Goal: Complete application form: Complete application form

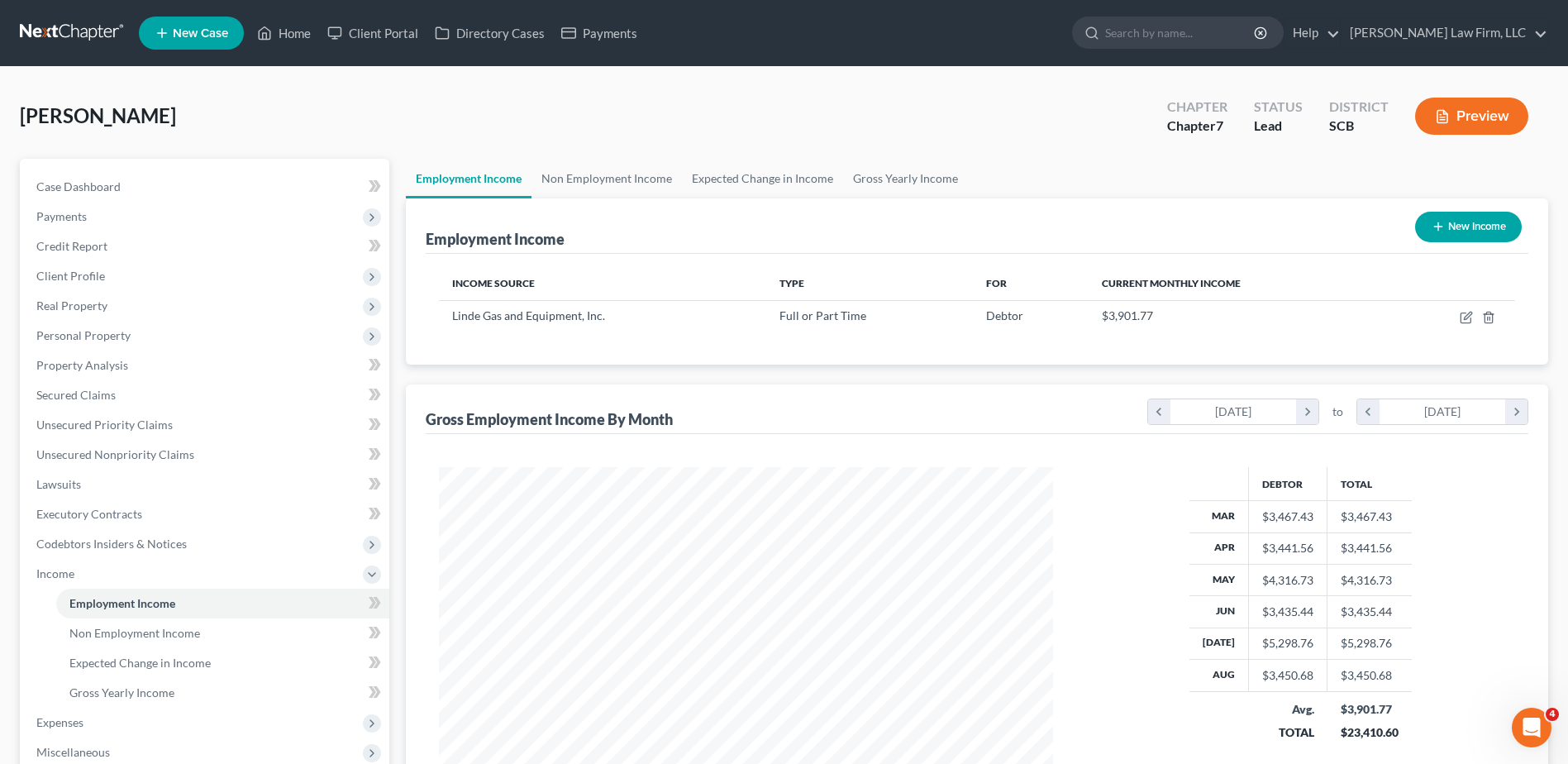
scroll to position [307, 647]
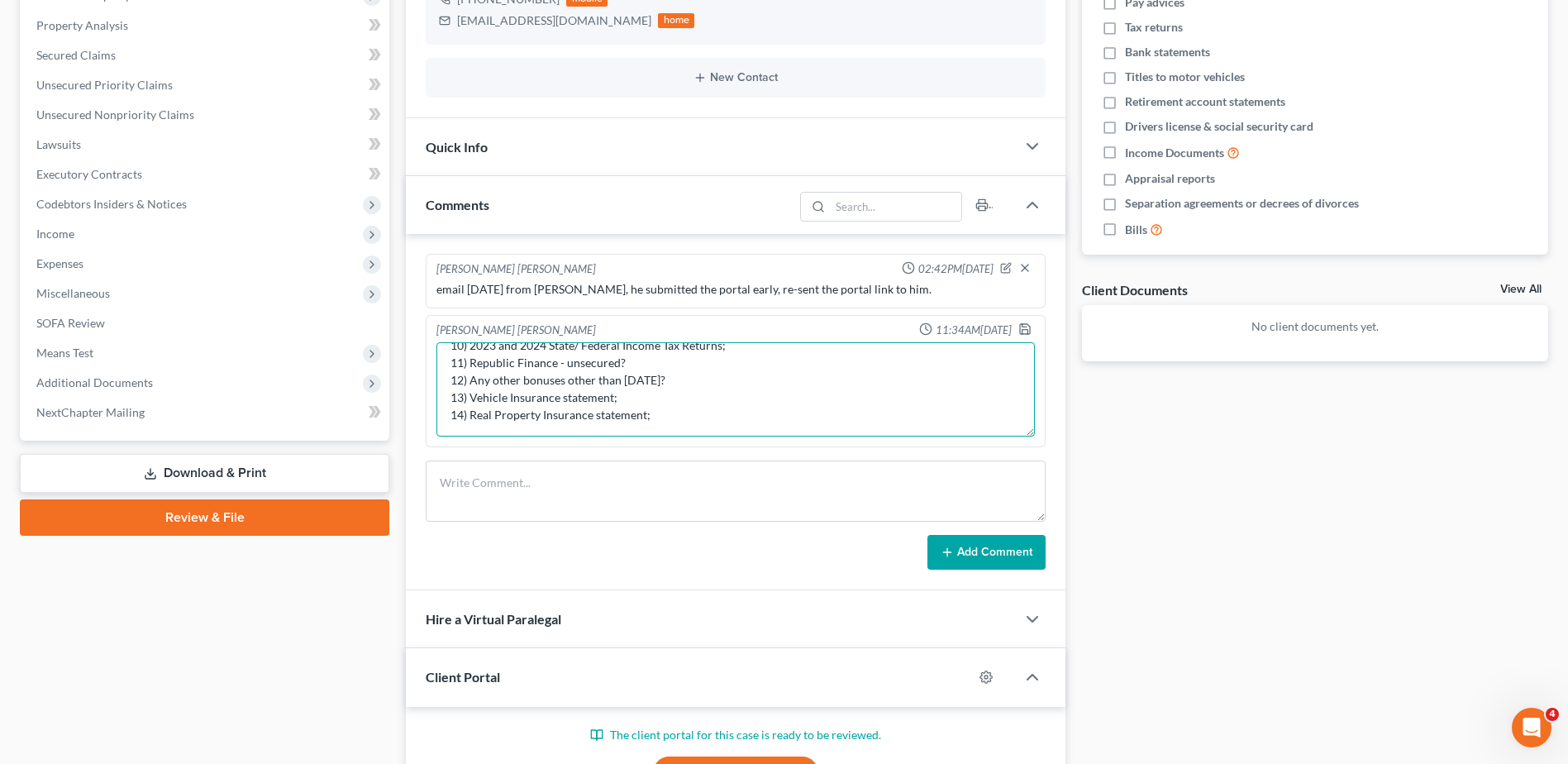
scroll to position [139, 0]
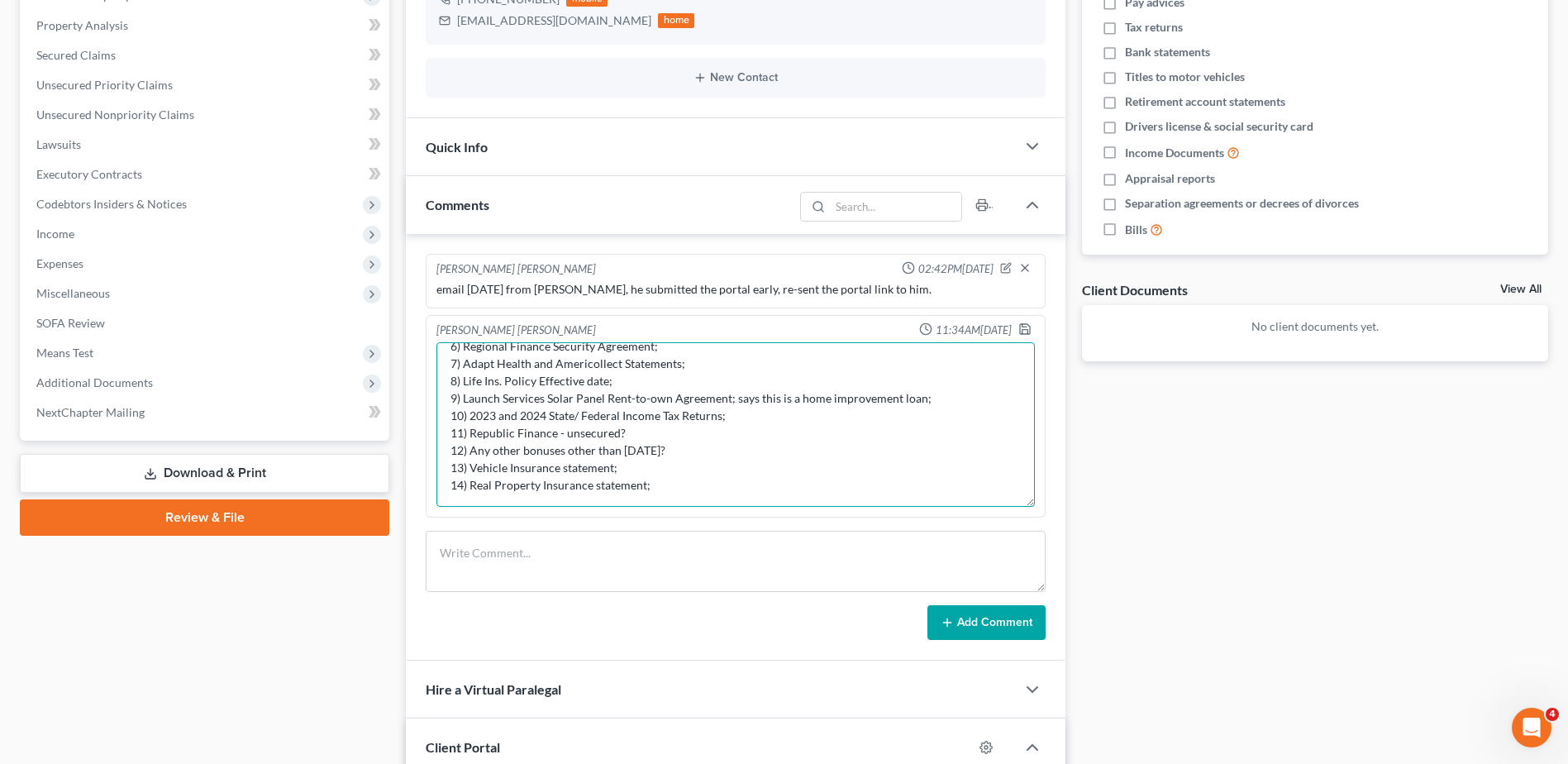
drag, startPoint x: 1030, startPoint y: 401, endPoint x: 1043, endPoint y: 505, distance: 104.8
click at [1043, 505] on div "McCloud Cox 11:34AM, 09/15/2025 client still needs to submit: 1) Paystubs 08.07…" at bounding box center [735, 416] width 620 height 202
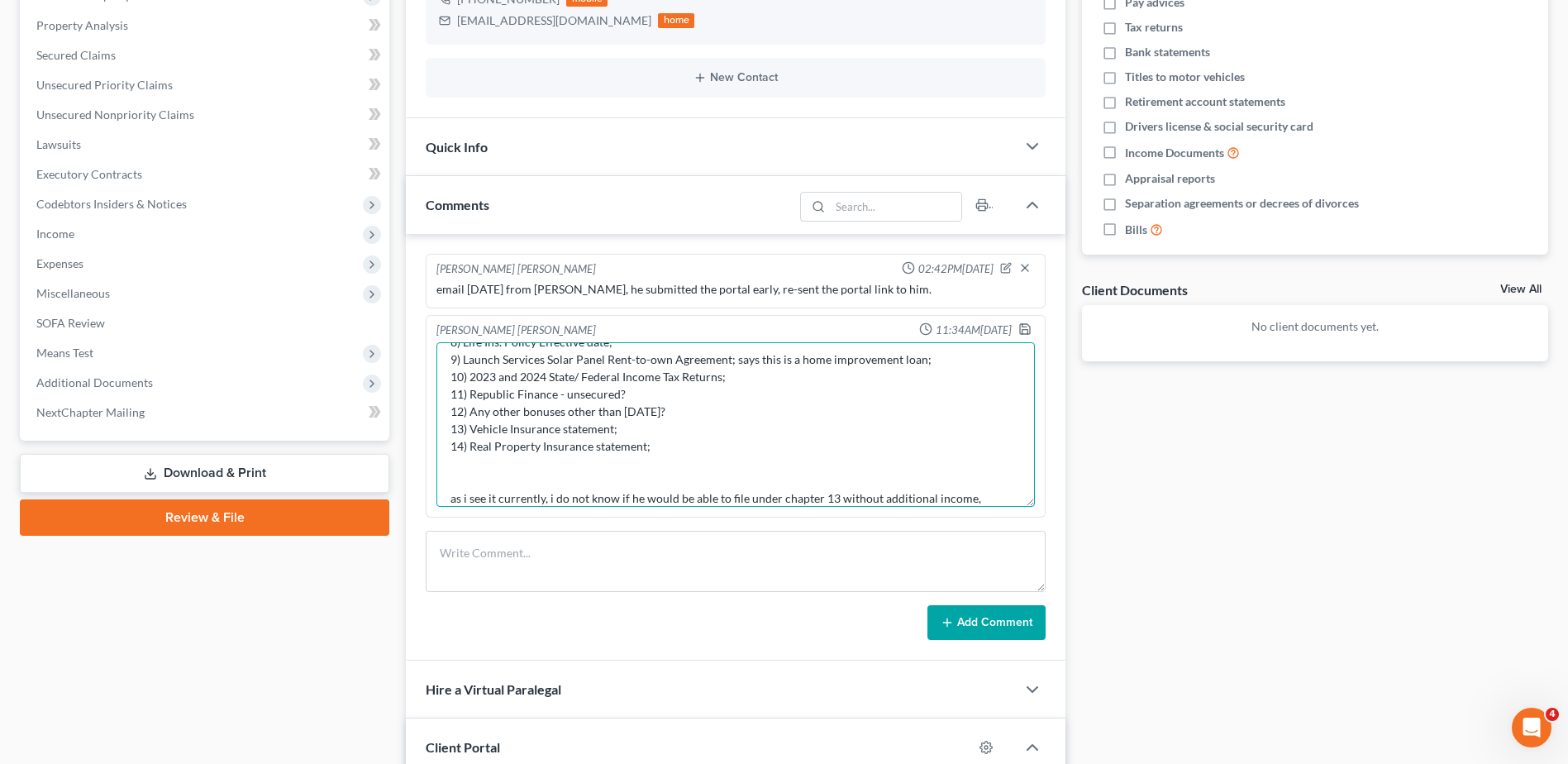
scroll to position [196, 0]
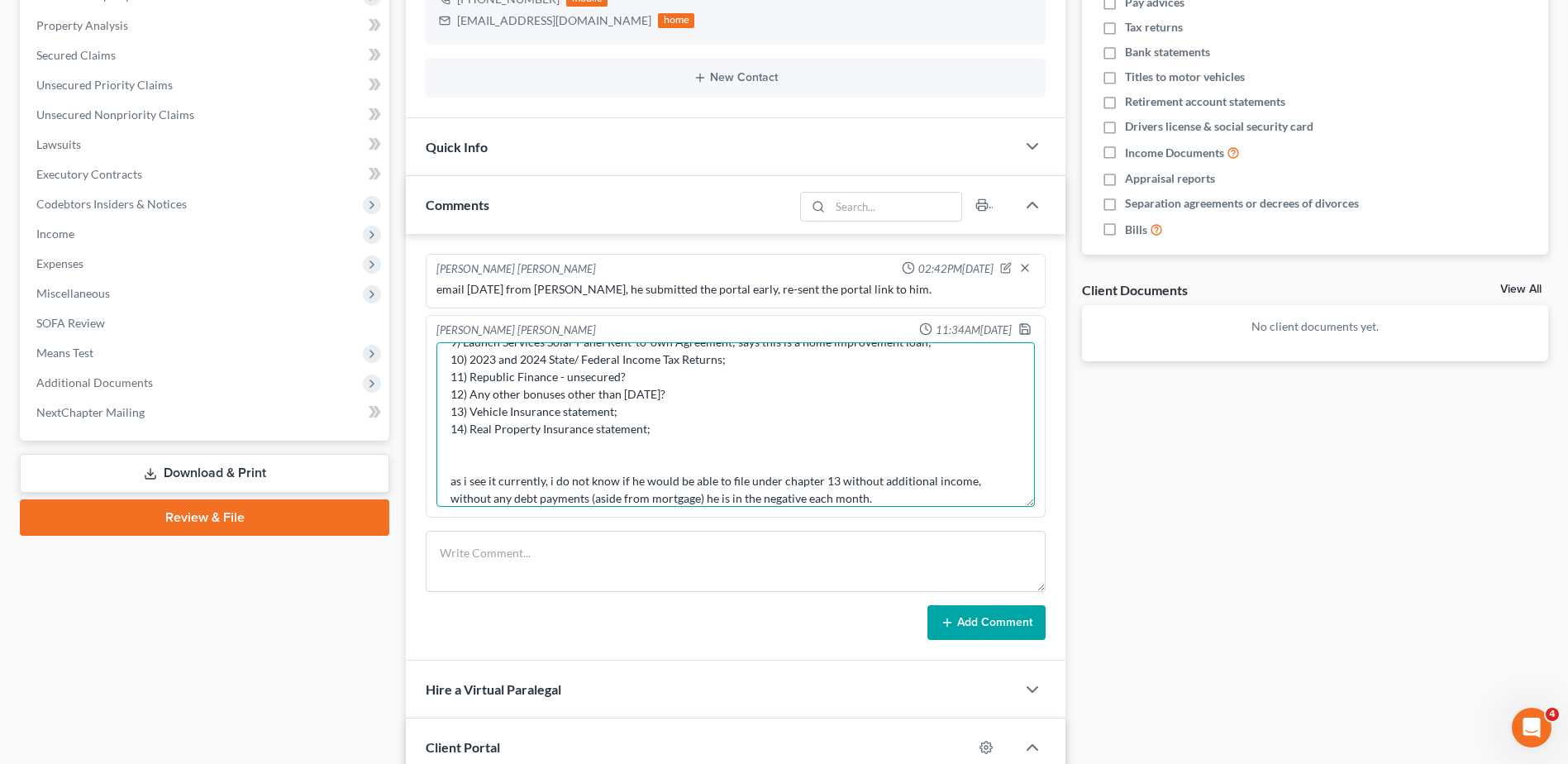
click at [971, 487] on textarea "client still needs to submit: 1) Paystubs 08.07.25--date case is filed; 2) Hond…" at bounding box center [736, 424] width 599 height 164
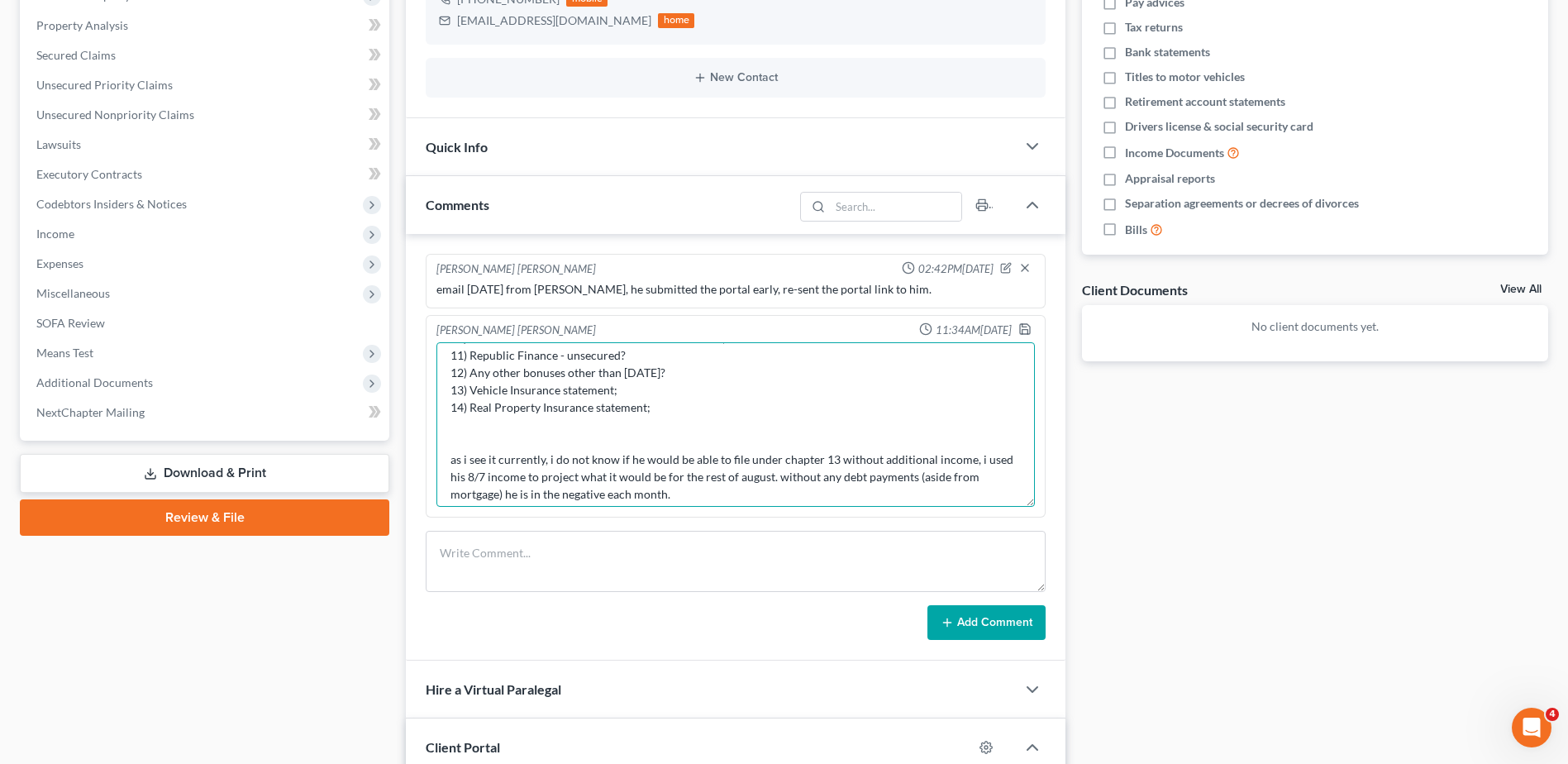
scroll to position [227, 0]
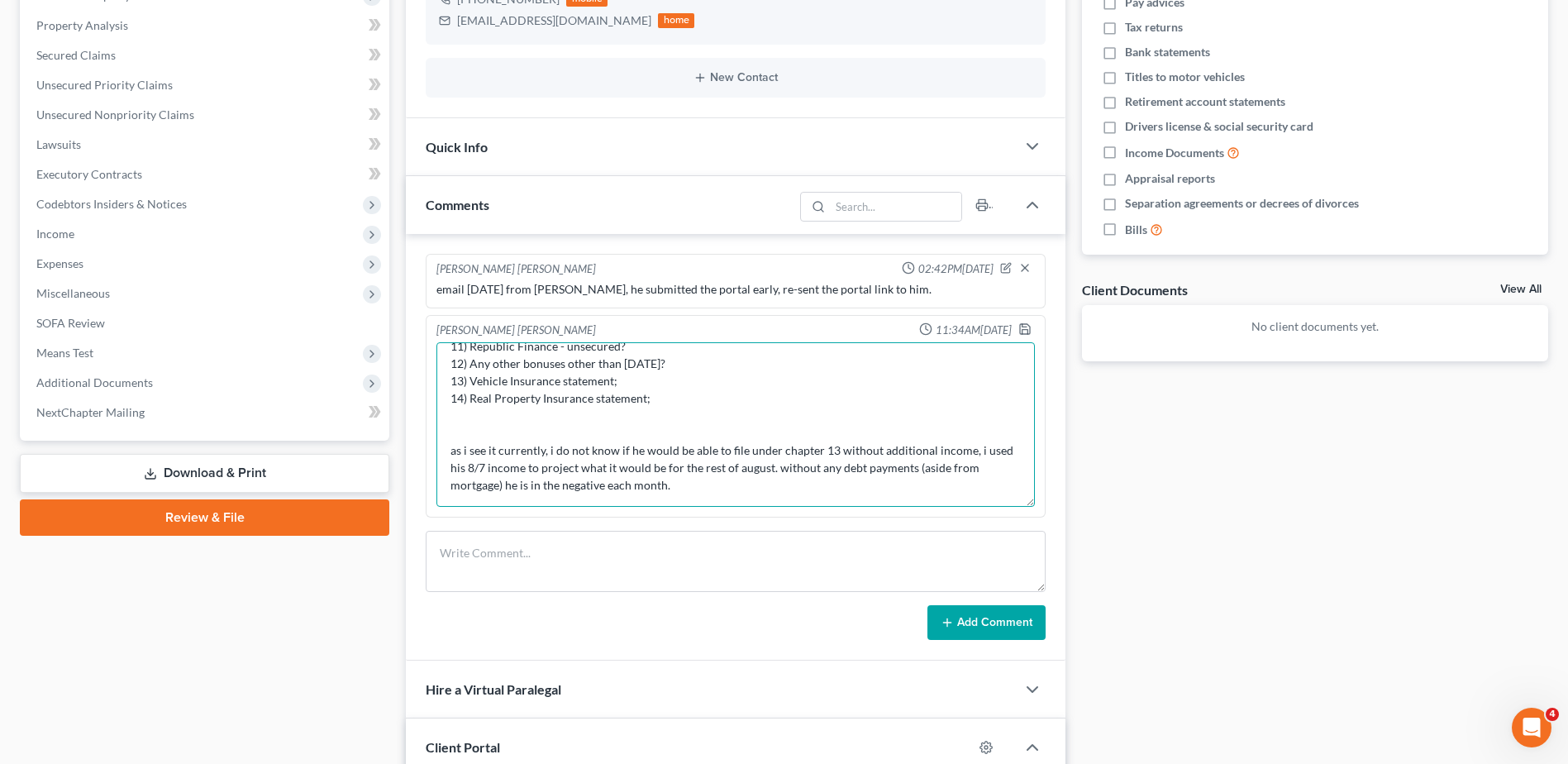
click at [671, 483] on textarea "client still needs to submit: 1) Paystubs 08.07.25--date case is filed; 2) Hond…" at bounding box center [736, 424] width 599 height 164
type textarea "client still needs to submit: 1) Paystubs 08.07.25--date case is filed; 2) Hond…"
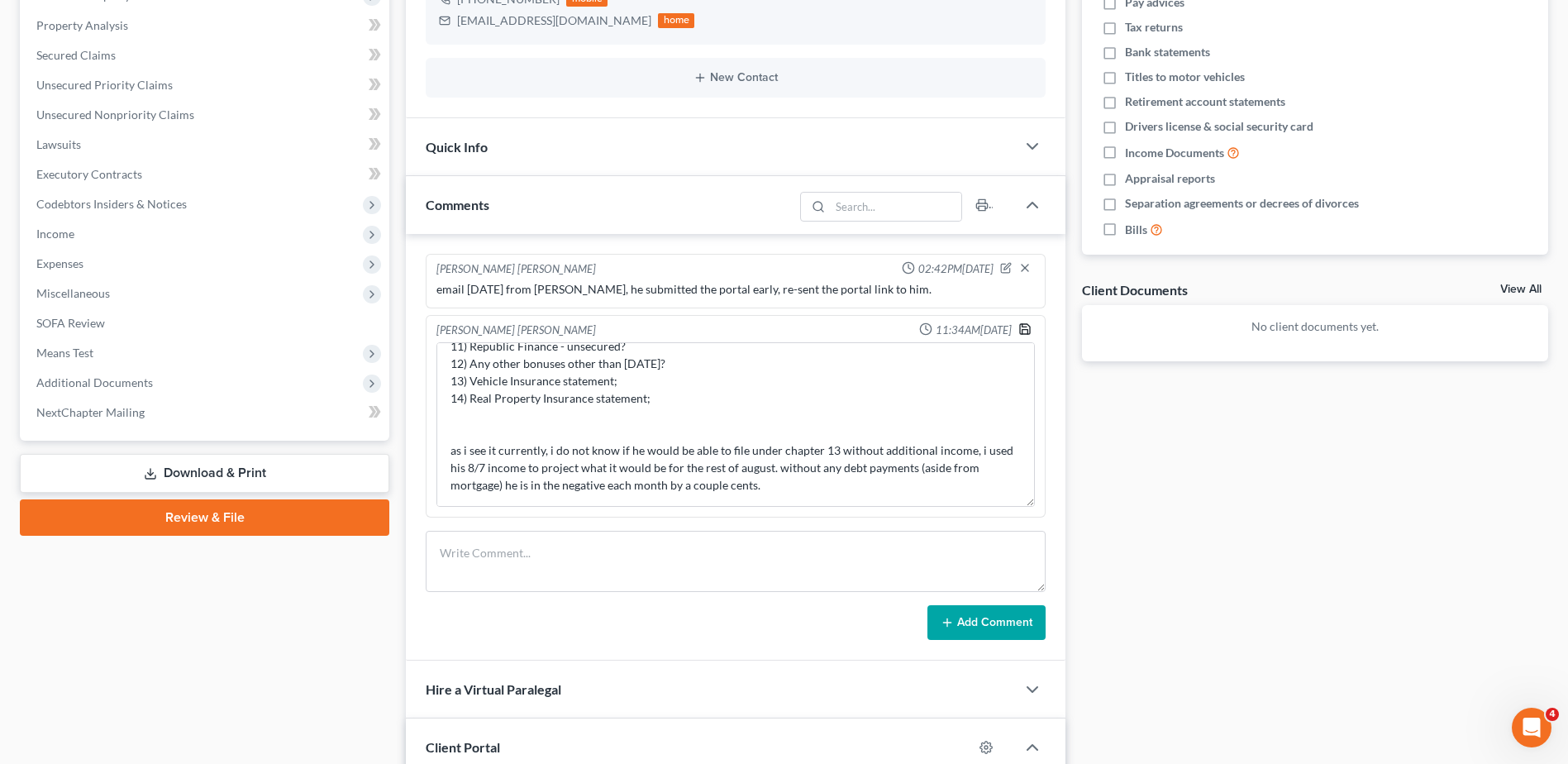
click at [1025, 333] on icon "button" at bounding box center [1025, 329] width 13 height 13
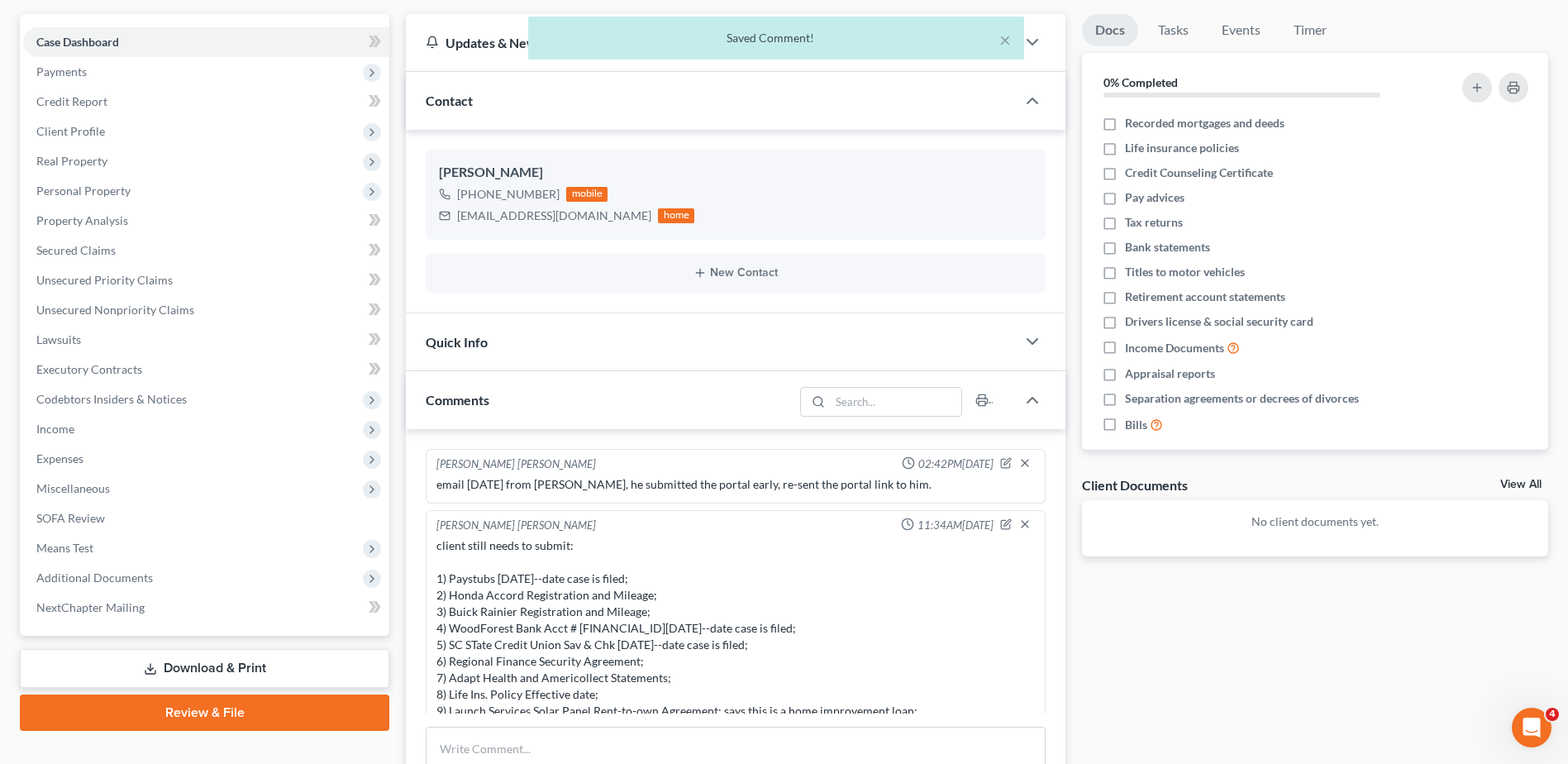
scroll to position [0, 0]
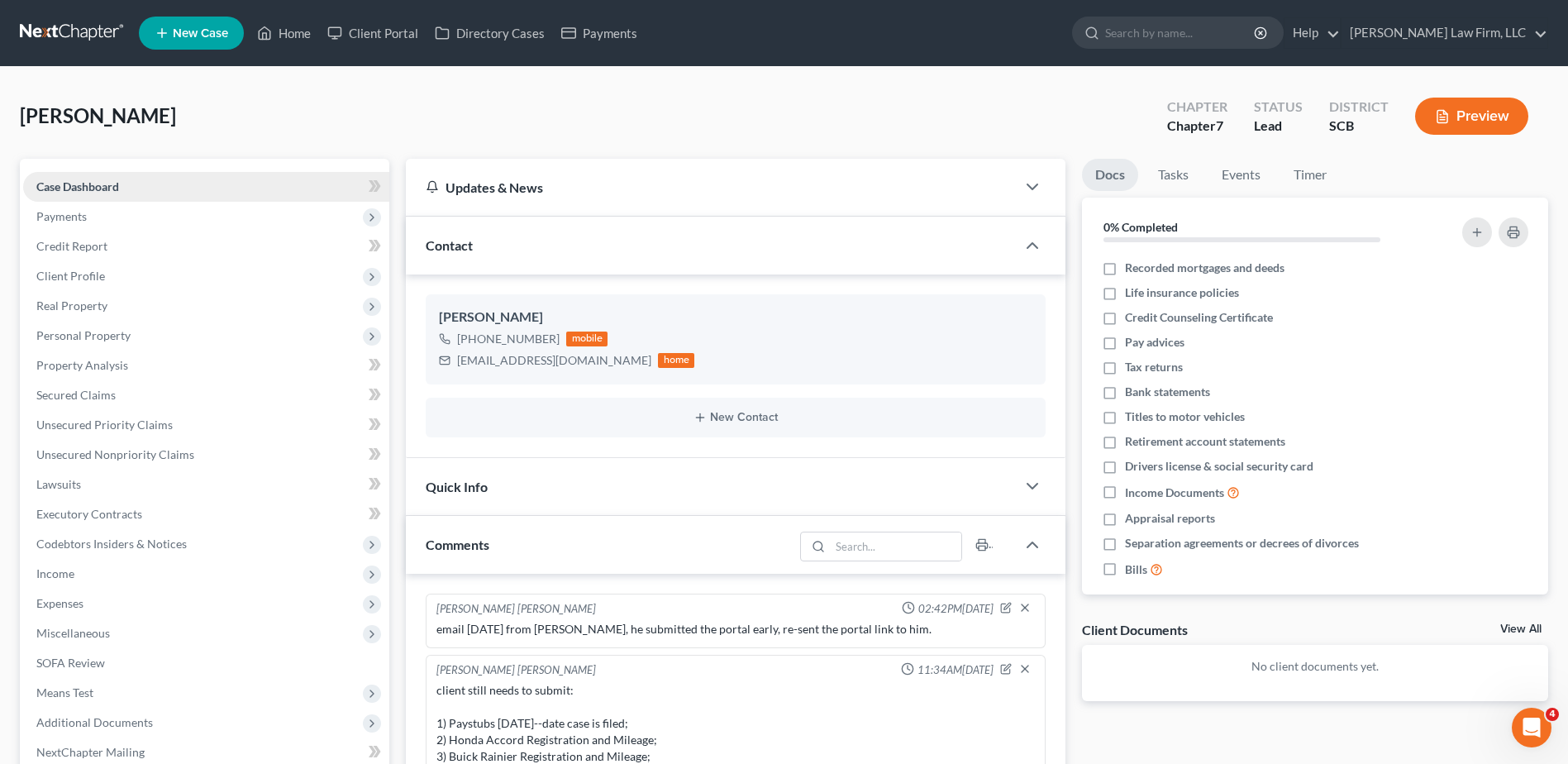
click at [182, 190] on link "Case Dashboard" at bounding box center [206, 186] width 366 height 30
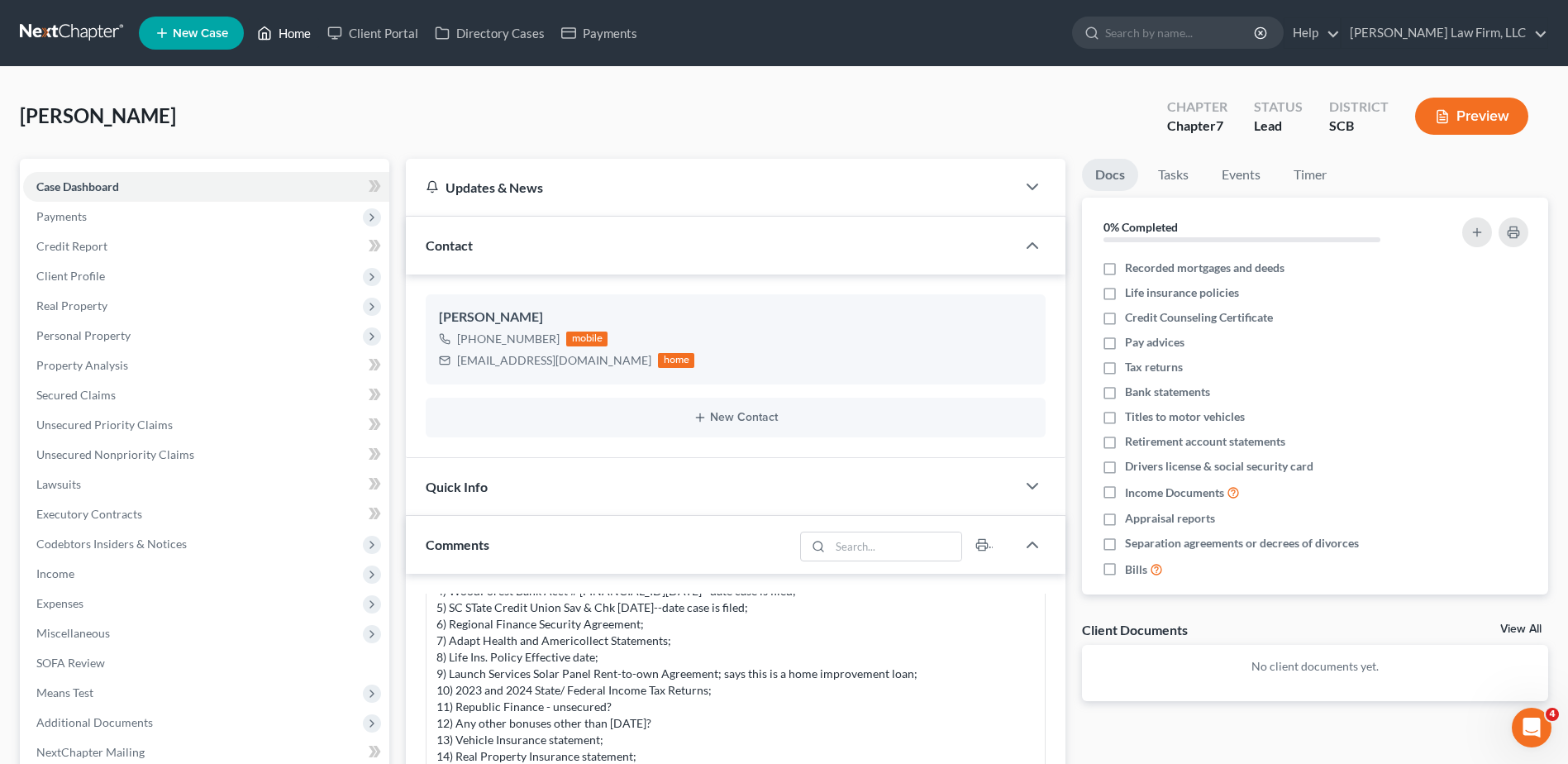
click at [295, 39] on link "Home" at bounding box center [284, 32] width 71 height 30
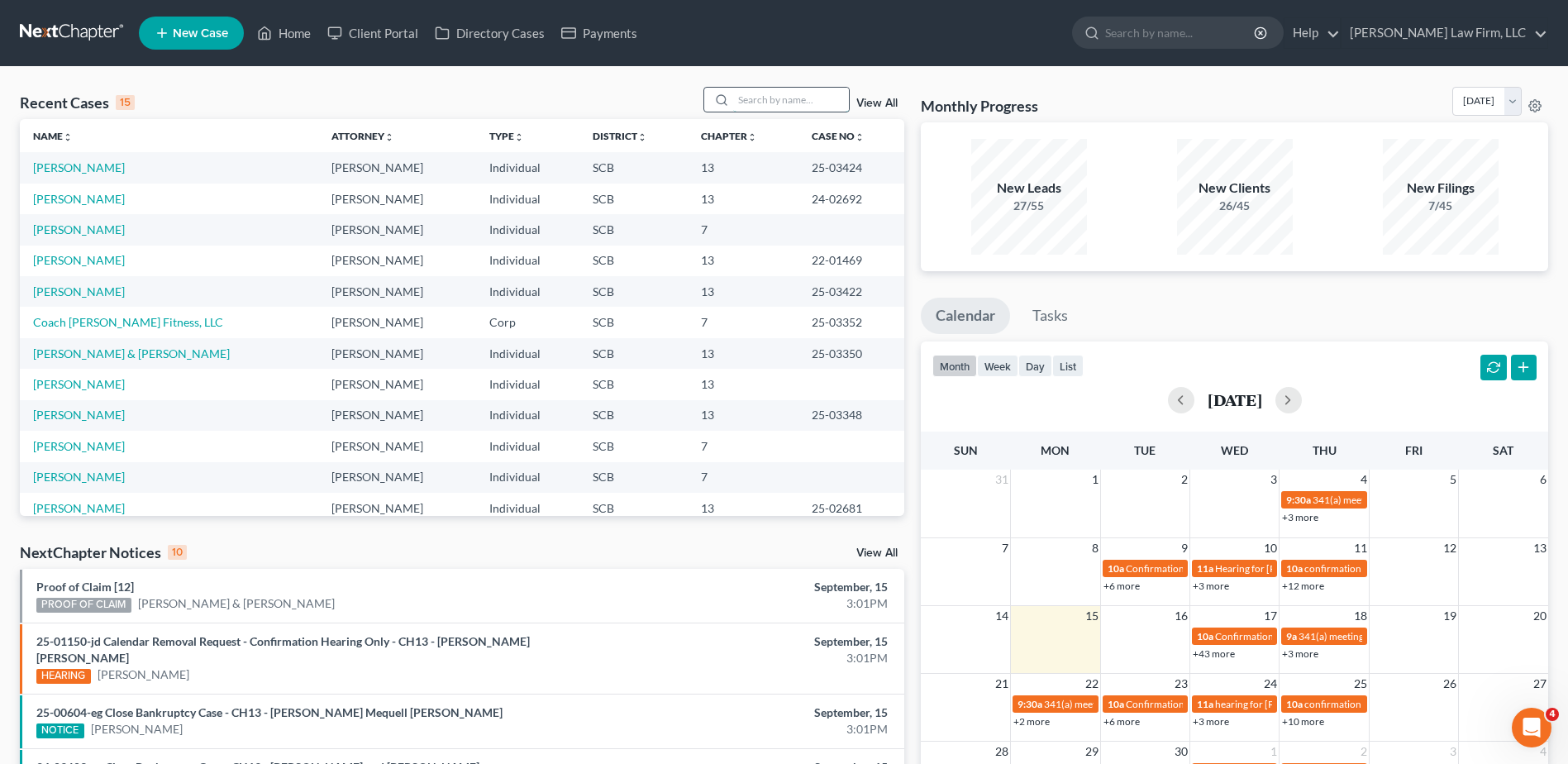
click at [764, 105] on input "search" at bounding box center [791, 99] width 115 height 24
click at [812, 93] on input "search" at bounding box center [791, 99] width 115 height 24
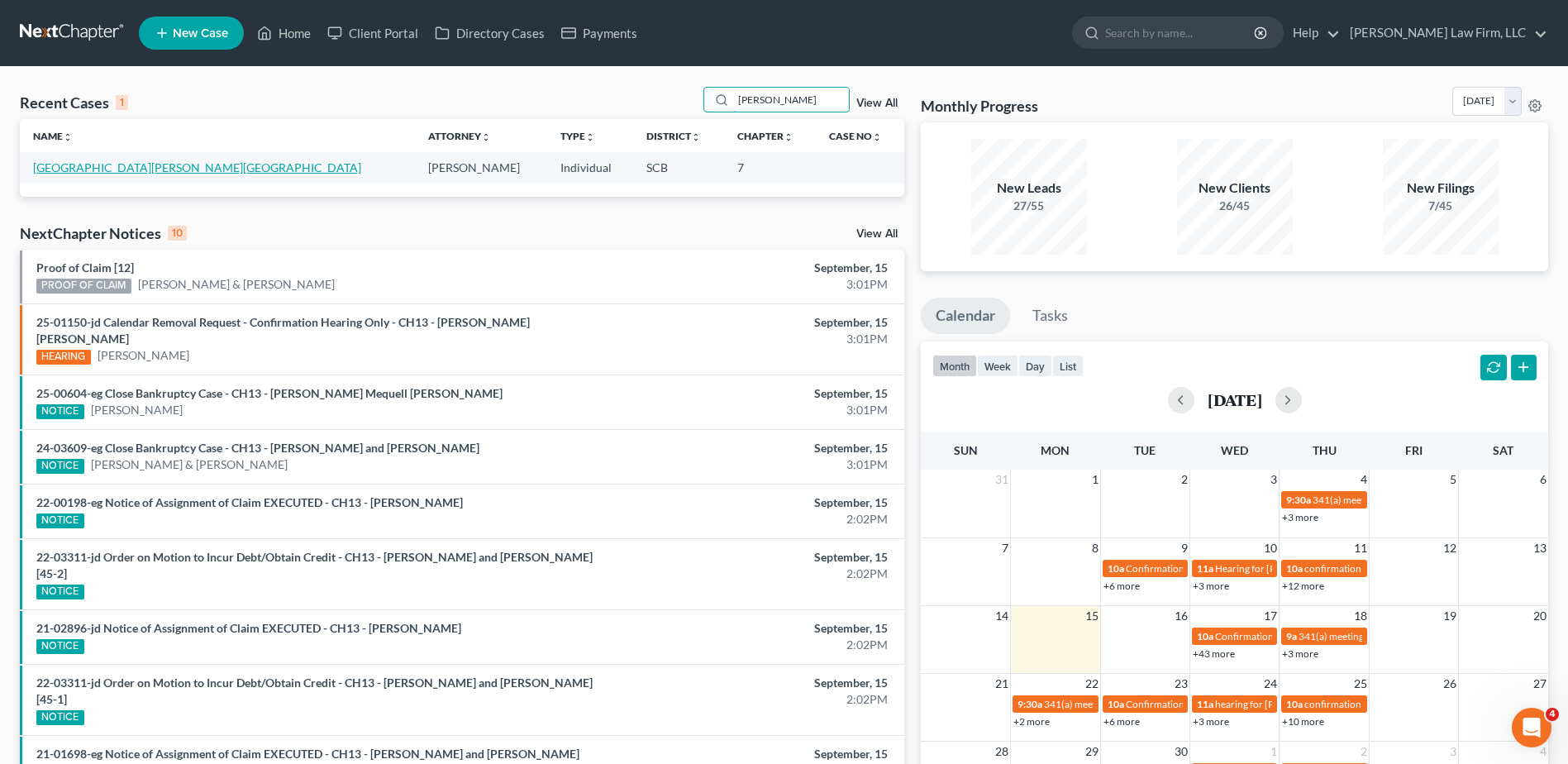
type input "florence jordan"
click at [111, 166] on link "[GEOGRAPHIC_DATA][PERSON_NAME][GEOGRAPHIC_DATA]" at bounding box center [197, 167] width 328 height 14
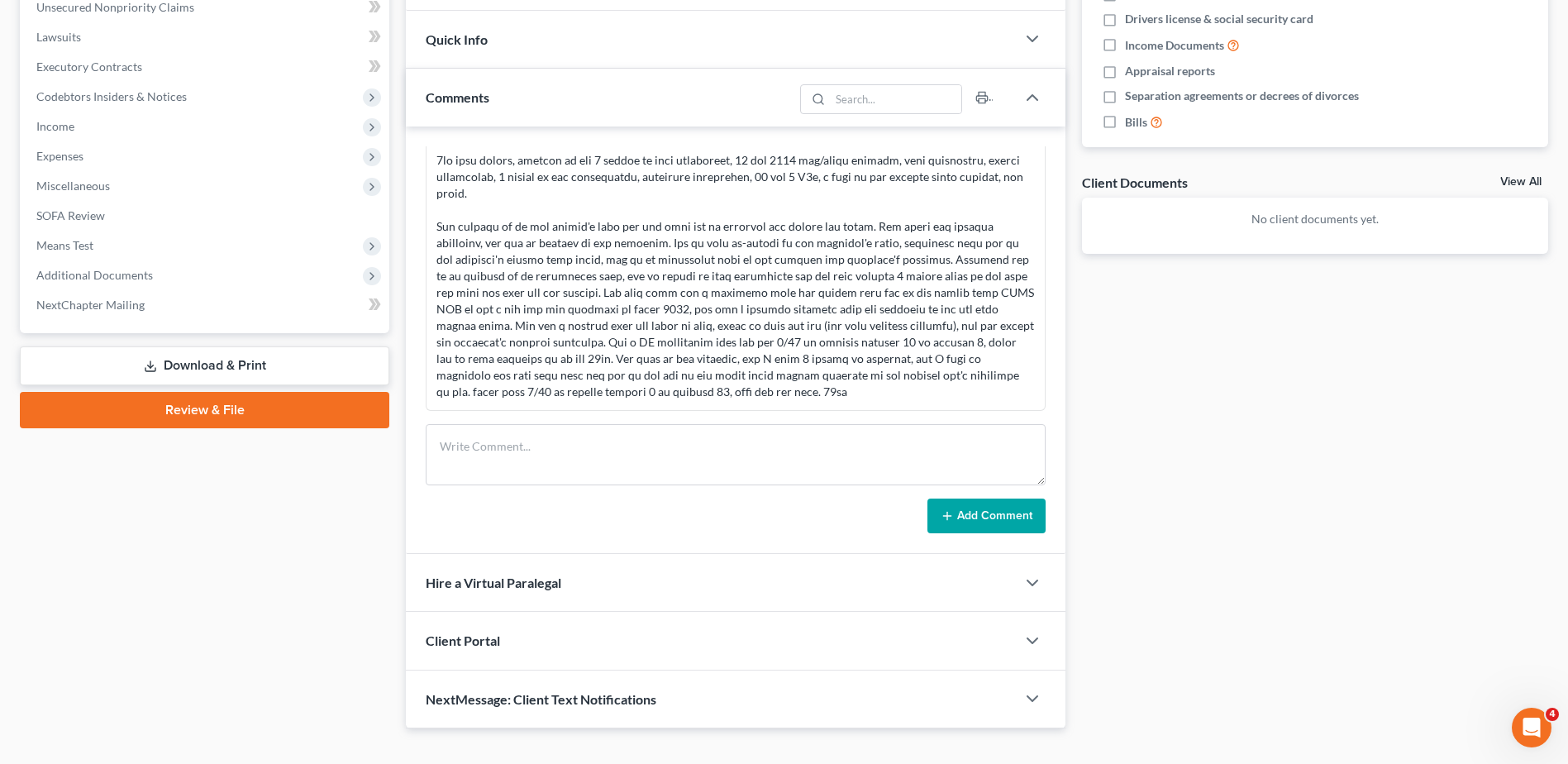
scroll to position [475, 0]
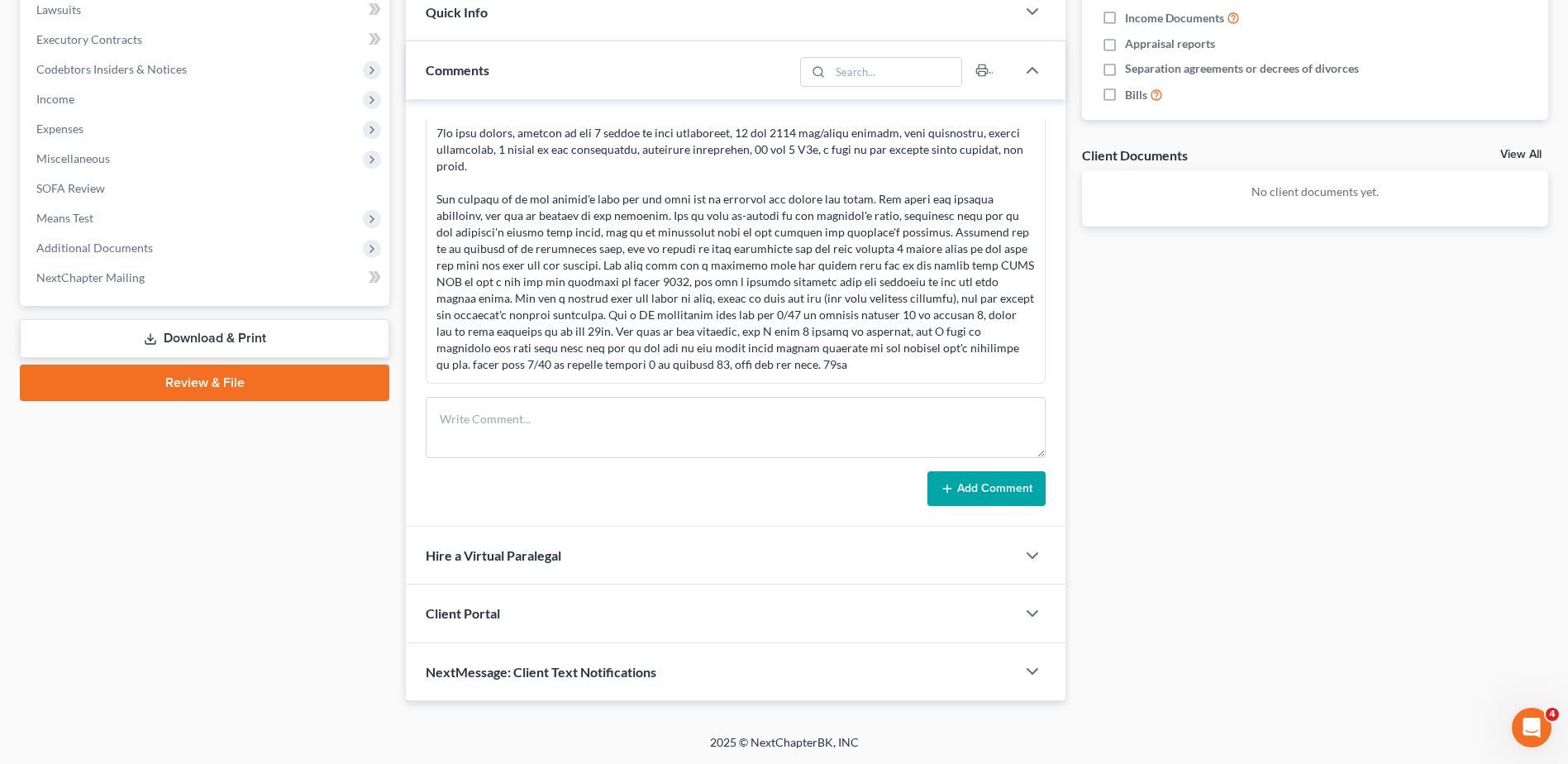
click at [928, 613] on div "Client Portal" at bounding box center [712, 613] width 610 height 57
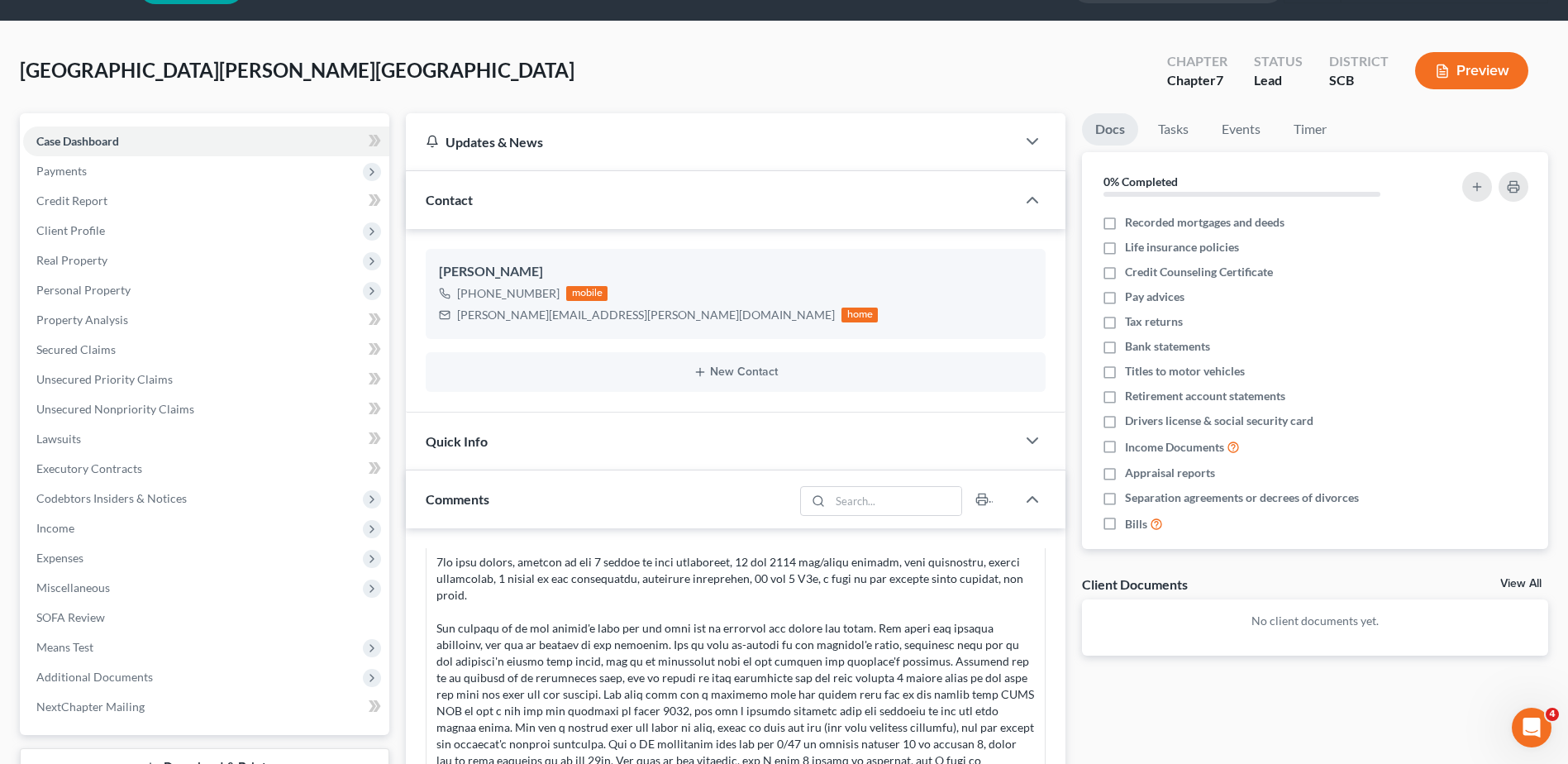
scroll to position [15, 0]
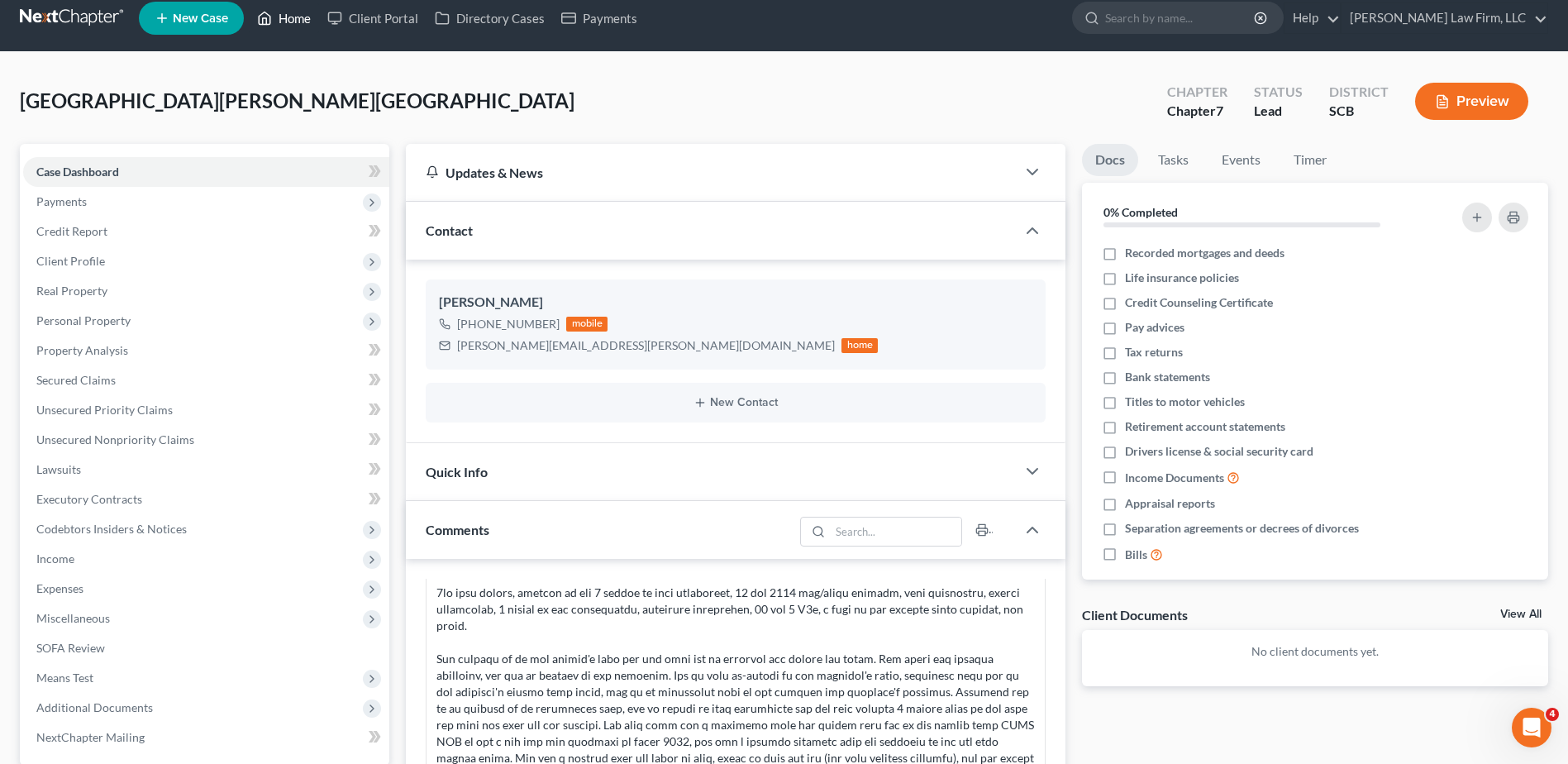
click at [283, 11] on link "Home" at bounding box center [284, 17] width 71 height 30
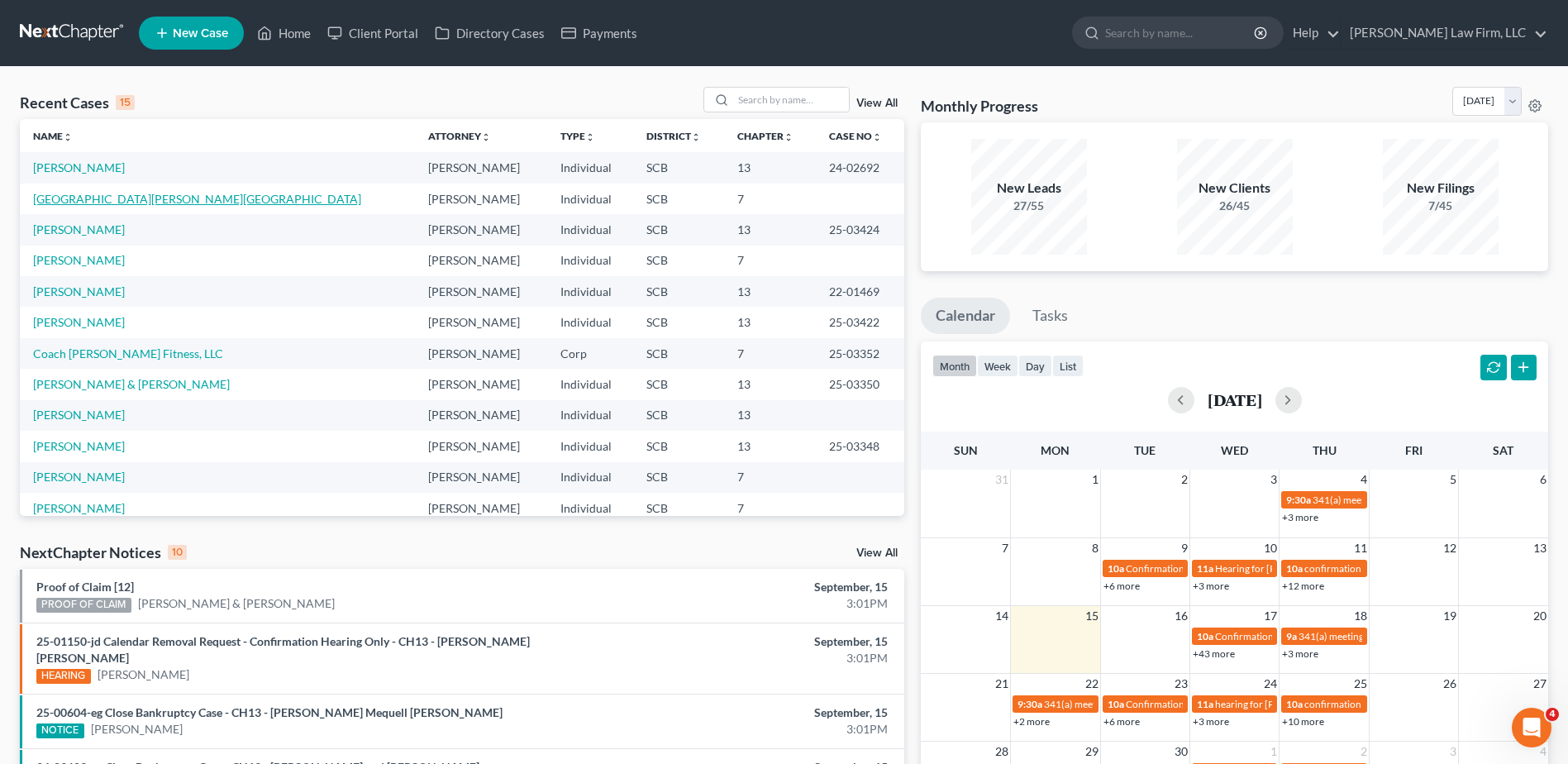
click at [105, 194] on link "[GEOGRAPHIC_DATA][PERSON_NAME][GEOGRAPHIC_DATA]" at bounding box center [197, 198] width 328 height 14
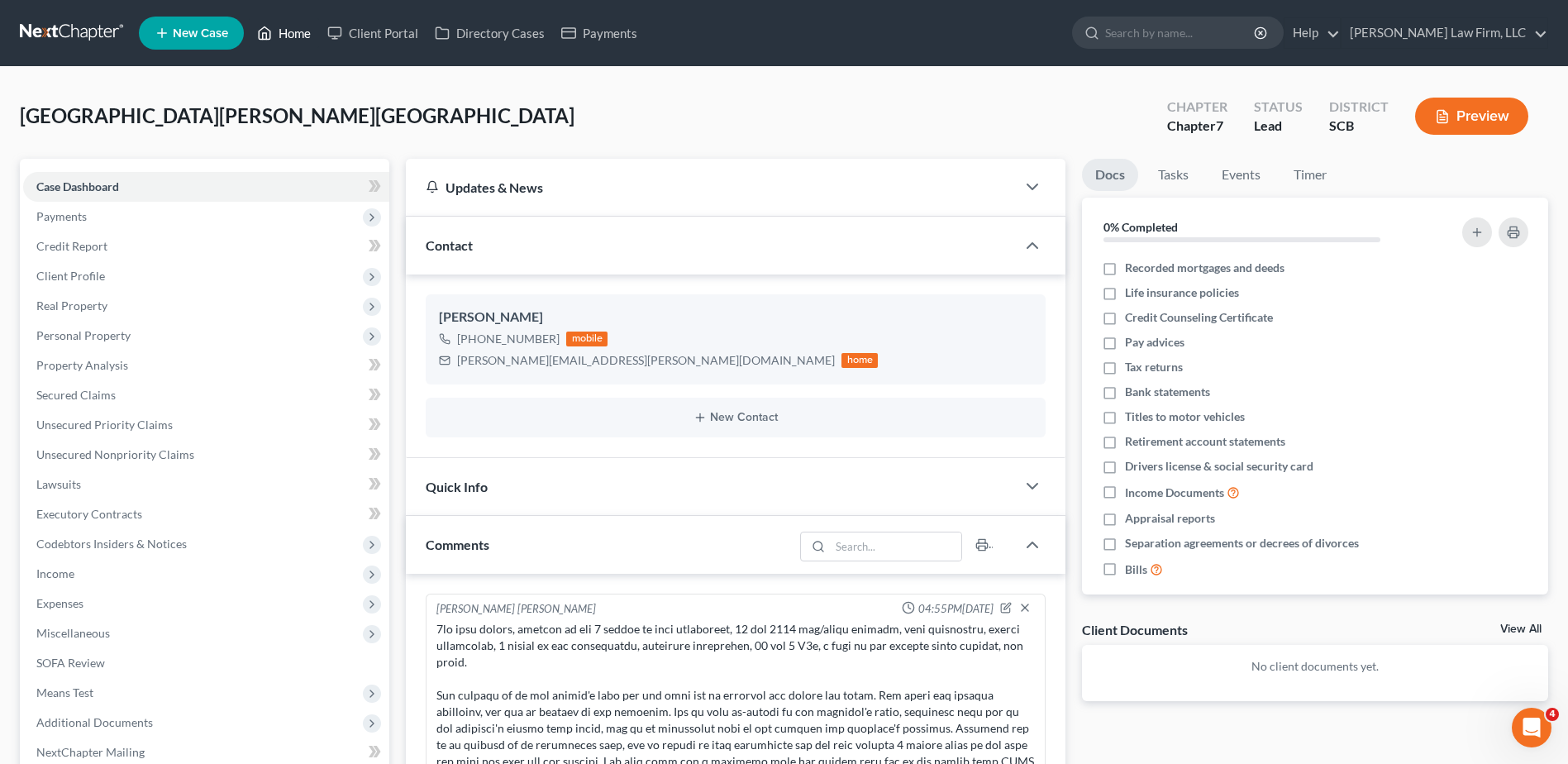
click at [282, 30] on link "Home" at bounding box center [284, 32] width 71 height 30
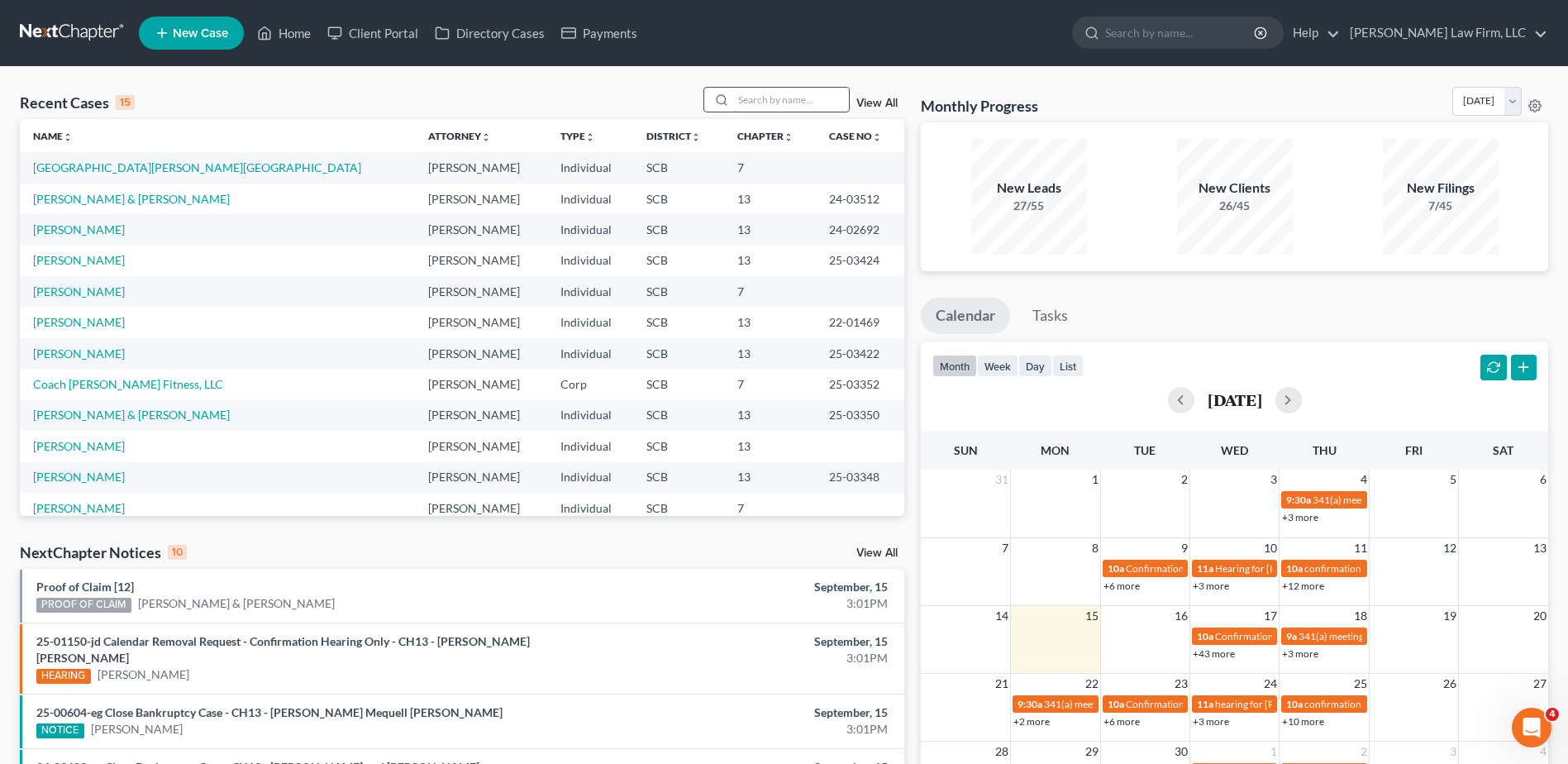
click at [778, 88] on input "search" at bounding box center [791, 99] width 115 height 24
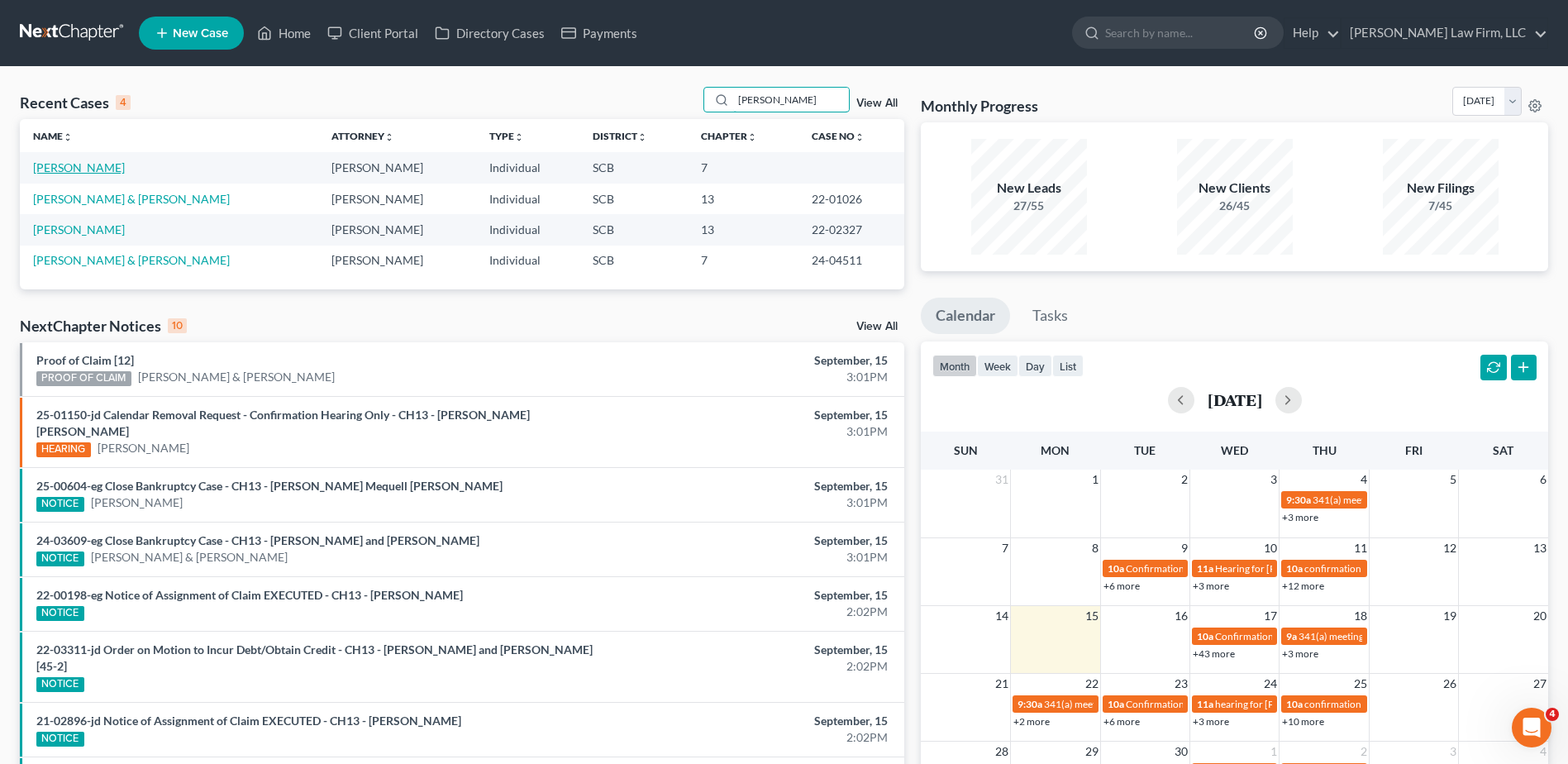
type input "harvey"
click at [87, 164] on link "[PERSON_NAME]" at bounding box center [79, 167] width 92 height 14
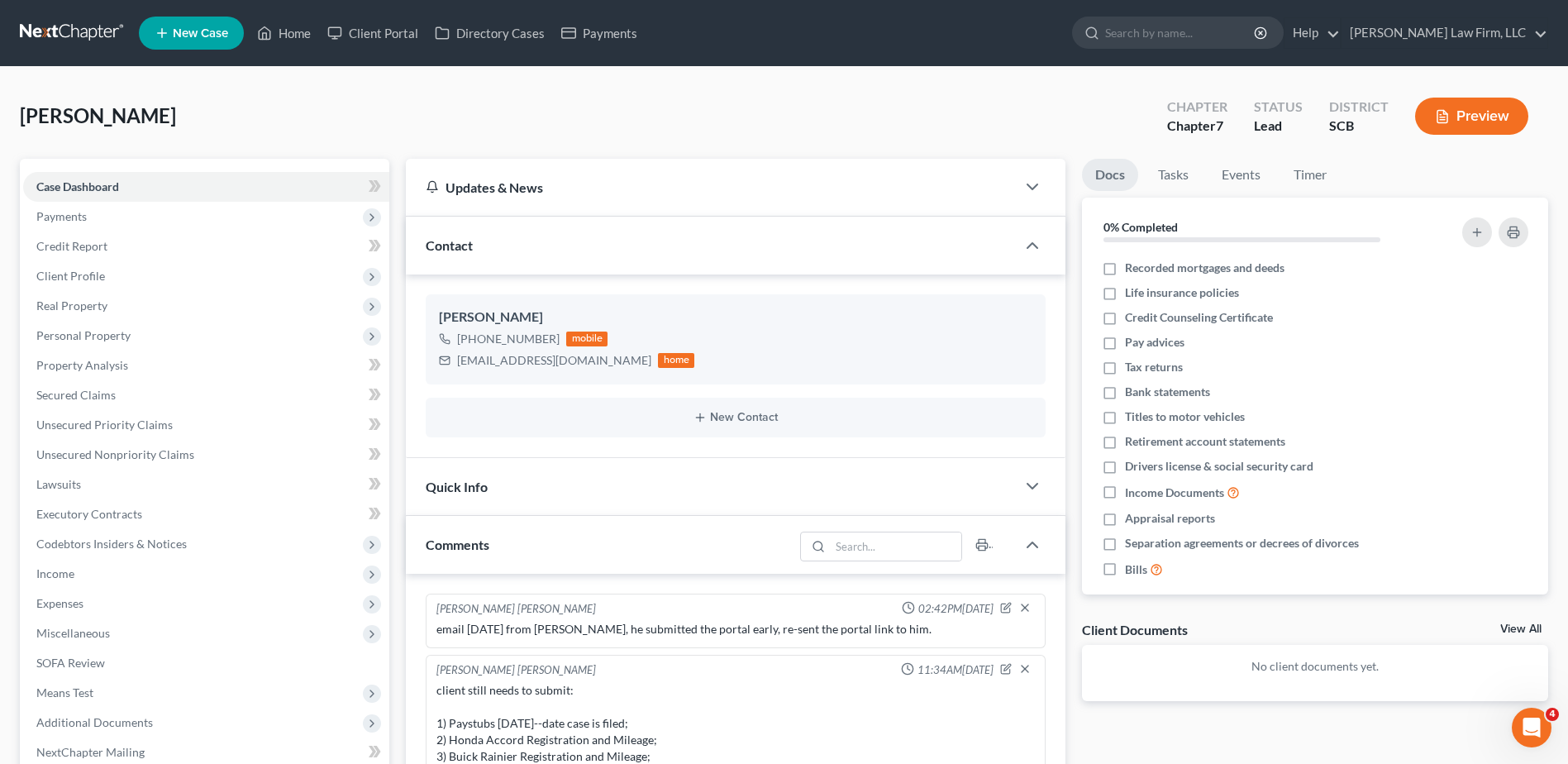
scroll to position [309, 0]
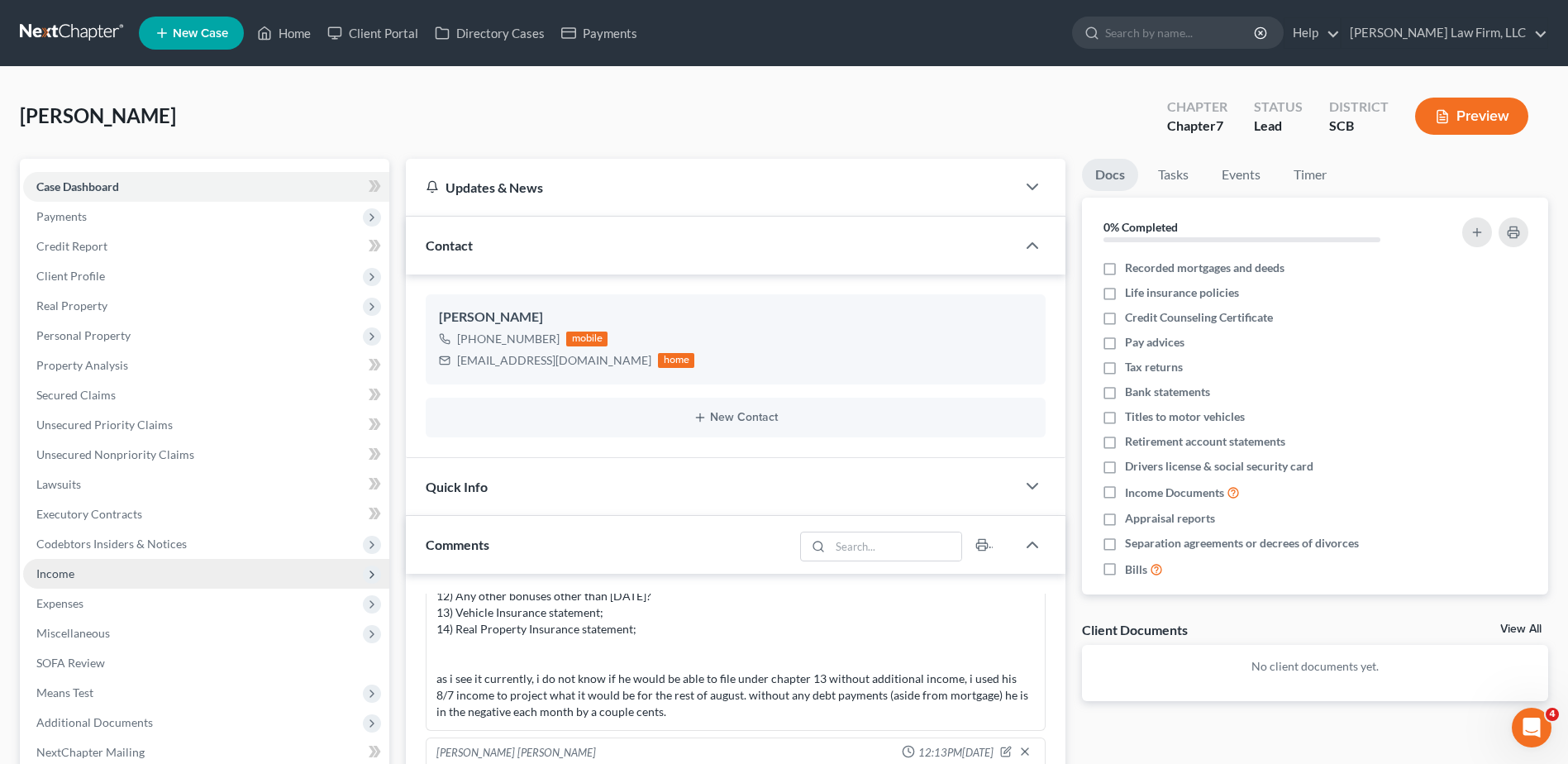
click at [101, 579] on span "Income" at bounding box center [206, 573] width 366 height 30
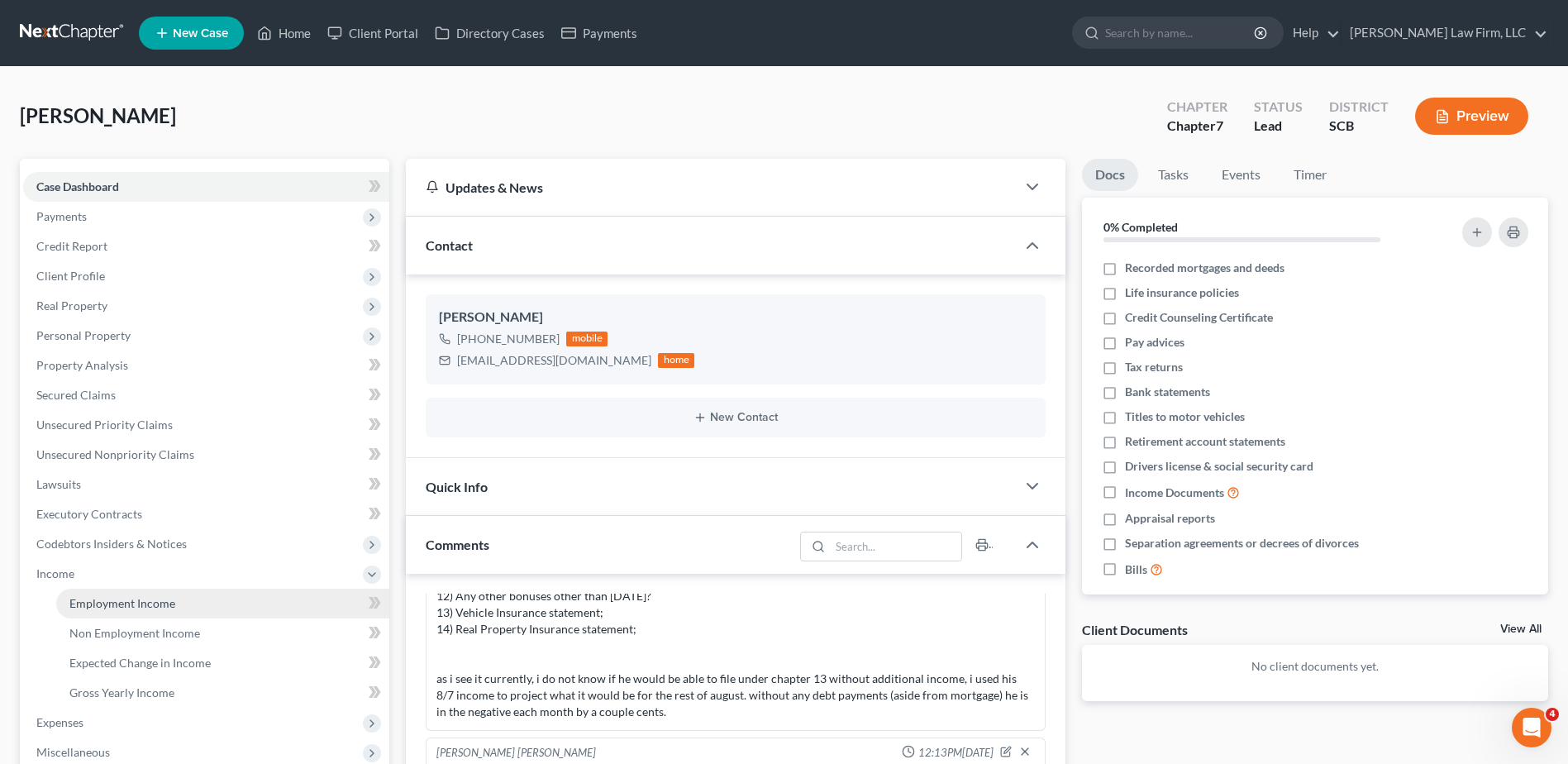
click at [99, 607] on span "Employment Income" at bounding box center [122, 603] width 106 height 14
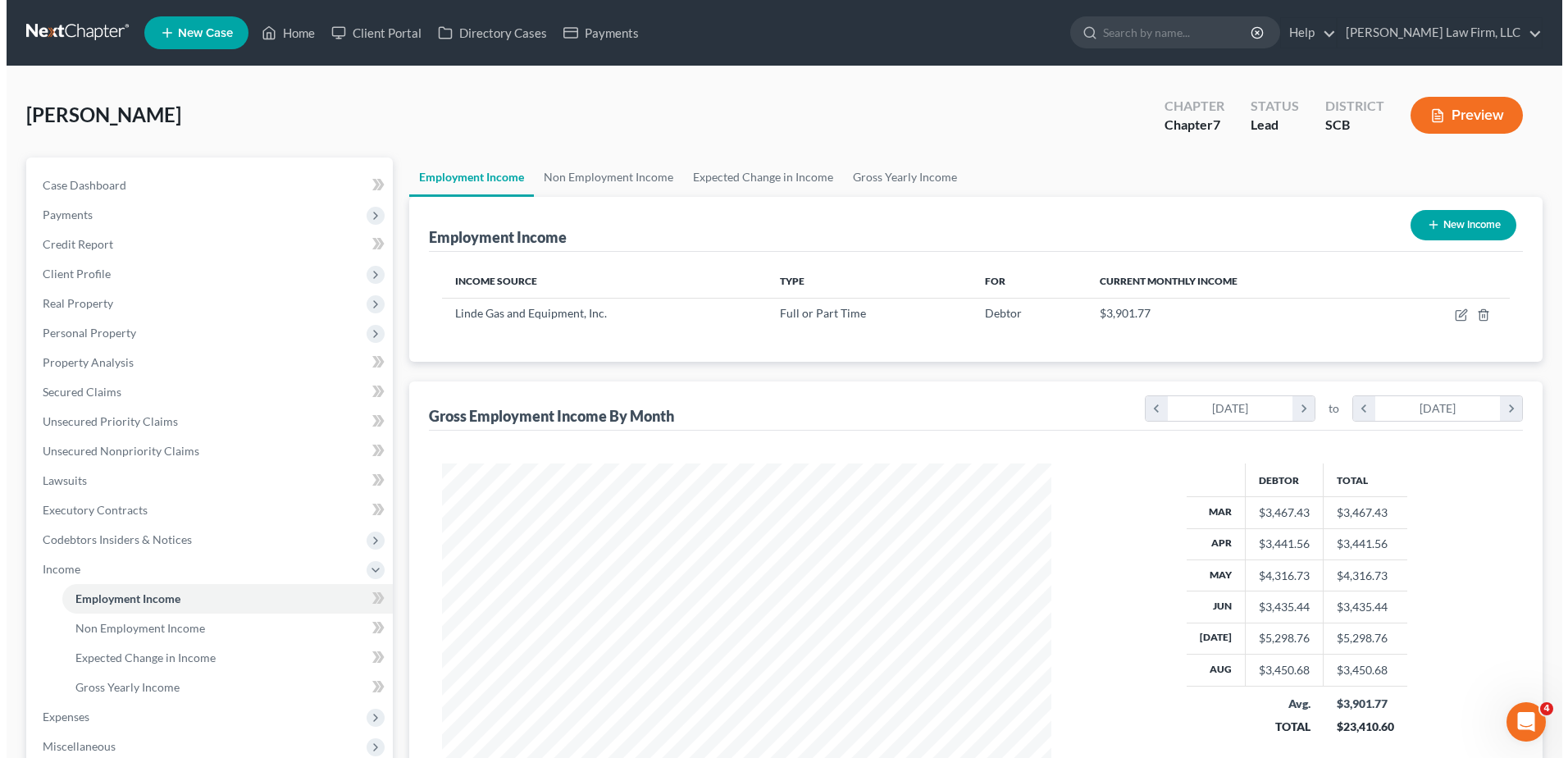
scroll to position [305, 642]
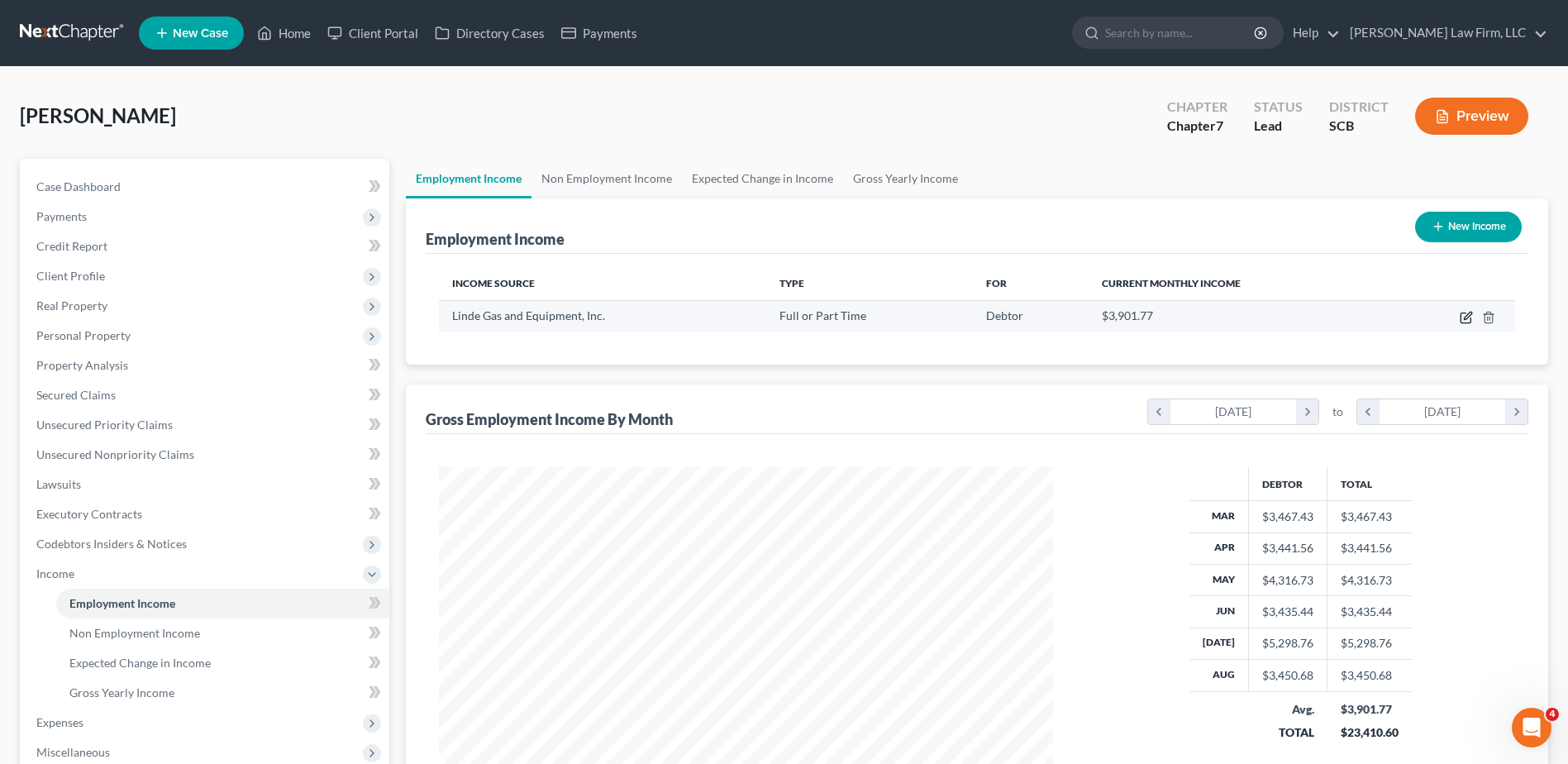
click at [1469, 312] on icon "button" at bounding box center [1467, 318] width 13 height 13
select select "0"
select select "42"
select select "3"
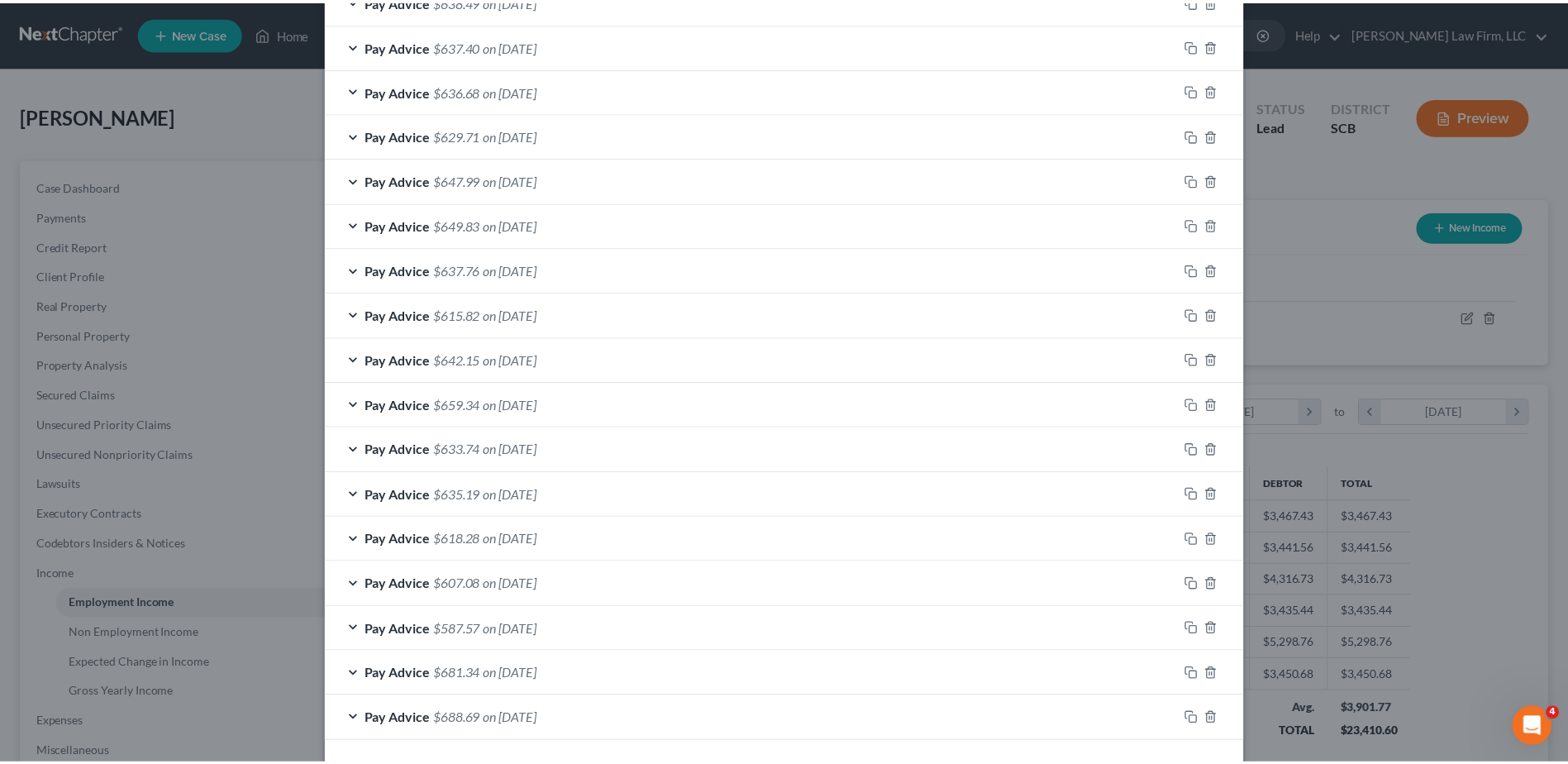
scroll to position [1053, 0]
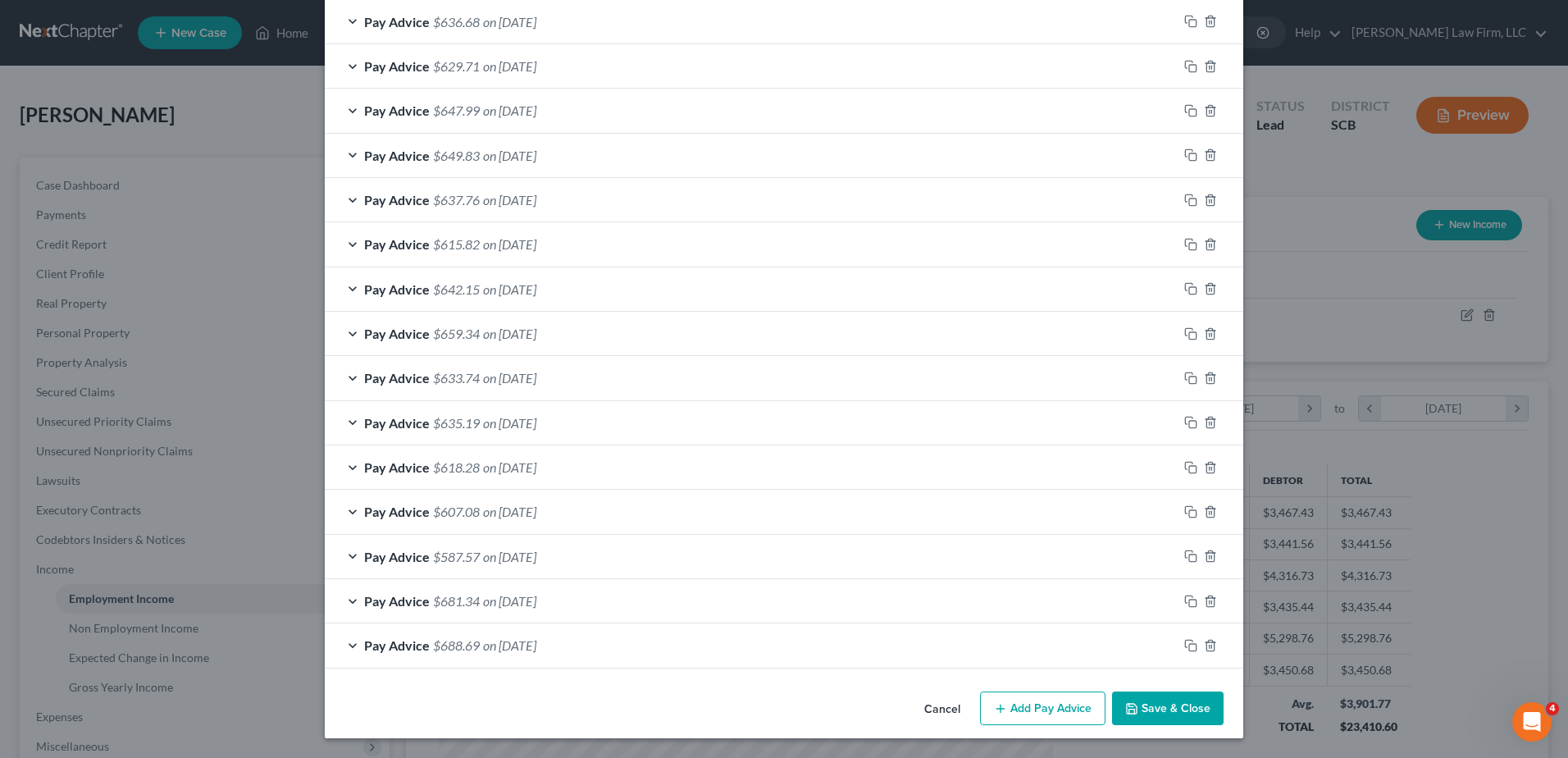
click at [1160, 696] on button "Save & Close" at bounding box center [1168, 709] width 112 height 34
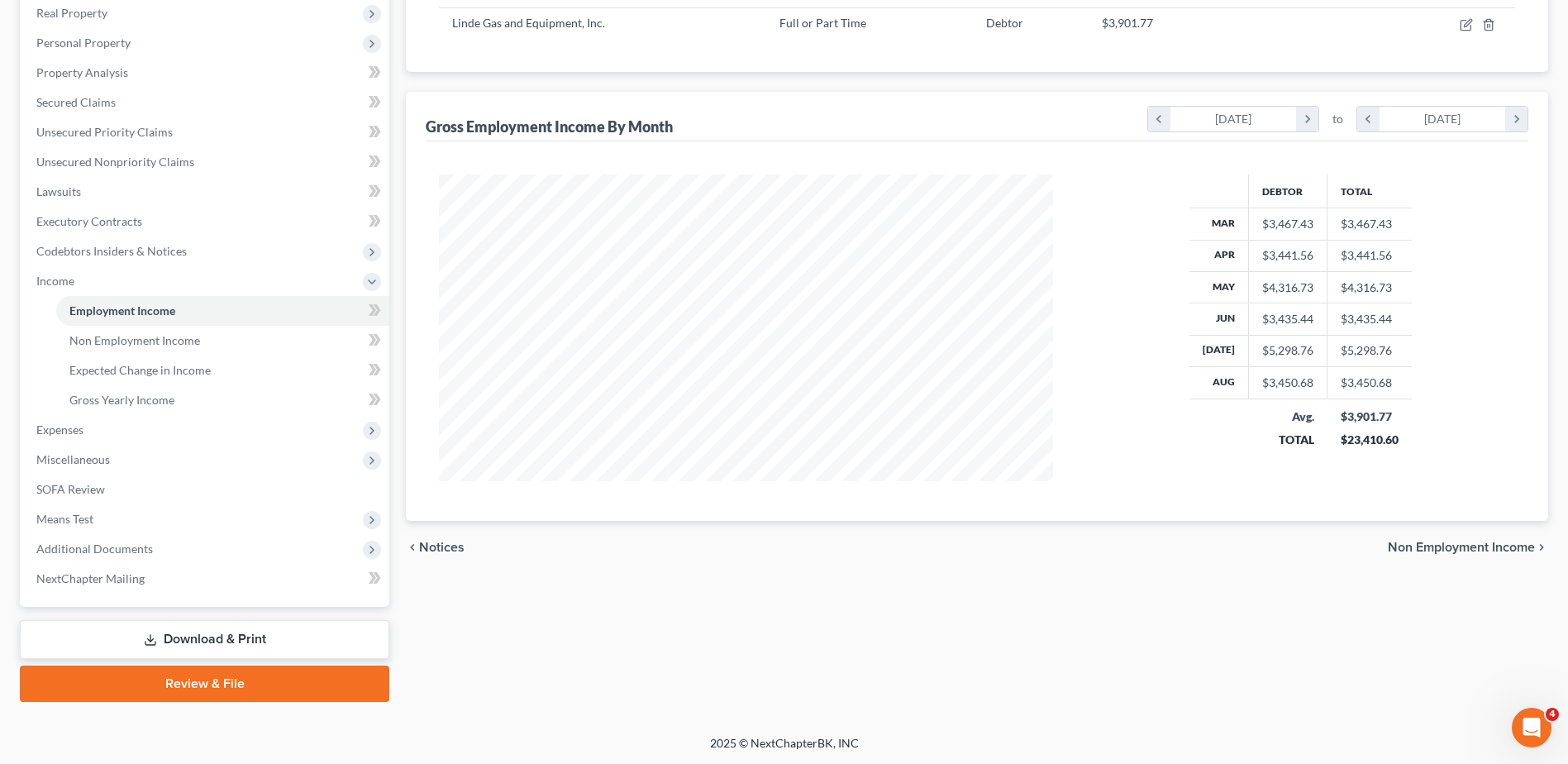
scroll to position [294, 0]
click at [234, 518] on span "Means Test" at bounding box center [206, 518] width 366 height 30
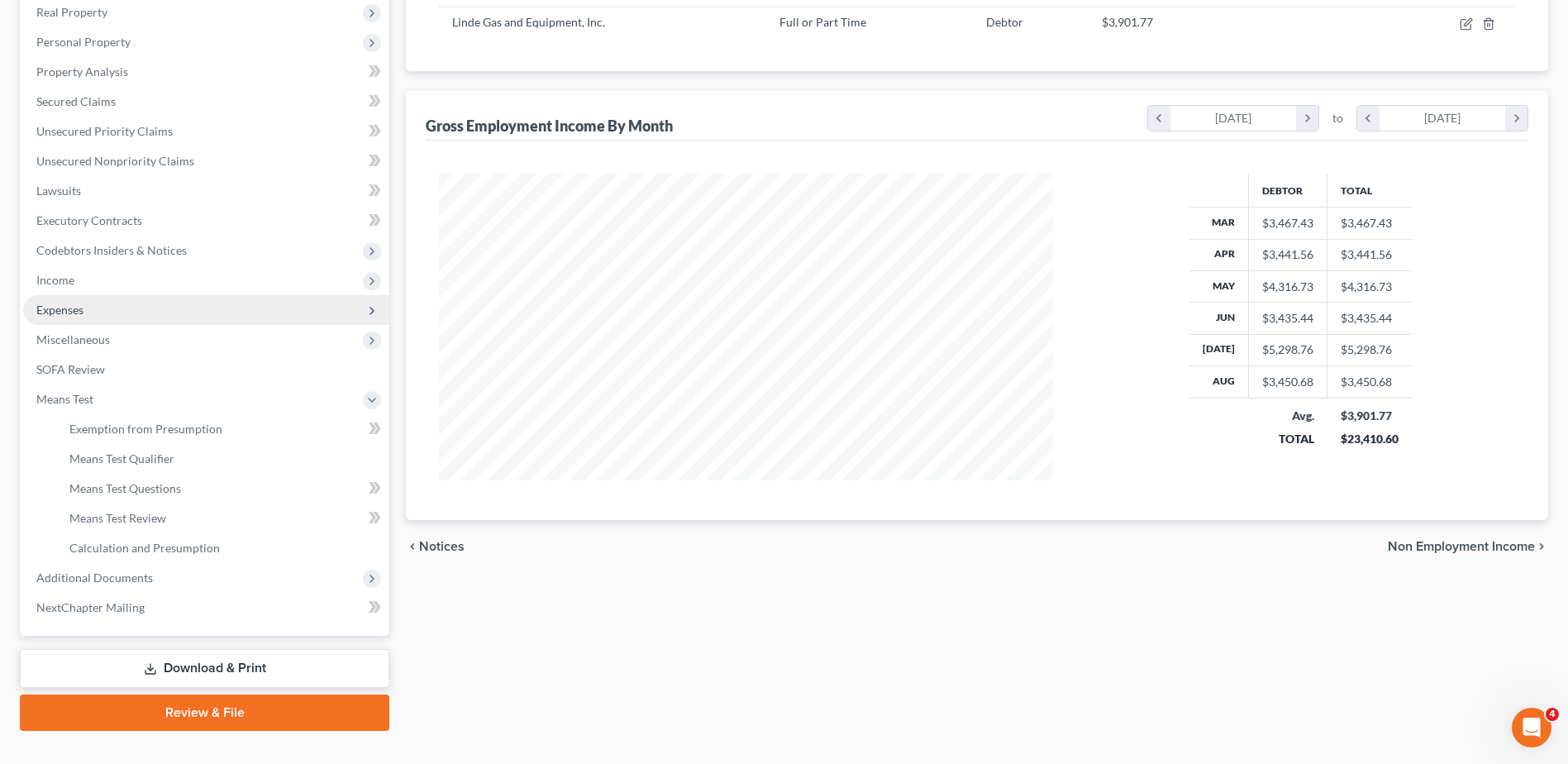
click at [192, 314] on span "Expenses" at bounding box center [206, 309] width 366 height 30
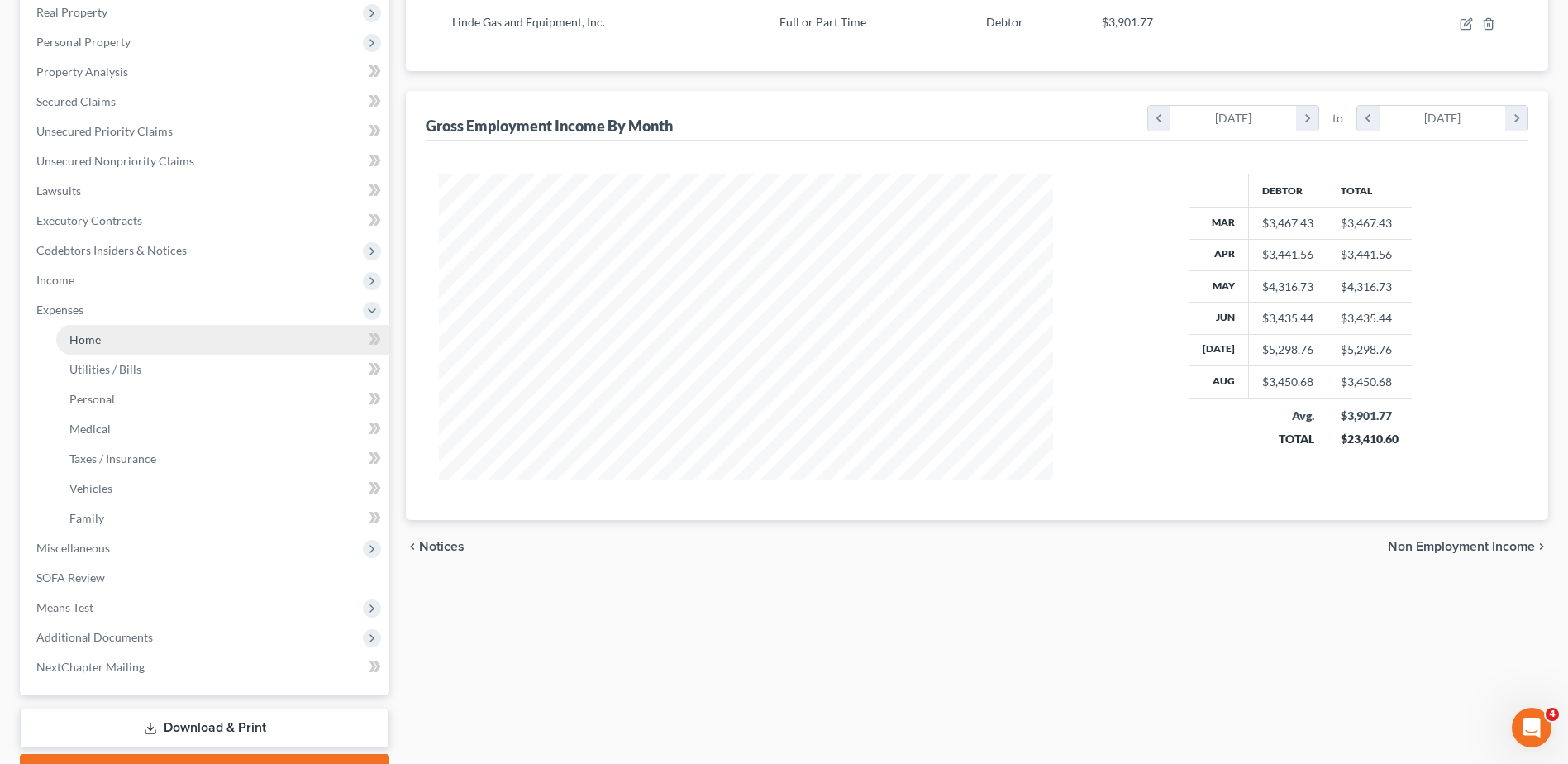
click at [177, 341] on link "Home" at bounding box center [222, 340] width 333 height 30
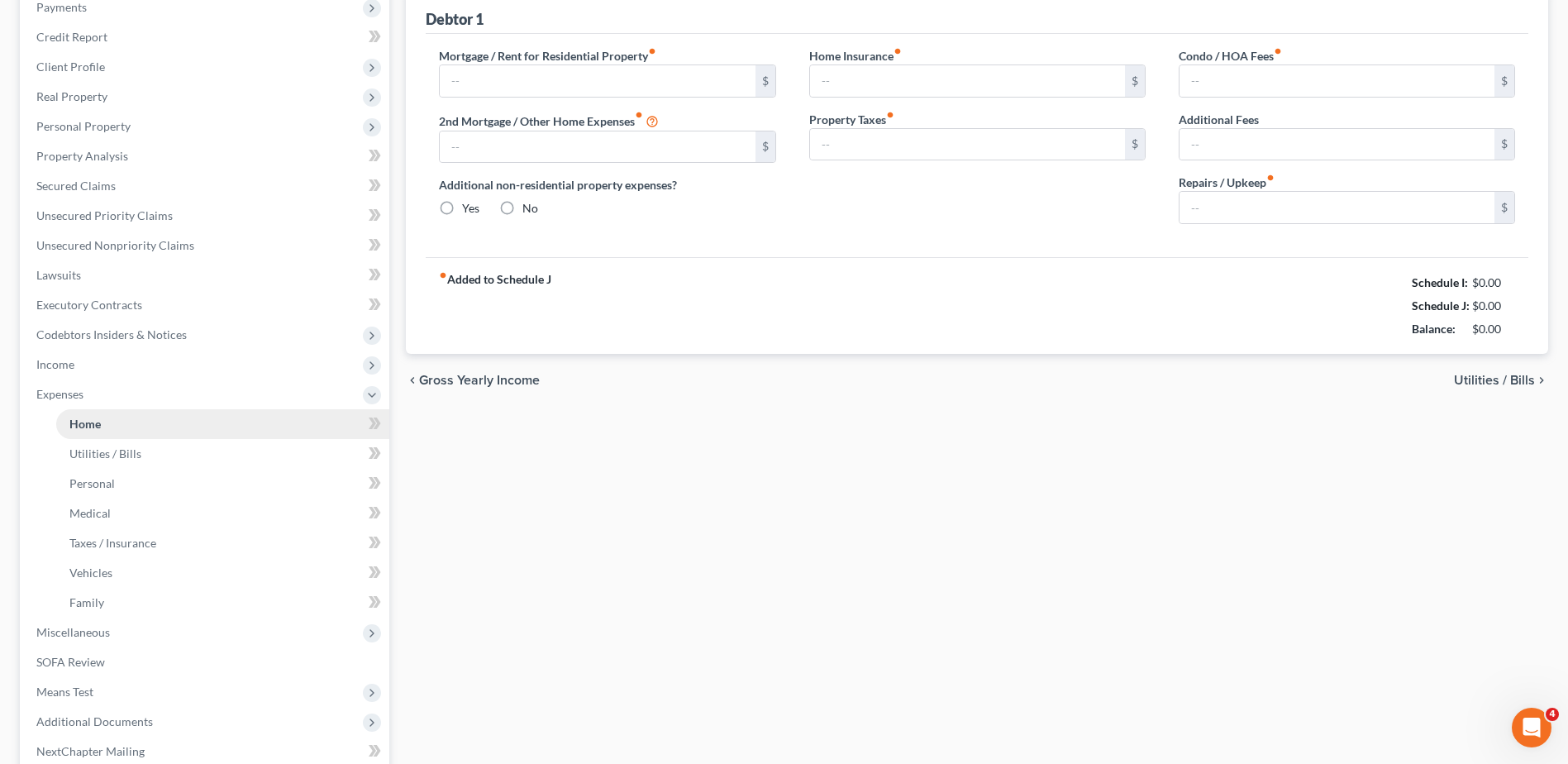
type input "1,251.61"
type input "0.00"
radio input "true"
type input "122.50"
type input "0.00"
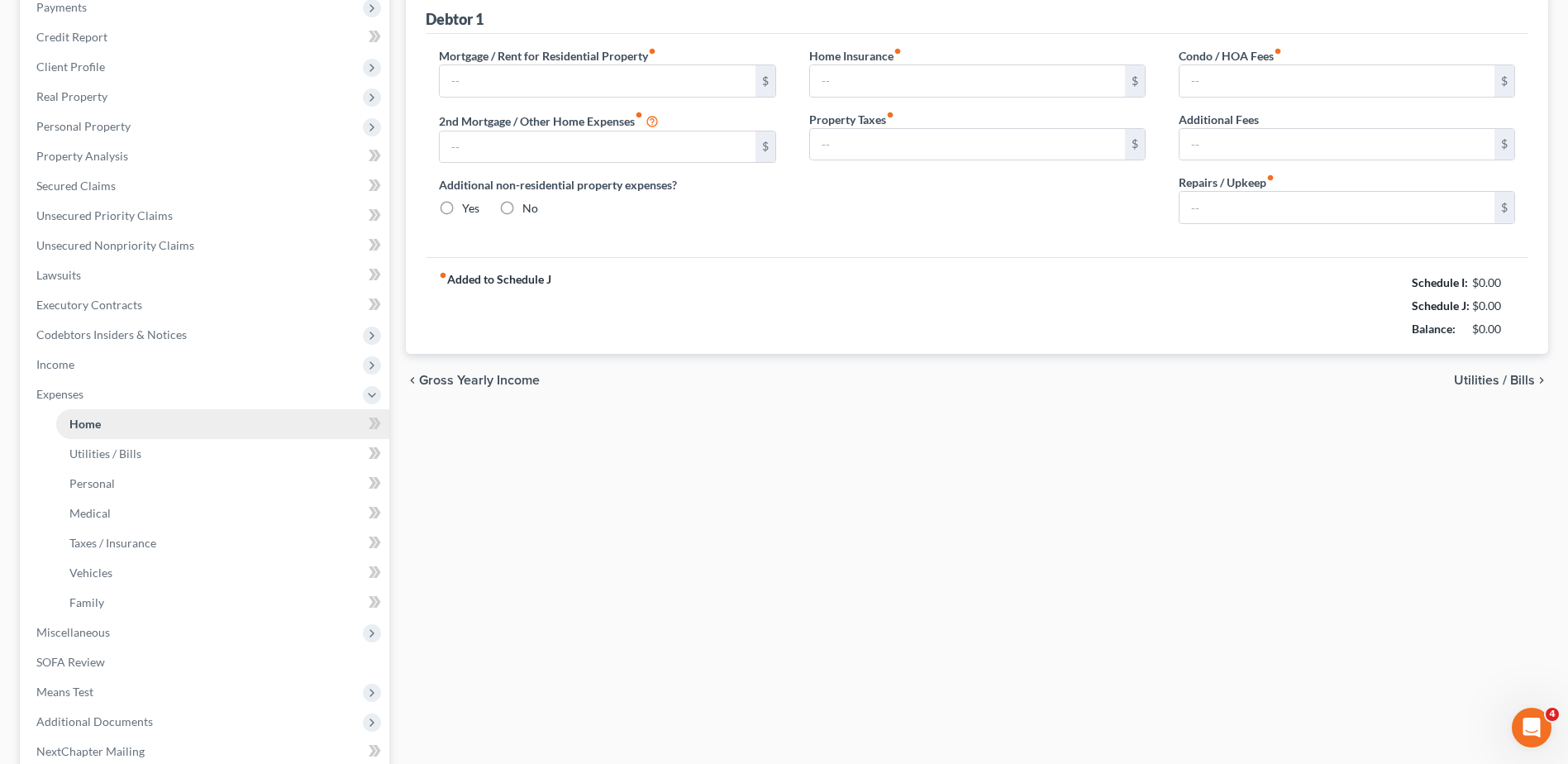
type input "0.00"
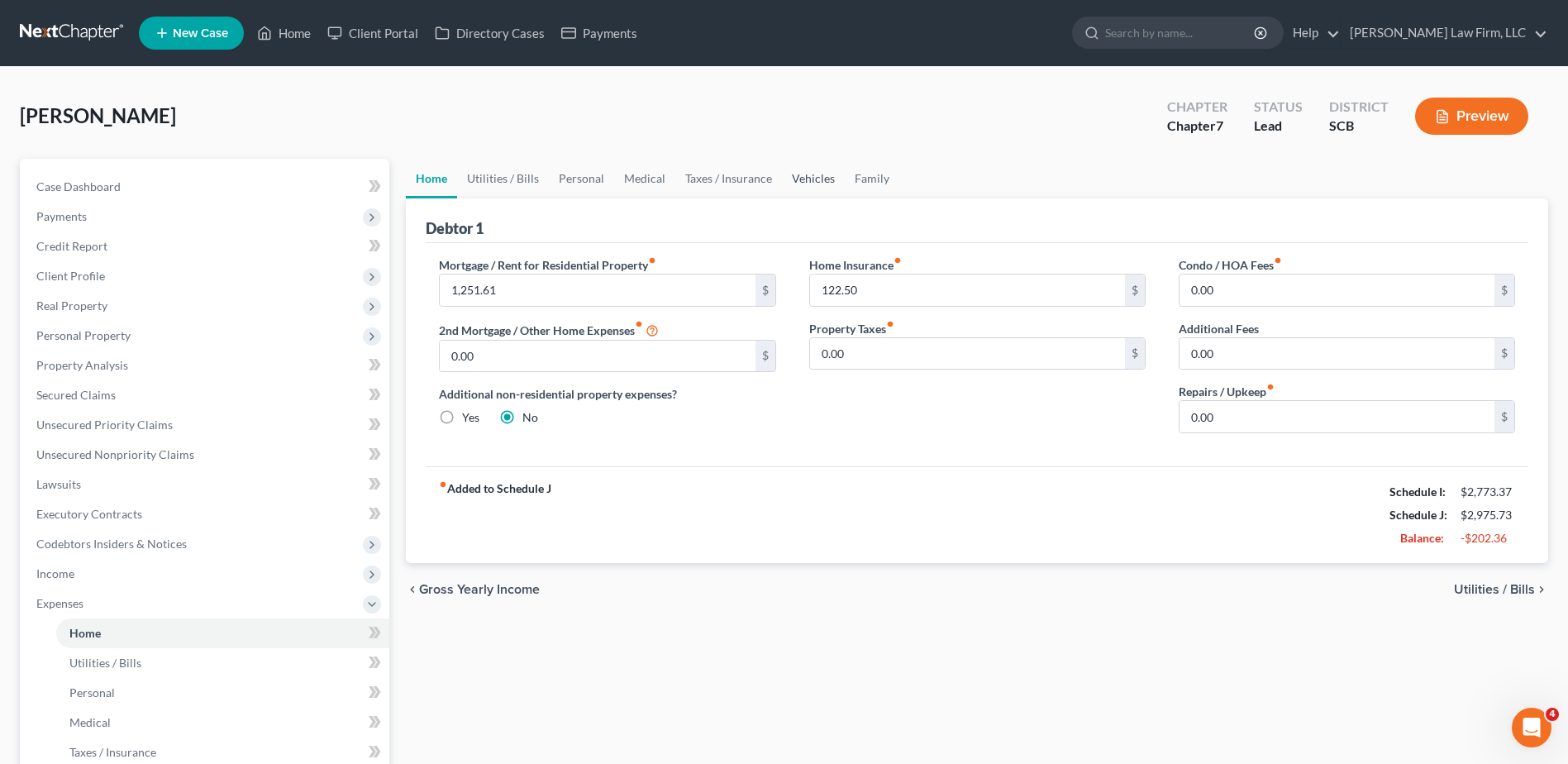
click at [811, 183] on link "Vehicles" at bounding box center [814, 178] width 63 height 40
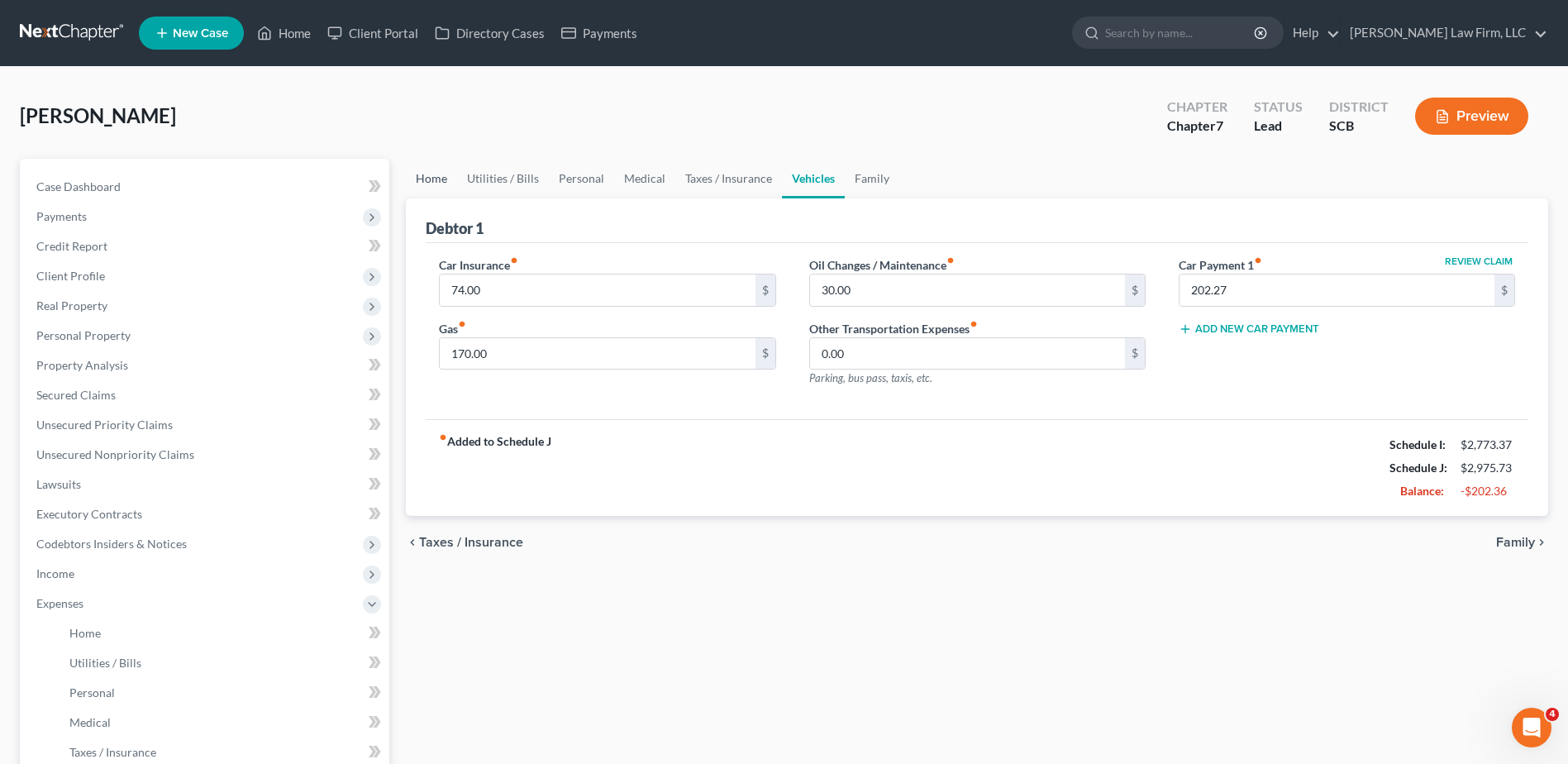
click at [424, 176] on link "Home" at bounding box center [432, 178] width 52 height 40
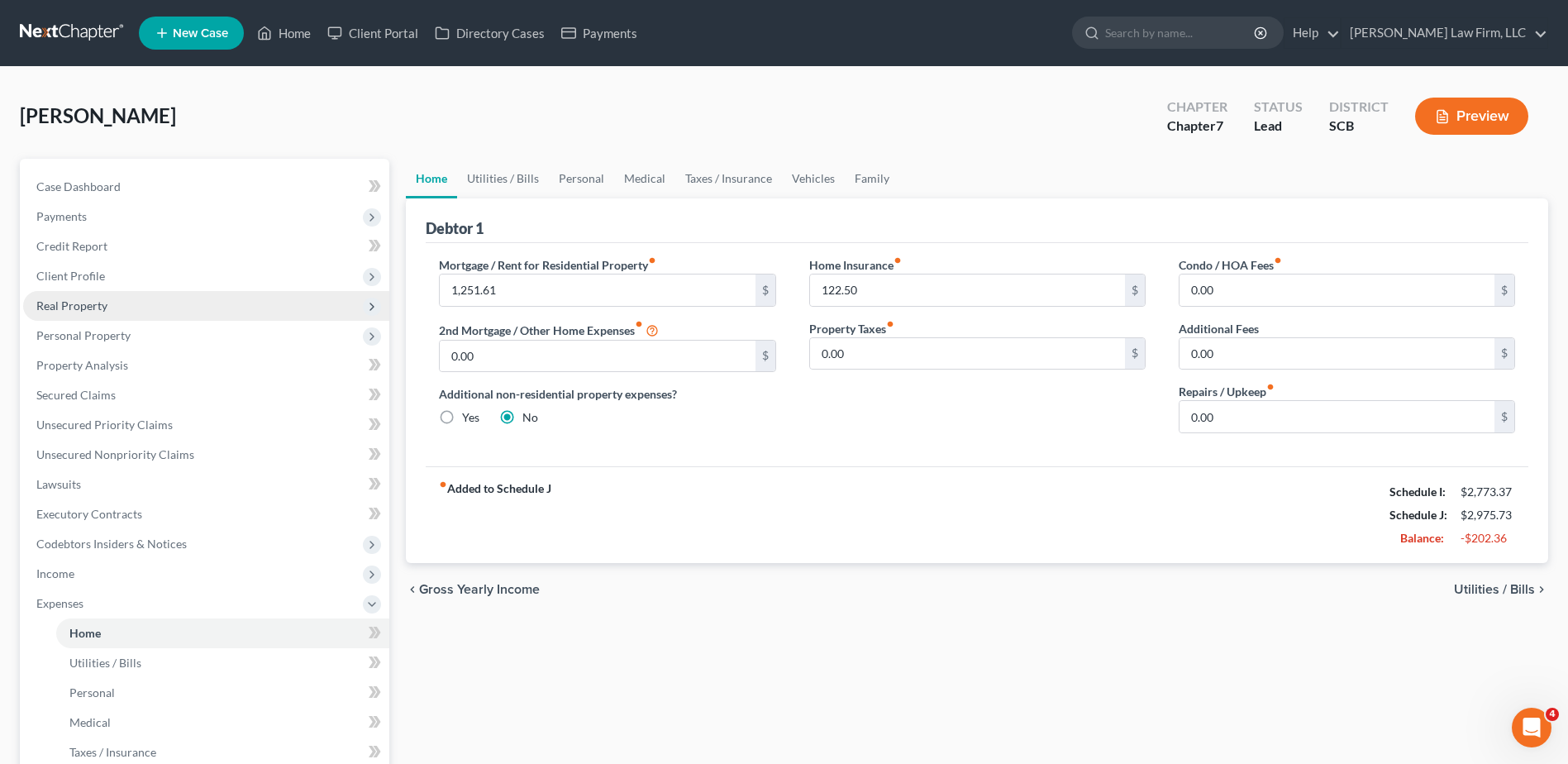
click at [209, 305] on span "Real Property" at bounding box center [206, 305] width 366 height 30
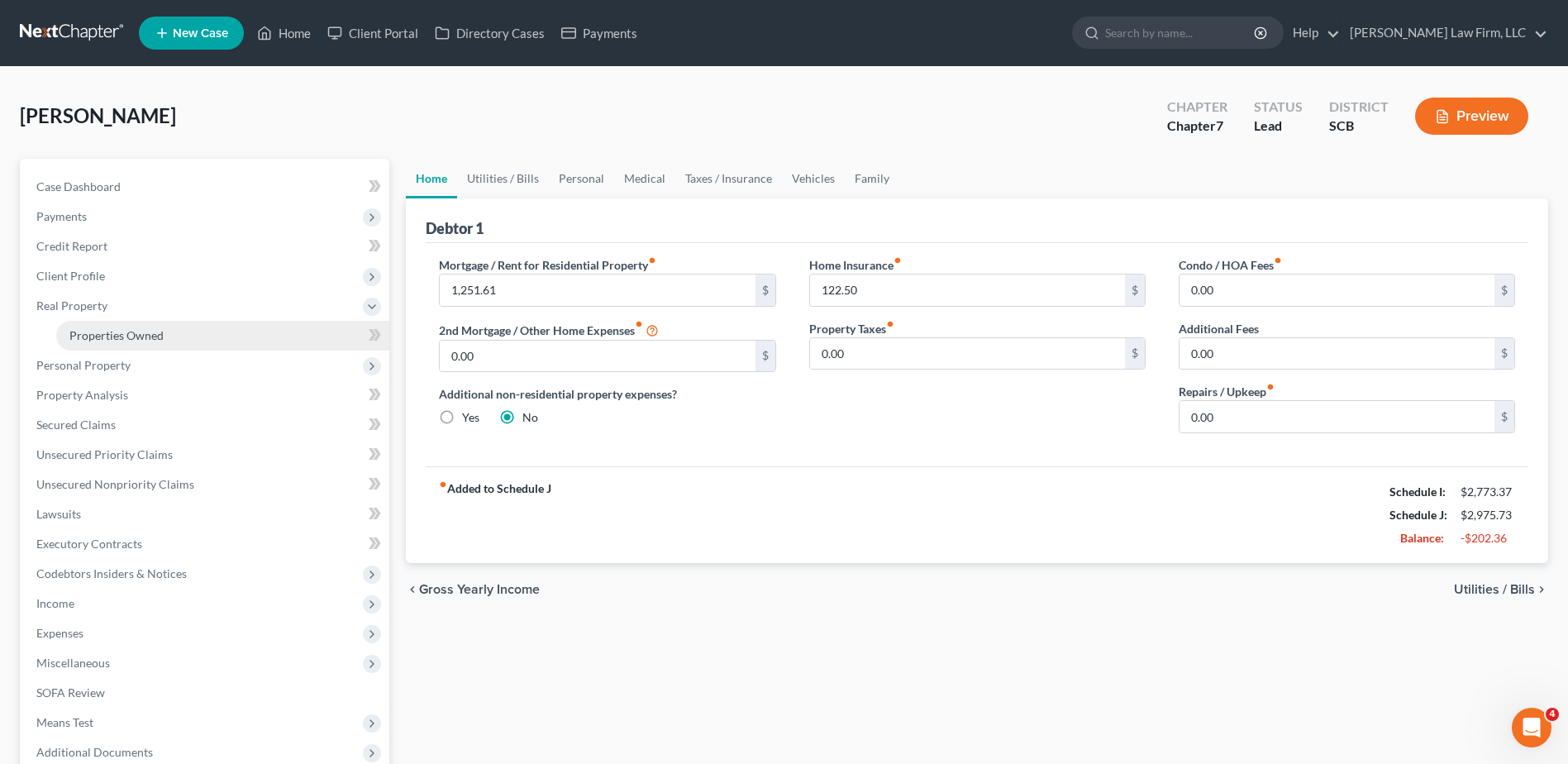
click at [206, 325] on link "Properties Owned" at bounding box center [222, 335] width 333 height 30
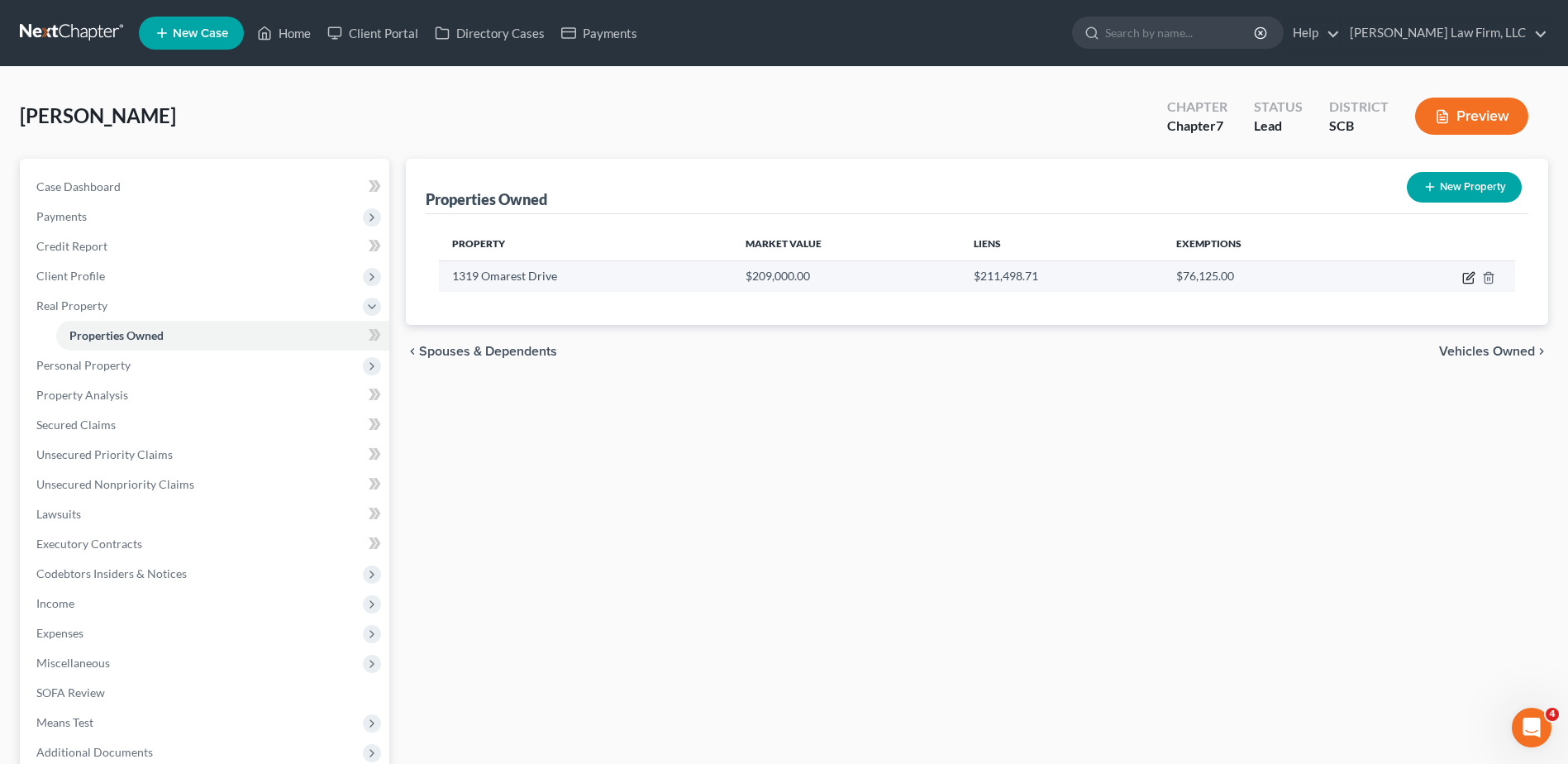
click at [1468, 279] on icon "button" at bounding box center [1471, 276] width 8 height 8
select select "42"
select select "0"
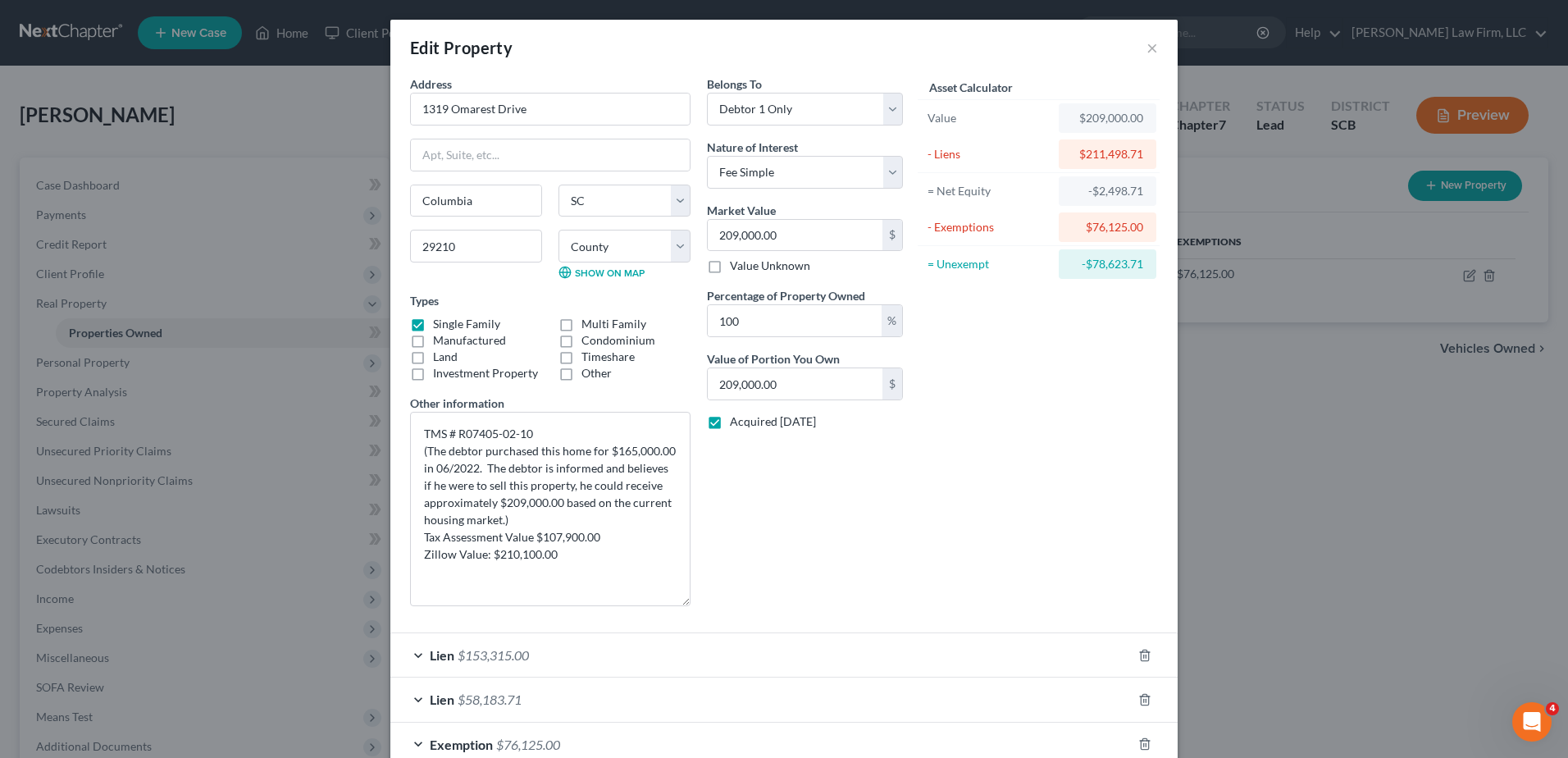
drag, startPoint x: 684, startPoint y: 467, endPoint x: 707, endPoint y: 600, distance: 135.0
click at [707, 600] on div "Address * 1319 Omarest Drive Columbia State AL AK AR AZ CA CO CT DE DC FL GA GU…" at bounding box center [657, 347] width 509 height 544
click at [1147, 52] on button "×" at bounding box center [1153, 47] width 11 height 20
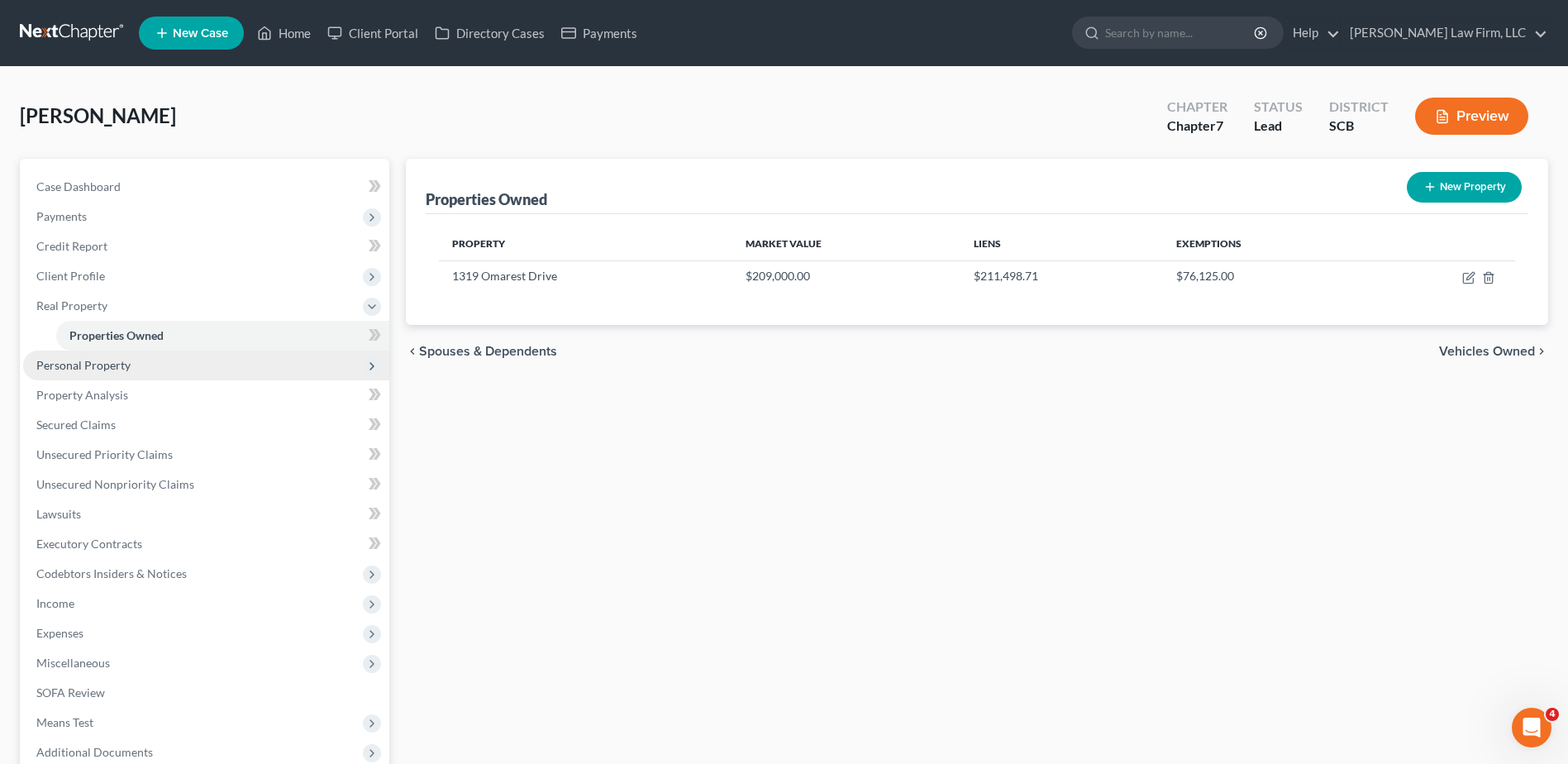
click at [148, 369] on span "Personal Property" at bounding box center [206, 365] width 366 height 30
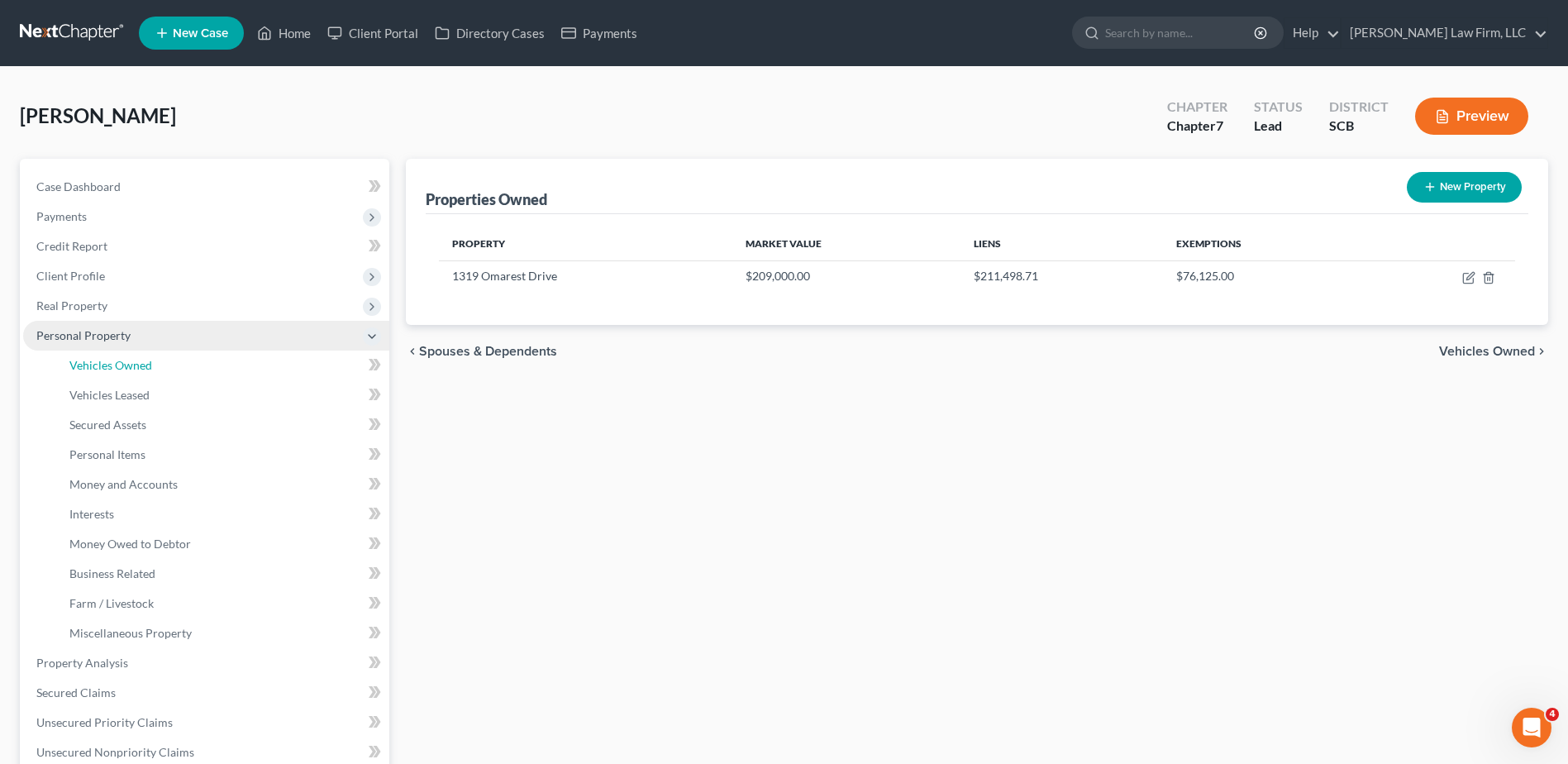
click at [148, 369] on span "Vehicles Owned" at bounding box center [111, 364] width 83 height 14
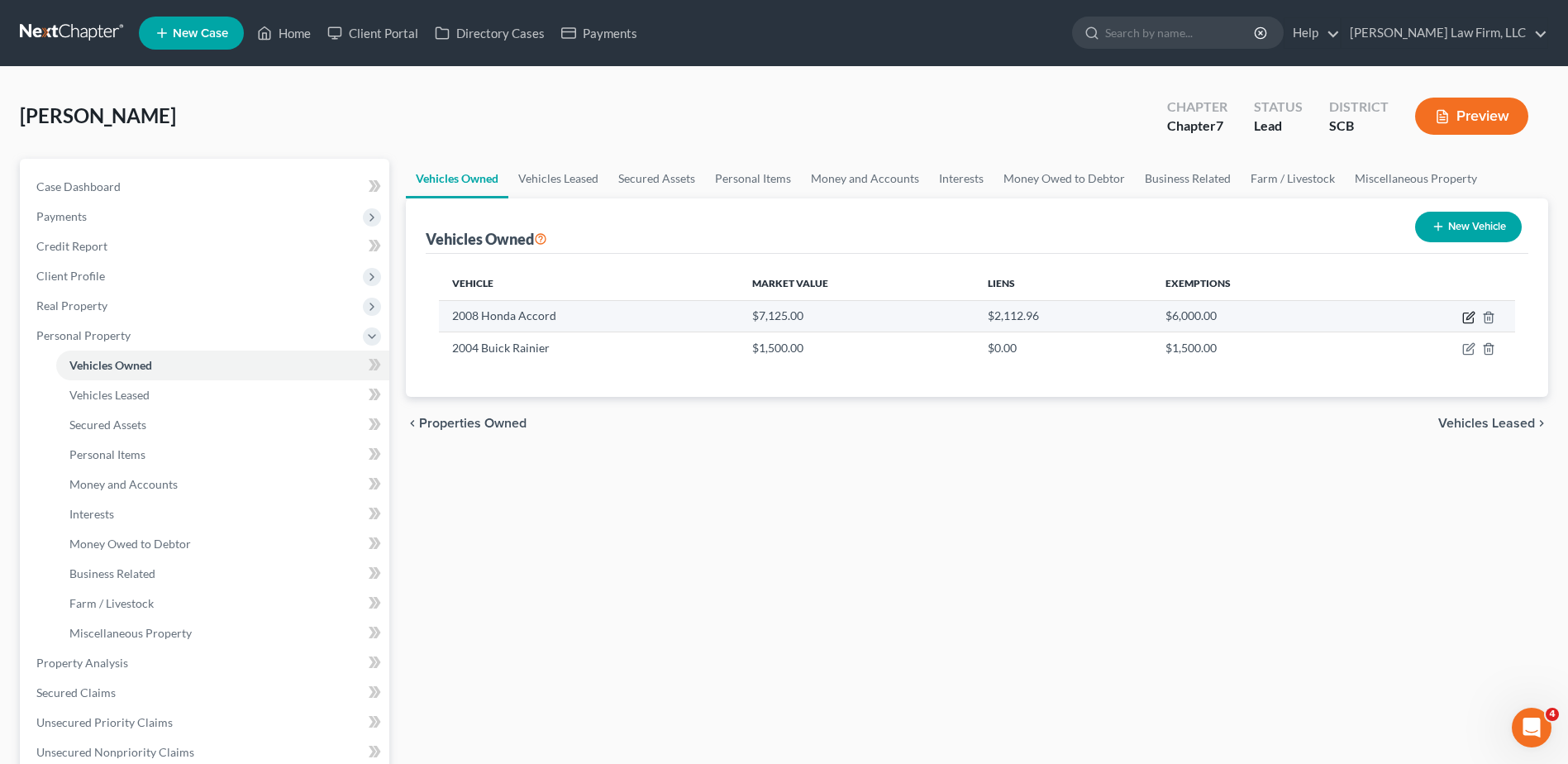
click at [1473, 318] on icon "button" at bounding box center [1469, 318] width 13 height 13
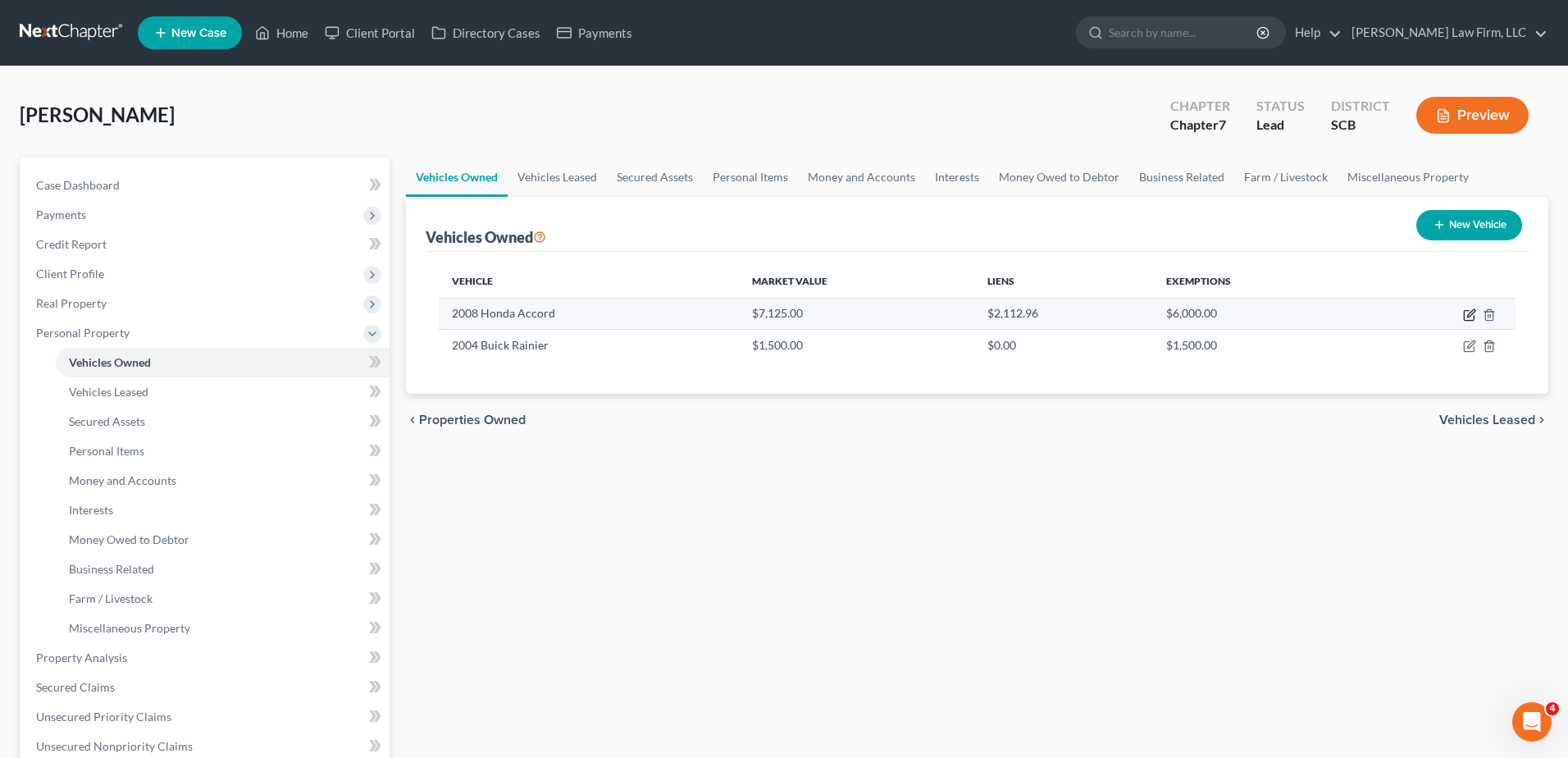
select select "0"
select select "18"
select select "3"
select select "0"
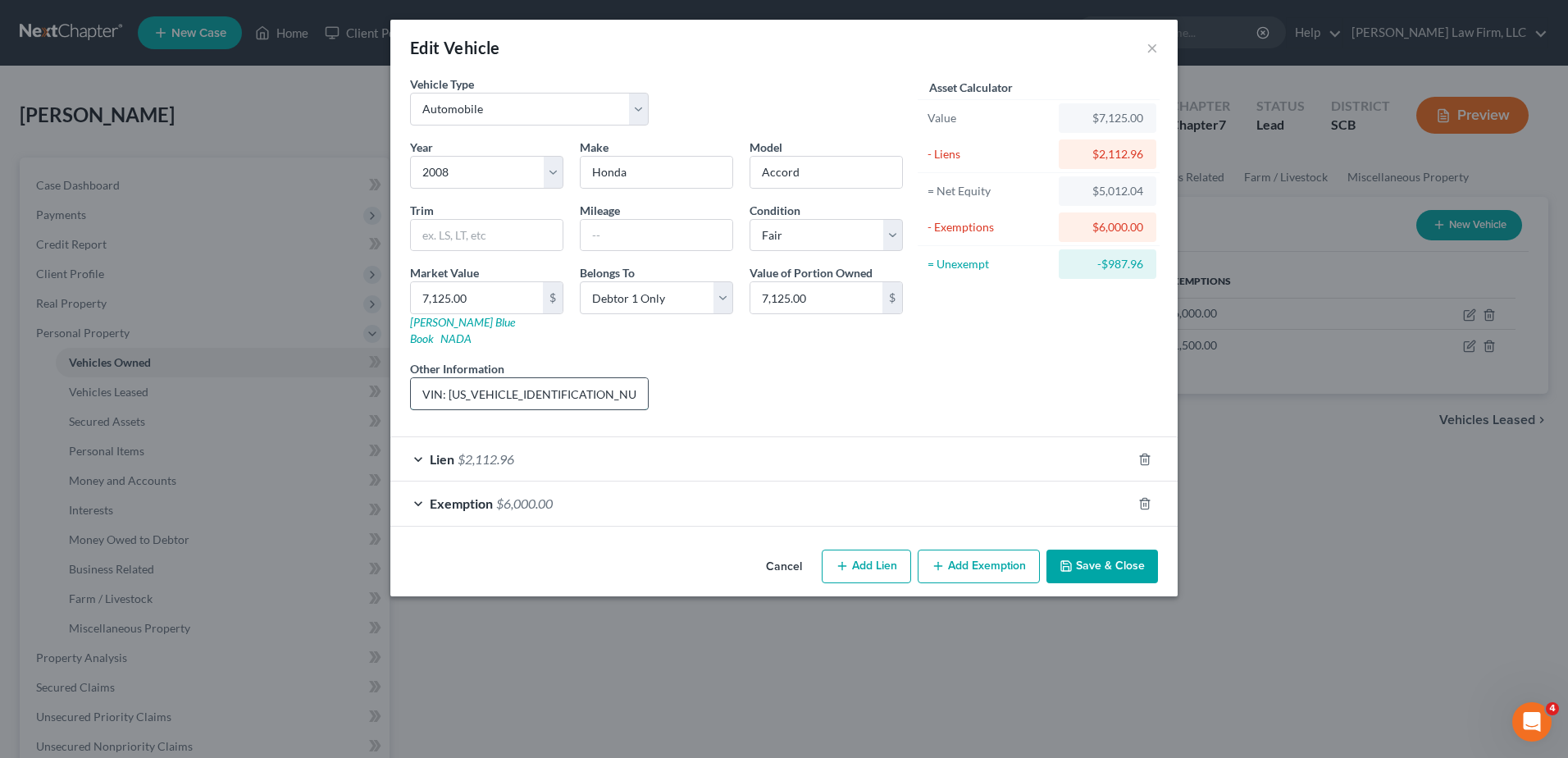
click at [594, 384] on input "VIN: 1HGCP36878A030496" at bounding box center [529, 394] width 238 height 31
click at [786, 551] on button "Cancel" at bounding box center [784, 567] width 62 height 33
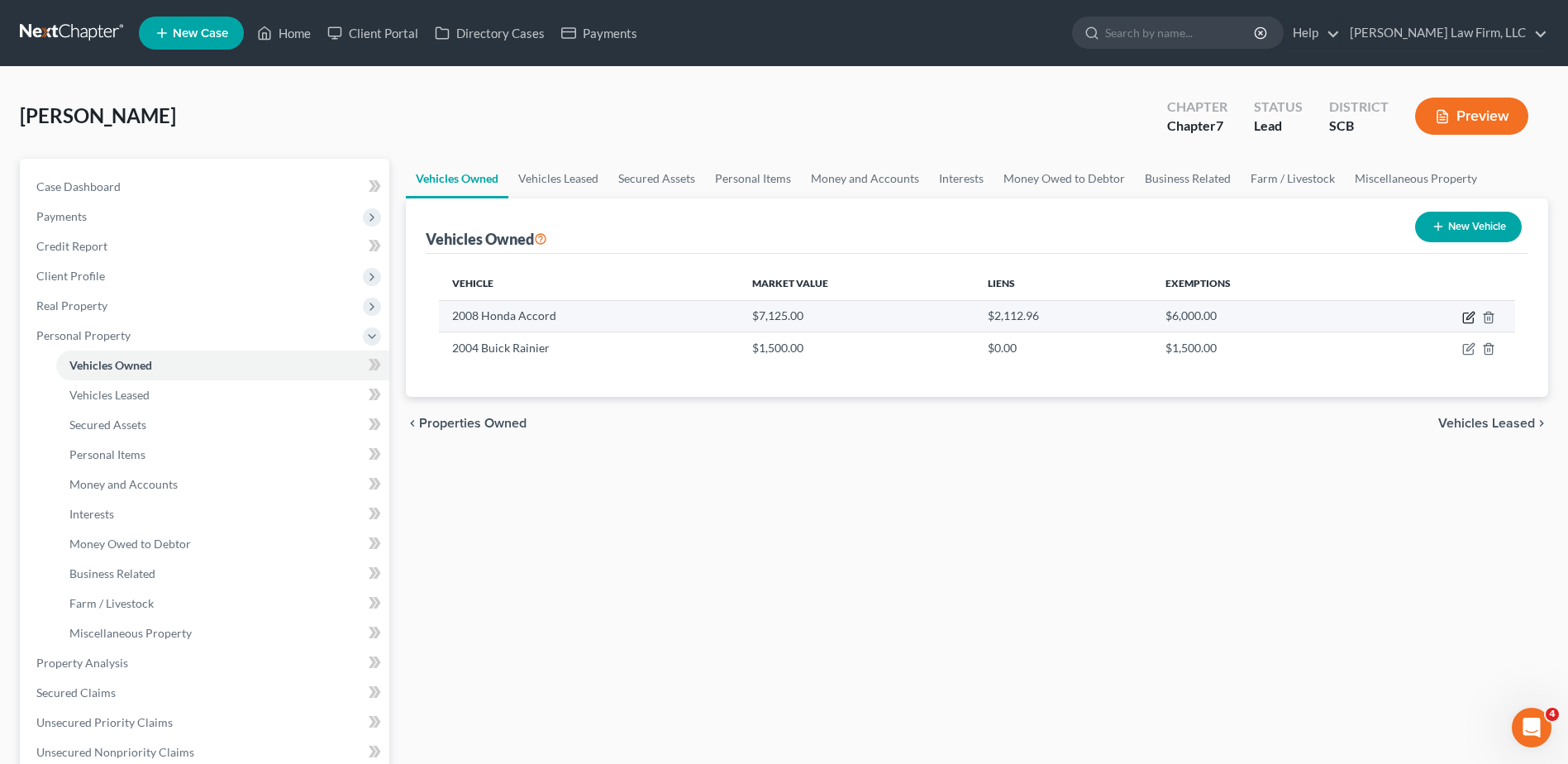
click at [1472, 317] on icon "button" at bounding box center [1471, 316] width 8 height 8
select select "0"
select select "18"
select select "3"
select select "0"
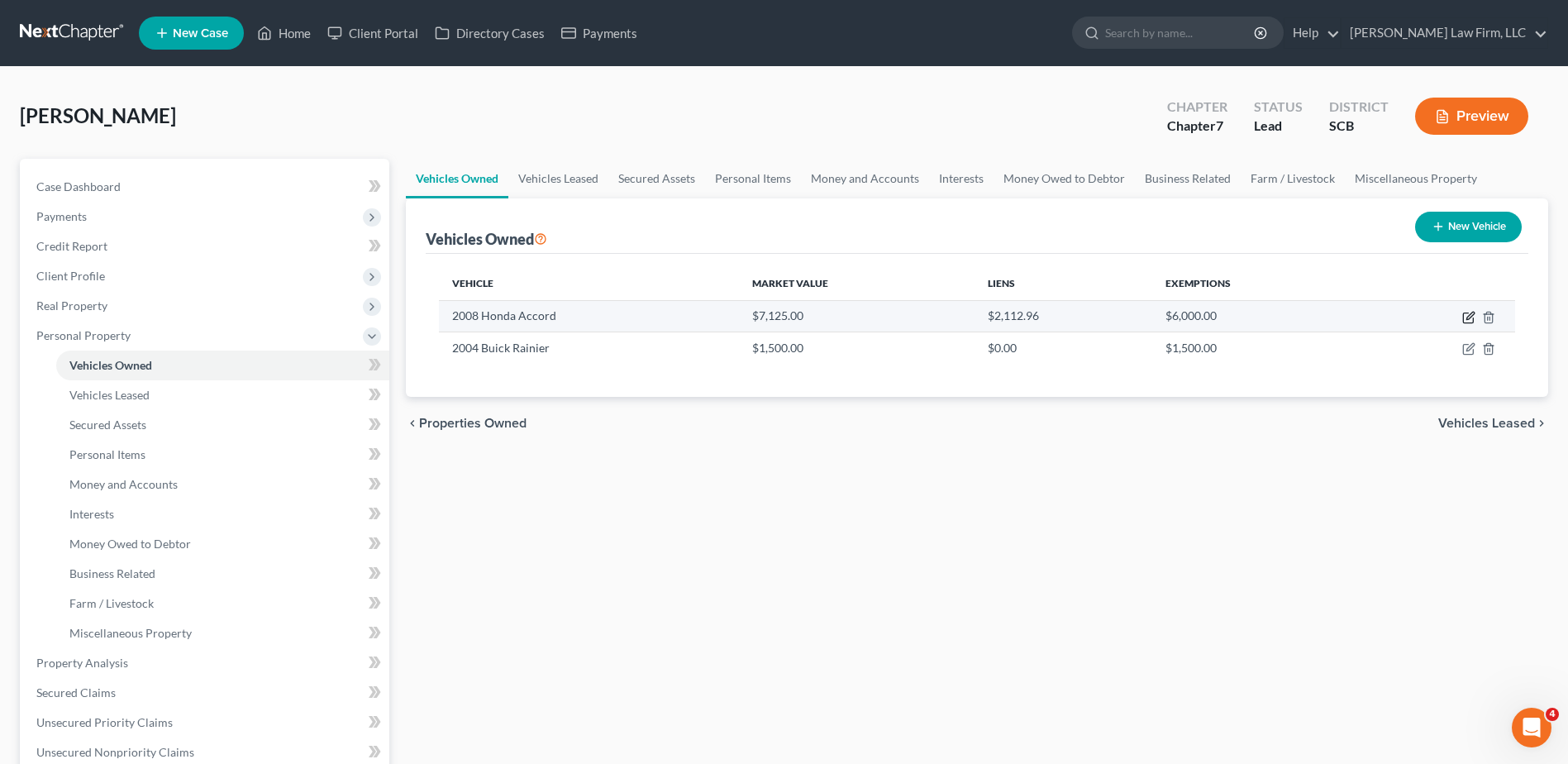
select select "21"
select select "0"
select select "3"
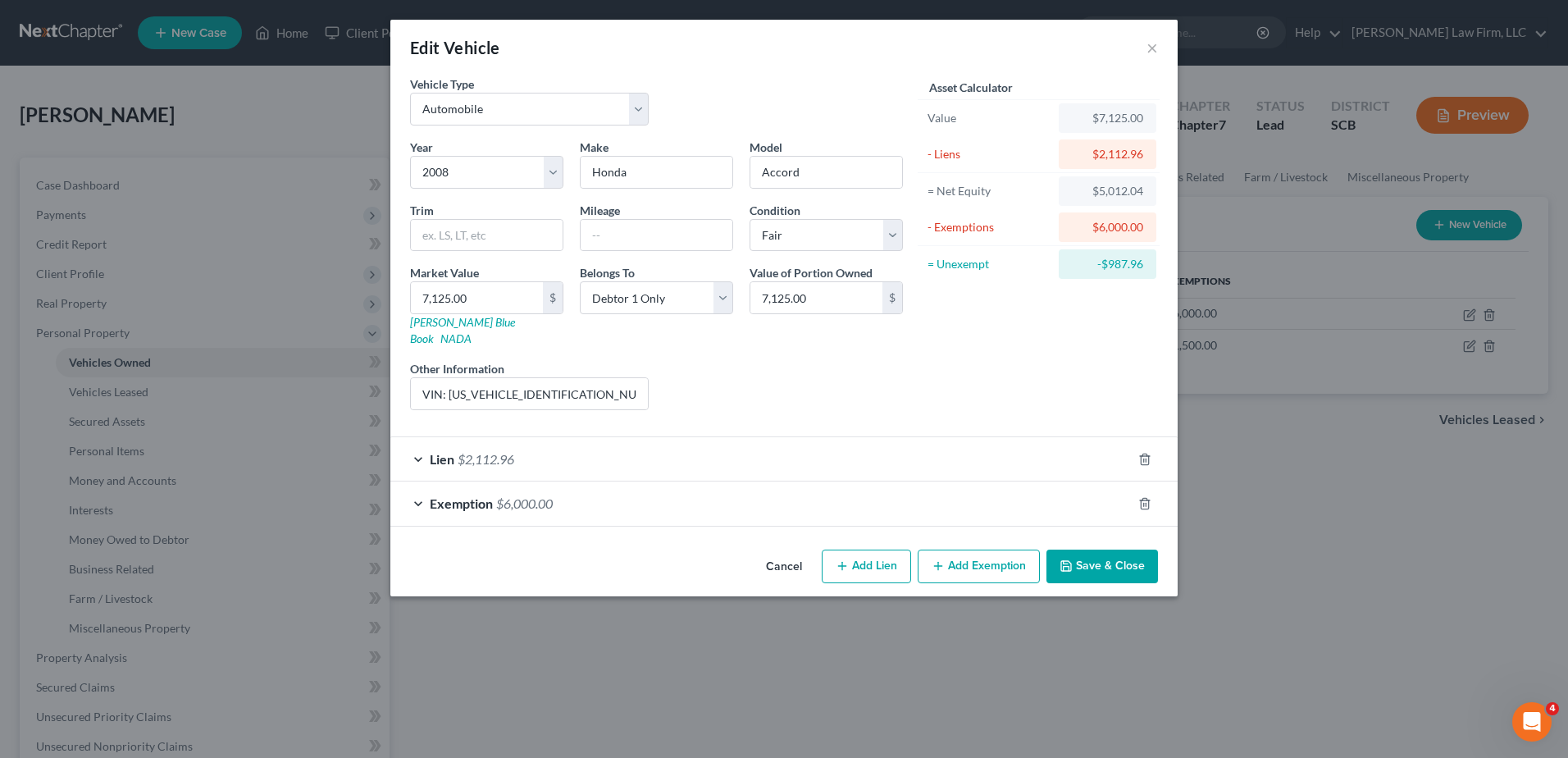
click at [618, 445] on div "Lien $2,112.96" at bounding box center [762, 459] width 742 height 44
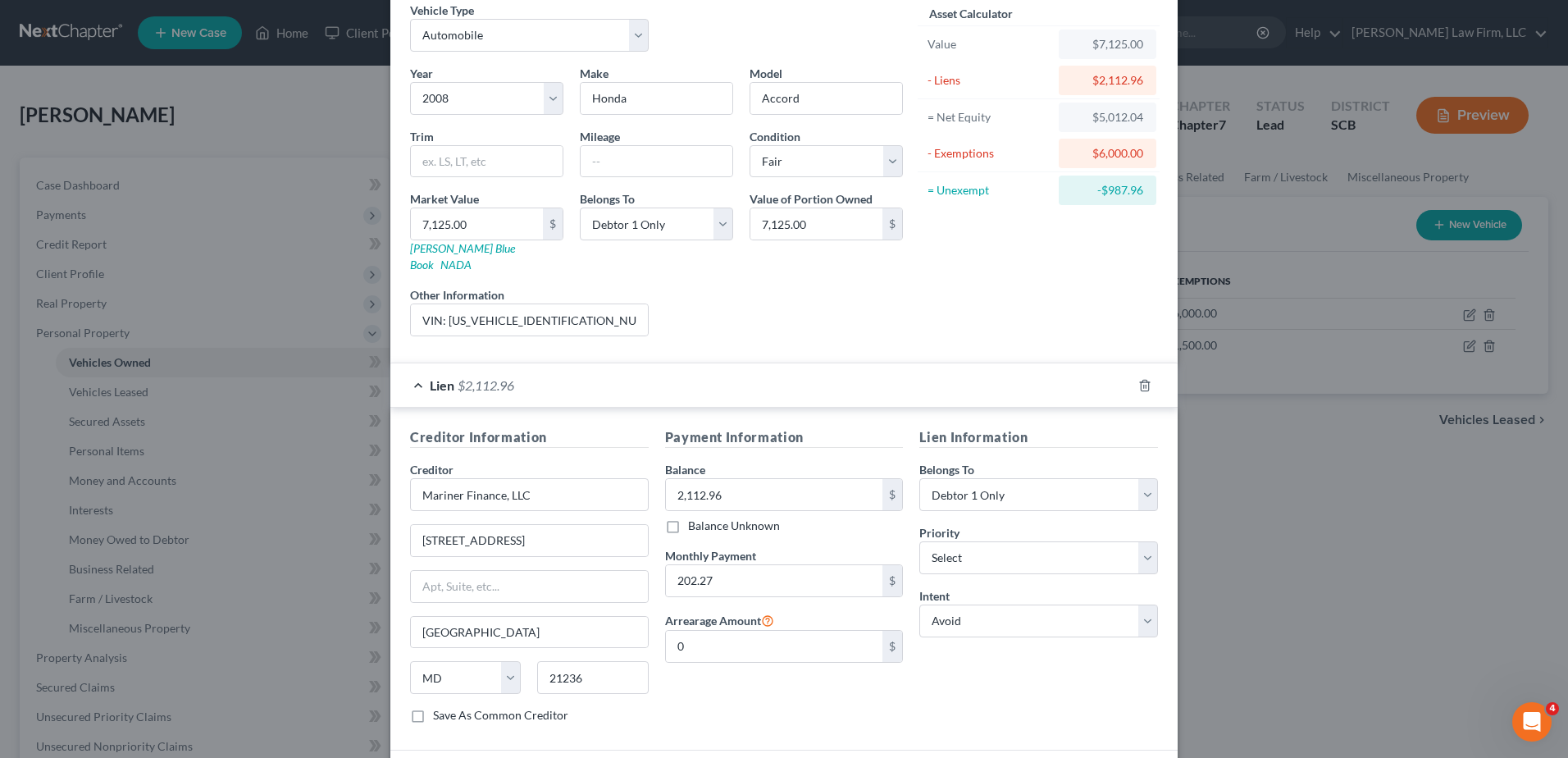
scroll to position [185, 0]
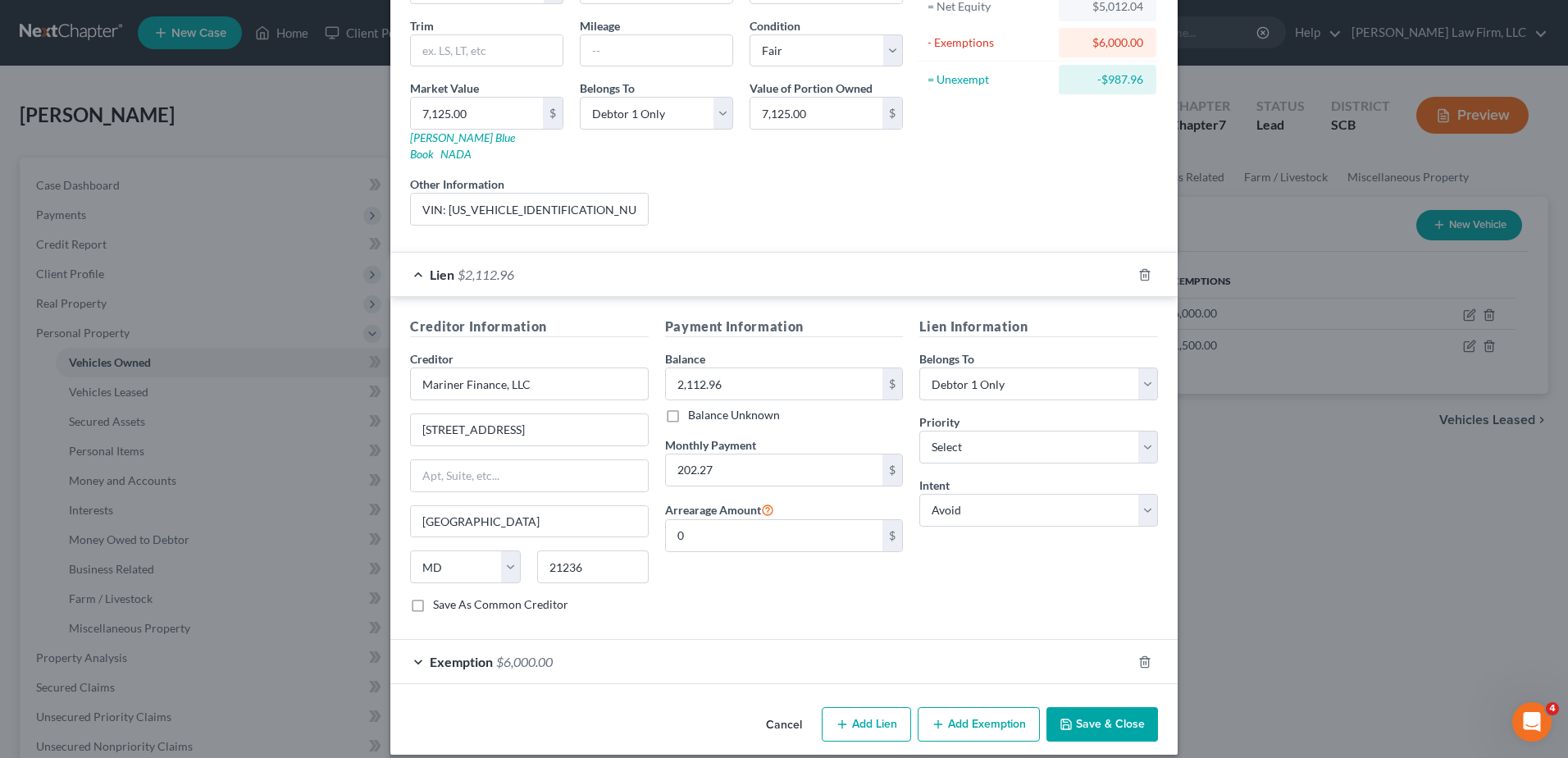
click at [736, 259] on div "Lien $2,112.96" at bounding box center [762, 274] width 742 height 44
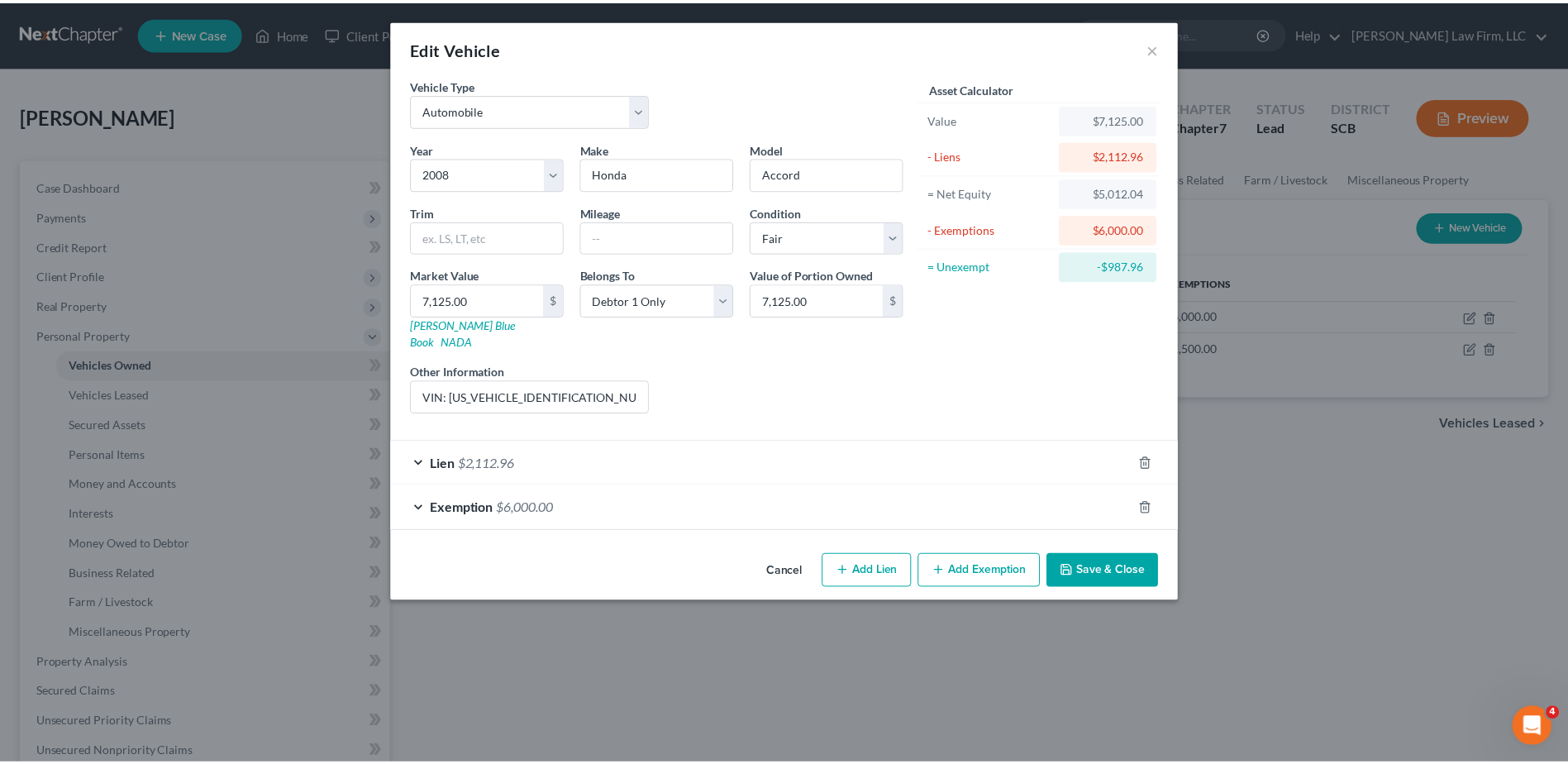
scroll to position [0, 0]
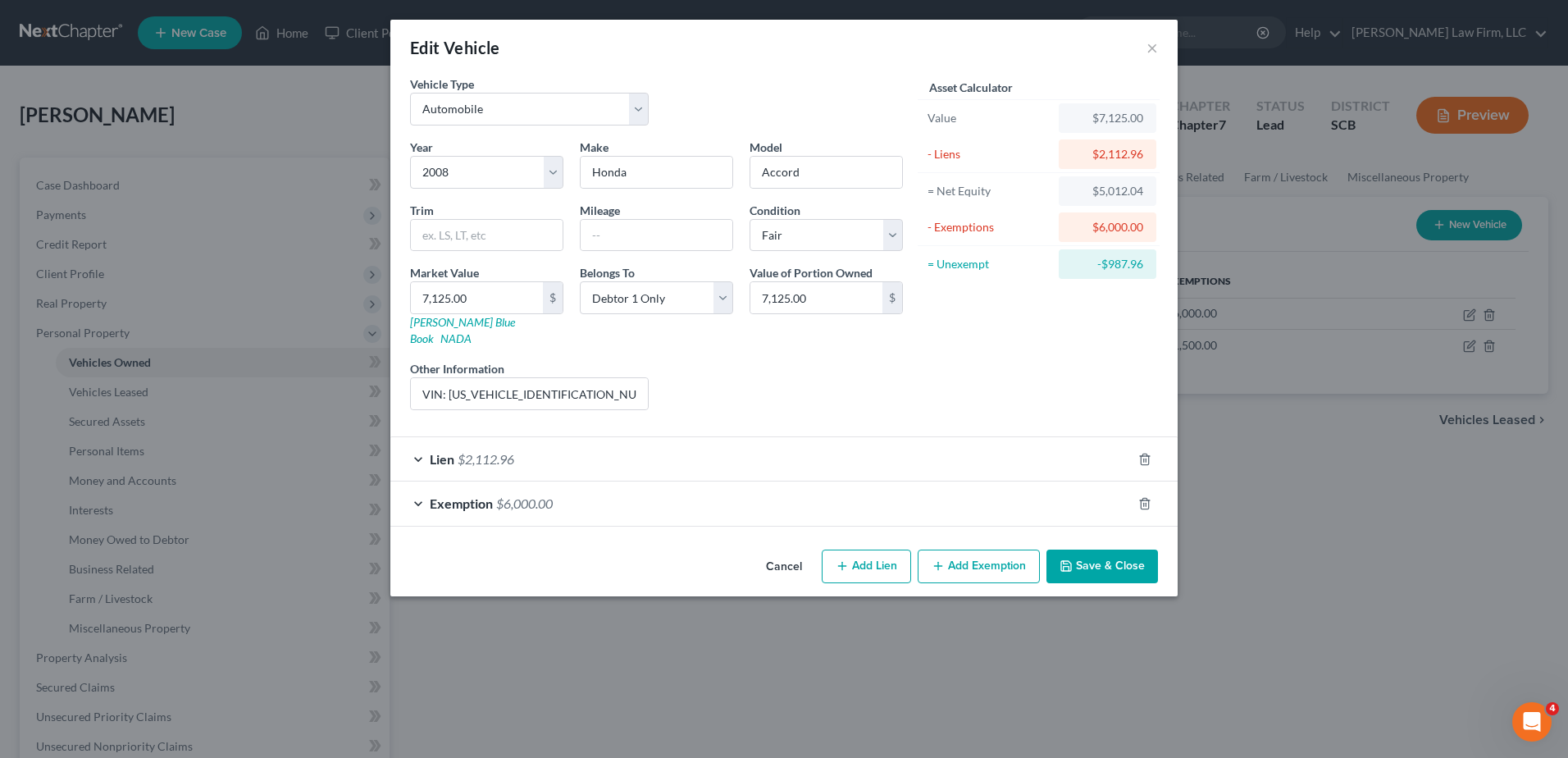
click at [1115, 550] on button "Save & Close" at bounding box center [1102, 567] width 112 height 34
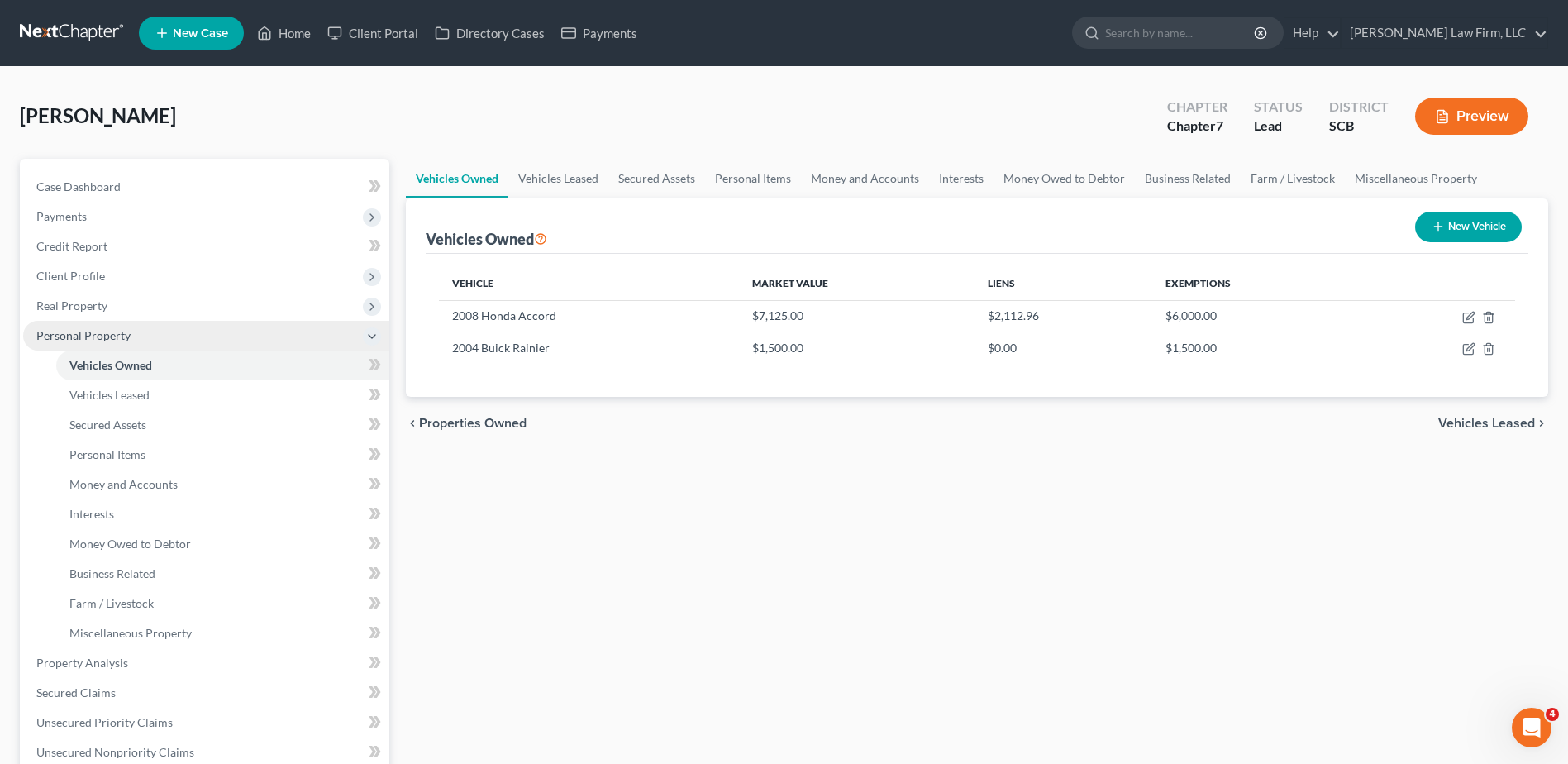
click at [373, 334] on icon at bounding box center [372, 337] width 13 height 13
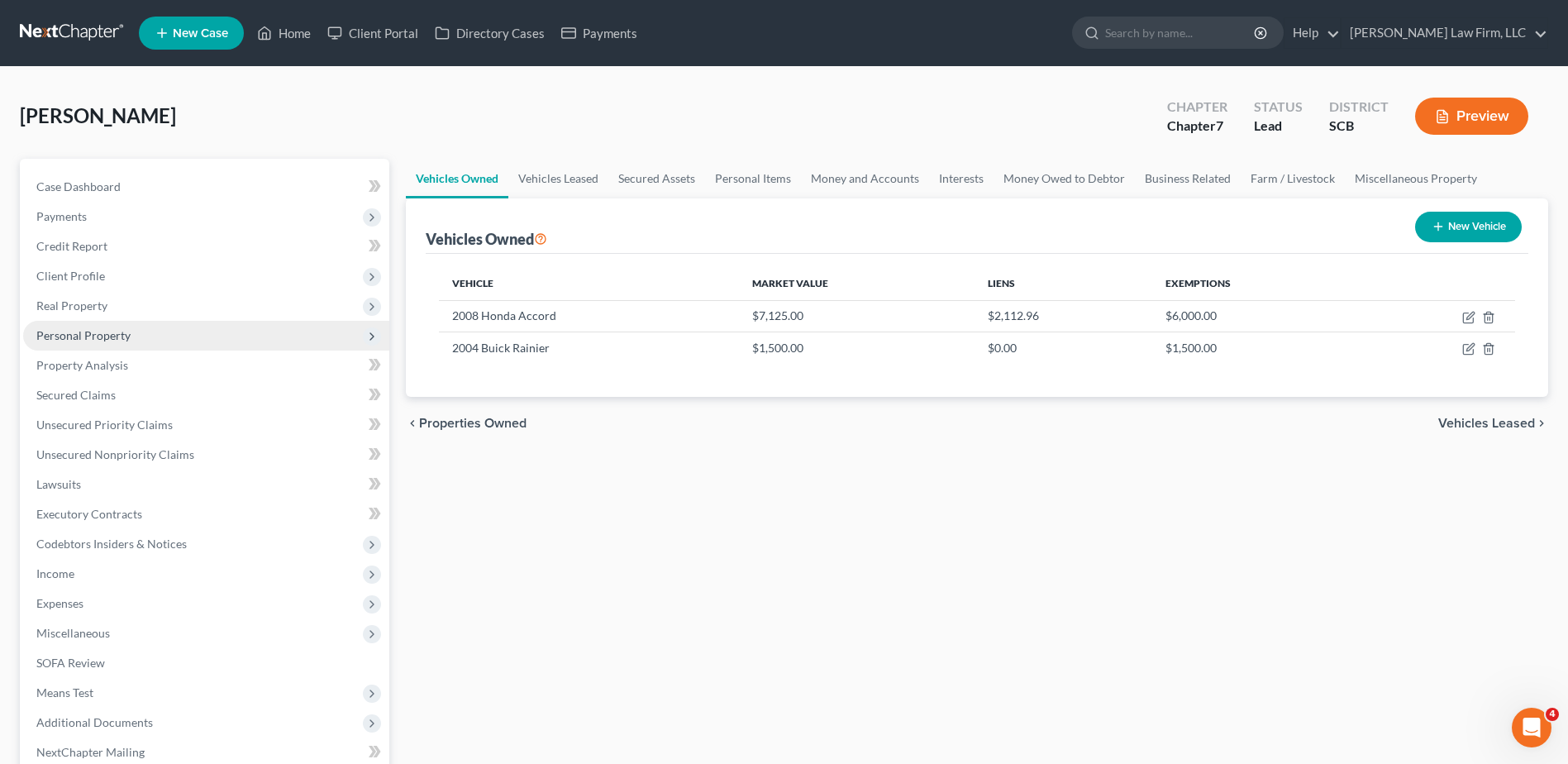
scroll to position [175, 0]
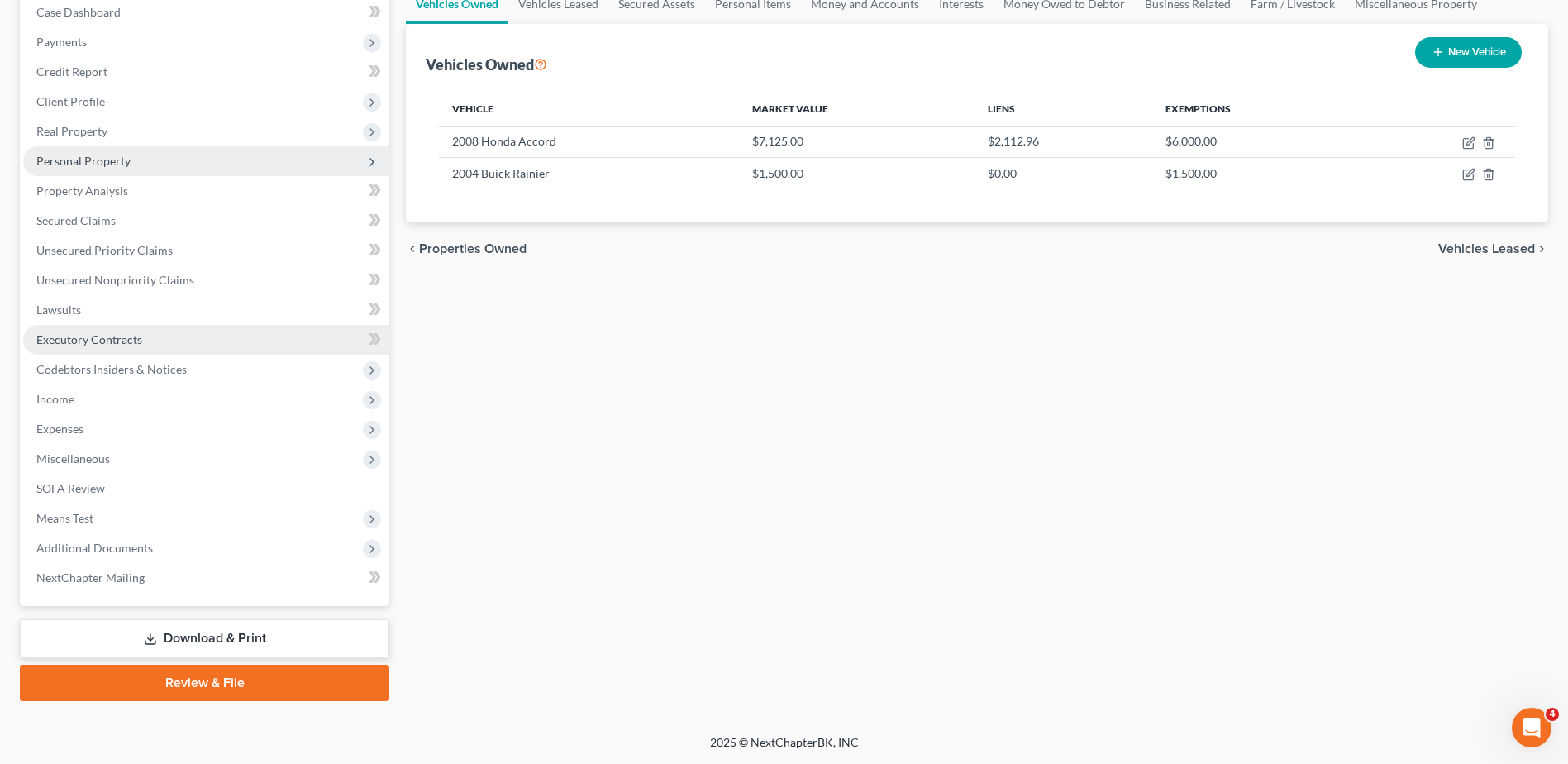
click at [243, 345] on link "Executory Contracts" at bounding box center [206, 340] width 366 height 30
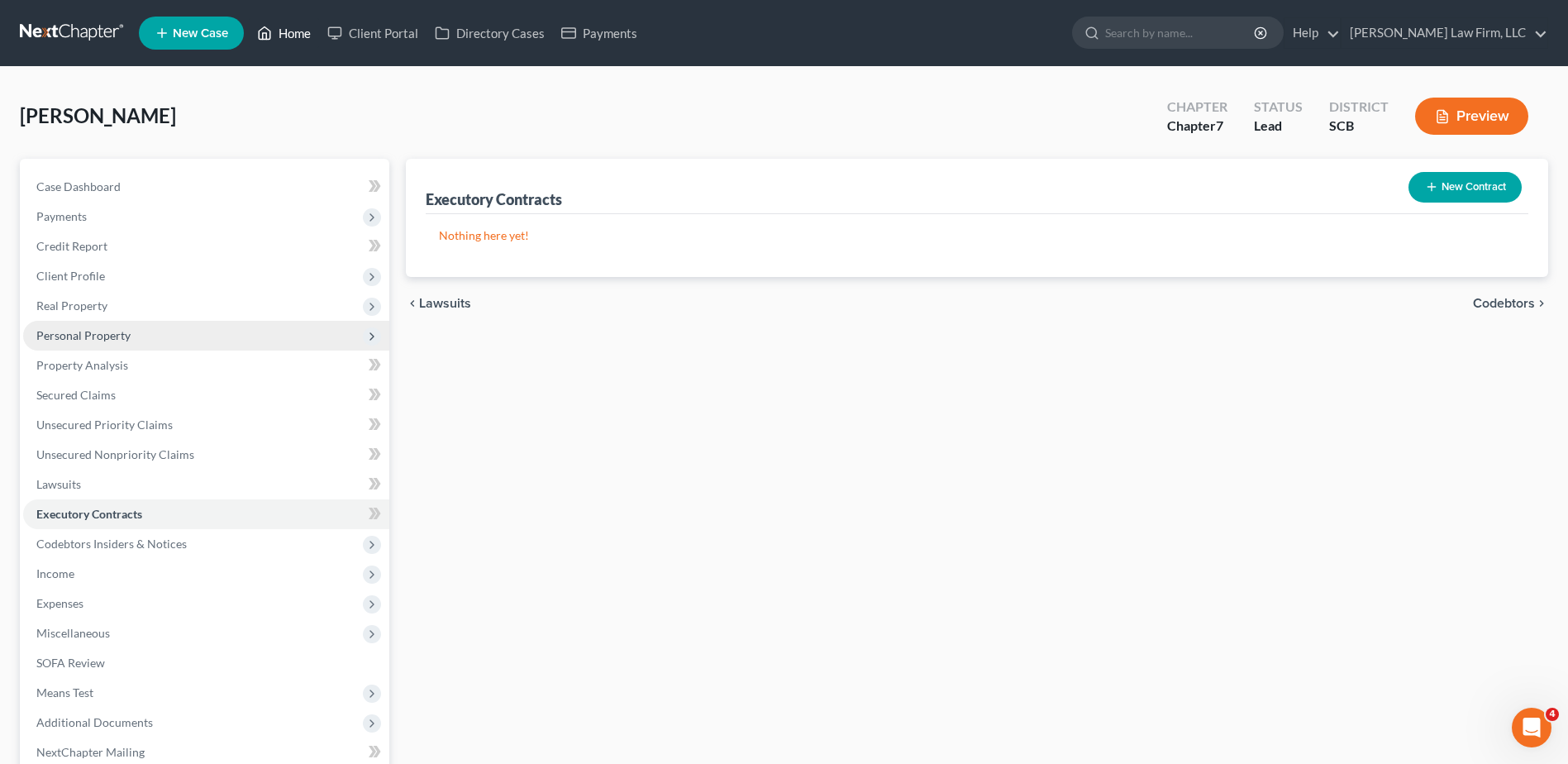
click at [276, 24] on link "Home" at bounding box center [284, 32] width 71 height 30
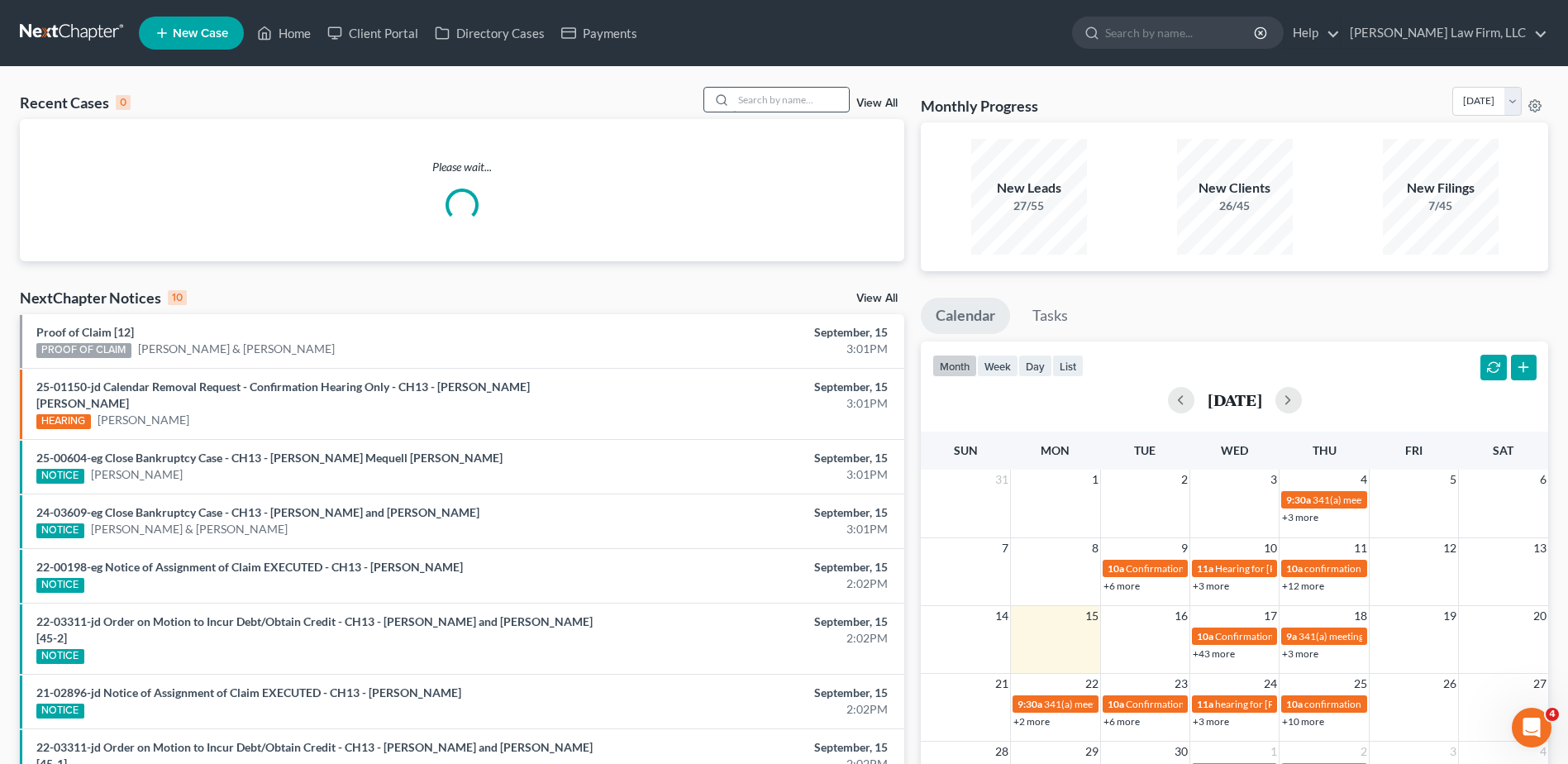
click at [792, 95] on input "search" at bounding box center [791, 99] width 115 height 24
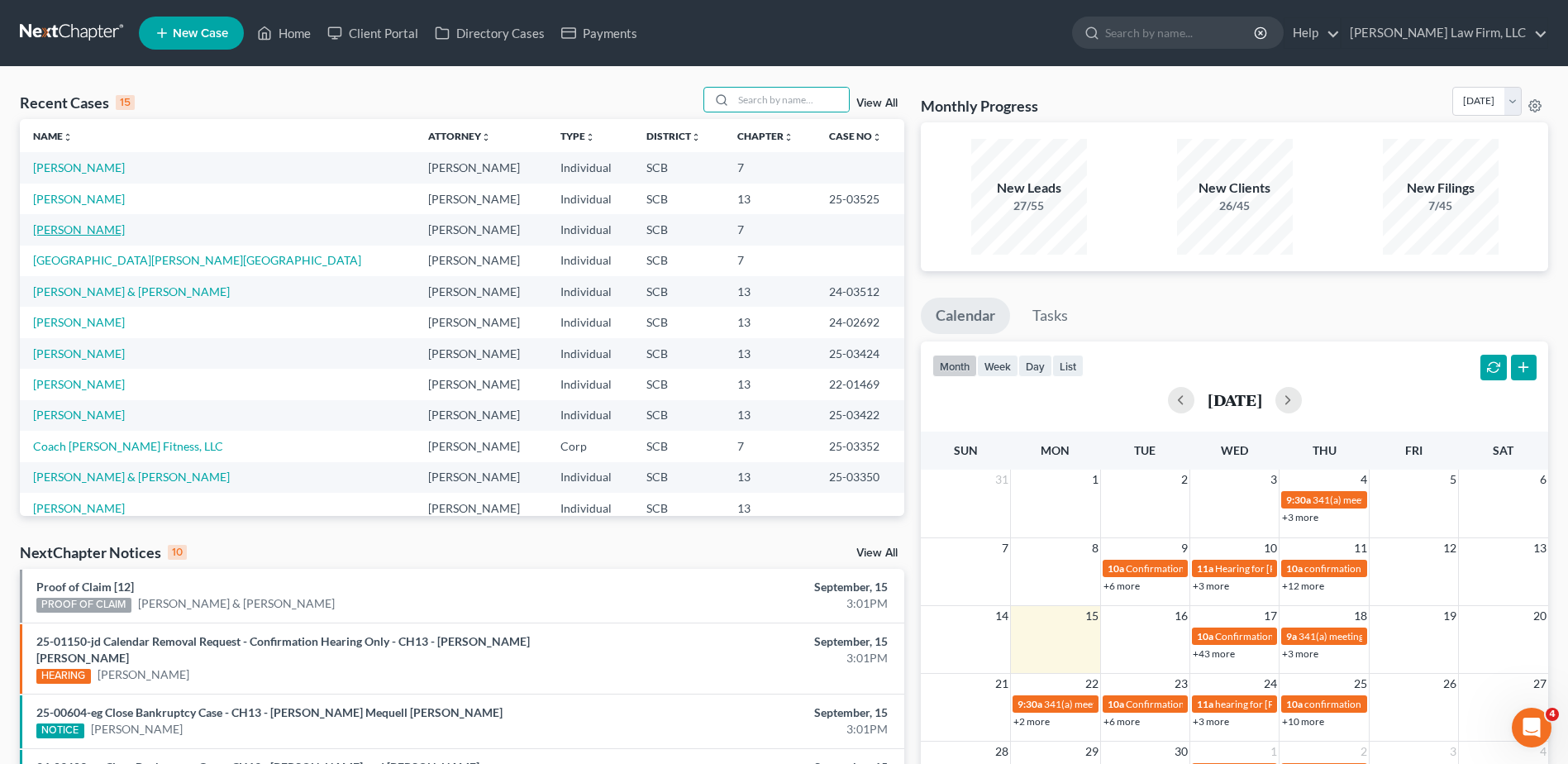
click at [93, 227] on link "[PERSON_NAME]" at bounding box center [79, 229] width 92 height 14
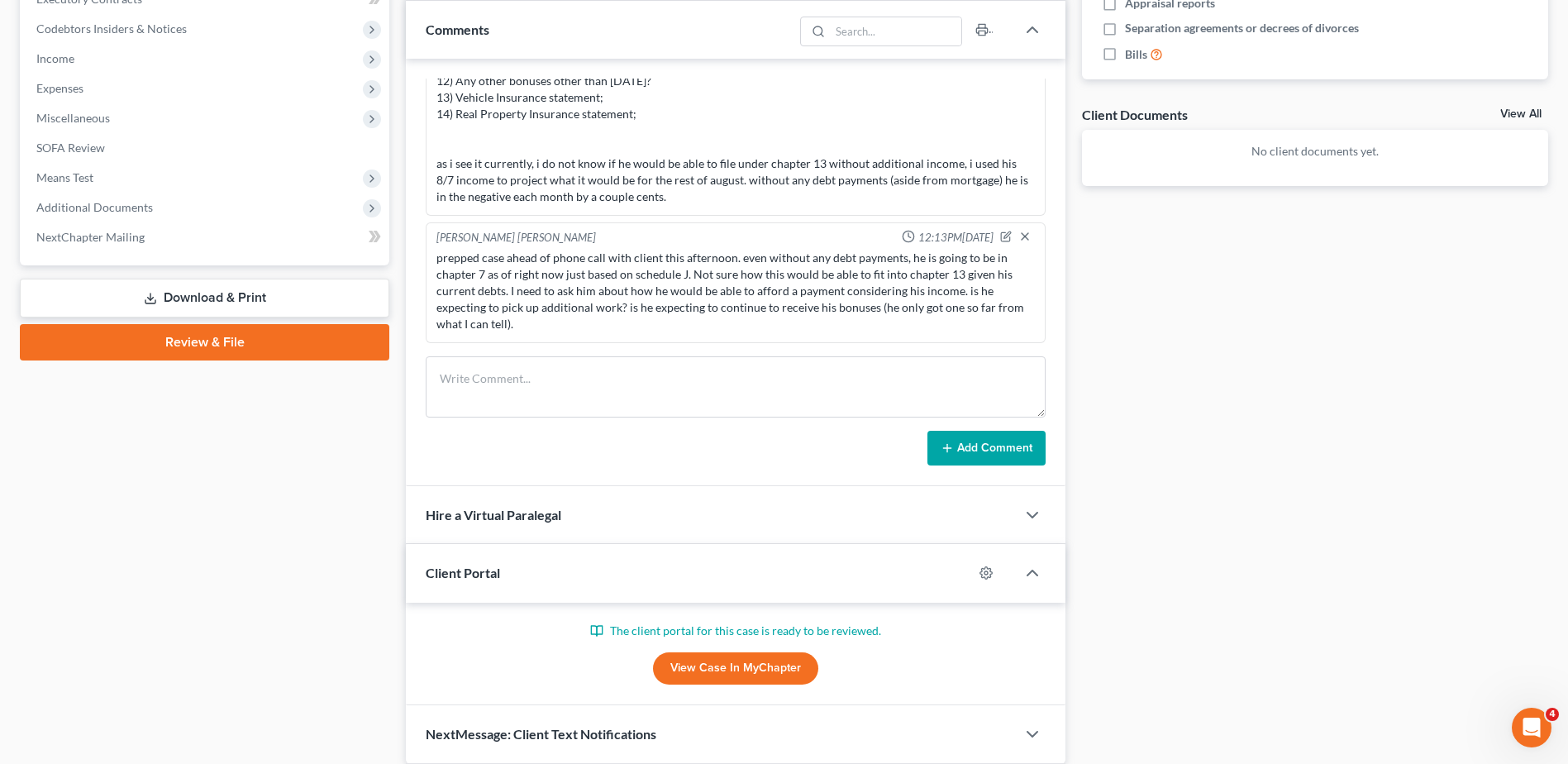
scroll to position [578, 0]
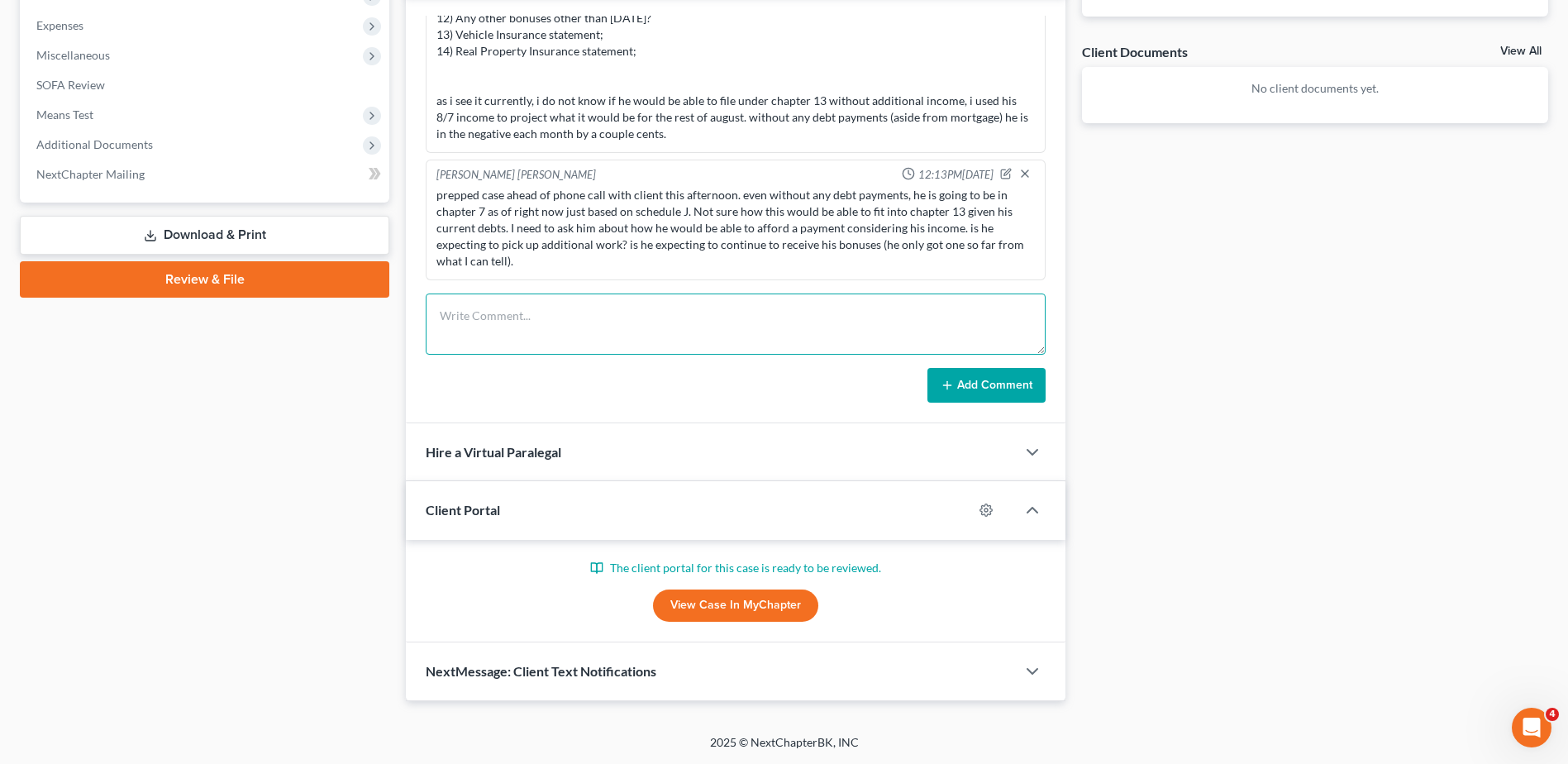
click at [695, 344] on textarea at bounding box center [735, 324] width 620 height 61
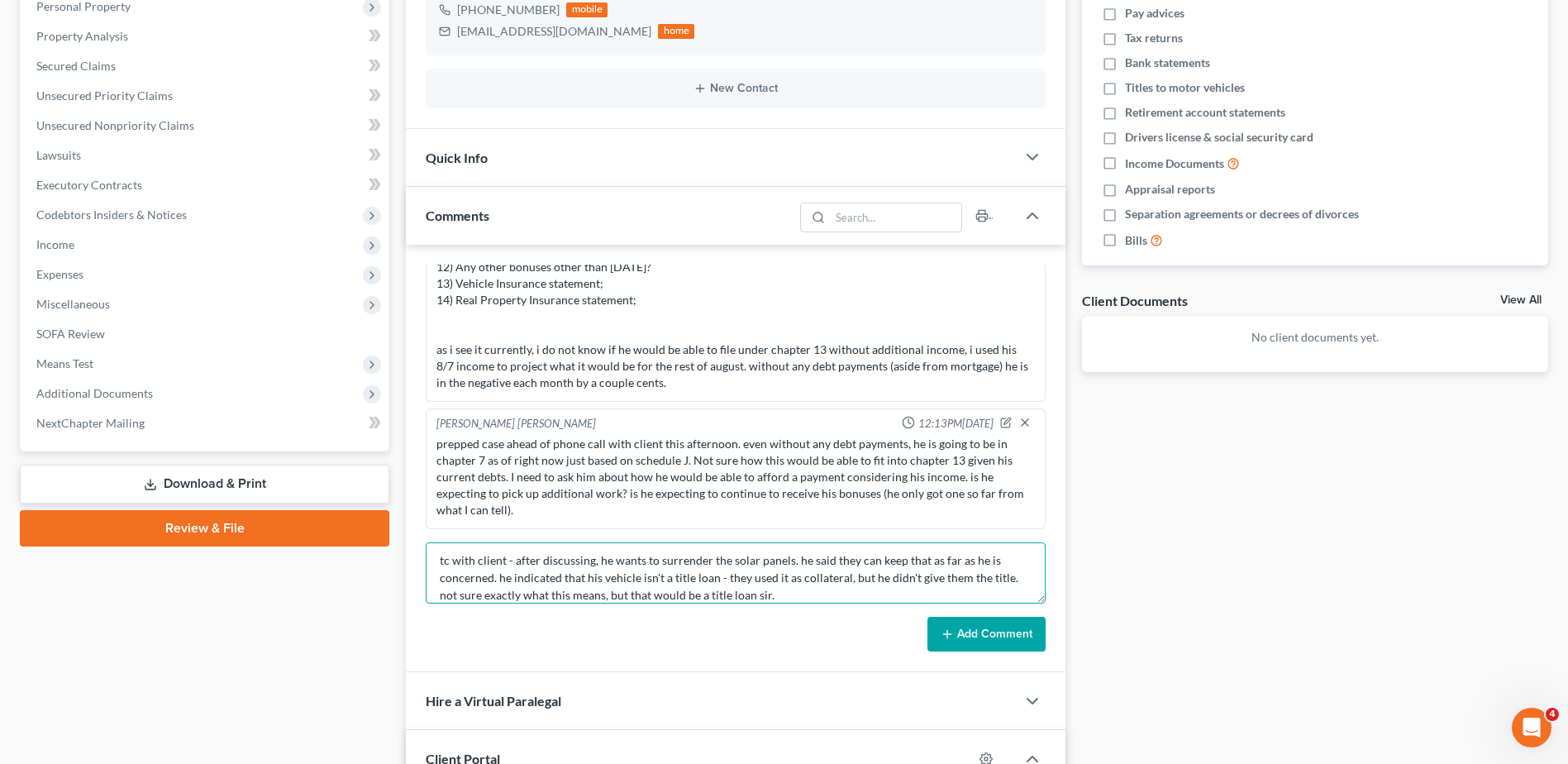
scroll to position [330, 0]
type textarea "tc with client - after discussing, he wants to surrender the solar panels. he s…"
click at [1017, 630] on button "Add Comment" at bounding box center [987, 633] width 118 height 34
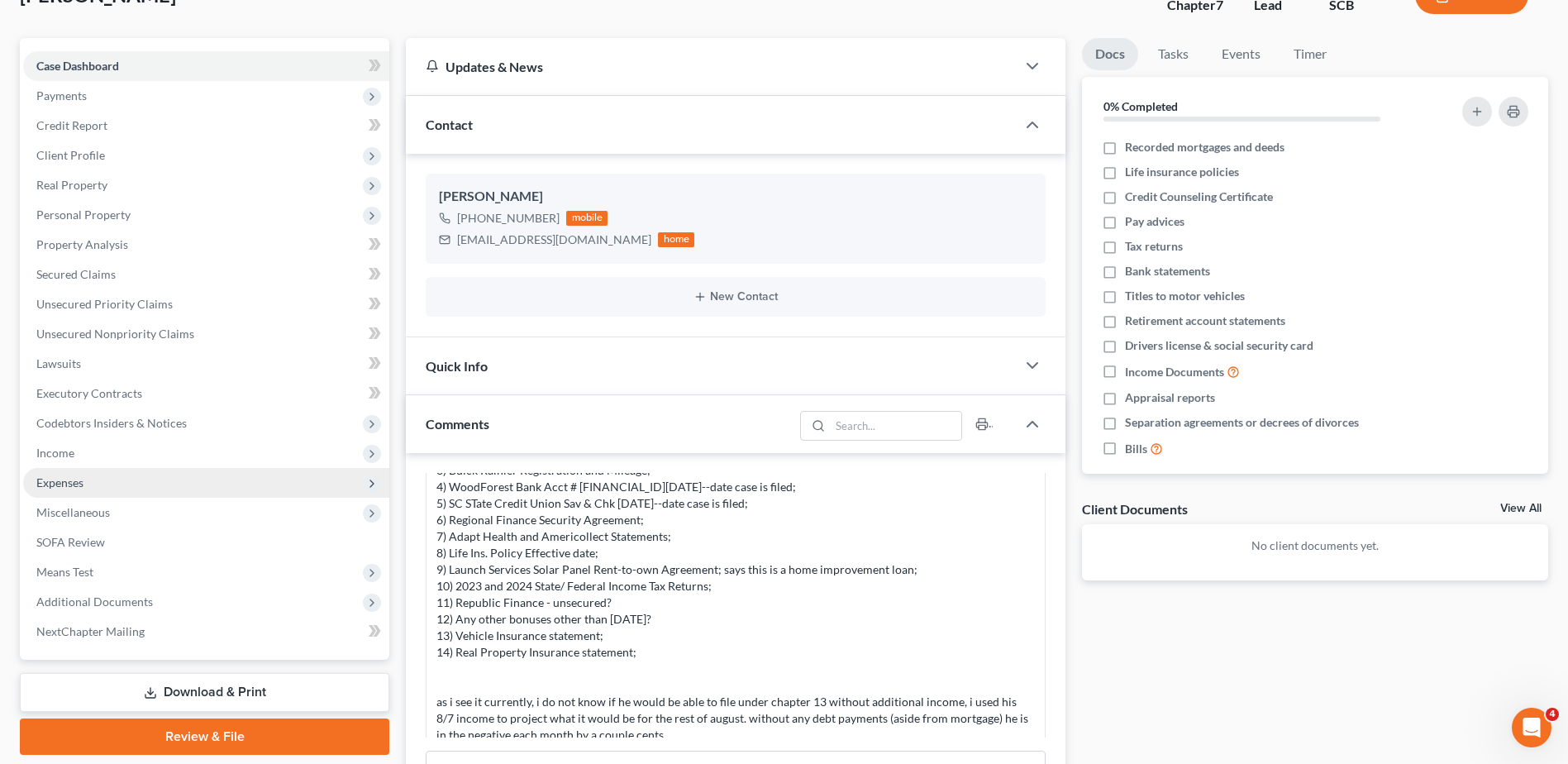
scroll to position [0, 0]
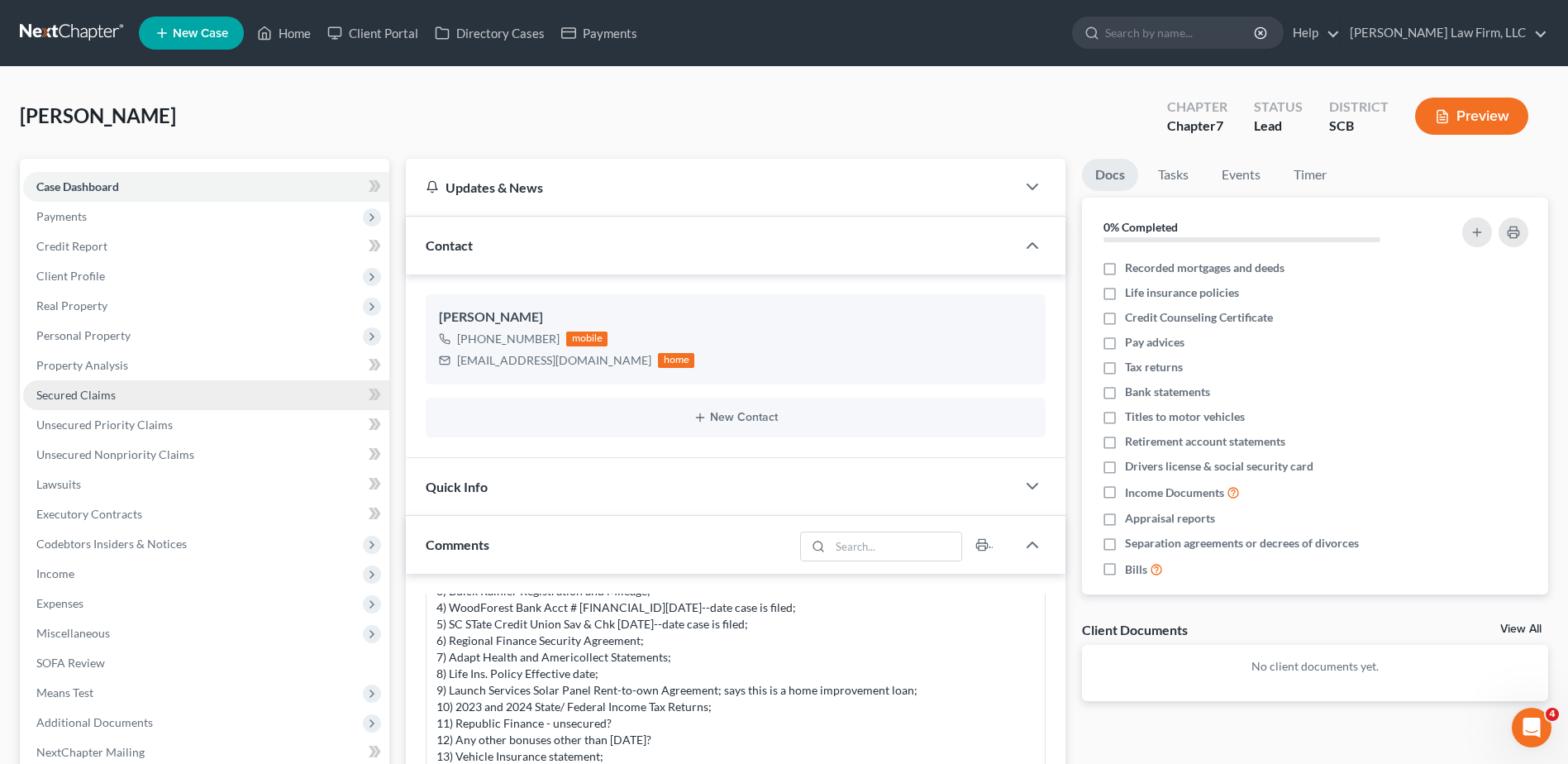
click at [200, 394] on link "Secured Claims" at bounding box center [206, 395] width 366 height 30
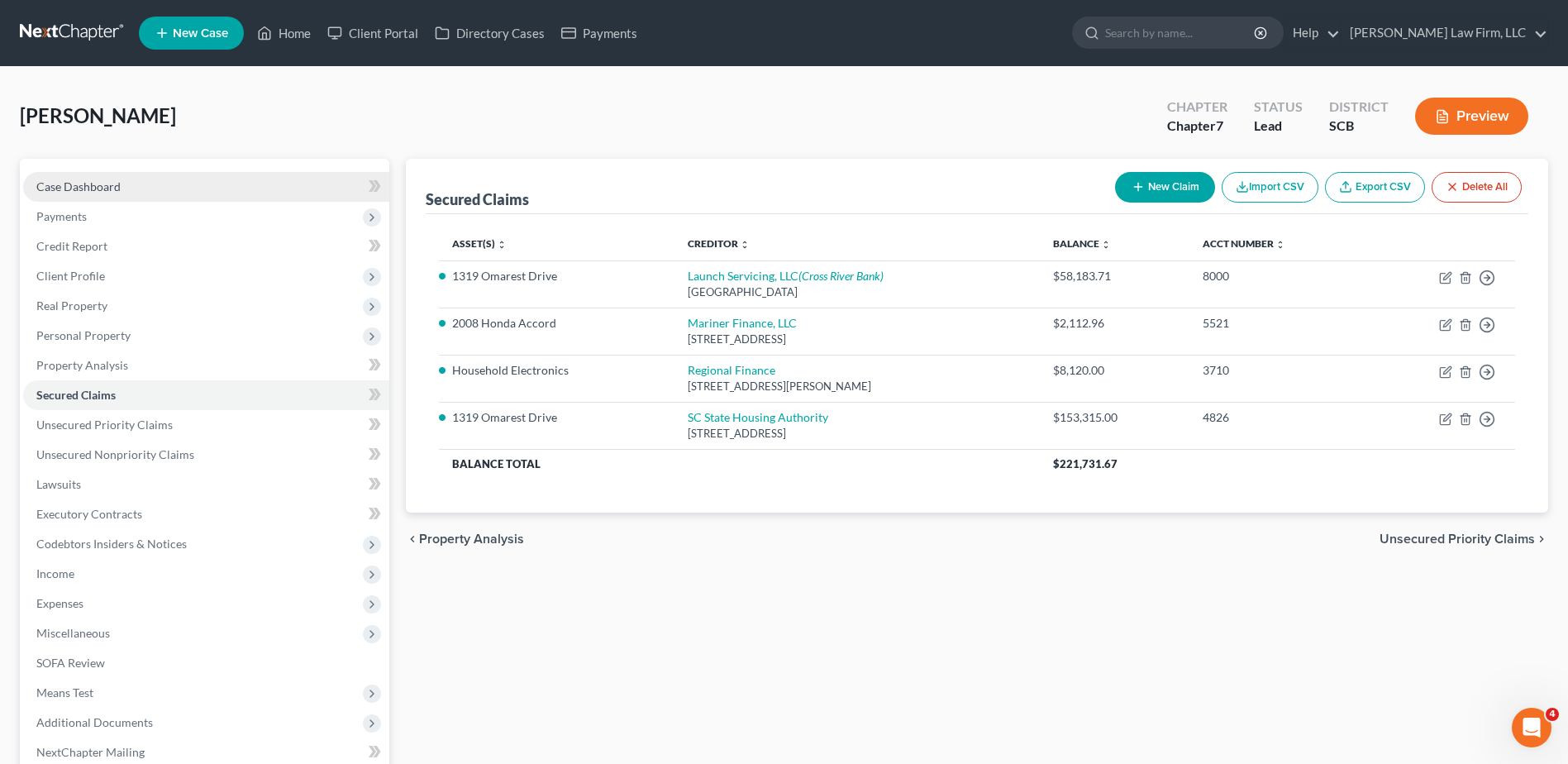
click at [182, 181] on link "Case Dashboard" at bounding box center [206, 186] width 366 height 30
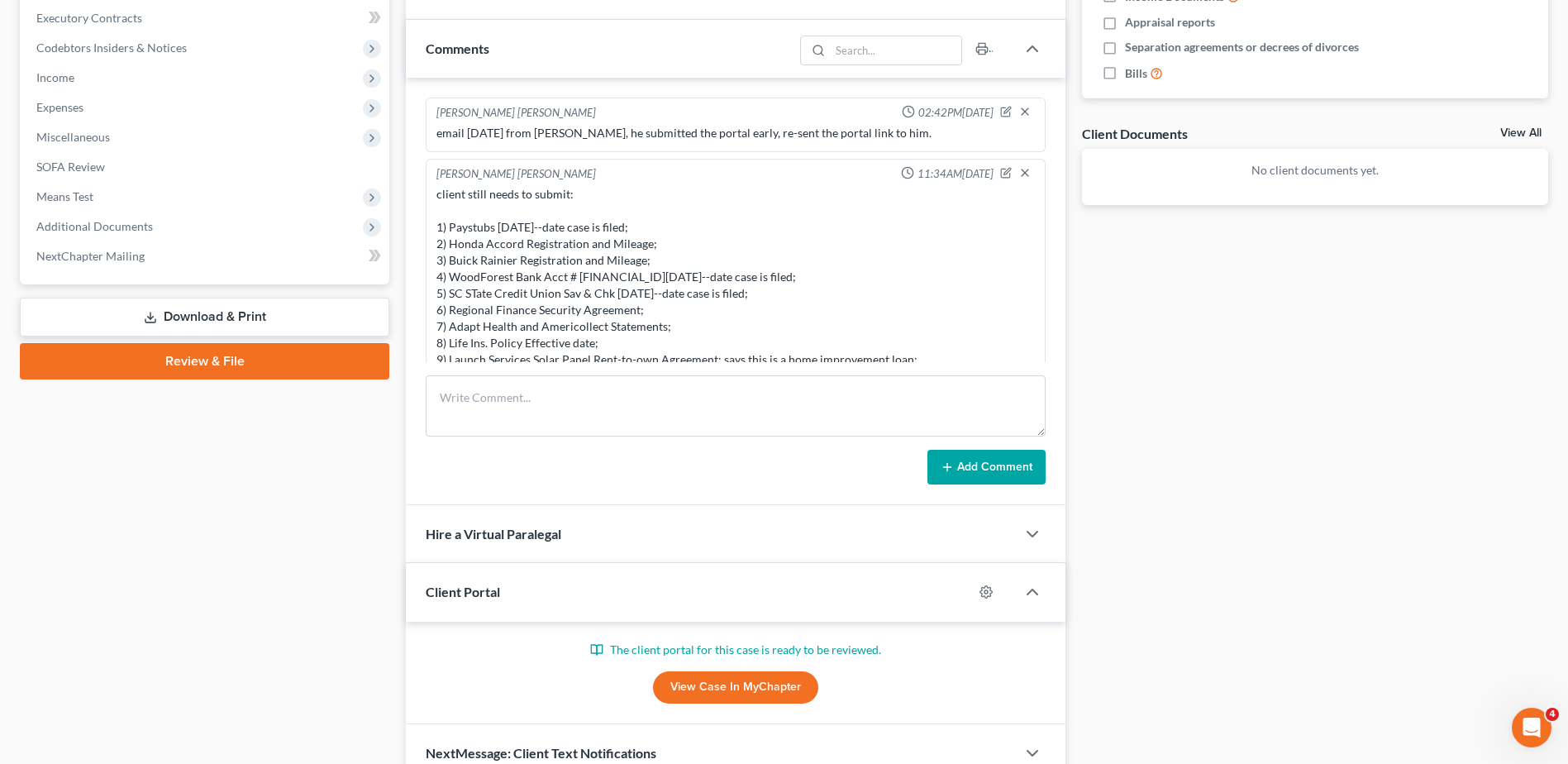
scroll to position [403, 0]
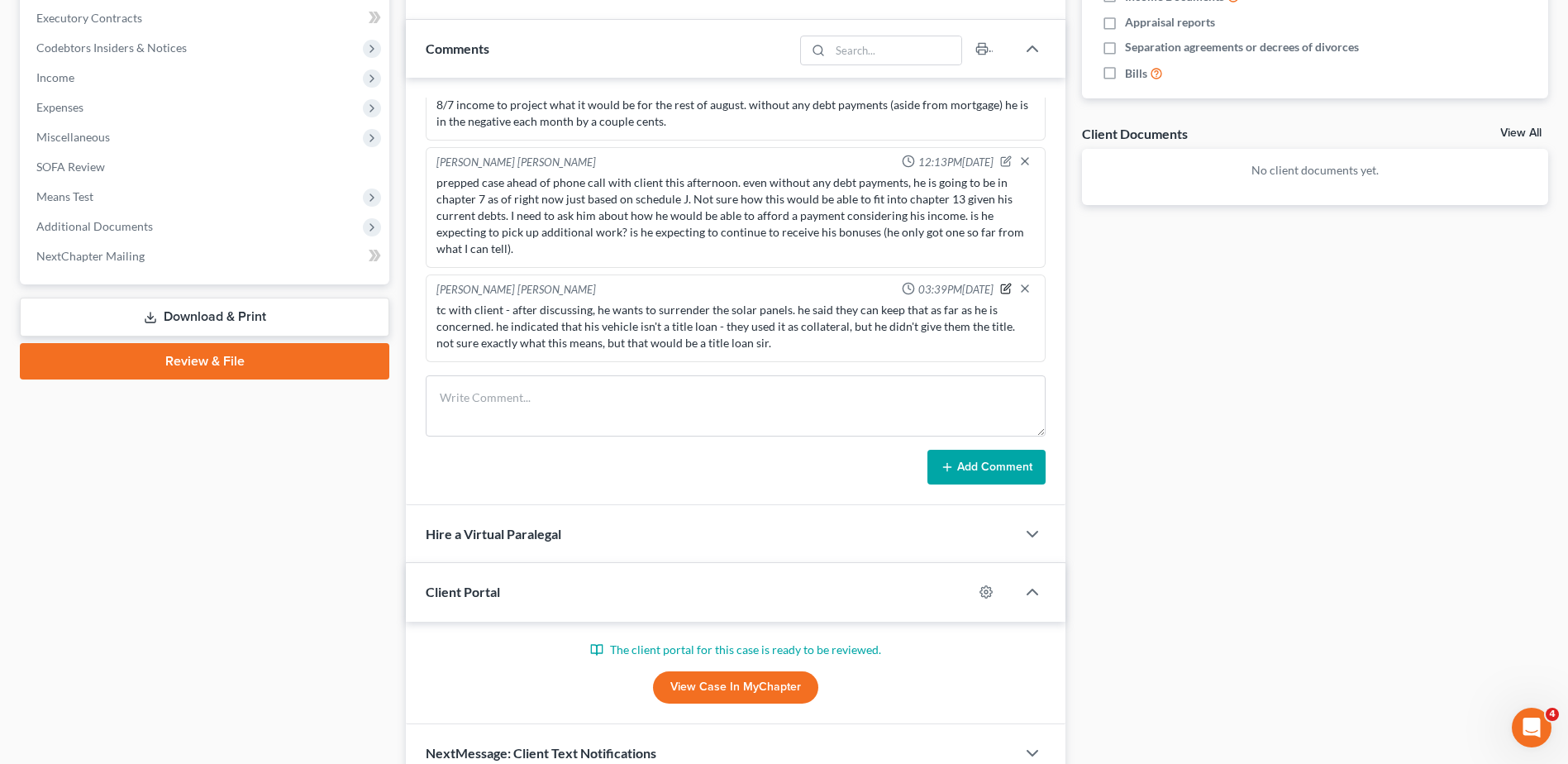
click at [1001, 293] on icon "button" at bounding box center [1006, 288] width 11 height 11
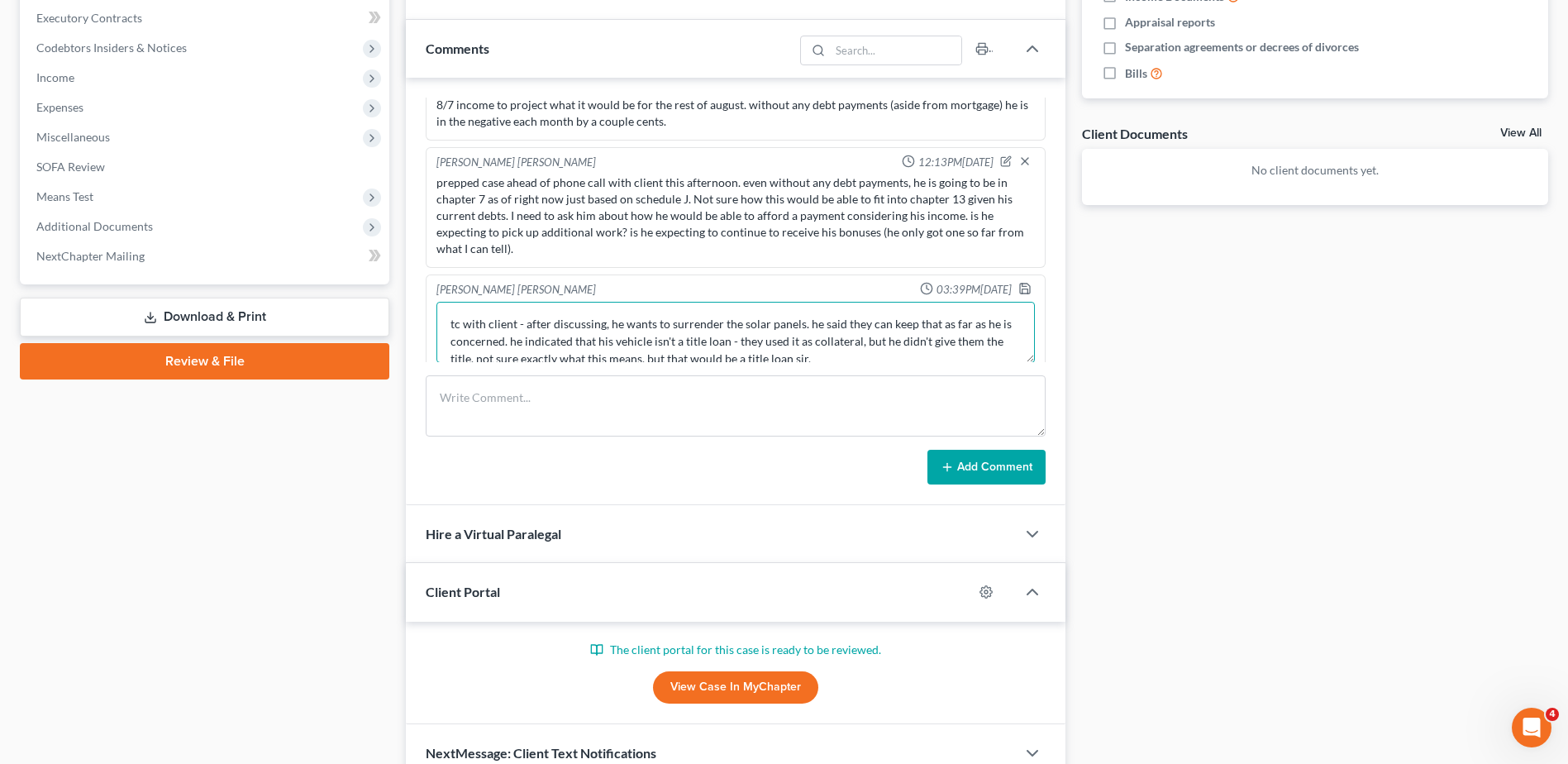
click at [881, 359] on textarea "tc with client - after discussing, he wants to surrender the solar panels. he s…" at bounding box center [736, 332] width 599 height 61
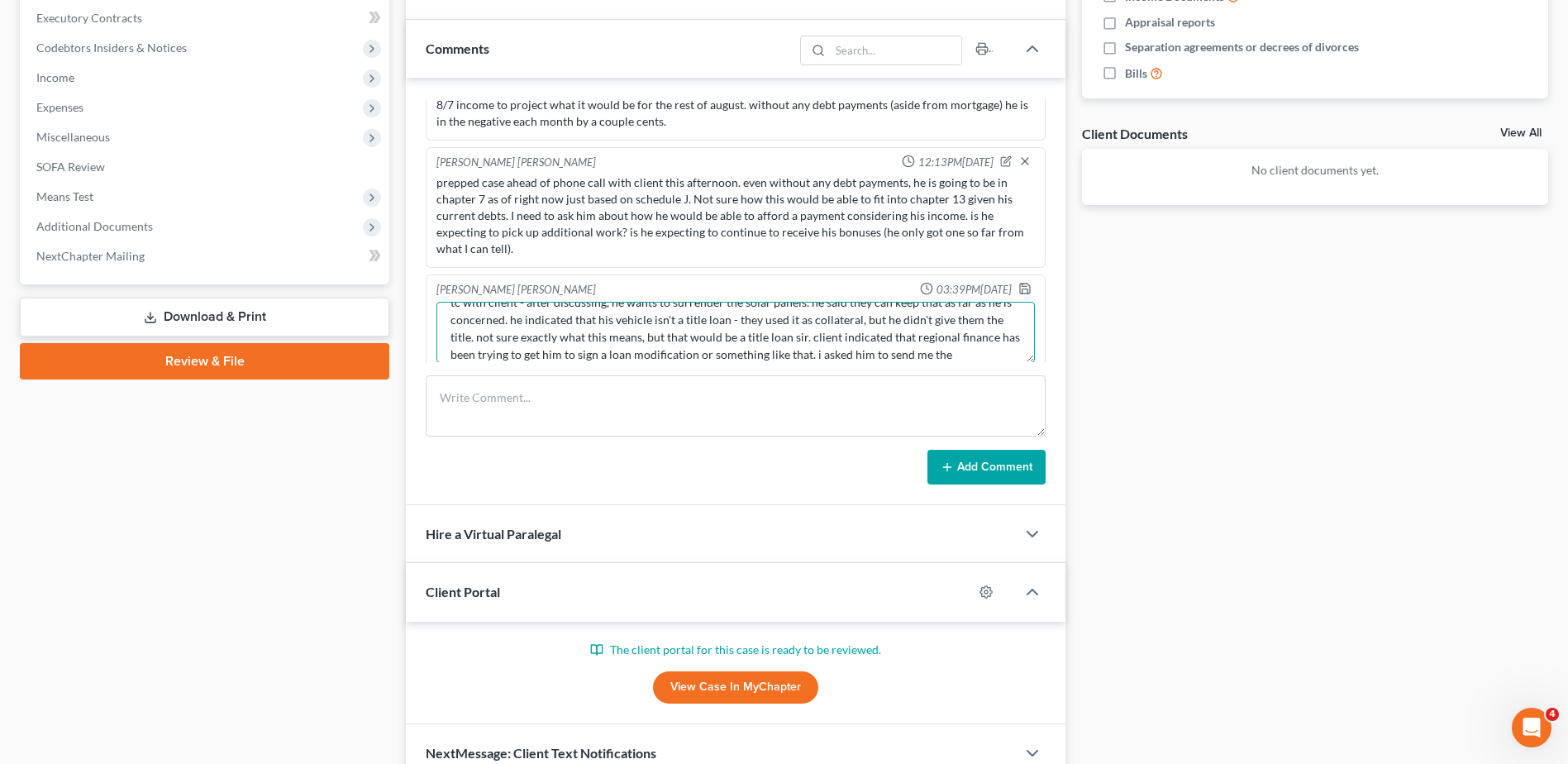
scroll to position [39, 0]
type textarea "tc with client - after discussing, he wants to surrender the solar panels. he s…"
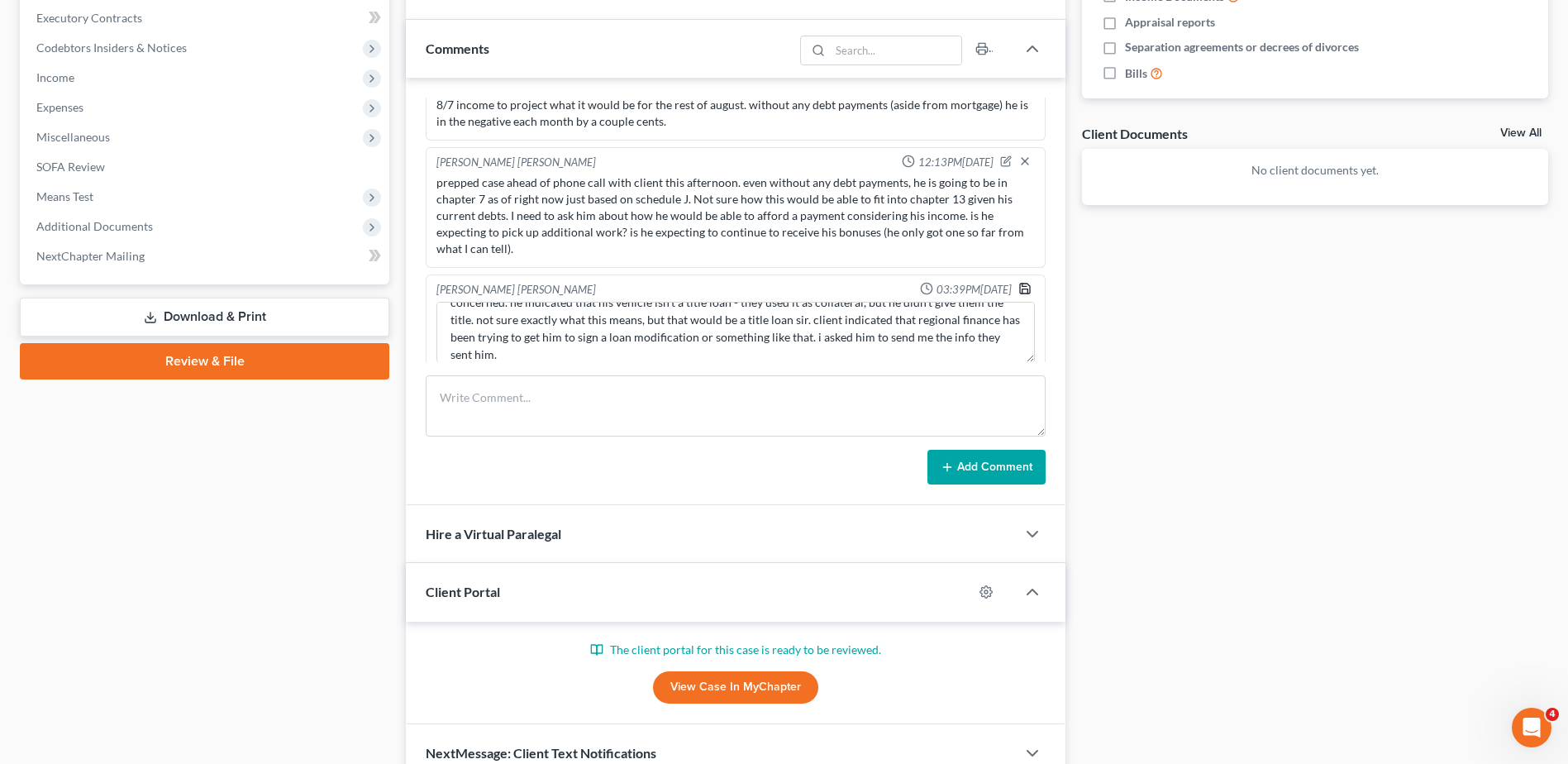
click at [1019, 292] on icon "button" at bounding box center [1025, 289] width 13 height 13
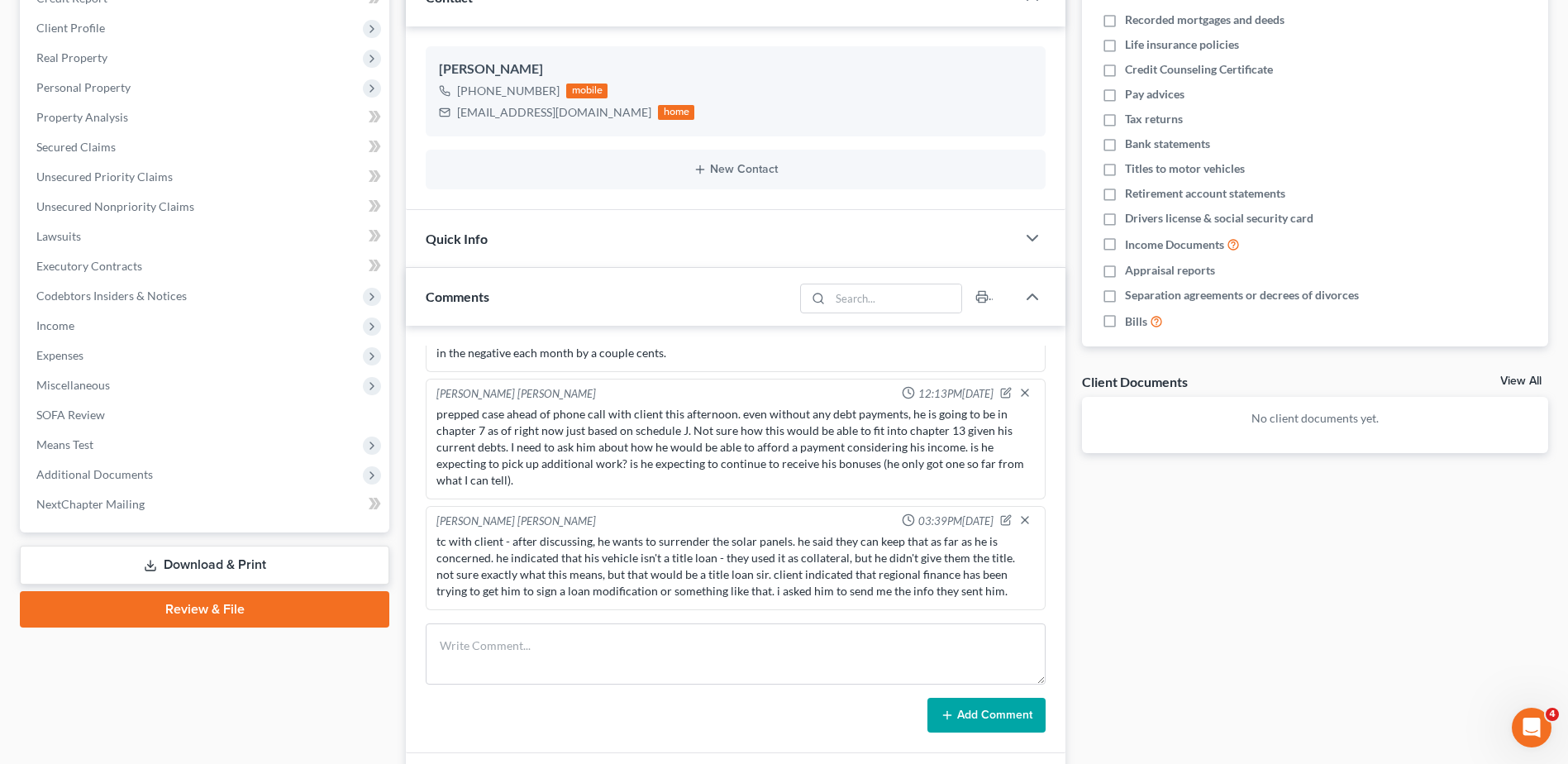
scroll to position [0, 0]
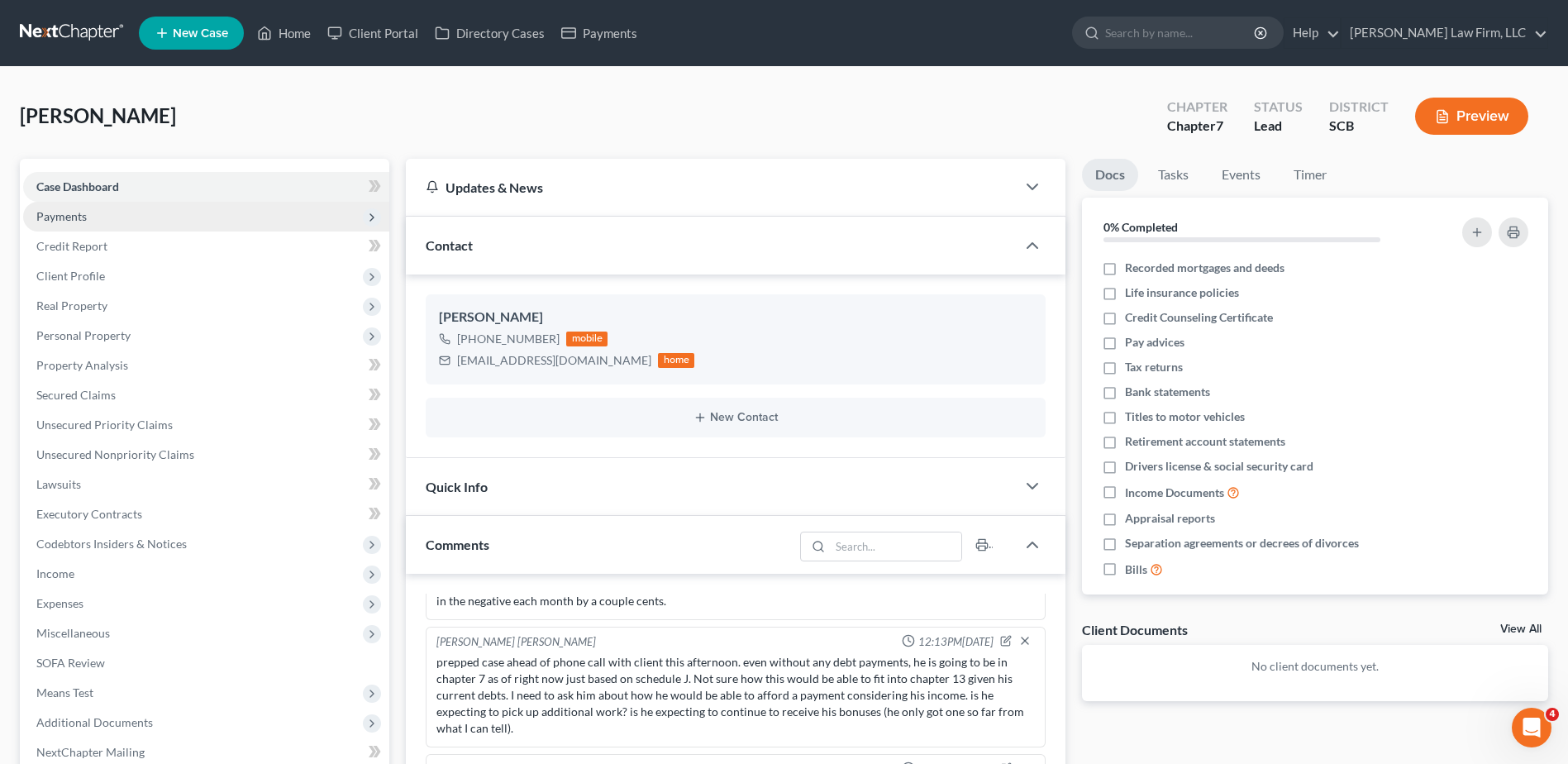
click at [96, 225] on span "Payments" at bounding box center [206, 216] width 366 height 30
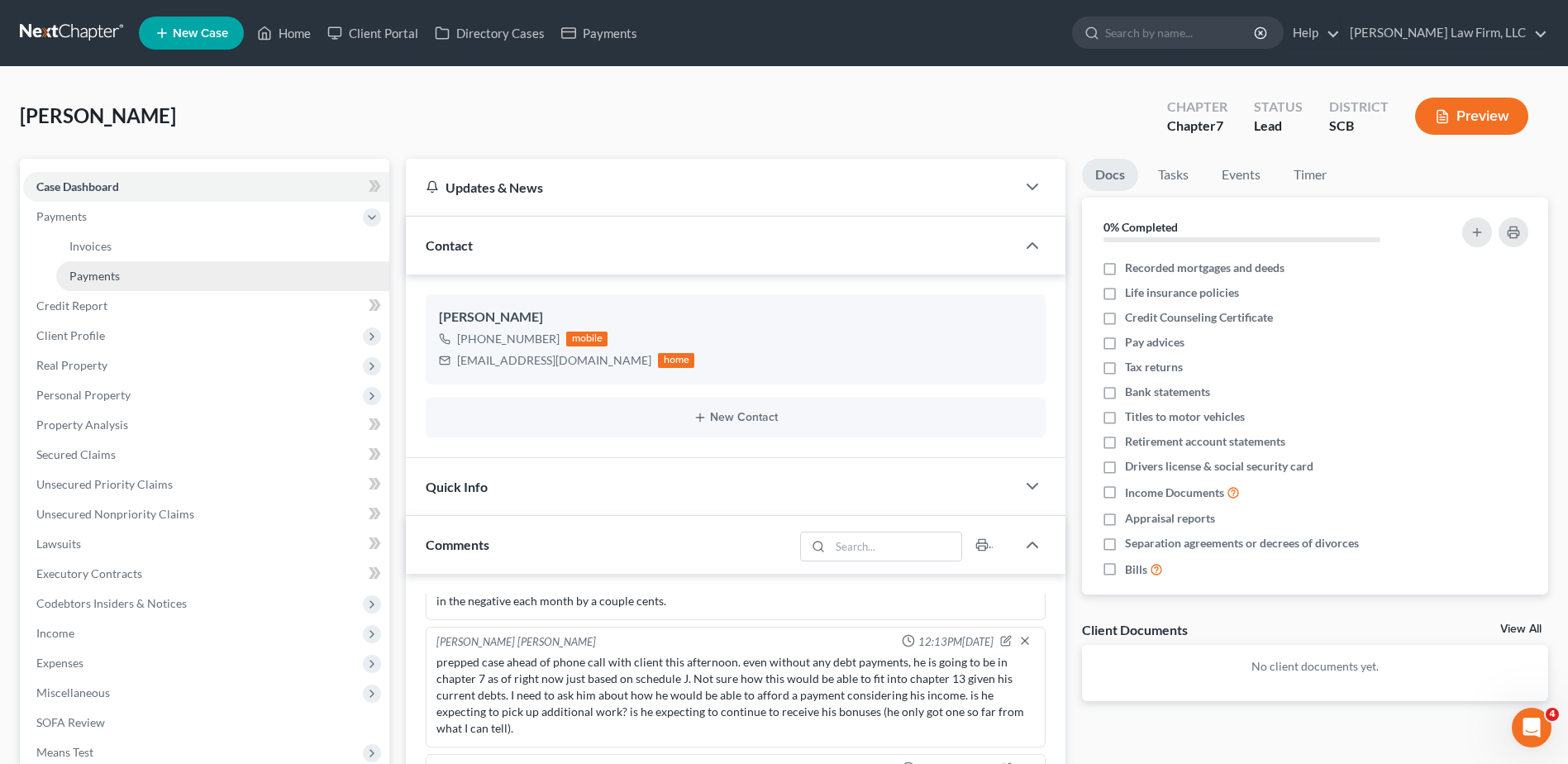
click at [111, 280] on span "Payments" at bounding box center [94, 276] width 51 height 14
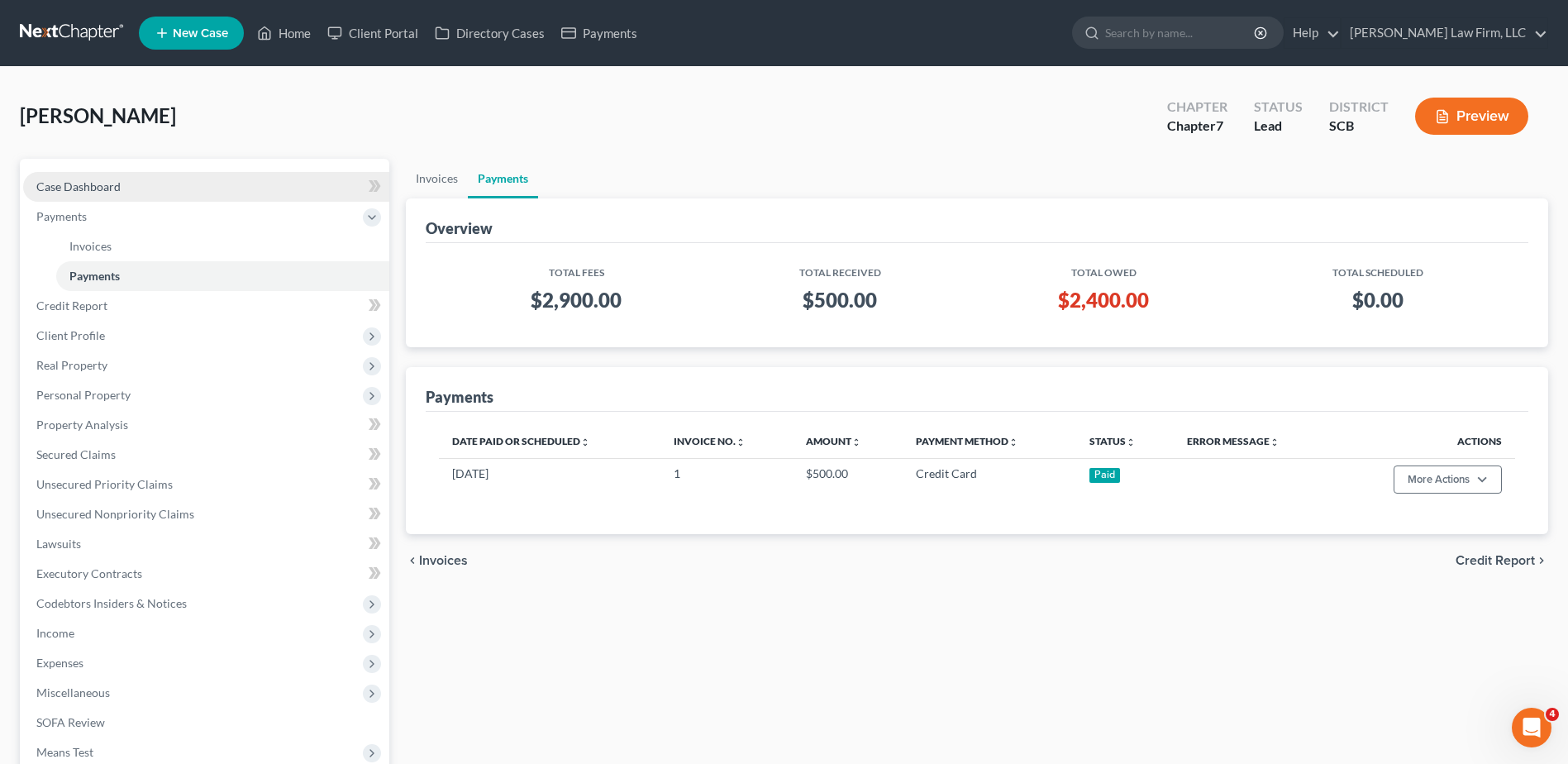
click at [199, 187] on link "Case Dashboard" at bounding box center [206, 186] width 366 height 30
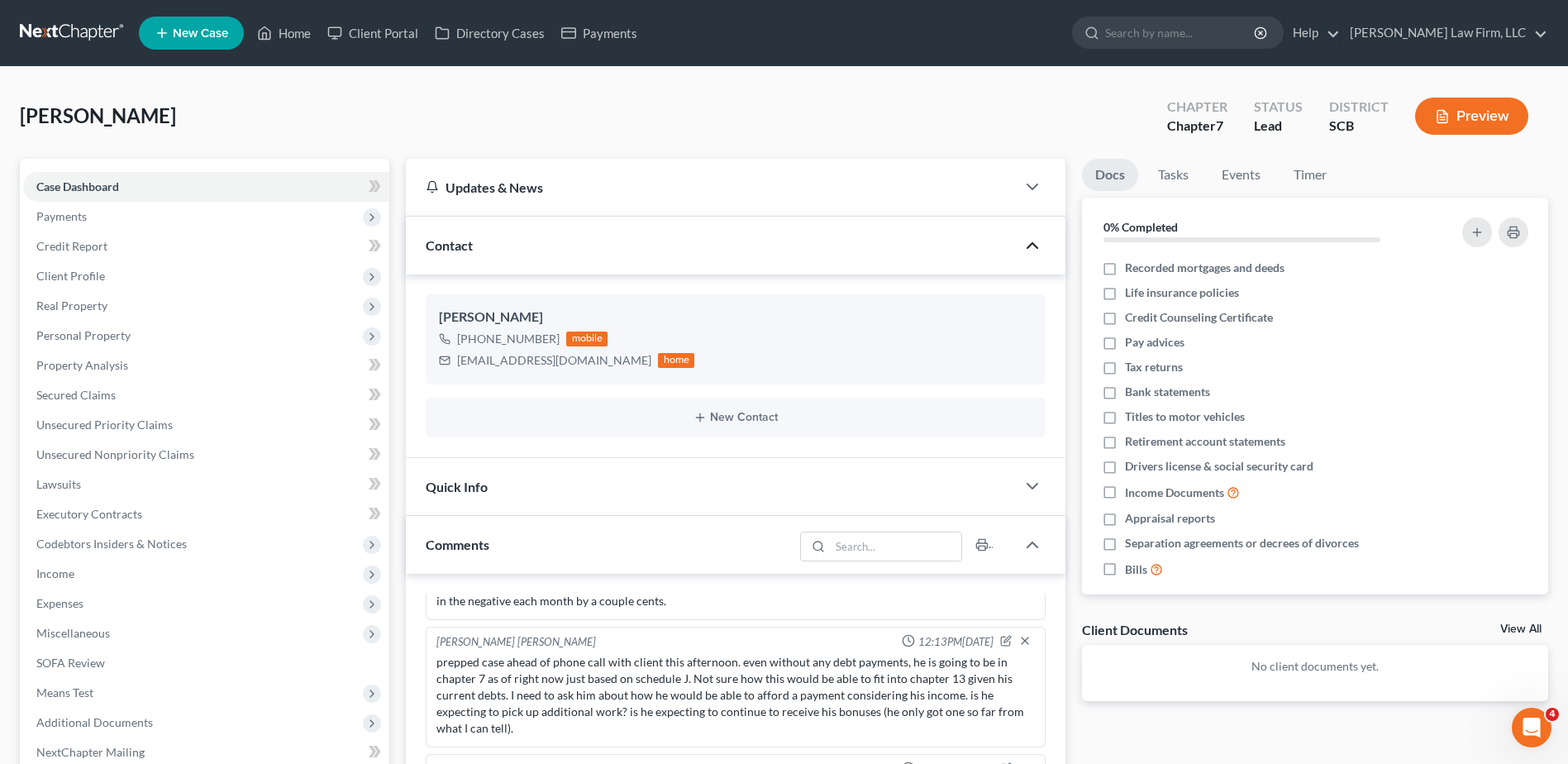
click at [1033, 244] on polyline "button" at bounding box center [1032, 245] width 10 height 5
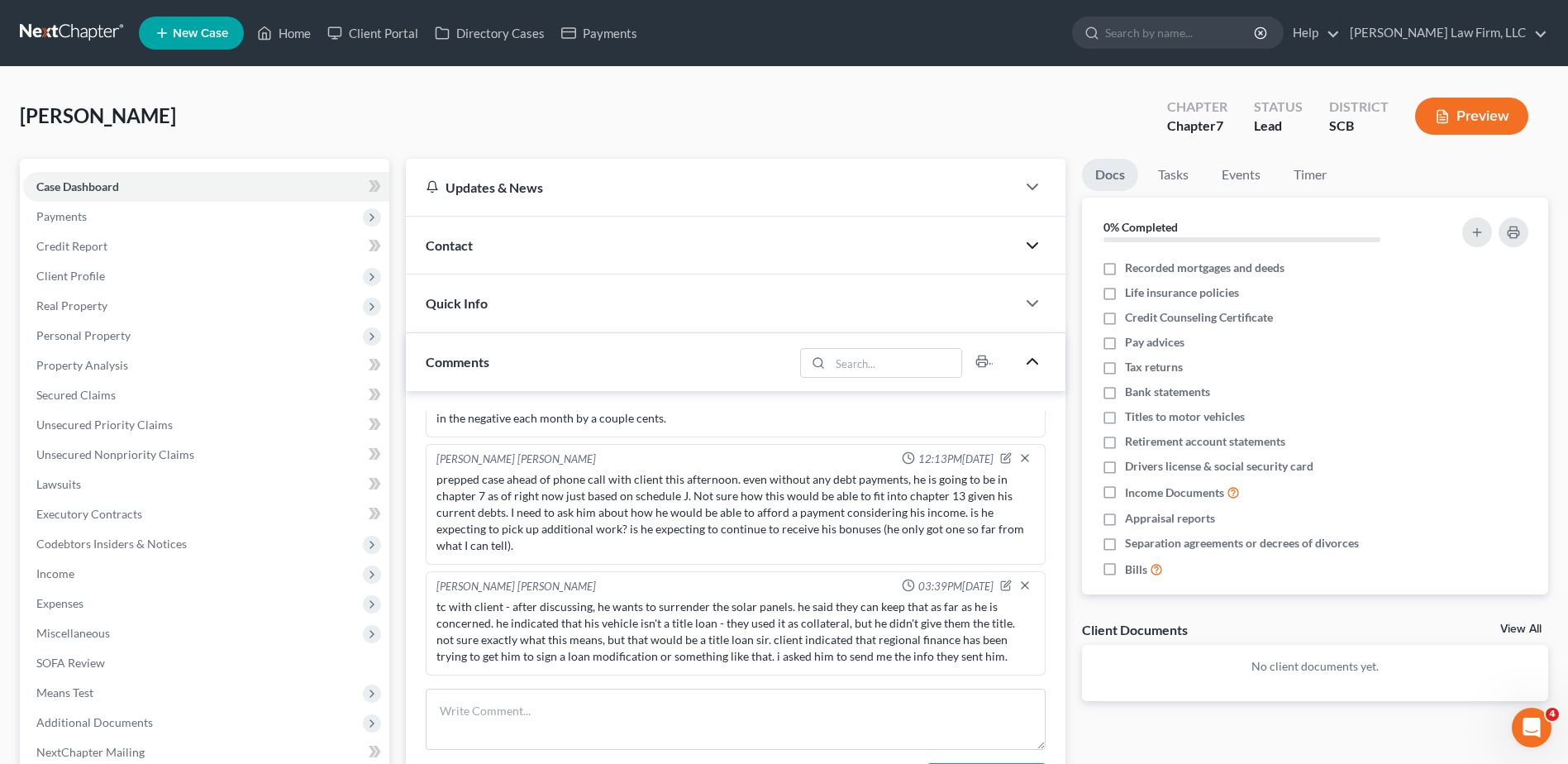
click at [1033, 363] on icon "button" at bounding box center [1032, 361] width 20 height 20
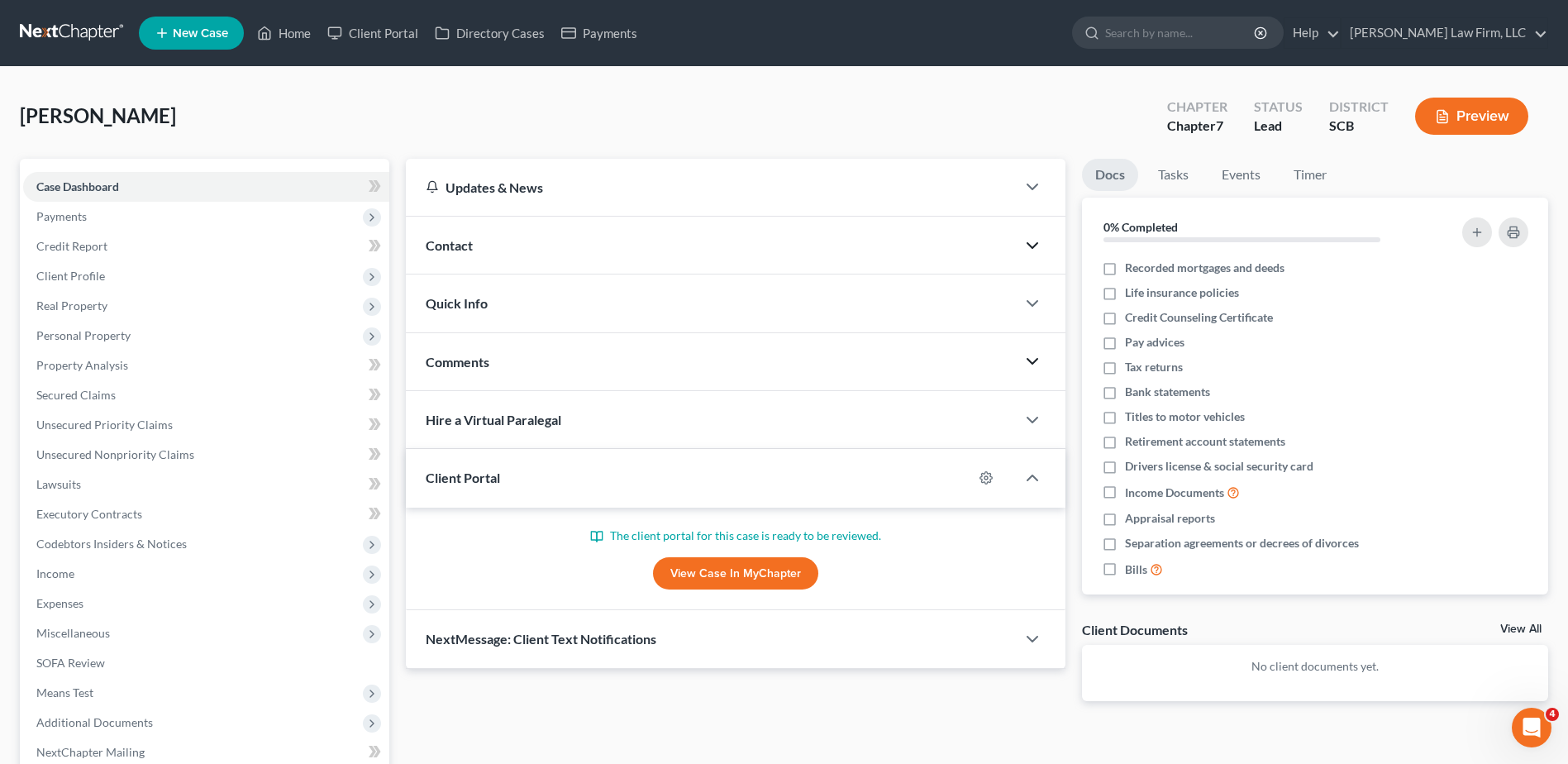
click at [1032, 360] on icon "button" at bounding box center [1032, 361] width 20 height 20
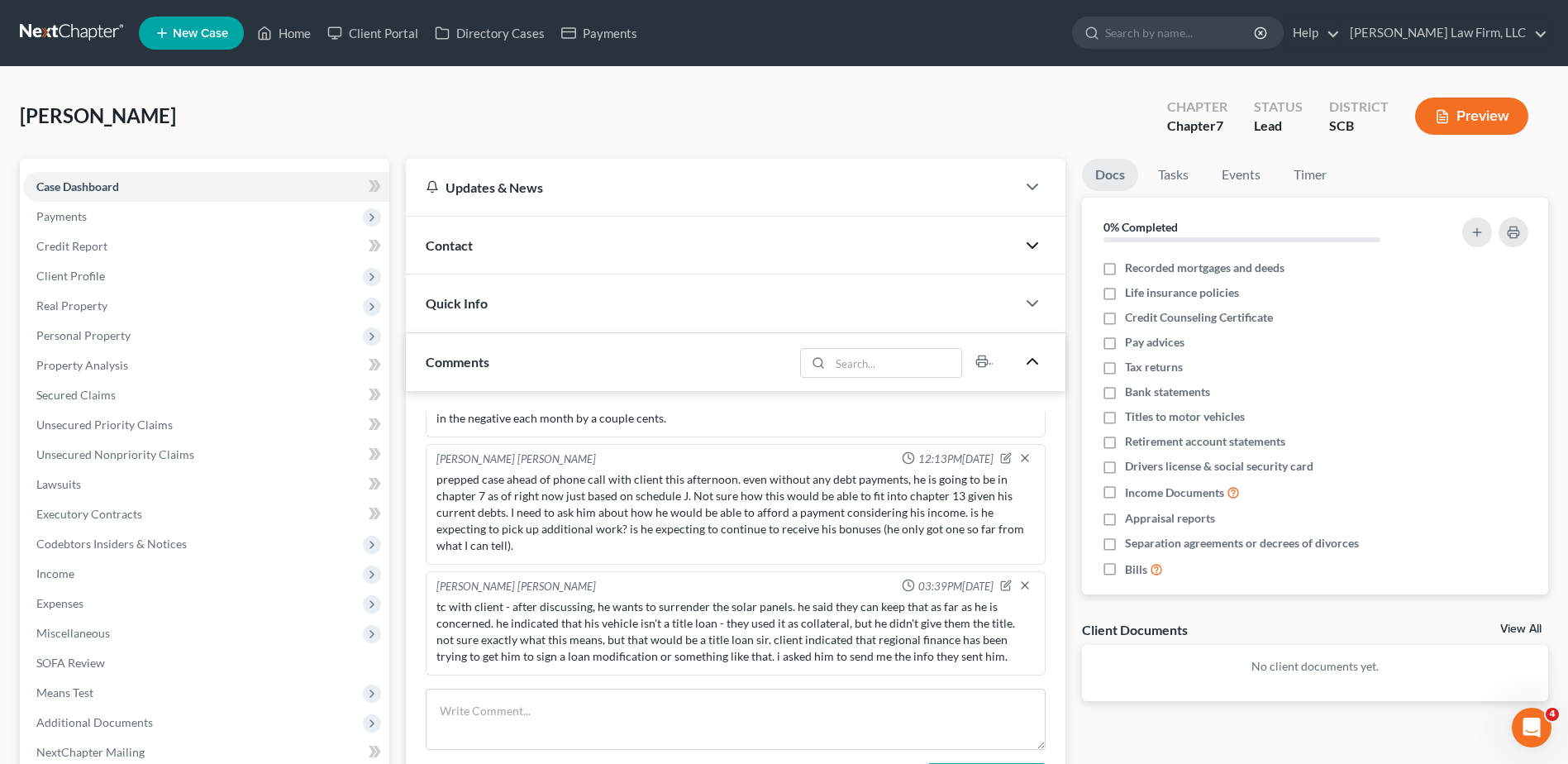
click at [1032, 360] on polyline "button" at bounding box center [1032, 361] width 10 height 5
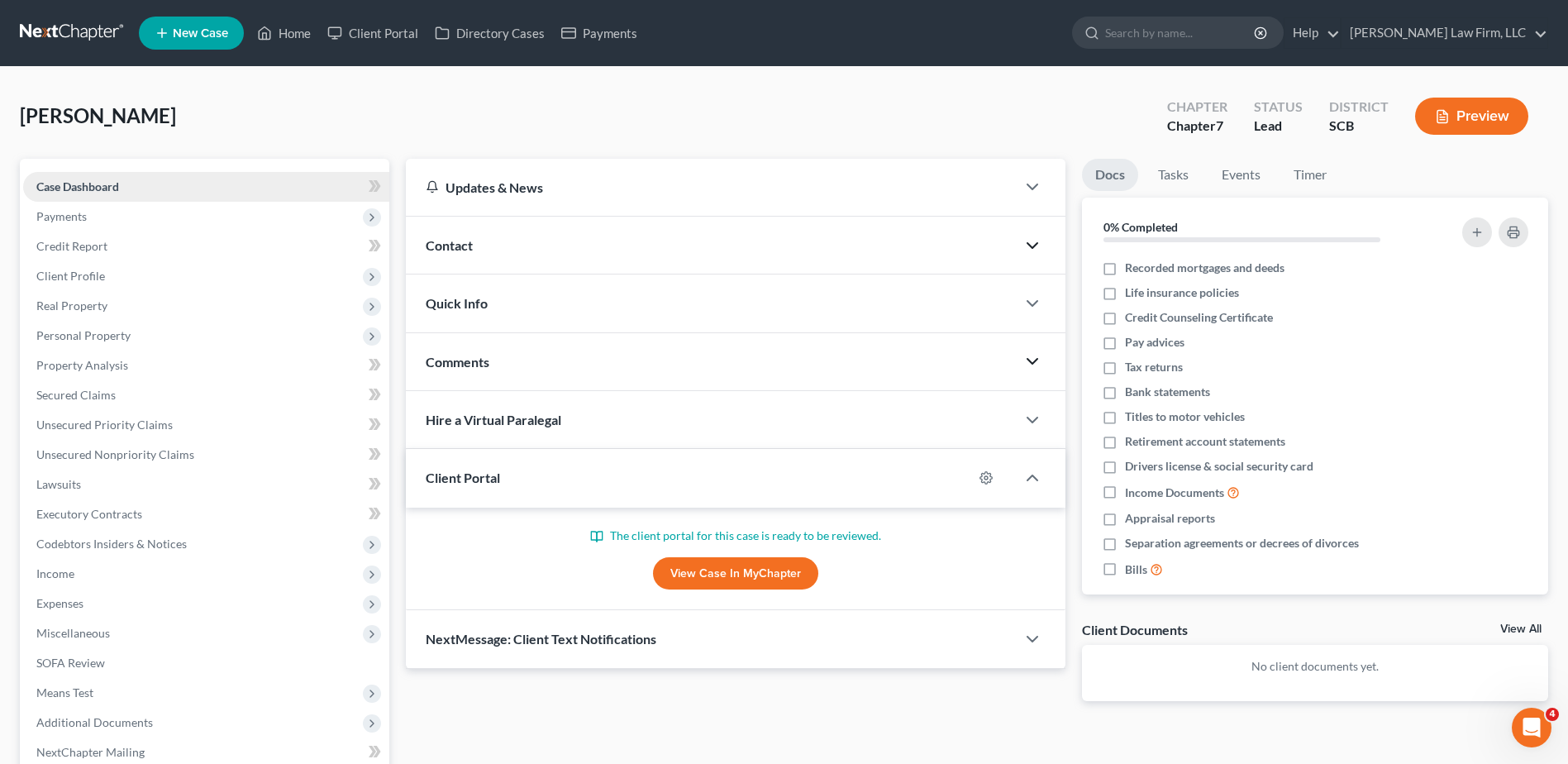
click at [200, 187] on link "Case Dashboard" at bounding box center [206, 186] width 366 height 30
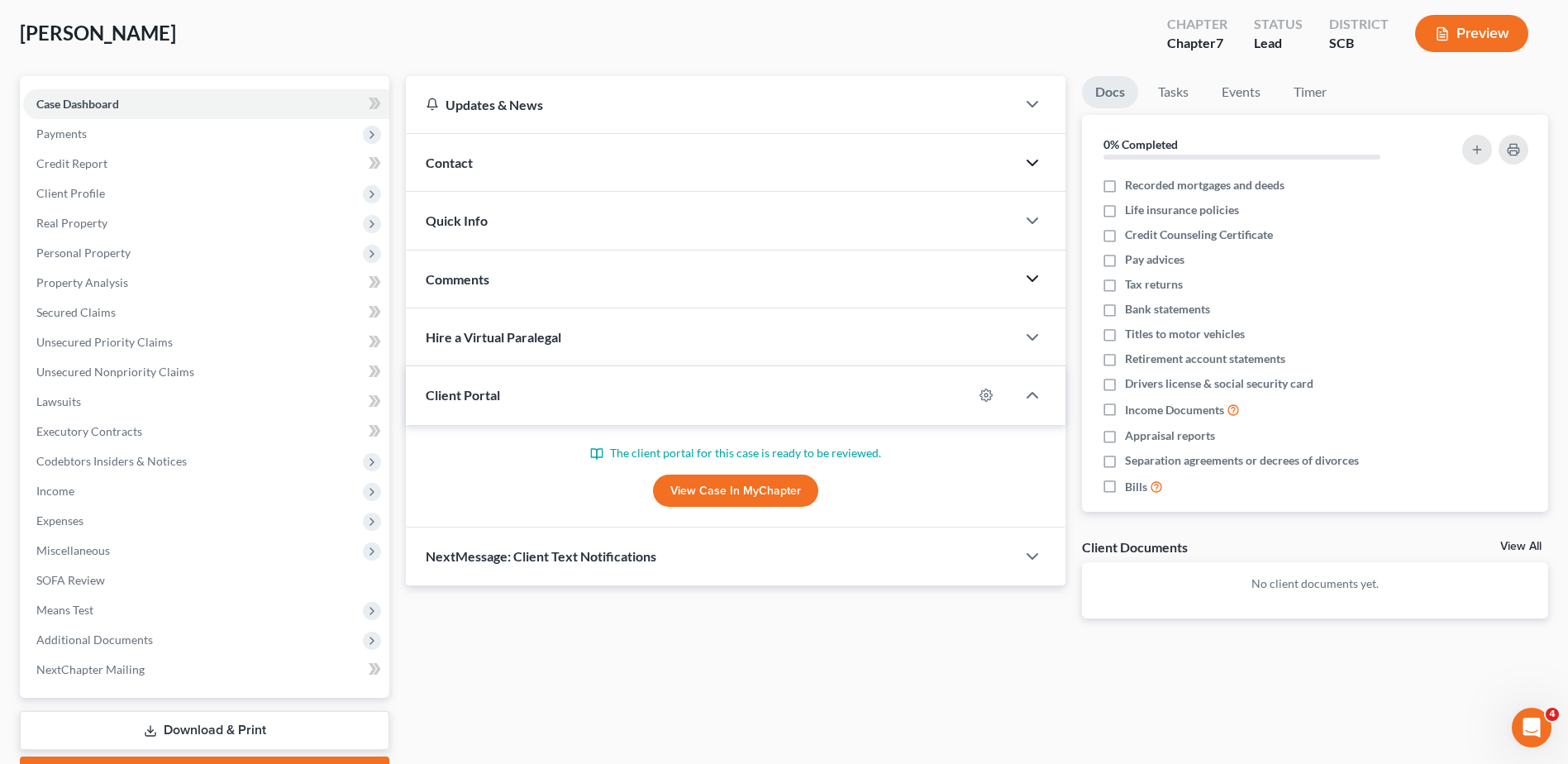
click at [557, 290] on div "Comments" at bounding box center [712, 279] width 610 height 57
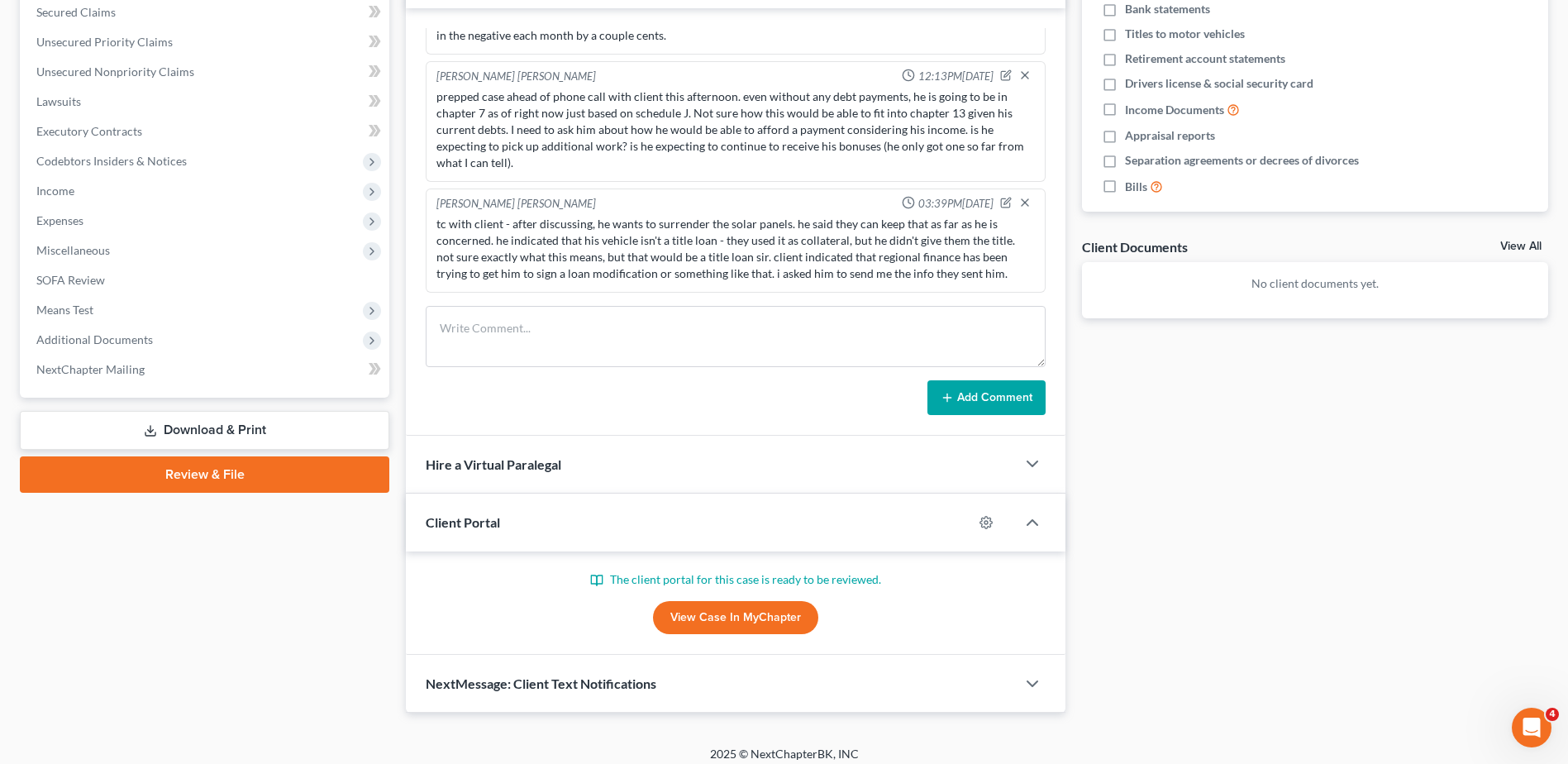
scroll to position [394, 0]
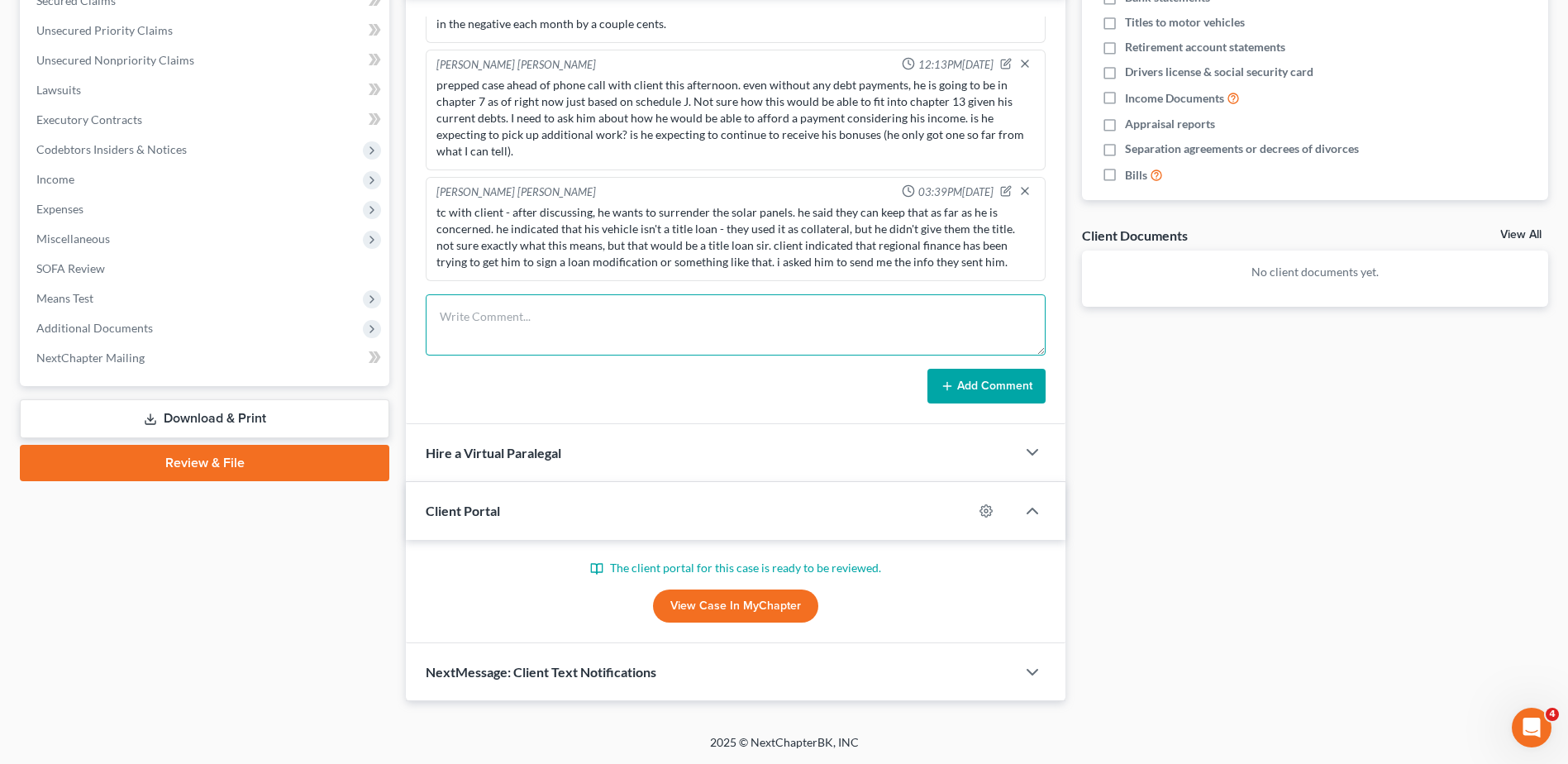
click at [568, 314] on textarea at bounding box center [735, 325] width 620 height 61
type textarea "tc with client, it looks like we will be going with chapter 7 - he indicated he…"
click at [1014, 382] on button "Add Comment" at bounding box center [987, 386] width 118 height 34
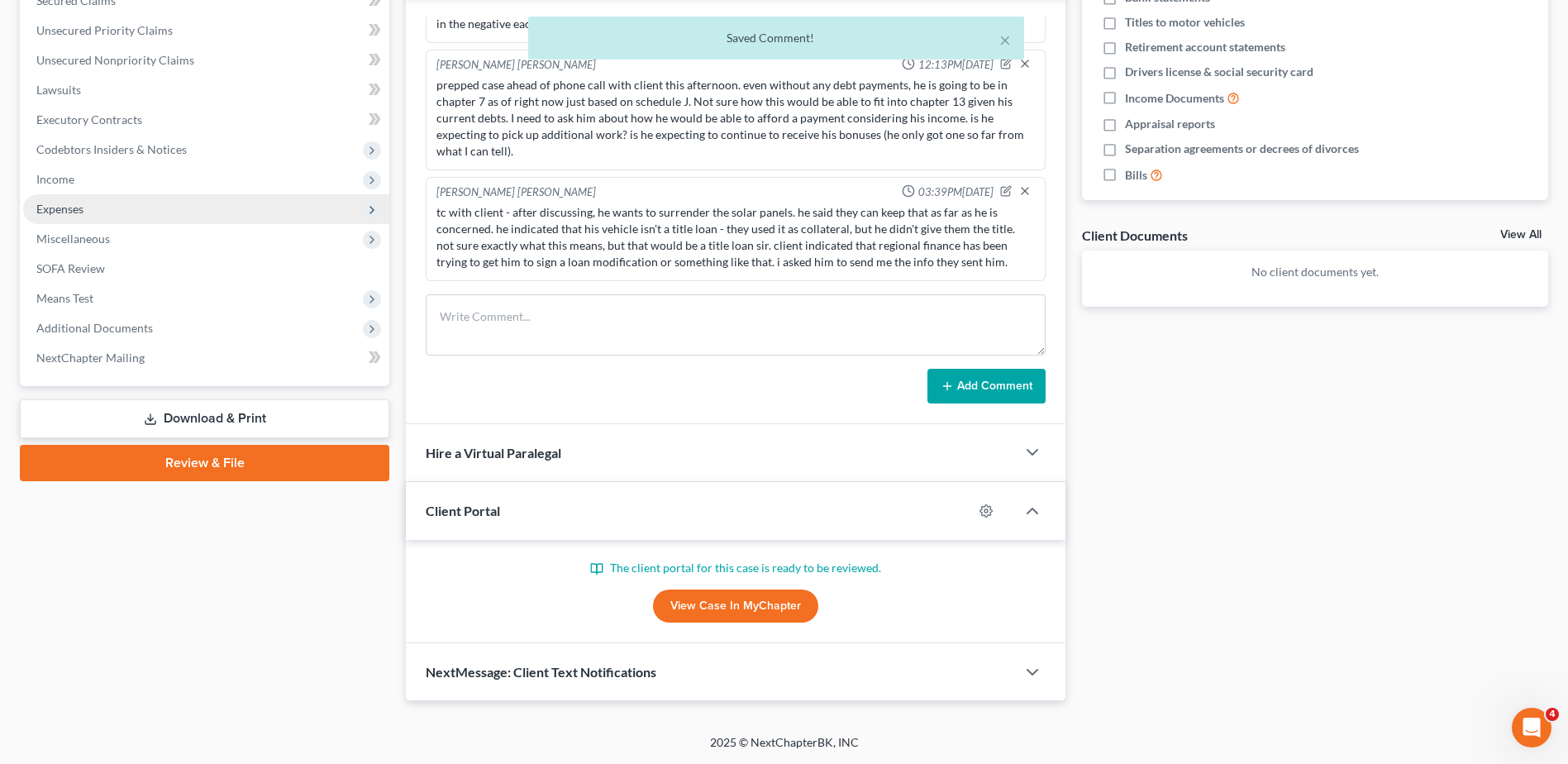
scroll to position [498, 0]
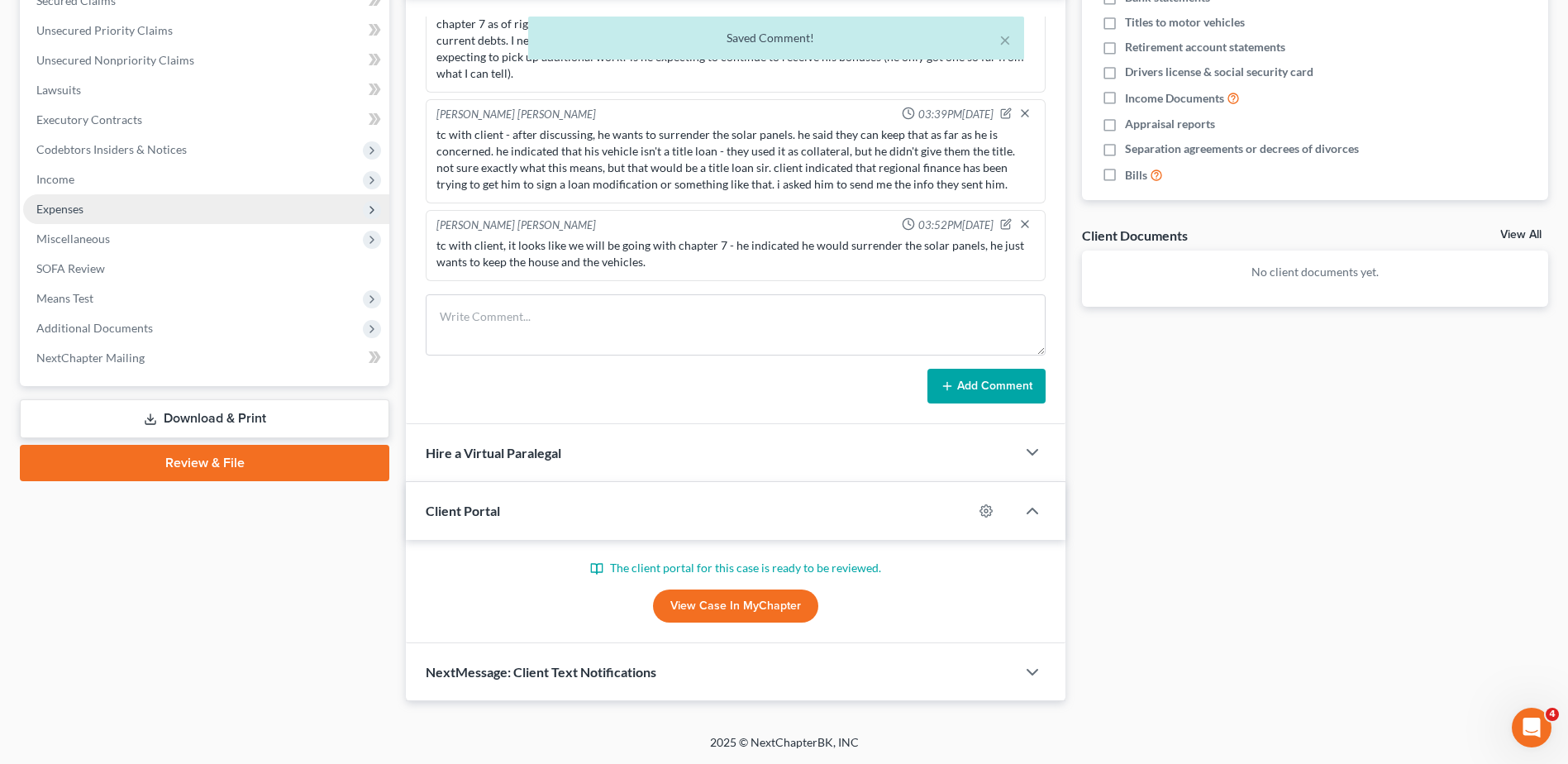
click at [87, 214] on span "Expenses" at bounding box center [206, 209] width 366 height 30
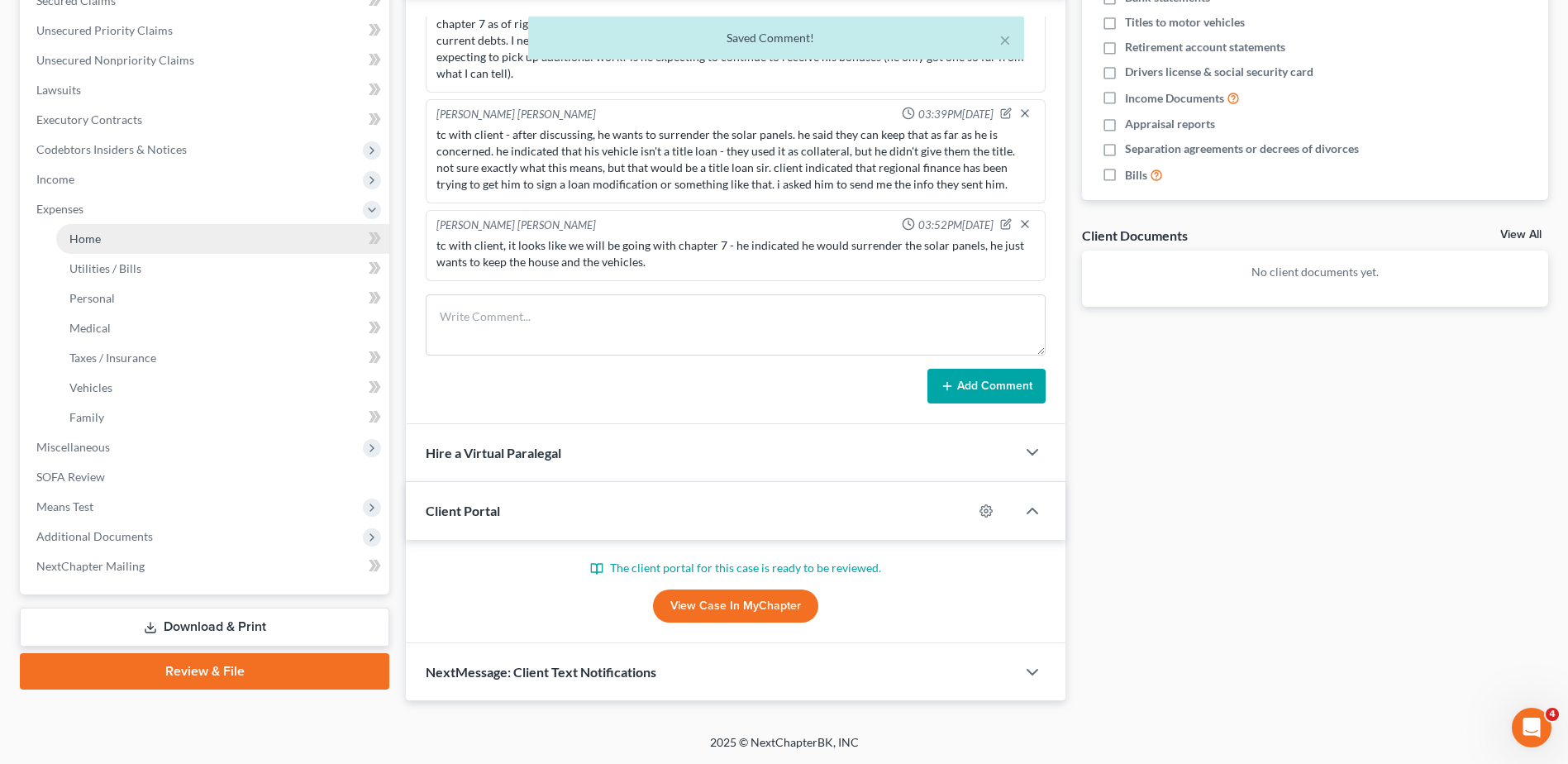
click at [104, 245] on link "Home" at bounding box center [222, 238] width 333 height 30
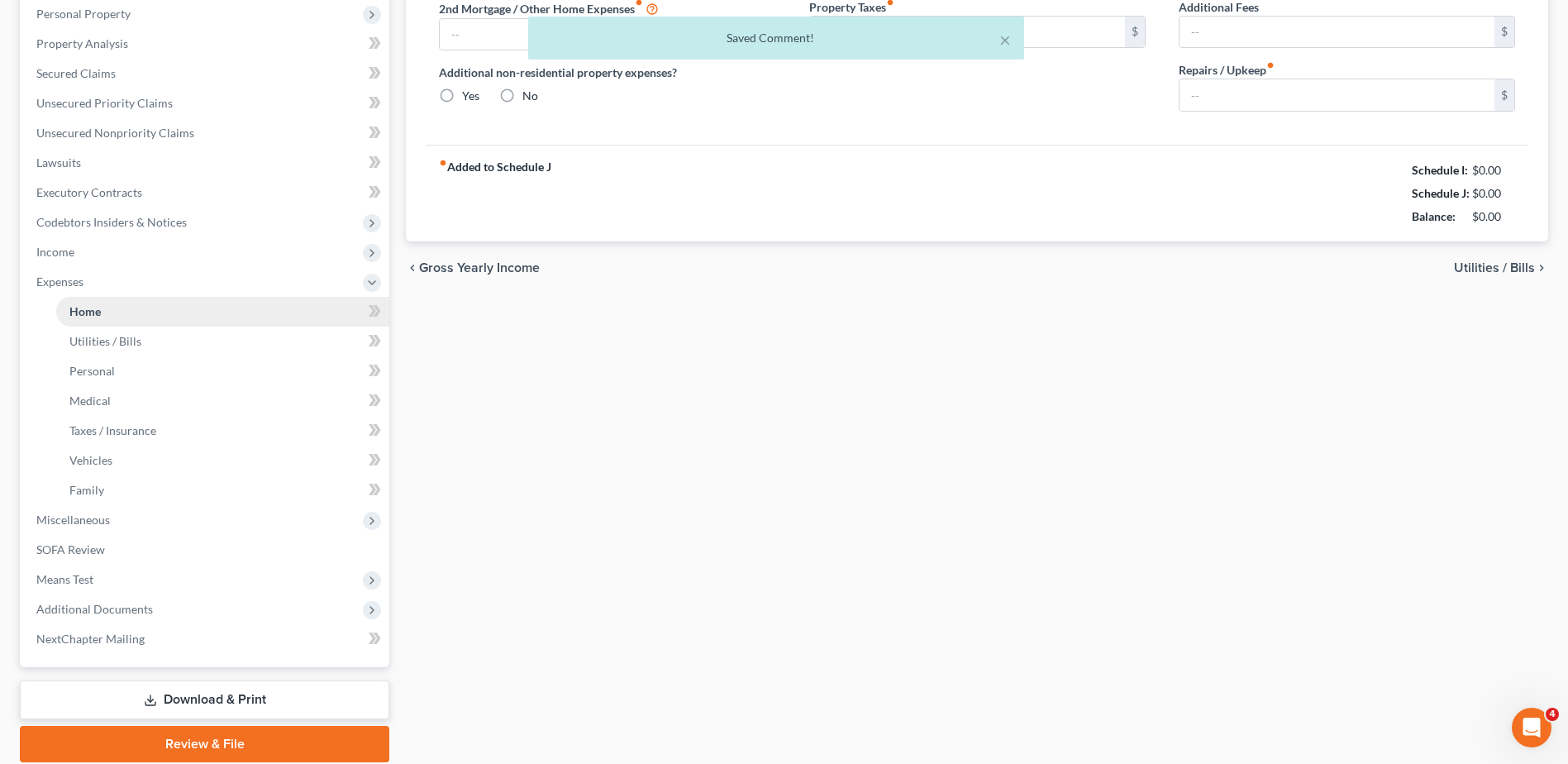
type input "1,251.61"
type input "0.00"
radio input "true"
type input "122.50"
type input "0.00"
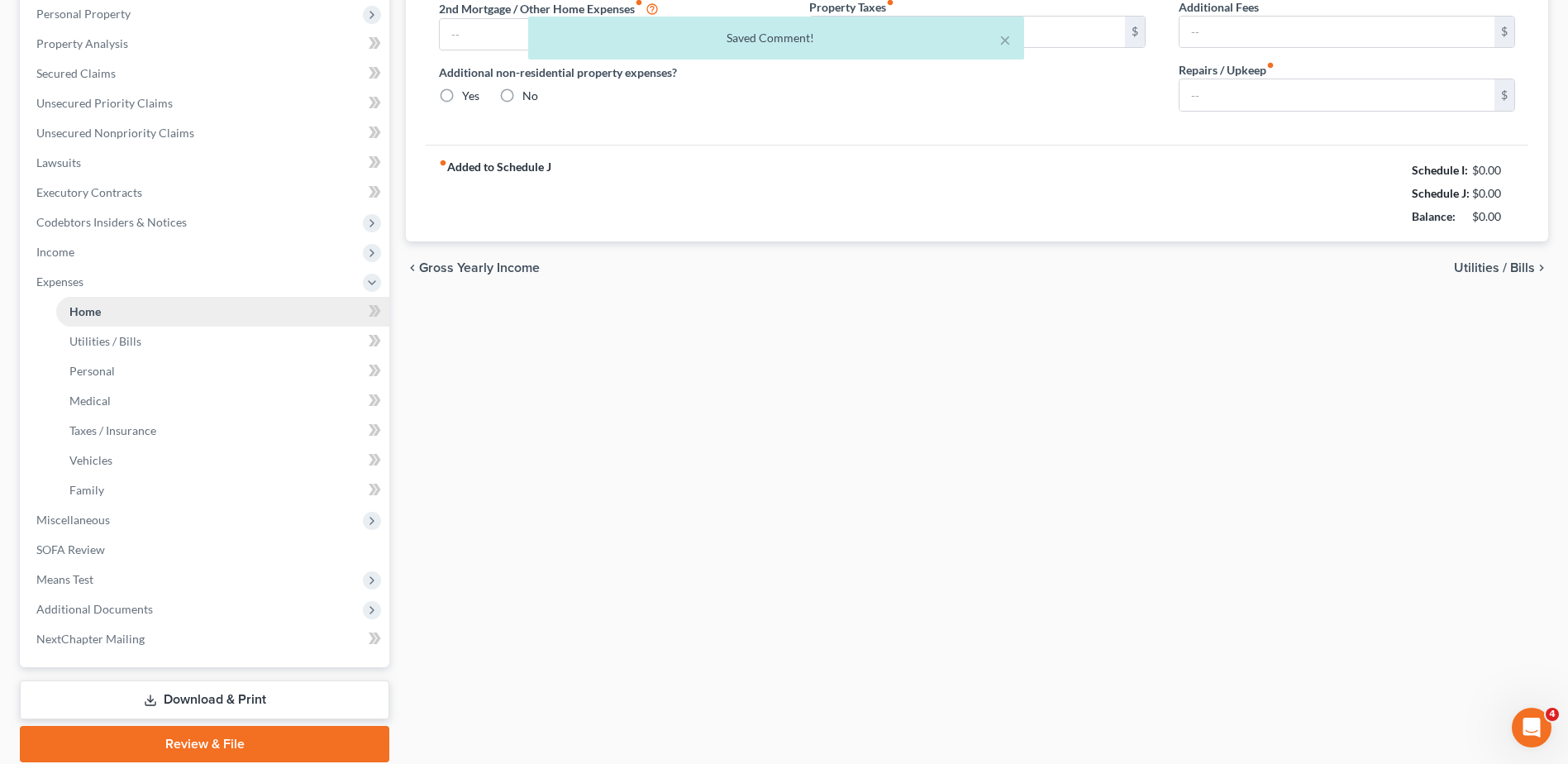
type input "0.00"
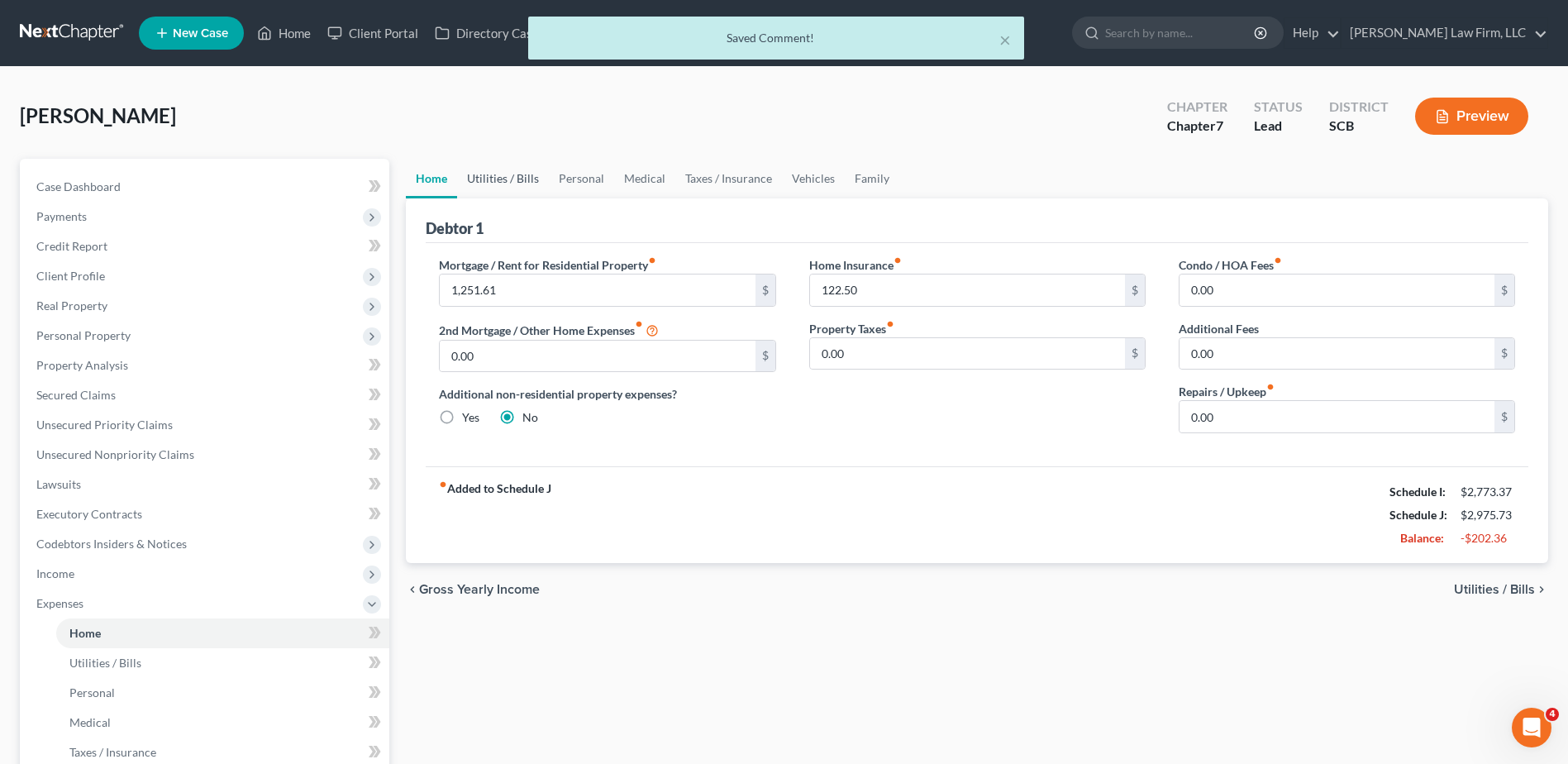
click at [512, 177] on link "Utilities / Bills" at bounding box center [503, 178] width 92 height 40
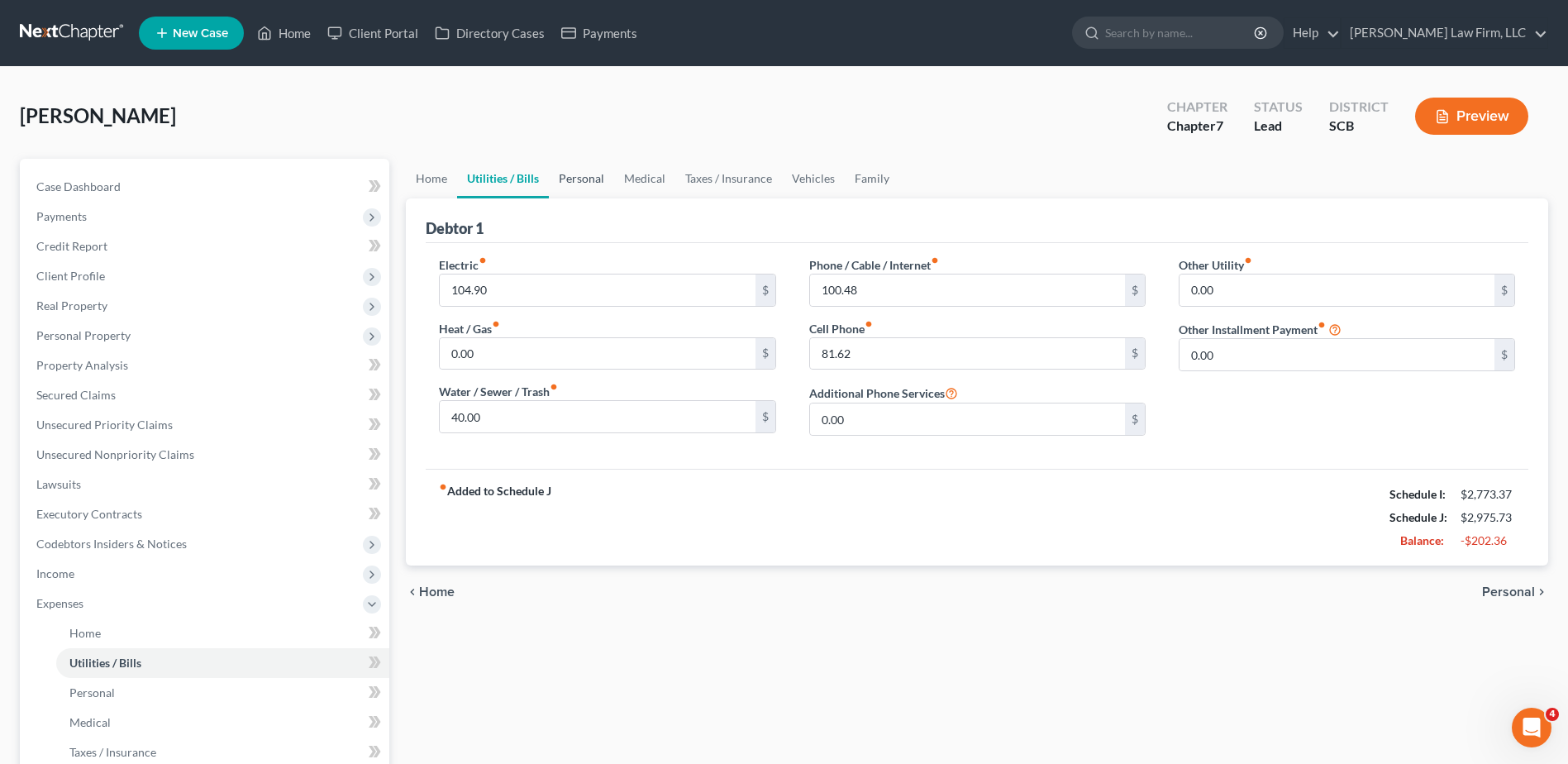
click at [582, 182] on link "Personal" at bounding box center [582, 178] width 65 height 40
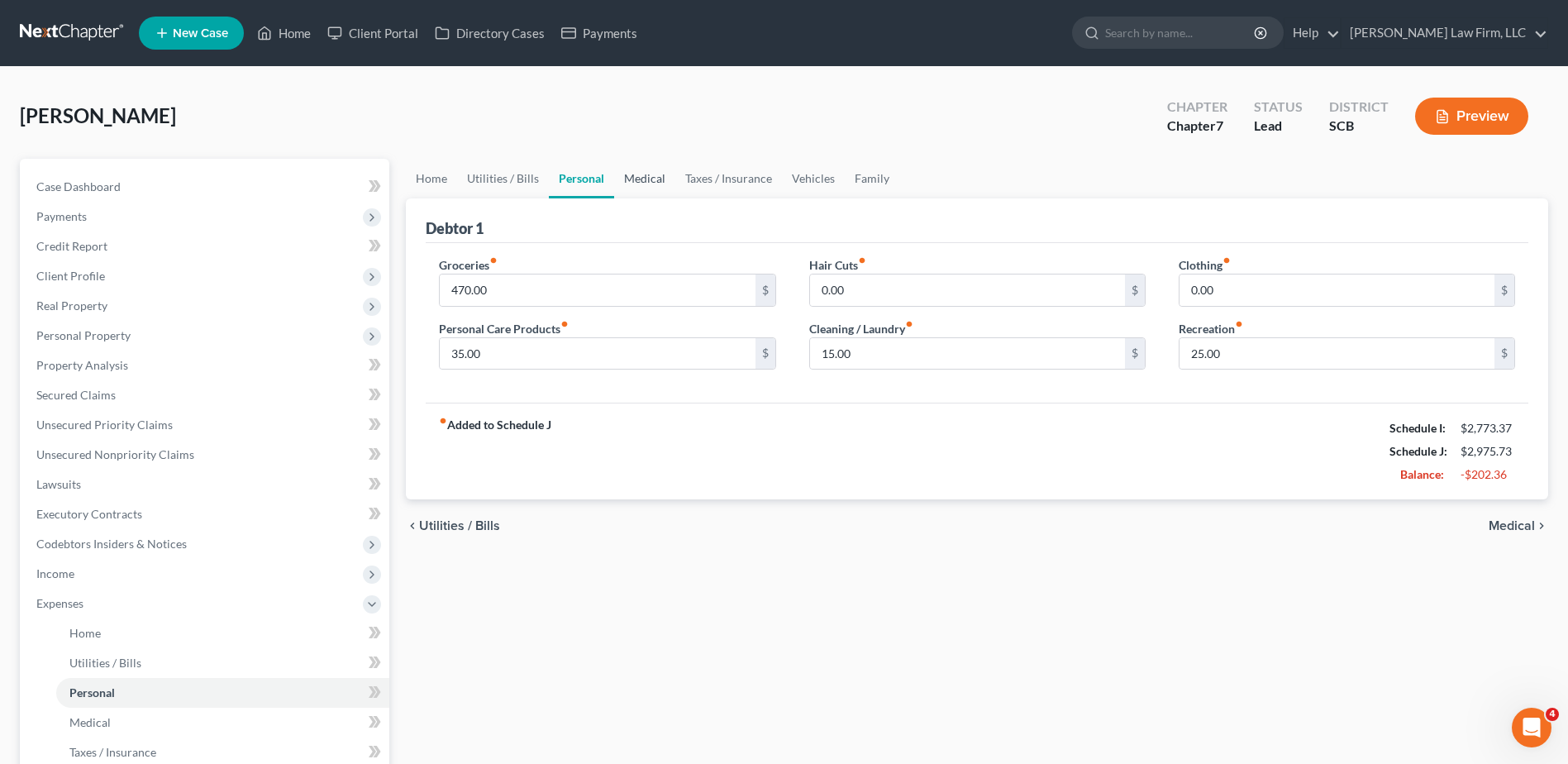
click at [641, 178] on link "Medical" at bounding box center [645, 178] width 61 height 40
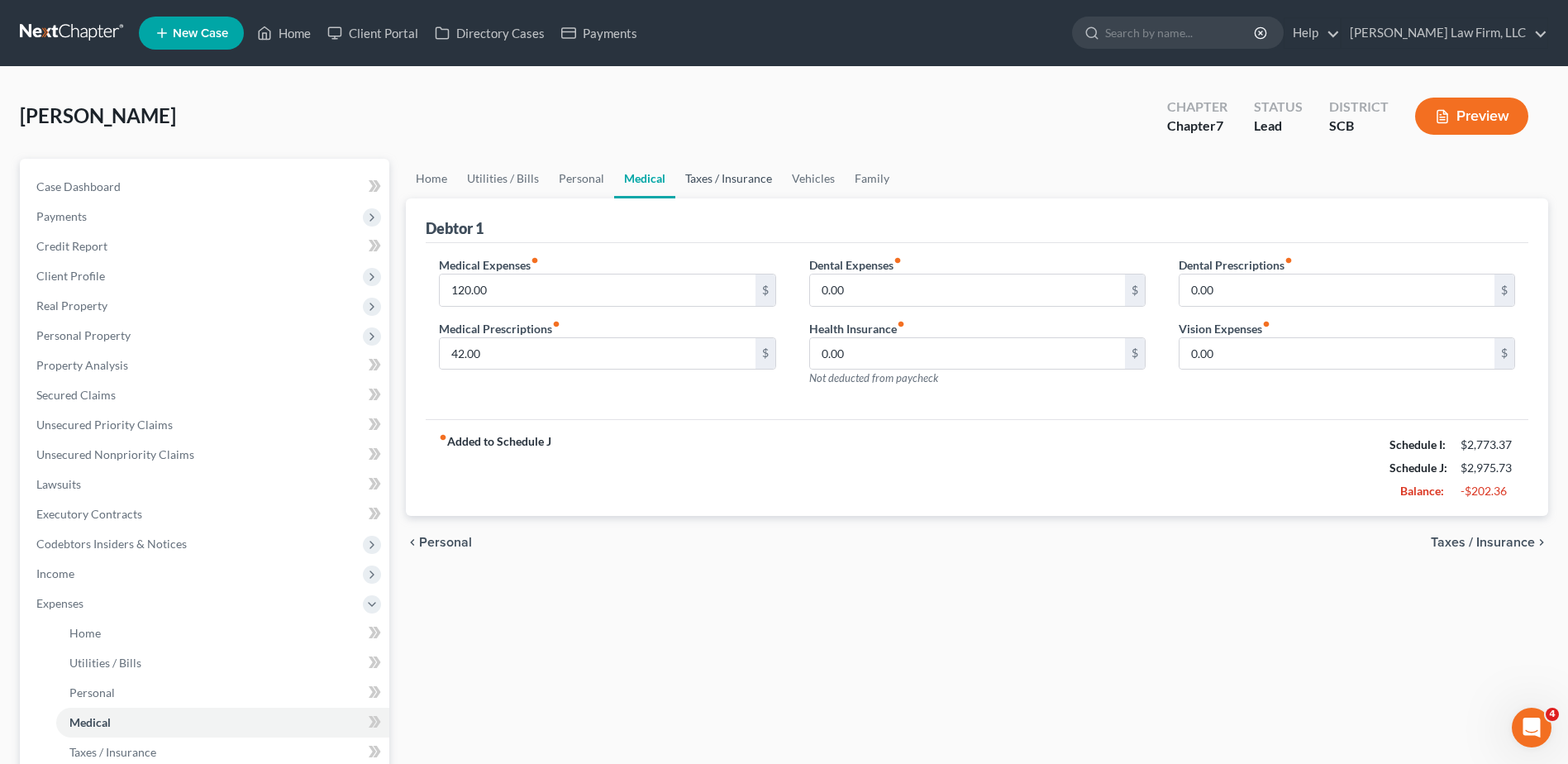
click at [710, 179] on link "Taxes / Insurance" at bounding box center [729, 178] width 107 height 40
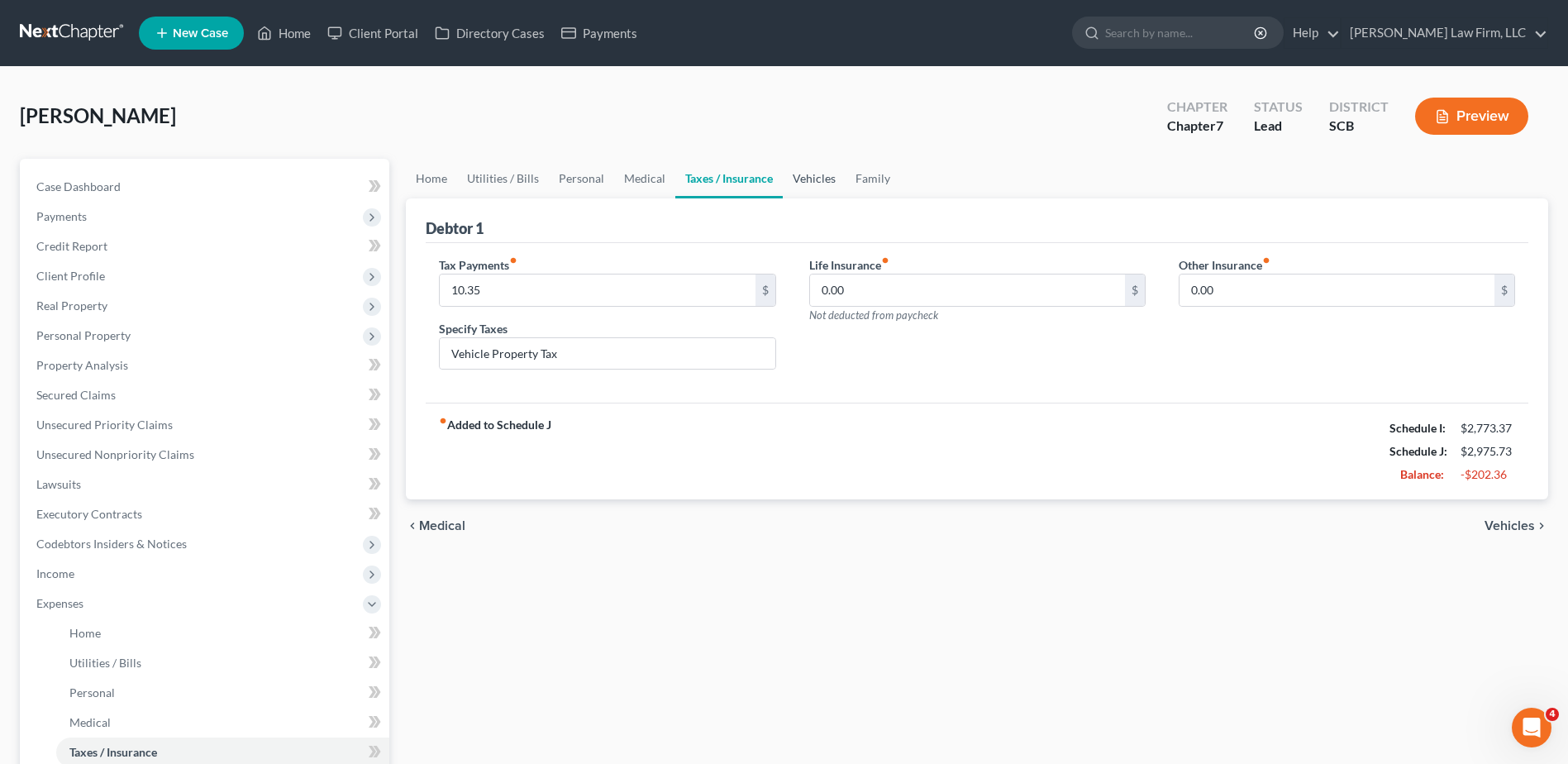
click at [816, 176] on link "Vehicles" at bounding box center [815, 178] width 63 height 40
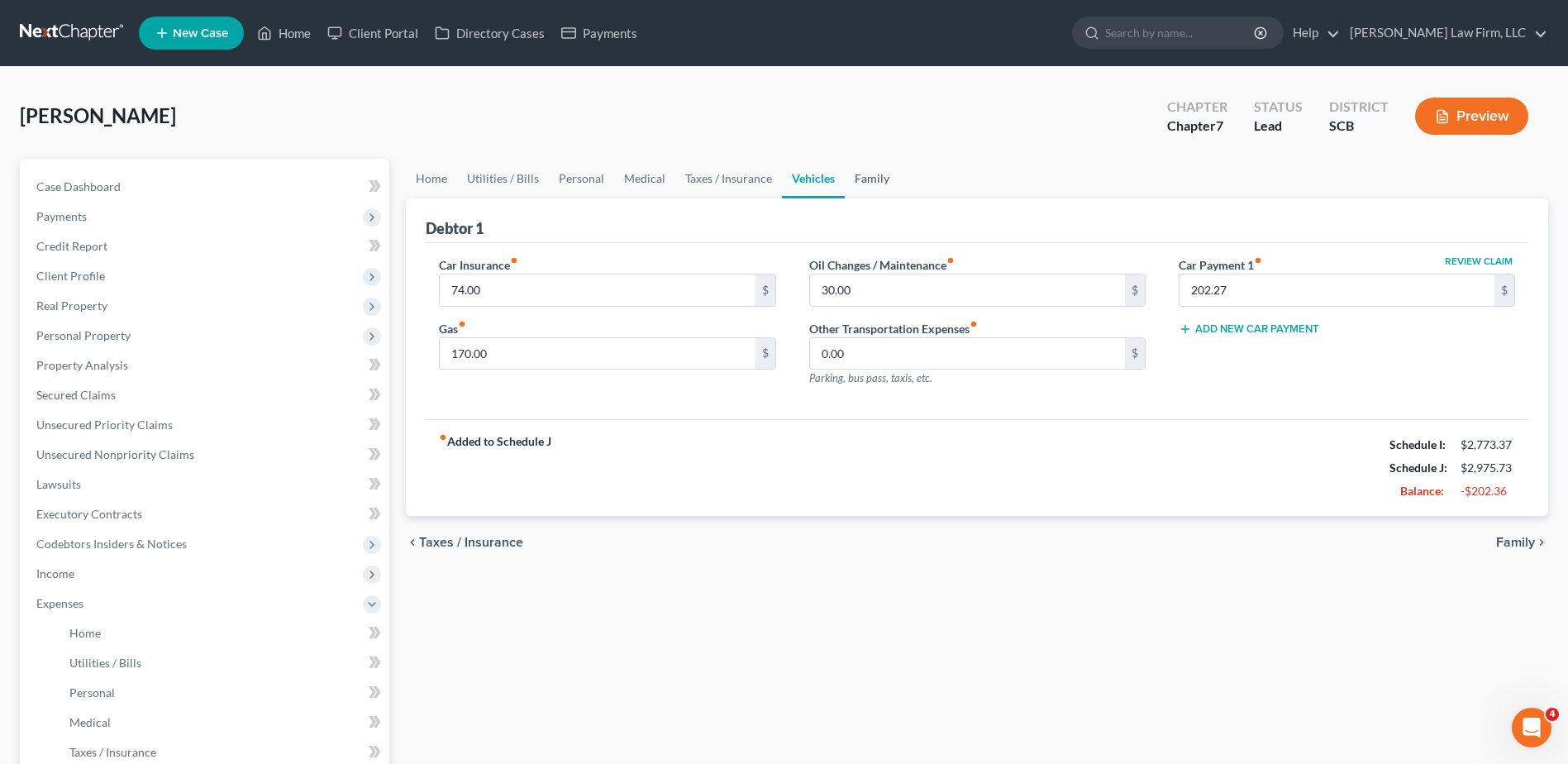
click at [878, 175] on link "Family" at bounding box center [872, 178] width 54 height 40
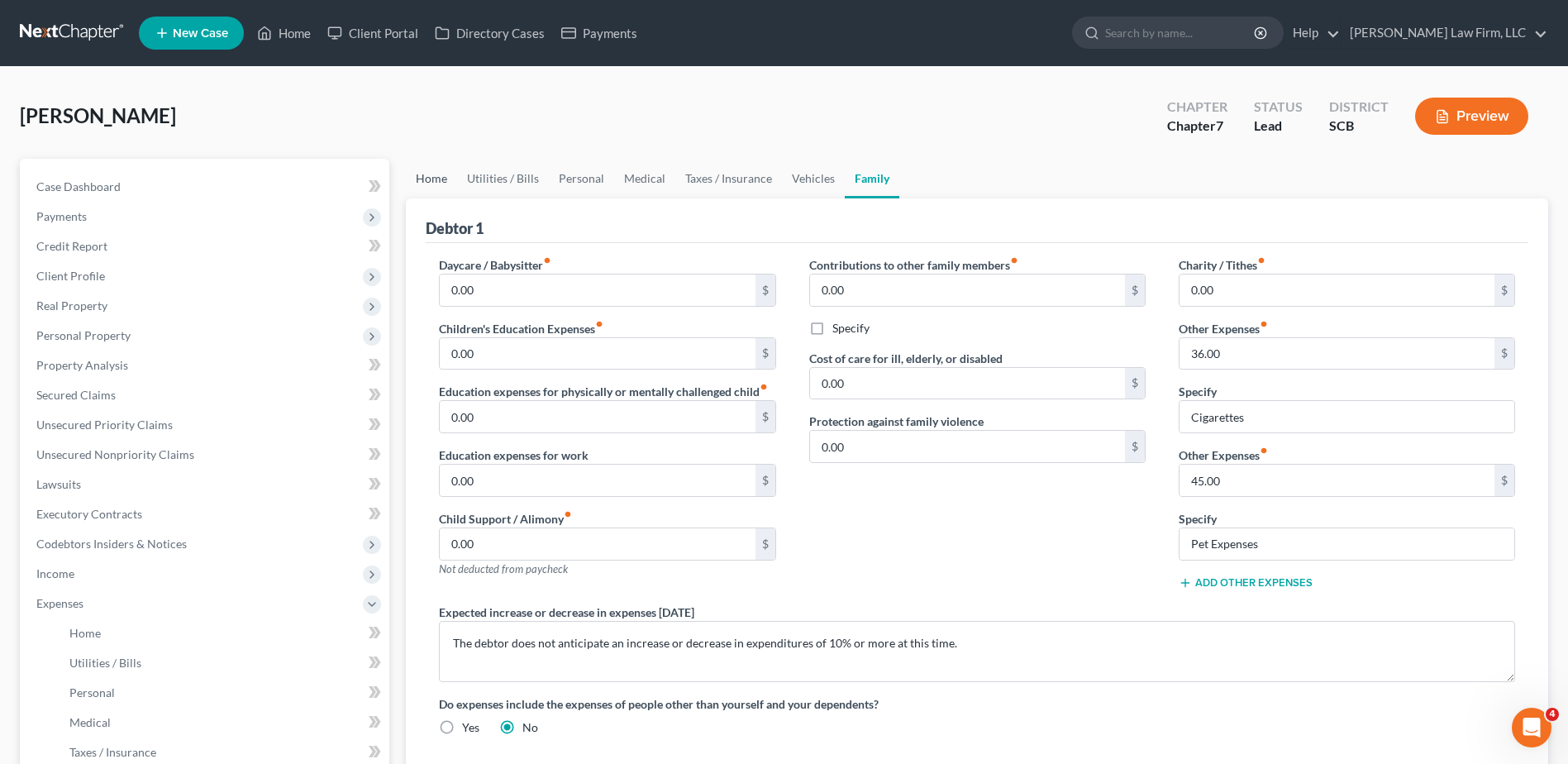
click at [448, 180] on link "Home" at bounding box center [432, 178] width 52 height 40
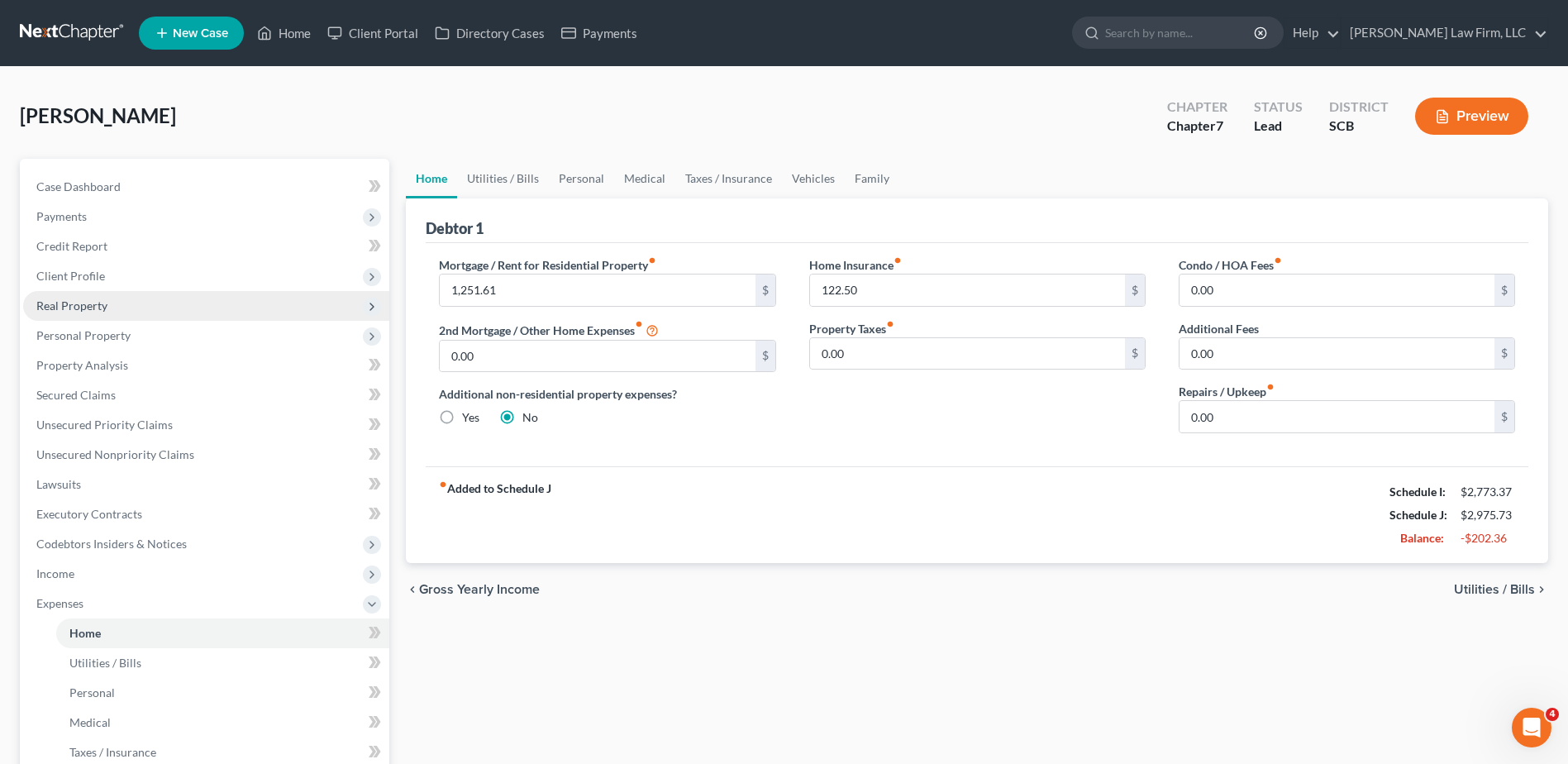
click at [104, 307] on span "Real Property" at bounding box center [72, 305] width 72 height 14
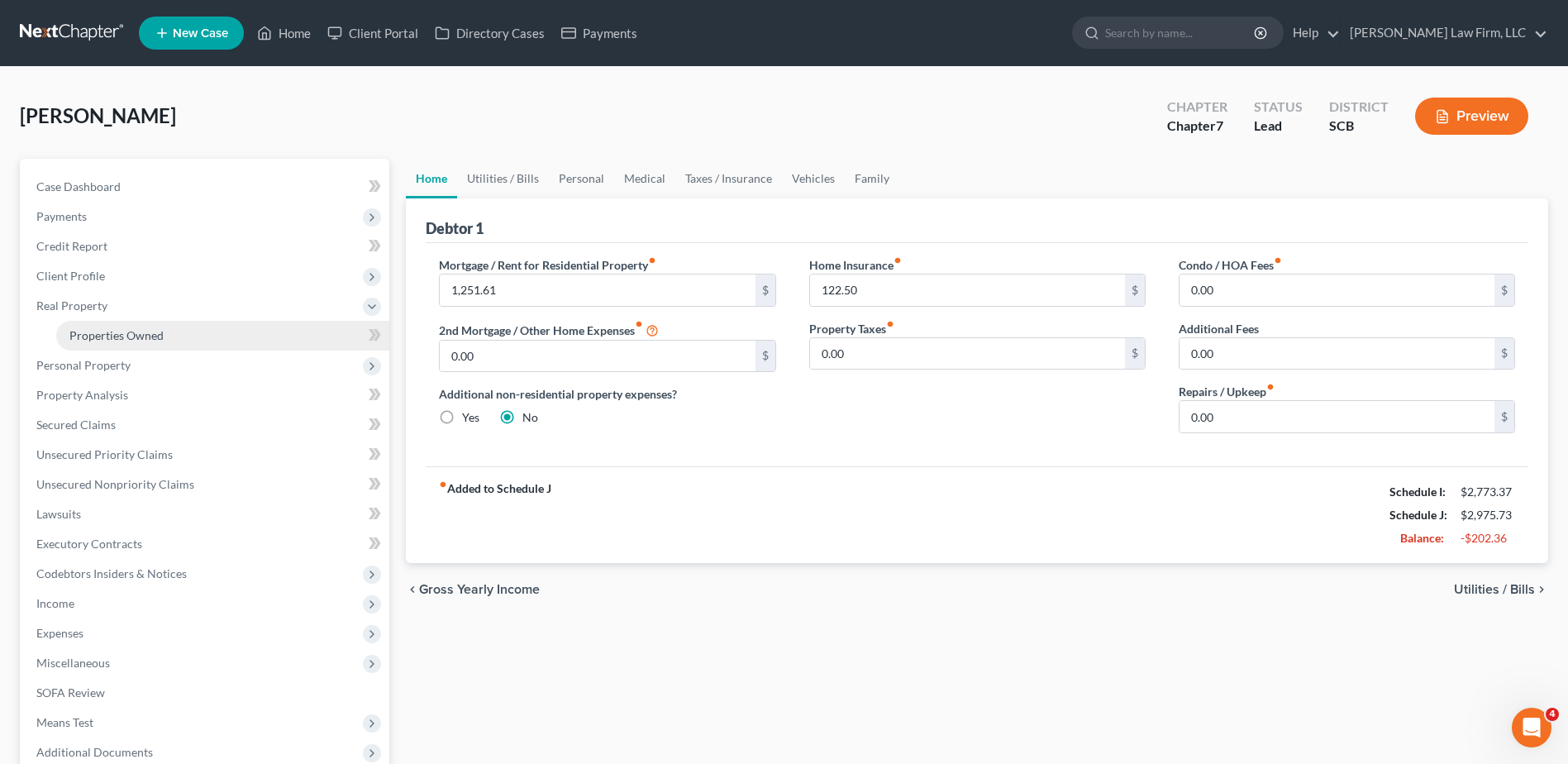
click at [141, 330] on span "Properties Owned" at bounding box center [116, 335] width 94 height 14
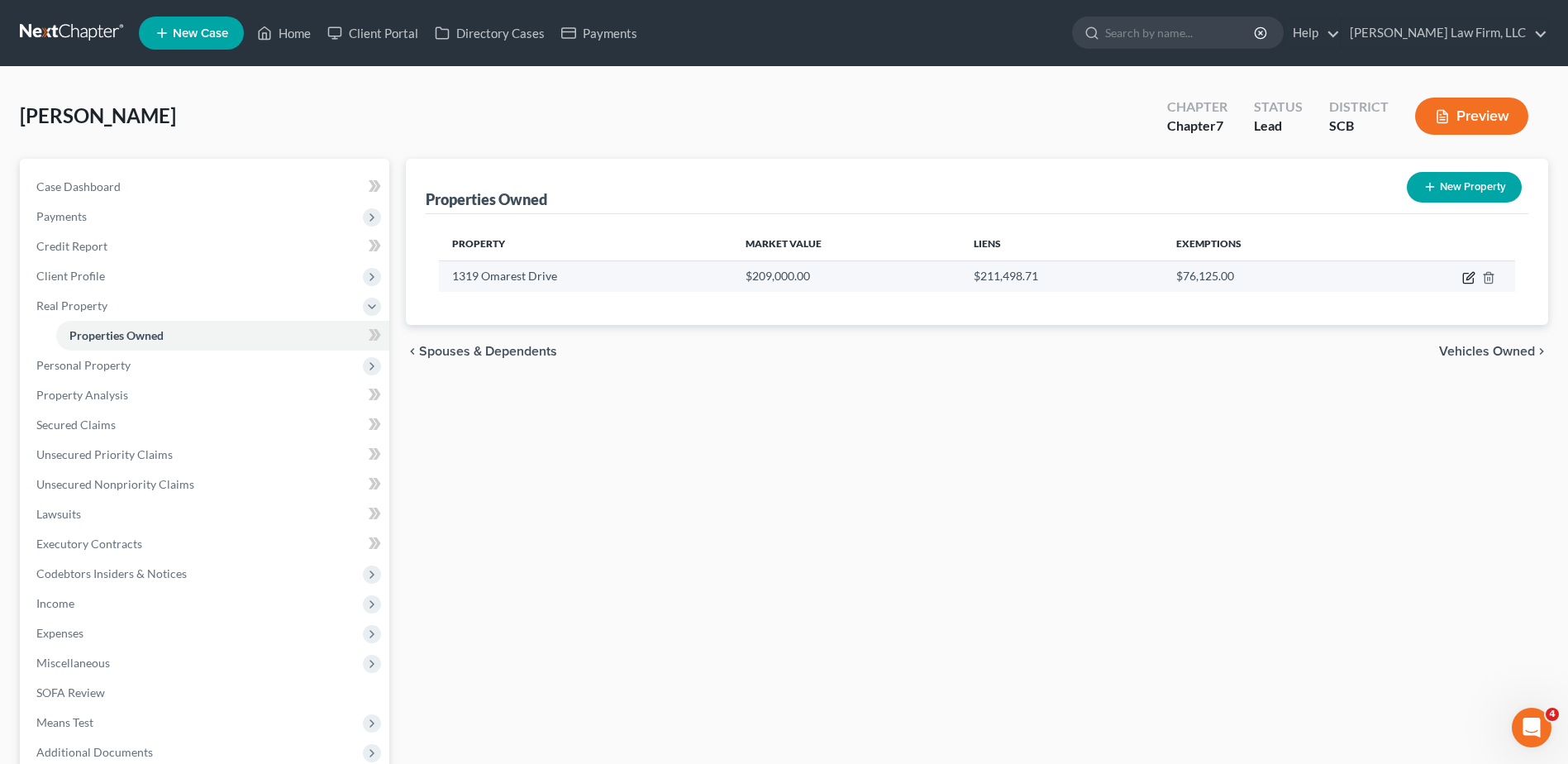
click at [1465, 277] on icon "button" at bounding box center [1469, 278] width 13 height 13
select select "42"
select select "39"
select select "0"
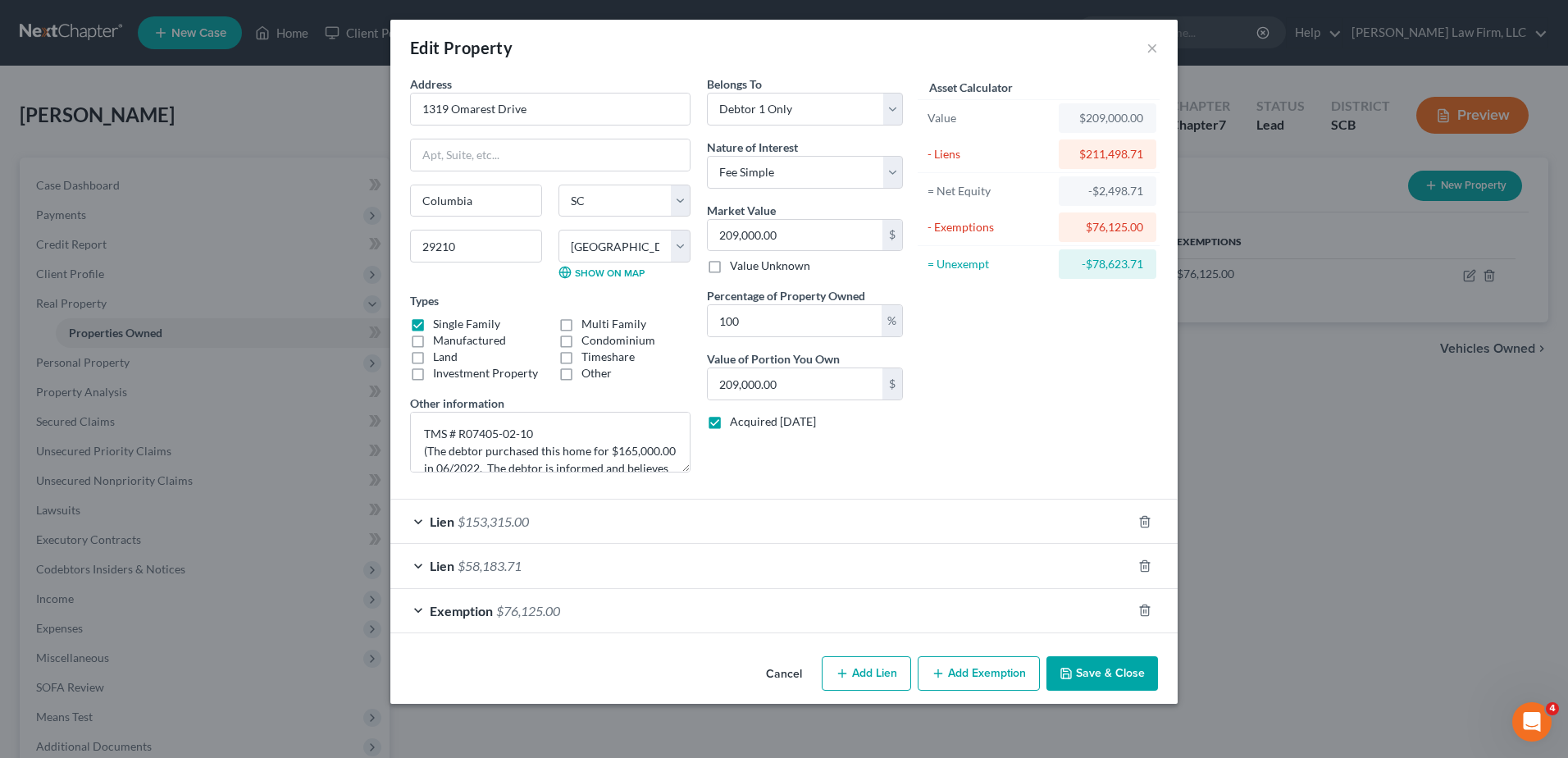
click at [624, 556] on div "Lien $58,183.71" at bounding box center [762, 566] width 742 height 44
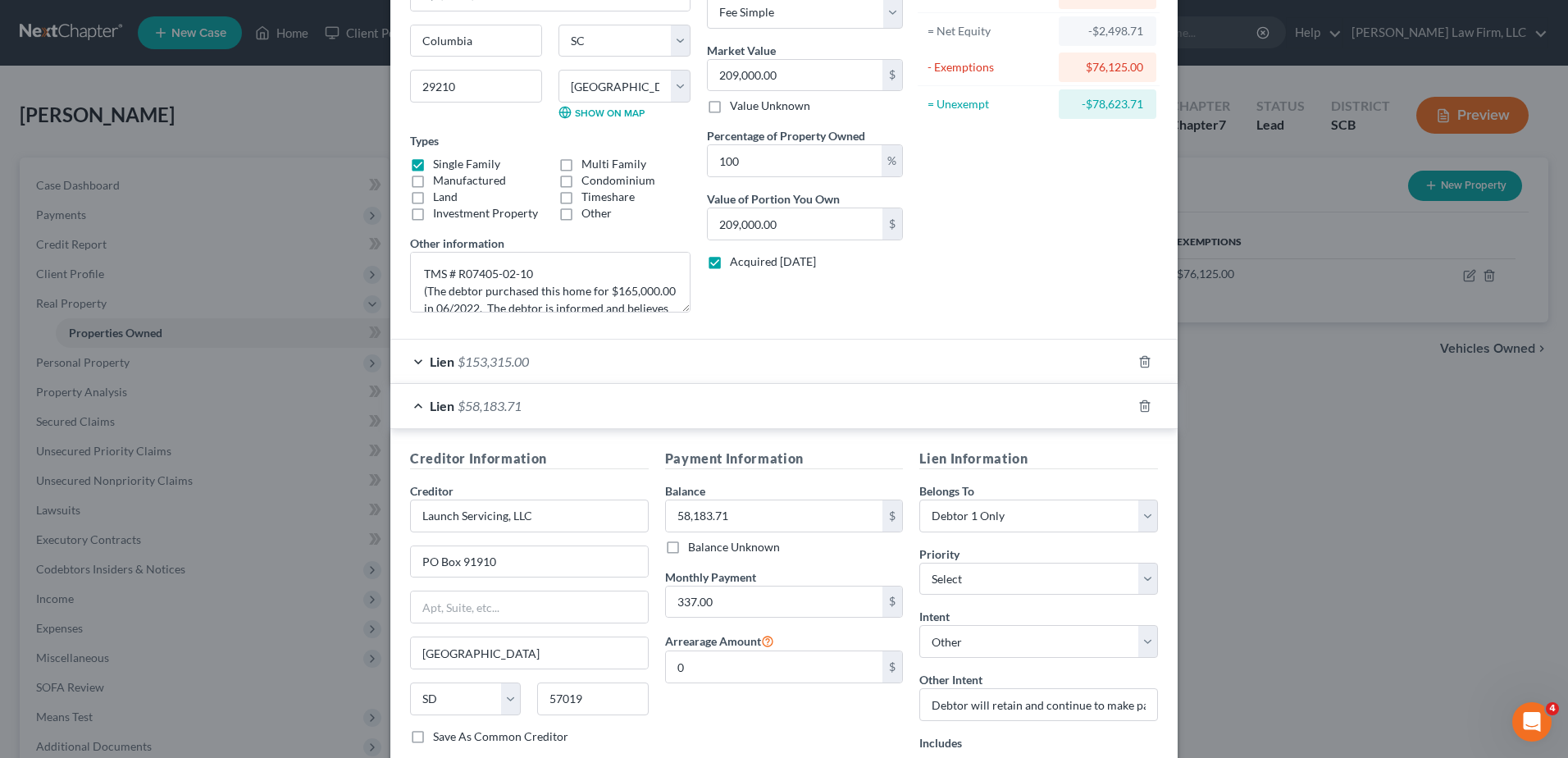
scroll to position [164, 0]
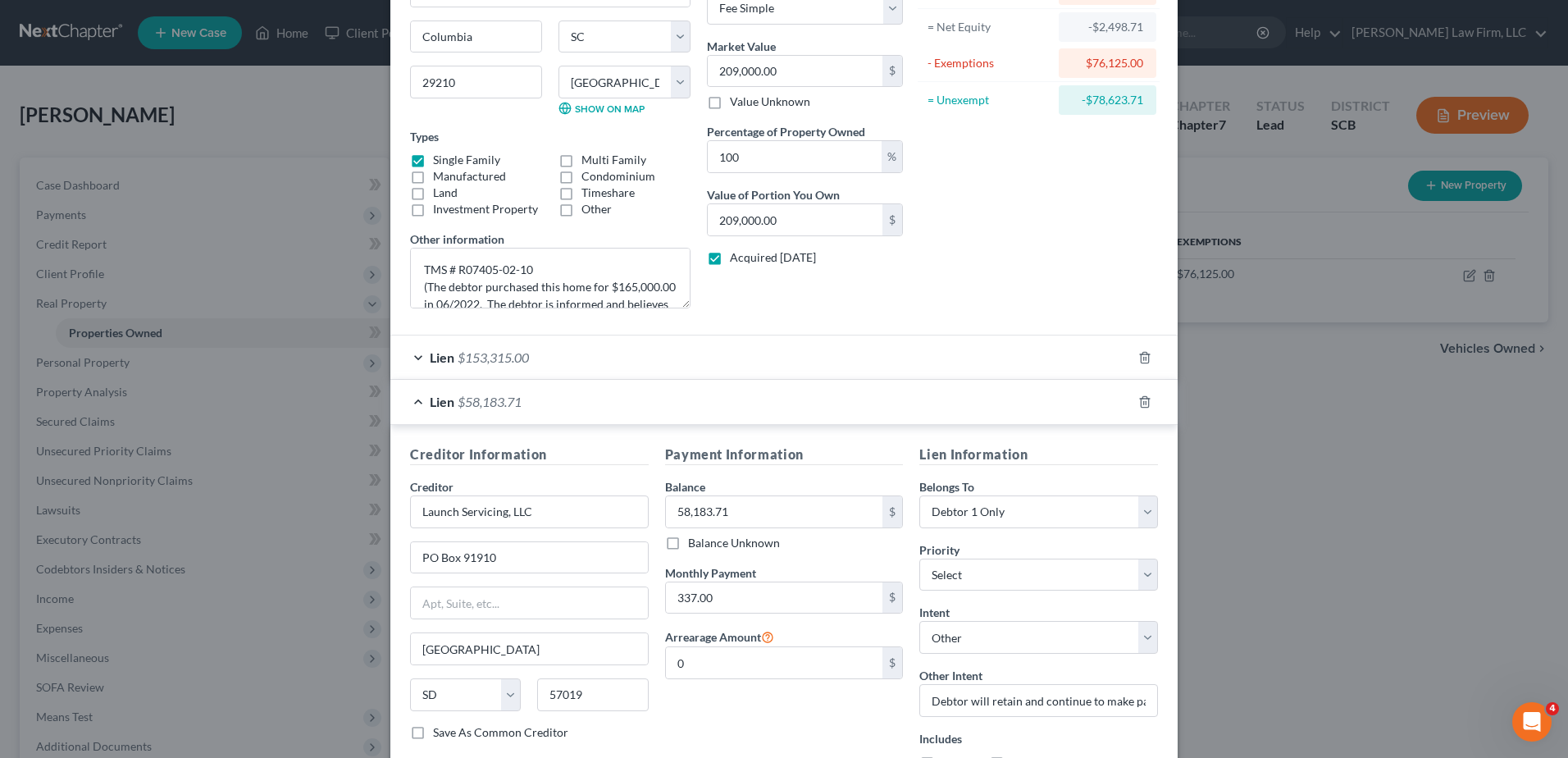
click at [701, 405] on div "Lien $58,183.71" at bounding box center [762, 401] width 742 height 44
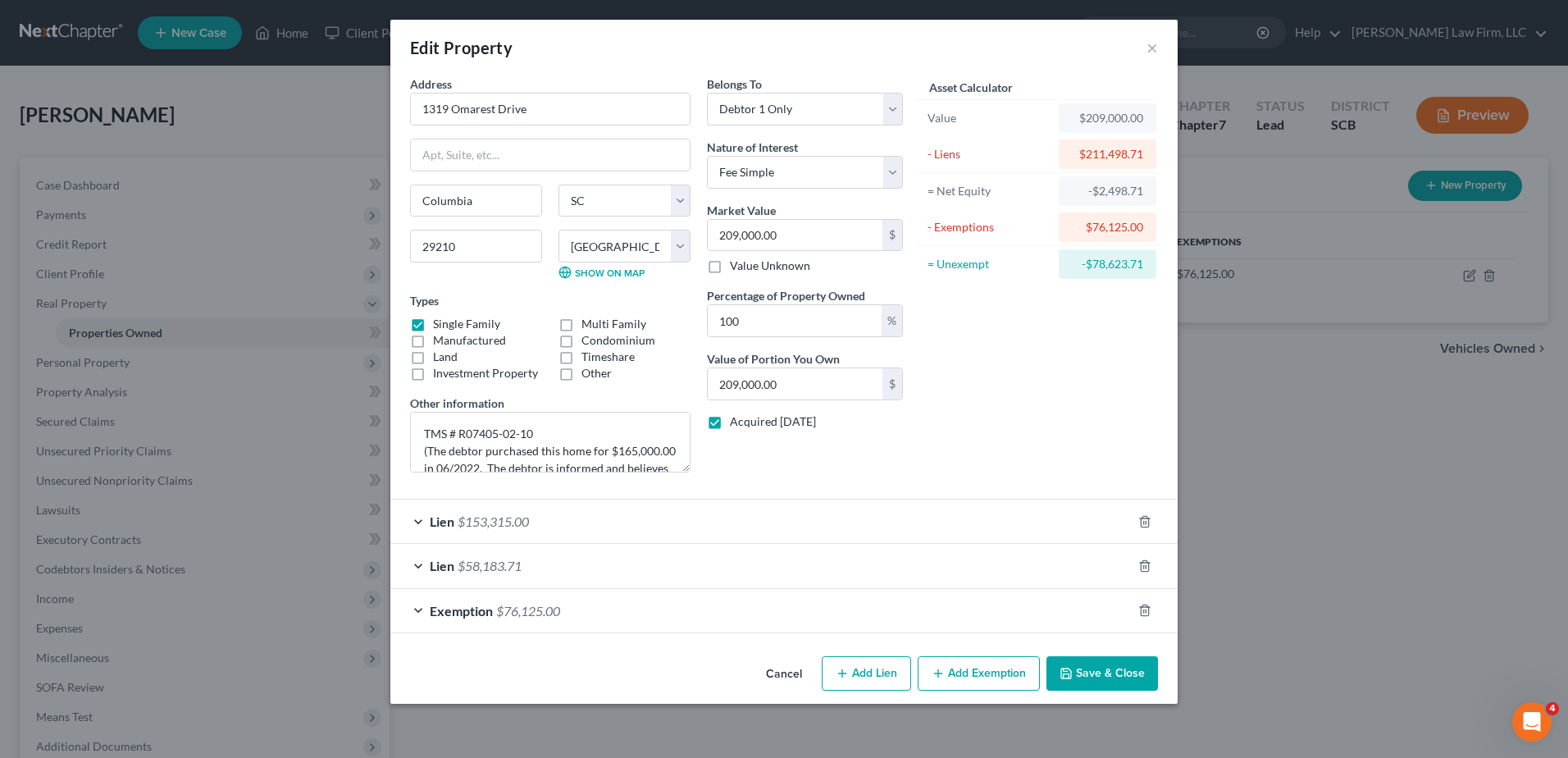
scroll to position [0, 0]
click at [1148, 563] on icon "button" at bounding box center [1145, 566] width 13 height 13
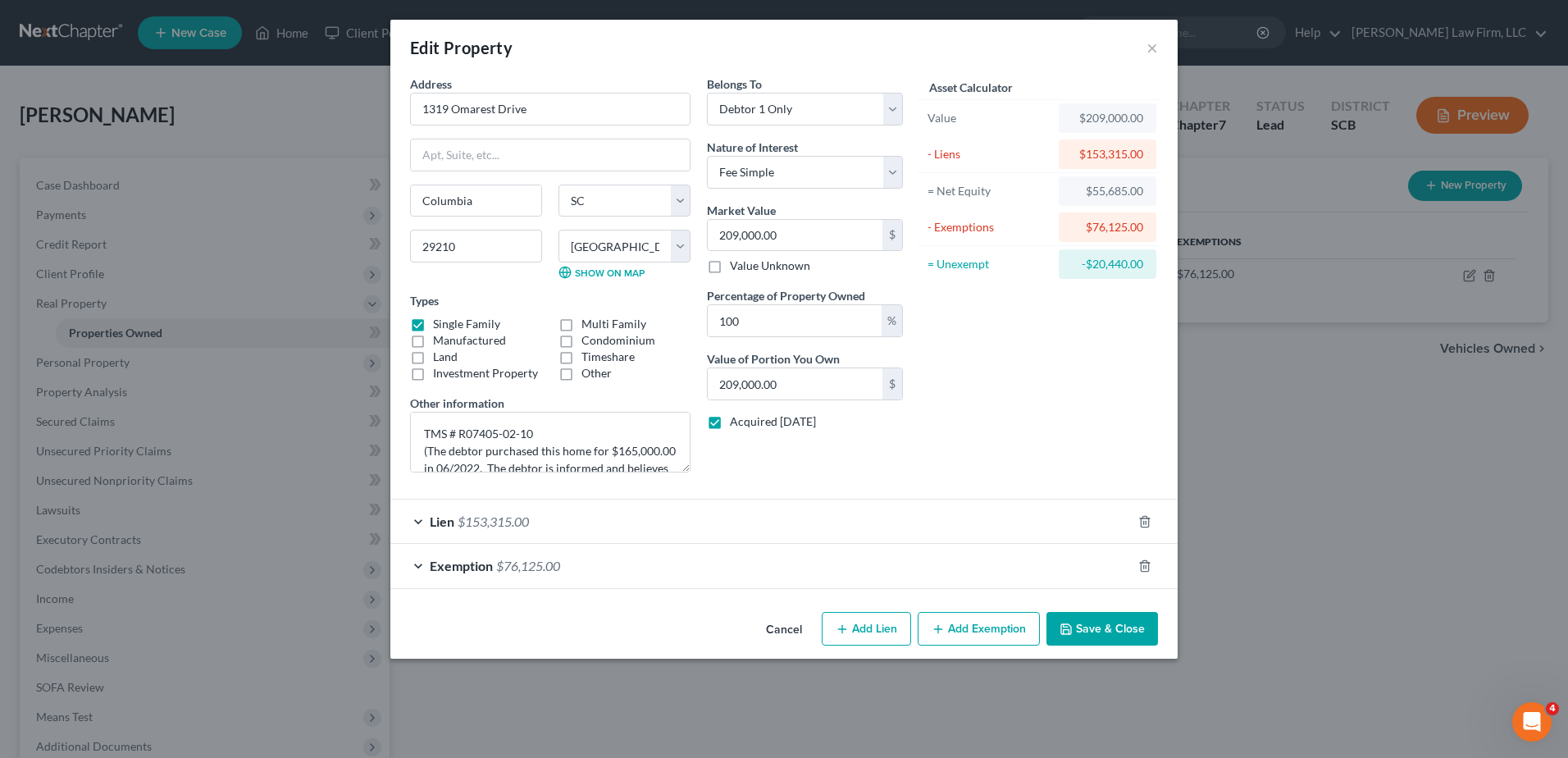
click at [1129, 624] on button "Save & Close" at bounding box center [1102, 629] width 112 height 34
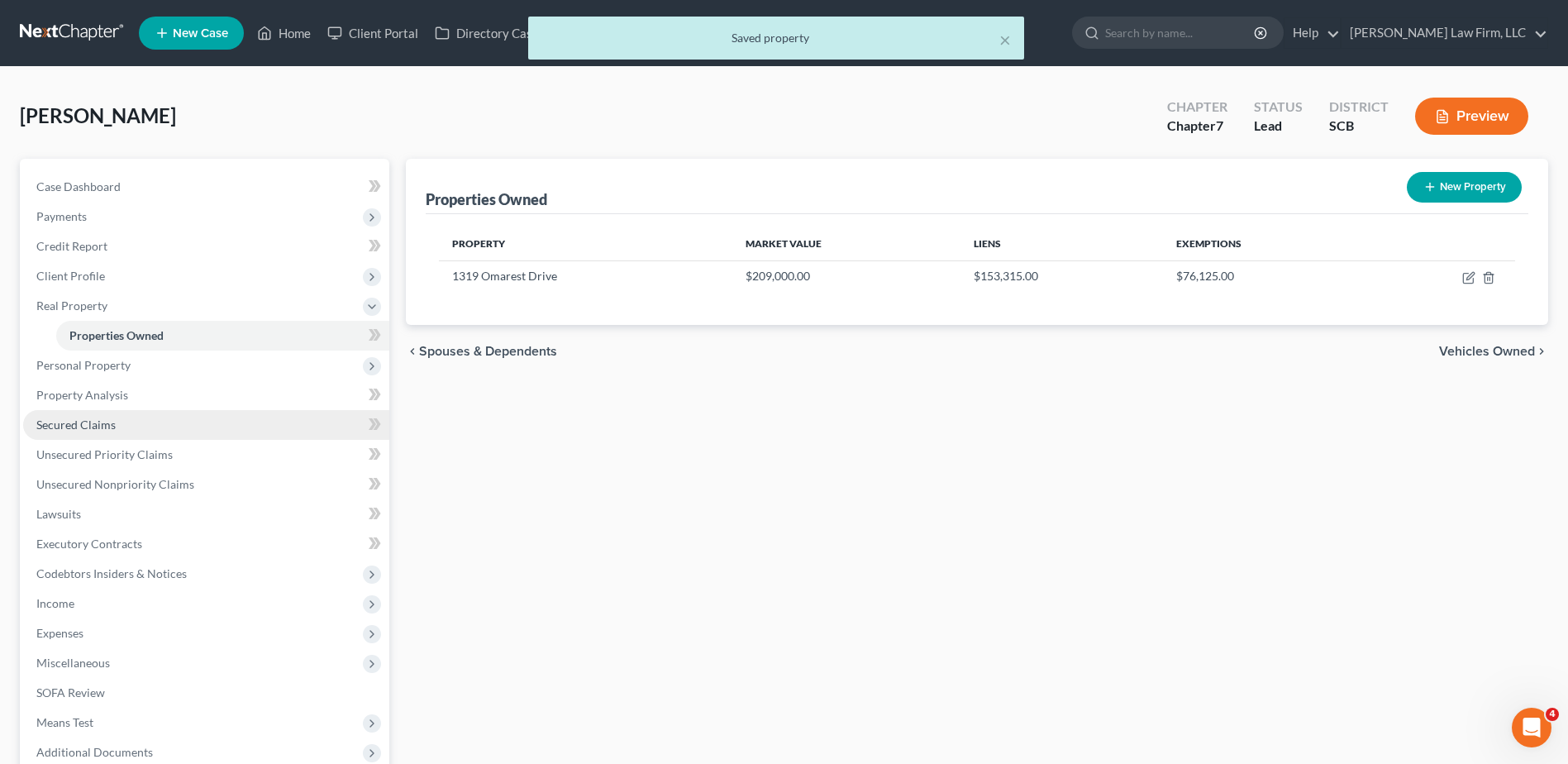
click at [130, 431] on link "Secured Claims" at bounding box center [206, 424] width 366 height 30
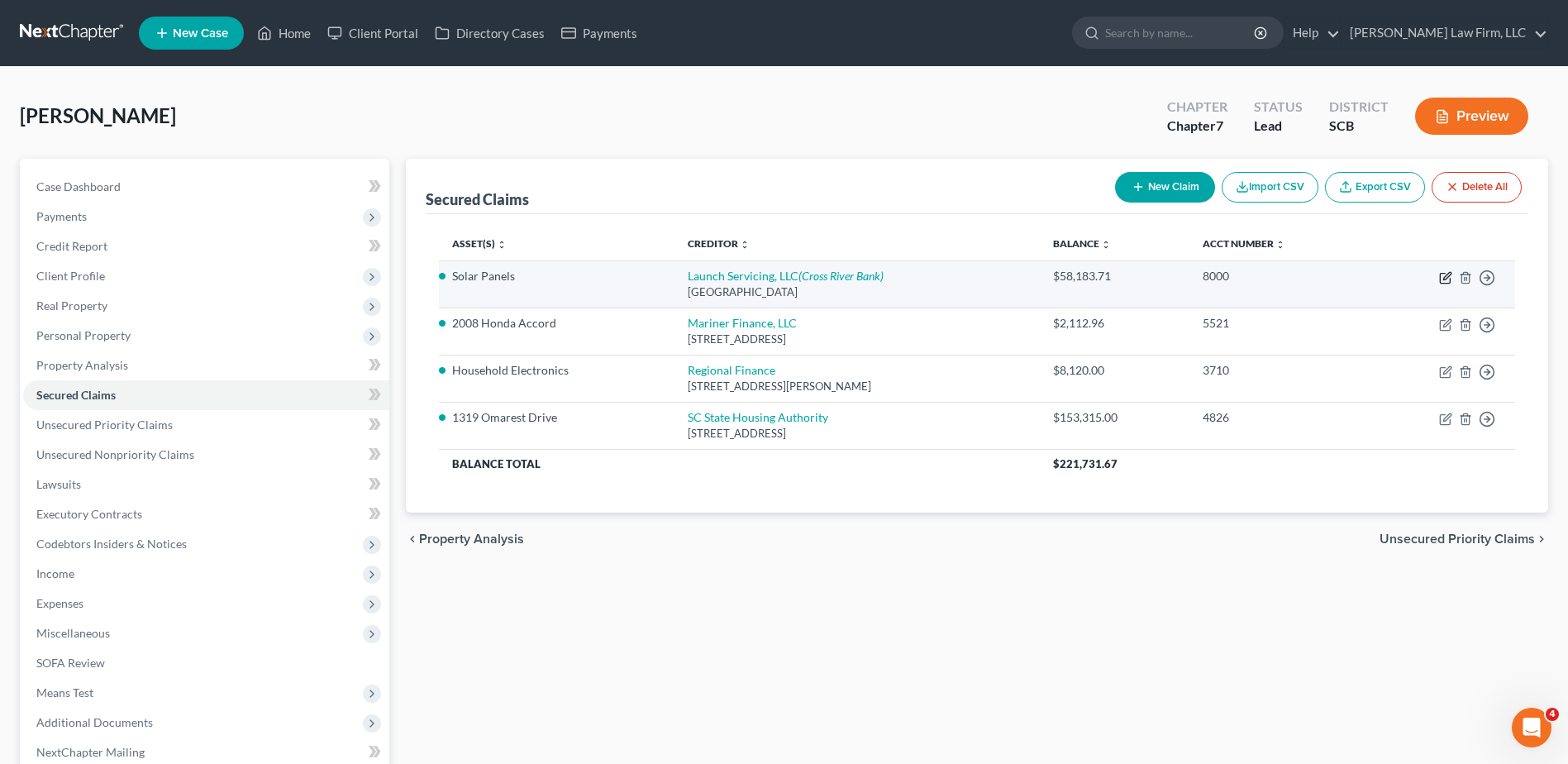
click at [1450, 277] on icon "button" at bounding box center [1446, 278] width 13 height 13
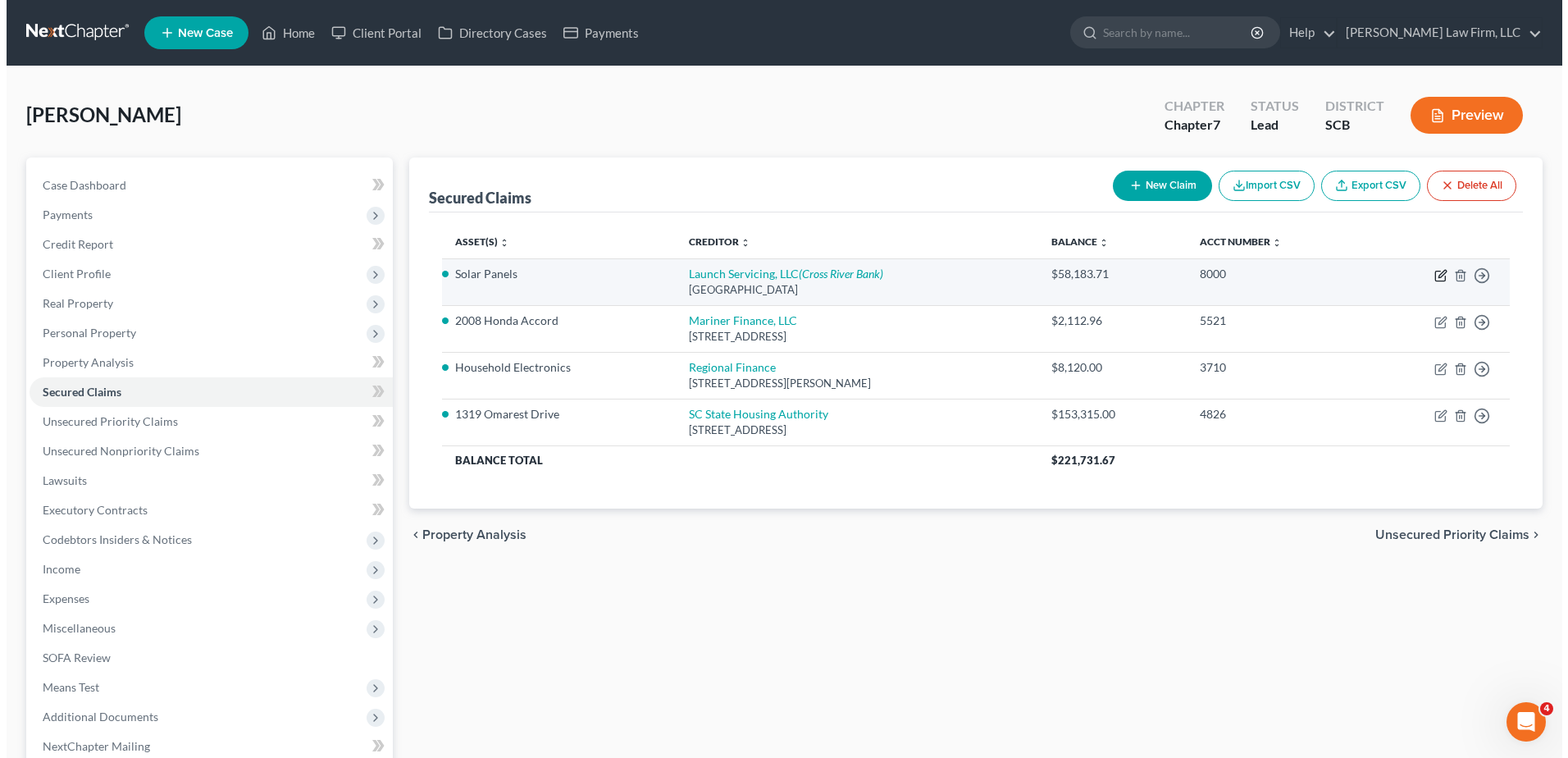
select select "43"
select select "2"
select select "4"
select select "0"
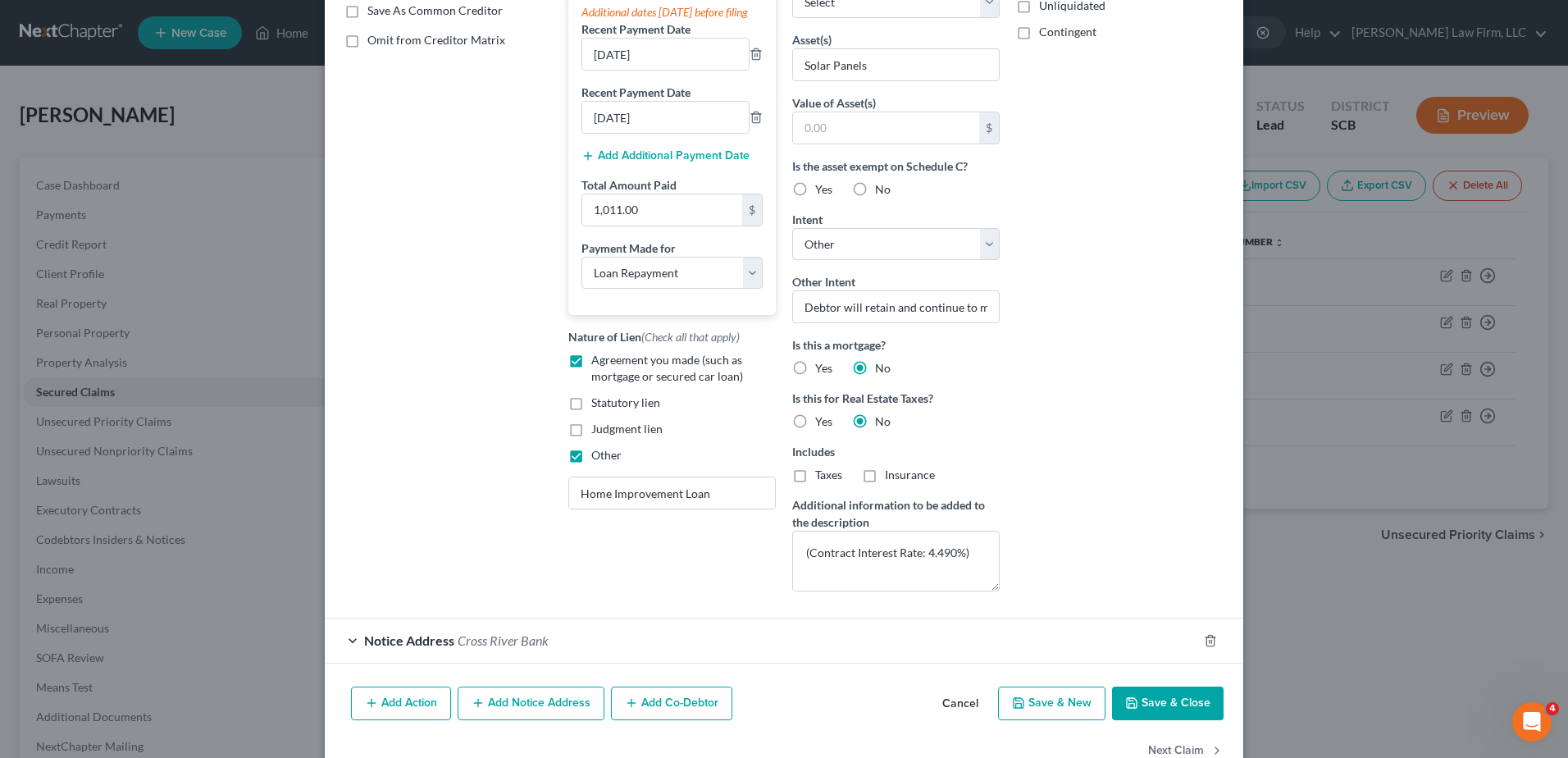
scroll to position [328, 0]
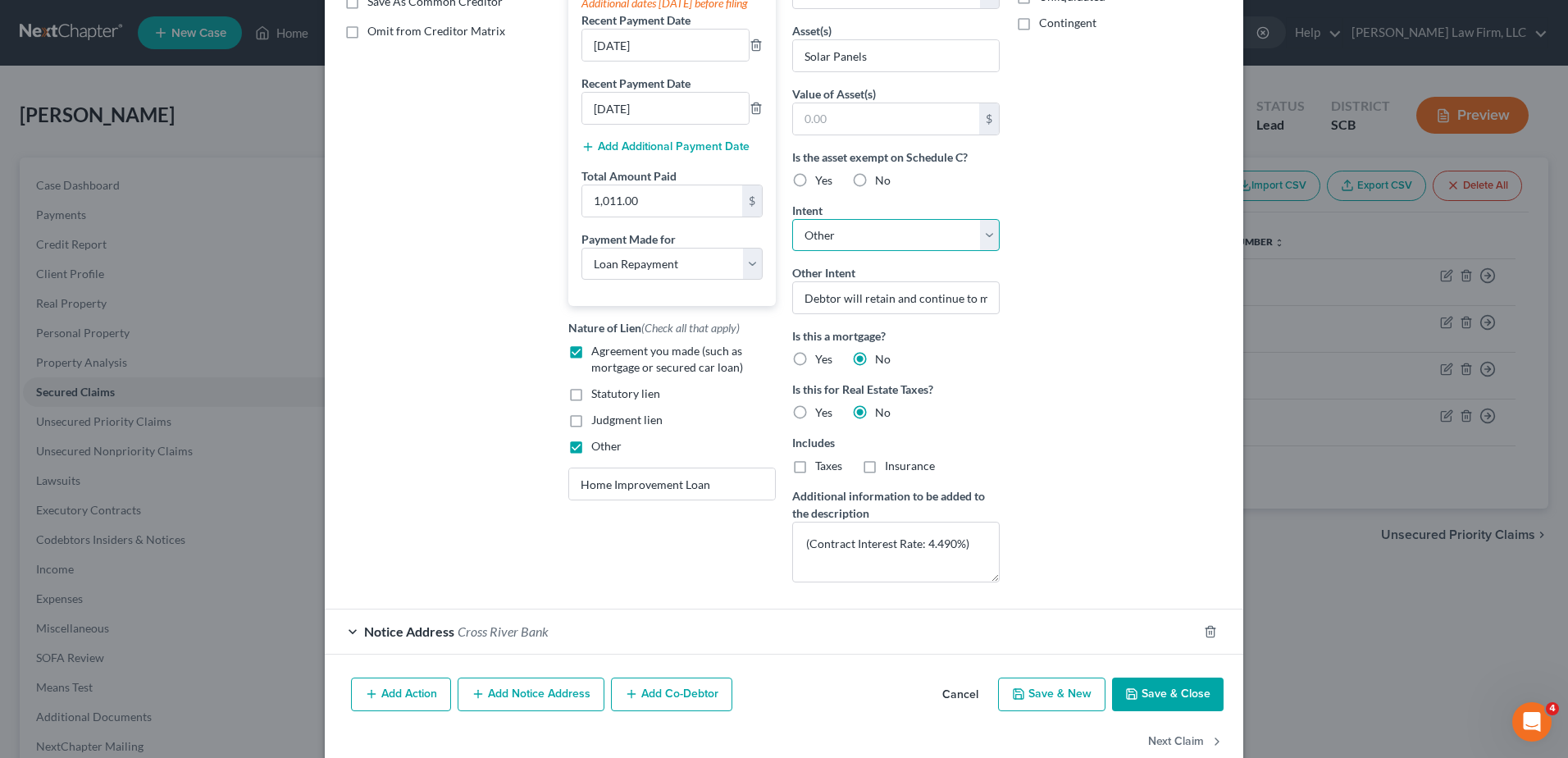
click at [932, 241] on select "Select Surrender Redeem Reaffirm Avoid Other" at bounding box center [895, 235] width 207 height 33
select select "0"
click at [792, 248] on select "Select Surrender Redeem Reaffirm Avoid Other" at bounding box center [895, 235] width 207 height 33
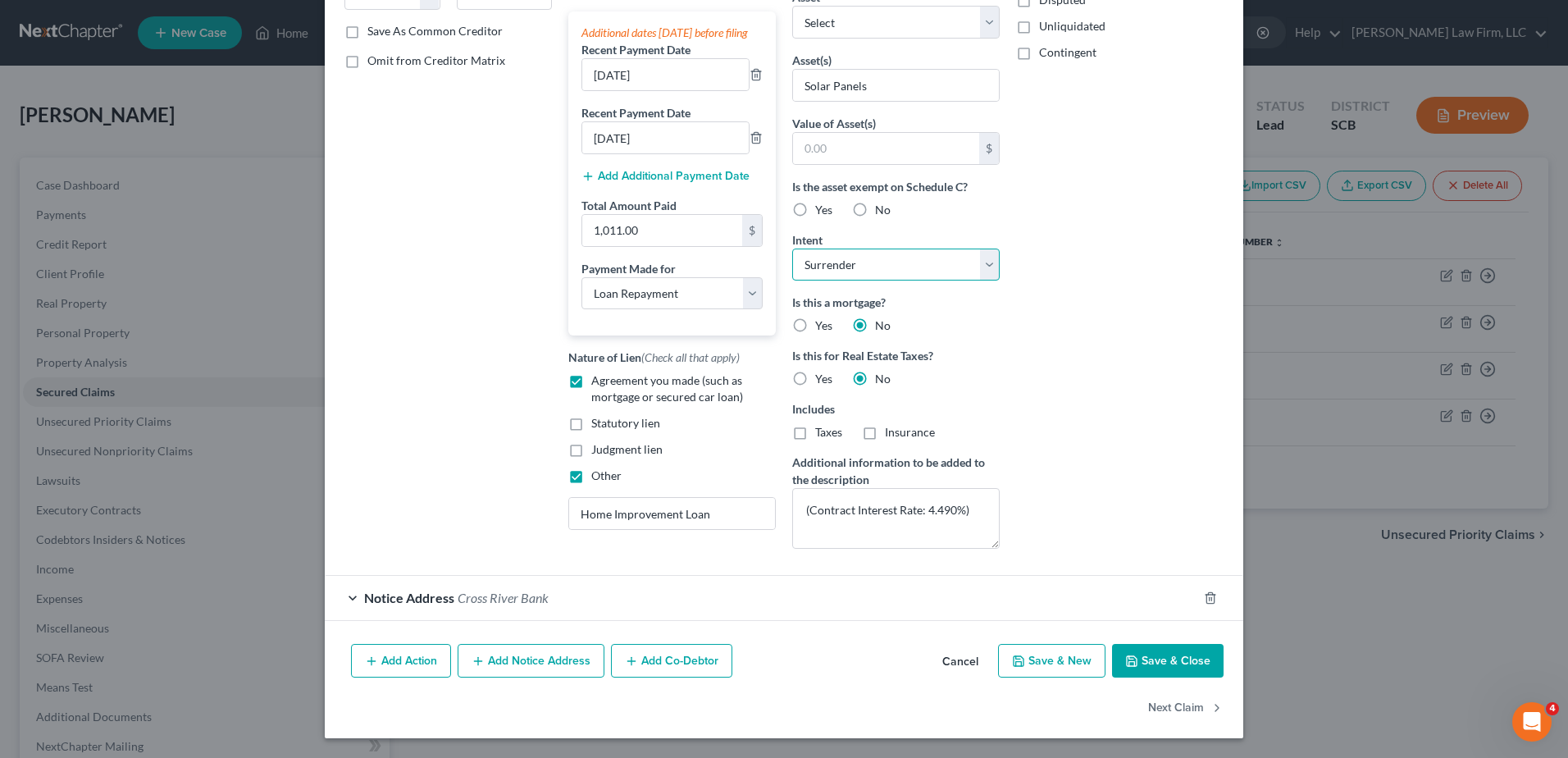
scroll to position [299, 0]
drag, startPoint x: 969, startPoint y: 509, endPoint x: 800, endPoint y: 505, distance: 169.0
click at [800, 505] on textarea "(Contract Interest Rate: 4.490%)" at bounding box center [895, 519] width 207 height 61
type textarea "(surrender)"
click at [728, 529] on input "Home Improvement Loan" at bounding box center [673, 513] width 206 height 31
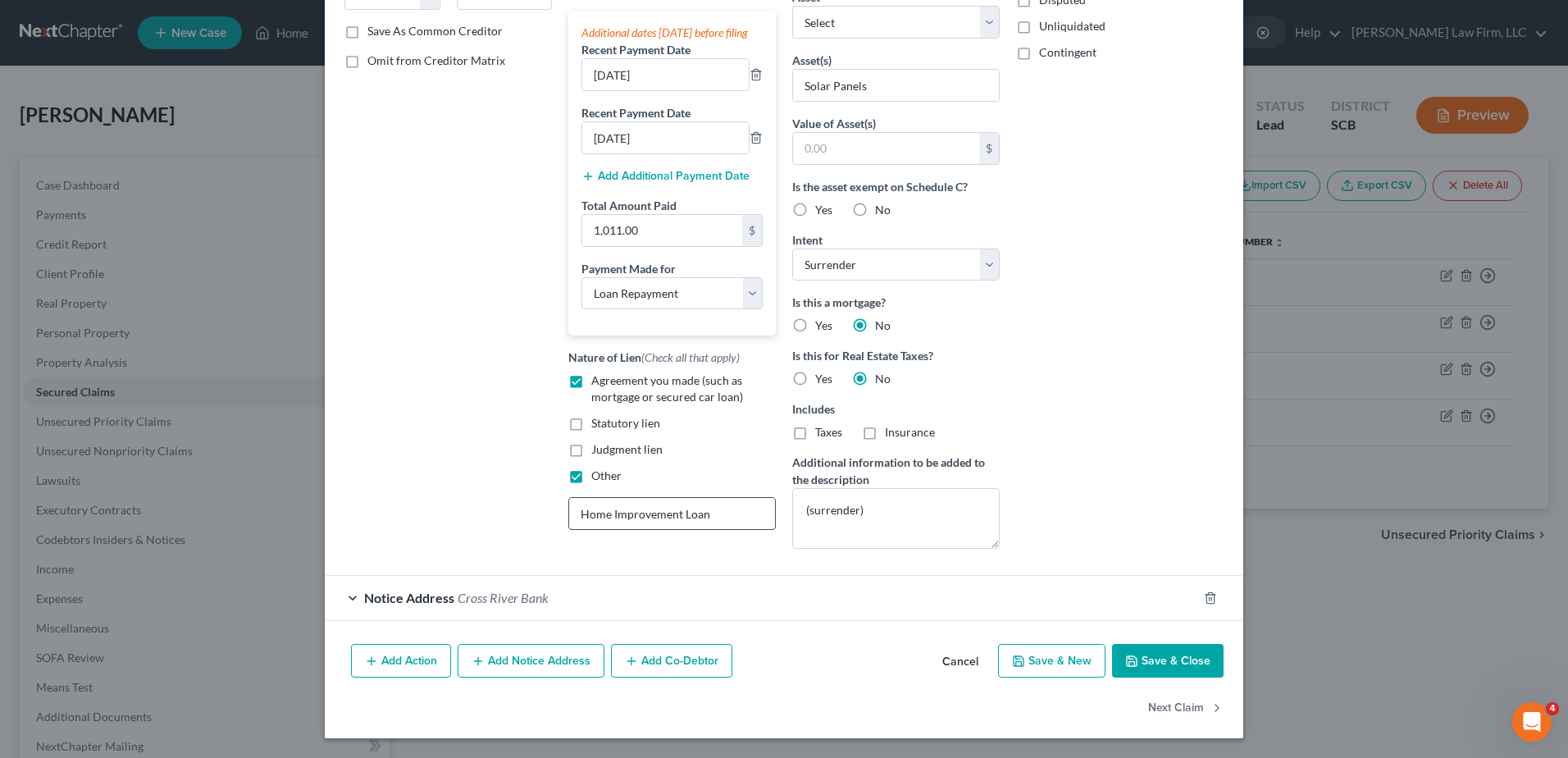
click at [728, 529] on input "Home Improvement Loan" at bounding box center [673, 513] width 206 height 31
click at [681, 529] on input "Solar Panel Rent-to-own Agreement" at bounding box center [673, 513] width 206 height 31
click at [700, 529] on input "Solar Panel Rent-to-Own Agreement" at bounding box center [673, 513] width 206 height 31
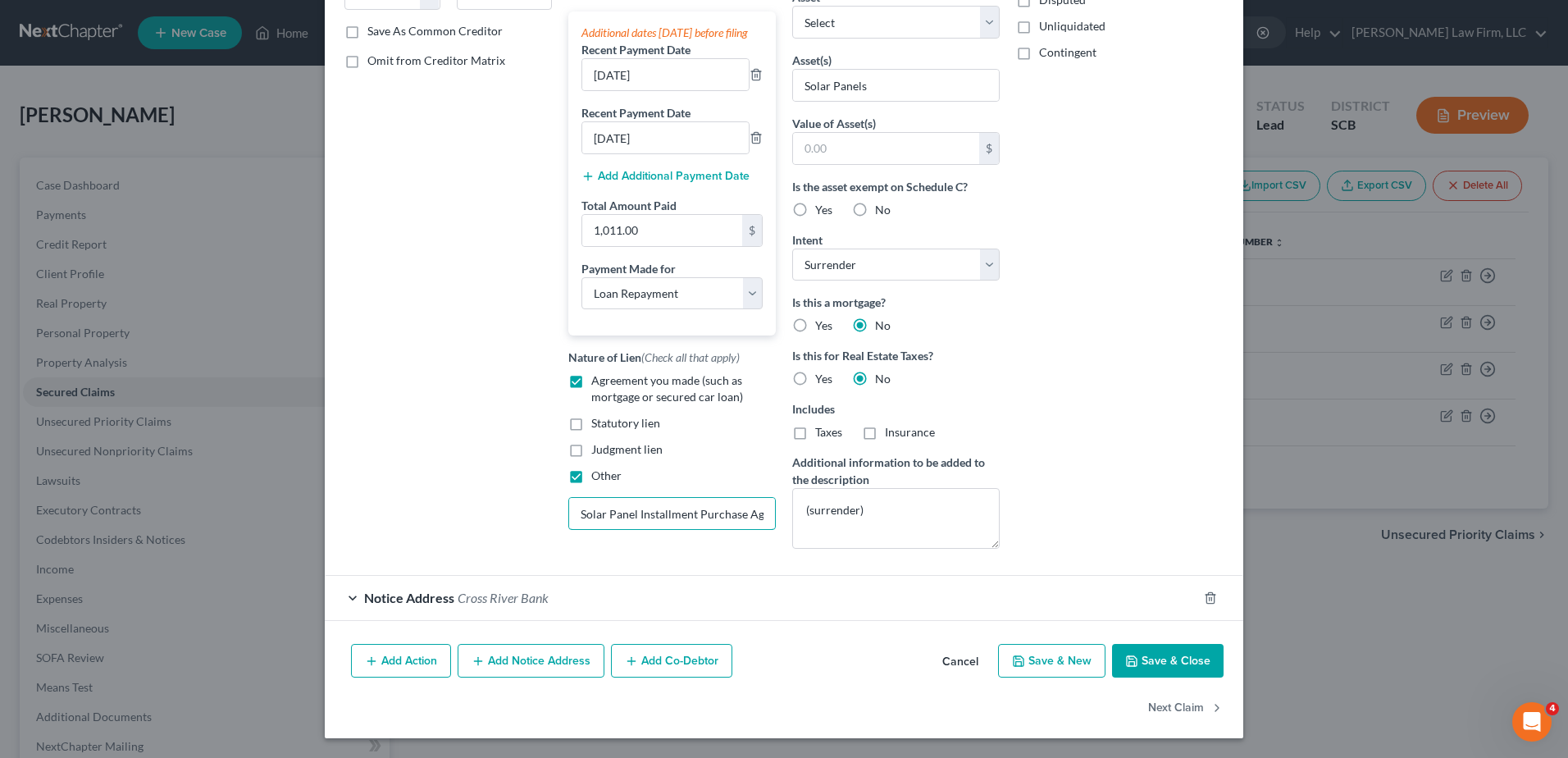
scroll to position [52, 0]
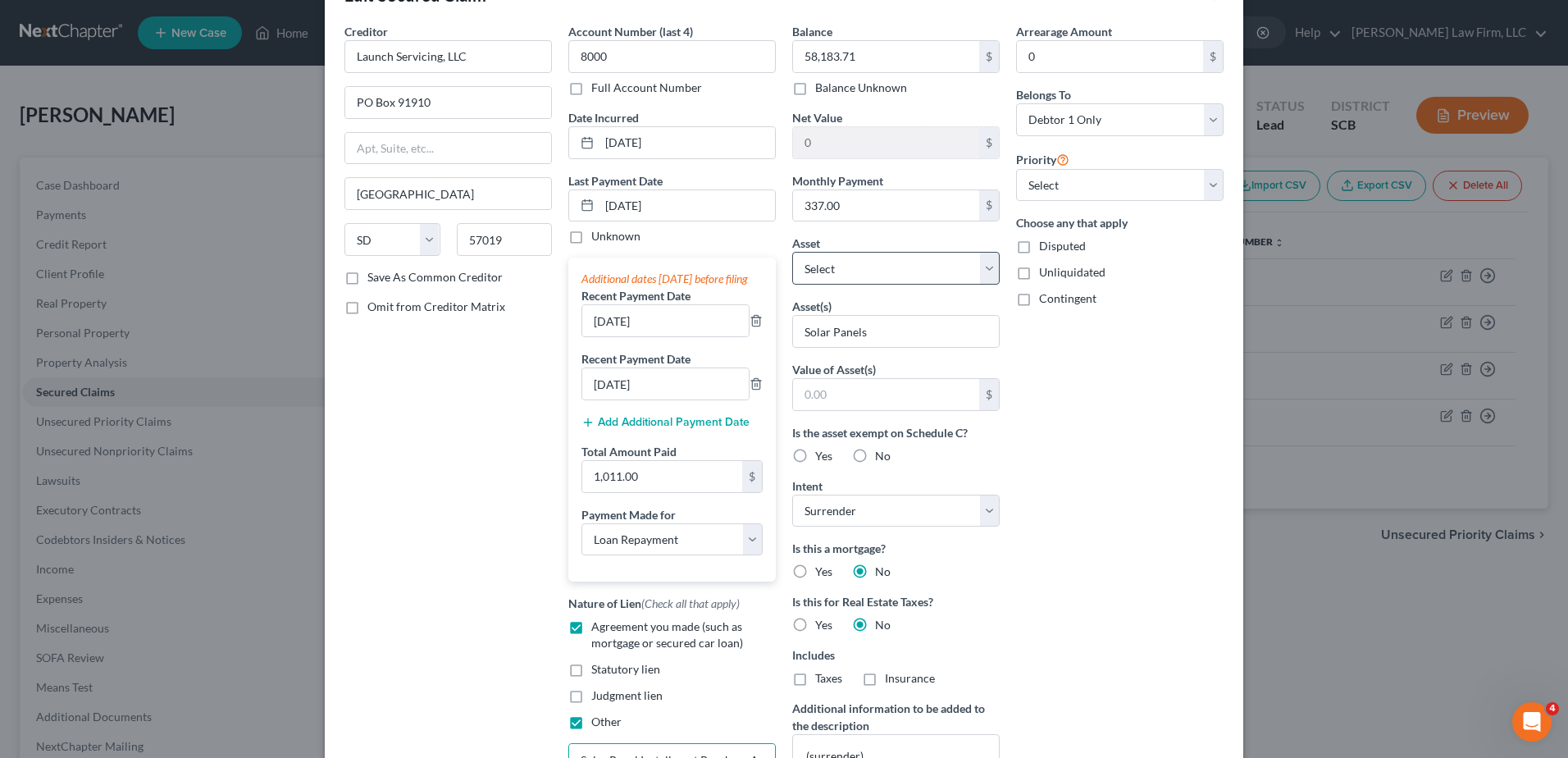
type input "Solar Panel Installment Purchase Agreement"
click at [970, 263] on select "Select Other Multiple Assets South Carolina State Credit Union Acct: #XXXX (Sav…" at bounding box center [895, 268] width 207 height 33
click at [792, 252] on select "Select Other Multiple Assets South Carolina State Credit Union Acct: #XXXX (Sav…" at bounding box center [895, 268] width 207 height 33
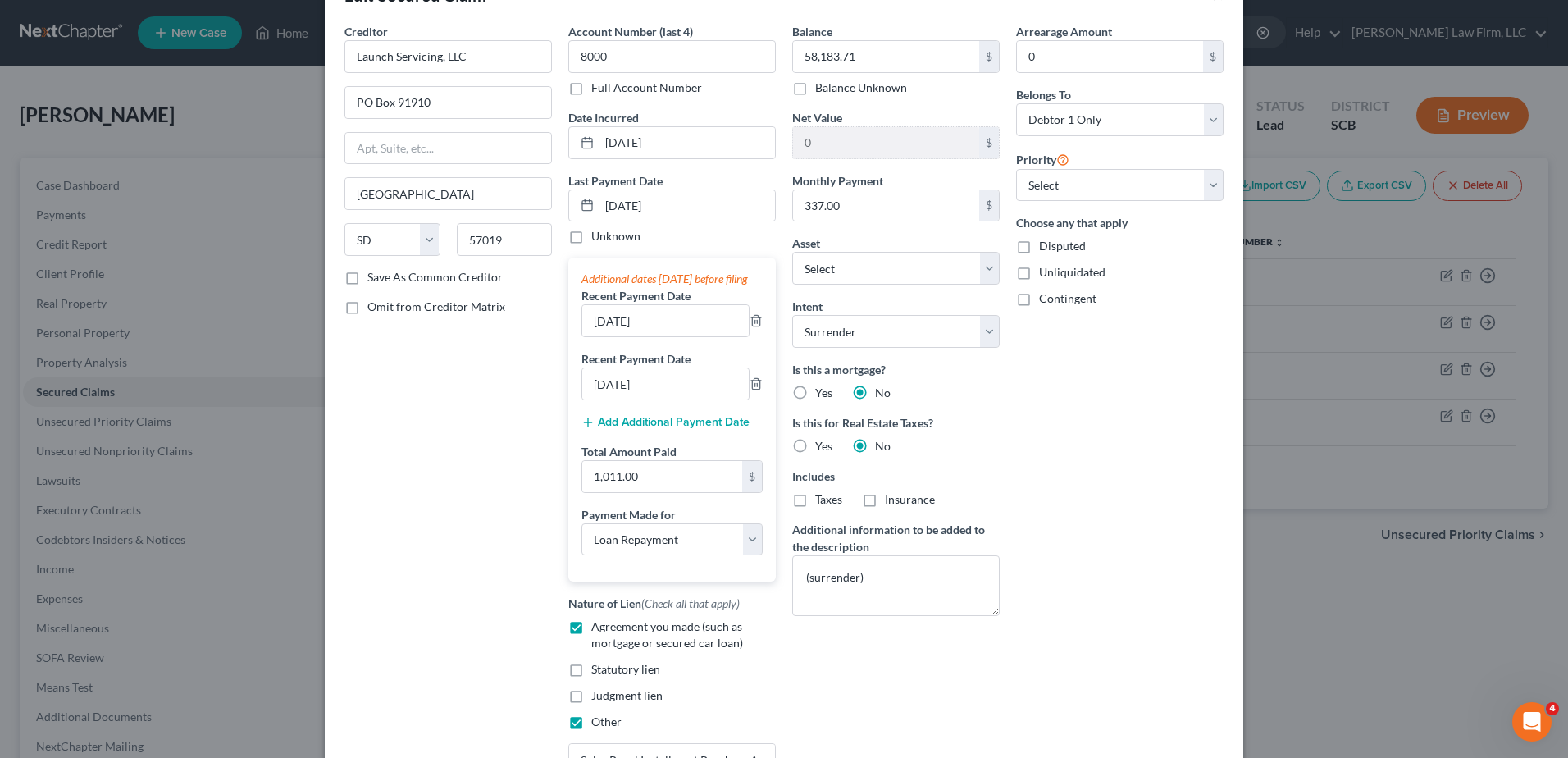
click at [1065, 415] on div "Arrearage Amount 0 $ Belongs To * Select Debtor 1 Only Debtor 2 Only Debtor 1 A…" at bounding box center [1119, 406] width 224 height 767
click at [916, 218] on input "337.00" at bounding box center [886, 205] width 186 height 31
click at [1051, 379] on div "Arrearage Amount 0 $ Belongs To * Select Debtor 1 Only Debtor 2 Only Debtor 1 A…" at bounding box center [1119, 406] width 224 height 767
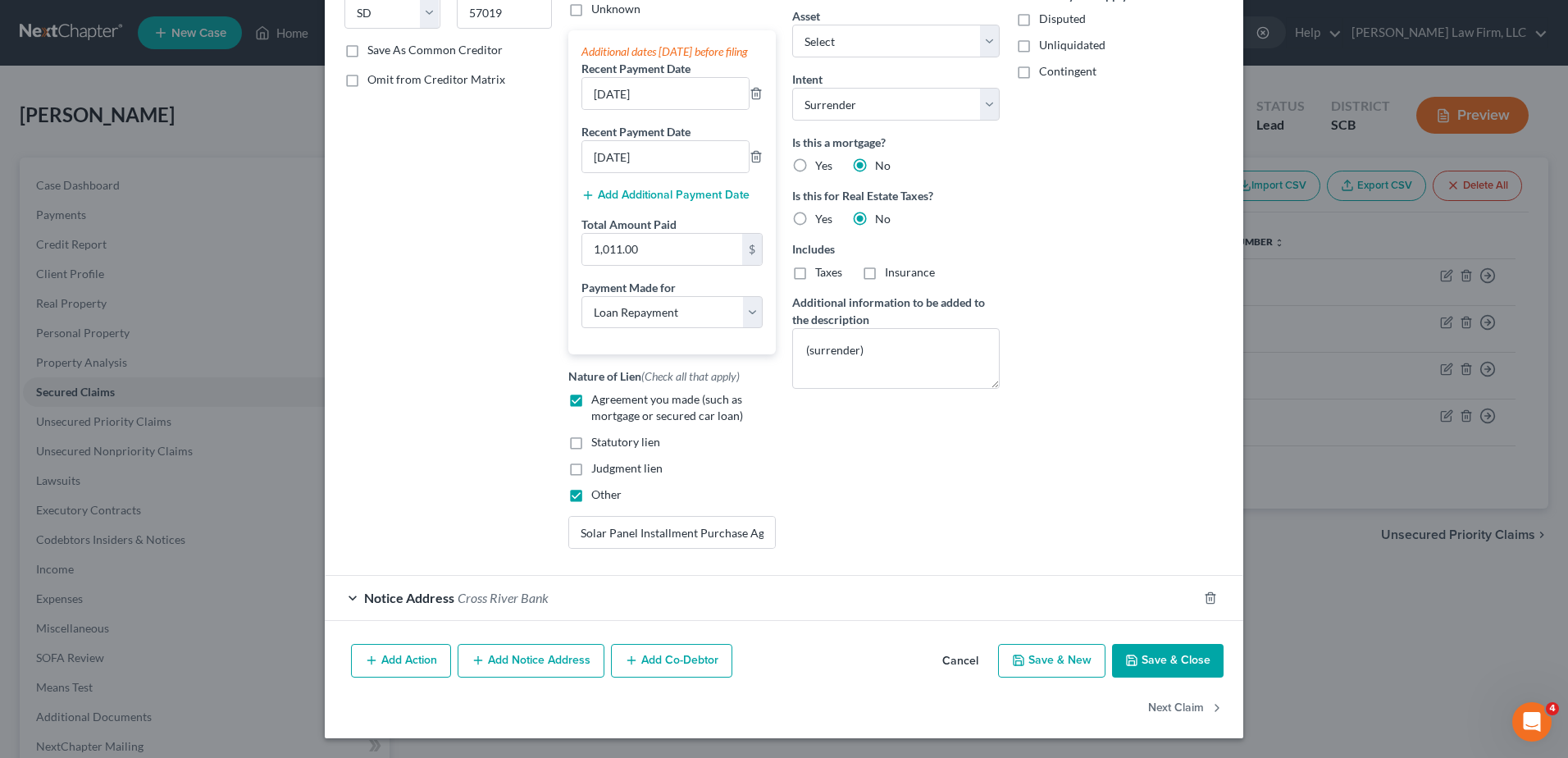
scroll to position [296, 0]
click at [1153, 654] on button "Save & Close" at bounding box center [1168, 661] width 112 height 34
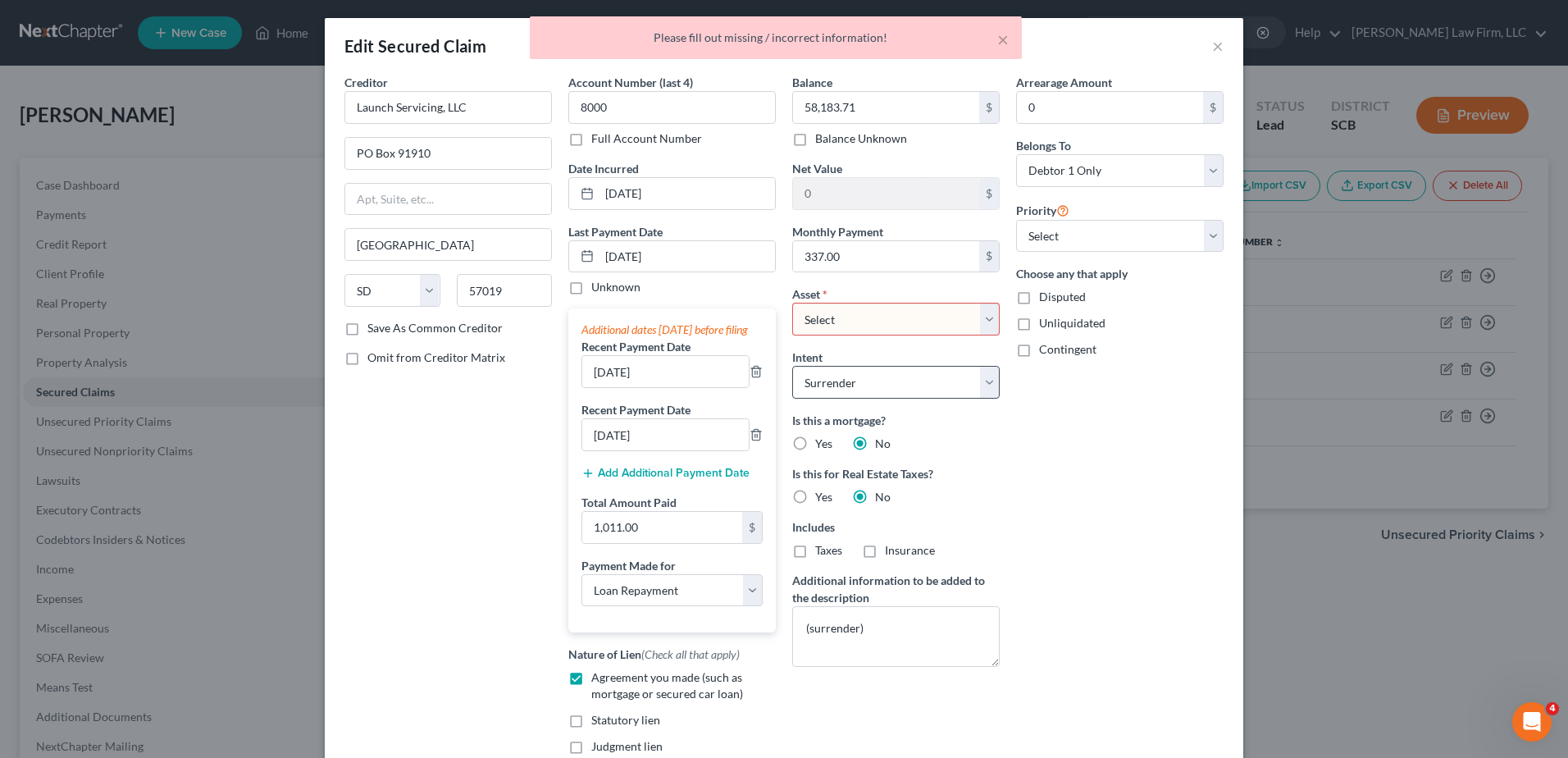
scroll to position [0, 0]
click at [916, 318] on select "Select Other Multiple Assets South Carolina State Credit Union Acct: #XXXX (Sav…" at bounding box center [895, 321] width 207 height 33
select select "0"
click at [792, 305] on select "Select Other Multiple Assets South Carolina State Credit Union Acct: #XXXX (Sav…" at bounding box center [895, 321] width 207 height 33
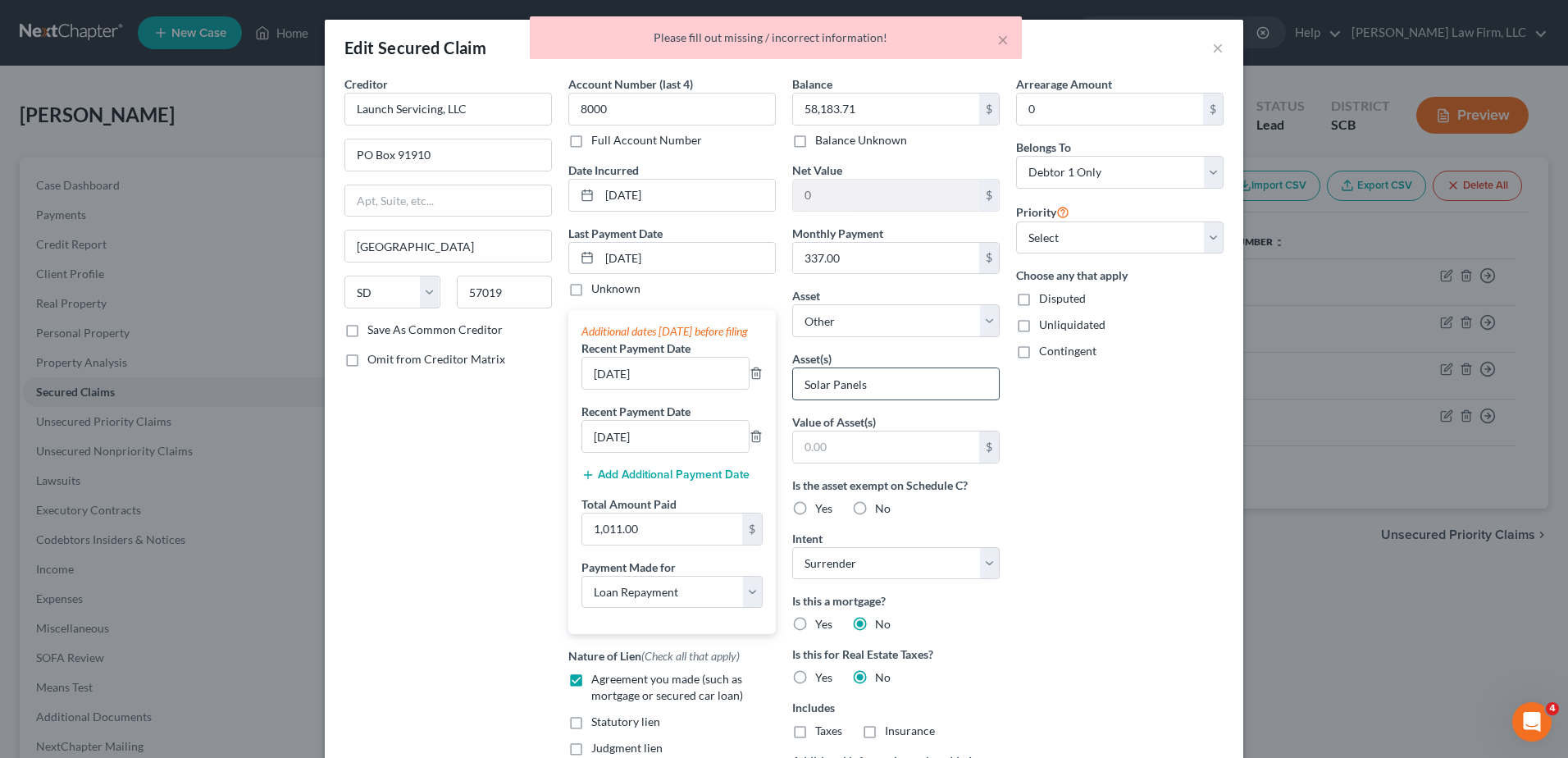
click at [900, 393] on input "Solar Panels" at bounding box center [896, 383] width 206 height 31
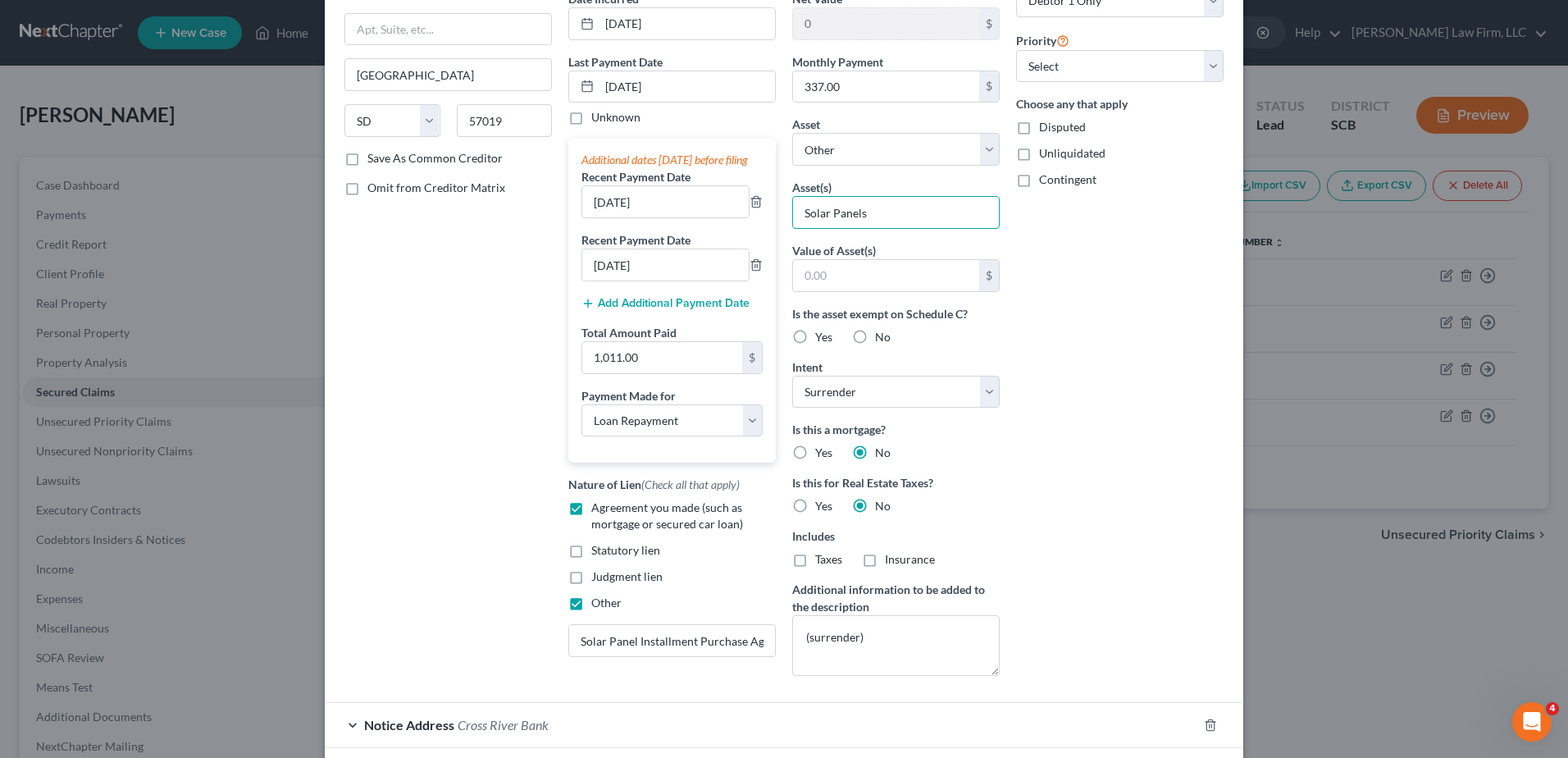
scroll to position [299, 0]
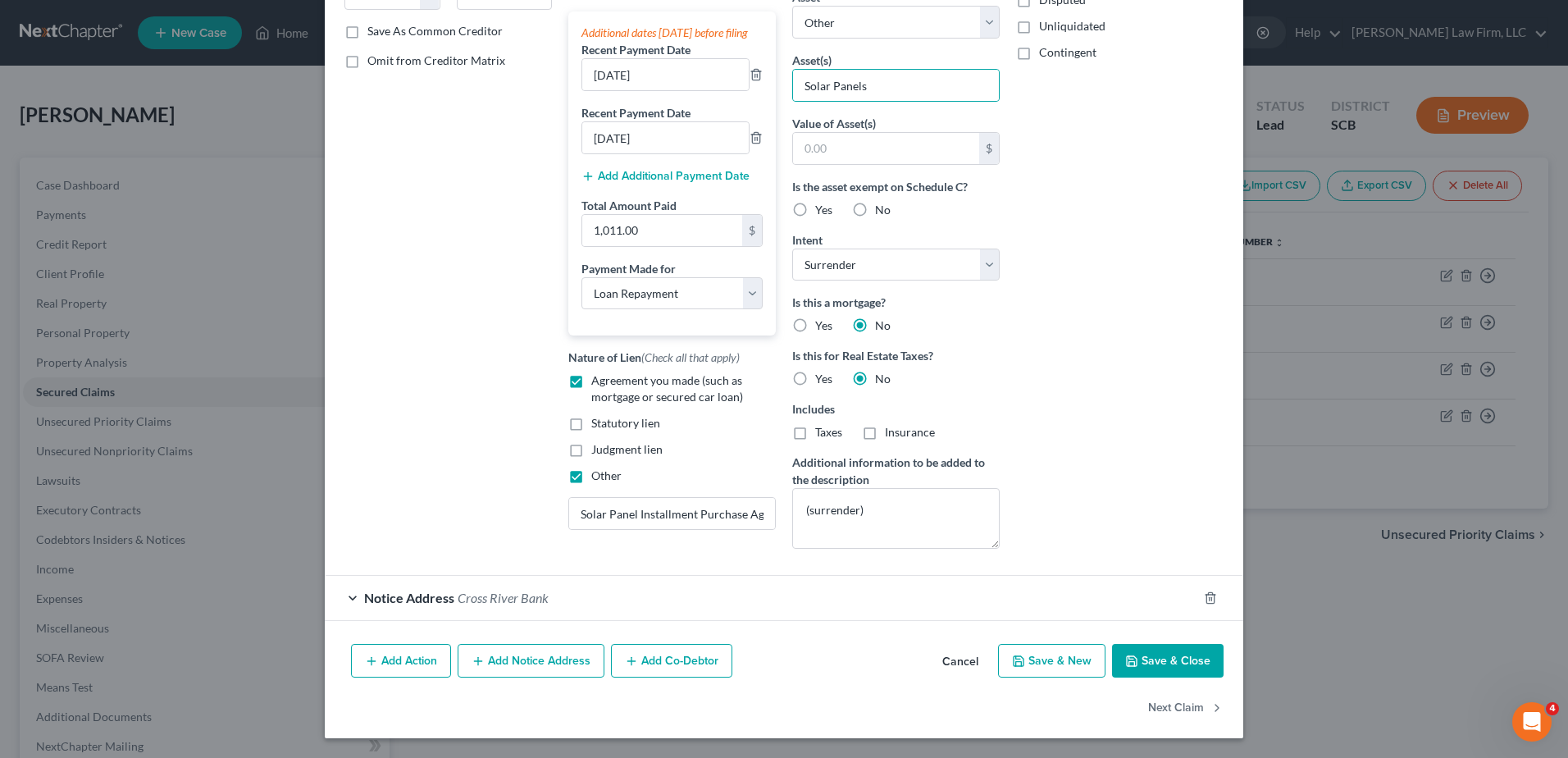
click at [1172, 667] on button "Save & Close" at bounding box center [1168, 661] width 112 height 34
select select
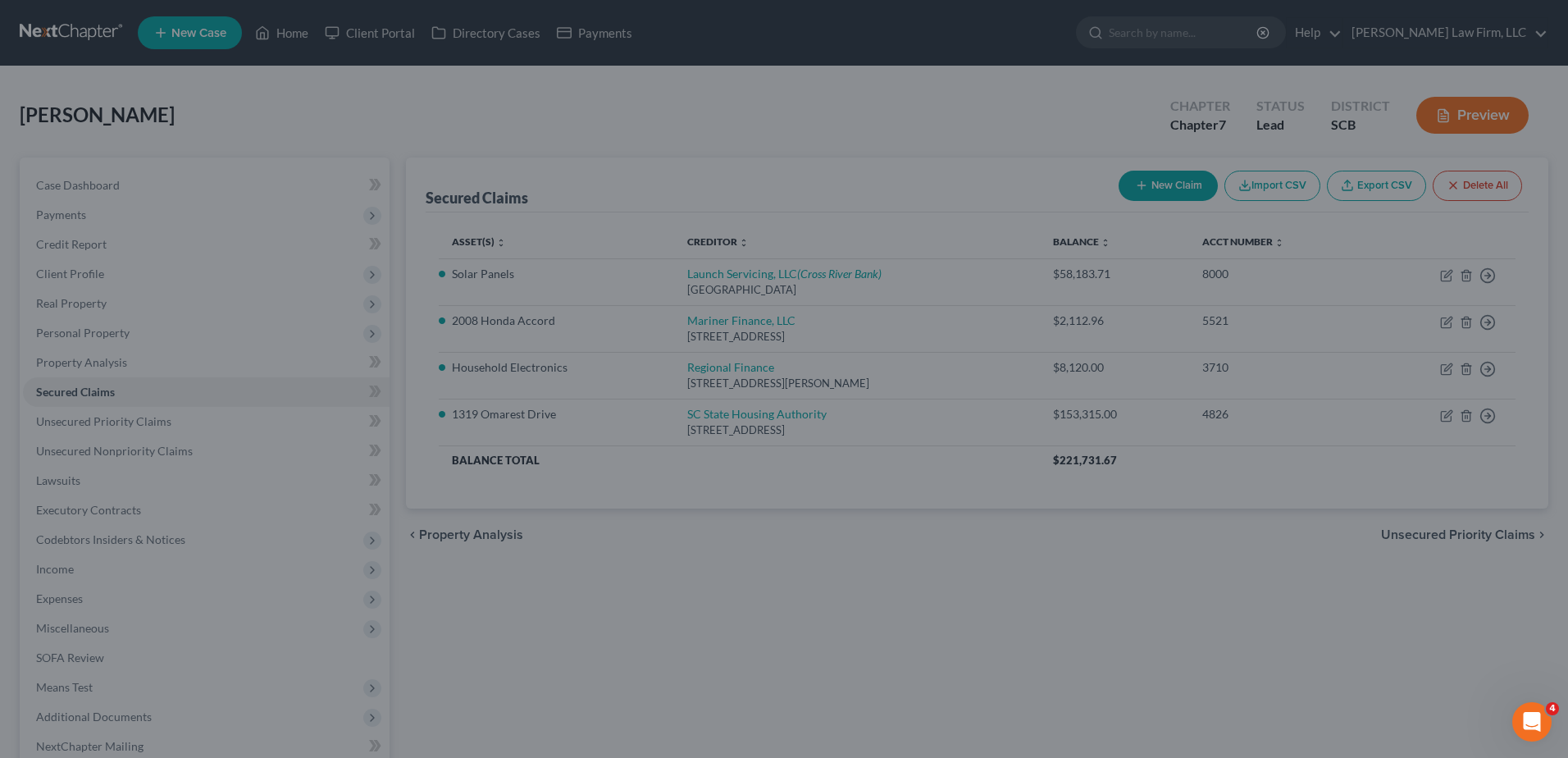
scroll to position [296, 0]
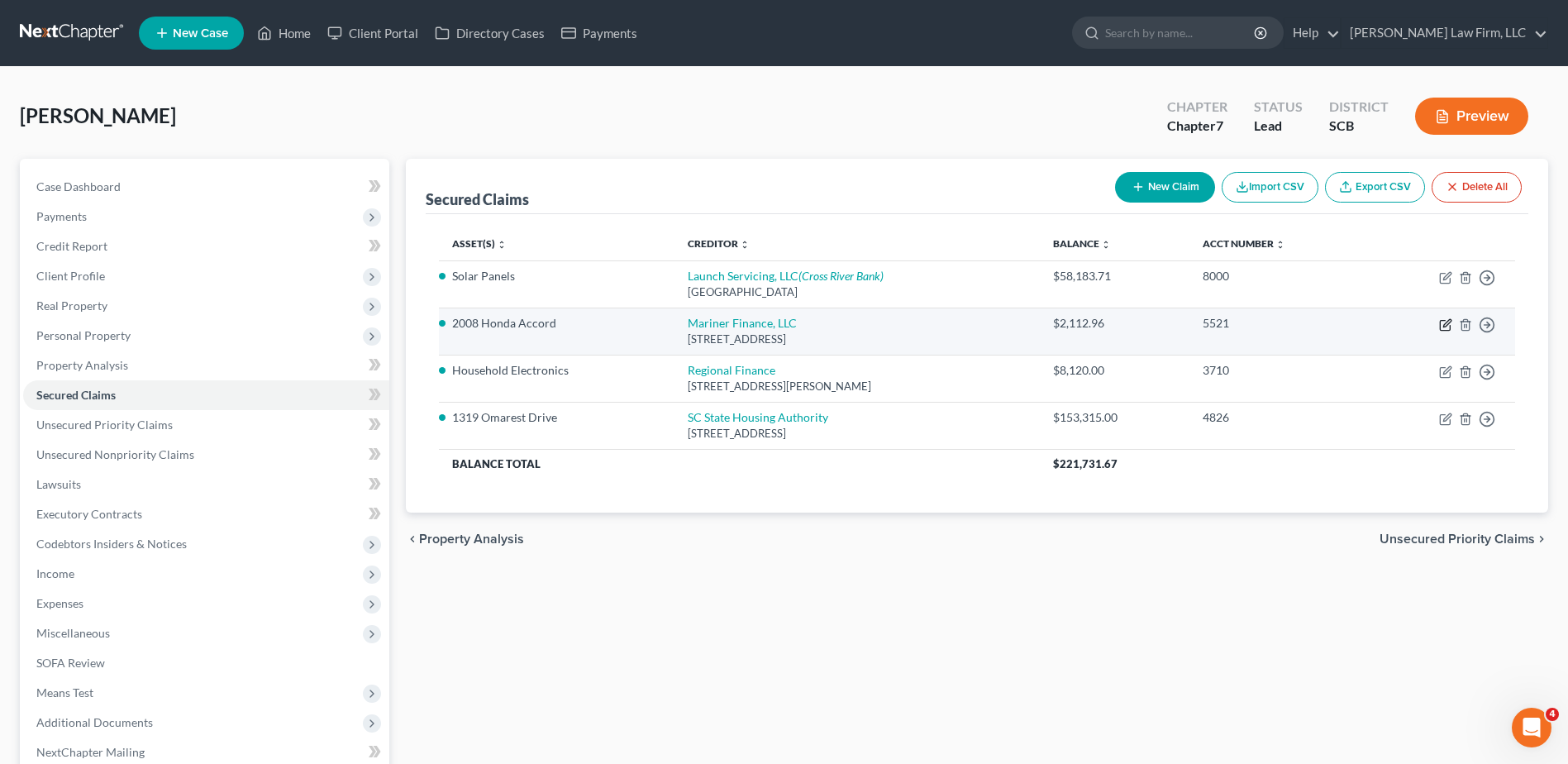
click at [1442, 325] on icon "button" at bounding box center [1446, 325] width 13 height 13
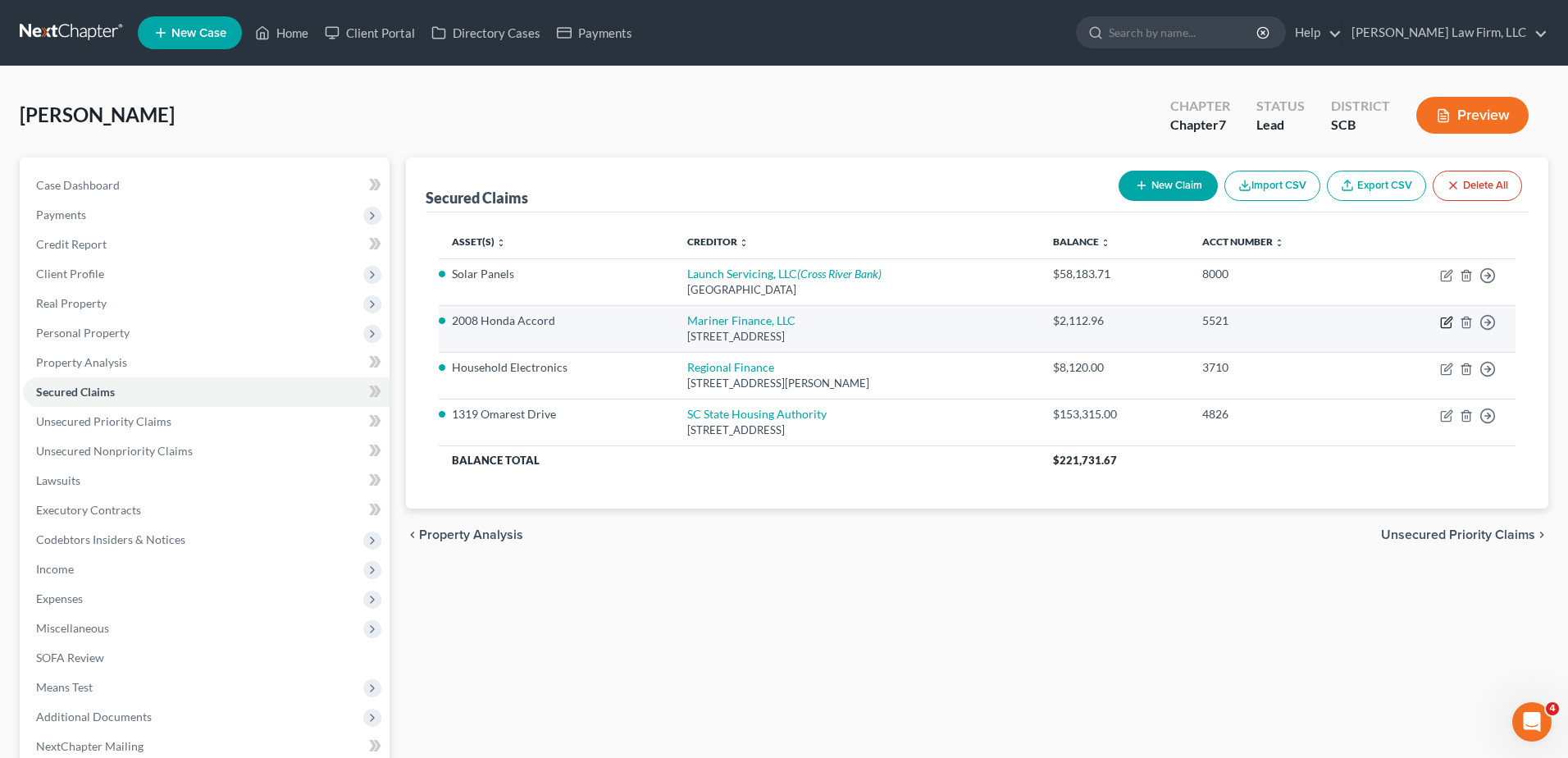
select select "21"
select select "2"
select select "3"
select select "0"
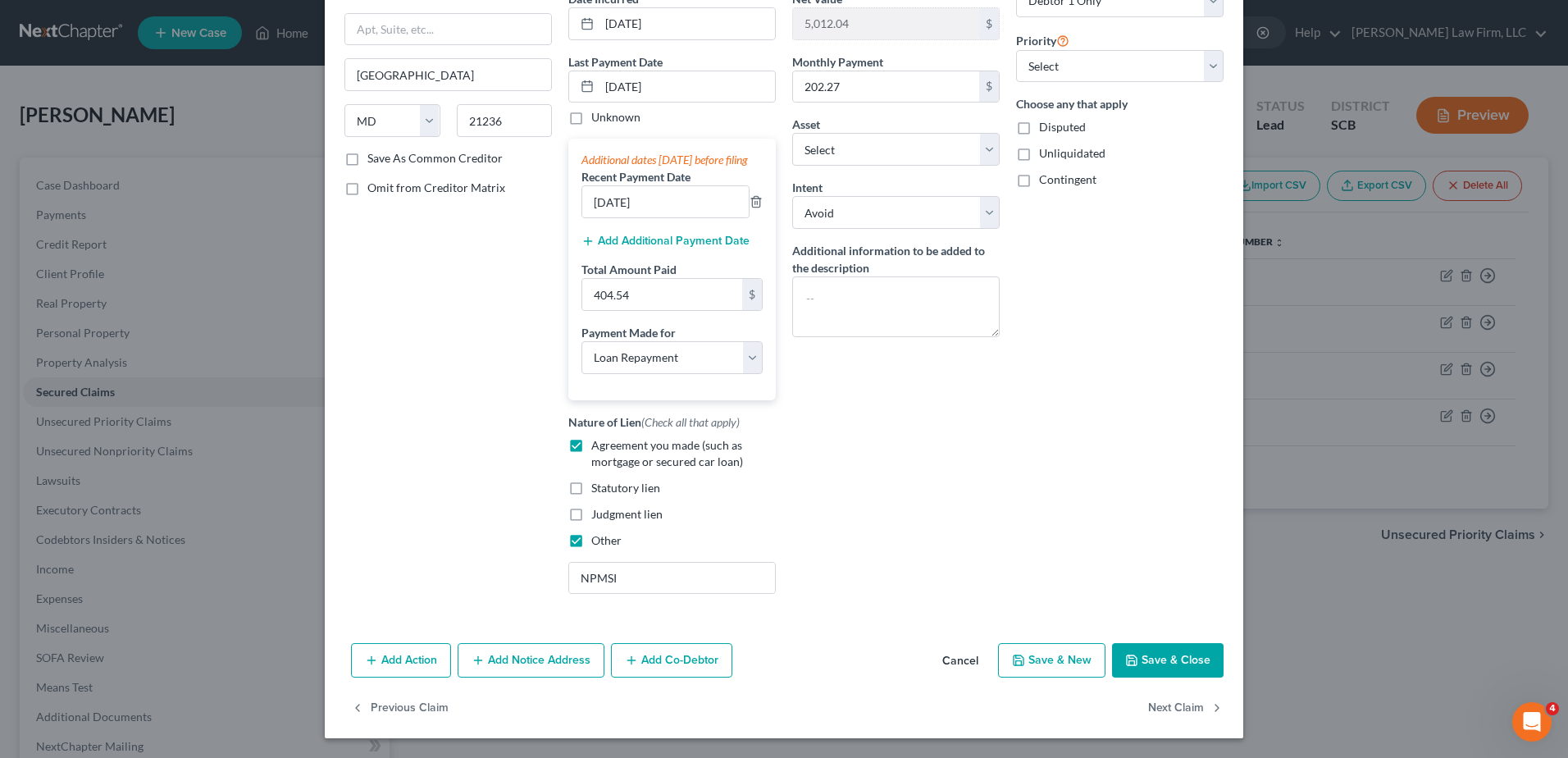
scroll to position [187, 0]
click at [1167, 668] on button "Save & Close" at bounding box center [1168, 661] width 112 height 34
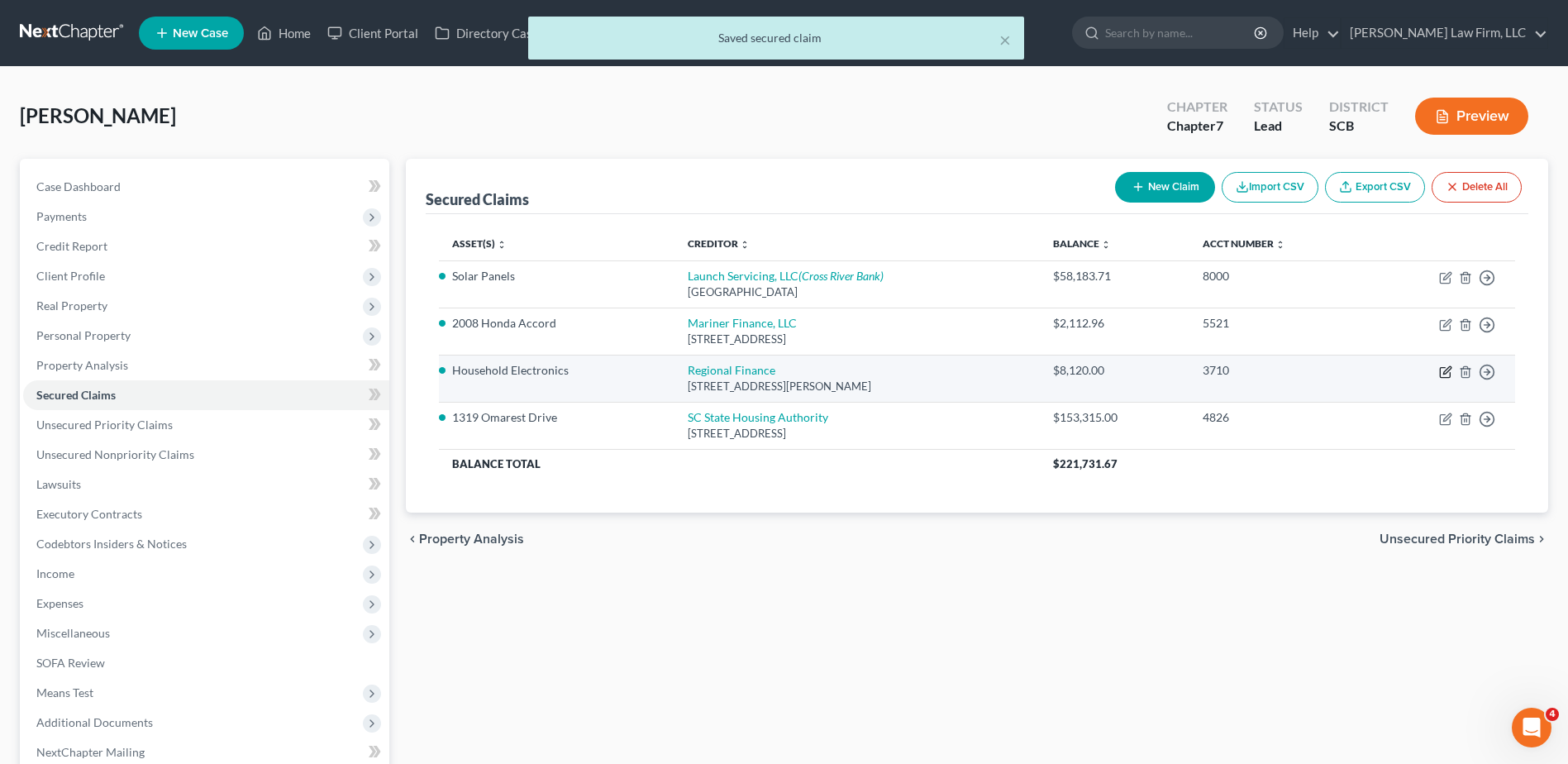
click at [1445, 373] on icon "button" at bounding box center [1446, 372] width 13 height 13
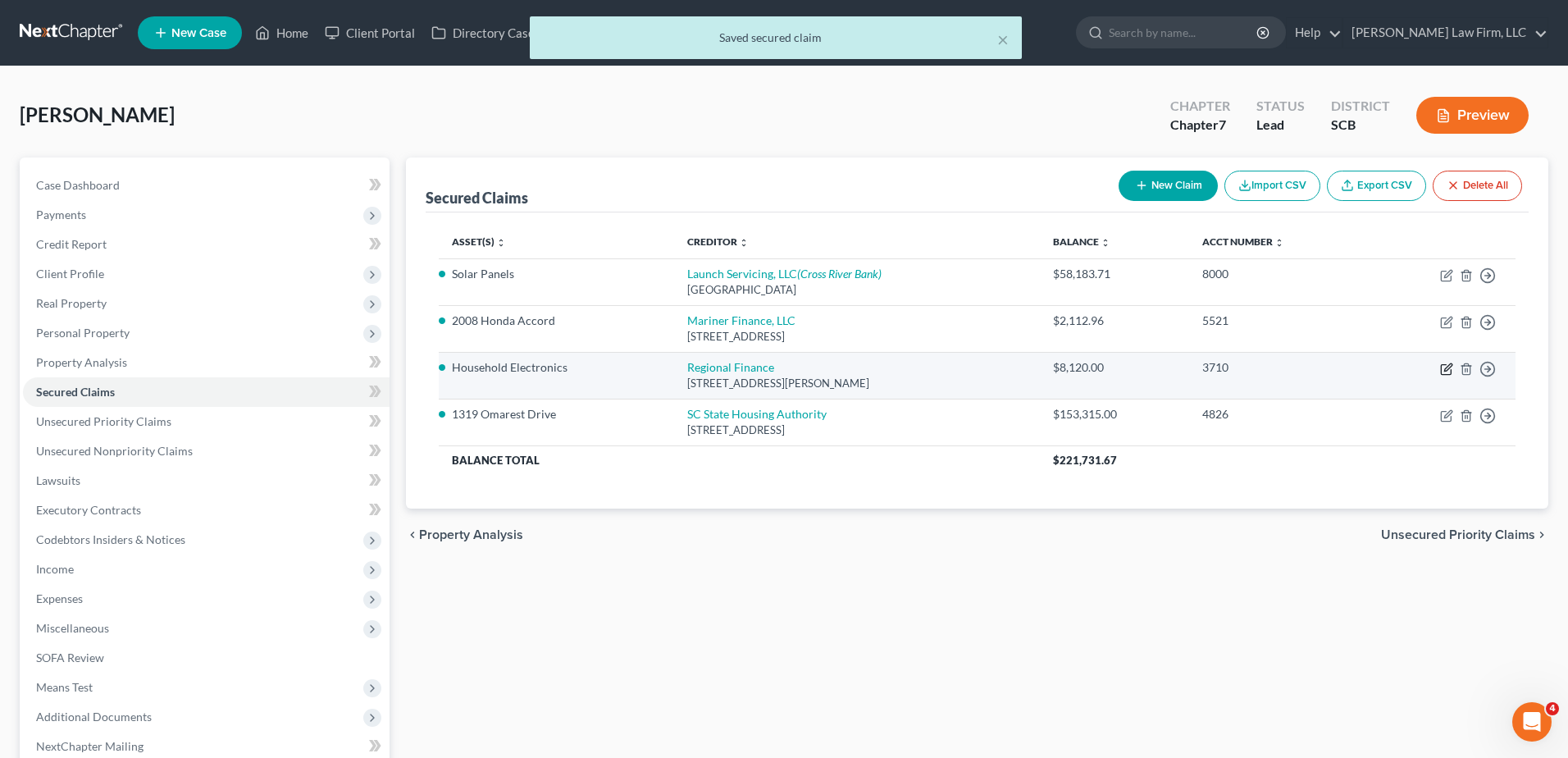
select select "42"
select select "3"
select select "0"
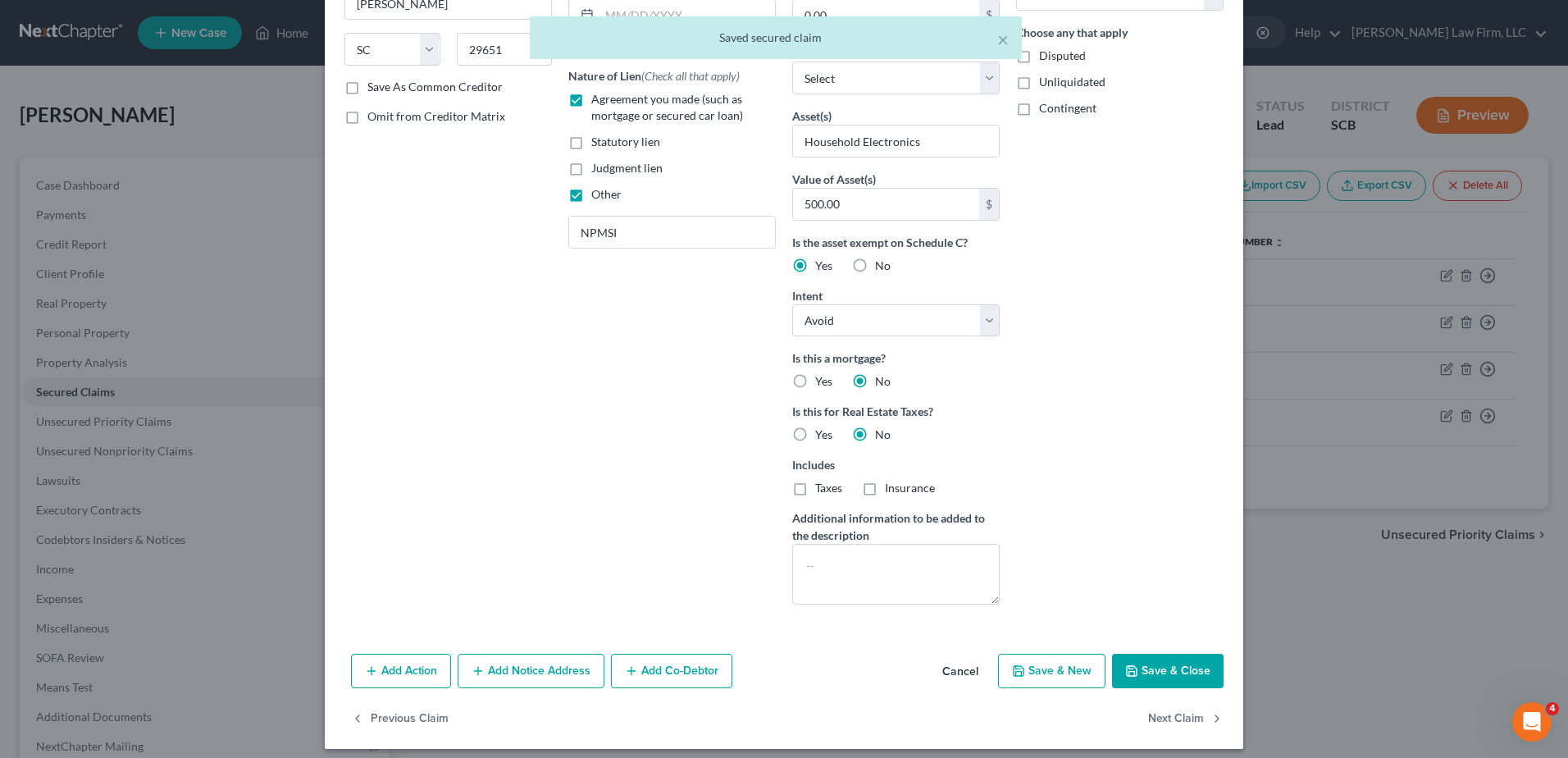
scroll to position [246, 0]
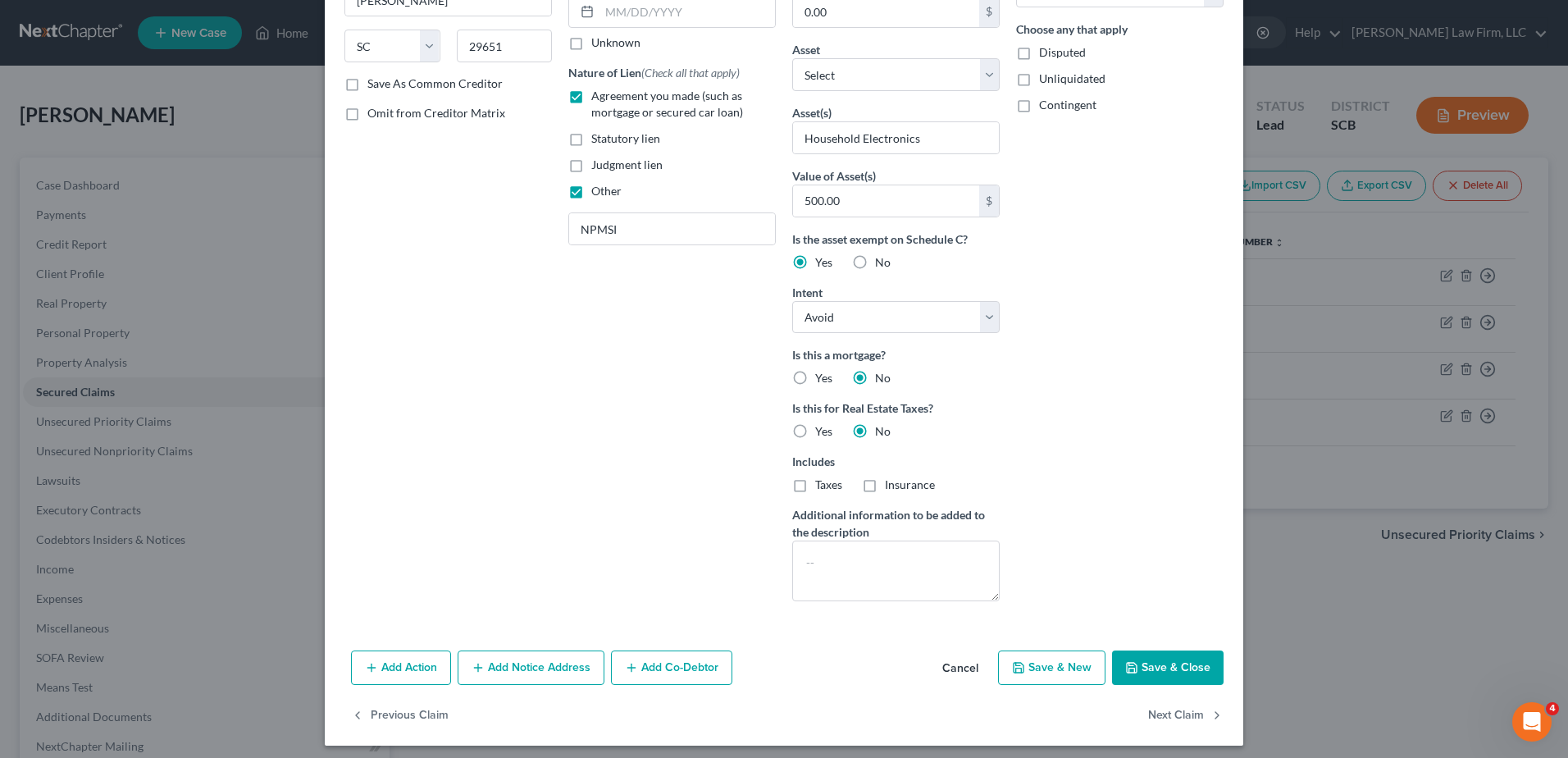
click at [1151, 673] on button "Save & Close" at bounding box center [1168, 667] width 112 height 34
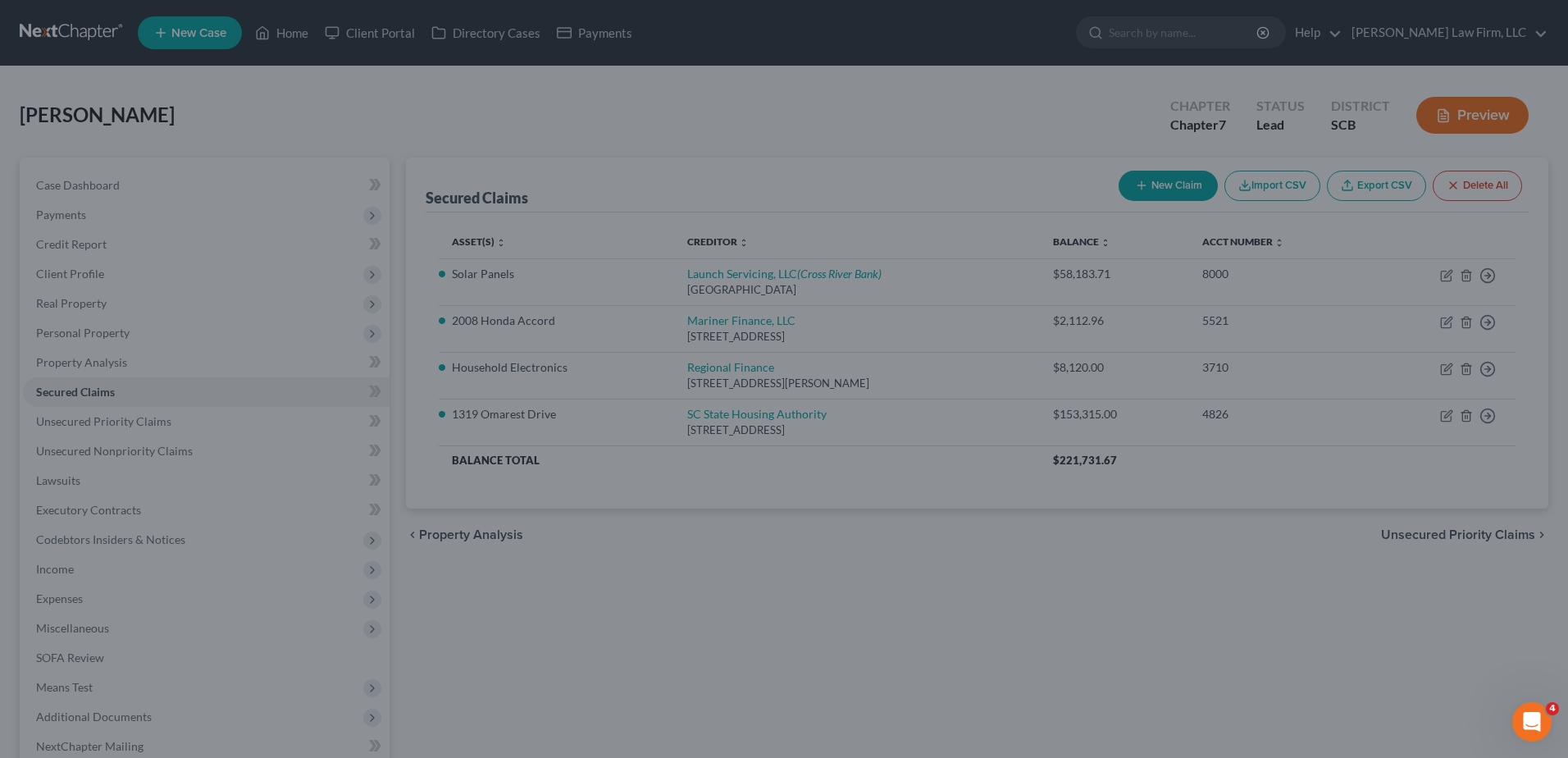
scroll to position [74, 0]
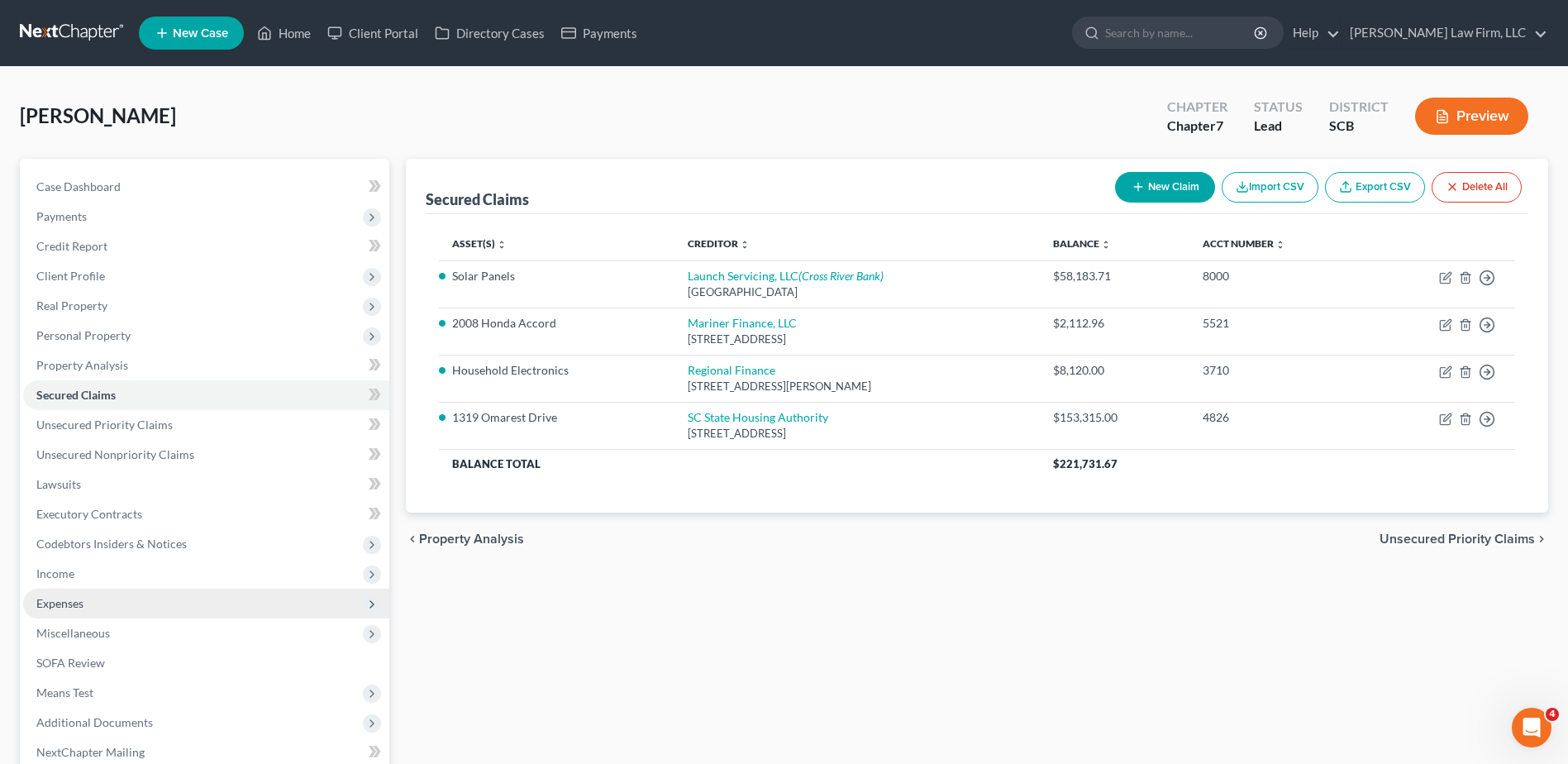
click at [101, 600] on span "Expenses" at bounding box center [206, 603] width 366 height 30
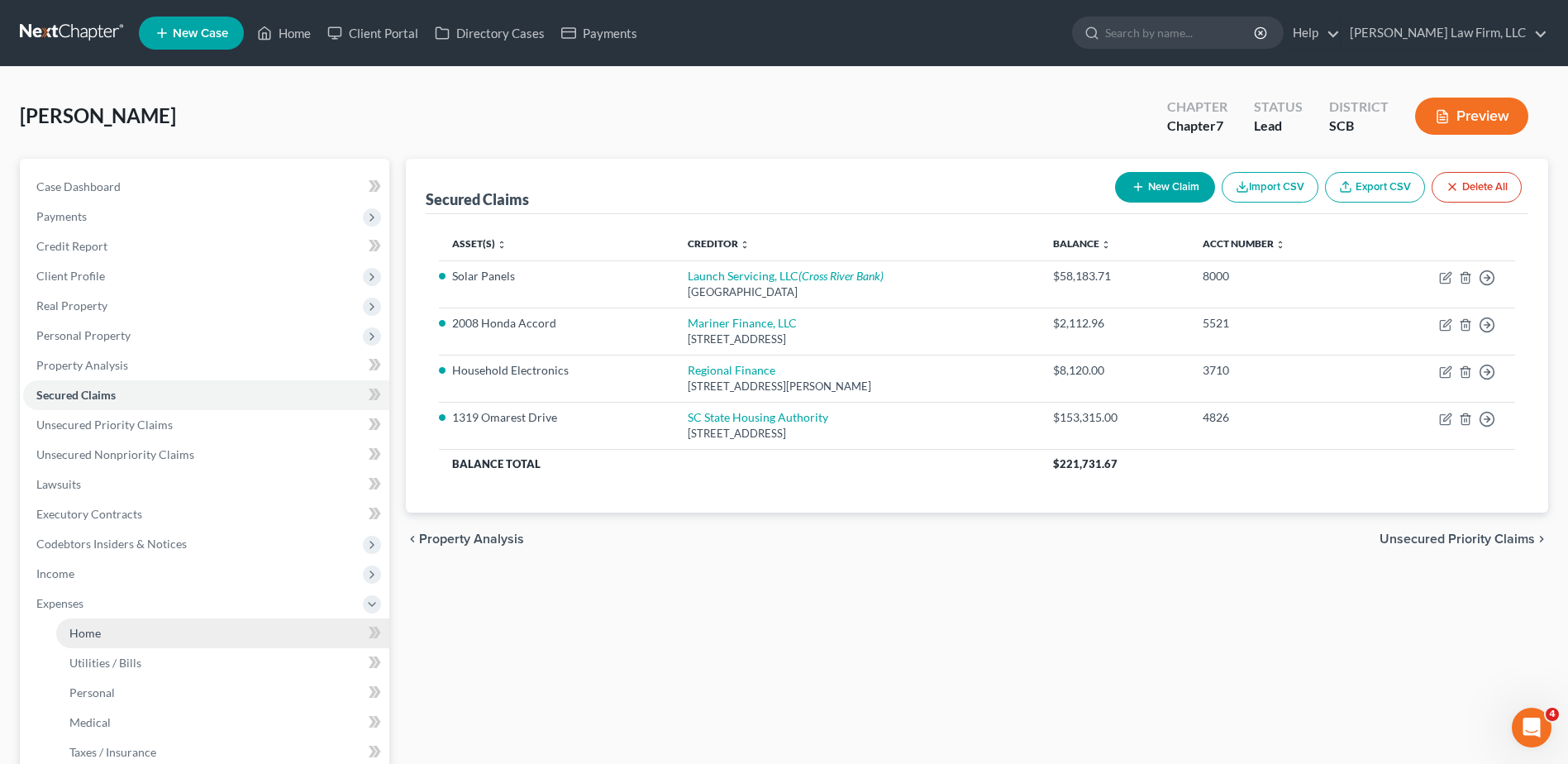
click at [103, 630] on link "Home" at bounding box center [222, 632] width 333 height 30
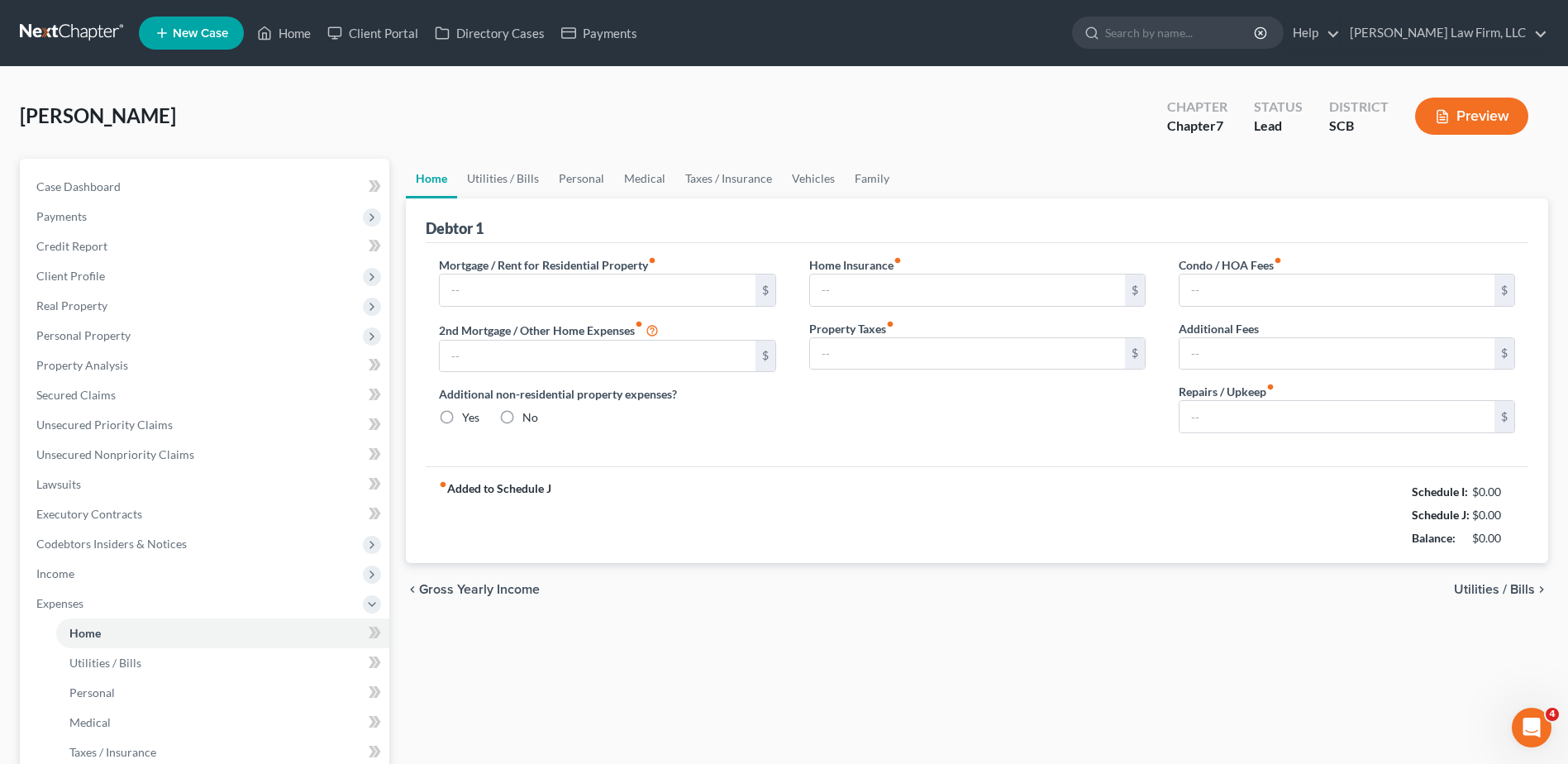
type input "1,251.61"
type input "0.00"
radio input "true"
type input "122.50"
type input "0.00"
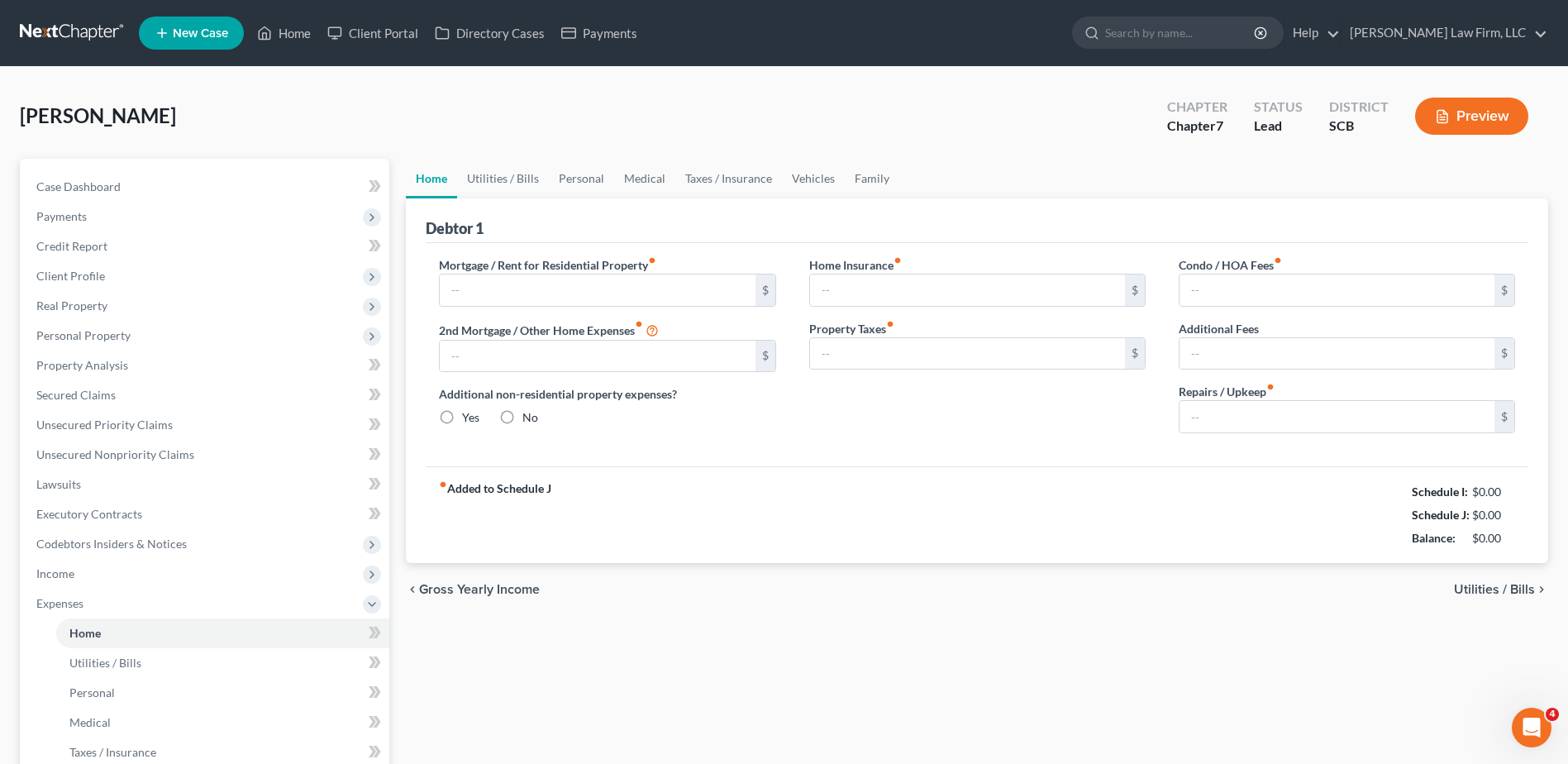
type input "0.00"
click at [493, 176] on link "Utilities / Bills" at bounding box center [503, 178] width 92 height 40
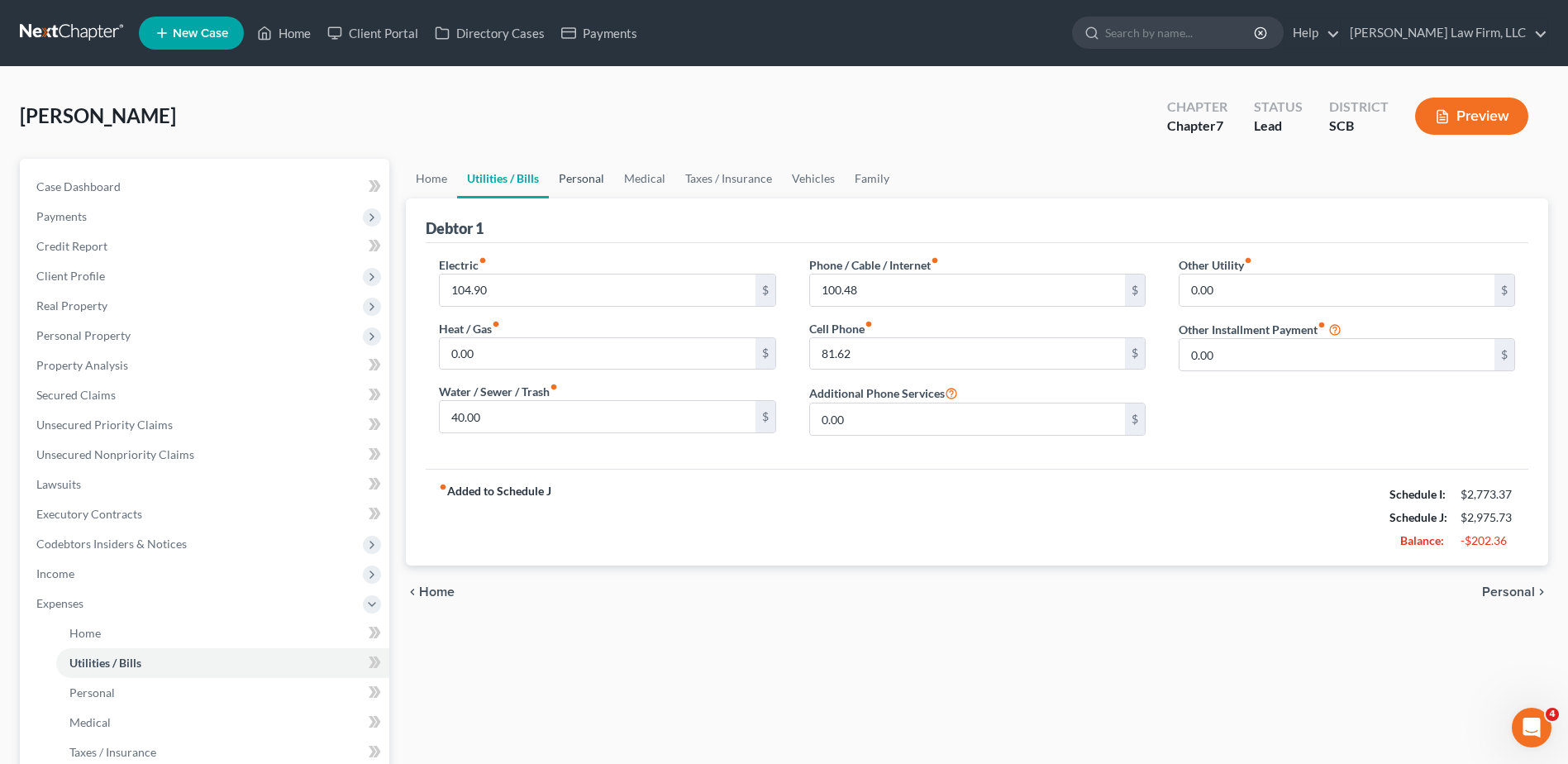
click at [575, 176] on link "Personal" at bounding box center [582, 178] width 65 height 40
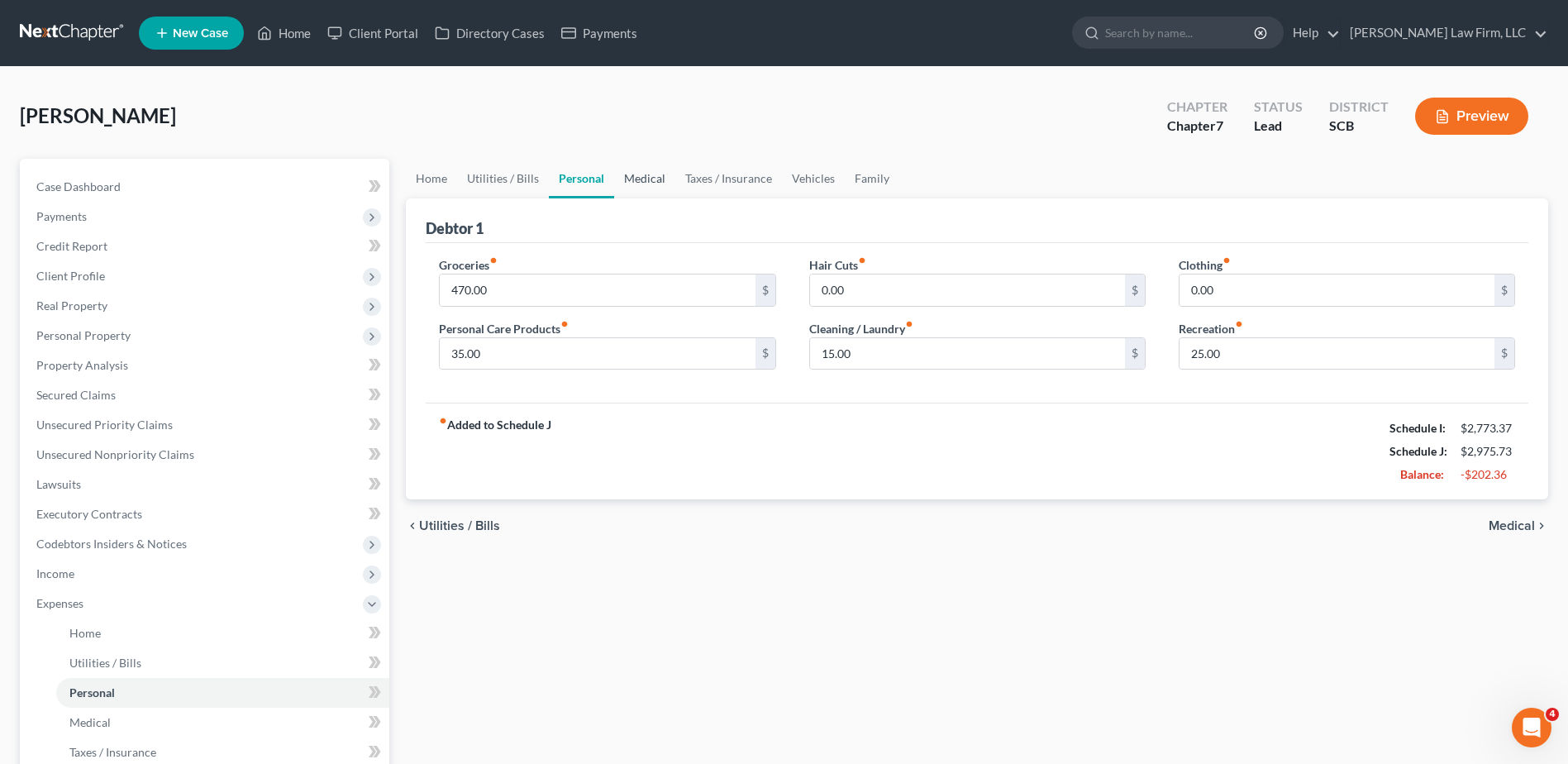
click at [615, 177] on link "Medical" at bounding box center [645, 178] width 61 height 40
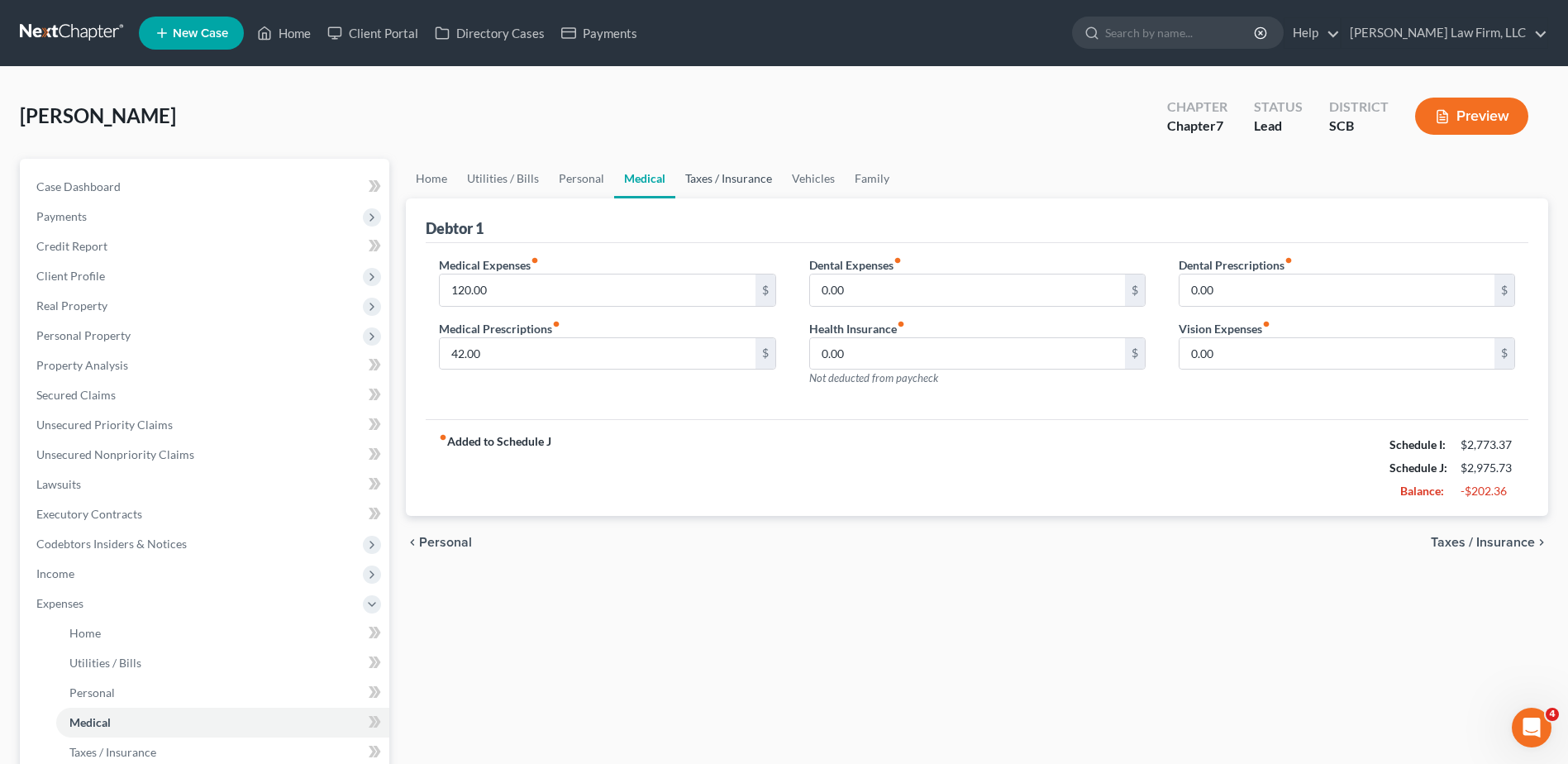
click at [684, 179] on link "Taxes / Insurance" at bounding box center [729, 178] width 107 height 40
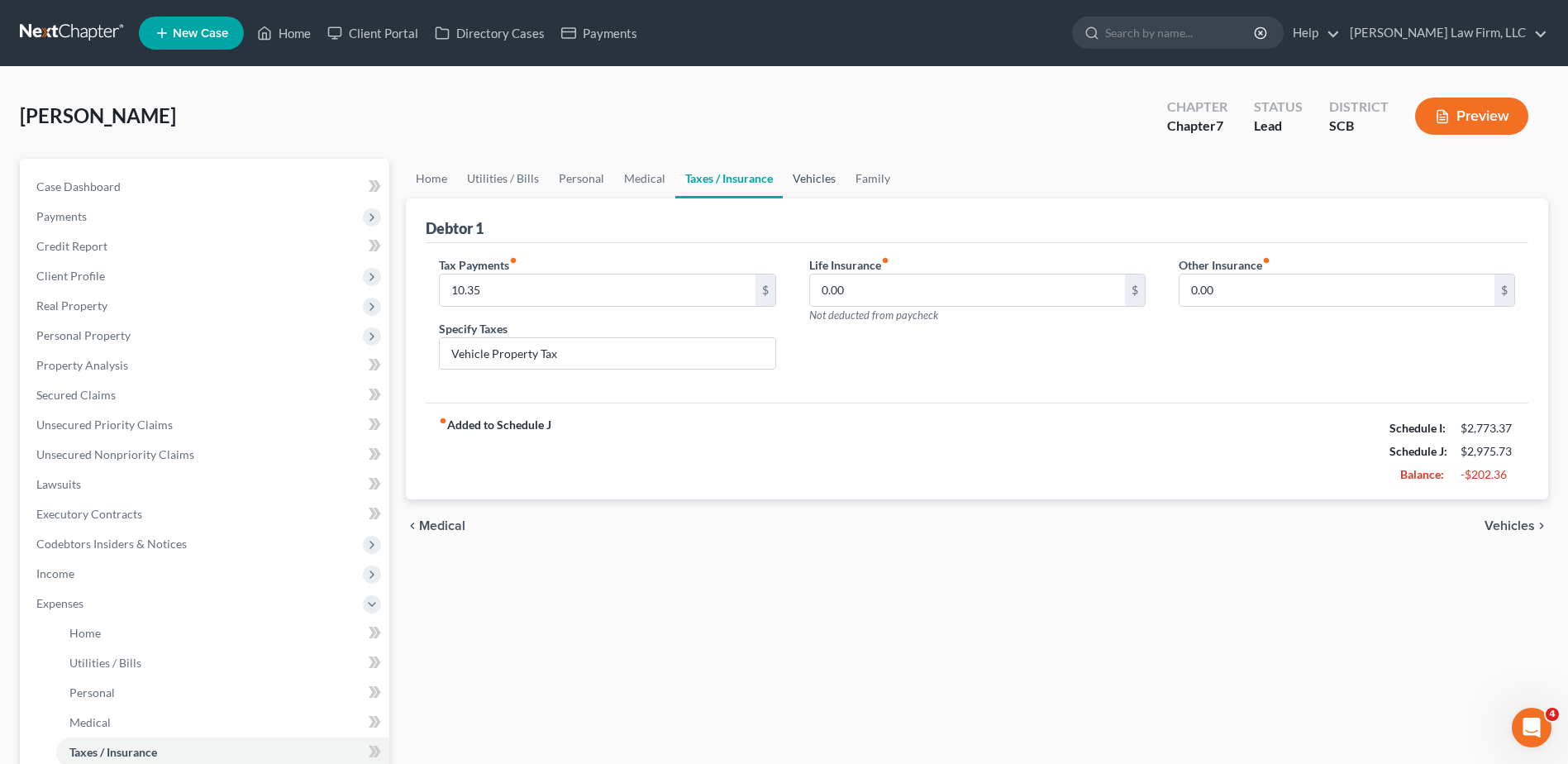
click at [786, 175] on link "Vehicles" at bounding box center [815, 178] width 63 height 40
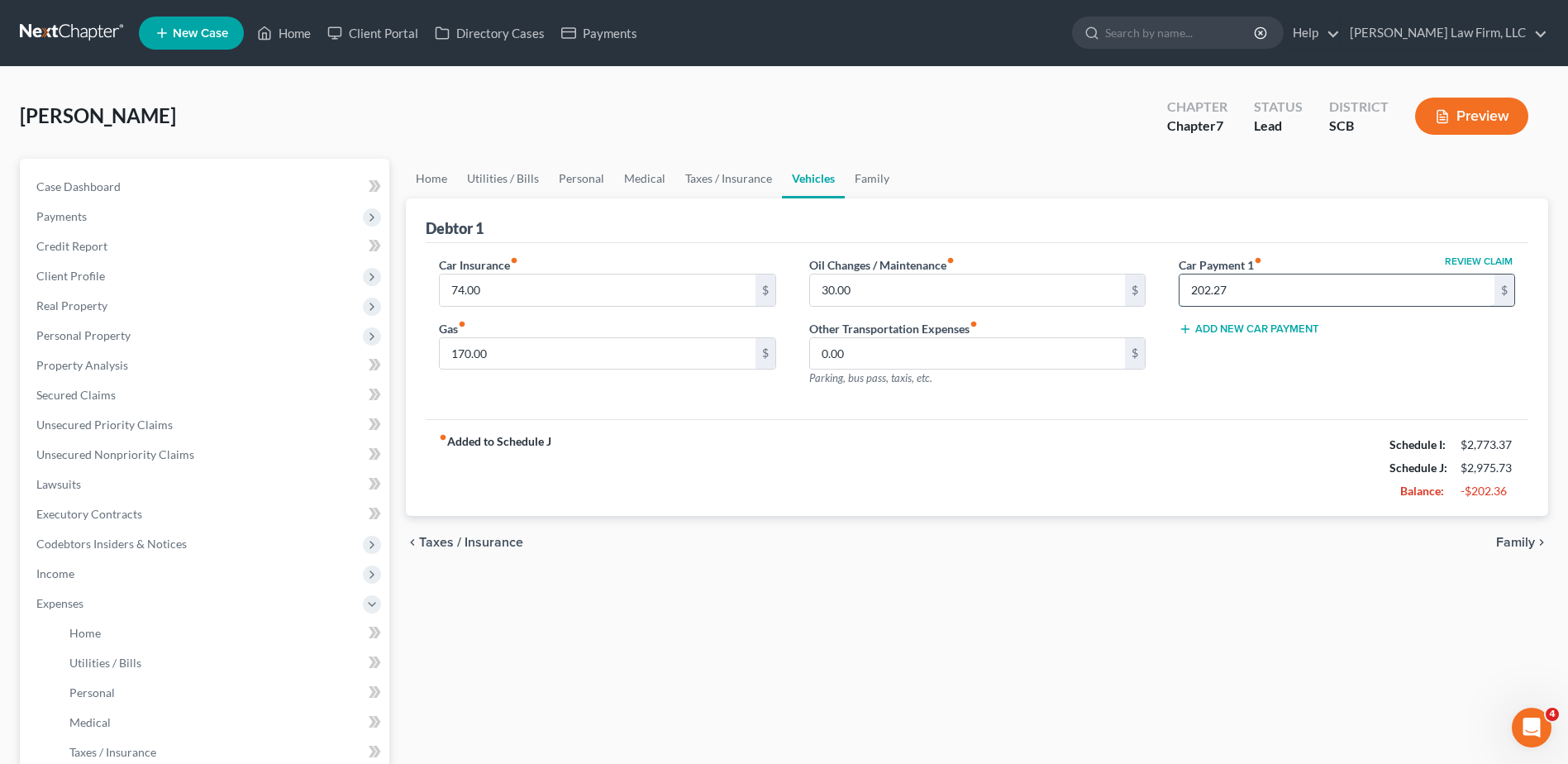
click at [1244, 290] on input "202.27" at bounding box center [1337, 290] width 315 height 31
click at [438, 185] on link "Home" at bounding box center [432, 178] width 52 height 40
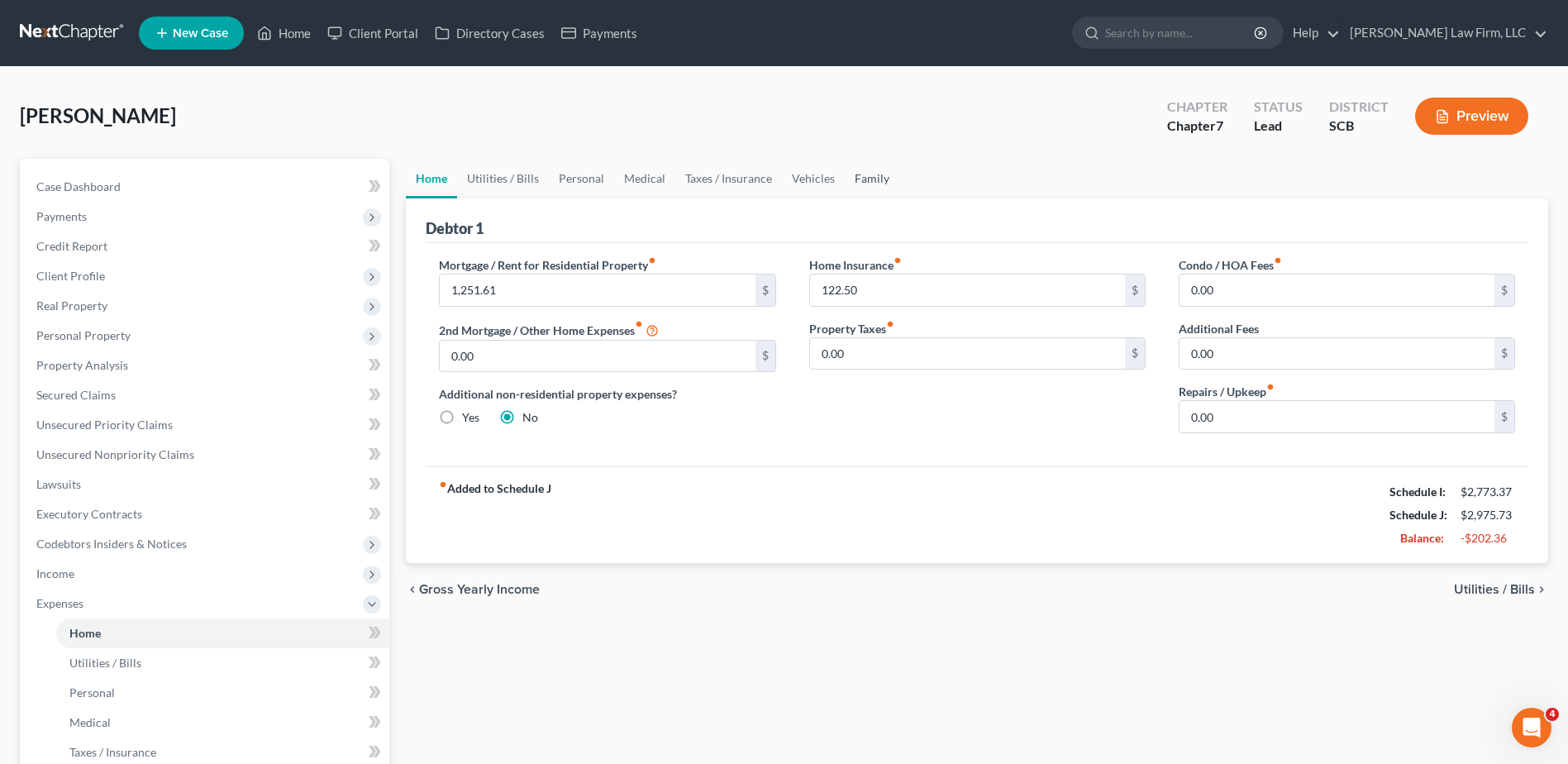
click at [871, 176] on link "Family" at bounding box center [872, 178] width 54 height 40
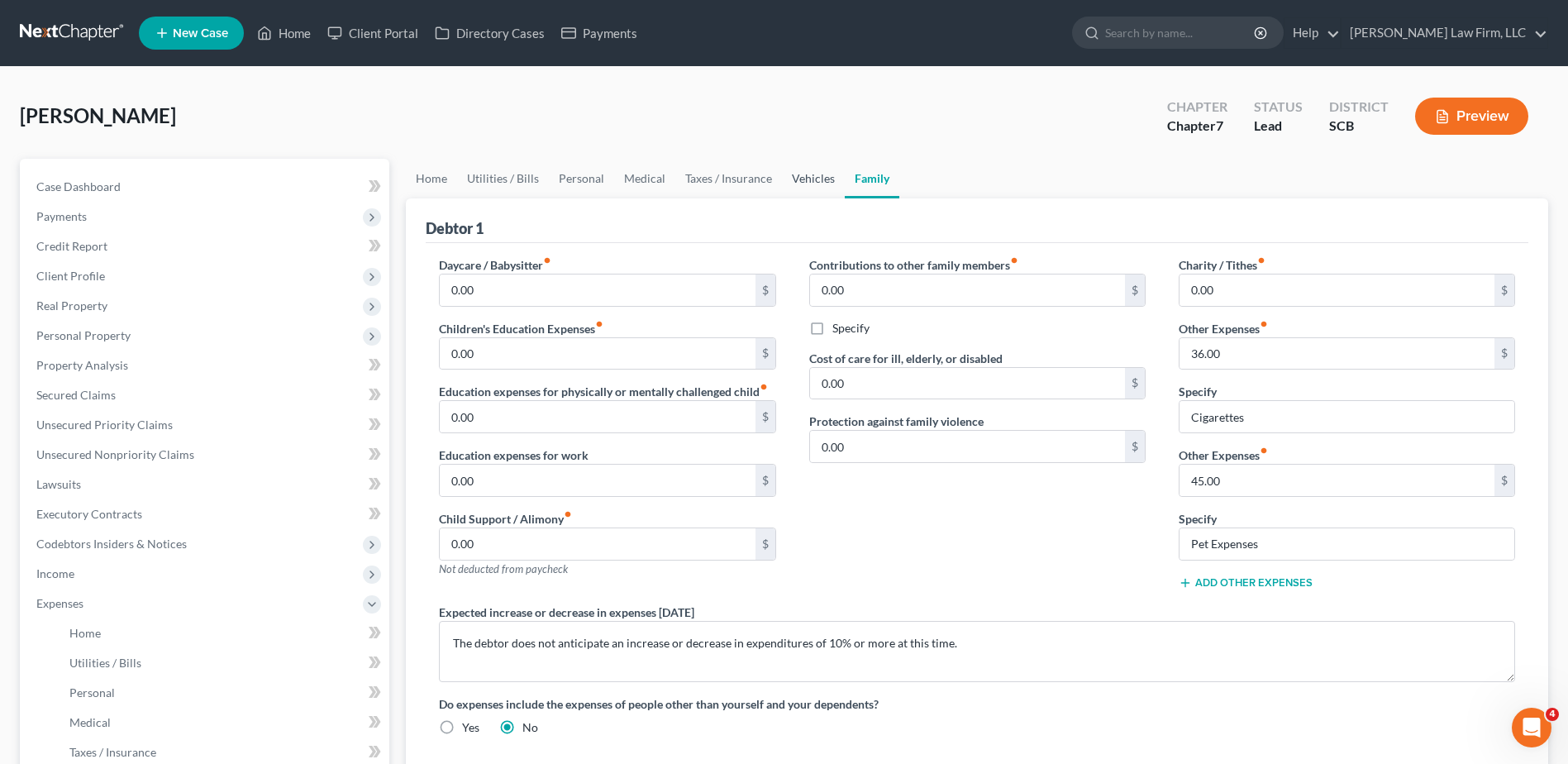
click at [804, 176] on link "Vehicles" at bounding box center [814, 178] width 63 height 40
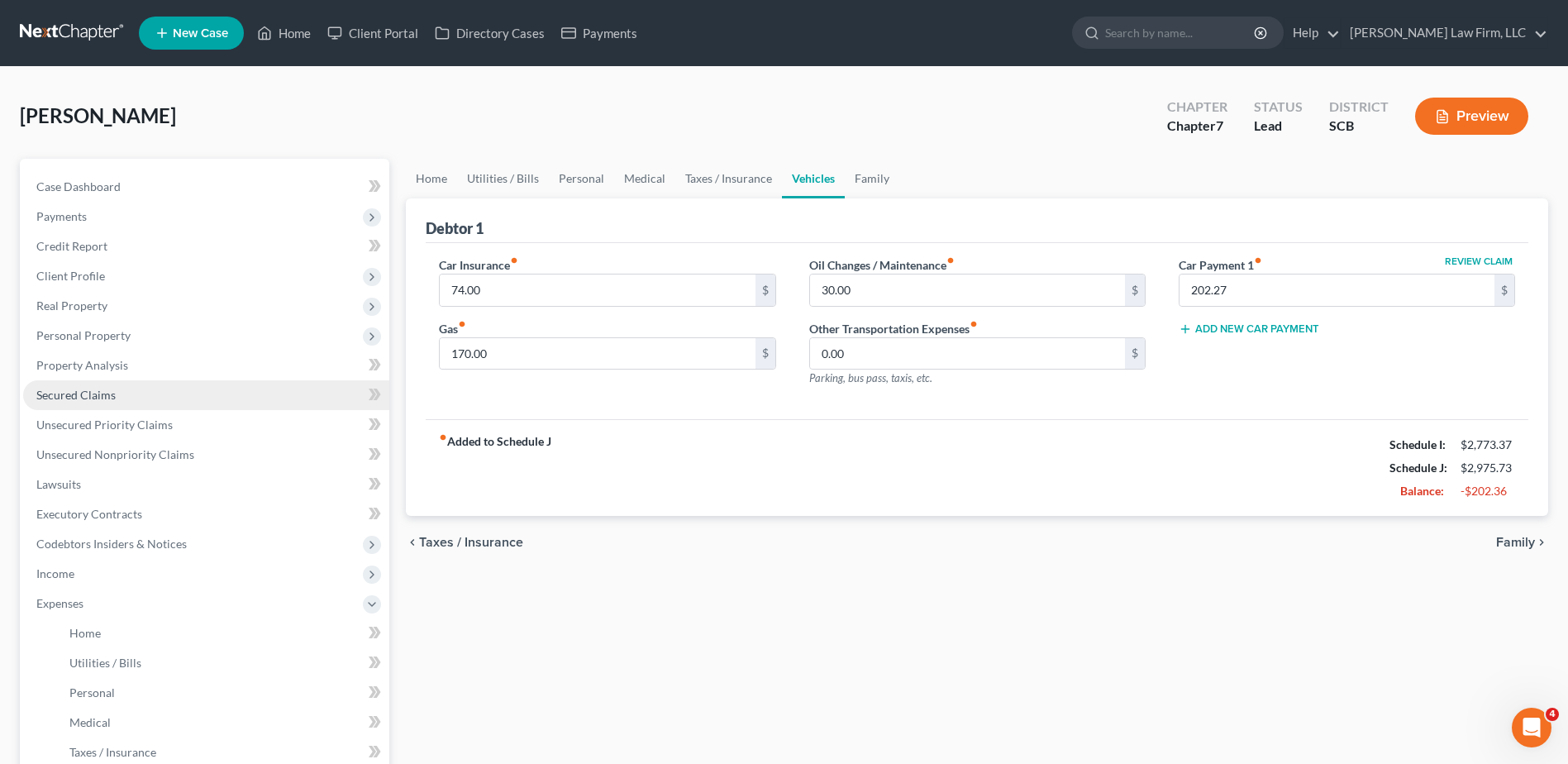
click at [109, 401] on span "Secured Claims" at bounding box center [75, 395] width 79 height 14
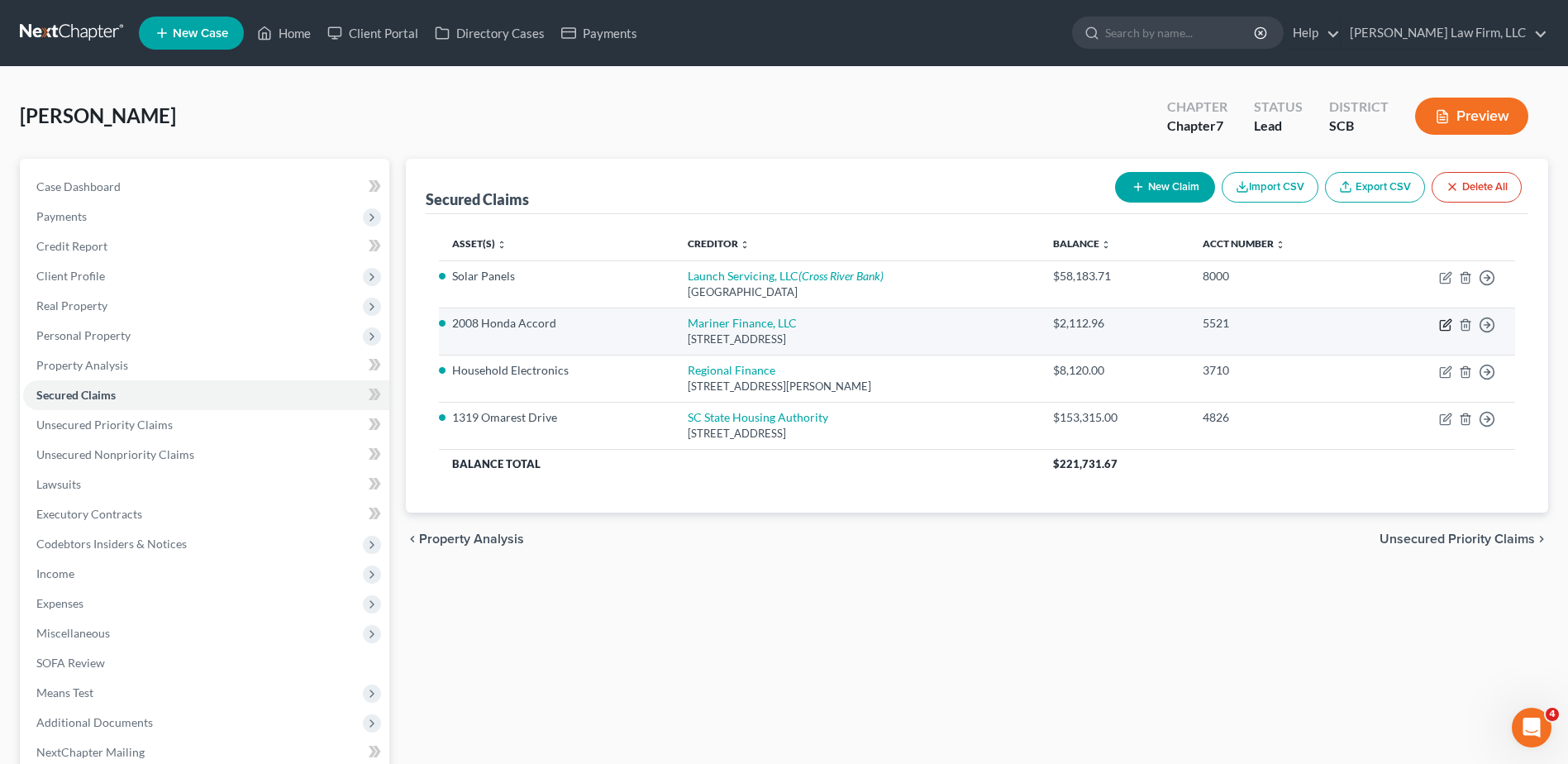
click at [1446, 327] on icon "button" at bounding box center [1446, 325] width 13 height 13
select select "21"
select select "2"
select select "3"
select select "0"
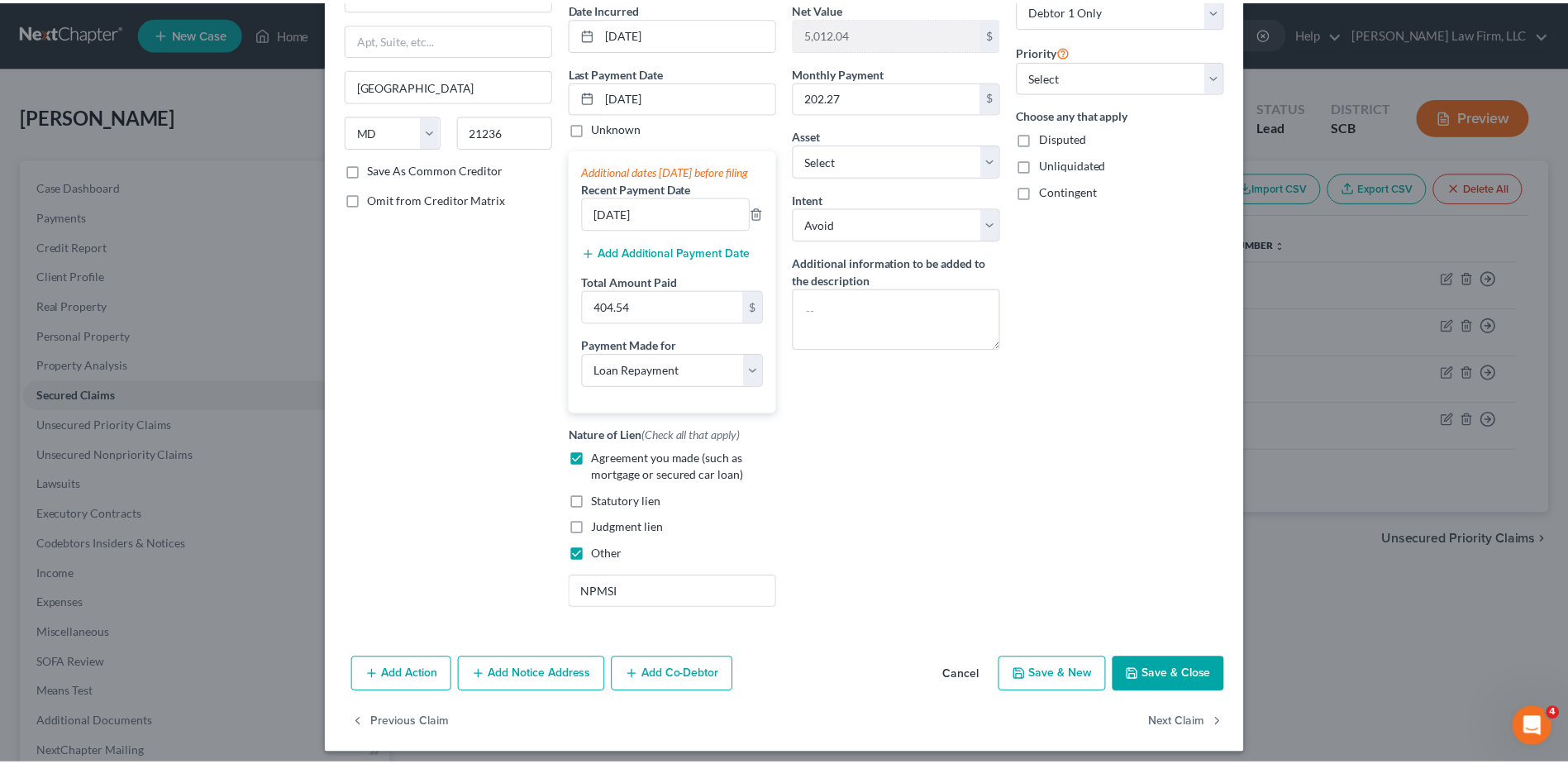
scroll to position [165, 0]
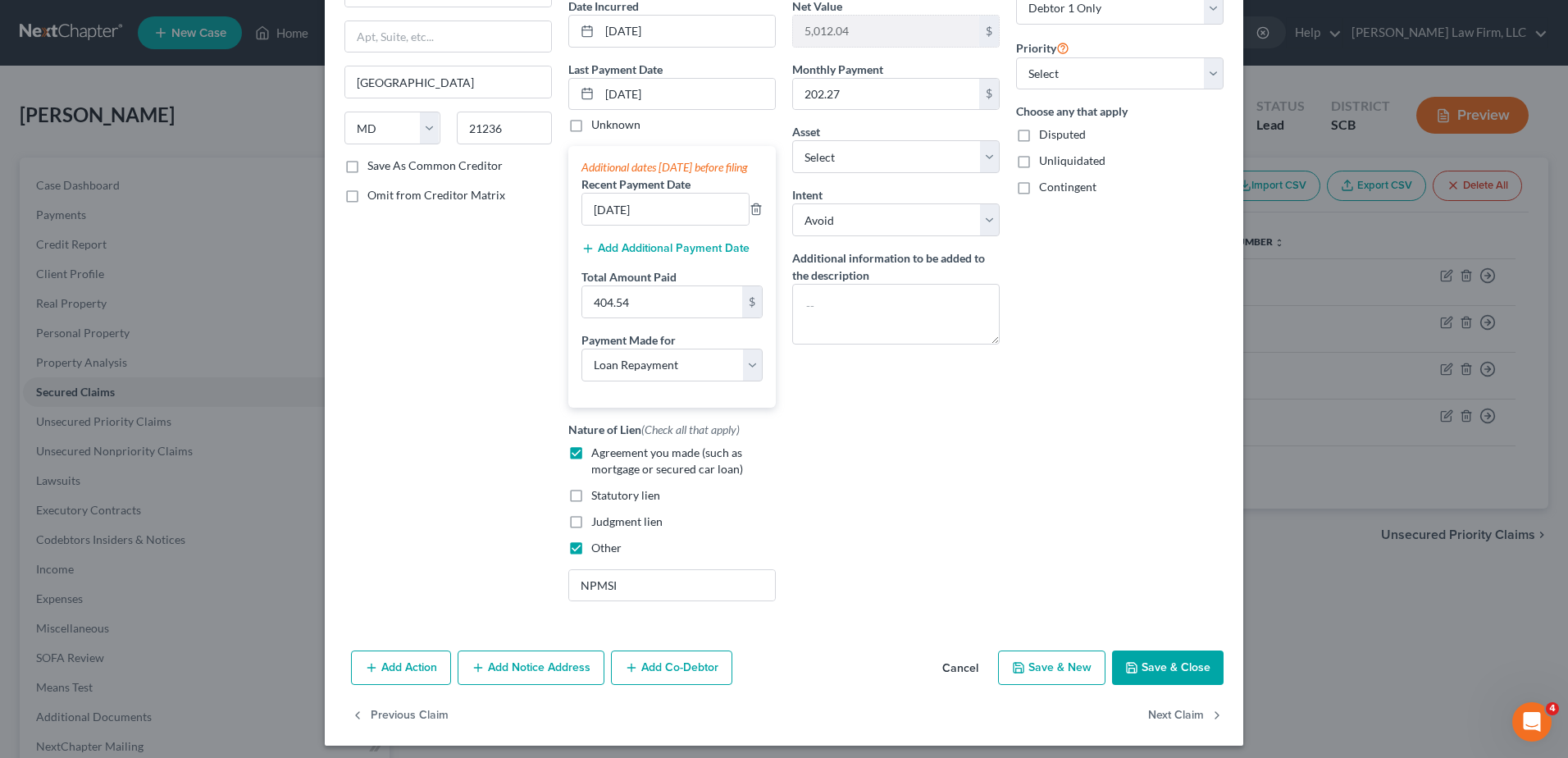
click at [1167, 685] on button "Save & Close" at bounding box center [1168, 667] width 112 height 34
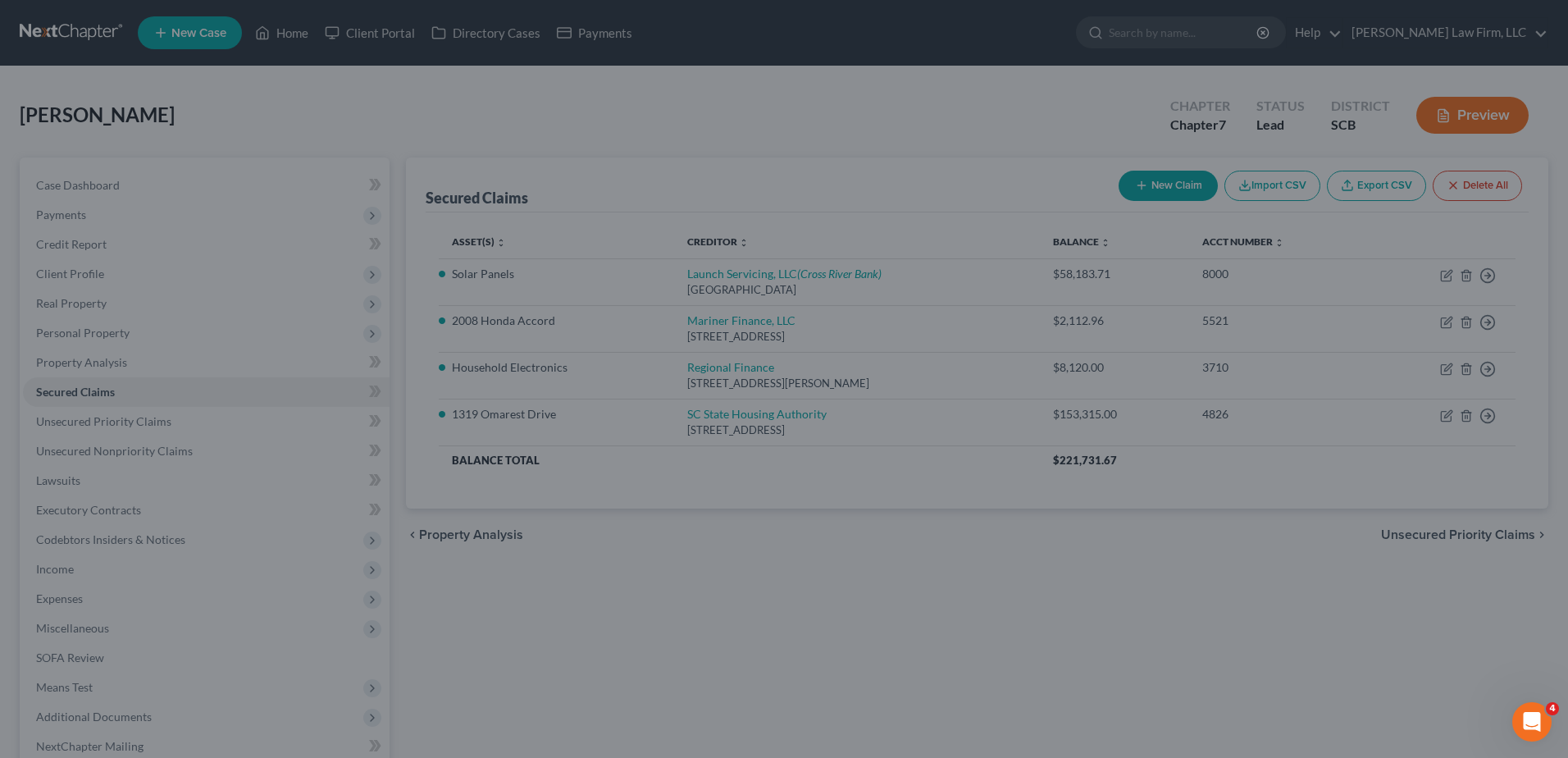
select select "20"
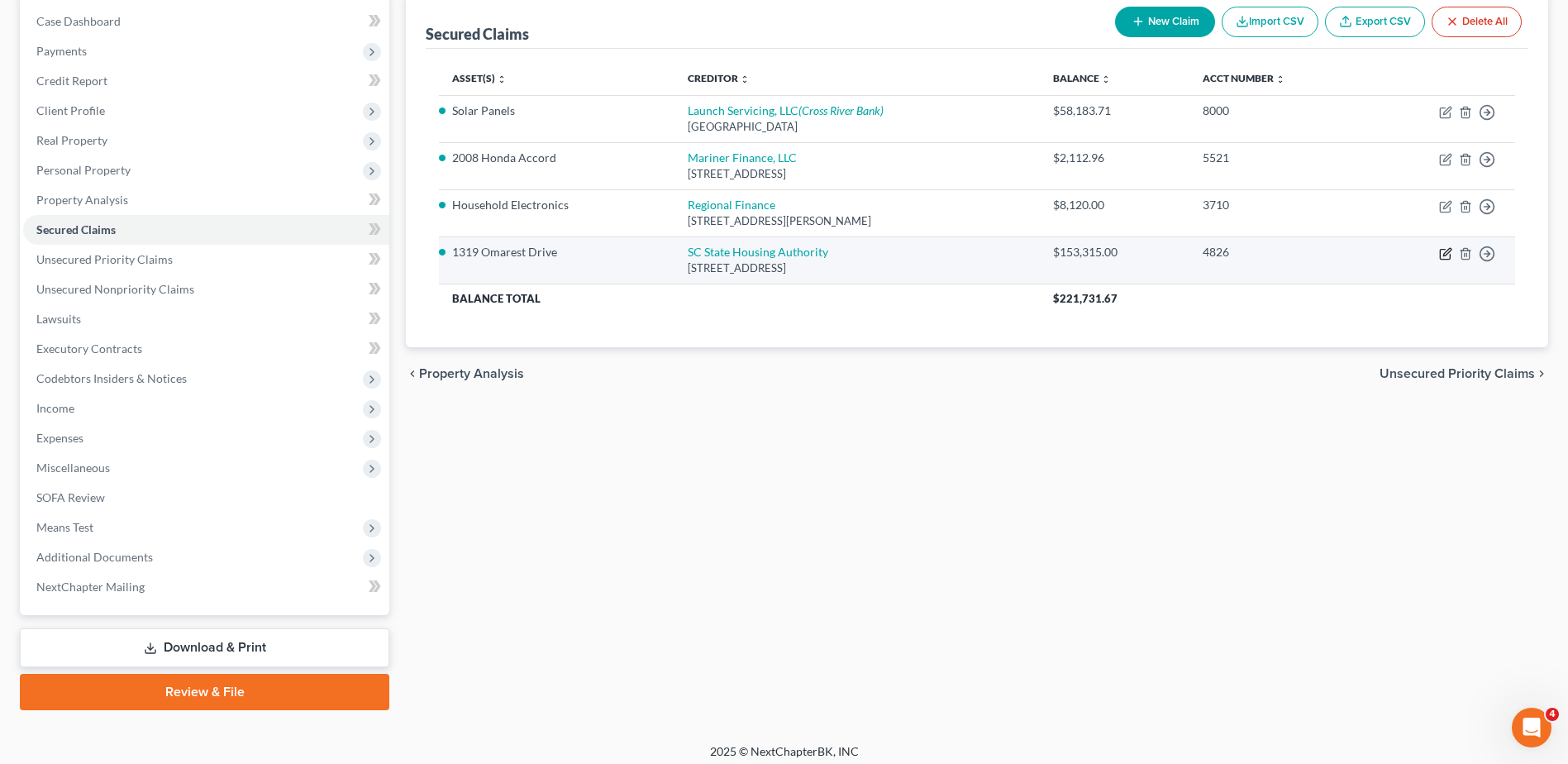
click at [1447, 255] on icon "button" at bounding box center [1447, 252] width 8 height 8
select select "42"
select select "4"
select select "0"
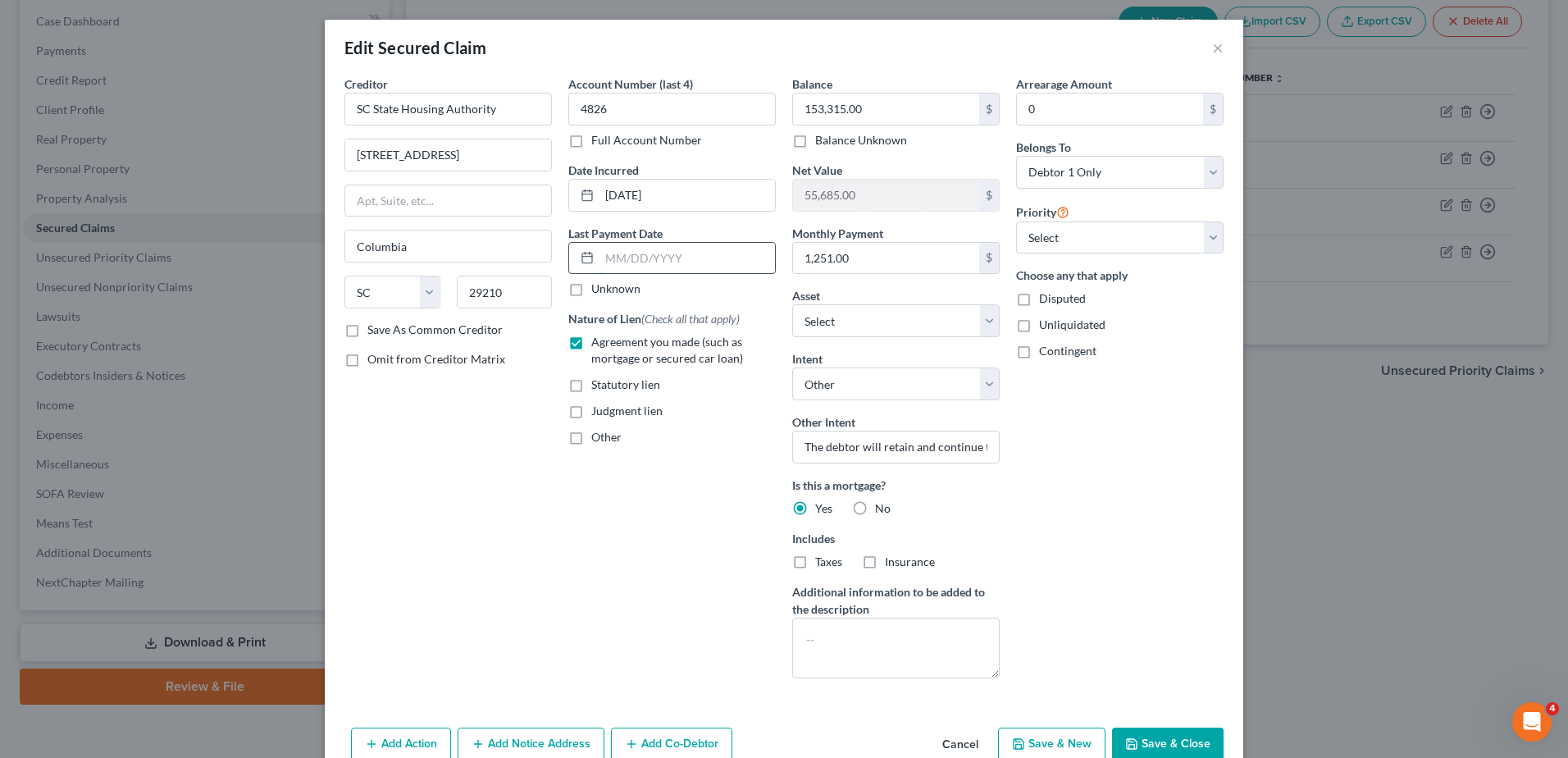
click at [625, 264] on input "text" at bounding box center [687, 258] width 175 height 31
click at [513, 467] on div "Creditor * SC State Housing Authority 300-C Outlet Pointe Blvd. Columbia State …" at bounding box center [448, 383] width 224 height 616
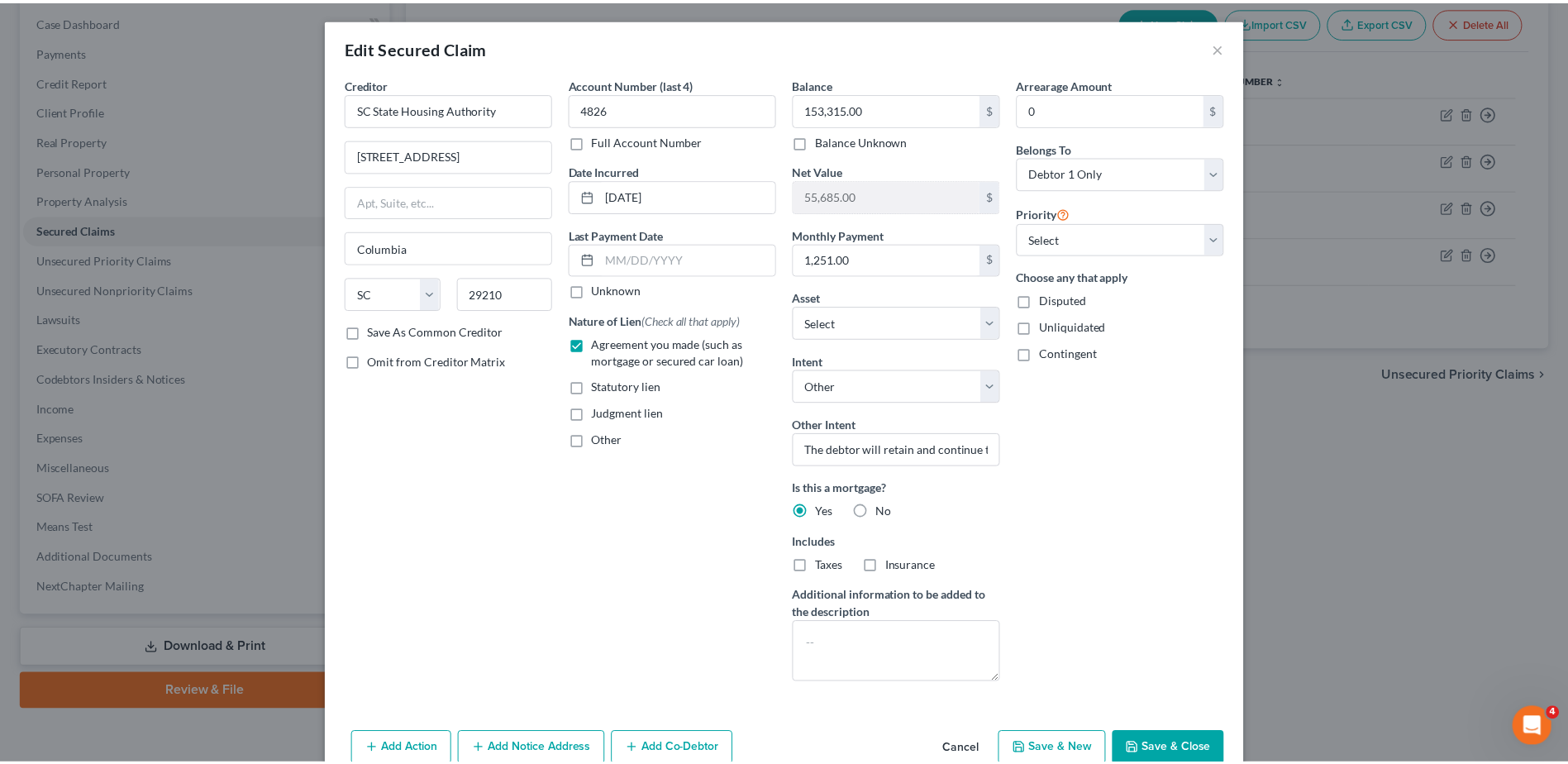
scroll to position [0, 0]
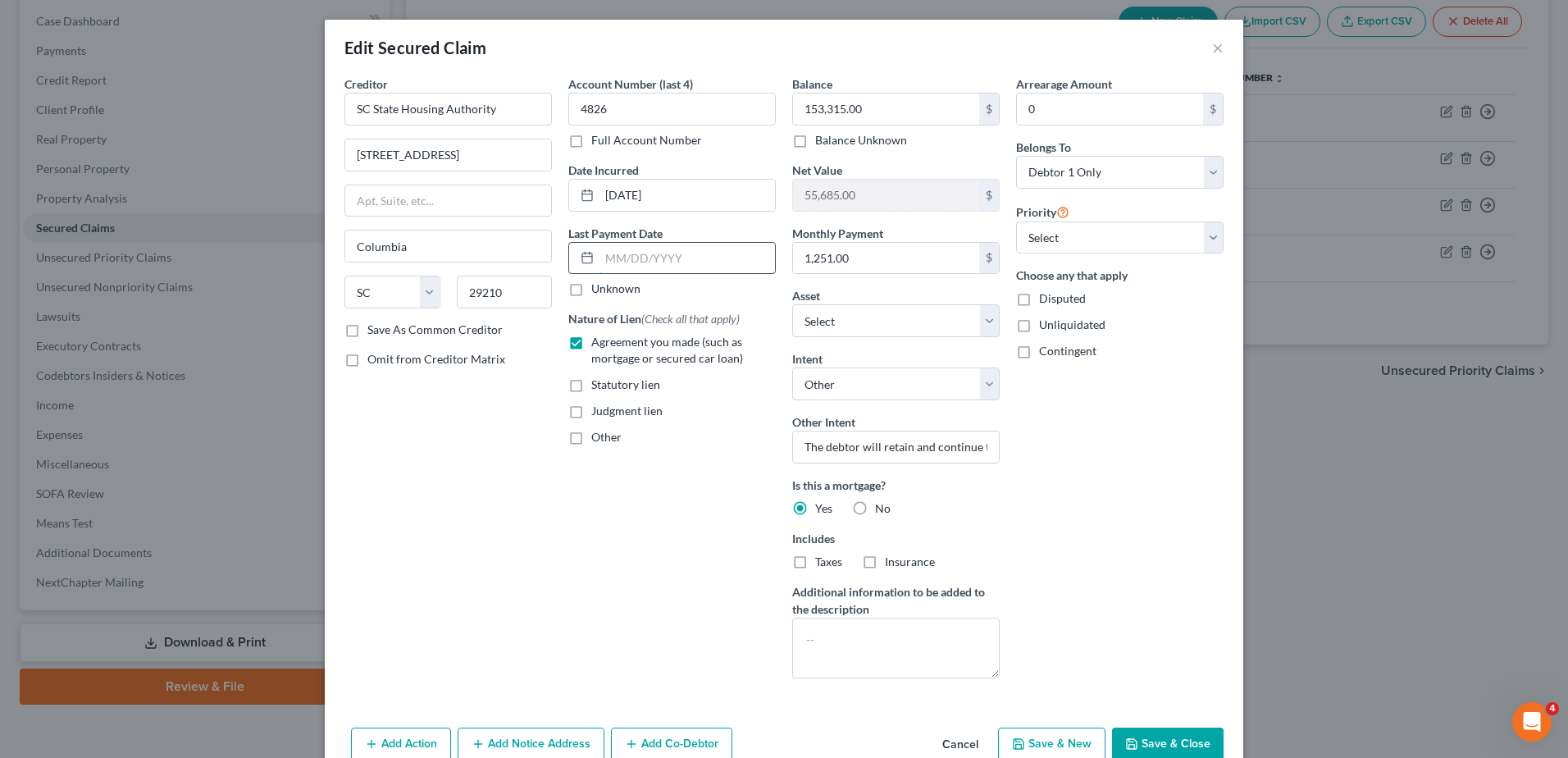
click at [661, 253] on input "text" at bounding box center [687, 258] width 175 height 31
click at [968, 745] on button "Cancel" at bounding box center [960, 746] width 62 height 33
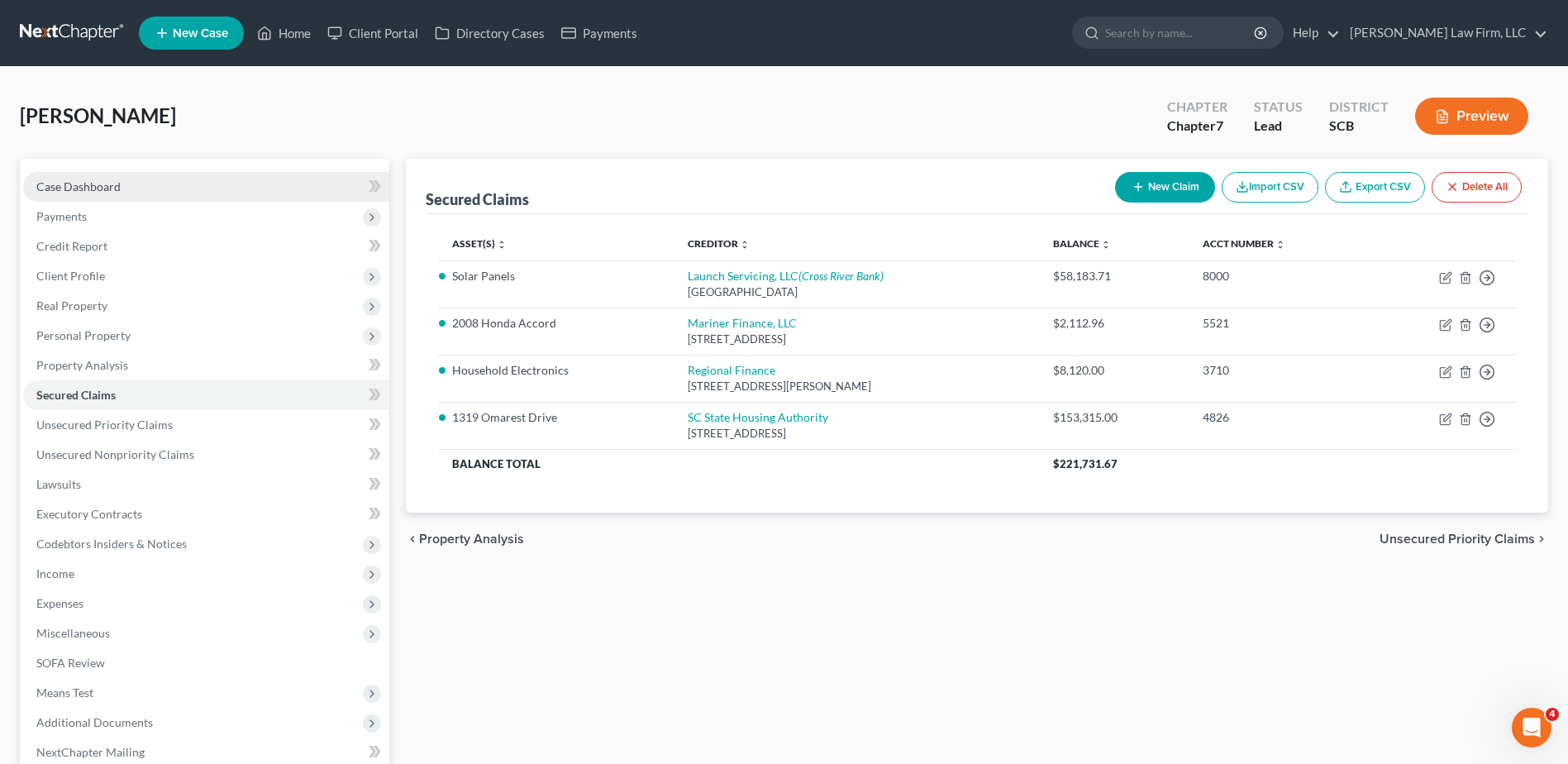
click at [175, 190] on link "Case Dashboard" at bounding box center [206, 186] width 366 height 30
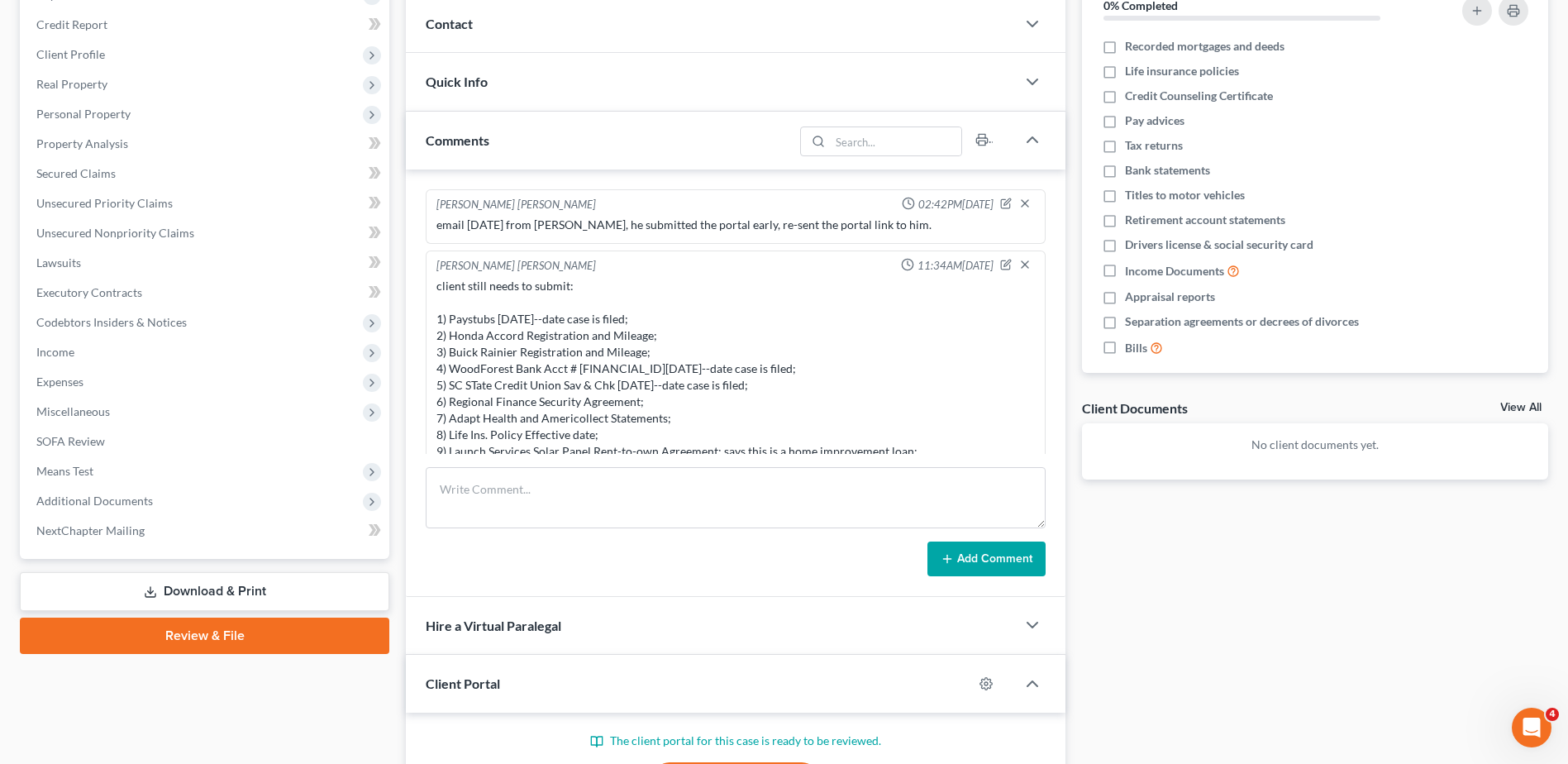
scroll to position [498, 0]
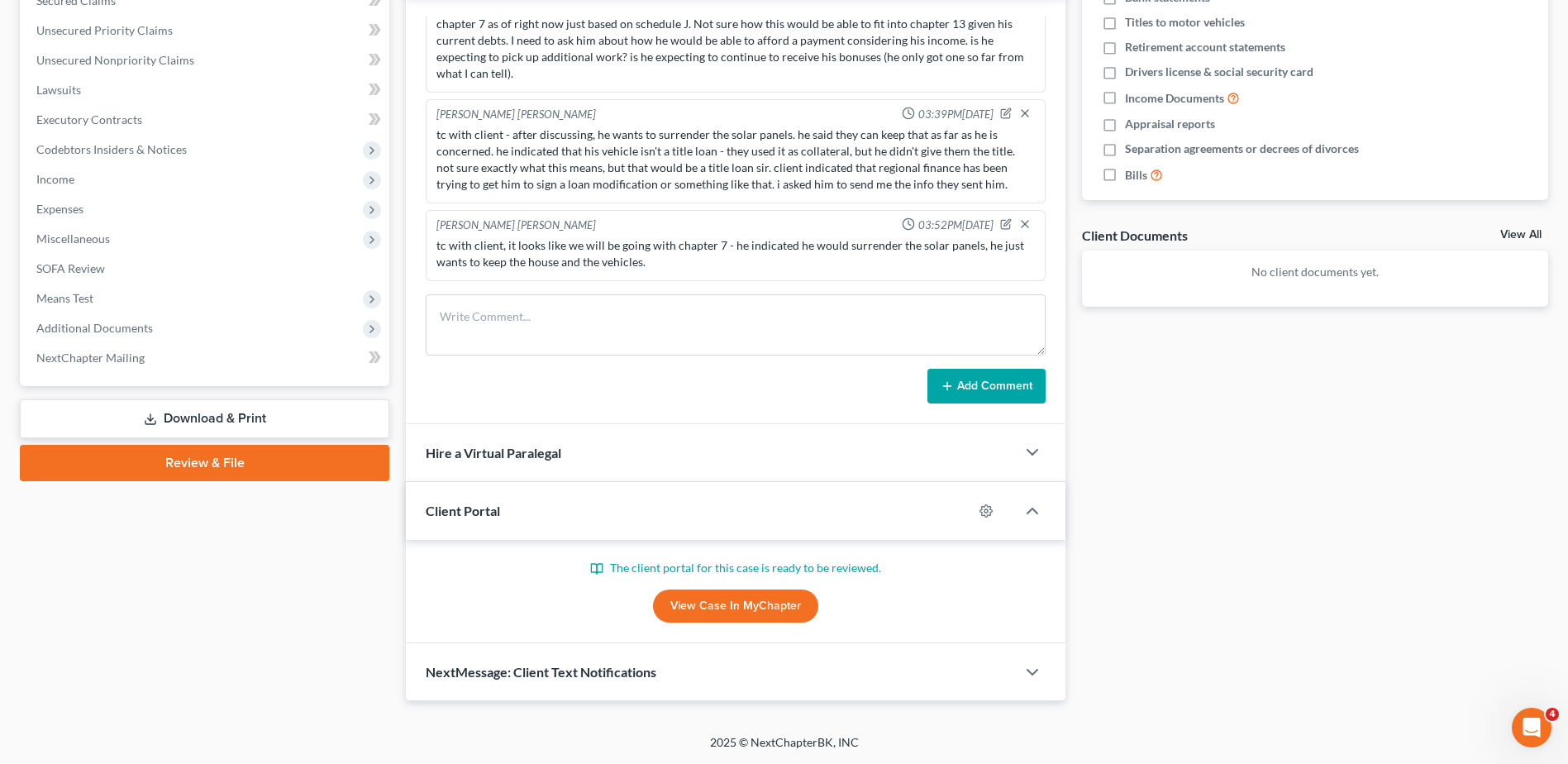
click at [737, 611] on link "View Case in MyChapter" at bounding box center [735, 606] width 165 height 33
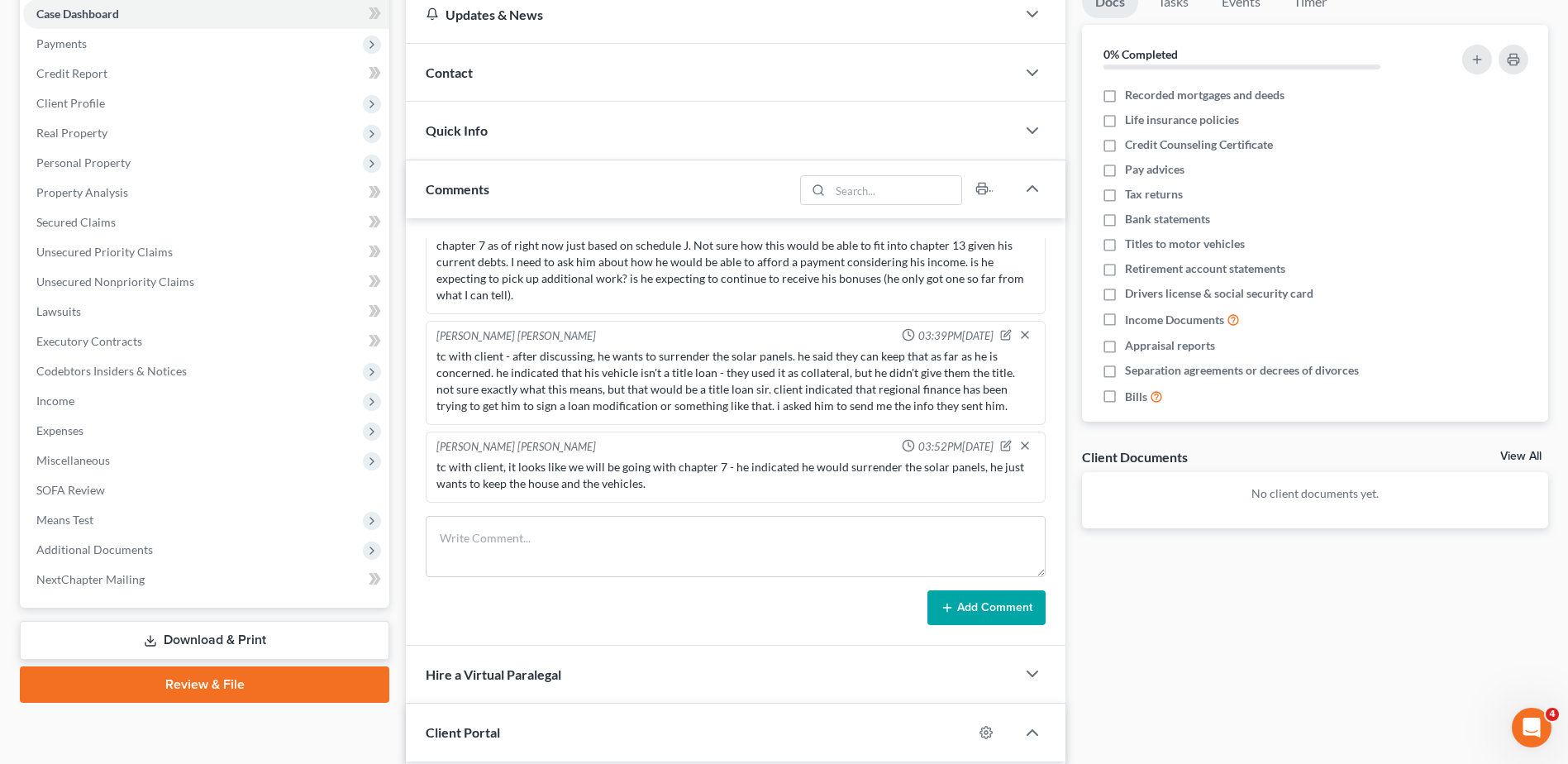
scroll to position [0, 0]
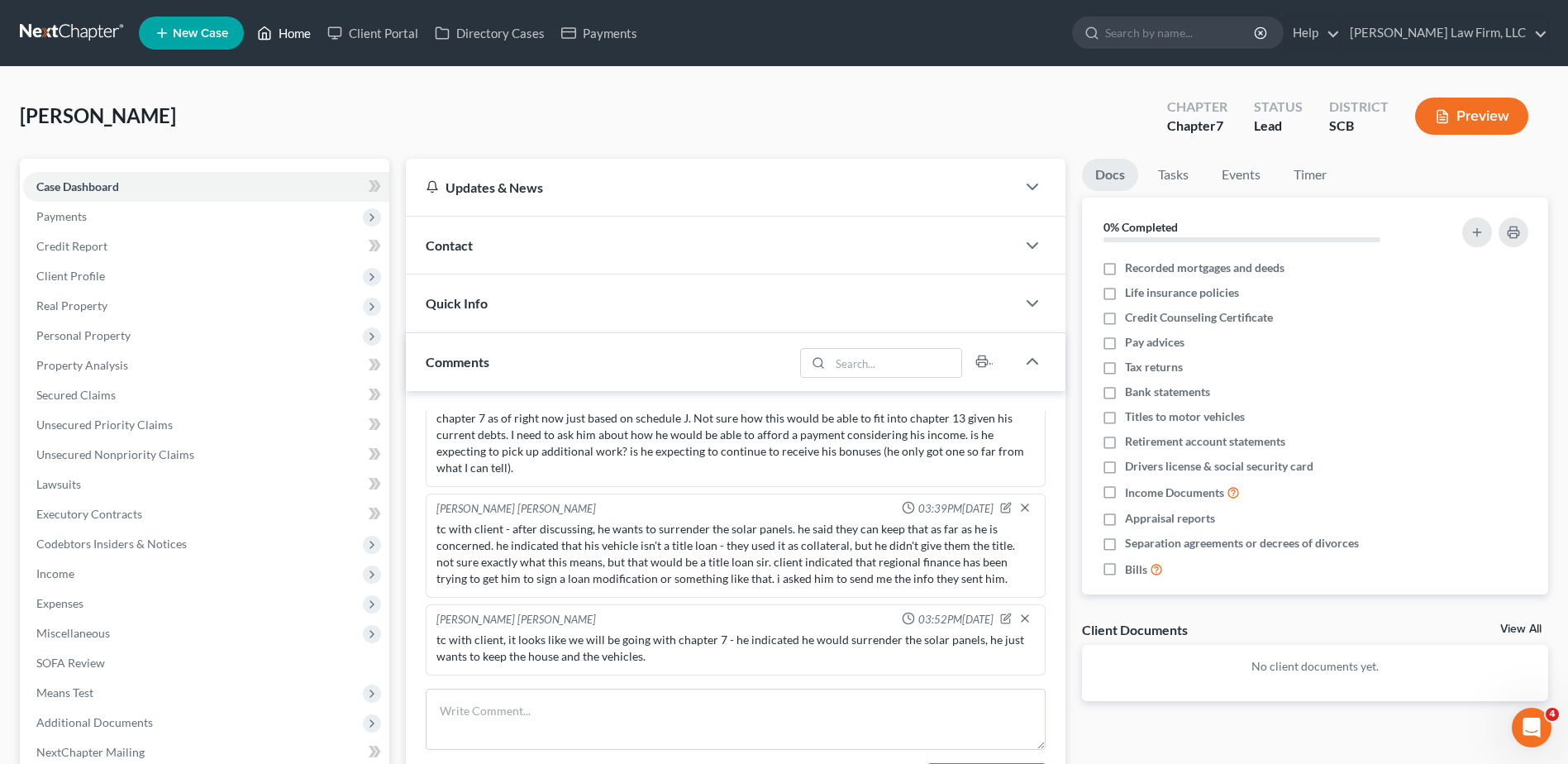
drag, startPoint x: 296, startPoint y: 26, endPoint x: 306, endPoint y: 26, distance: 10.0
click at [296, 26] on link "Home" at bounding box center [284, 32] width 71 height 30
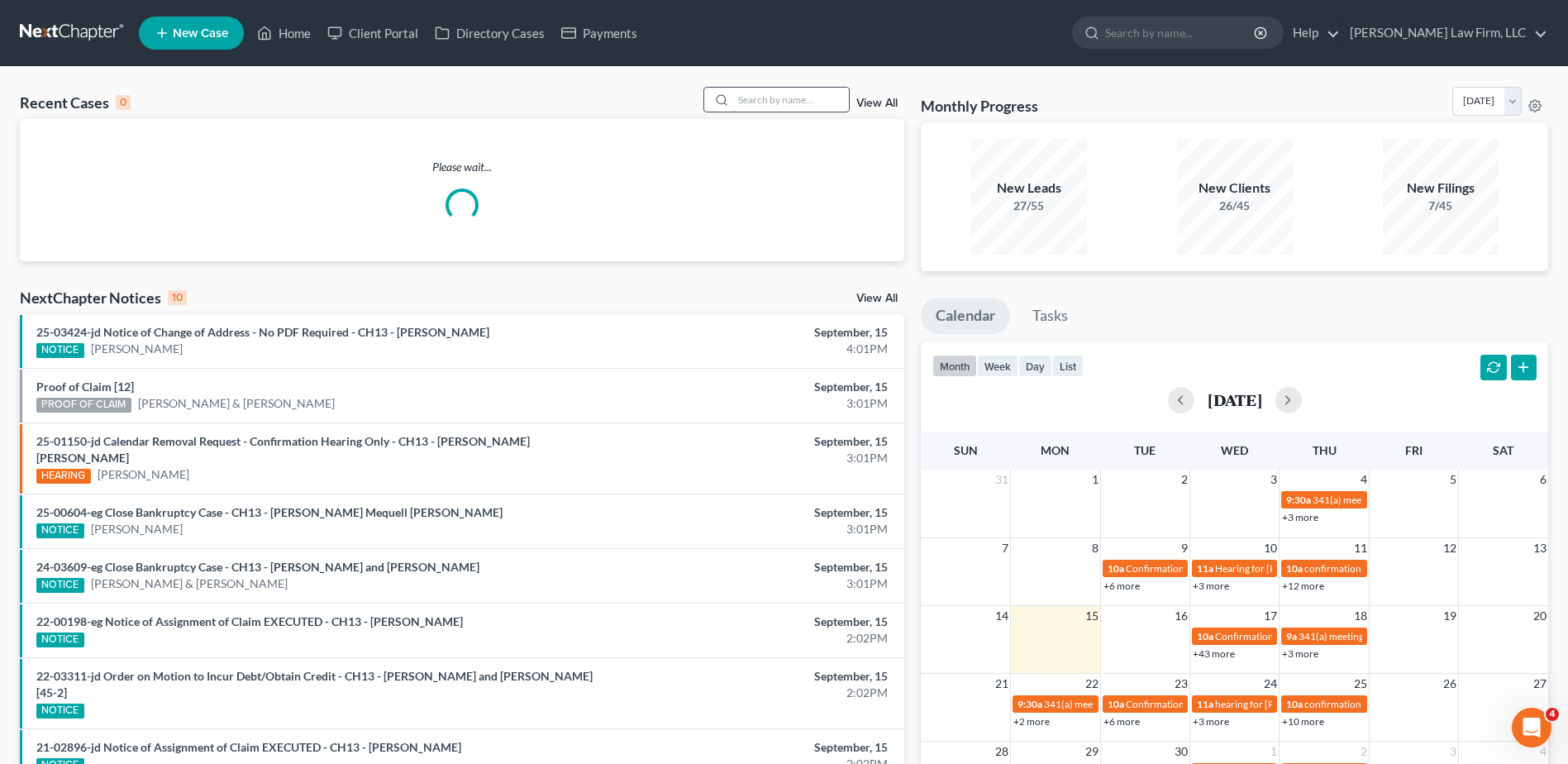
click at [753, 99] on input "search" at bounding box center [791, 99] width 115 height 24
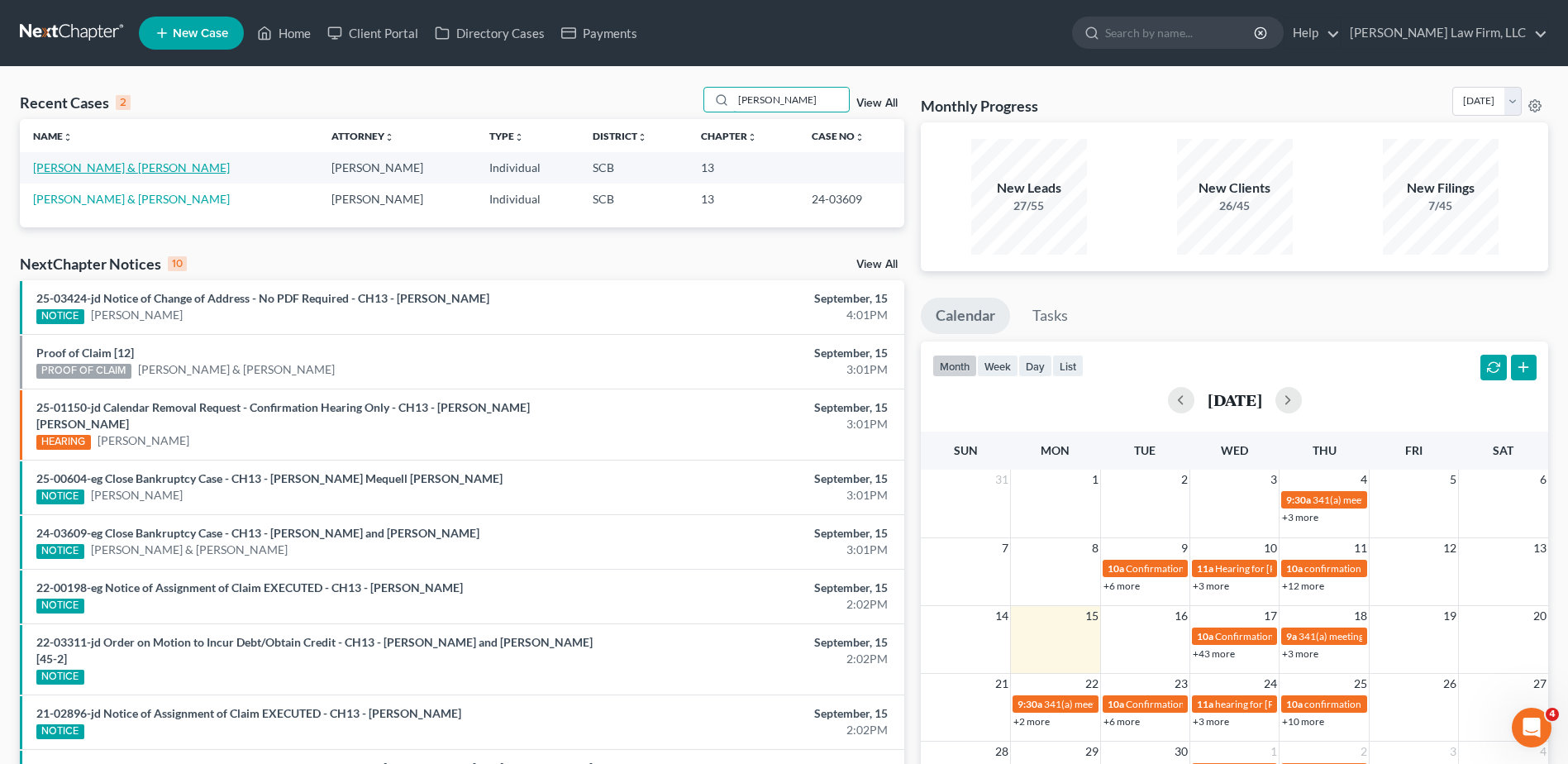
type input "mcdowell"
click at [122, 169] on link "[PERSON_NAME] & [PERSON_NAME]" at bounding box center [132, 167] width 196 height 14
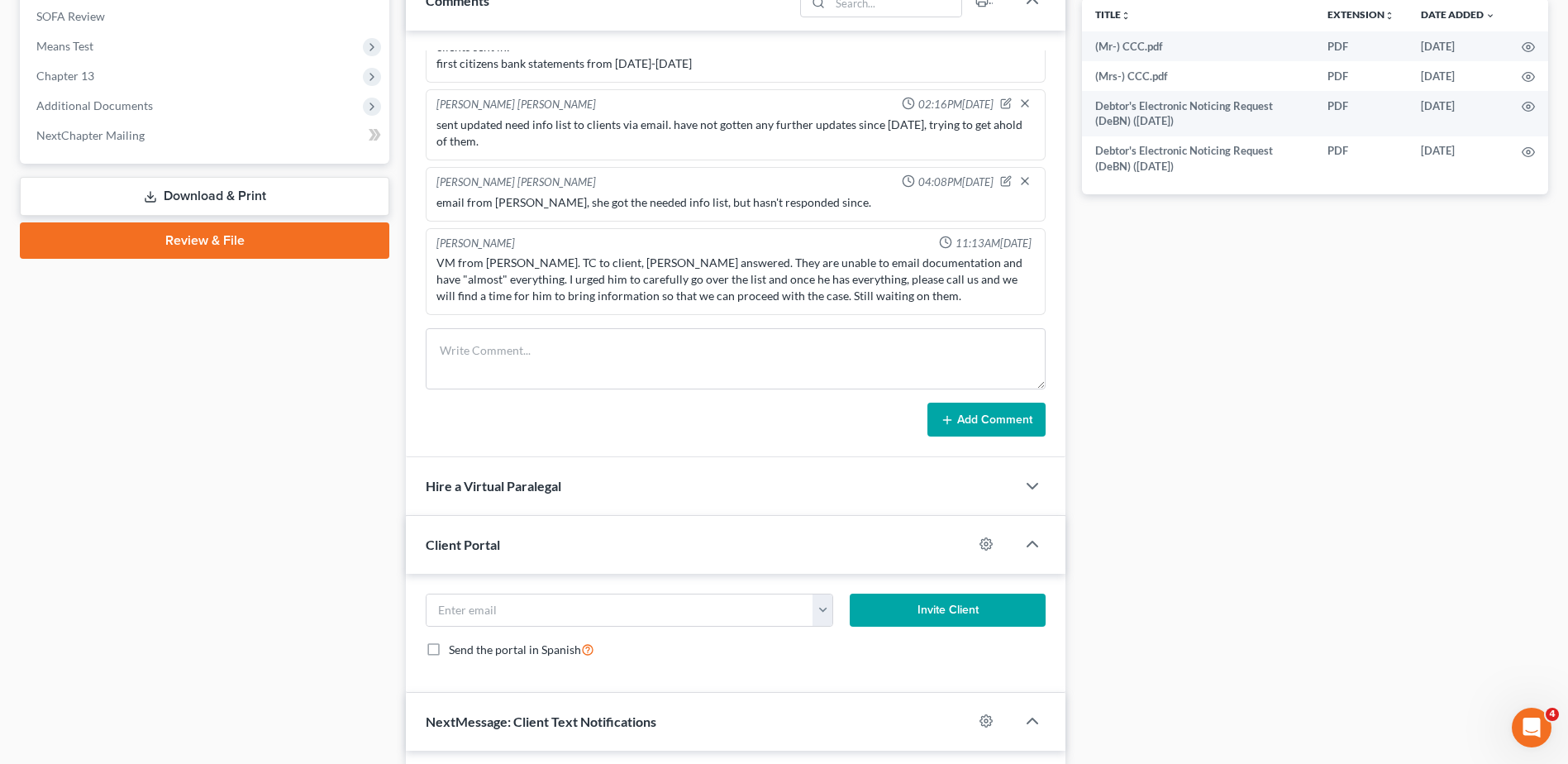
scroll to position [489, 0]
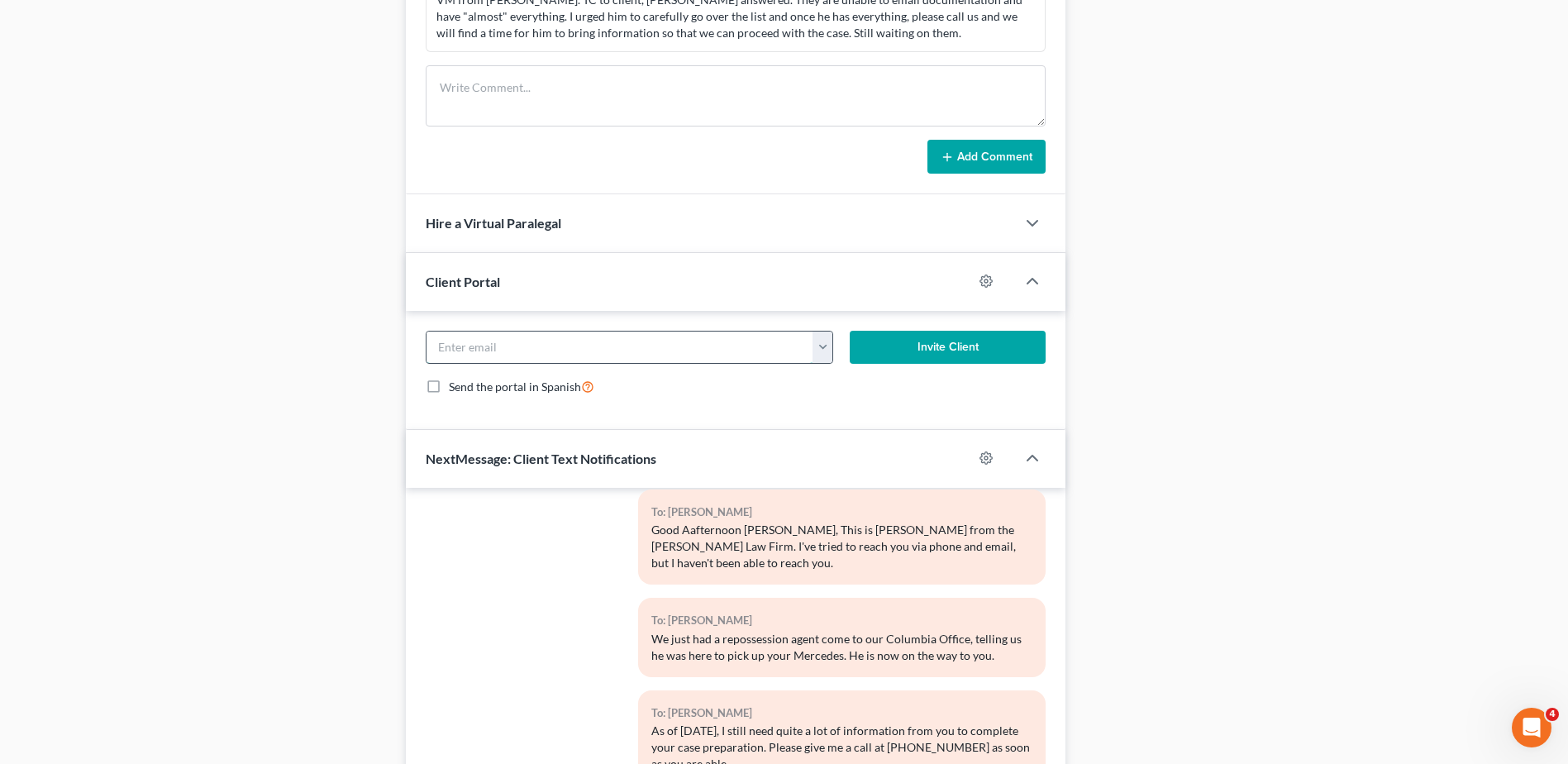
click at [711, 344] on input "email" at bounding box center [619, 347] width 386 height 31
type input "creationsofbaking@gmail.com"
click at [1187, 313] on div "Docs Tasks Events Timer 0% Completed Nothing here yet! Recorded mortgages and d…" at bounding box center [1315, 53] width 483 height 1609
click at [981, 346] on button "Invite Client" at bounding box center [947, 347] width 196 height 33
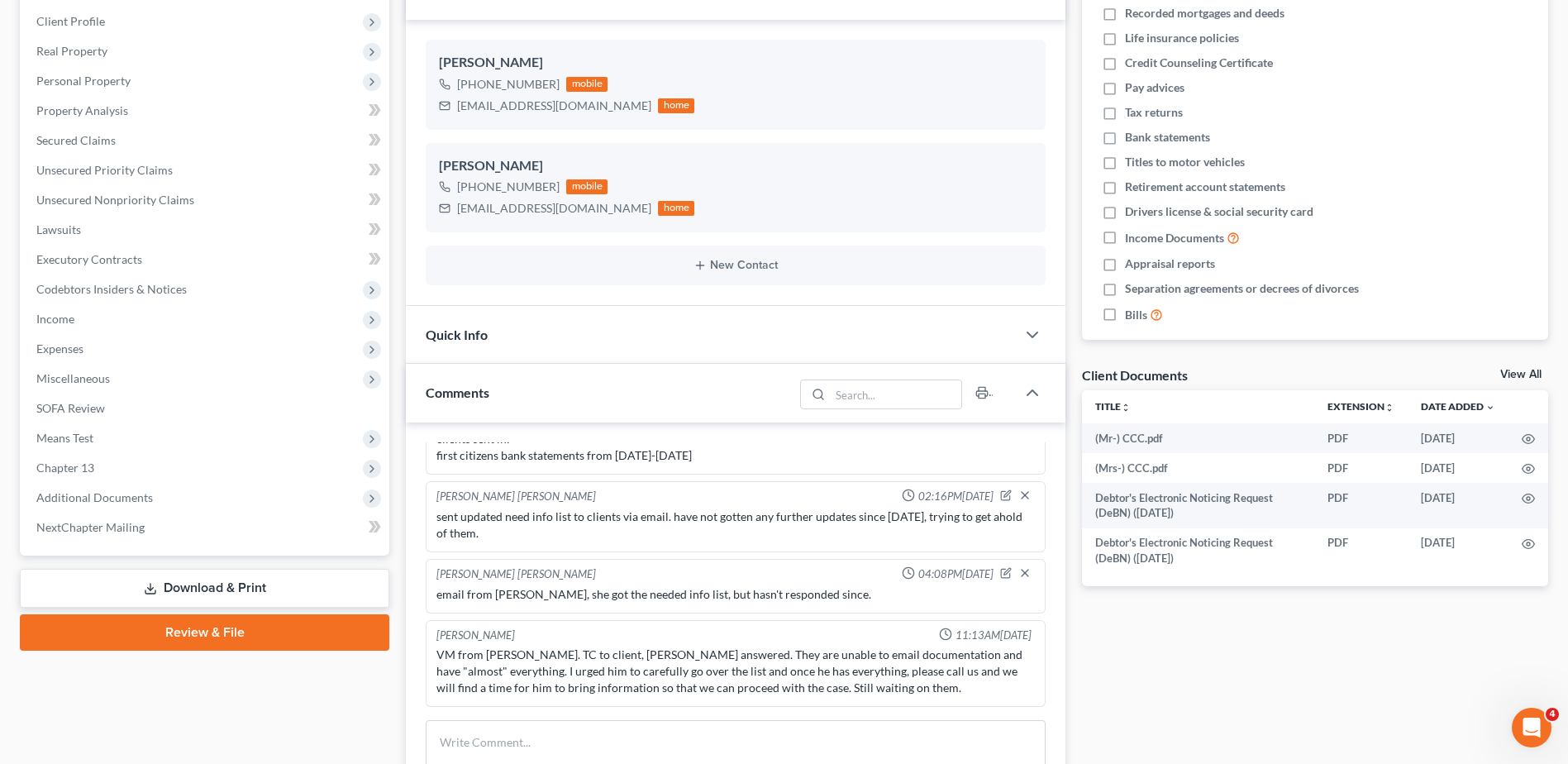
scroll to position [661, 0]
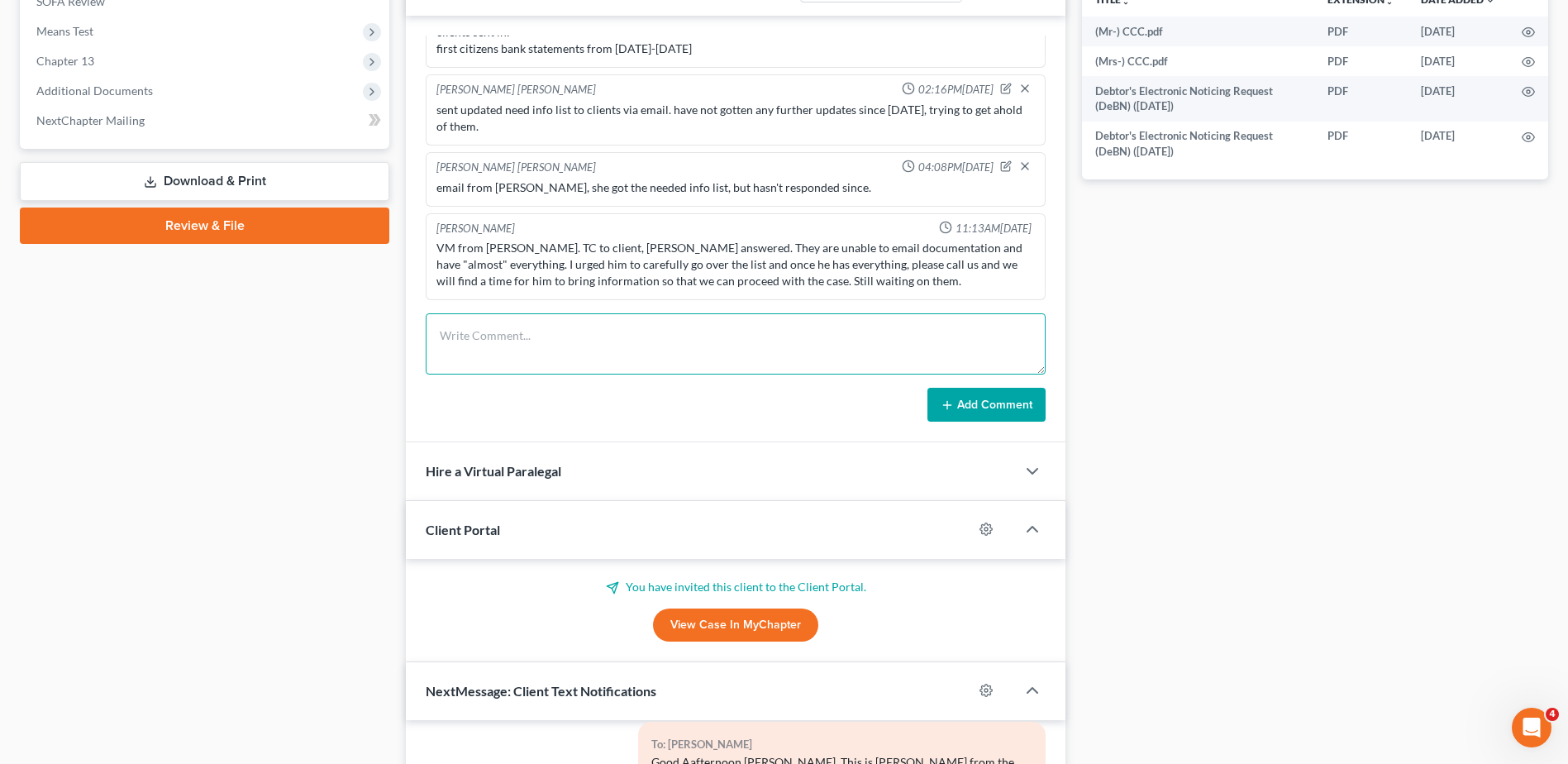
click at [616, 351] on textarea at bounding box center [735, 344] width 620 height 61
type textarea "email from clinet asking for portal link, i re-sent the portal link."
click at [932, 404] on button "Add Comment" at bounding box center [987, 405] width 118 height 34
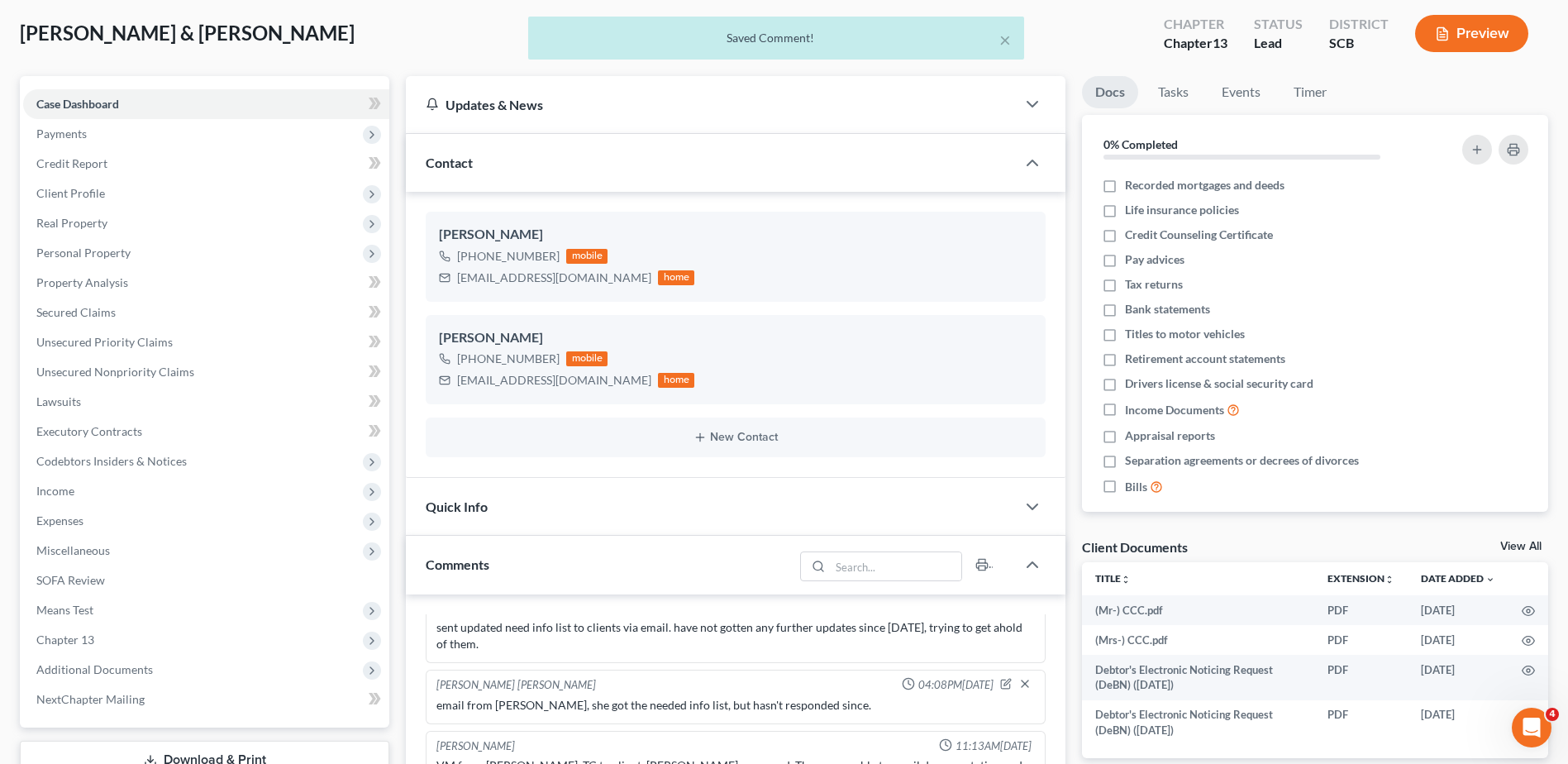
scroll to position [0, 0]
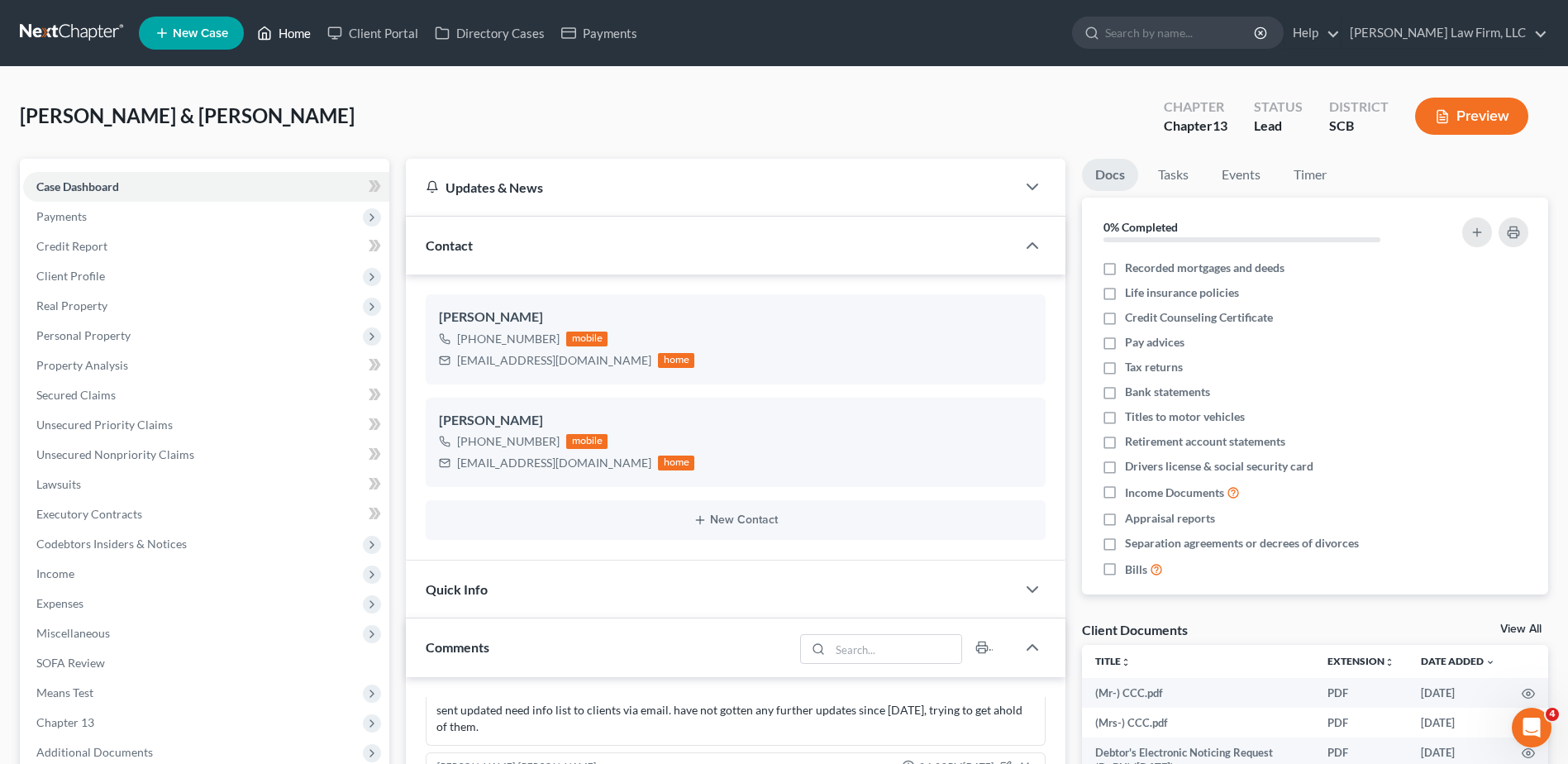
click at [291, 31] on link "Home" at bounding box center [284, 32] width 71 height 30
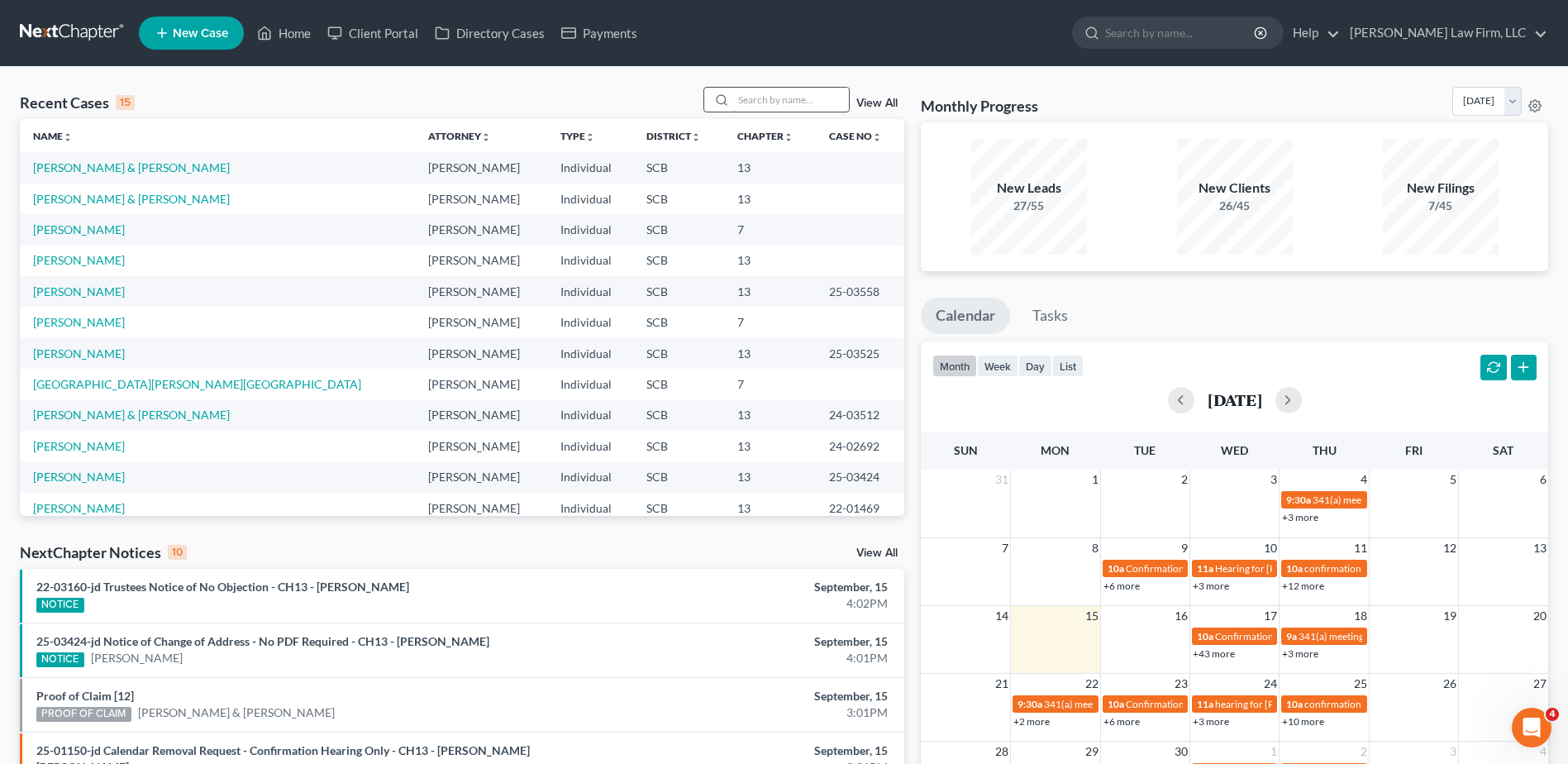
click at [776, 96] on input "search" at bounding box center [791, 99] width 115 height 24
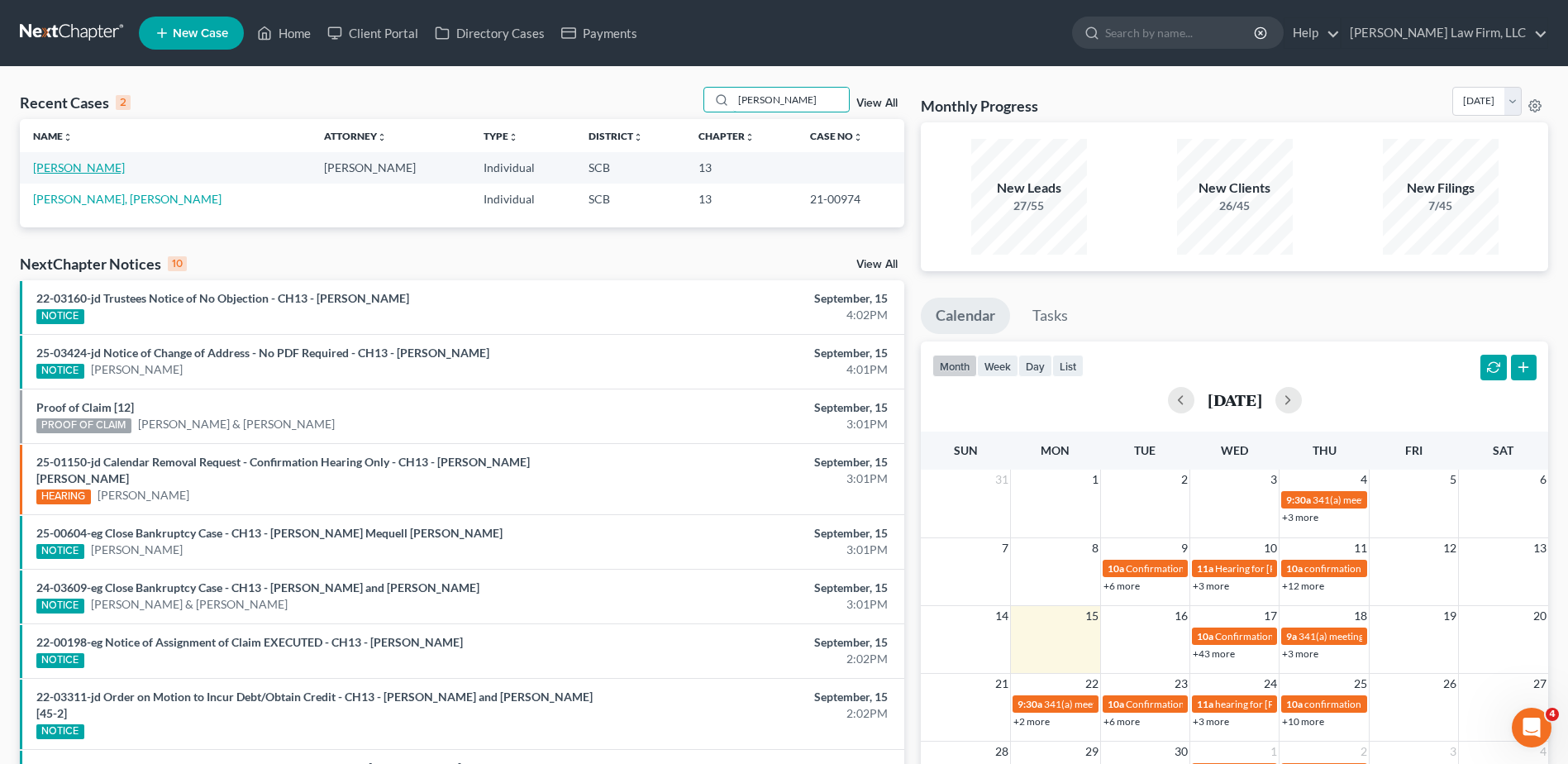
type input "grimes"
click at [80, 173] on link "[PERSON_NAME]" at bounding box center [79, 167] width 92 height 14
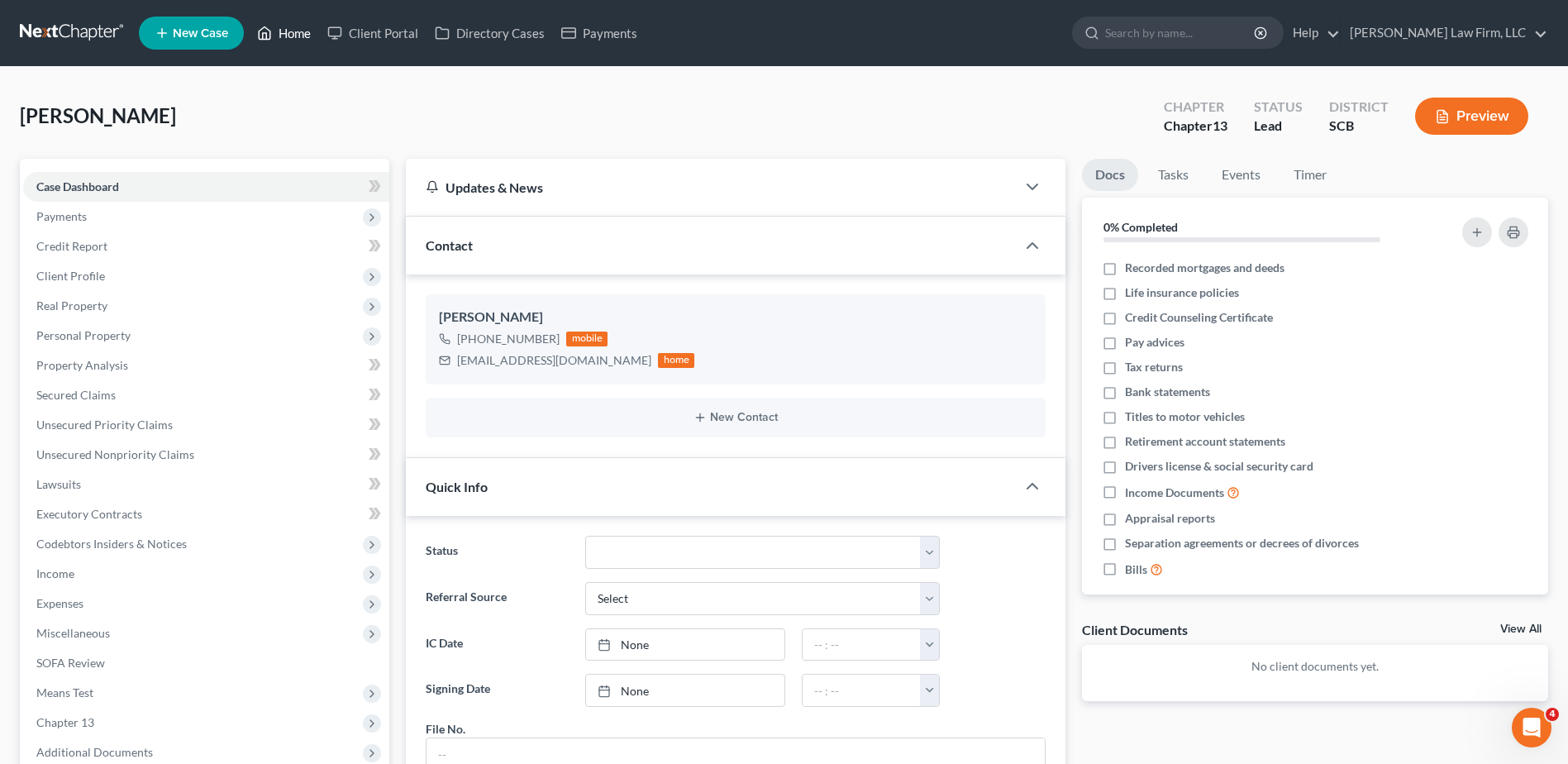
click at [296, 26] on link "Home" at bounding box center [284, 32] width 71 height 30
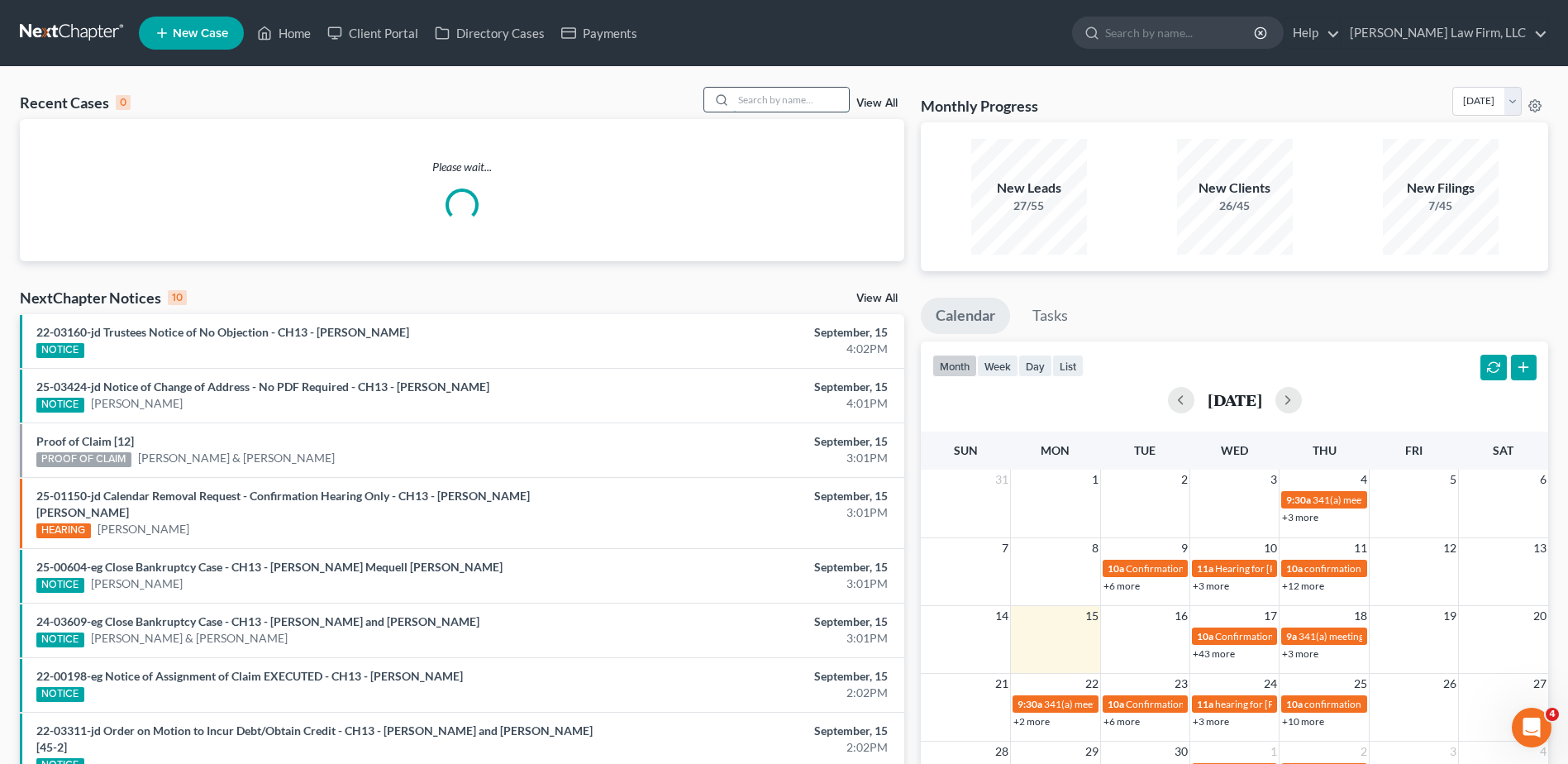
click at [781, 101] on input "search" at bounding box center [791, 99] width 115 height 24
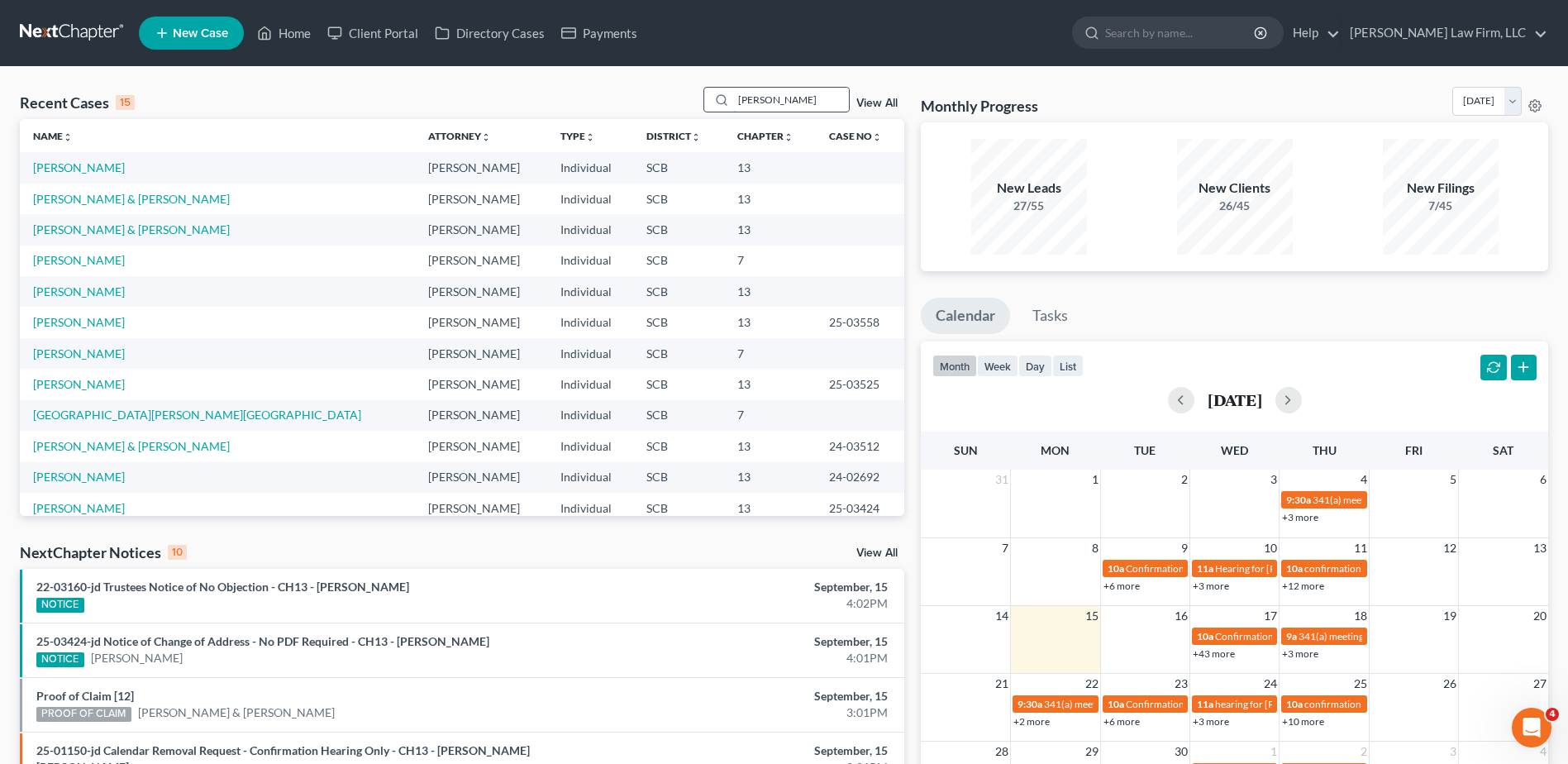
type input "dickinson"
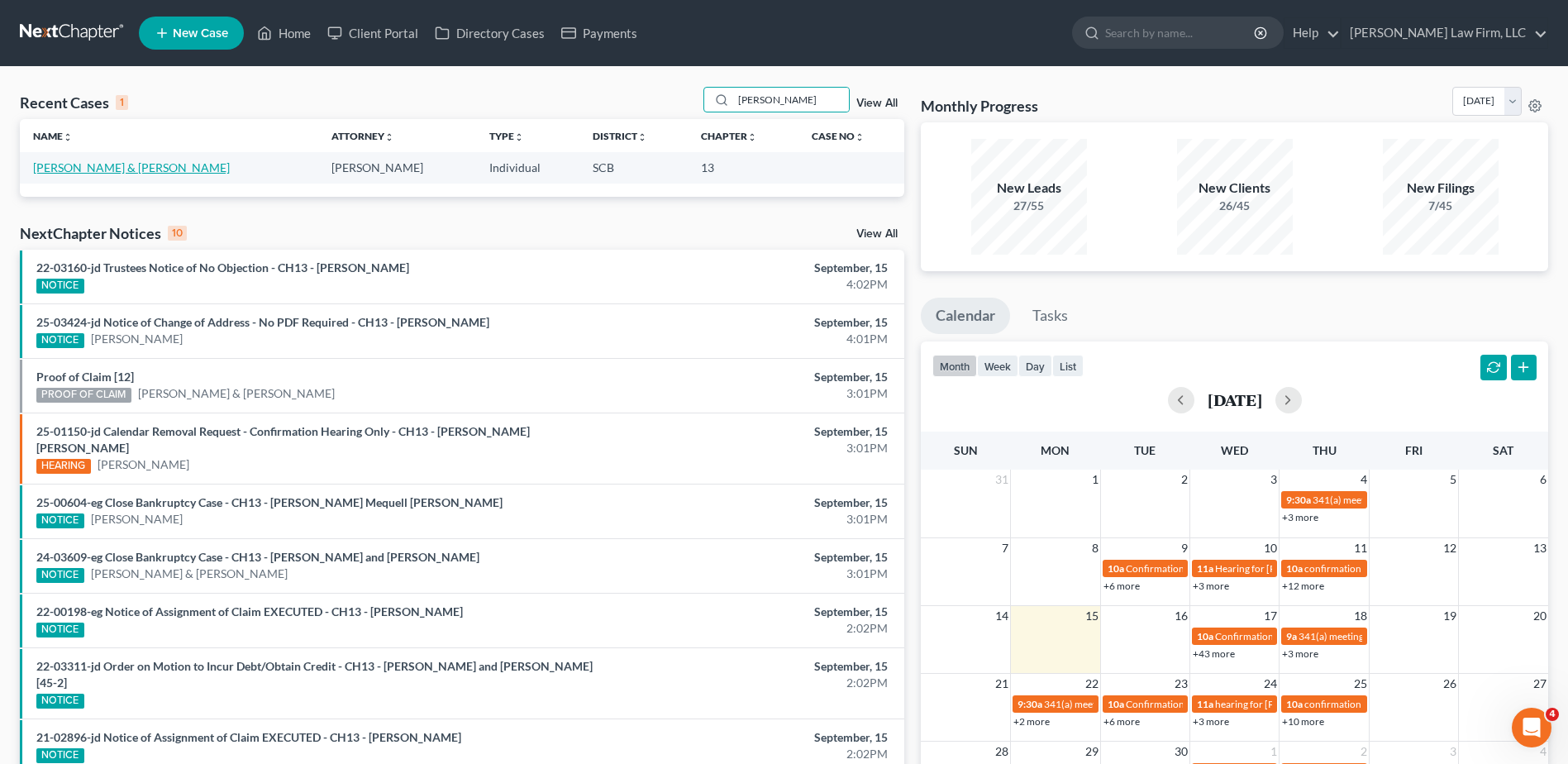
click at [144, 172] on link "[PERSON_NAME] & [PERSON_NAME]" at bounding box center [132, 167] width 196 height 14
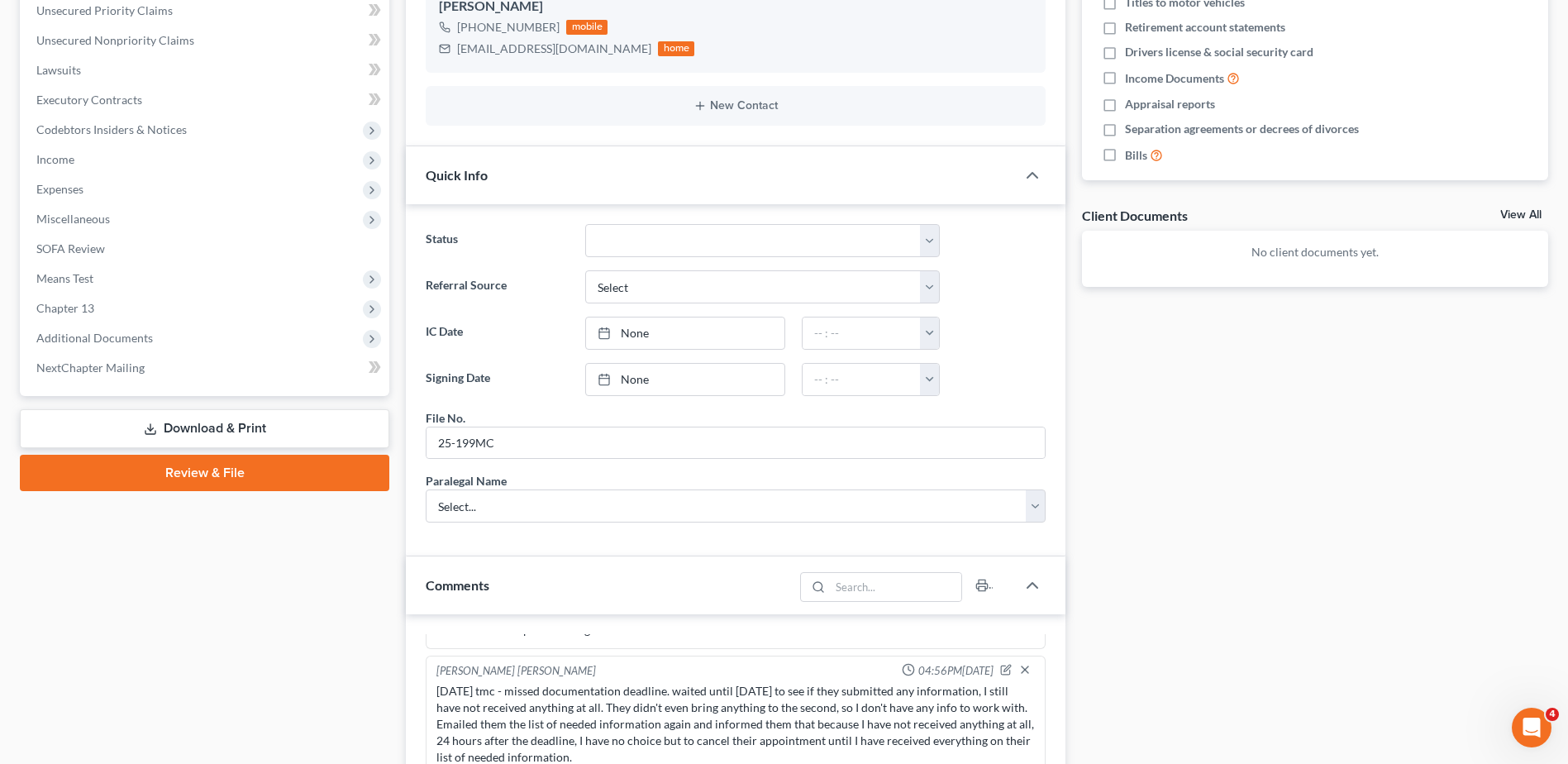
scroll to position [83, 0]
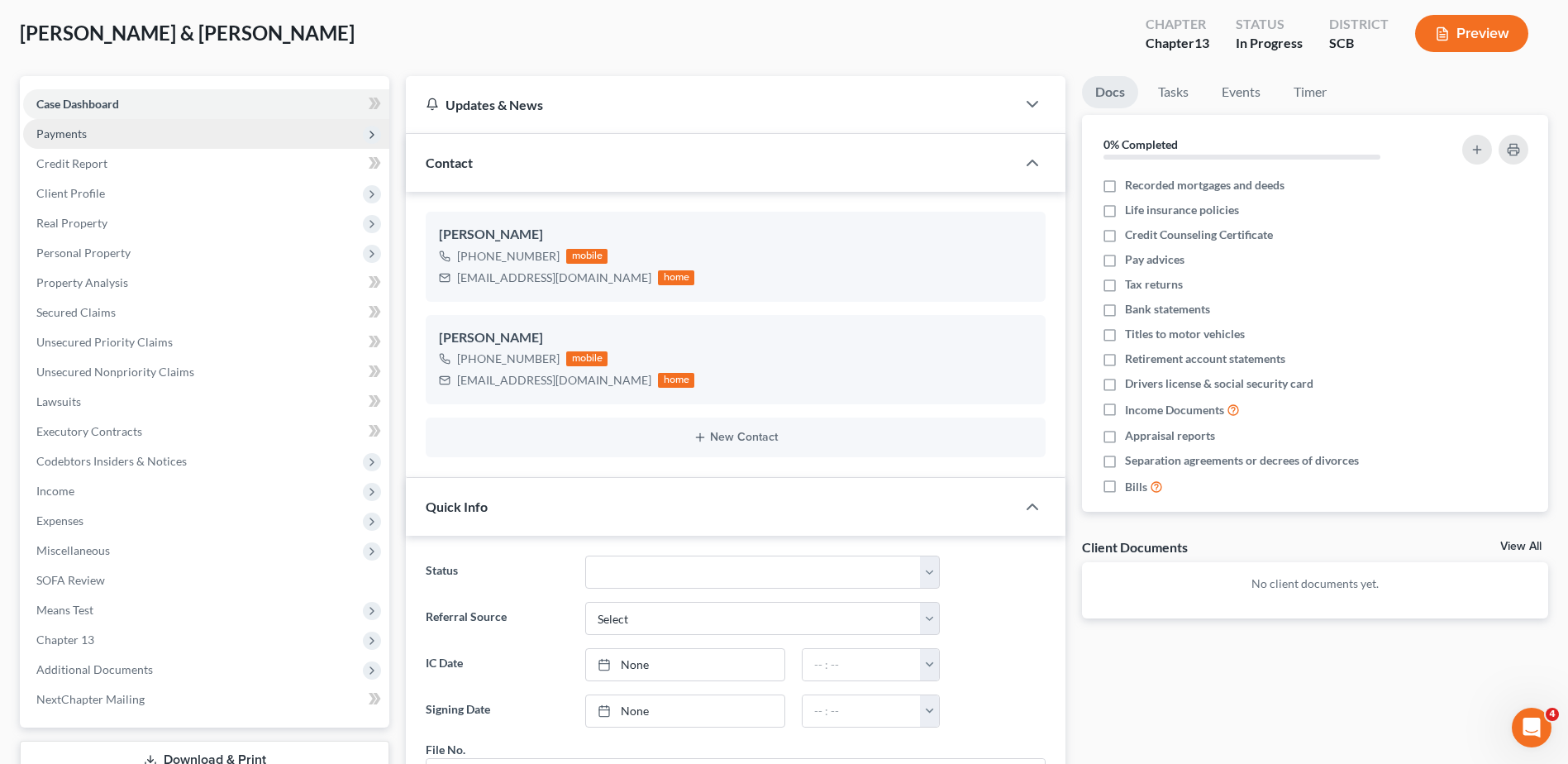
click at [75, 135] on span "Payments" at bounding box center [61, 134] width 51 height 14
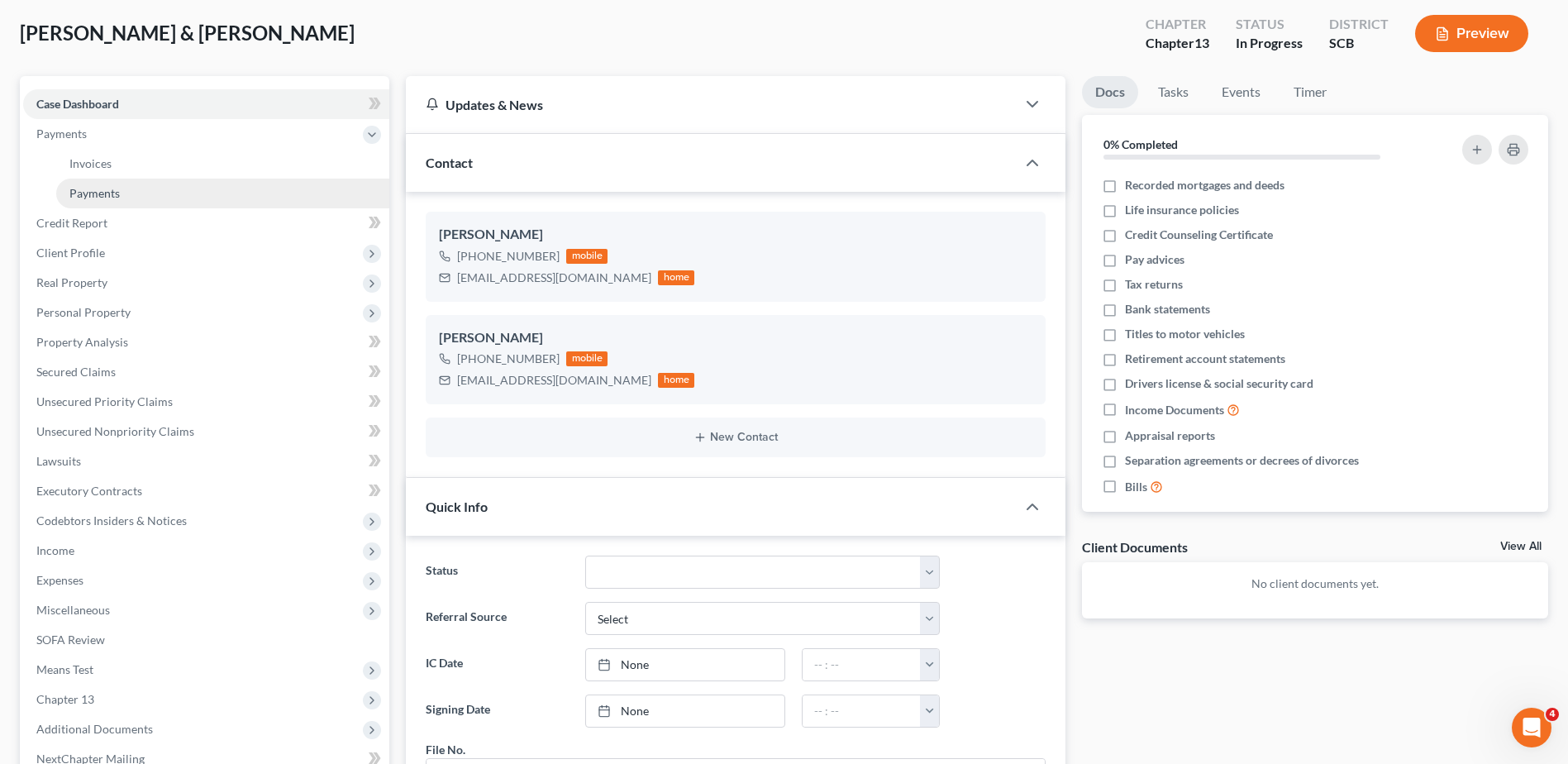
click at [90, 204] on link "Payments" at bounding box center [222, 193] width 333 height 30
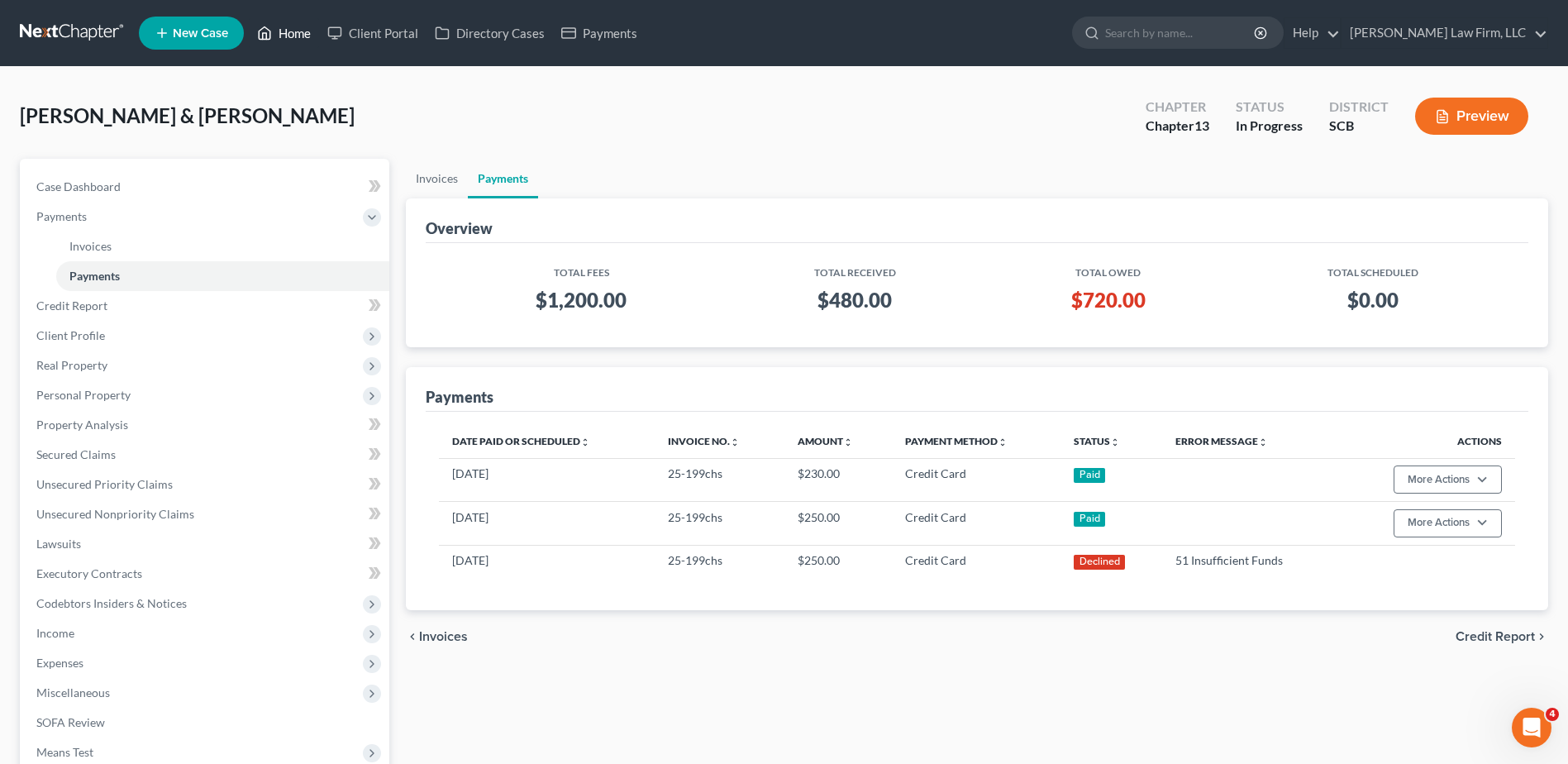
click at [281, 36] on link "Home" at bounding box center [284, 32] width 71 height 30
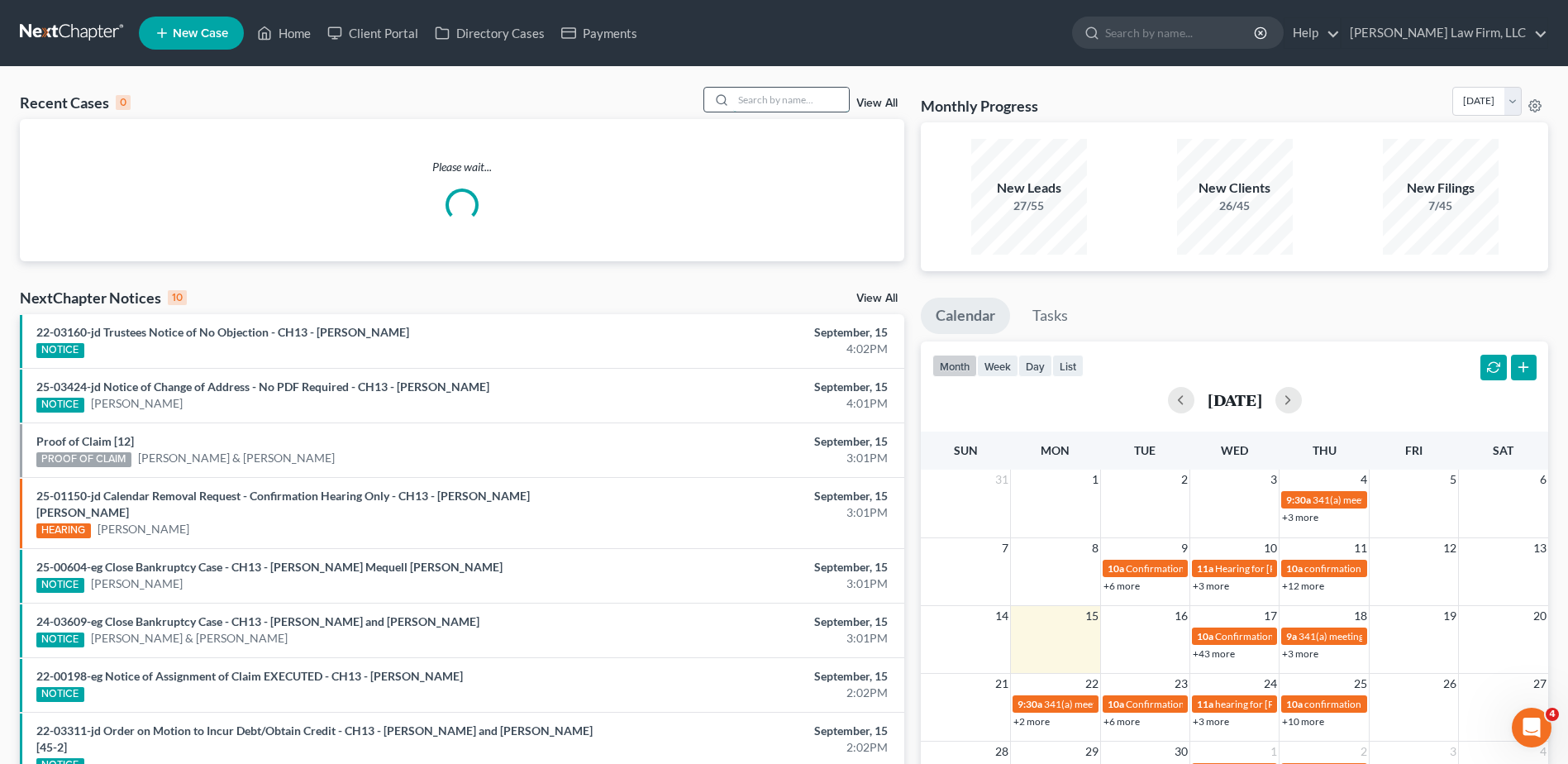
click at [778, 103] on input "search" at bounding box center [791, 99] width 115 height 24
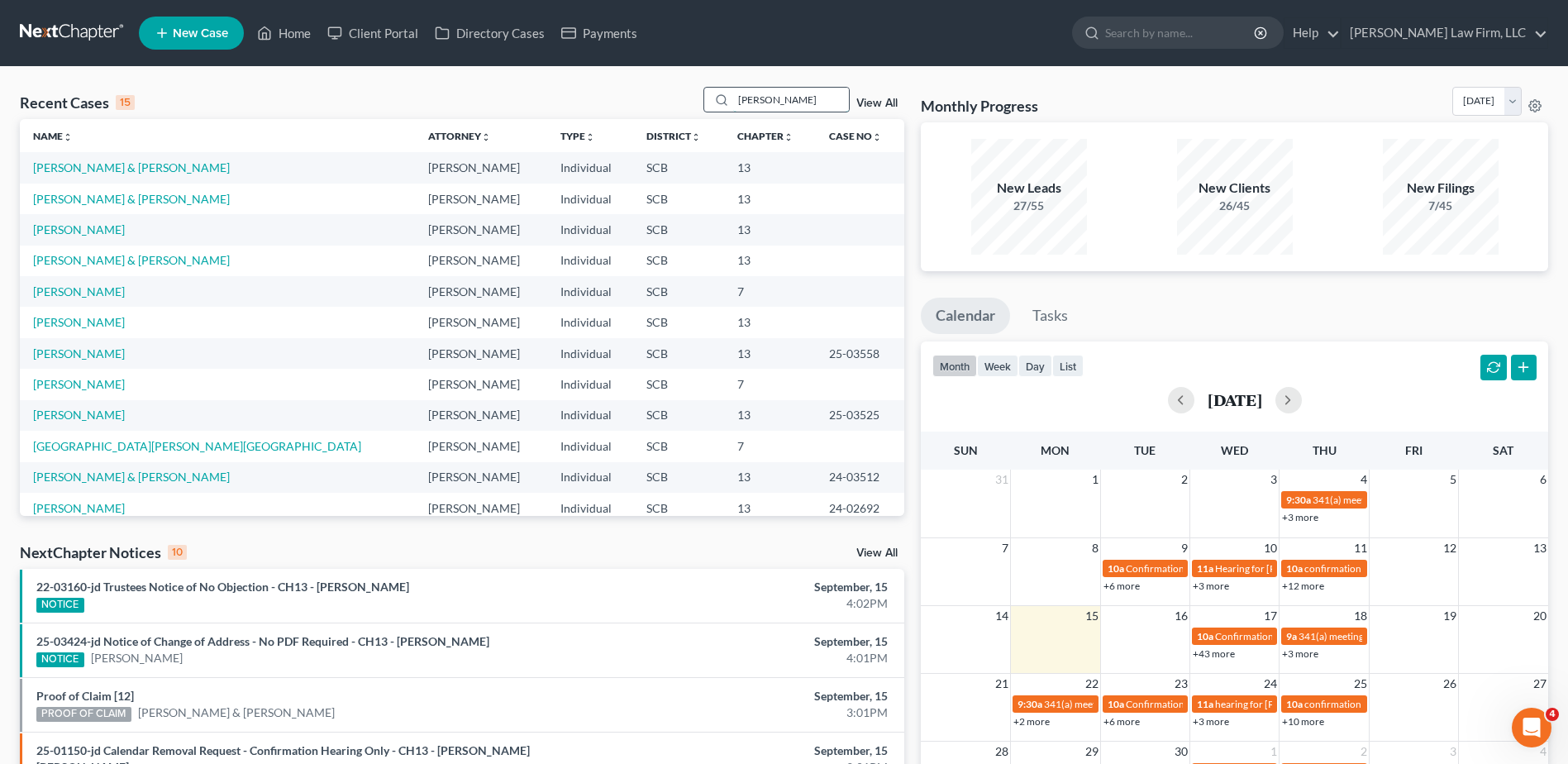
type input "dean"
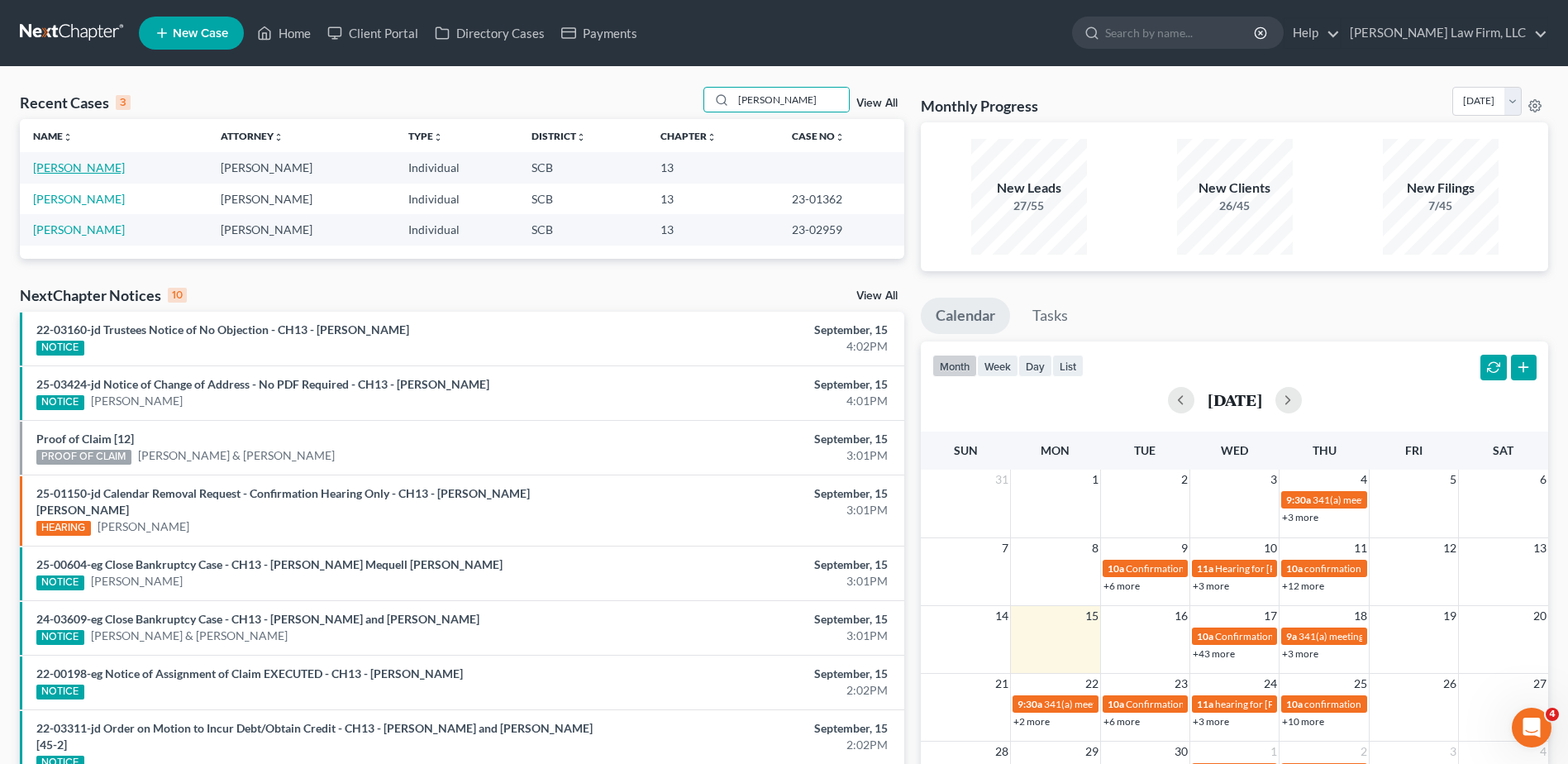
click at [75, 163] on link "[PERSON_NAME]" at bounding box center [79, 167] width 92 height 14
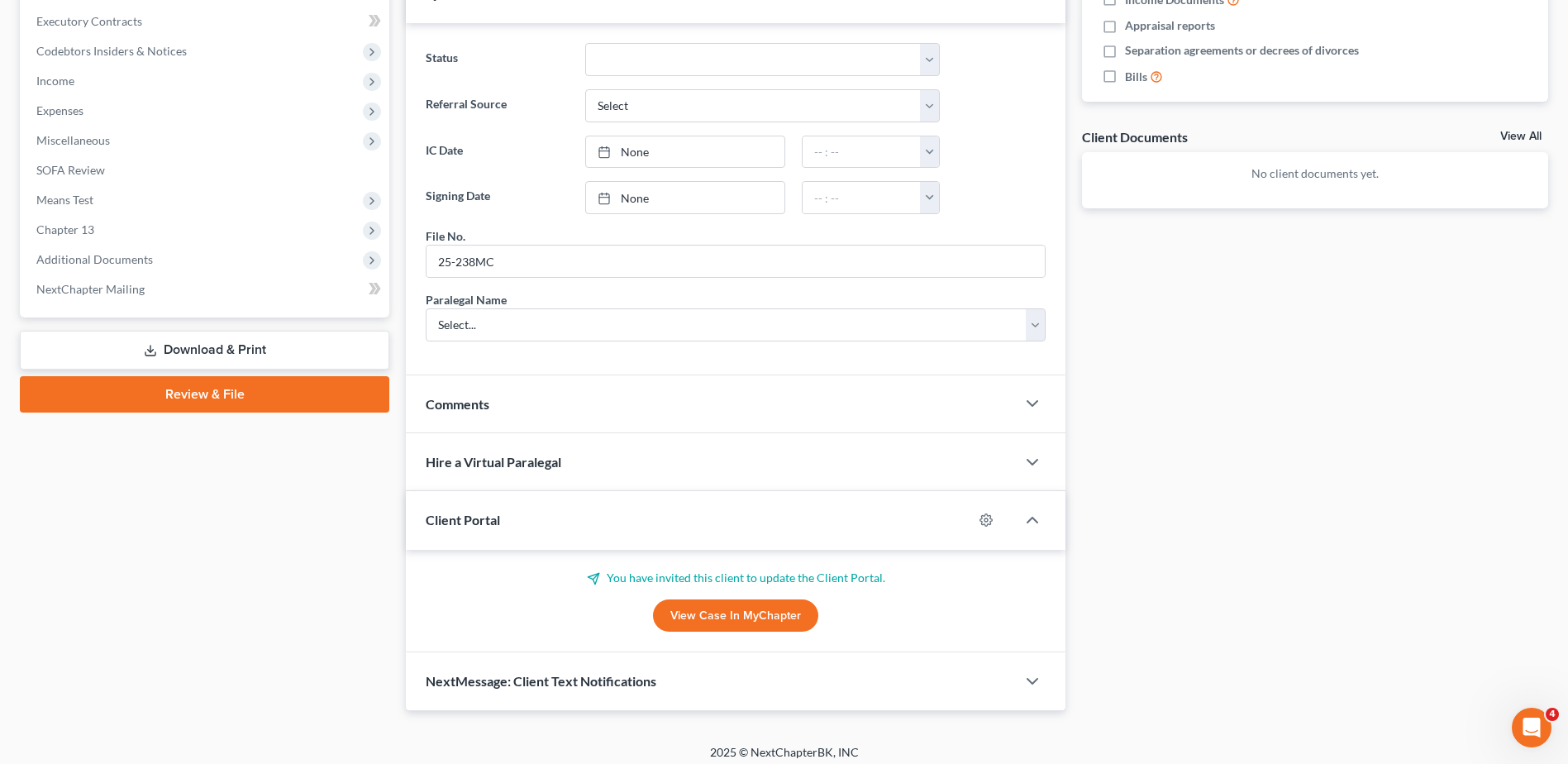
scroll to position [503, 0]
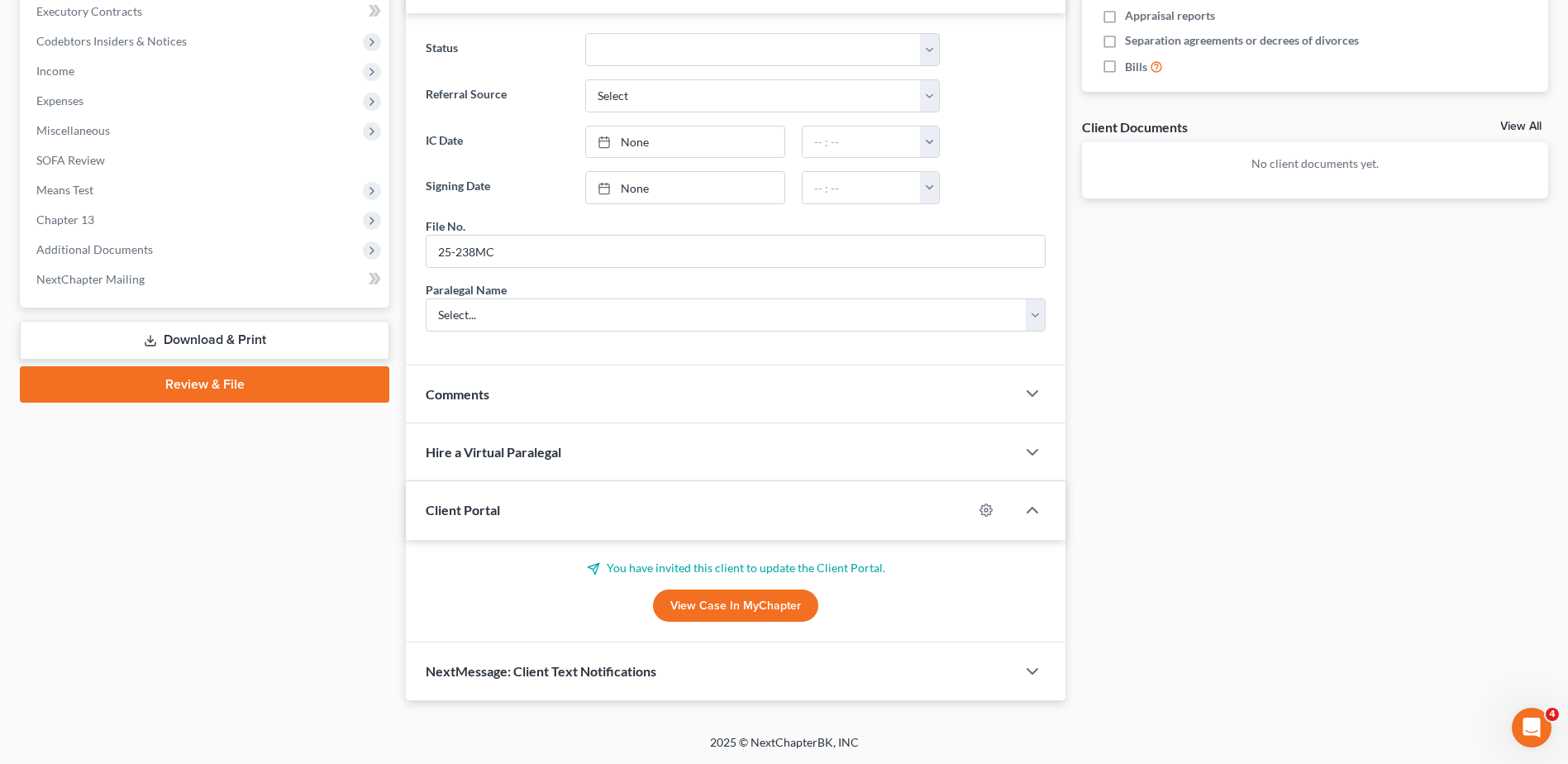
click at [547, 401] on div "Comments" at bounding box center [712, 394] width 610 height 57
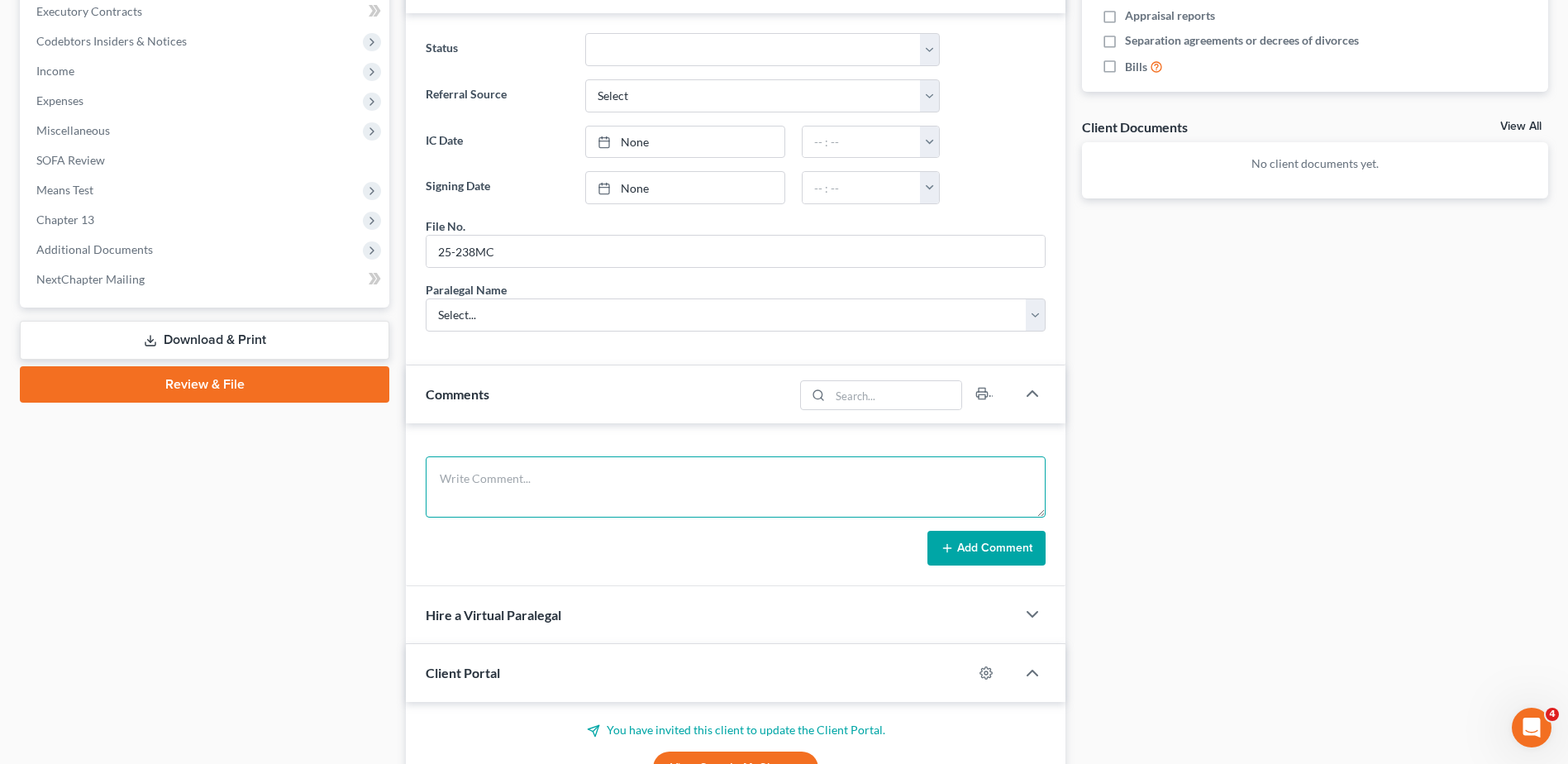
click at [537, 491] on textarea at bounding box center [735, 486] width 620 height 61
click at [1025, 400] on icon "button" at bounding box center [1032, 393] width 20 height 20
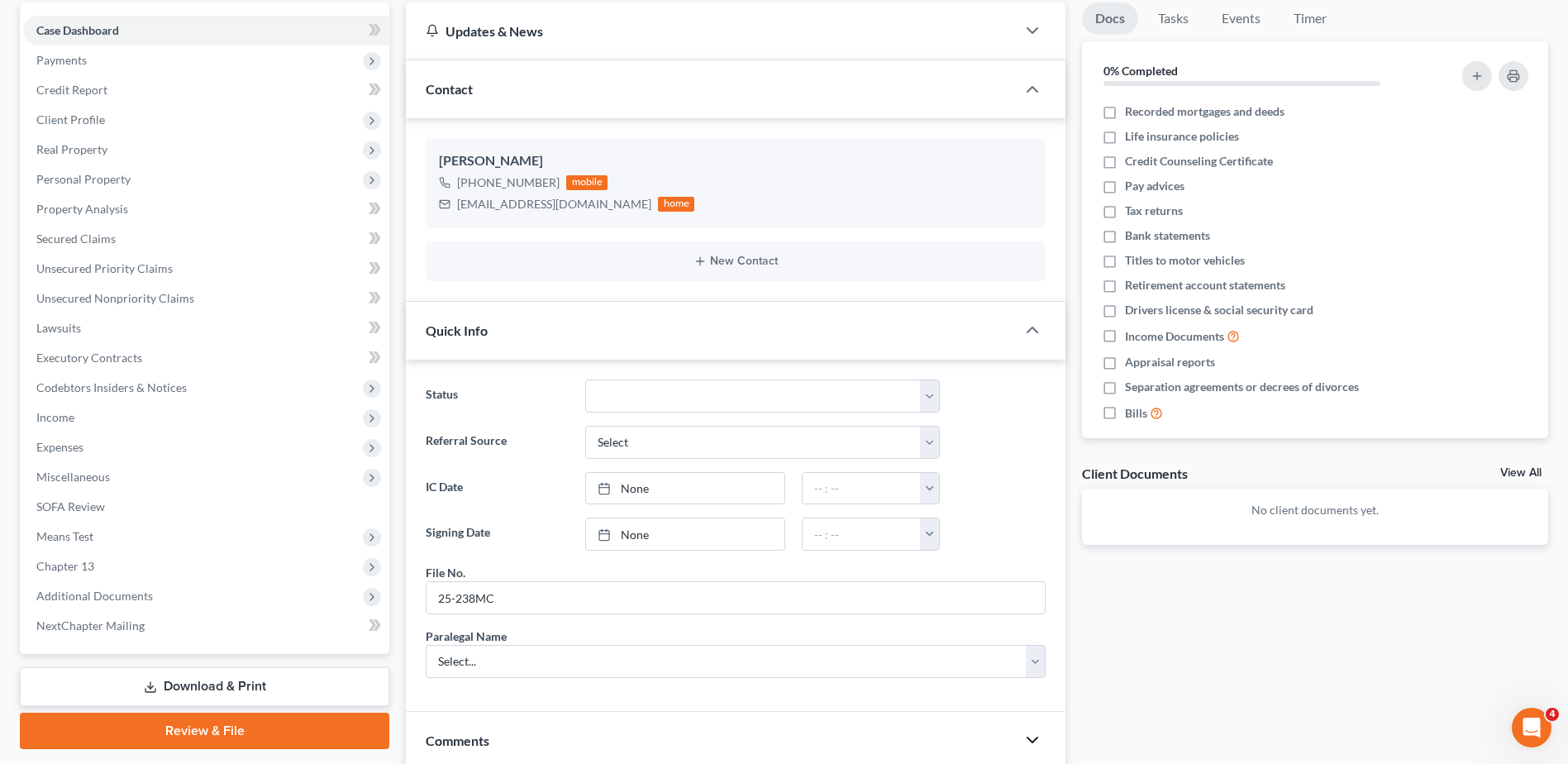
scroll to position [0, 0]
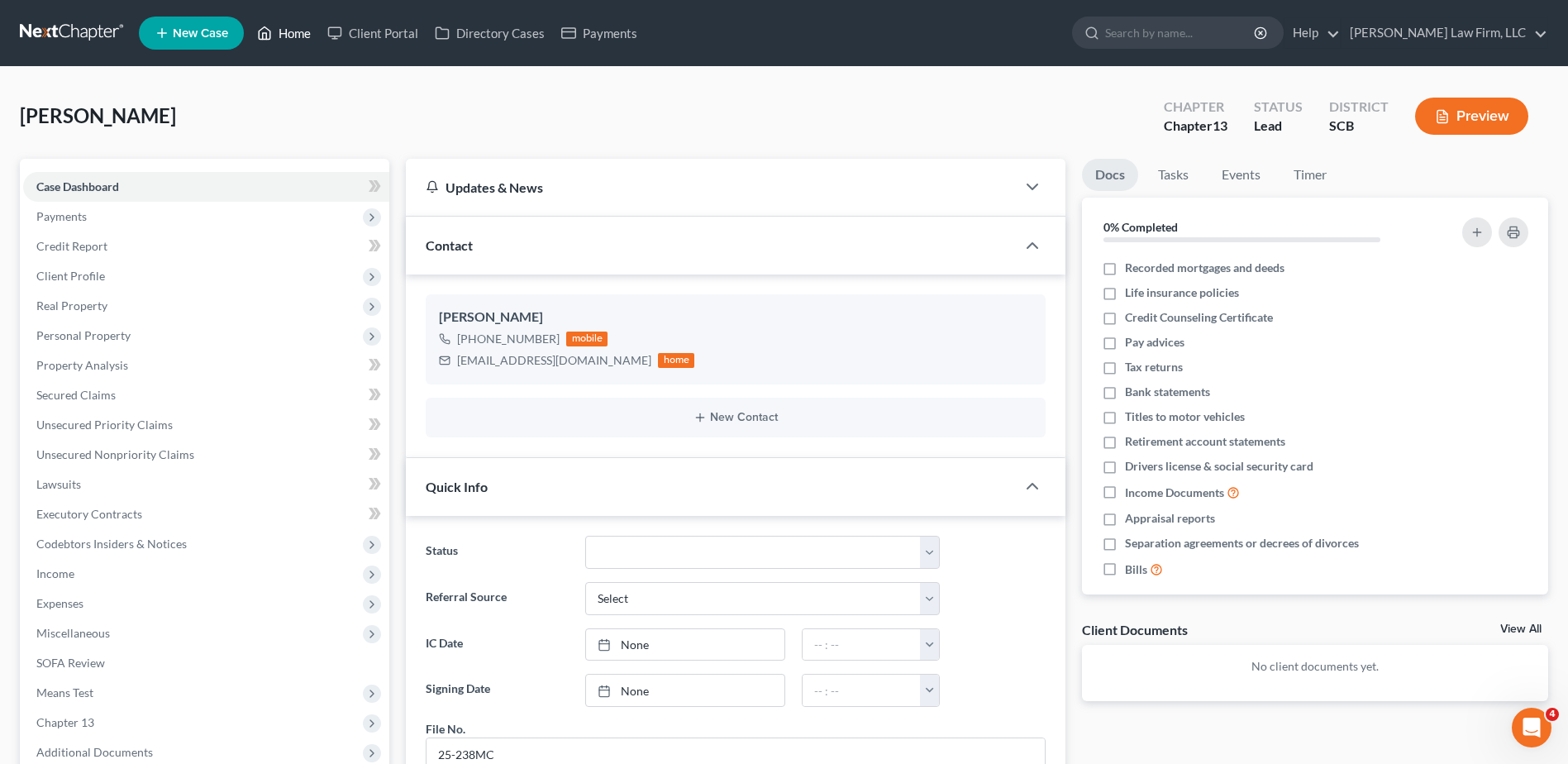
click at [290, 35] on link "Home" at bounding box center [284, 32] width 71 height 30
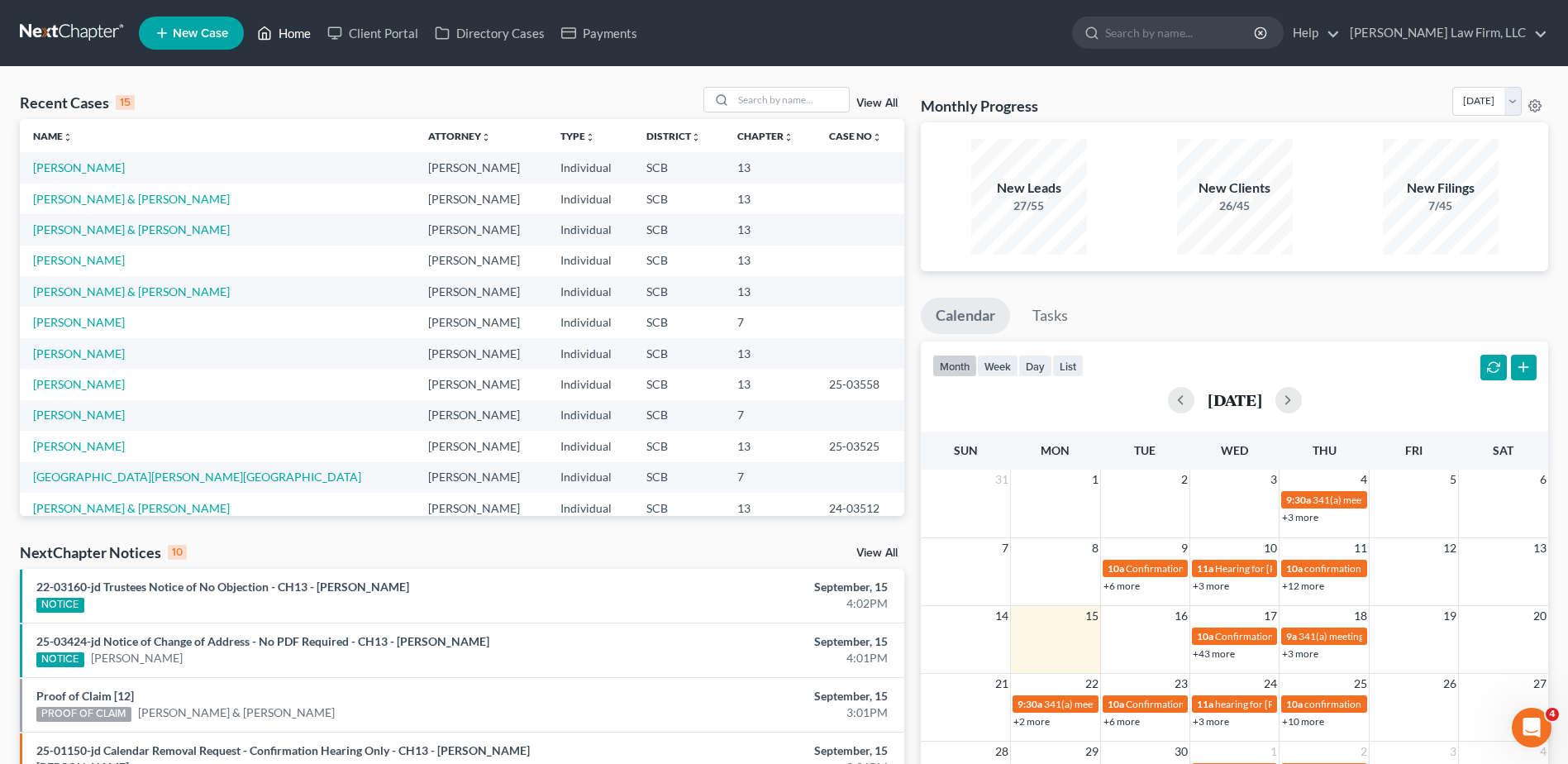
click at [270, 47] on link "Home" at bounding box center [284, 32] width 71 height 30
click at [784, 94] on input "search" at bounding box center [791, 99] width 115 height 24
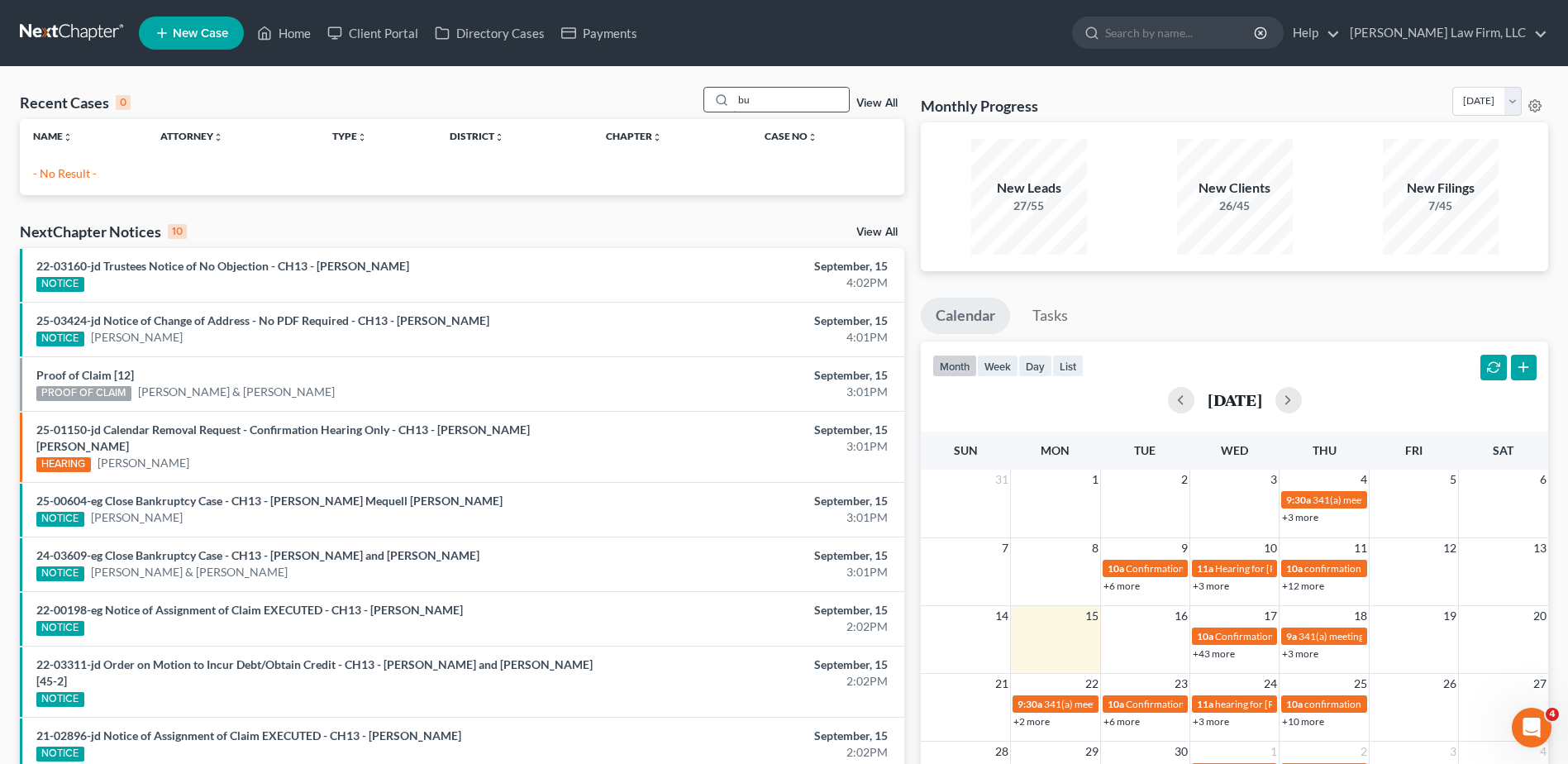
type input "b"
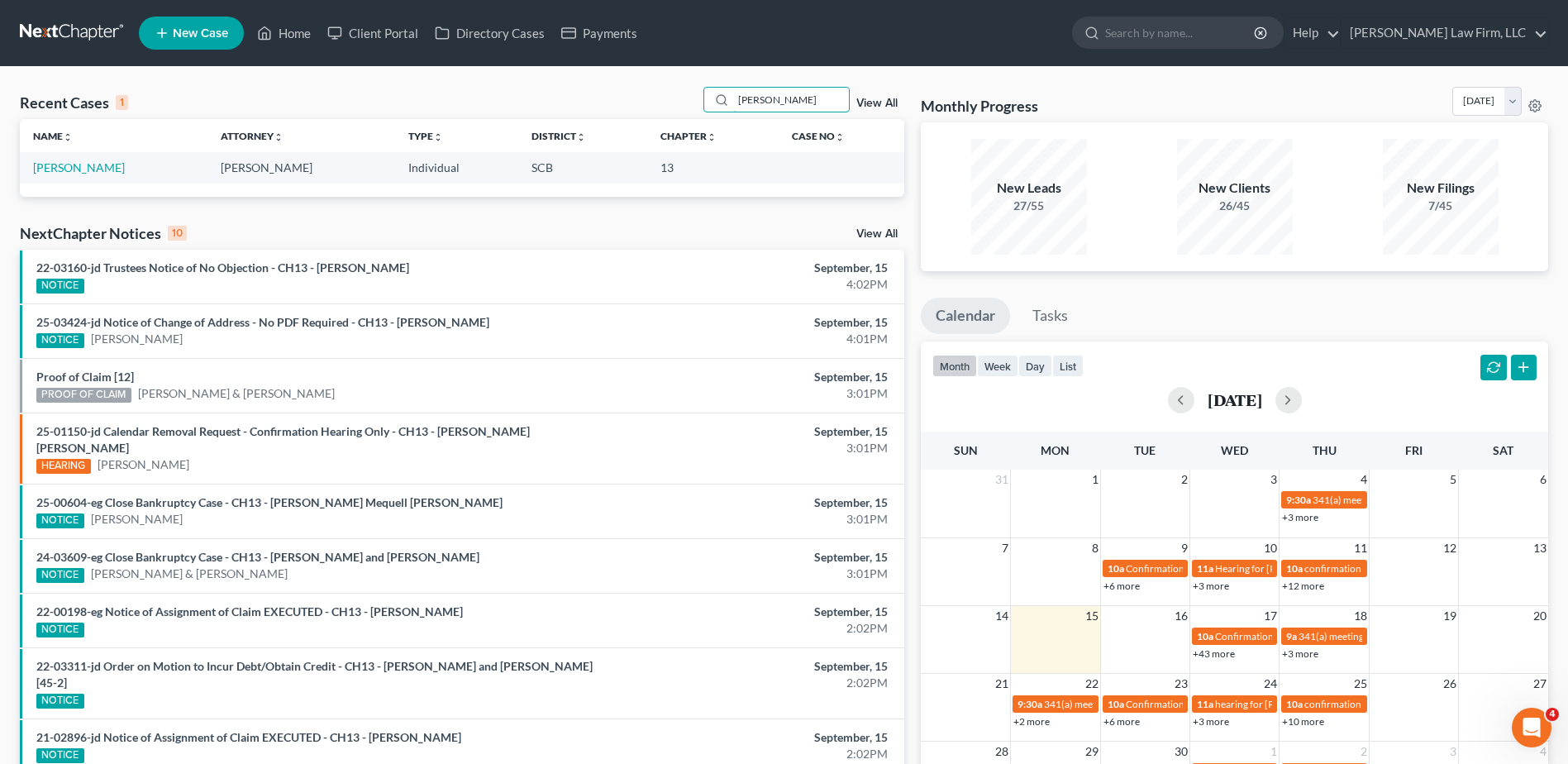
type input "bernhardt"
click at [113, 172] on link "[PERSON_NAME]" at bounding box center [79, 167] width 92 height 14
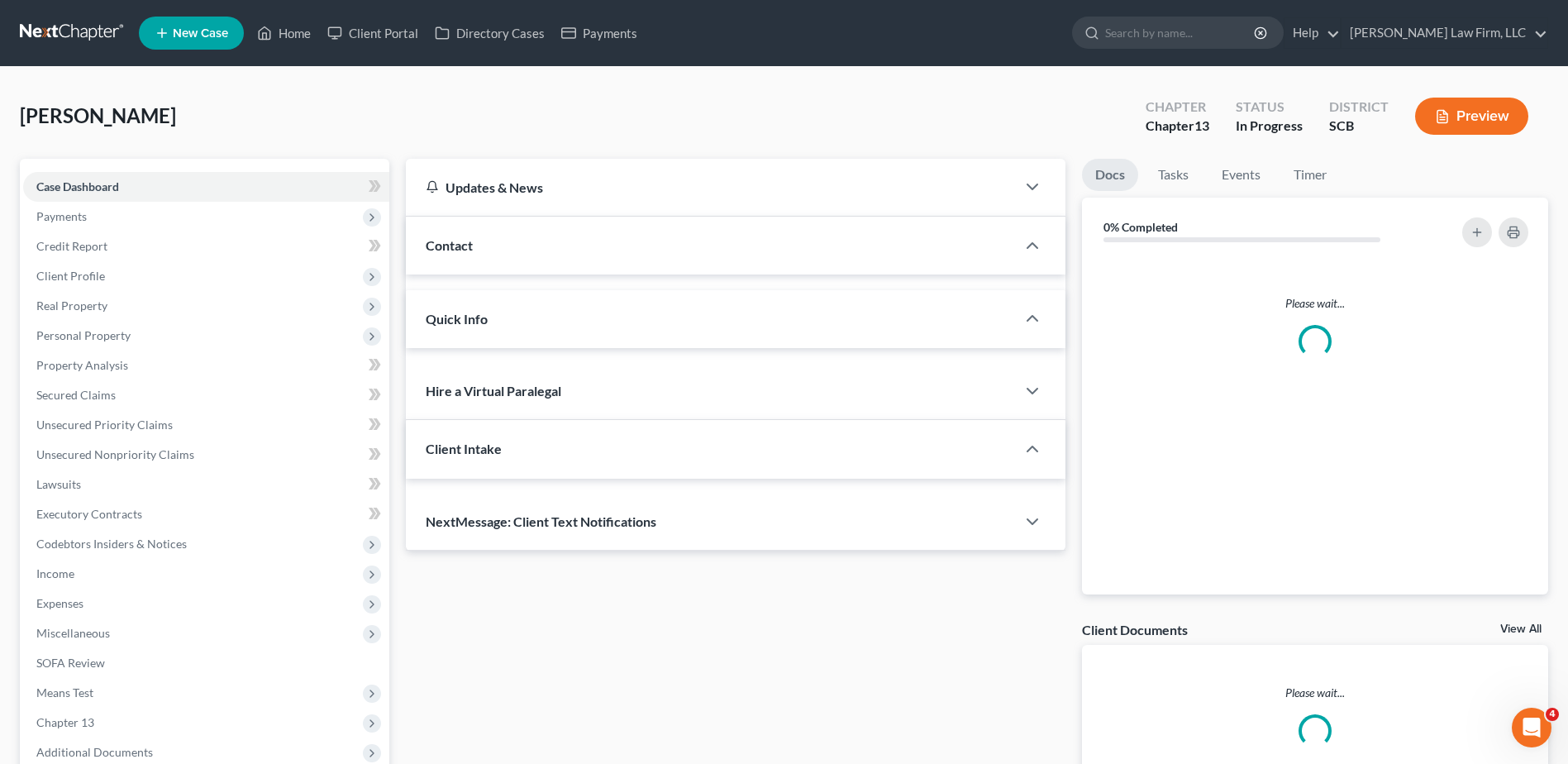
select select "0"
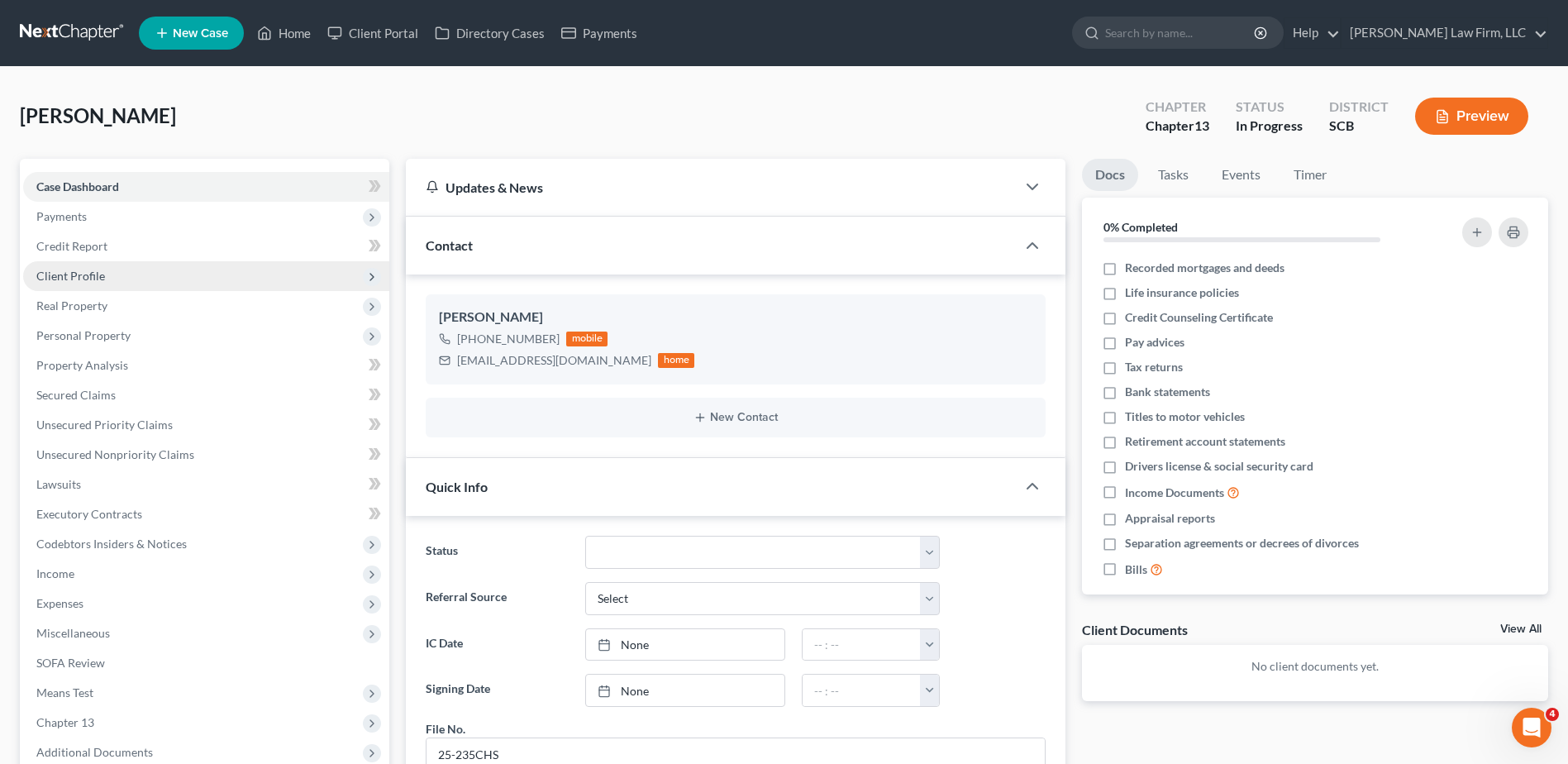
click at [149, 278] on span "Client Profile" at bounding box center [206, 276] width 366 height 30
drag, startPoint x: 149, startPoint y: 278, endPoint x: 114, endPoint y: 274, distance: 35.2
click at [114, 274] on span "Client Profile" at bounding box center [206, 276] width 366 height 30
click at [131, 277] on span "Client Profile" at bounding box center [206, 276] width 366 height 30
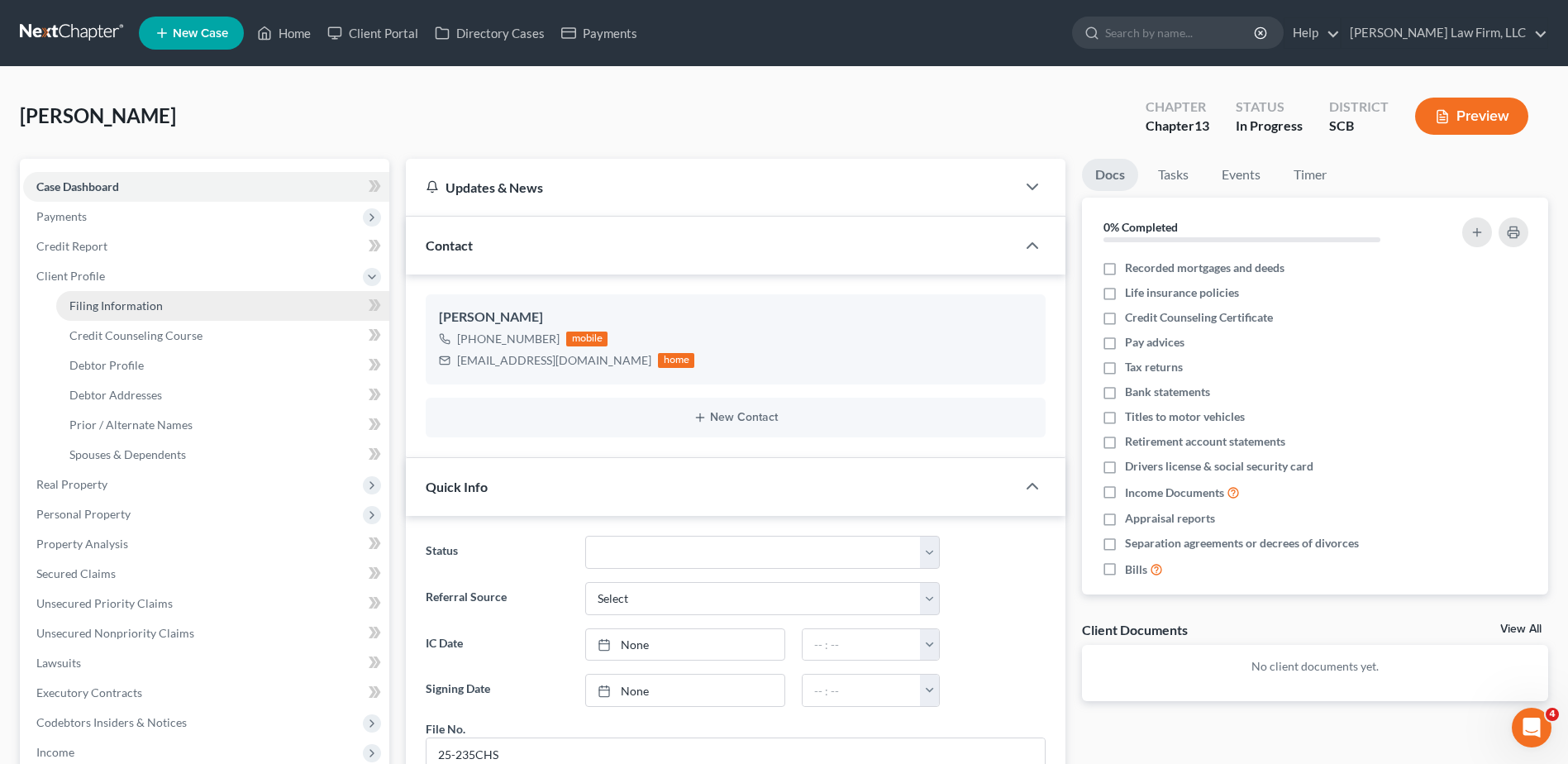
click at [131, 307] on span "Filing Information" at bounding box center [116, 305] width 93 height 14
select select "1"
select select "0"
select select "3"
select select "42"
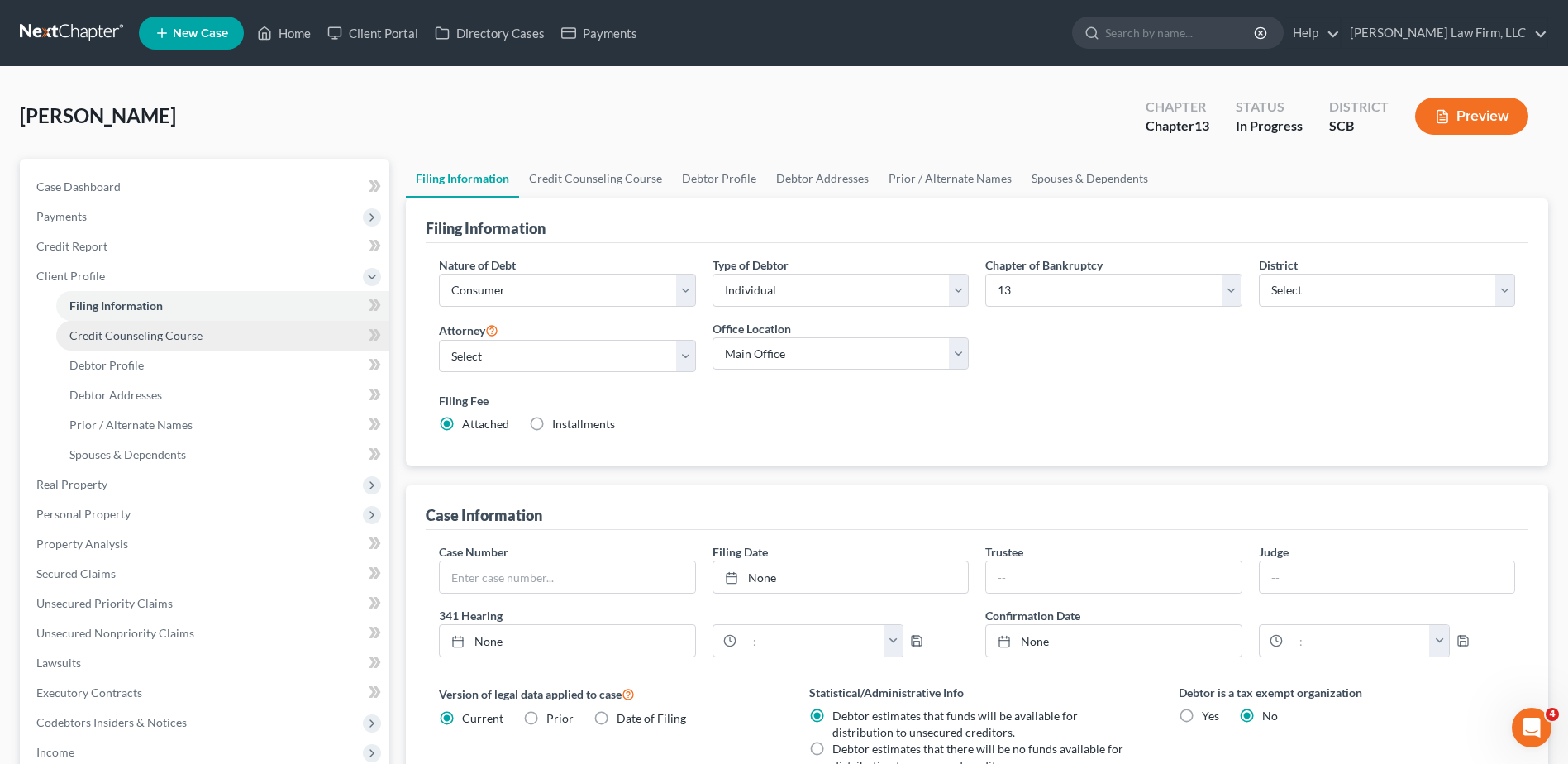
click at [107, 339] on span "Credit Counseling Course" at bounding box center [136, 335] width 134 height 14
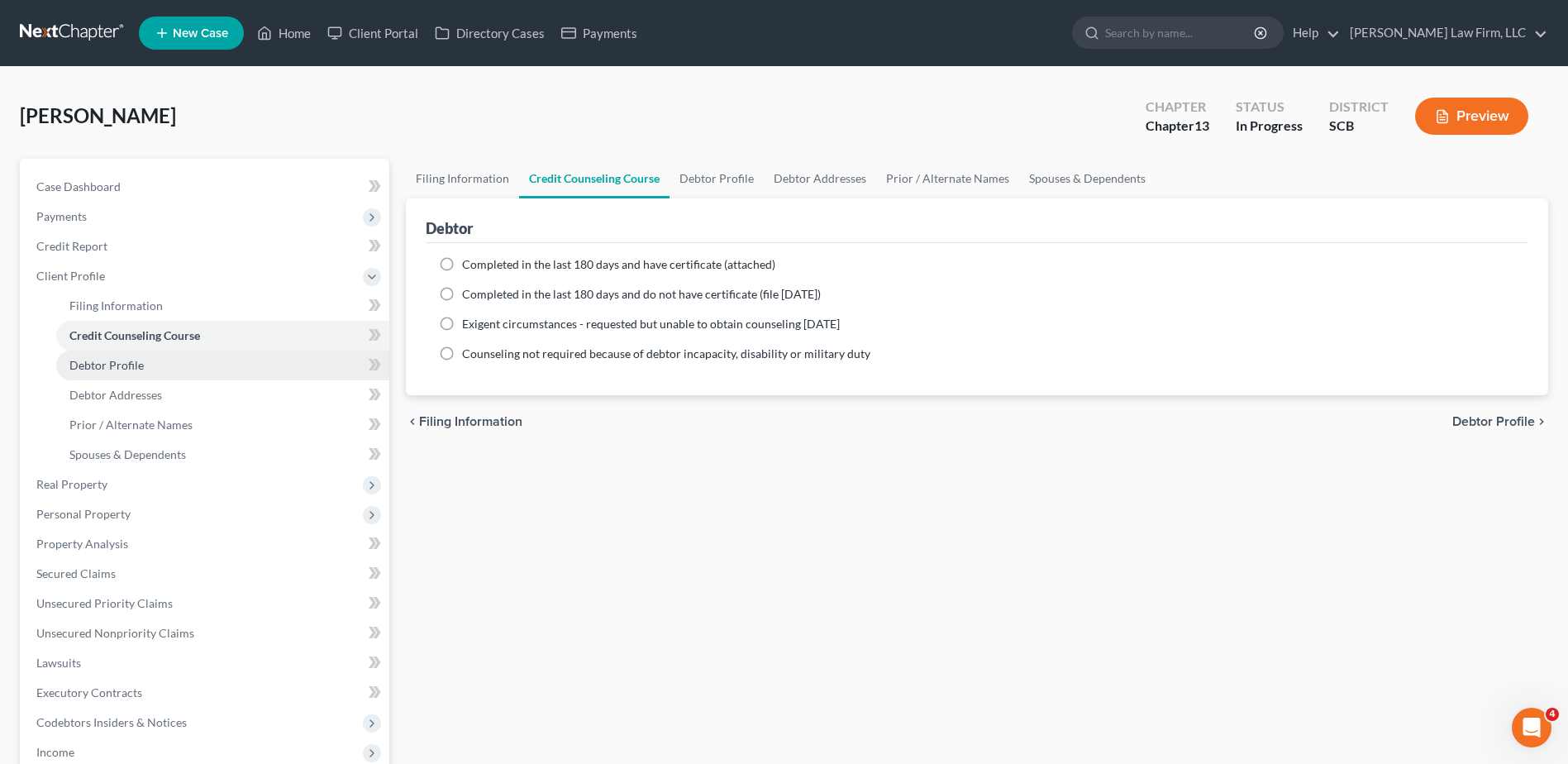
click at [155, 373] on link "Debtor Profile" at bounding box center [222, 365] width 333 height 30
select select "0"
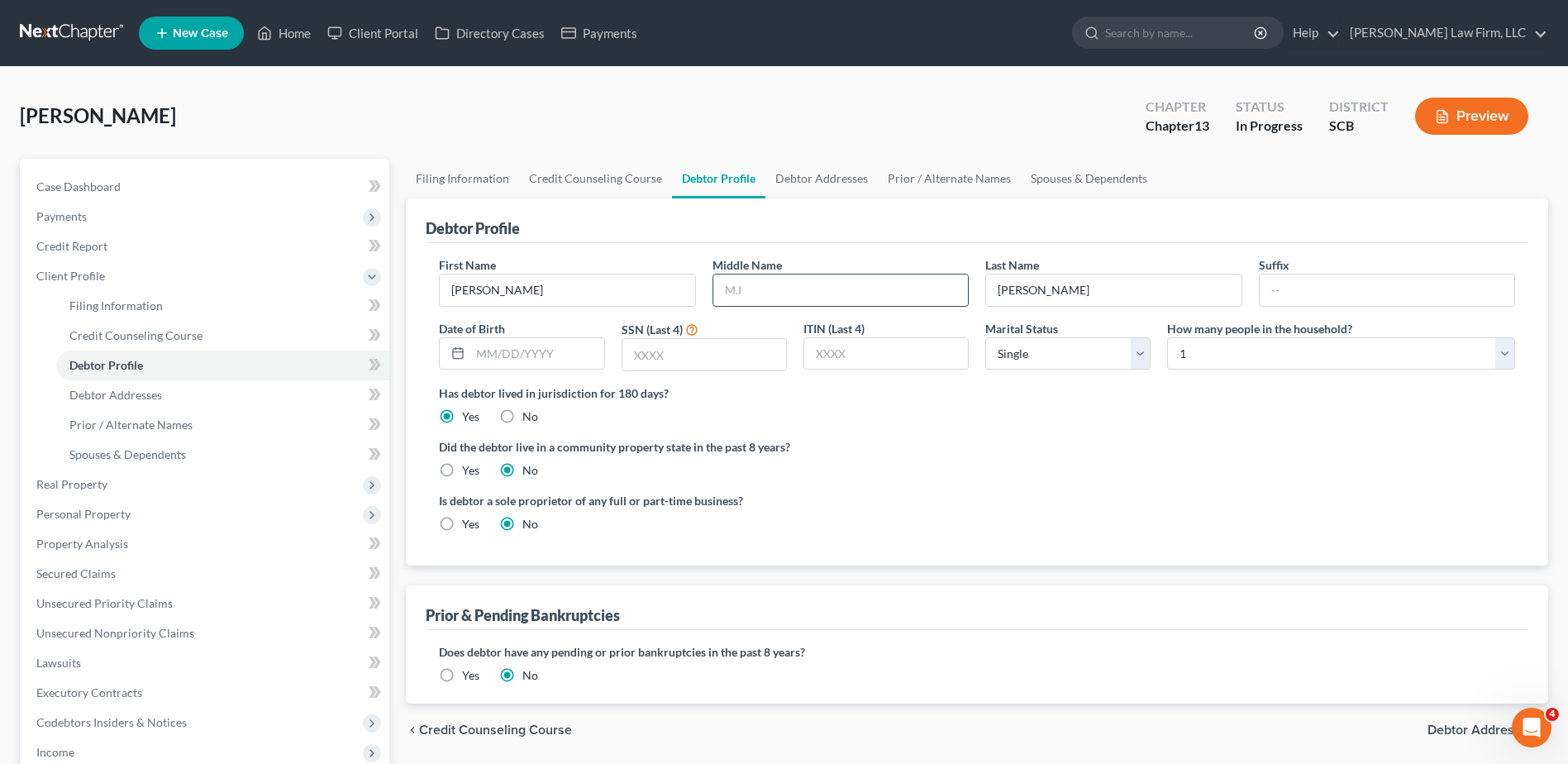
click at [787, 295] on input "text" at bounding box center [840, 290] width 255 height 31
click at [911, 294] on input "G" at bounding box center [840, 290] width 255 height 31
type input "Gary"
click at [533, 357] on input "text" at bounding box center [537, 354] width 134 height 31
type input "07/21/1978"
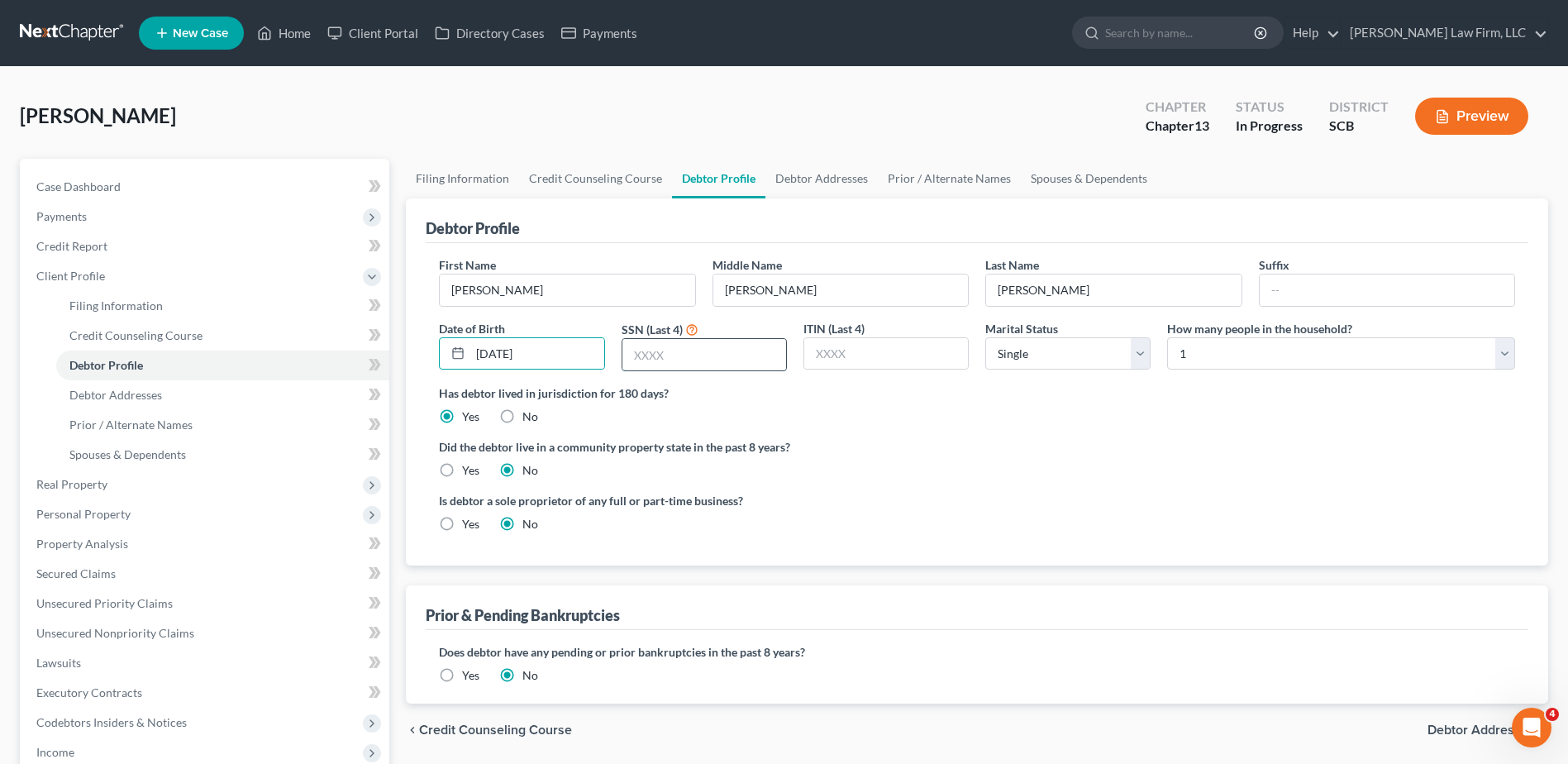
click at [674, 354] on input "text" at bounding box center [705, 354] width 164 height 31
type input "5371"
click at [1085, 354] on select "Select Single Married Separated Divorced Widowed" at bounding box center [1067, 354] width 165 height 33
select select "1"
click at [985, 338] on select "Select Single Married Separated Divorced Widowed" at bounding box center [1067, 354] width 165 height 33
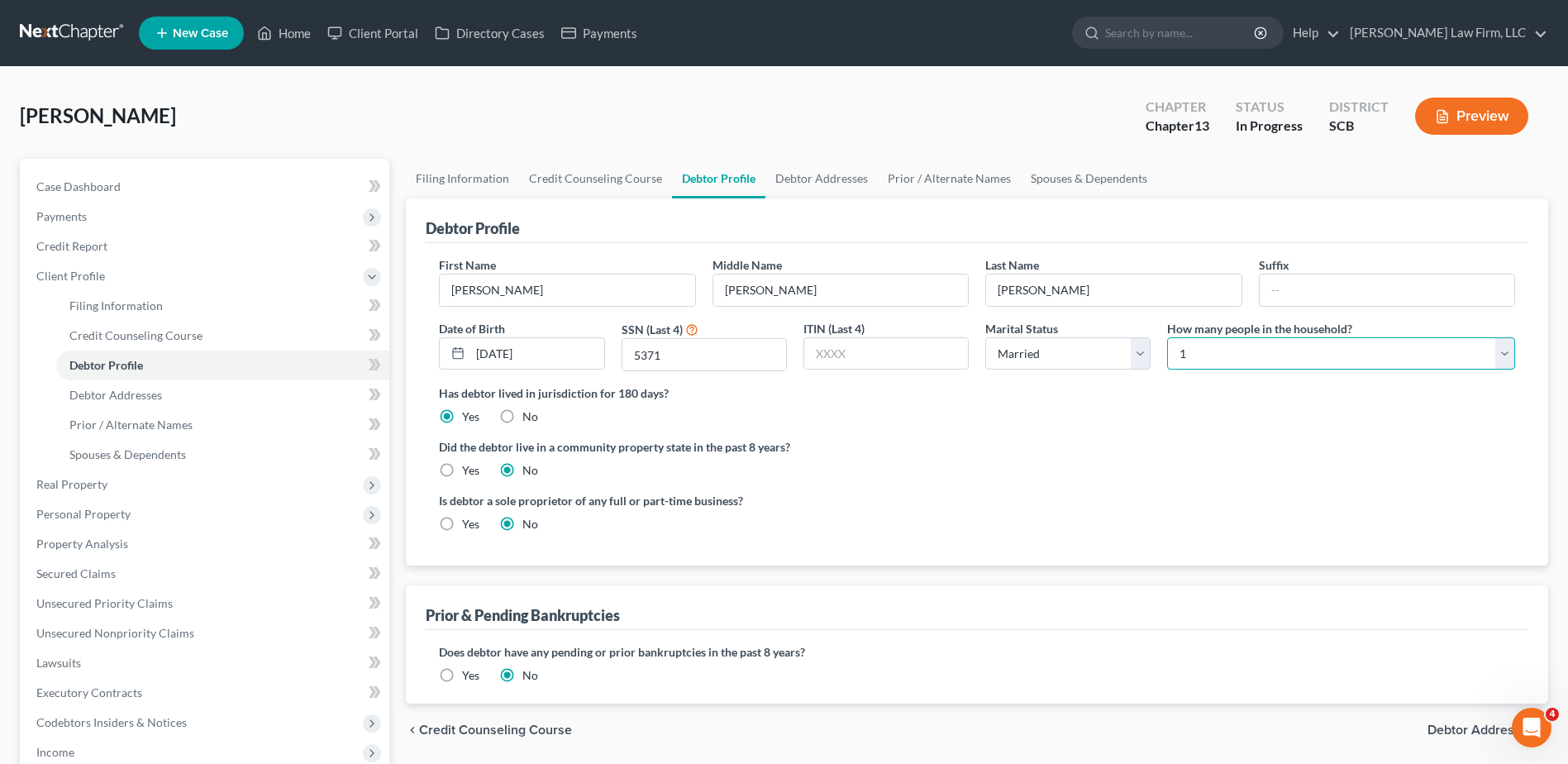
click at [1244, 357] on select "Select 1 2 3 4 5 6 7 8 9 10 11 12 13 14 15 16 17 18 19 20" at bounding box center [1341, 354] width 348 height 33
click at [1167, 338] on select "Select 1 2 3 4 5 6 7 8 9 10 11 12 13 14 15 16 17 18 19 20" at bounding box center [1341, 354] width 348 height 33
click at [1217, 353] on select "Select 1 2 3 4 5 6 7 8 9 10 11 12 13 14 15 16 17 18 19 20" at bounding box center [1341, 354] width 348 height 33
select select "3"
click at [1167, 338] on select "Select 1 2 3 4 5 6 7 8 9 10 11 12 13 14 15 16 17 18 19 20" at bounding box center [1341, 354] width 348 height 33
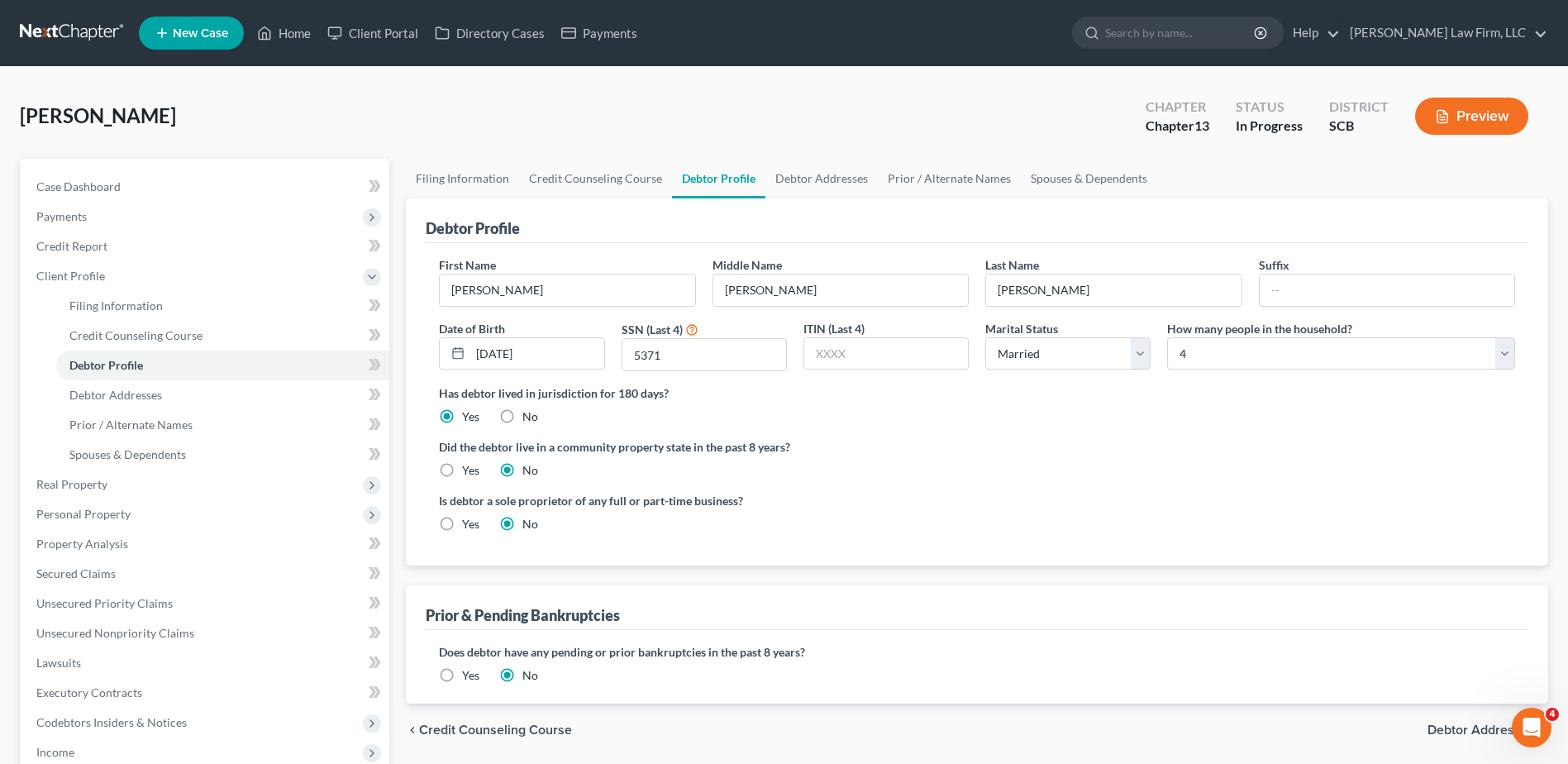
click at [1201, 214] on div "Debtor Profile" at bounding box center [977, 220] width 1103 height 45
click at [463, 526] on label "Yes" at bounding box center [471, 524] width 17 height 16
click at [468, 526] on input "Yes" at bounding box center [473, 521] width 10 height 10
radio input "true"
radio input "false"
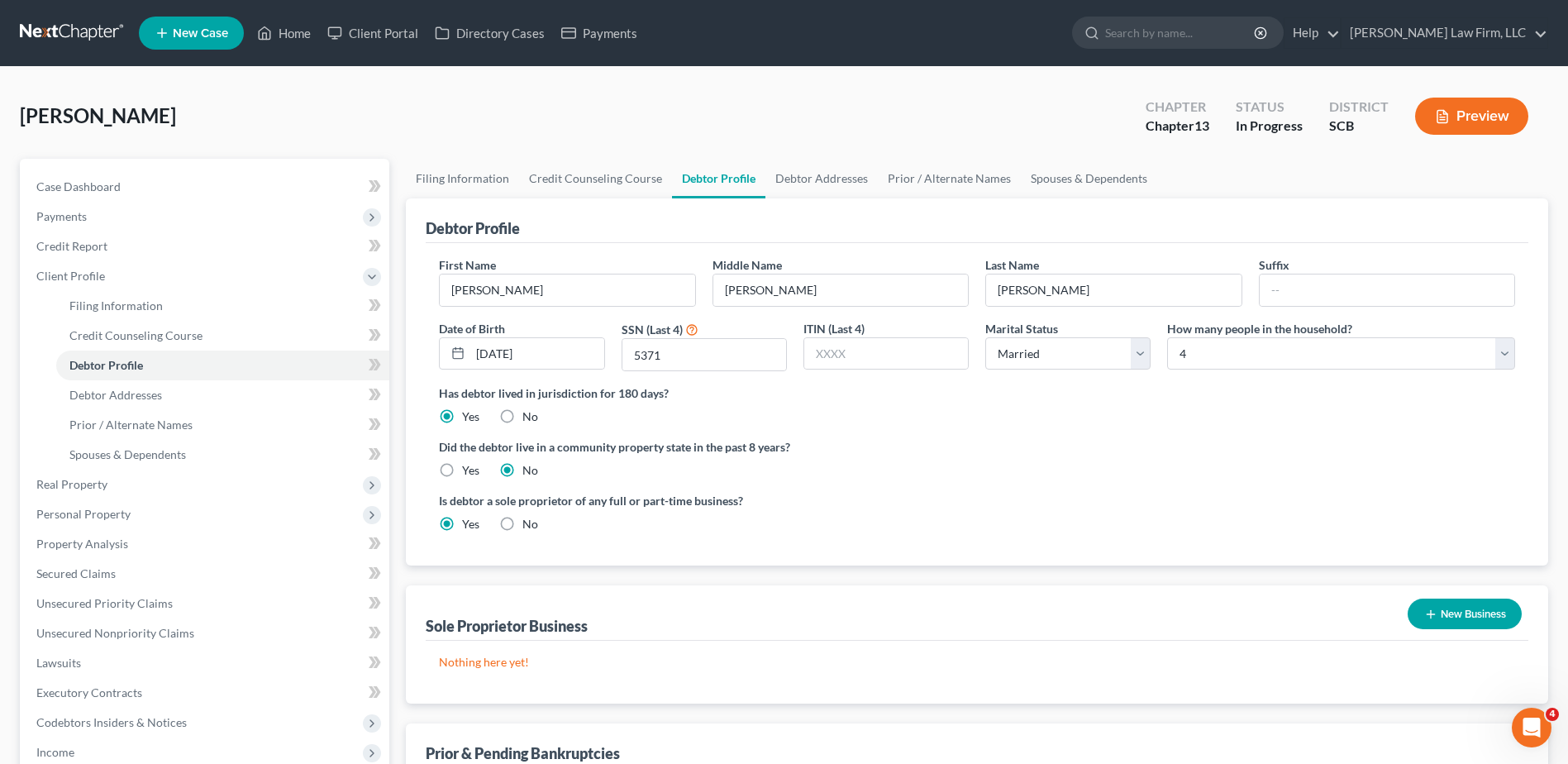
click at [1462, 607] on button "New Business" at bounding box center [1465, 614] width 114 height 31
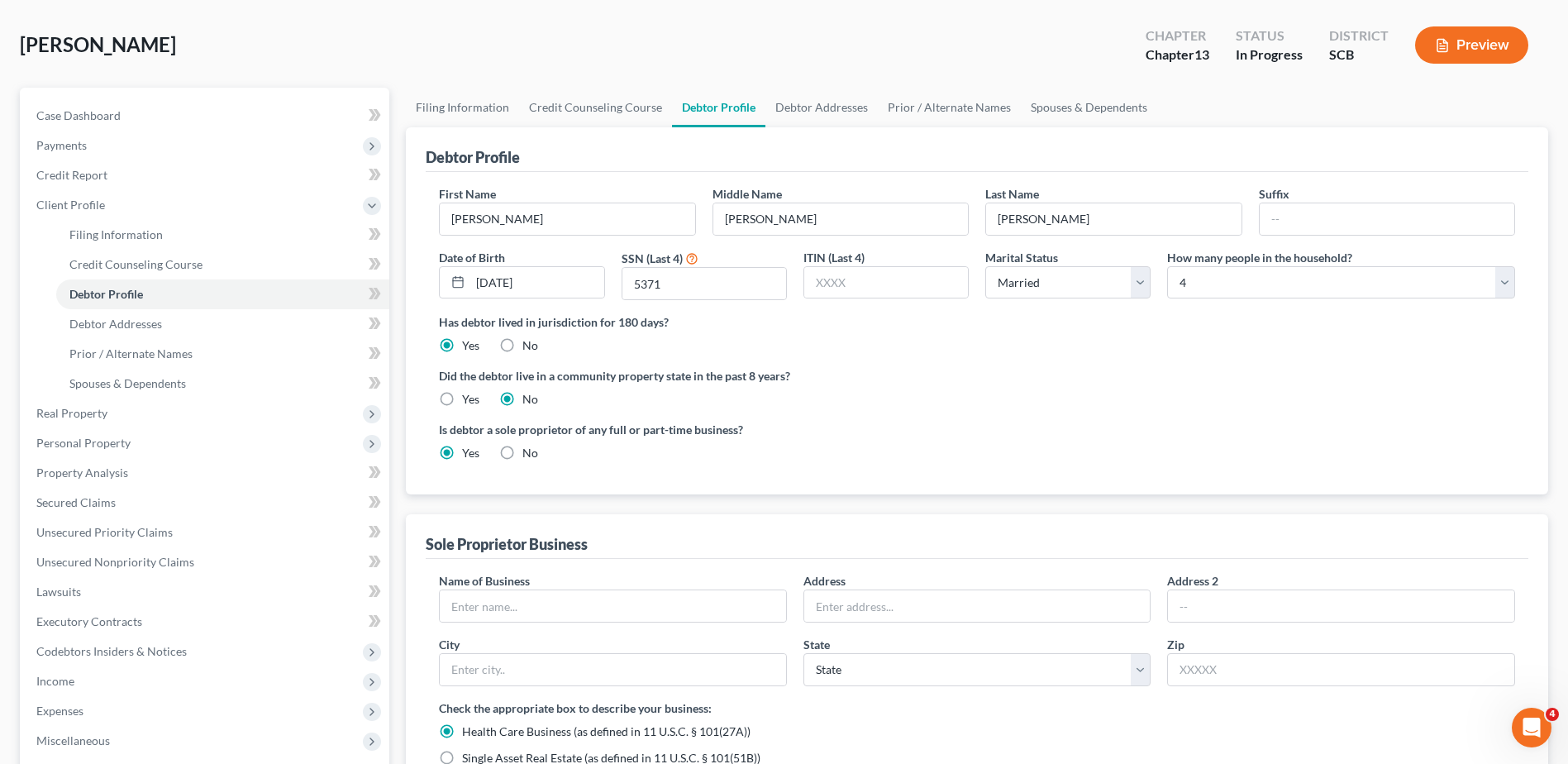
scroll to position [165, 0]
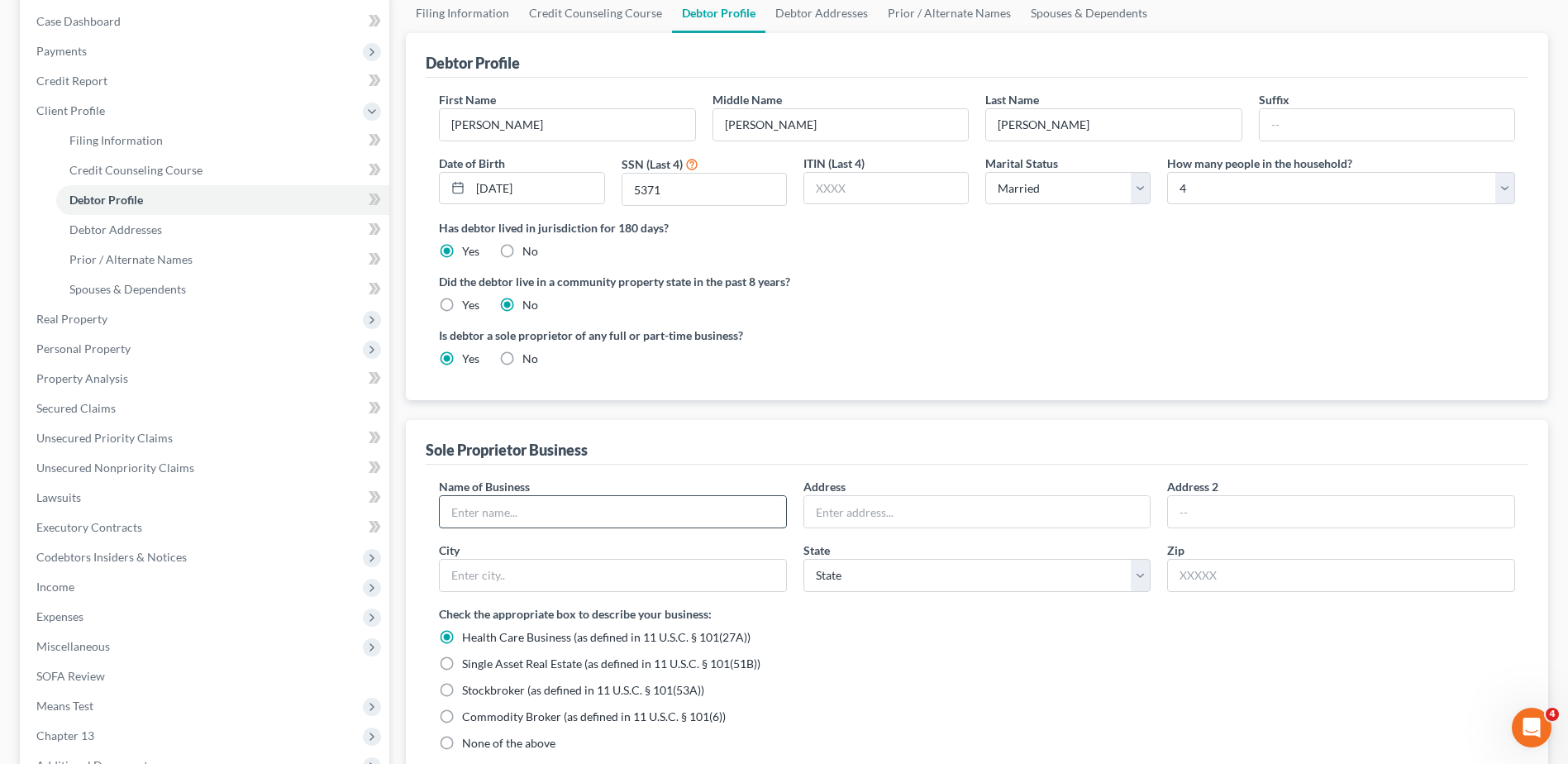
click at [625, 504] on input "text" at bounding box center [612, 511] width 346 height 31
type input "Michael Bernhardt Painting"
type input "113 Comingtee Range"
type input "Summerville"
select select "42"
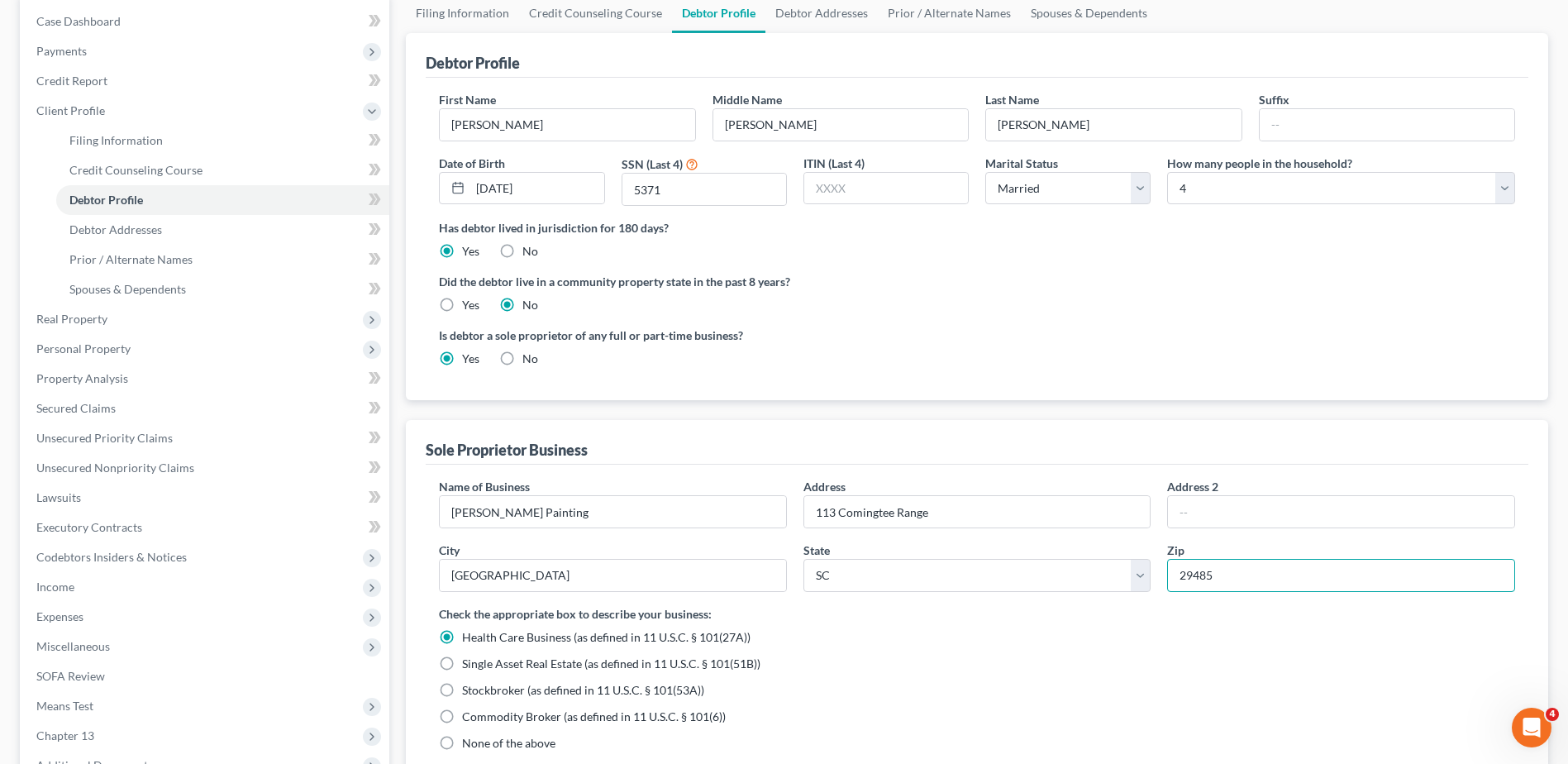
type input "29485"
click at [913, 433] on div "Sole Proprietor Business" at bounding box center [977, 442] width 1103 height 45
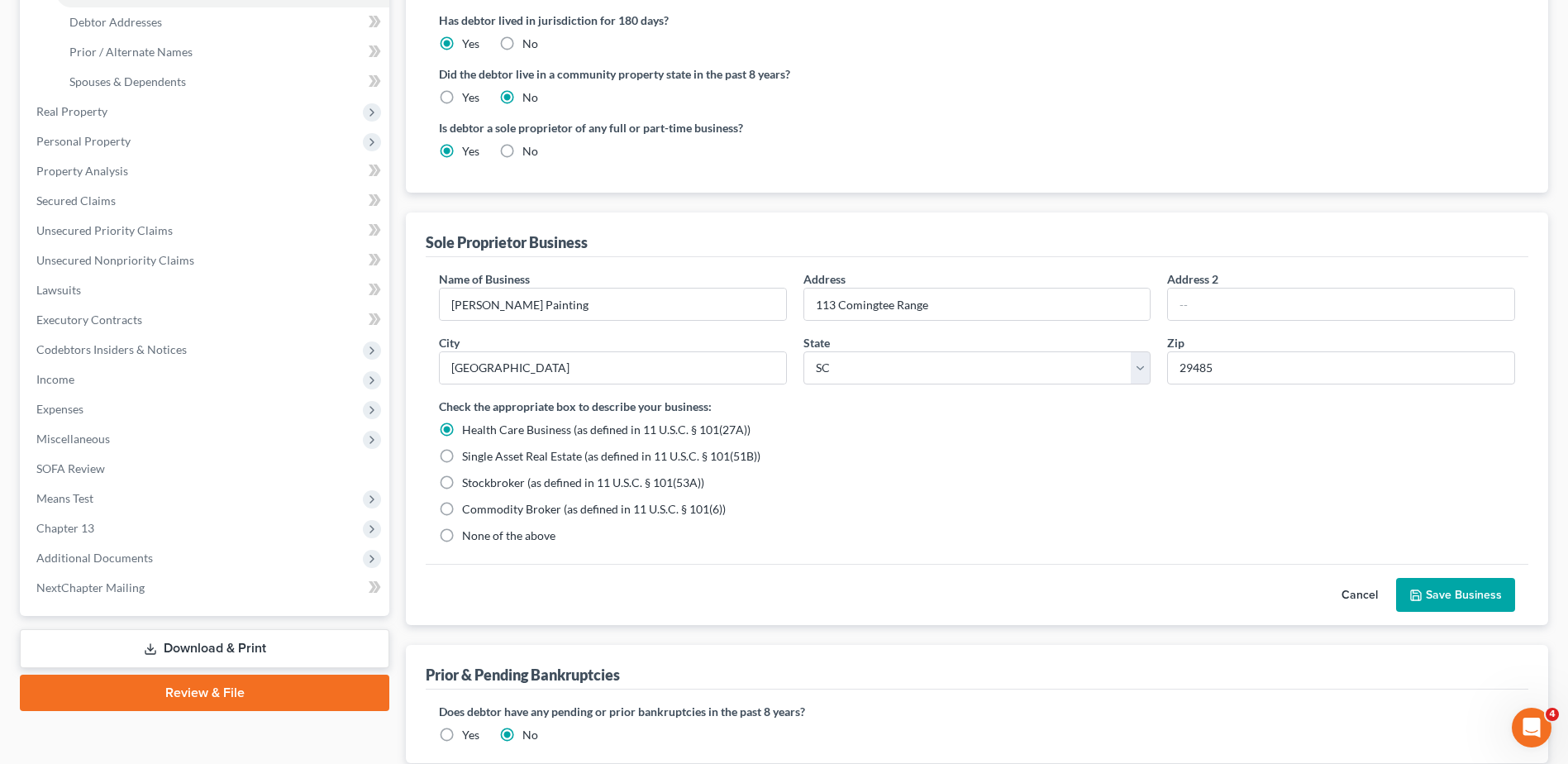
scroll to position [413, 0]
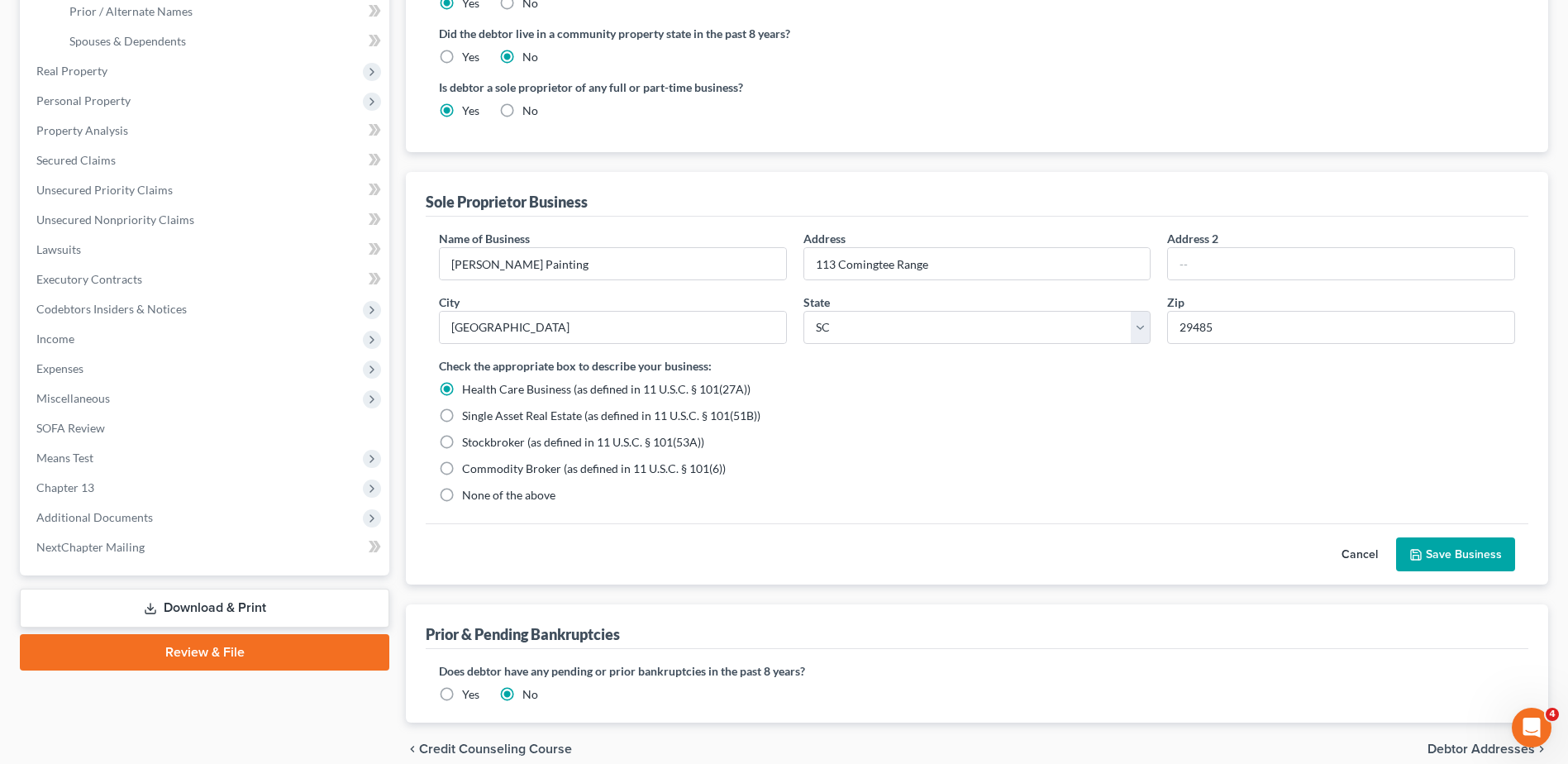
click at [517, 491] on span "None of the above" at bounding box center [509, 494] width 93 height 14
click at [480, 491] on input "None of the above" at bounding box center [473, 492] width 10 height 10
radio input "true"
radio input "false"
click at [1471, 555] on button "Save Business" at bounding box center [1455, 554] width 119 height 34
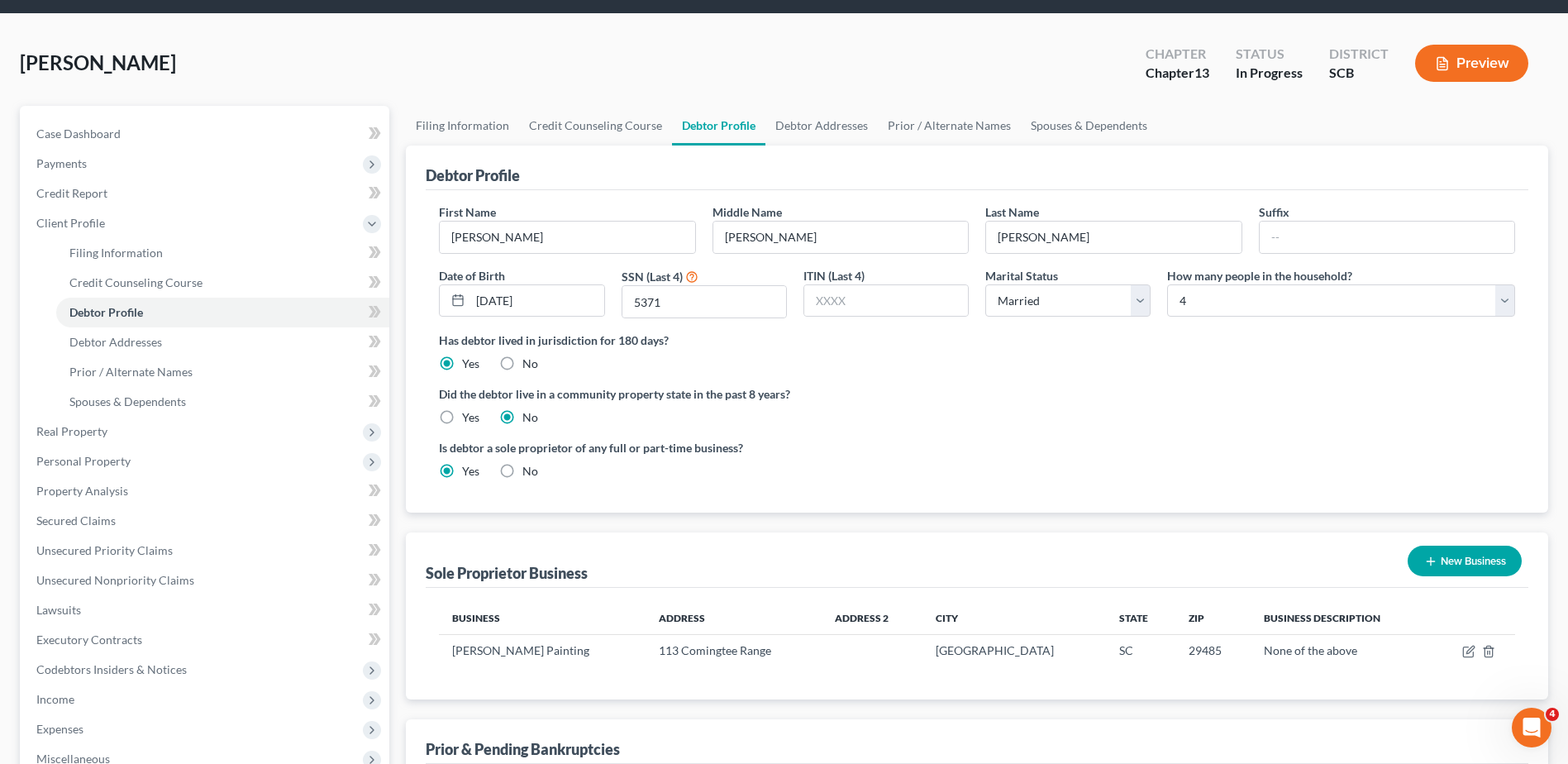
scroll to position [52, 0]
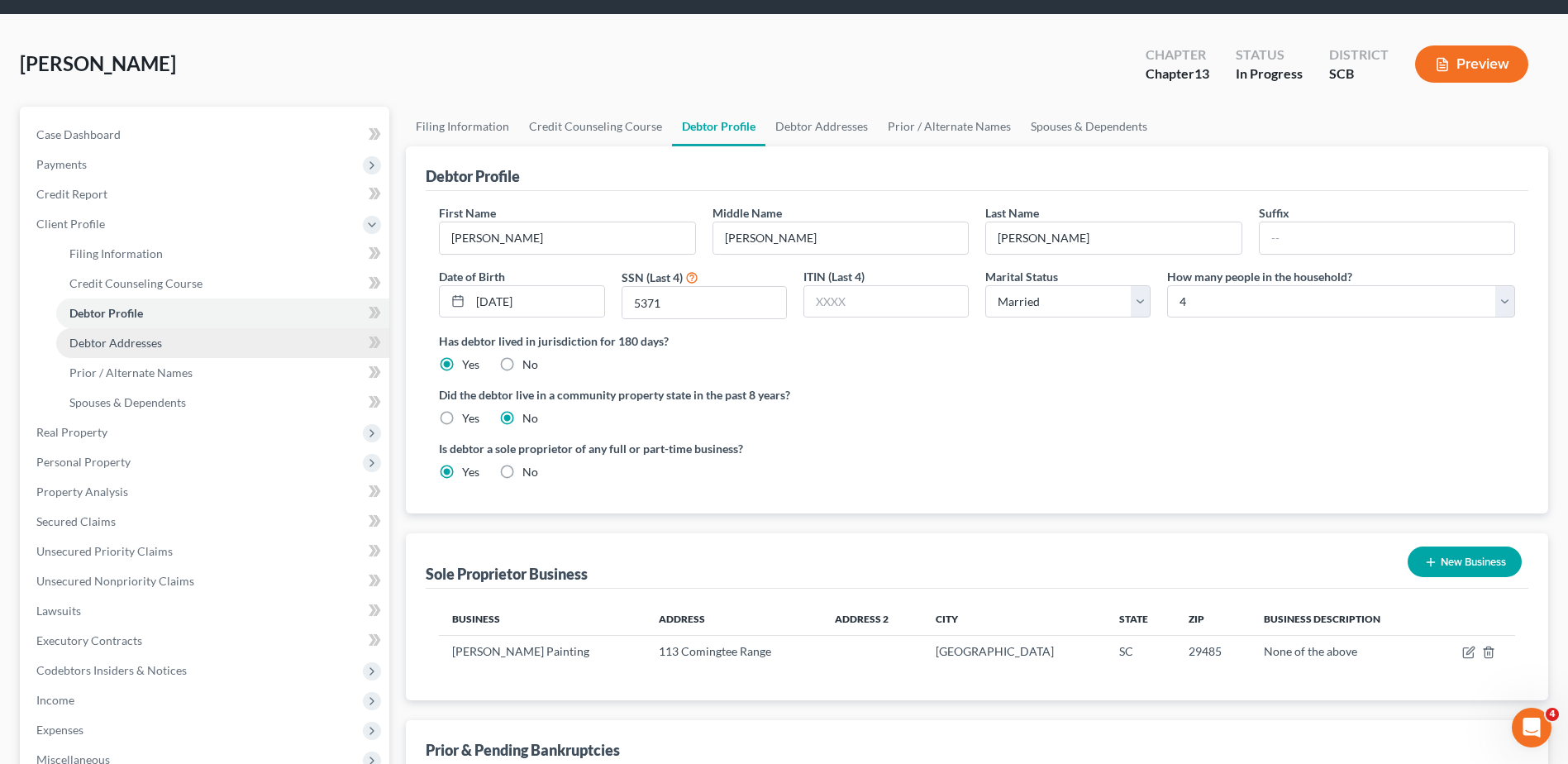
click at [164, 345] on link "Debtor Addresses" at bounding box center [222, 342] width 333 height 30
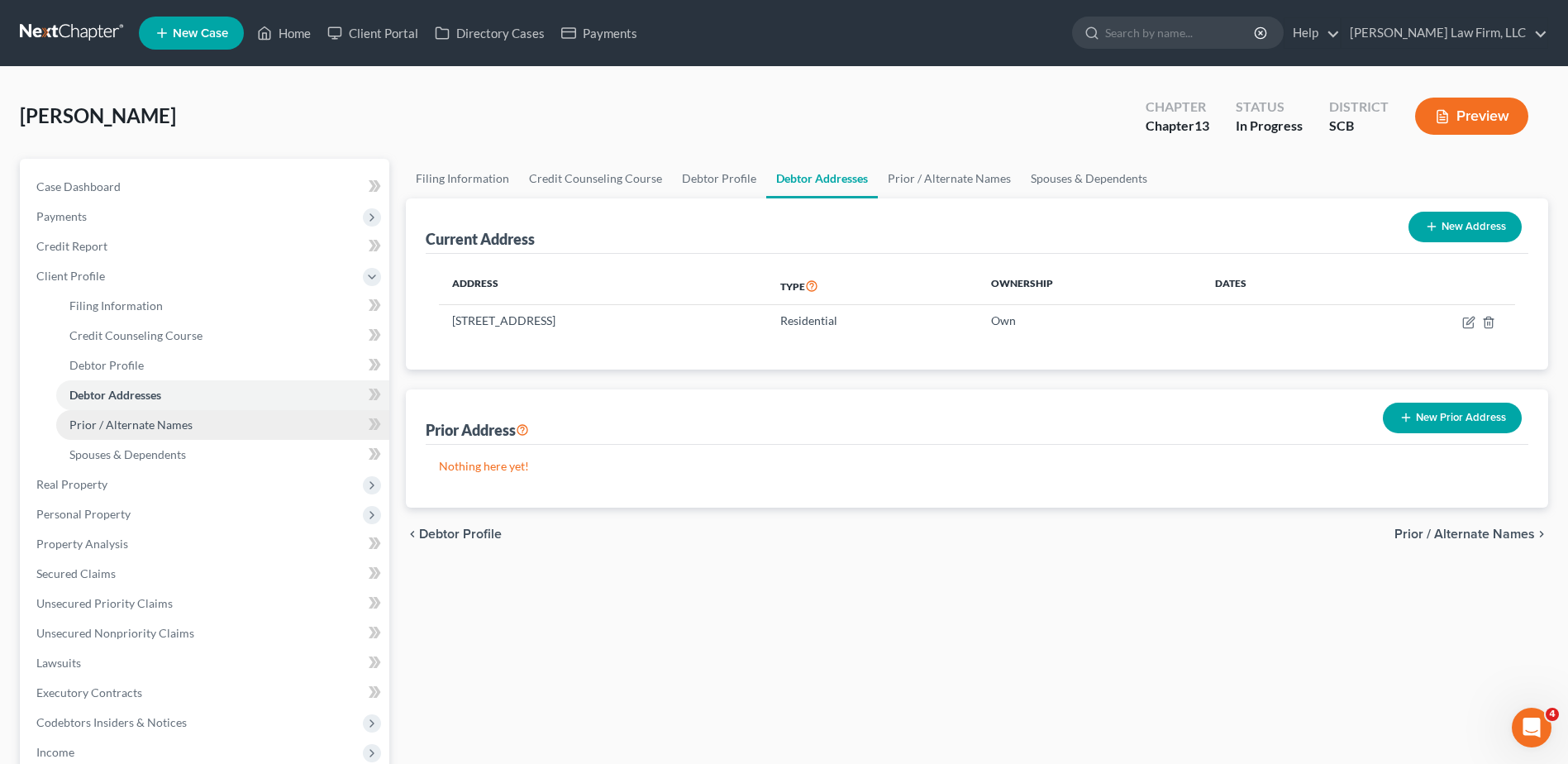
click at [176, 424] on span "Prior / Alternate Names" at bounding box center [131, 424] width 123 height 14
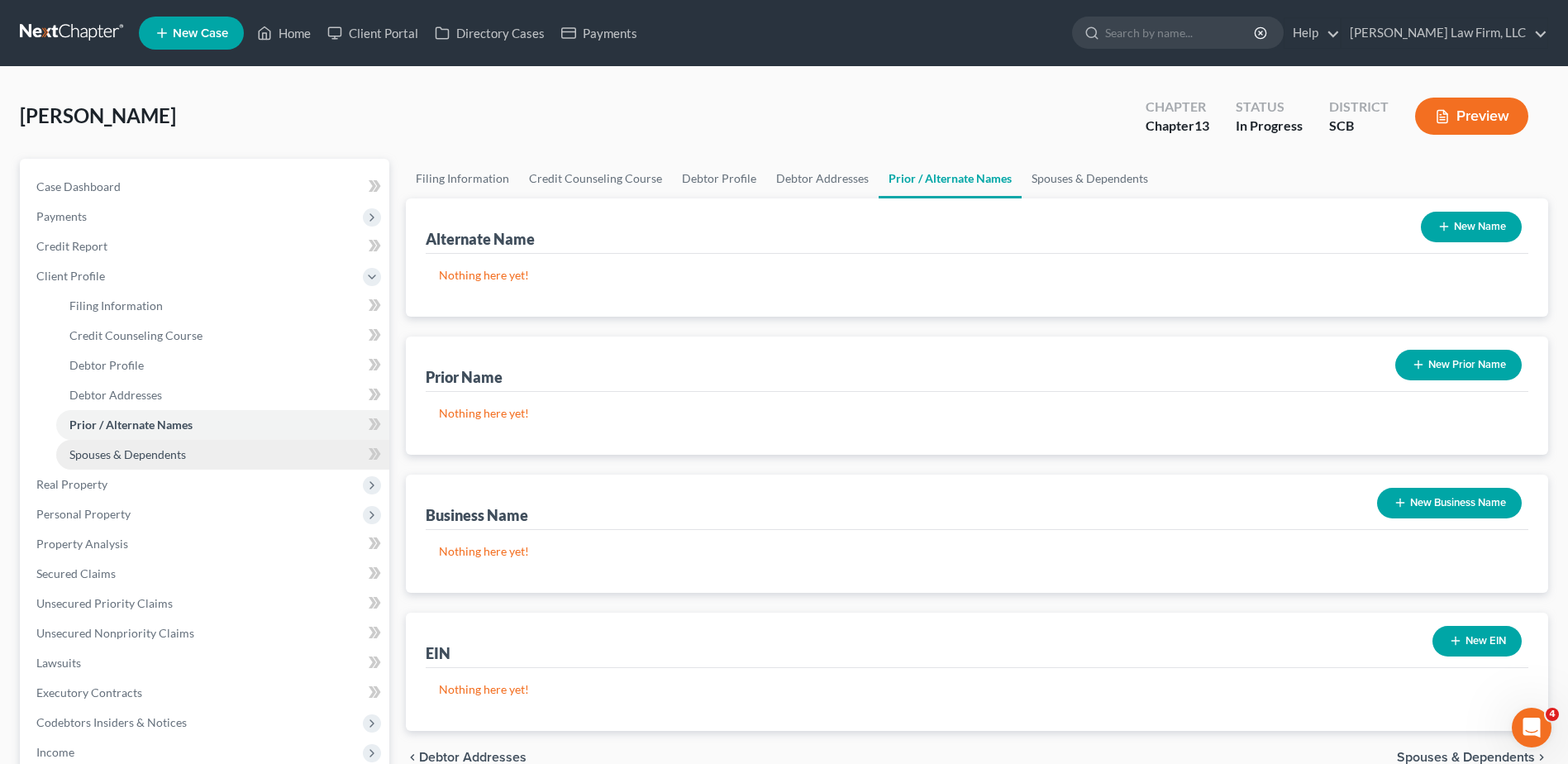
click at [167, 461] on span "Spouses & Dependents" at bounding box center [128, 454] width 116 height 14
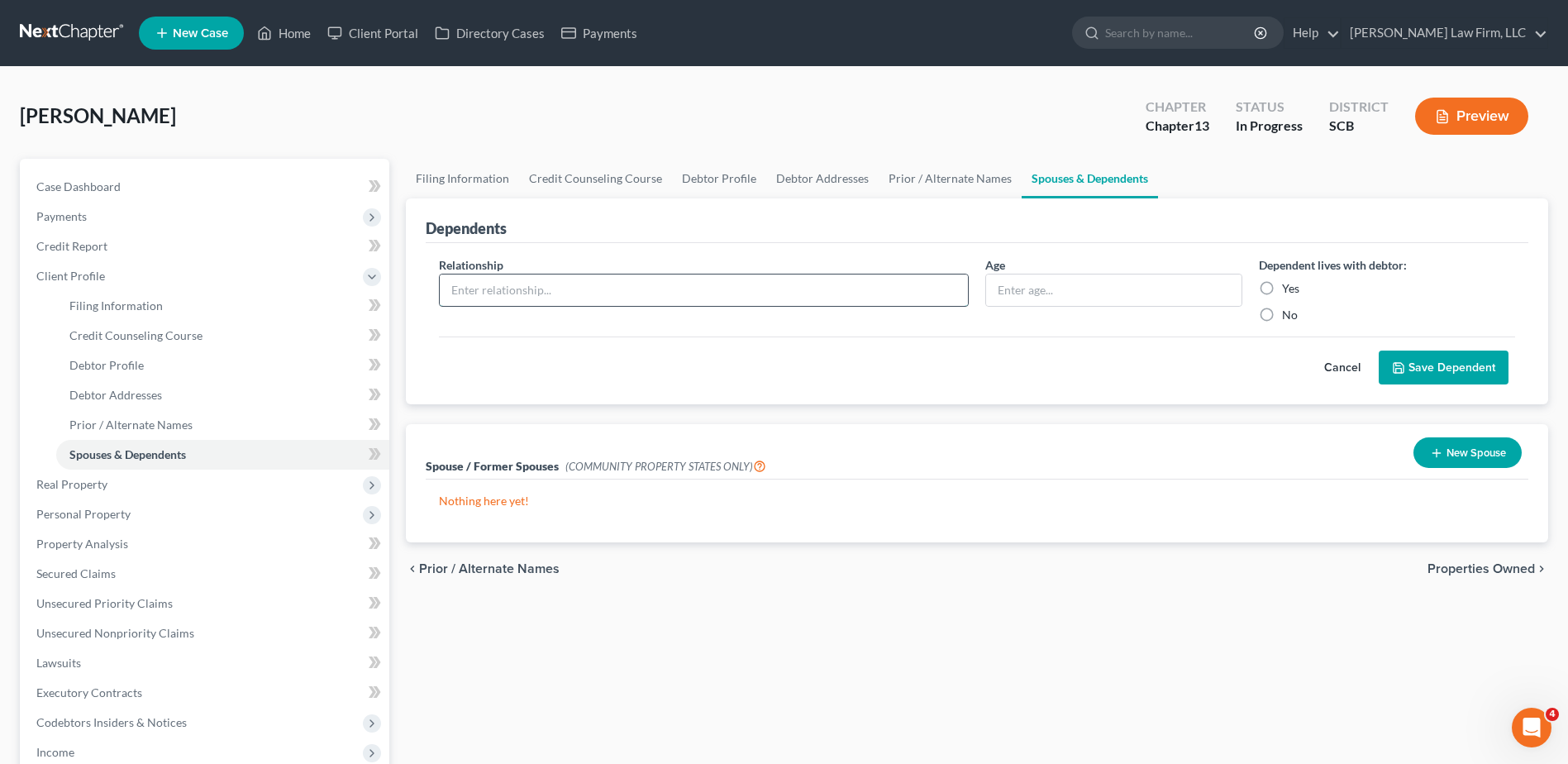
click at [678, 282] on input "text" at bounding box center [704, 290] width 528 height 31
type input "Wife"
type input "41"
click at [1282, 285] on label "Yes" at bounding box center [1290, 288] width 17 height 16
click at [1289, 285] on input "Yes" at bounding box center [1293, 285] width 10 height 10
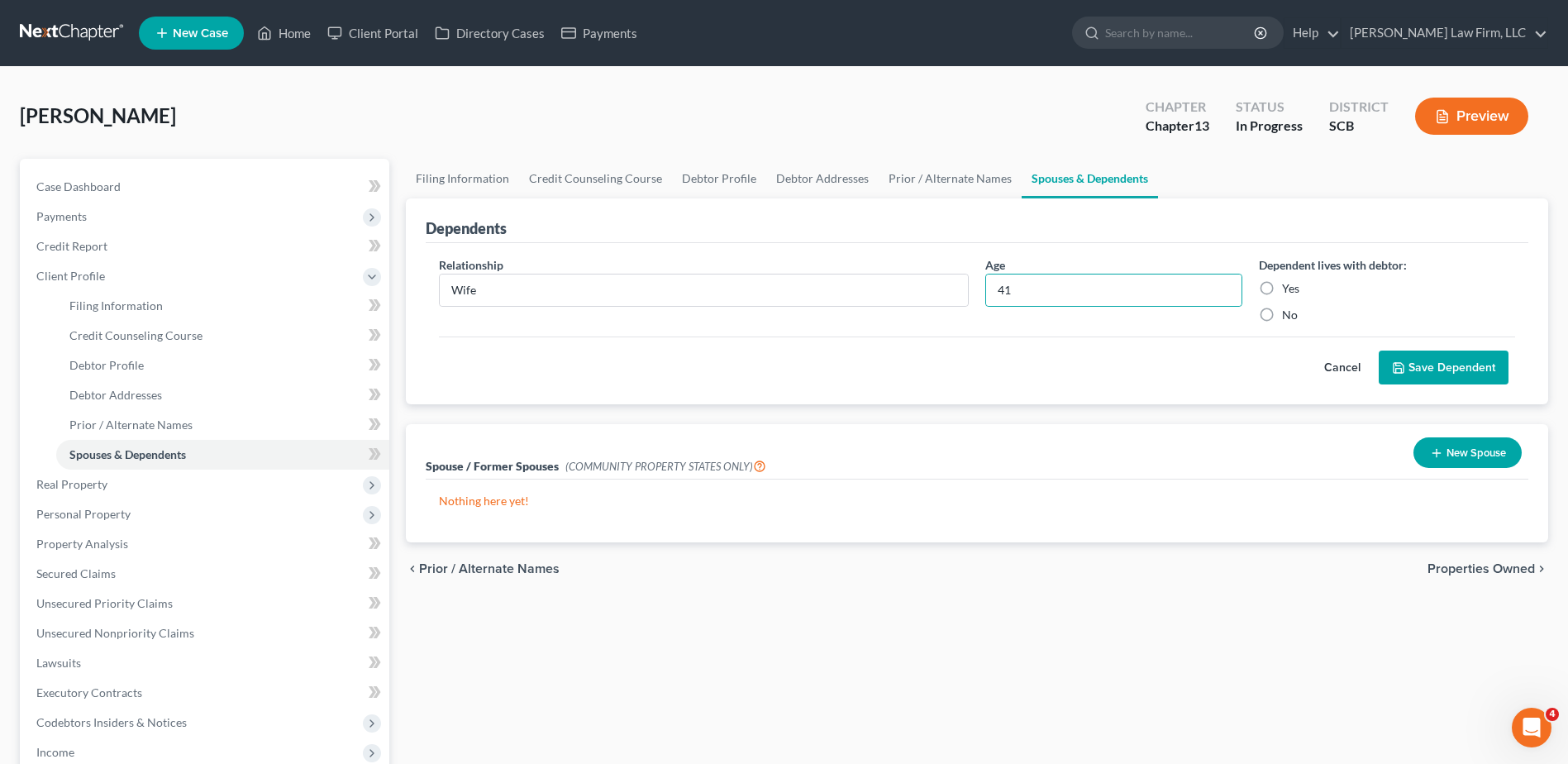
radio input "true"
click at [1450, 363] on button "Save Dependent" at bounding box center [1444, 368] width 130 height 34
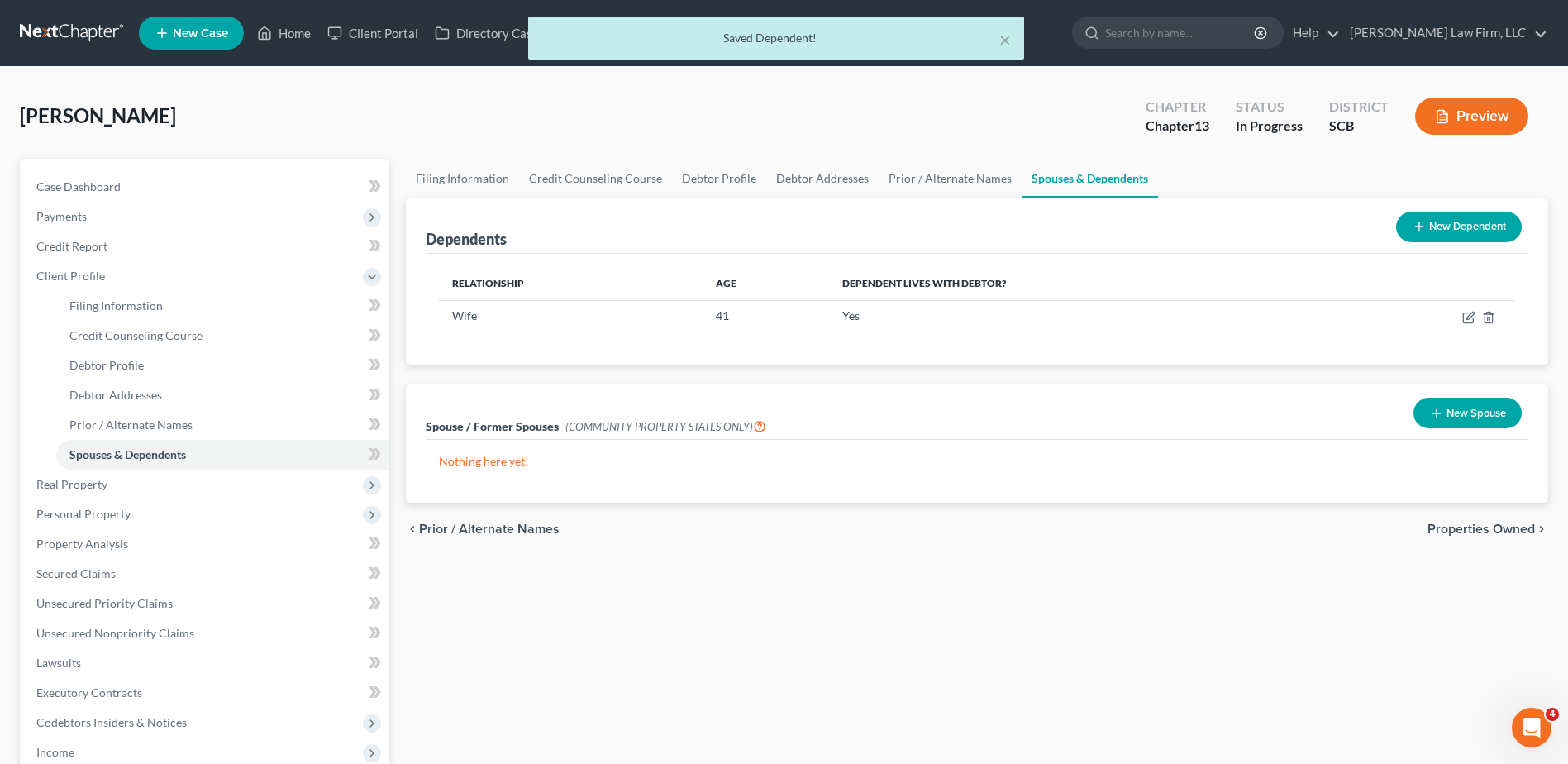
click at [1472, 225] on button "New Dependent" at bounding box center [1459, 227] width 126 height 31
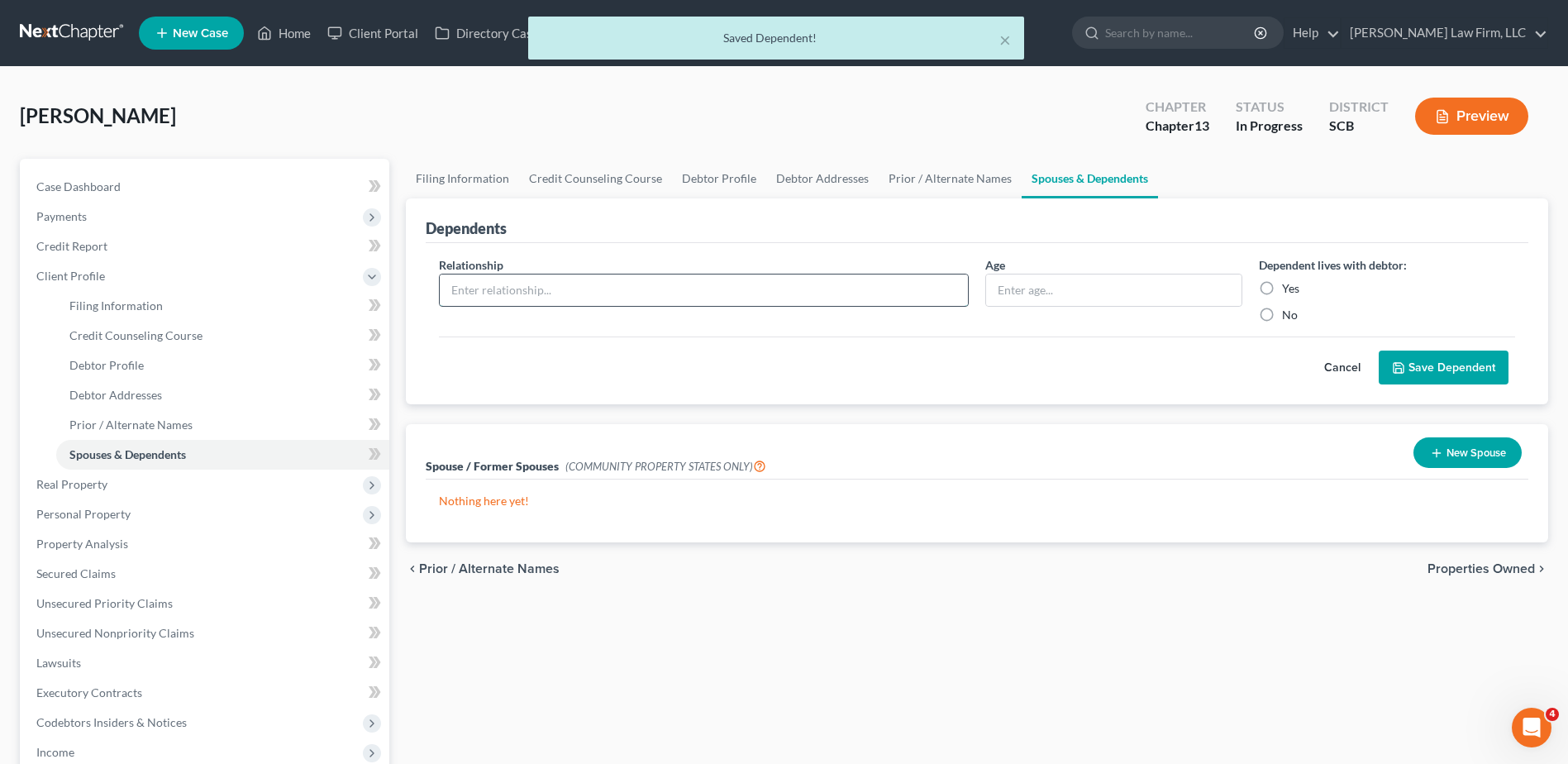
click at [608, 289] on input "text" at bounding box center [704, 290] width 528 height 31
type input "Son"
type input "11"
click at [1282, 286] on label "Yes" at bounding box center [1290, 288] width 17 height 16
click at [1289, 286] on input "Yes" at bounding box center [1293, 285] width 10 height 10
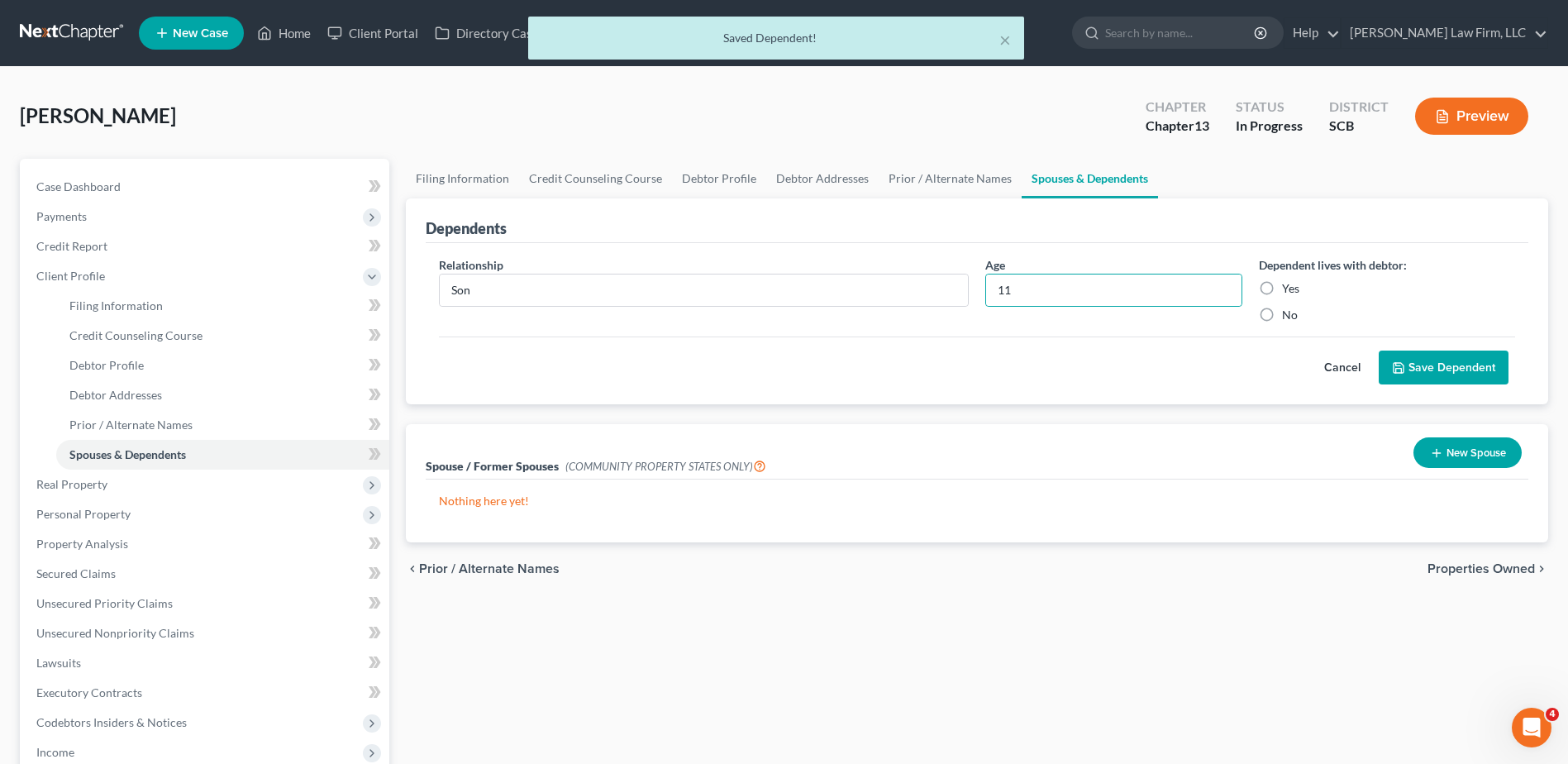
radio input "true"
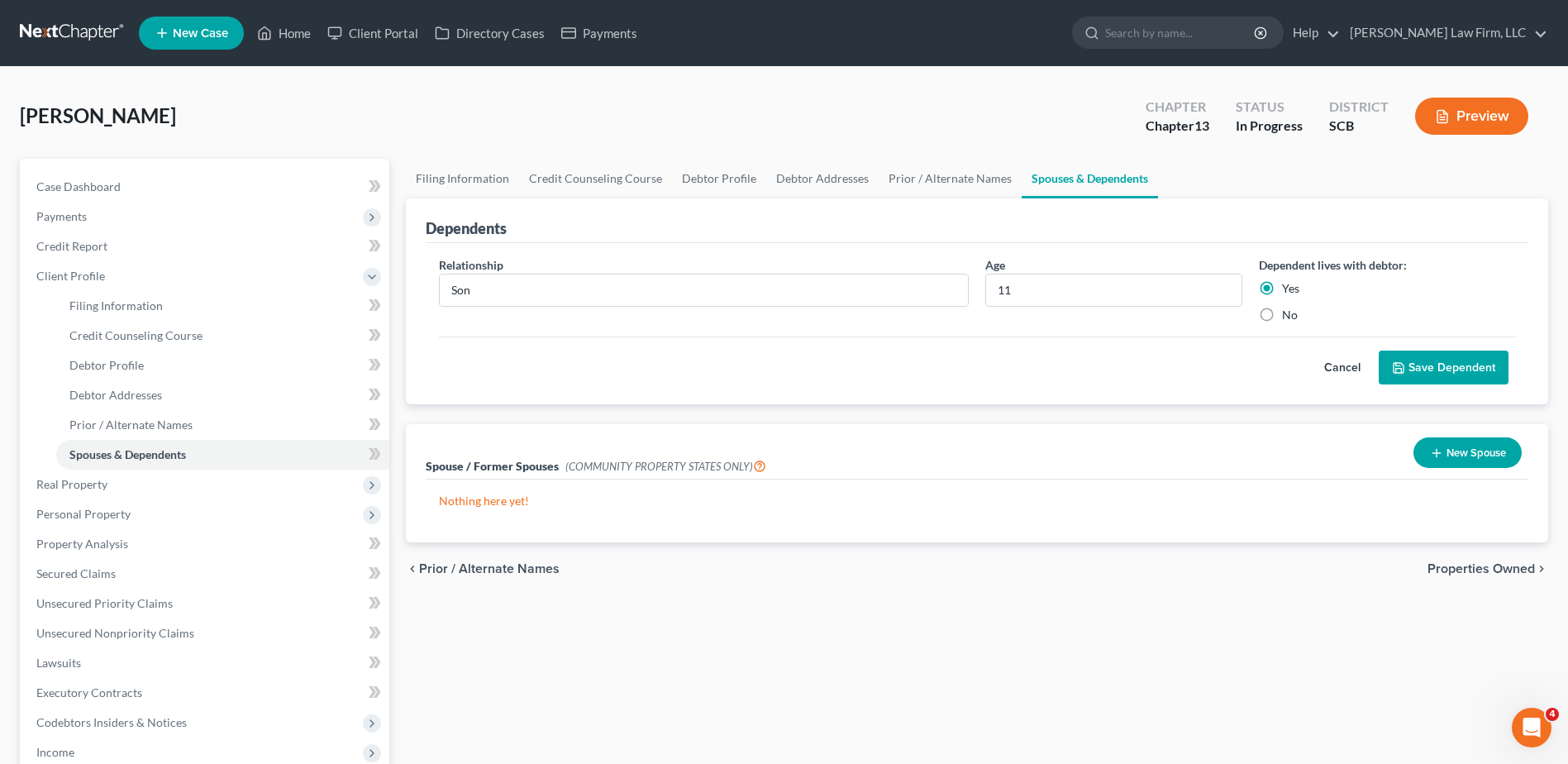
click at [1475, 366] on button "Save Dependent" at bounding box center [1444, 368] width 130 height 34
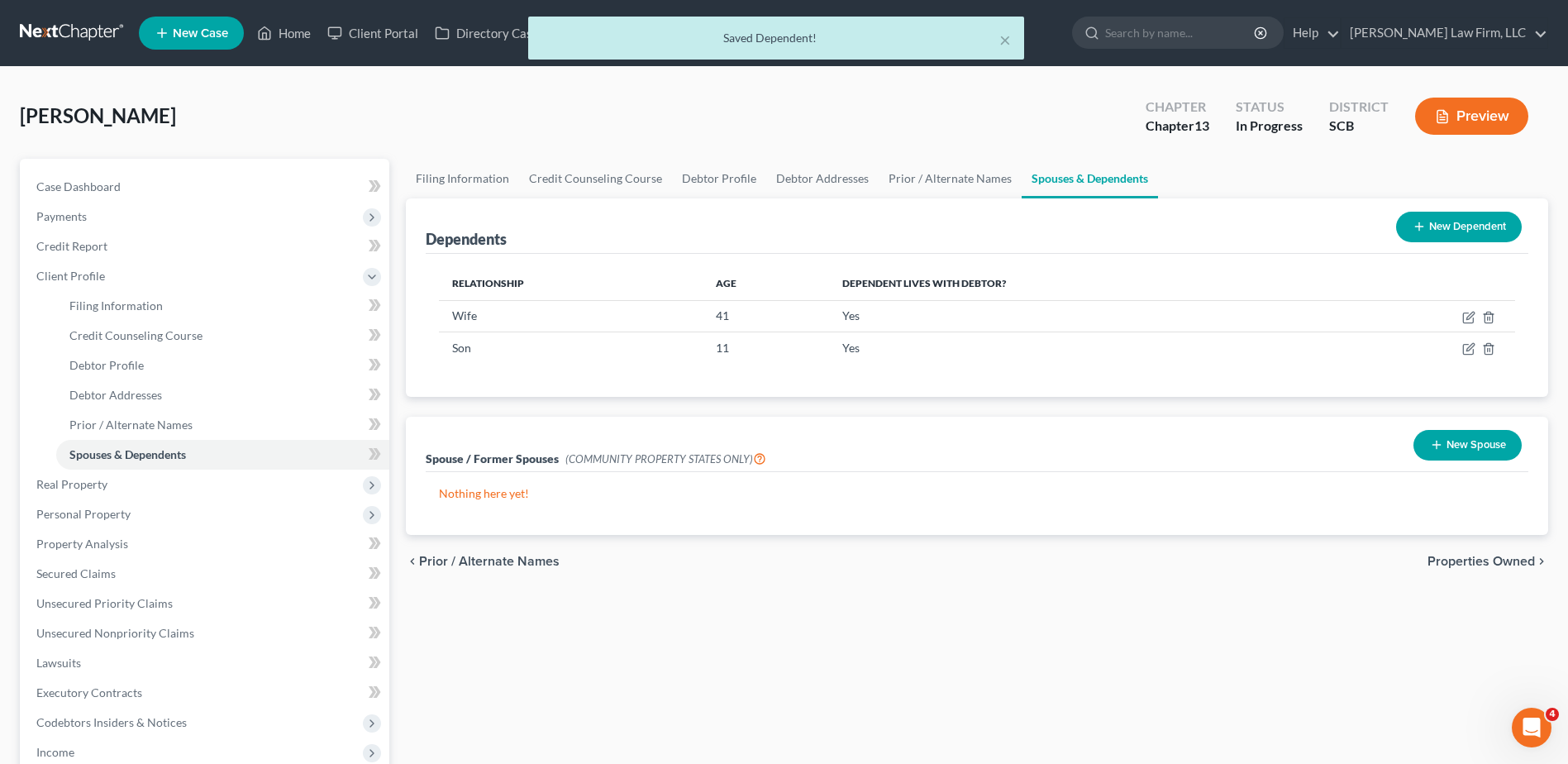
click at [1459, 223] on button "New Dependent" at bounding box center [1459, 227] width 126 height 31
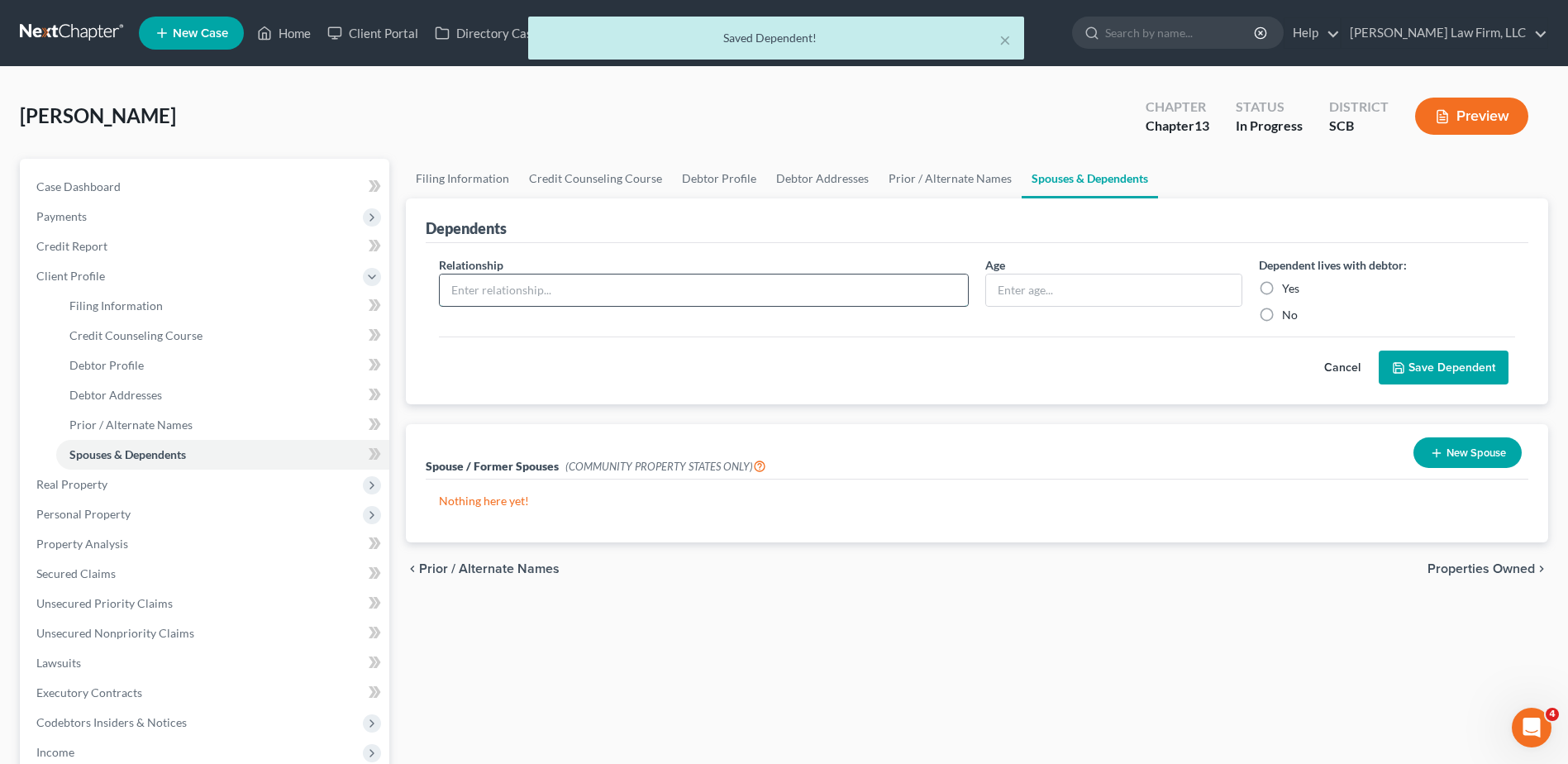
click at [613, 291] on input "text" at bounding box center [704, 290] width 528 height 31
type input "Son"
type input "6"
drag, startPoint x: 1269, startPoint y: 291, endPoint x: 1344, endPoint y: 326, distance: 82.8
click at [1282, 291] on label "Yes" at bounding box center [1290, 288] width 17 height 16
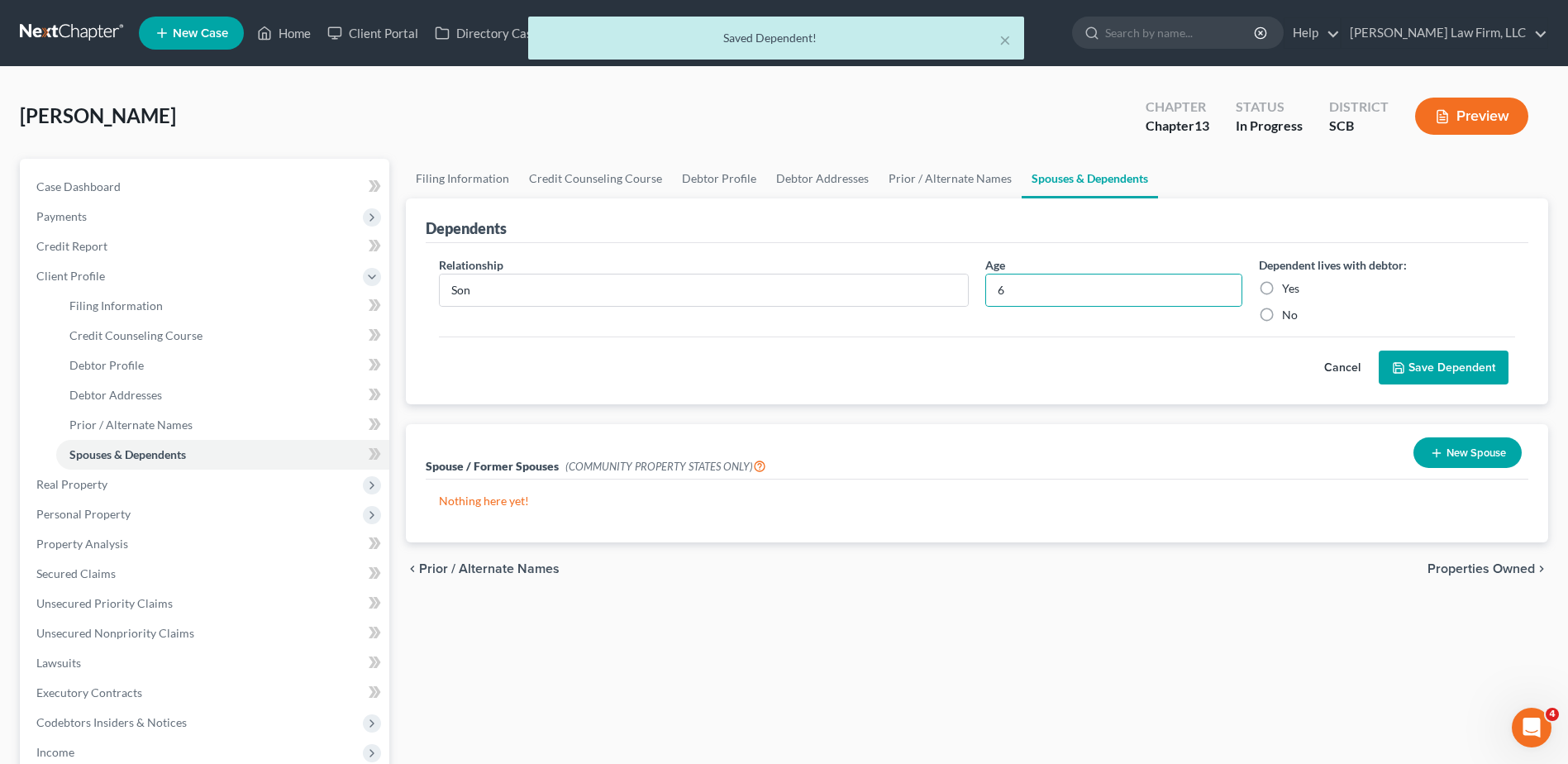
click at [1289, 291] on input "Yes" at bounding box center [1293, 285] width 10 height 10
radio input "true"
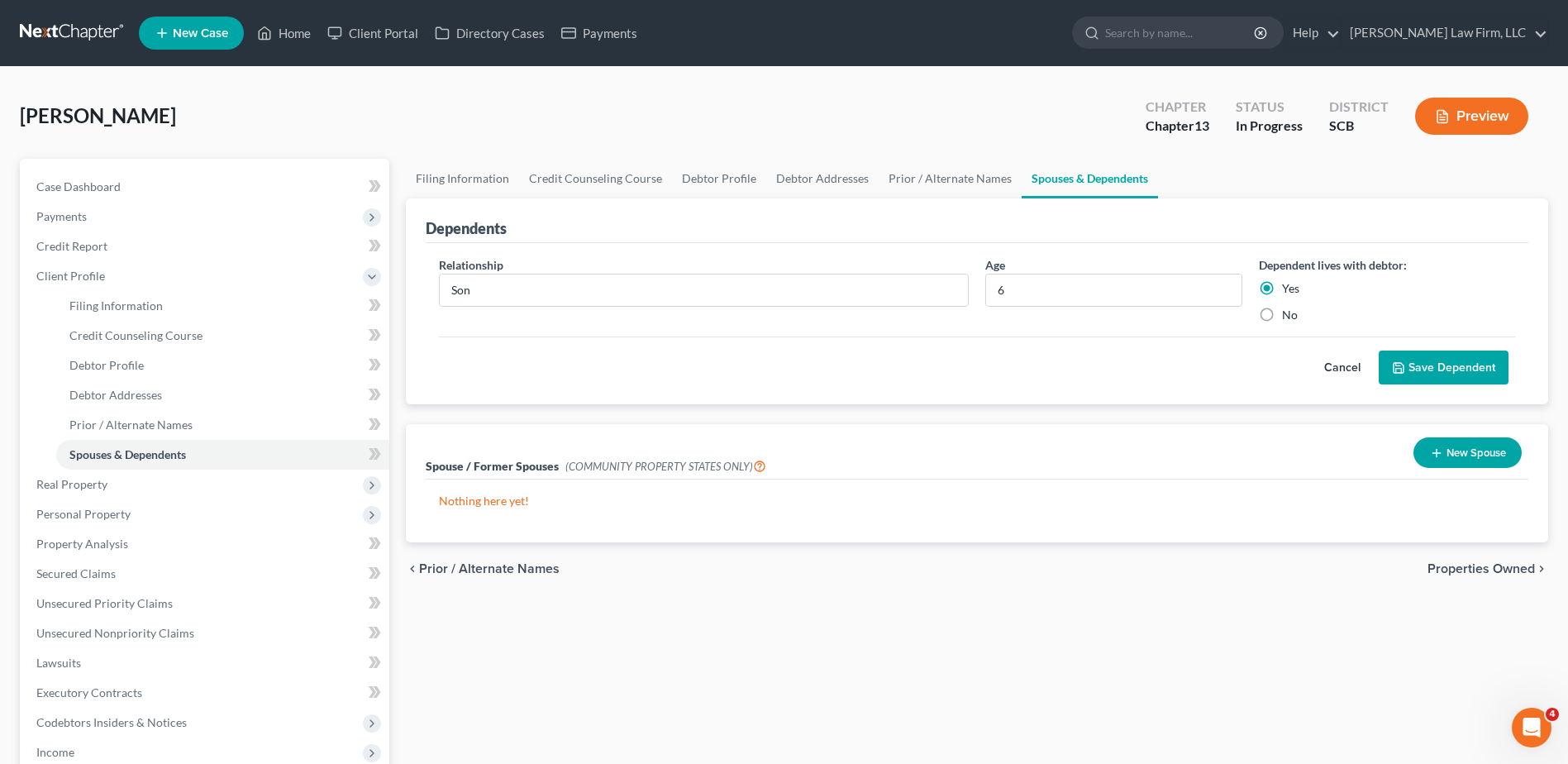
click at [1482, 375] on button "Save Dependent" at bounding box center [1444, 368] width 130 height 34
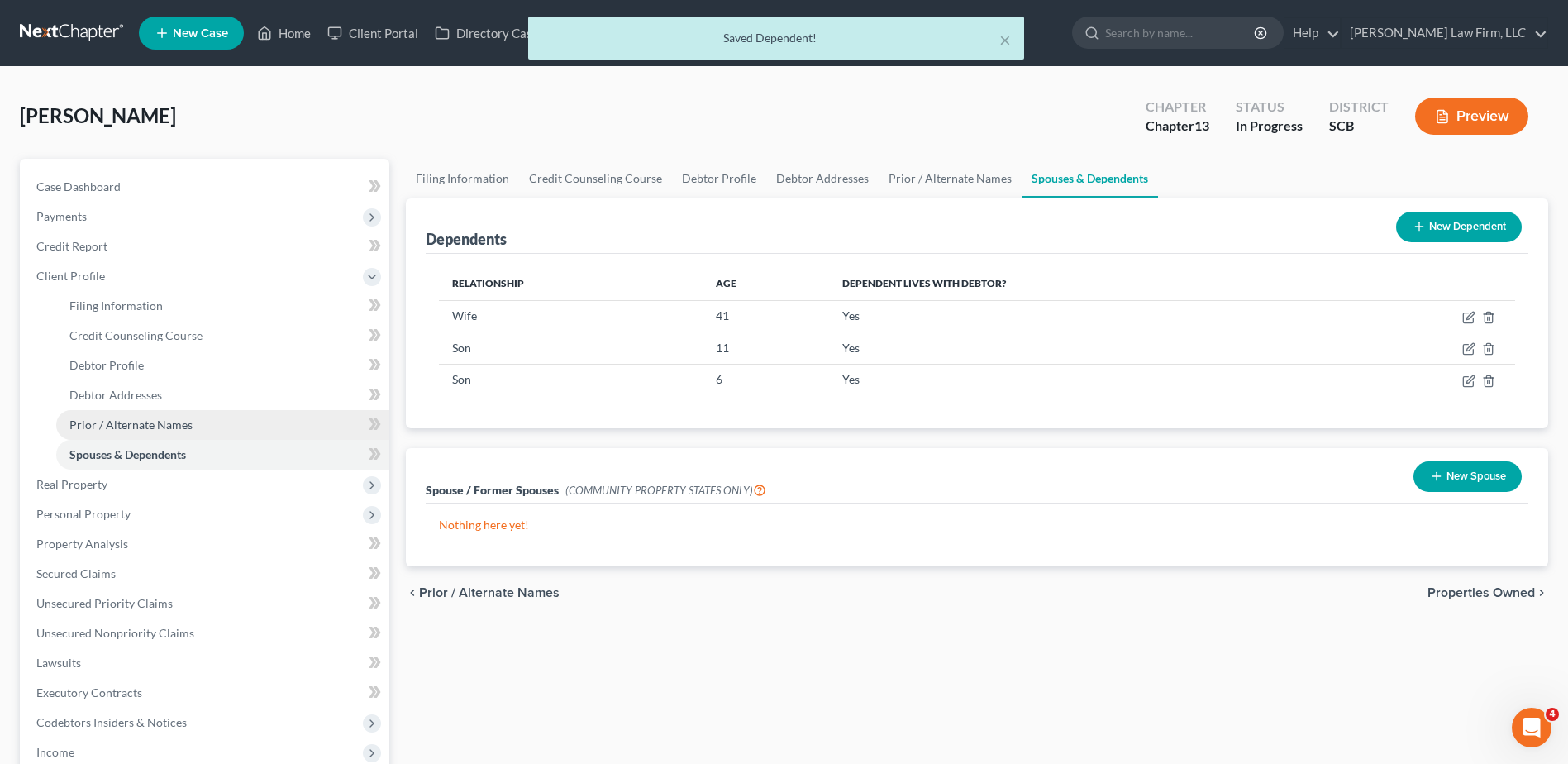
click at [151, 415] on link "Prior / Alternate Names" at bounding box center [222, 424] width 333 height 30
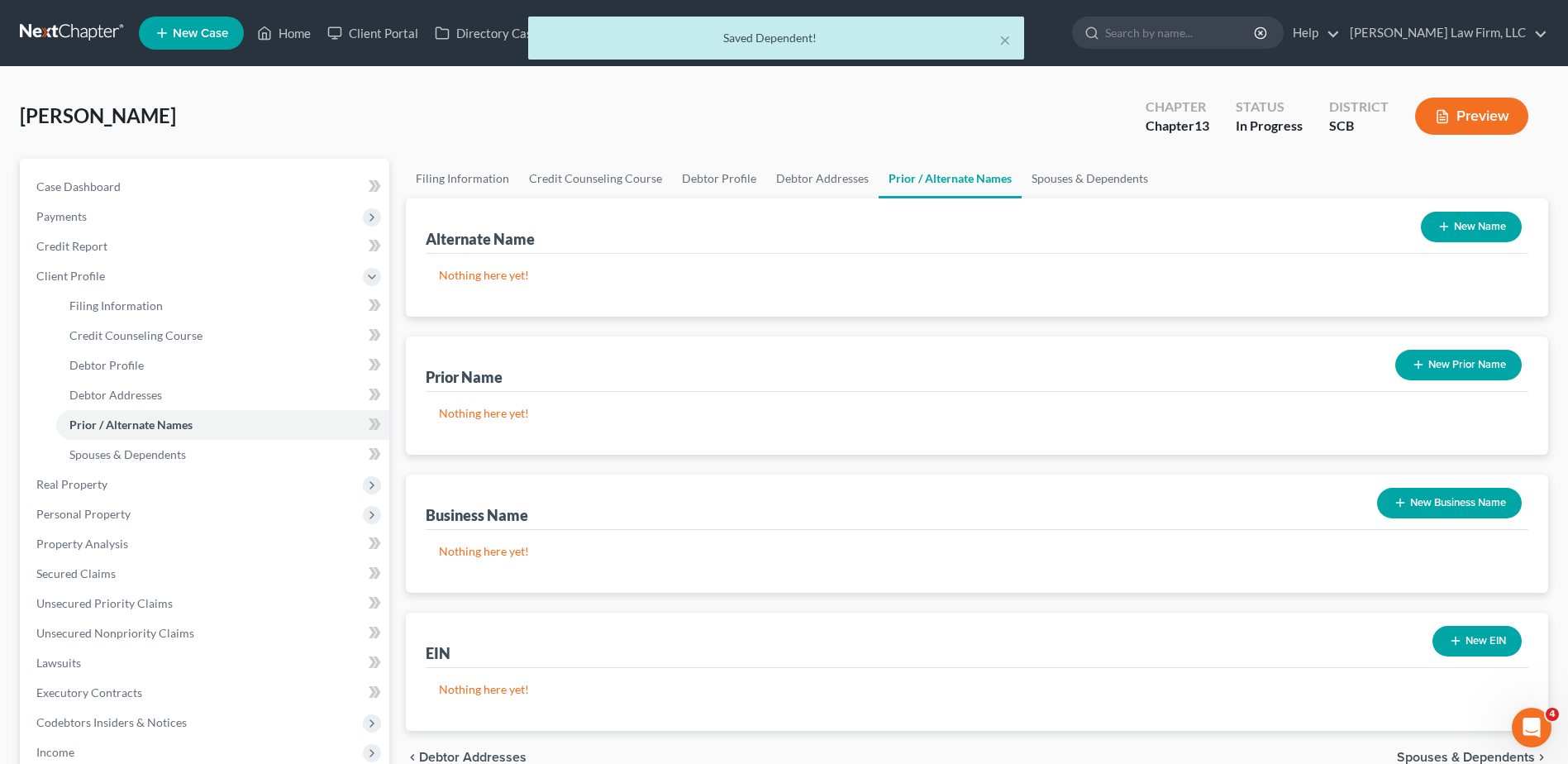
click at [1479, 227] on button "New Name" at bounding box center [1472, 227] width 101 height 31
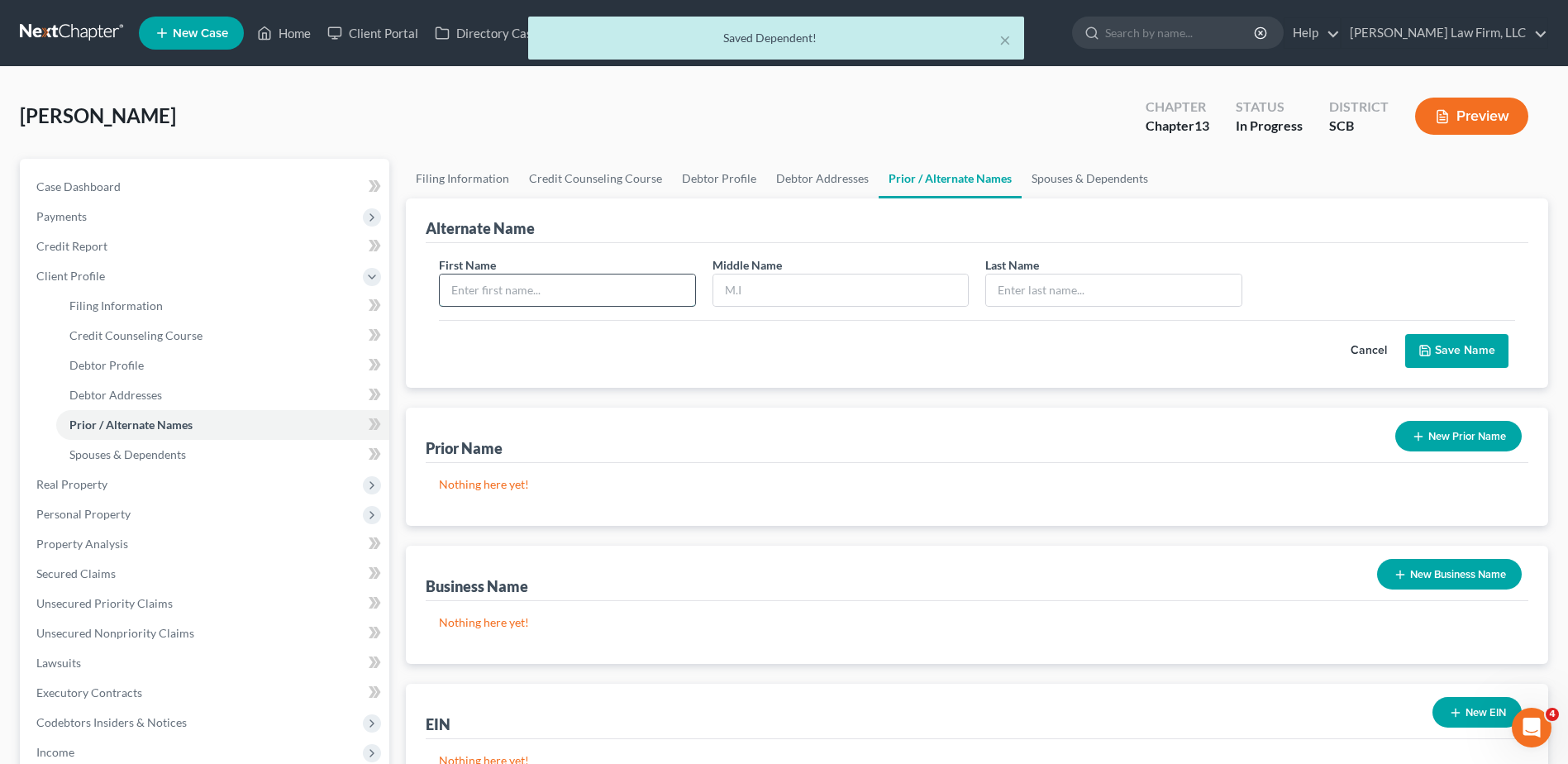
click at [635, 291] on input "text" at bounding box center [567, 290] width 255 height 31
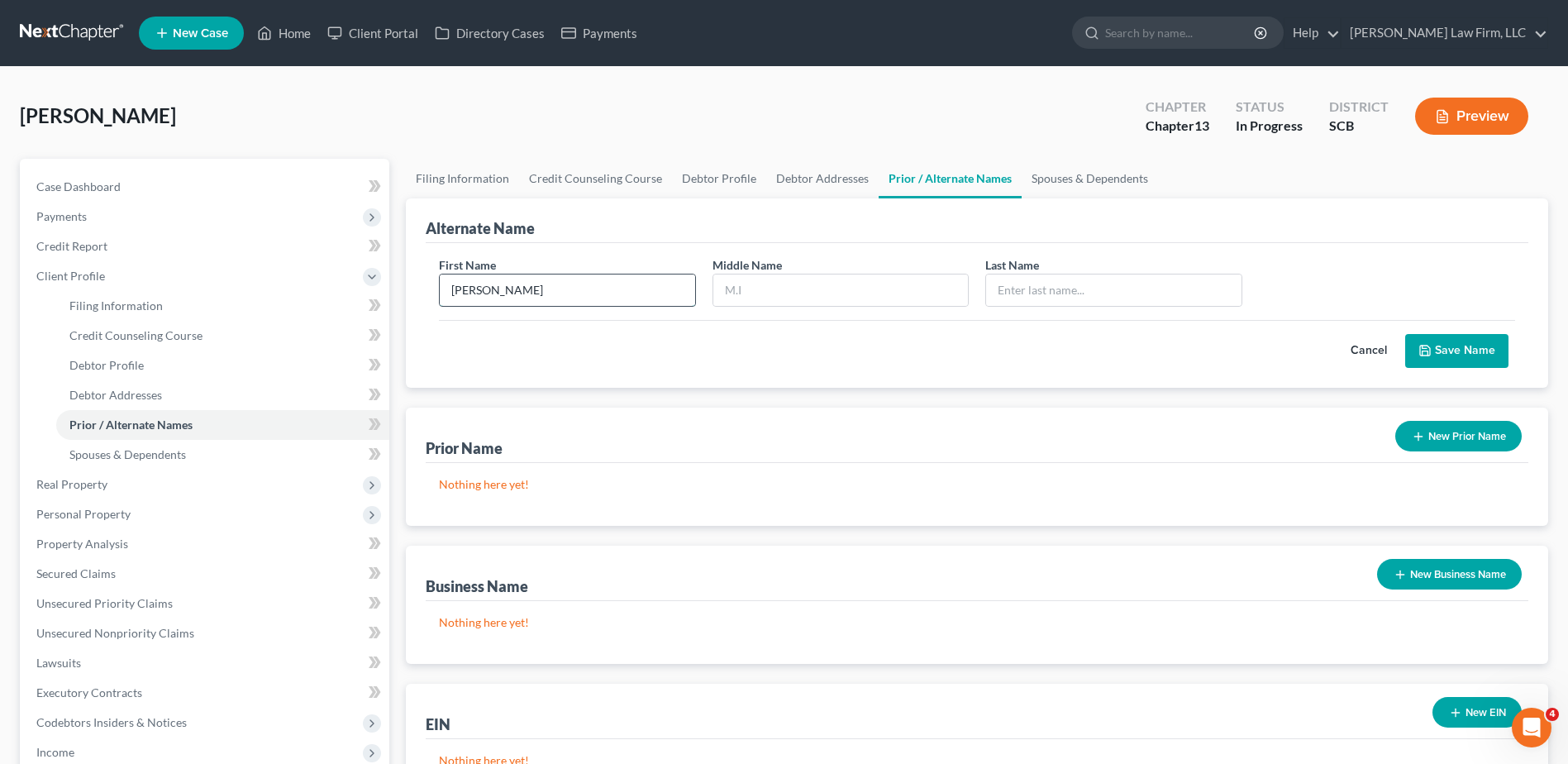
type input "Michael"
type input "Bernhardt"
click at [1457, 348] on button "Save Name" at bounding box center [1457, 351] width 103 height 34
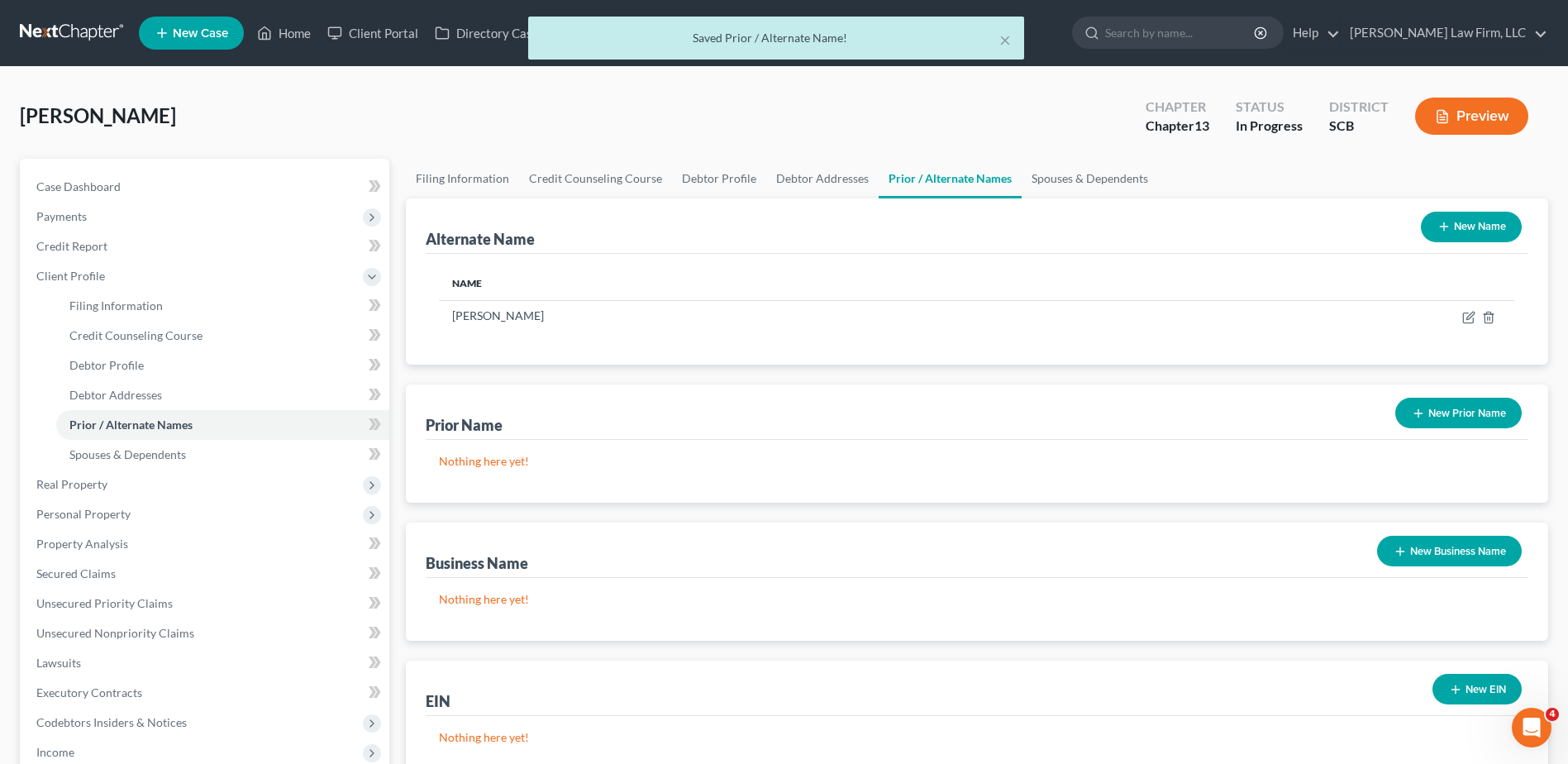
click at [1469, 230] on button "New Name" at bounding box center [1472, 227] width 101 height 31
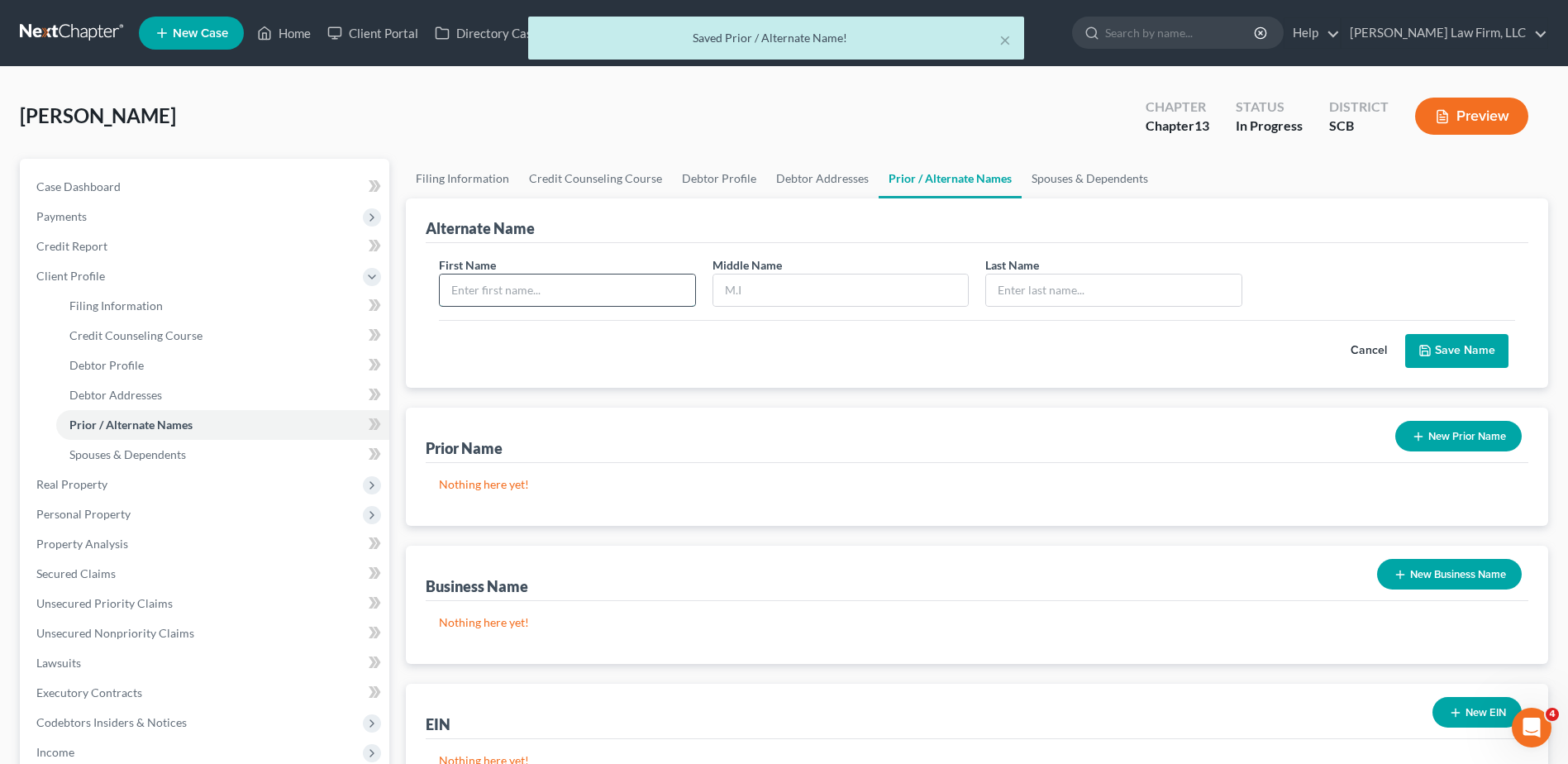
click at [590, 300] on input "text" at bounding box center [567, 290] width 255 height 31
type input "Gary"
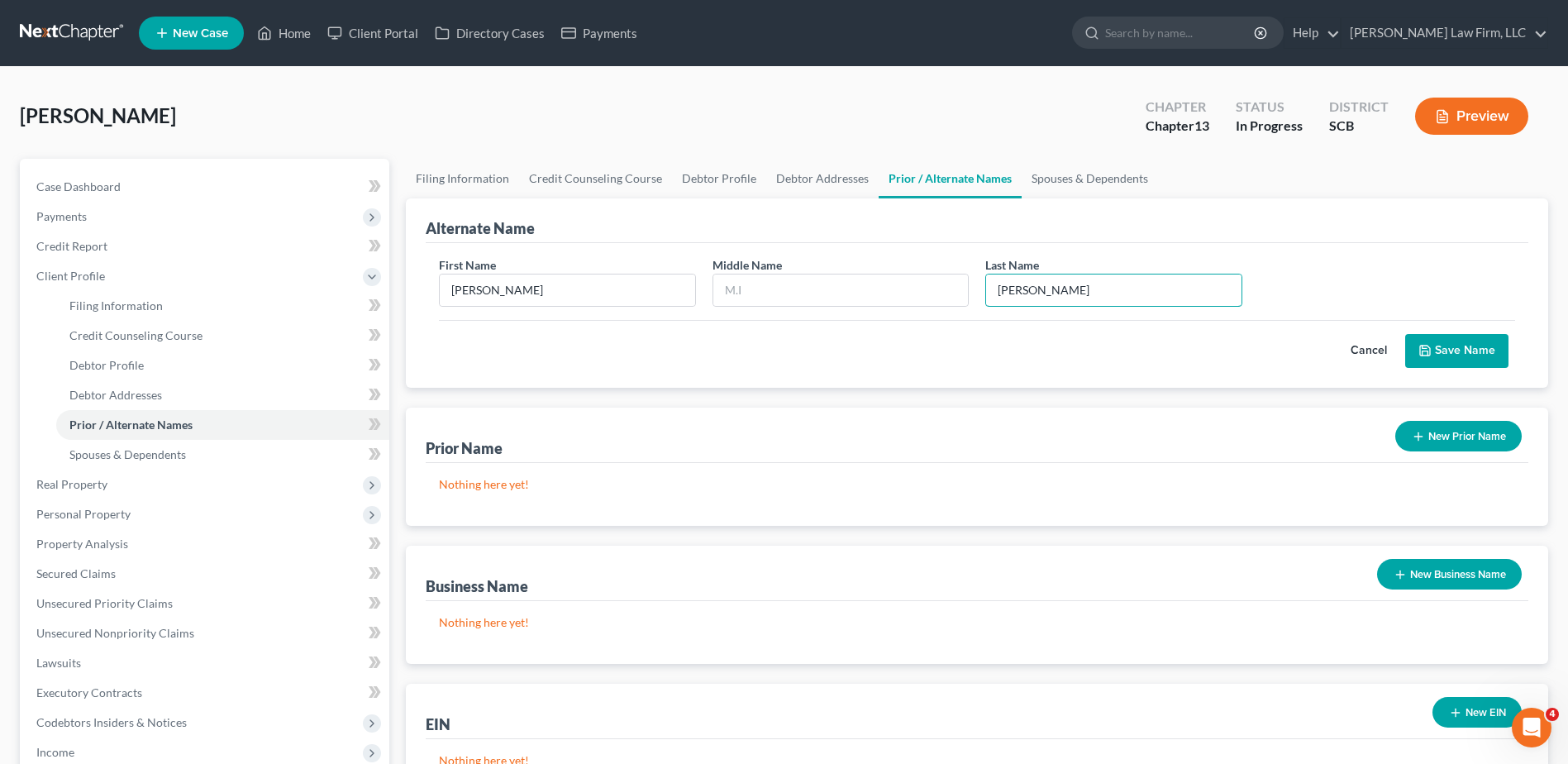
type input "Bernhardt"
click at [1487, 342] on button "Save Name" at bounding box center [1457, 351] width 103 height 34
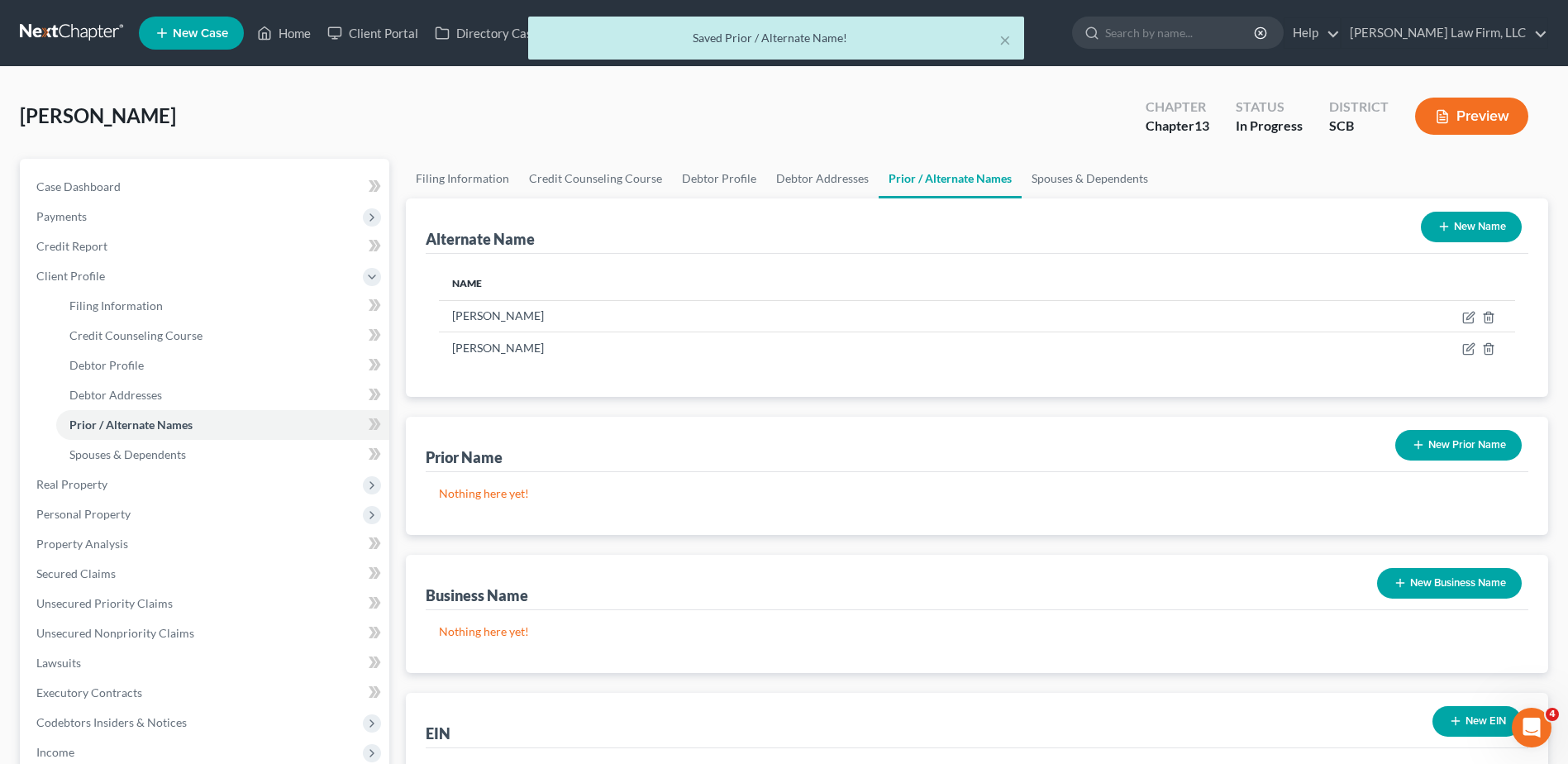
click at [1479, 226] on button "New Name" at bounding box center [1472, 227] width 101 height 31
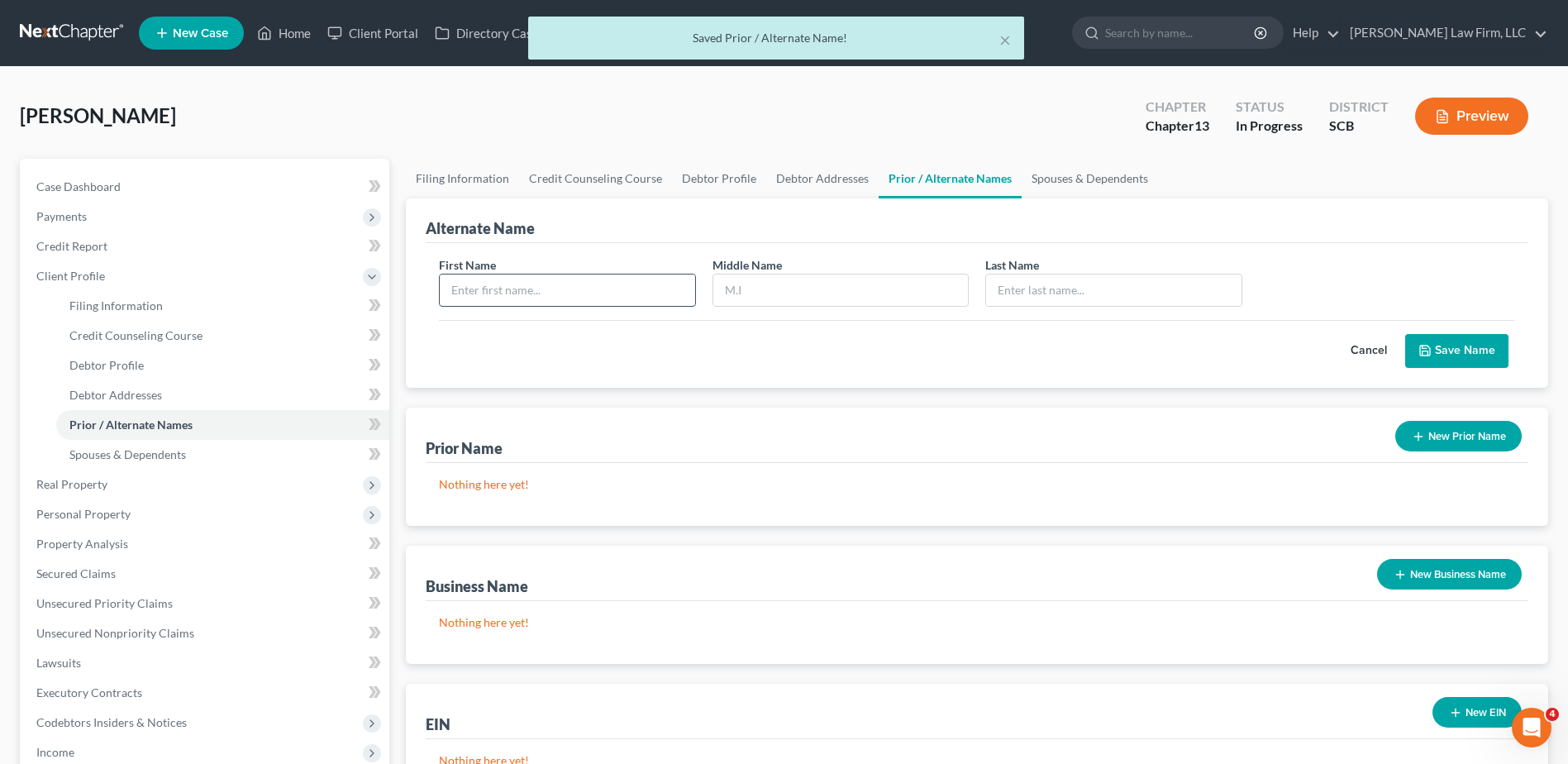
click at [588, 300] on input "text" at bounding box center [567, 290] width 255 height 31
type input "Michael"
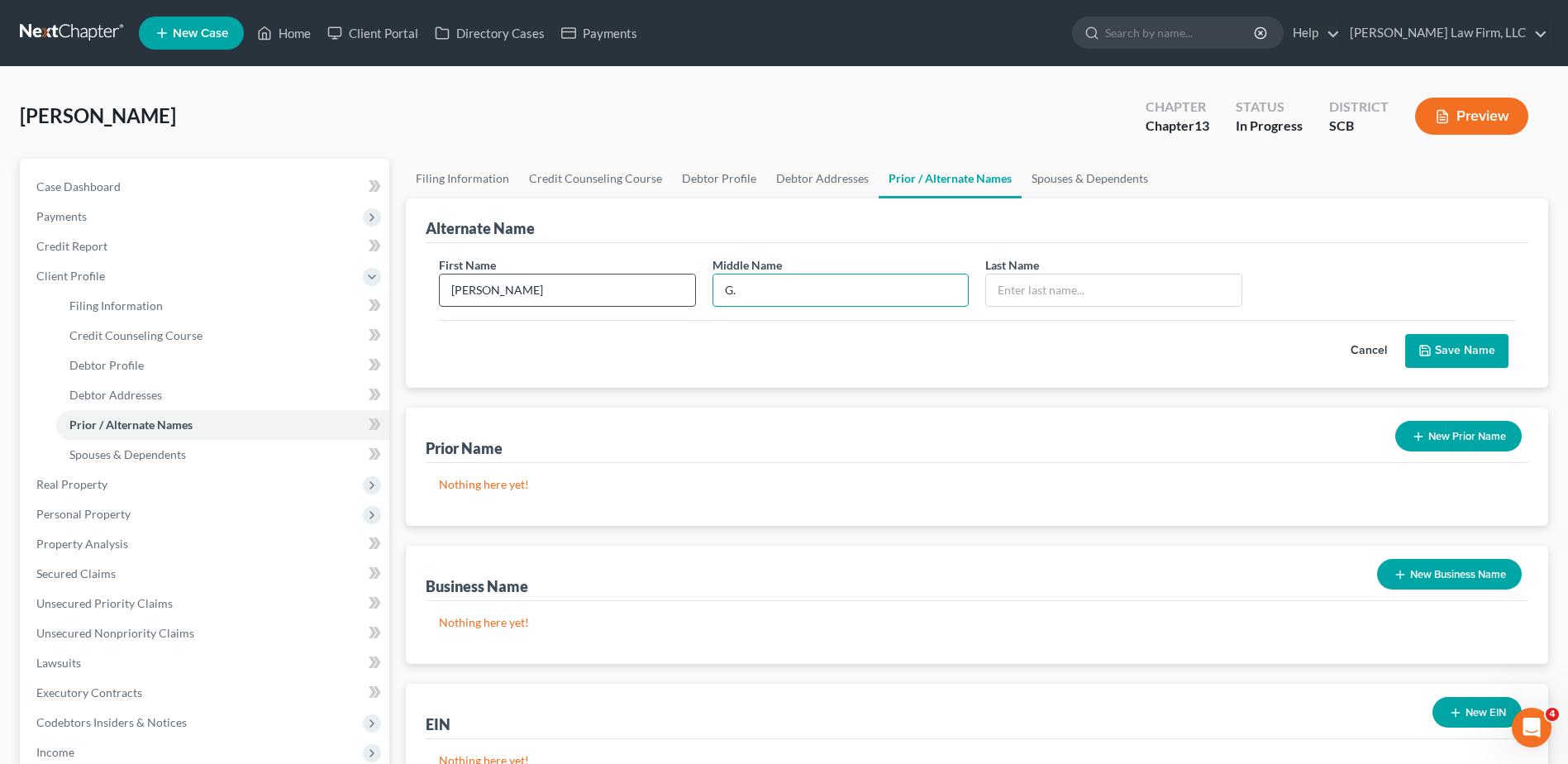
type input "G."
type input "Bernhardt"
click at [1483, 339] on button "Save Name" at bounding box center [1457, 351] width 103 height 34
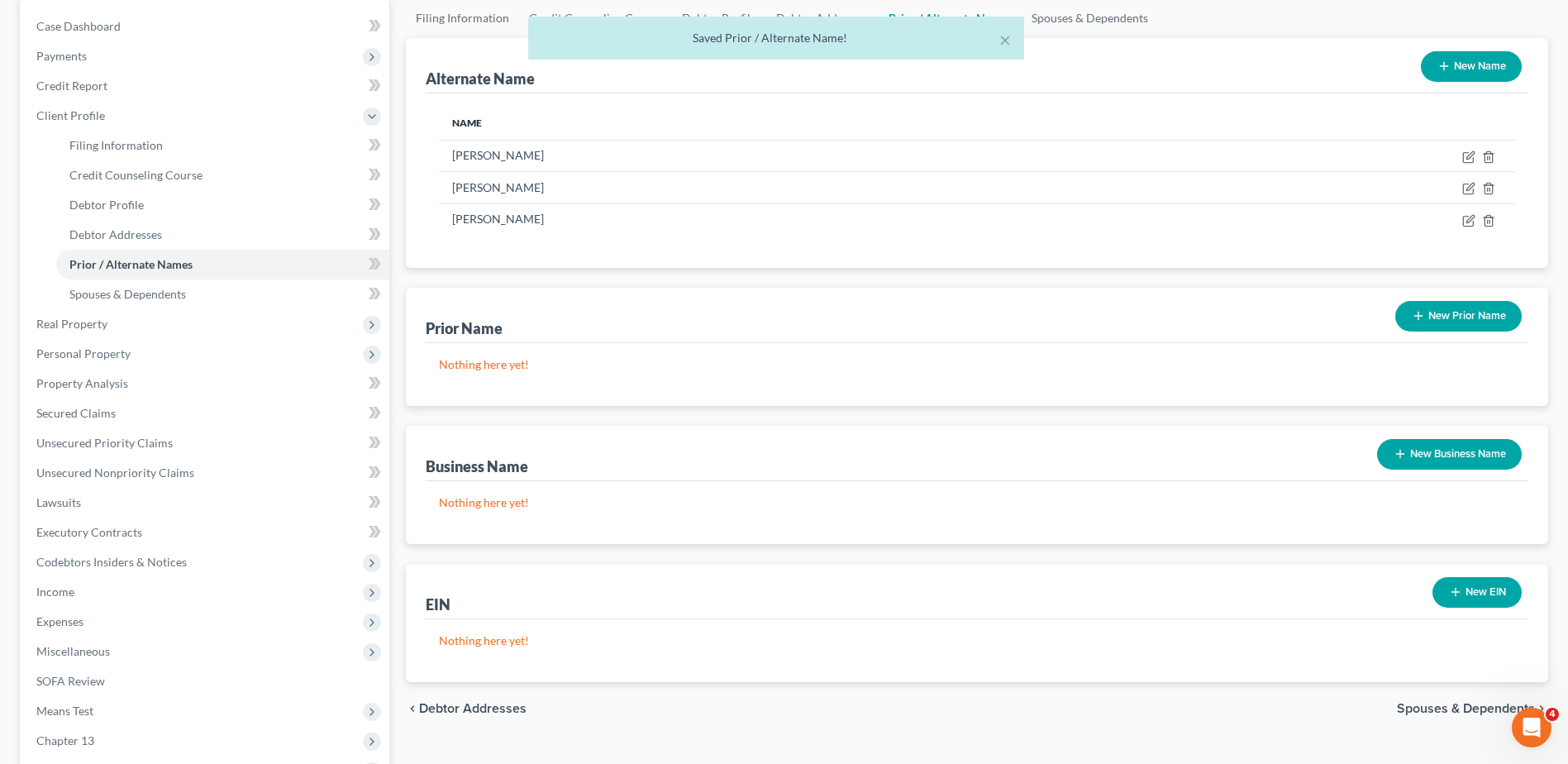
scroll to position [165, 0]
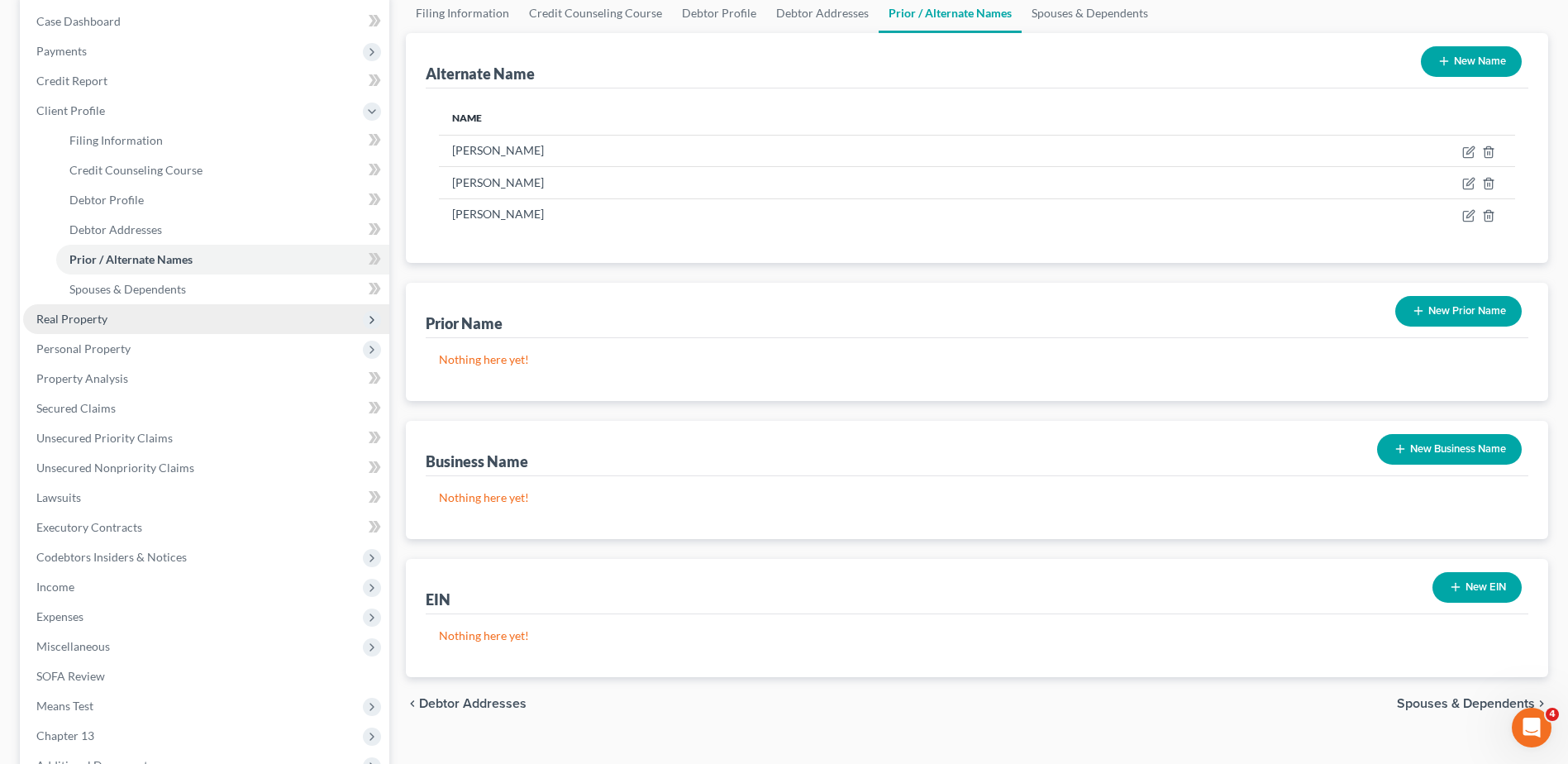
click at [134, 318] on span "Real Property" at bounding box center [206, 319] width 366 height 30
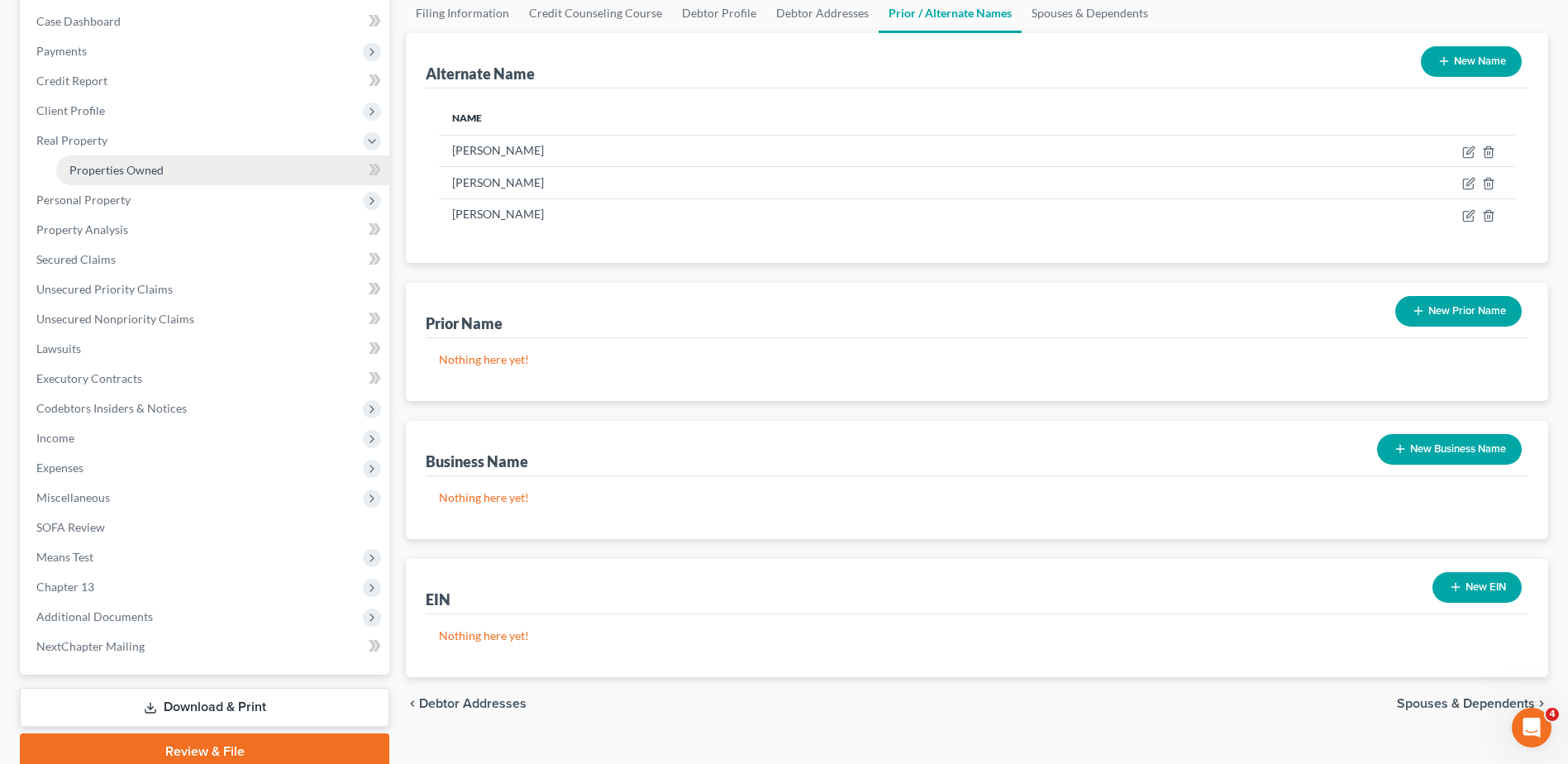
click at [119, 176] on span "Properties Owned" at bounding box center [116, 170] width 94 height 14
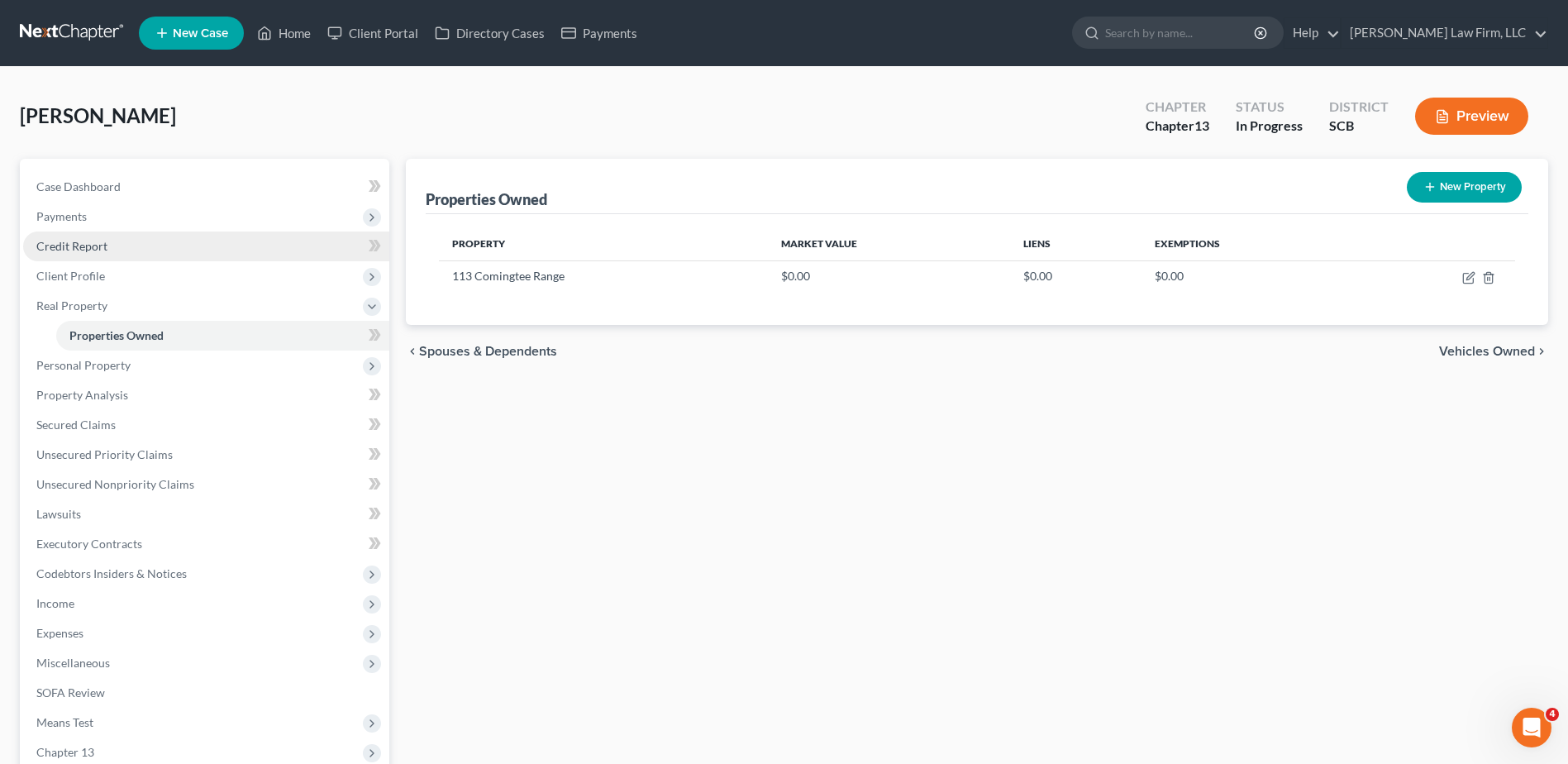
click at [108, 247] on link "Credit Report" at bounding box center [206, 246] width 366 height 30
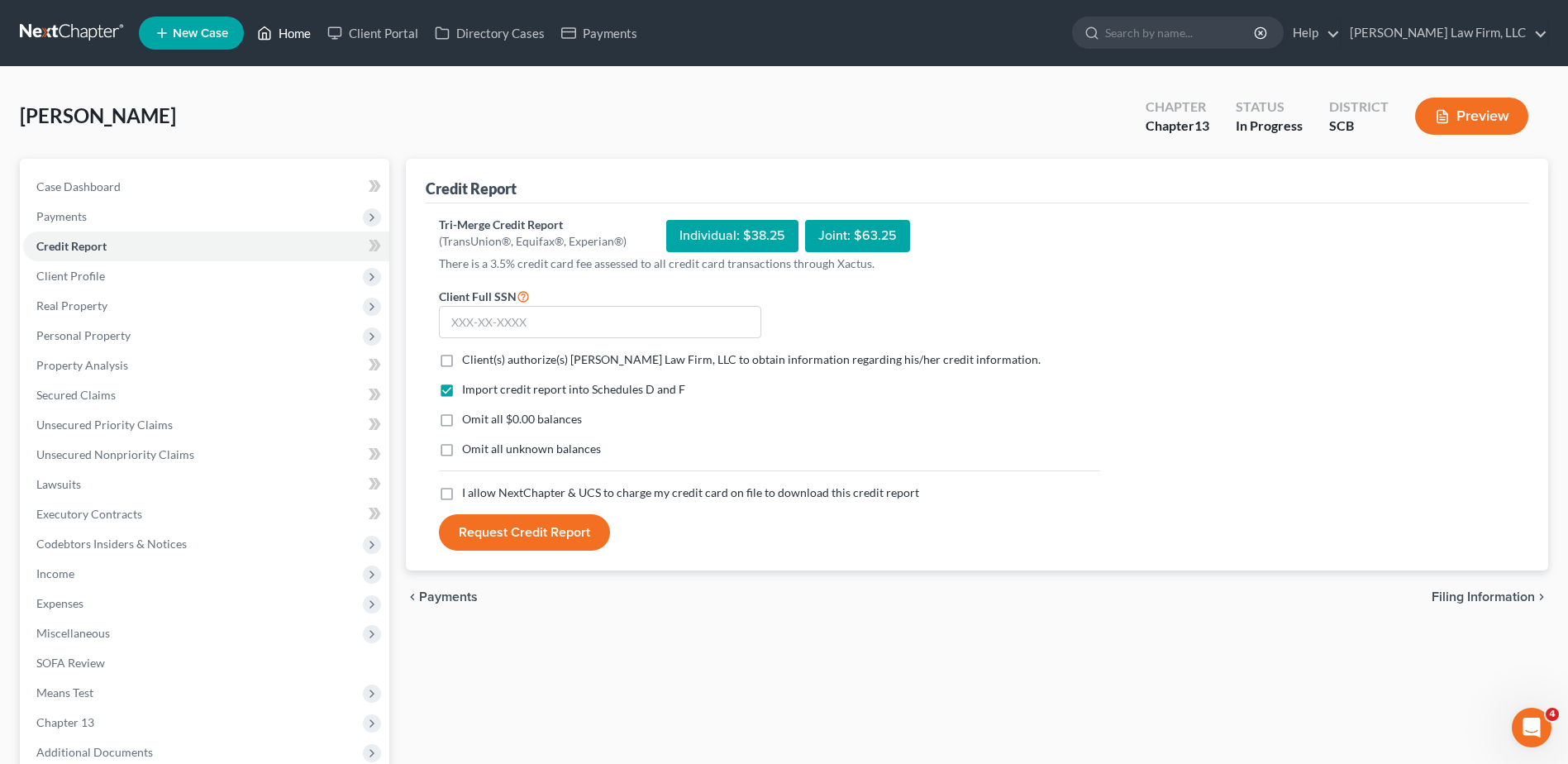
click at [299, 37] on link "Home" at bounding box center [284, 32] width 71 height 30
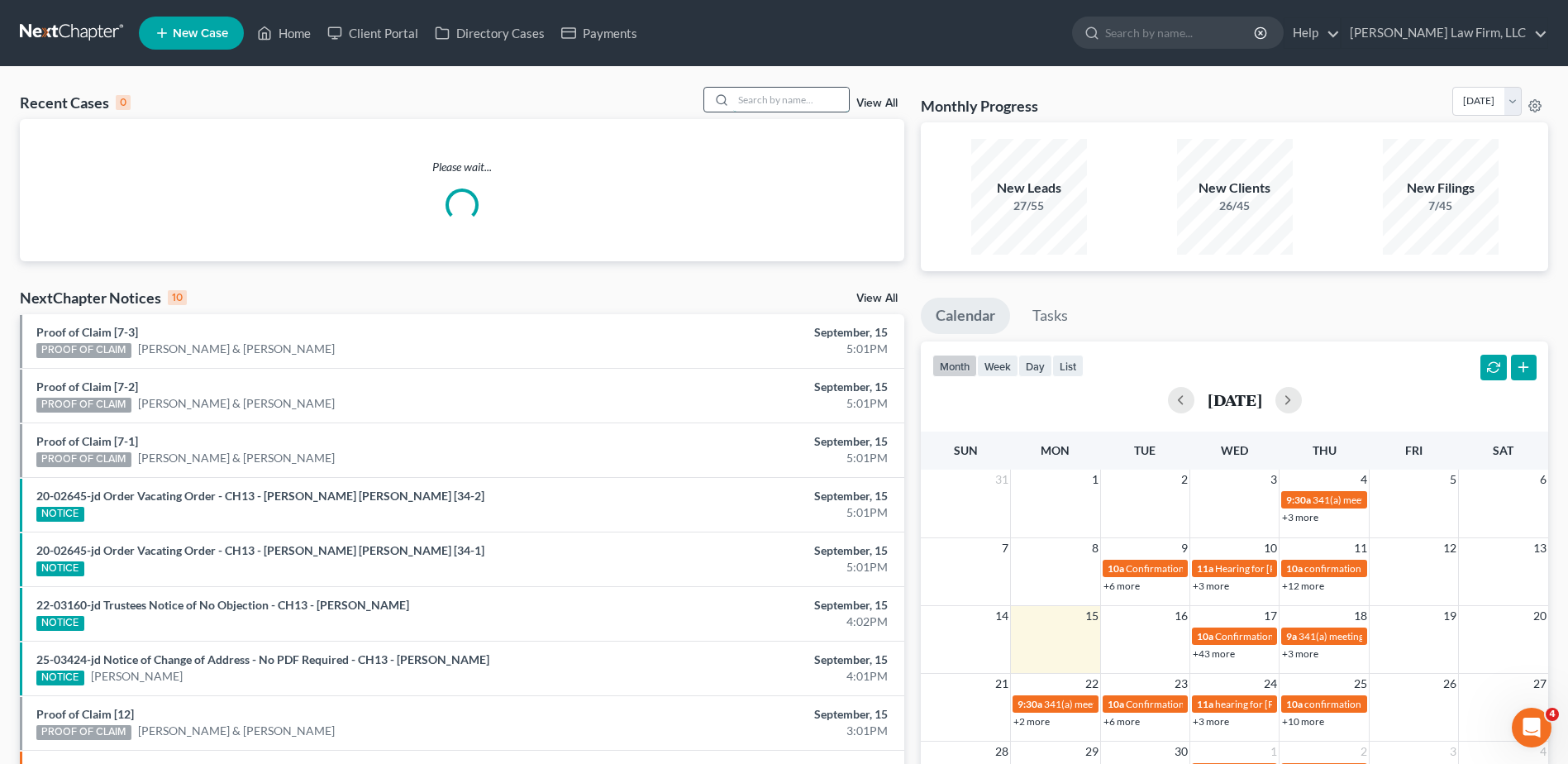
click at [823, 112] on input "search" at bounding box center [791, 99] width 115 height 24
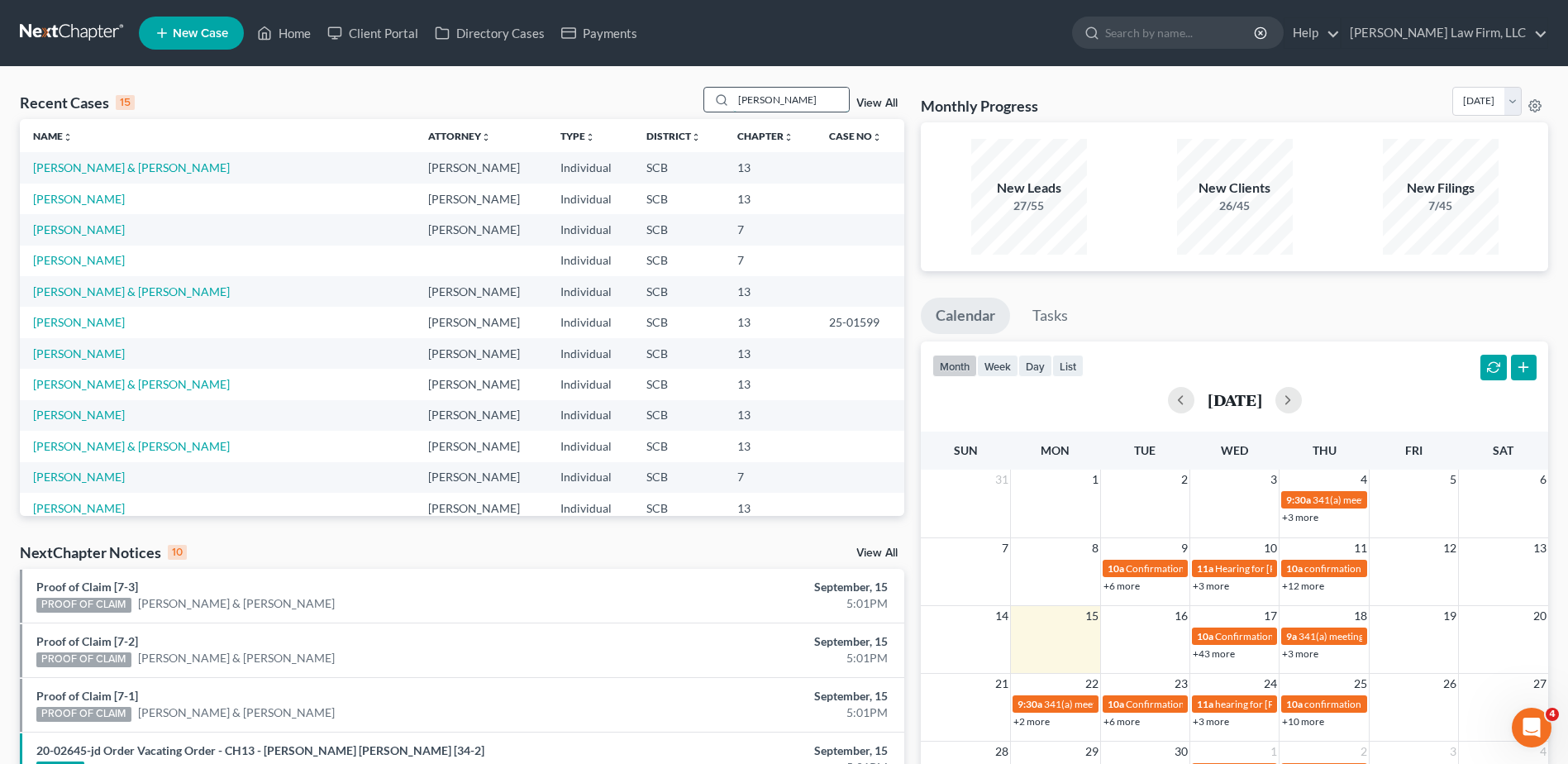
type input "knotts"
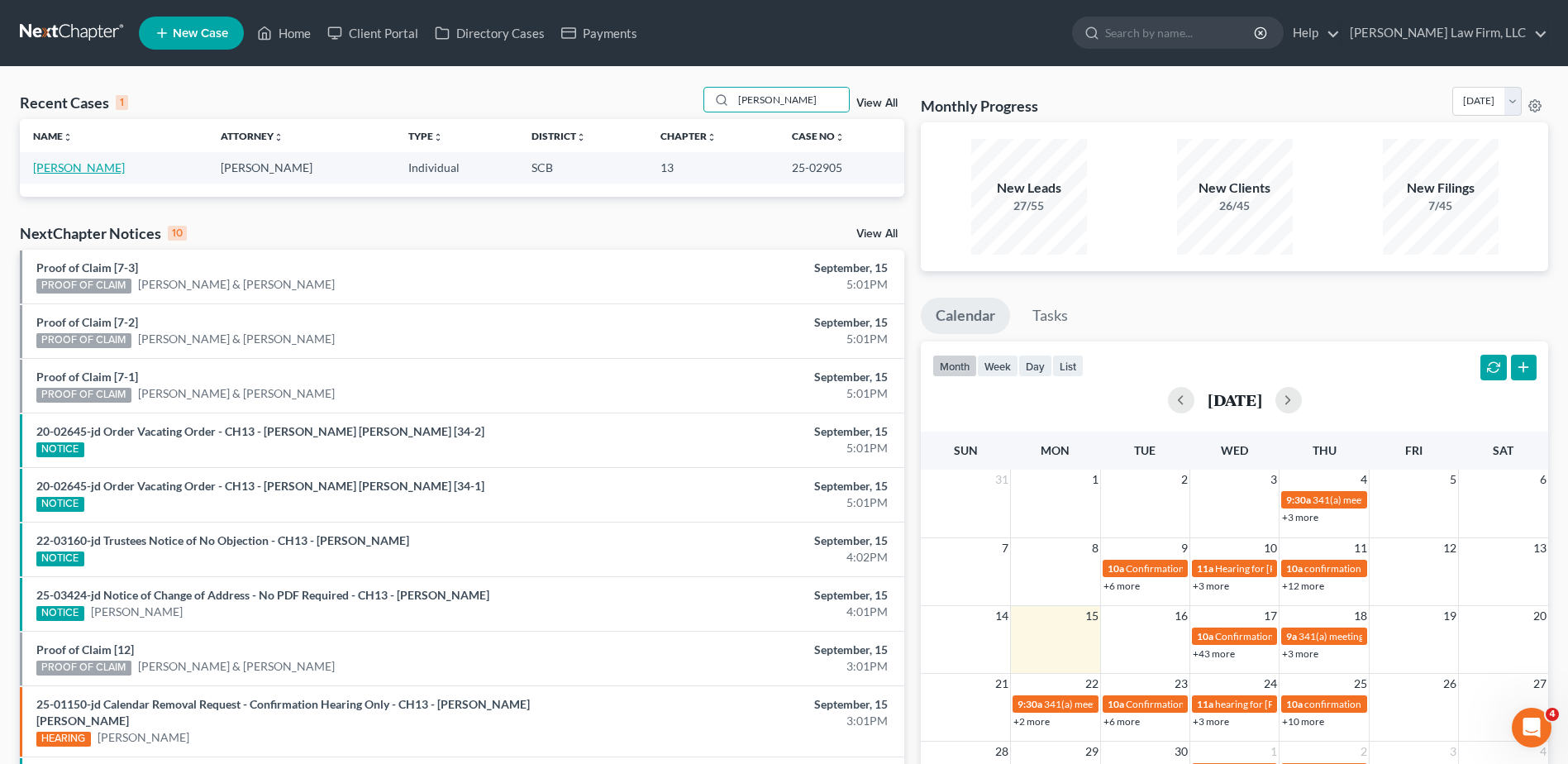
click at [107, 162] on link "Knotts, Chelsea" at bounding box center [79, 167] width 92 height 14
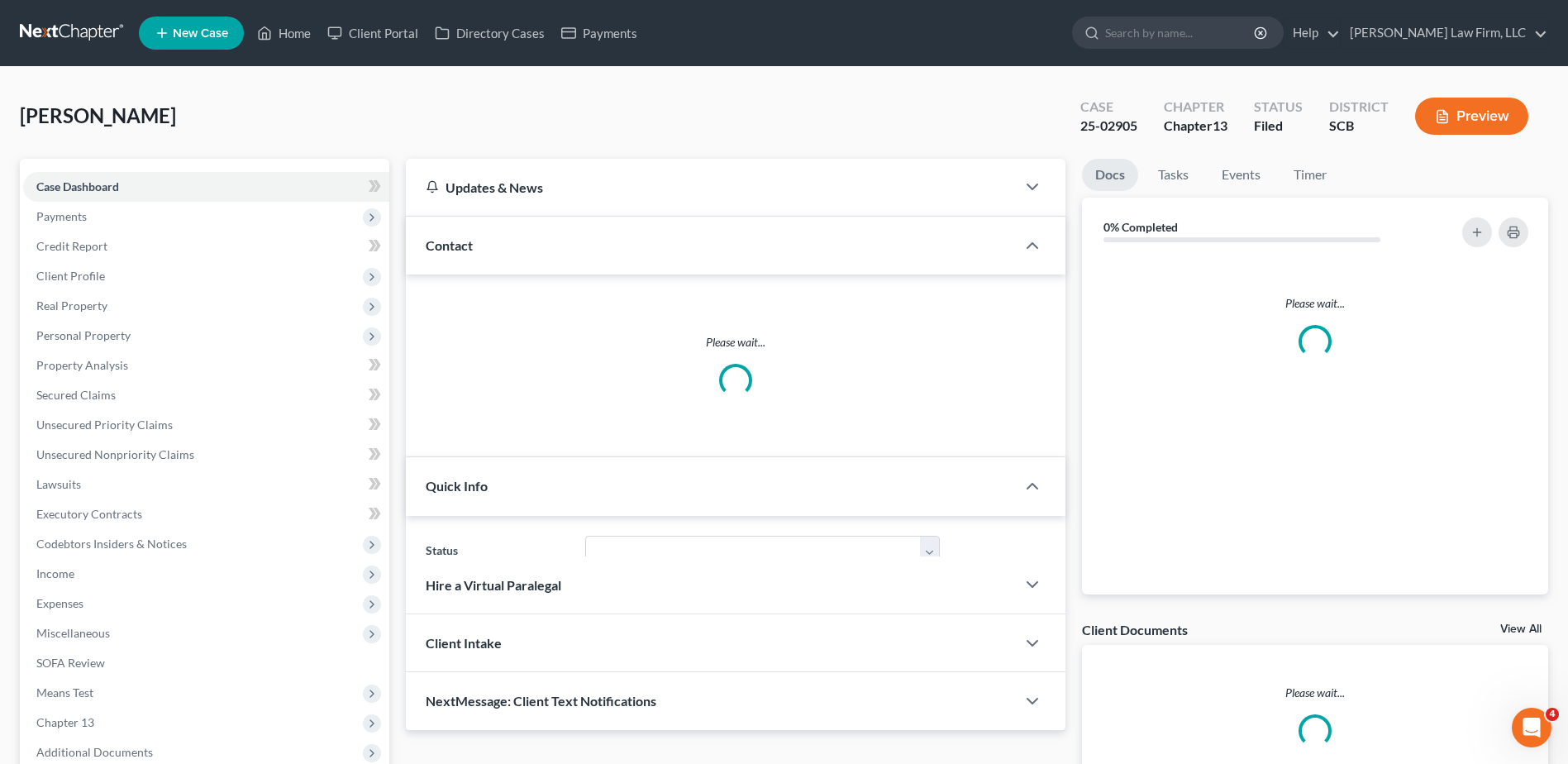
select select "2"
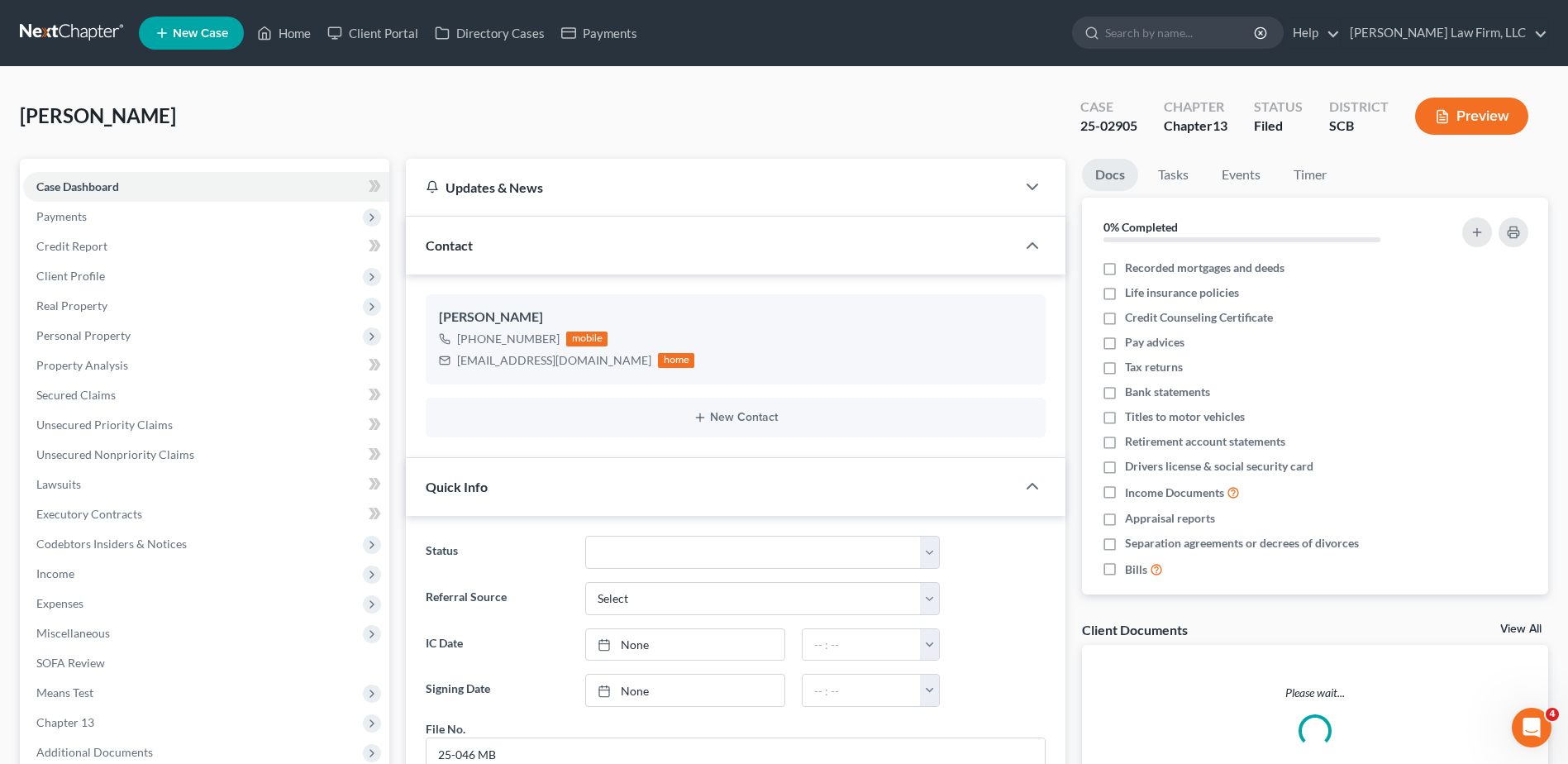
scroll to position [692, 0]
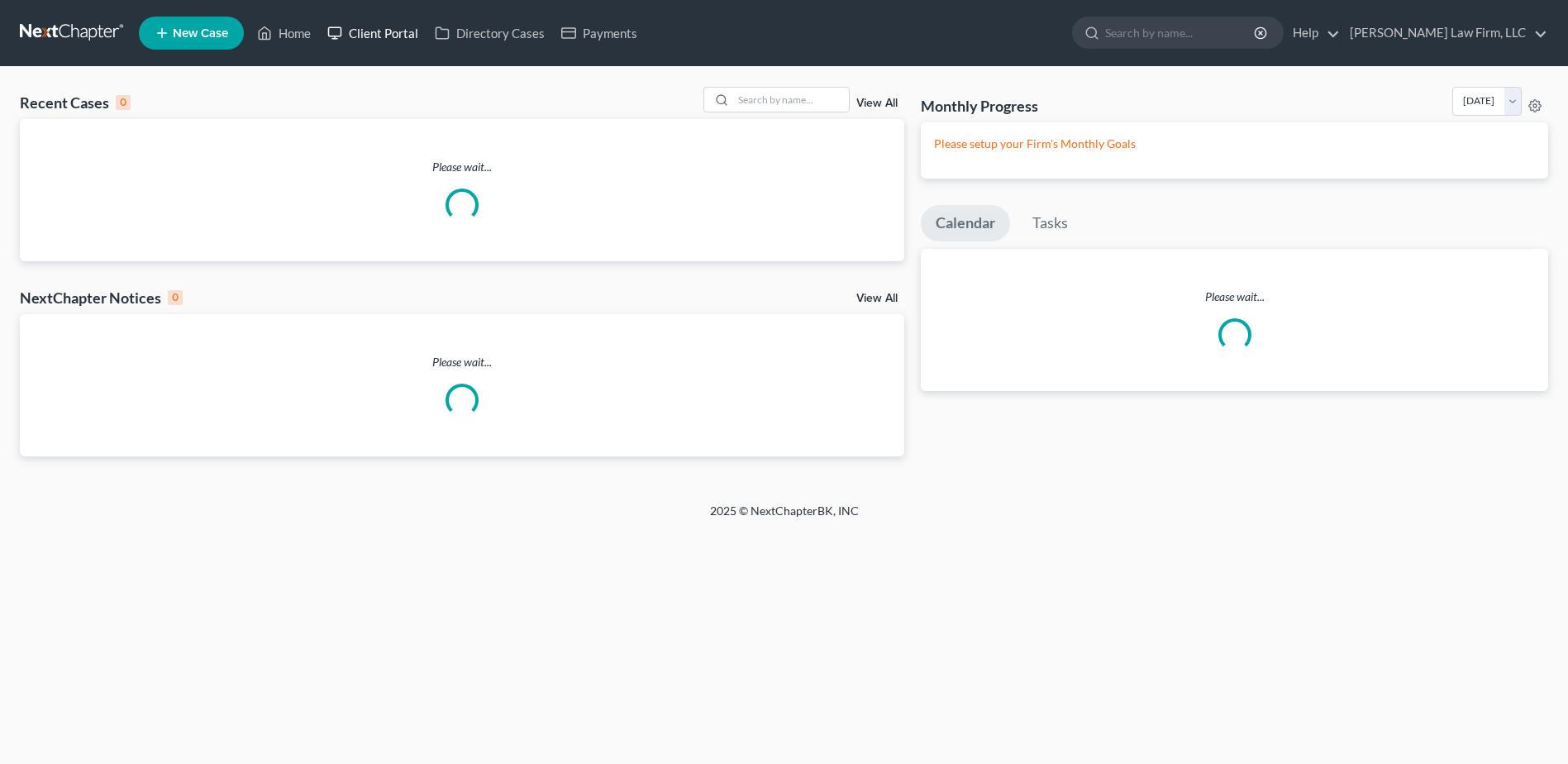
click at [402, 35] on link "Client Portal" at bounding box center [373, 32] width 108 height 30
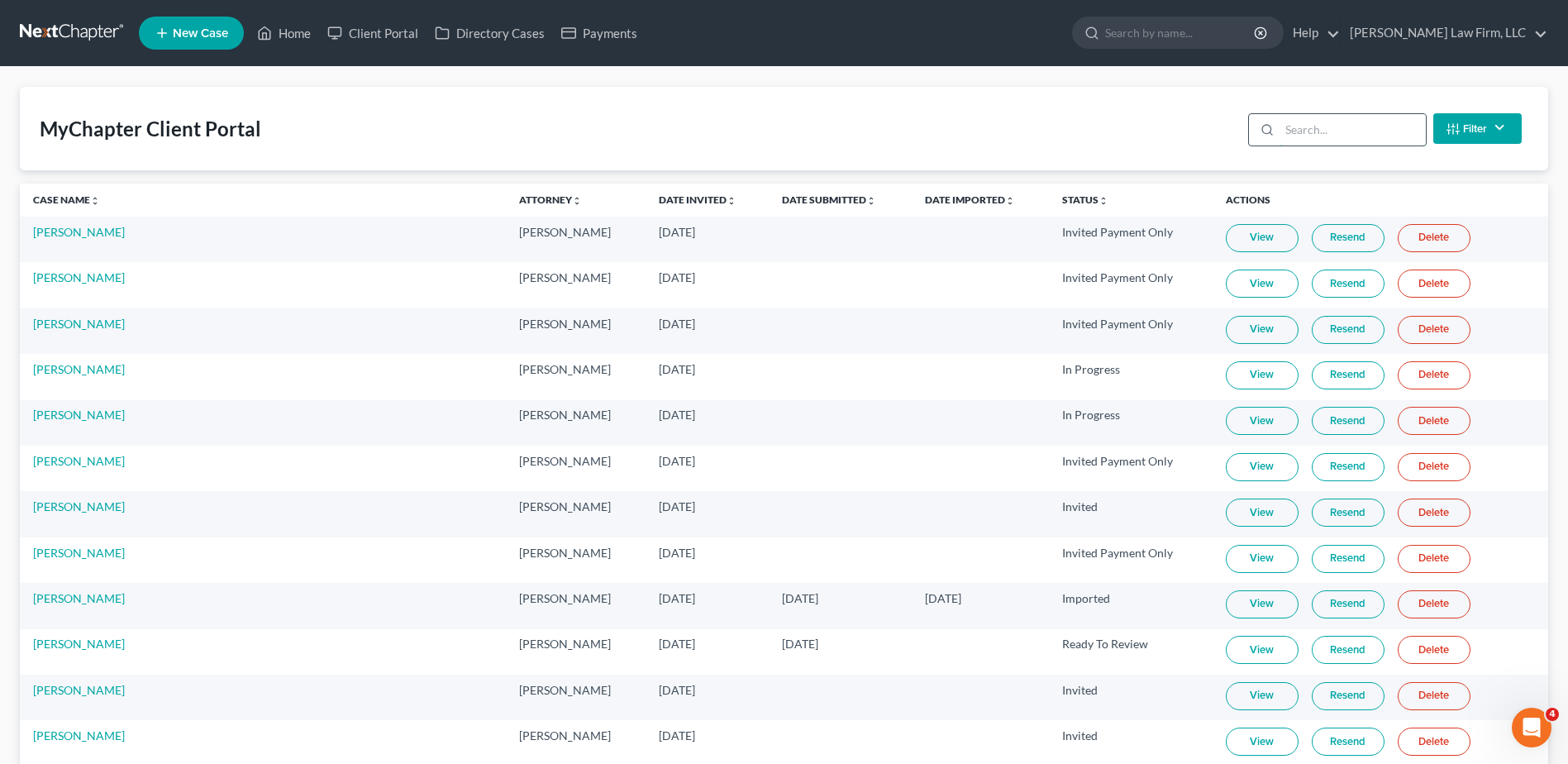
click at [1313, 138] on input "search" at bounding box center [1352, 130] width 146 height 31
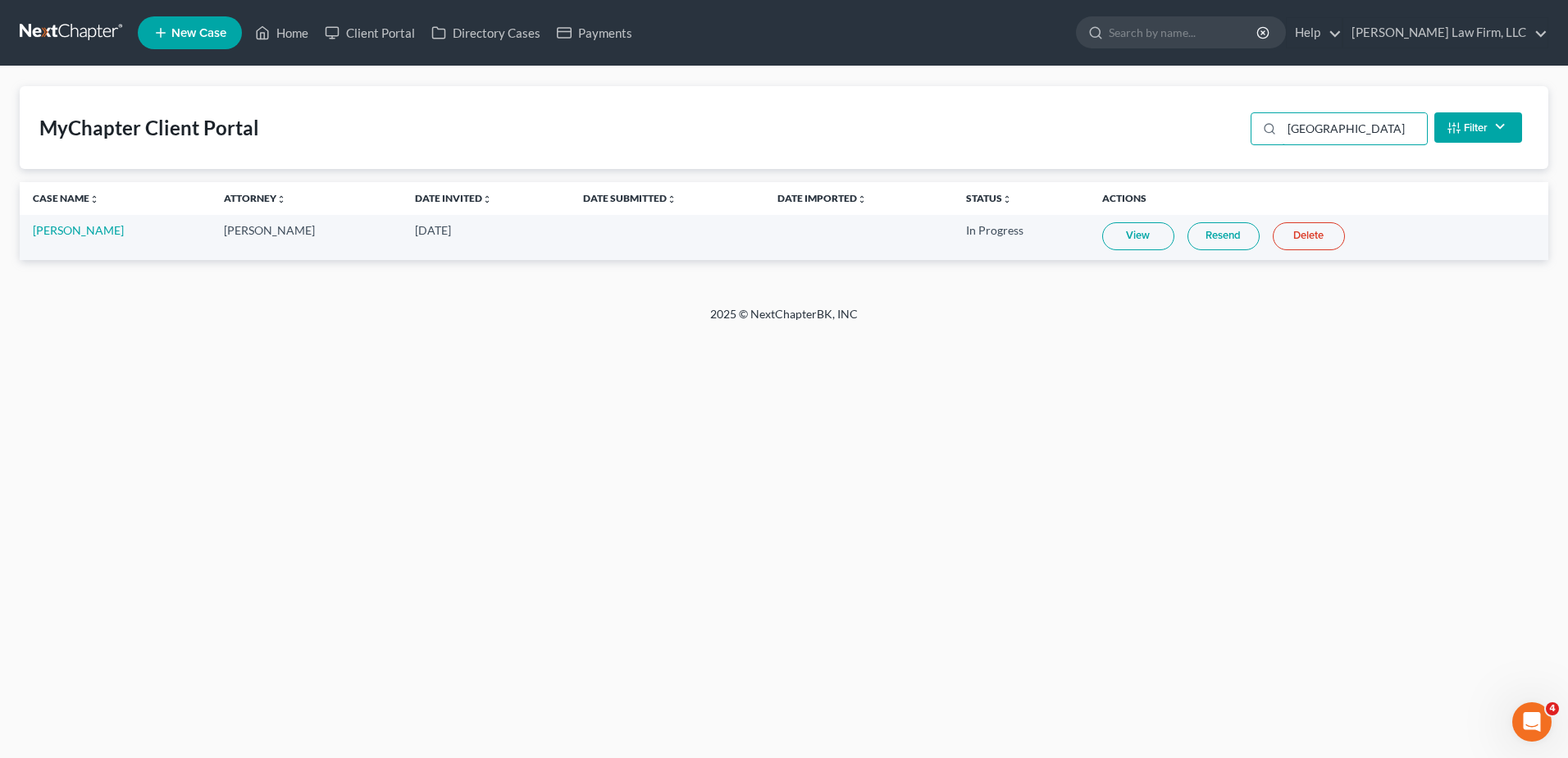
type input "florence"
click at [1153, 236] on link "View" at bounding box center [1138, 236] width 72 height 27
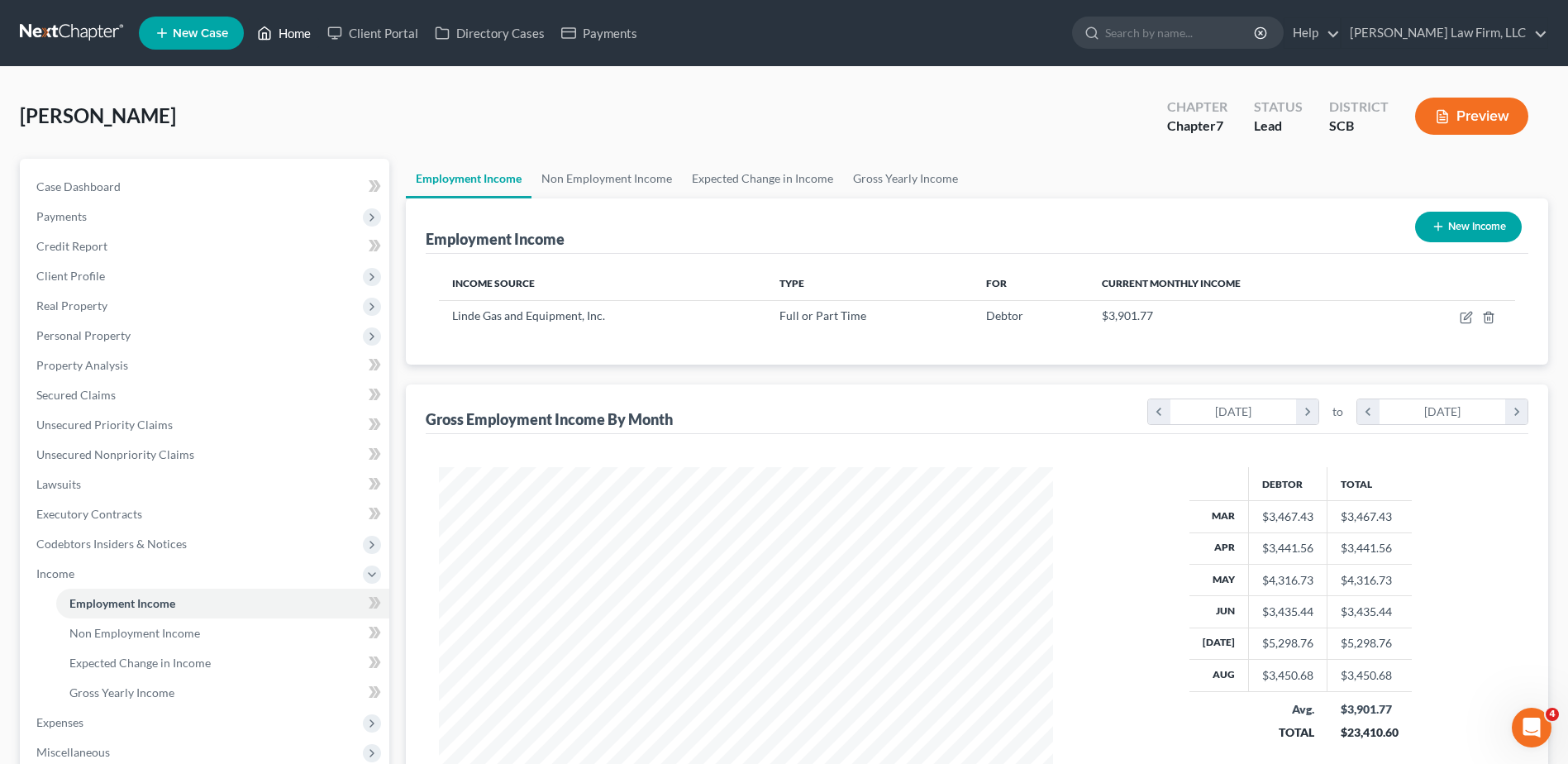
scroll to position [307, 647]
click at [296, 31] on link "Home" at bounding box center [284, 32] width 71 height 30
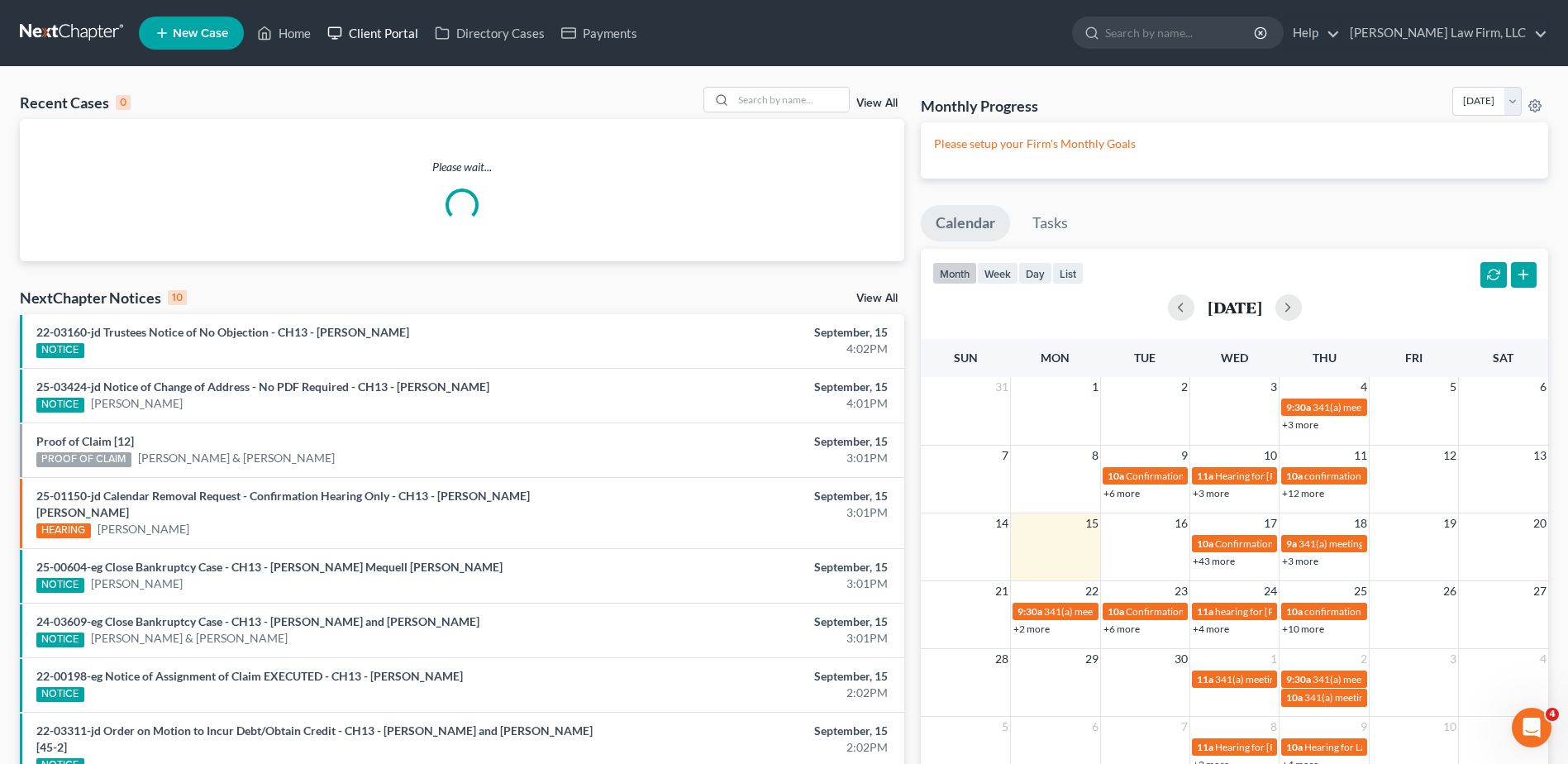
click at [376, 35] on link "Client Portal" at bounding box center [373, 32] width 108 height 30
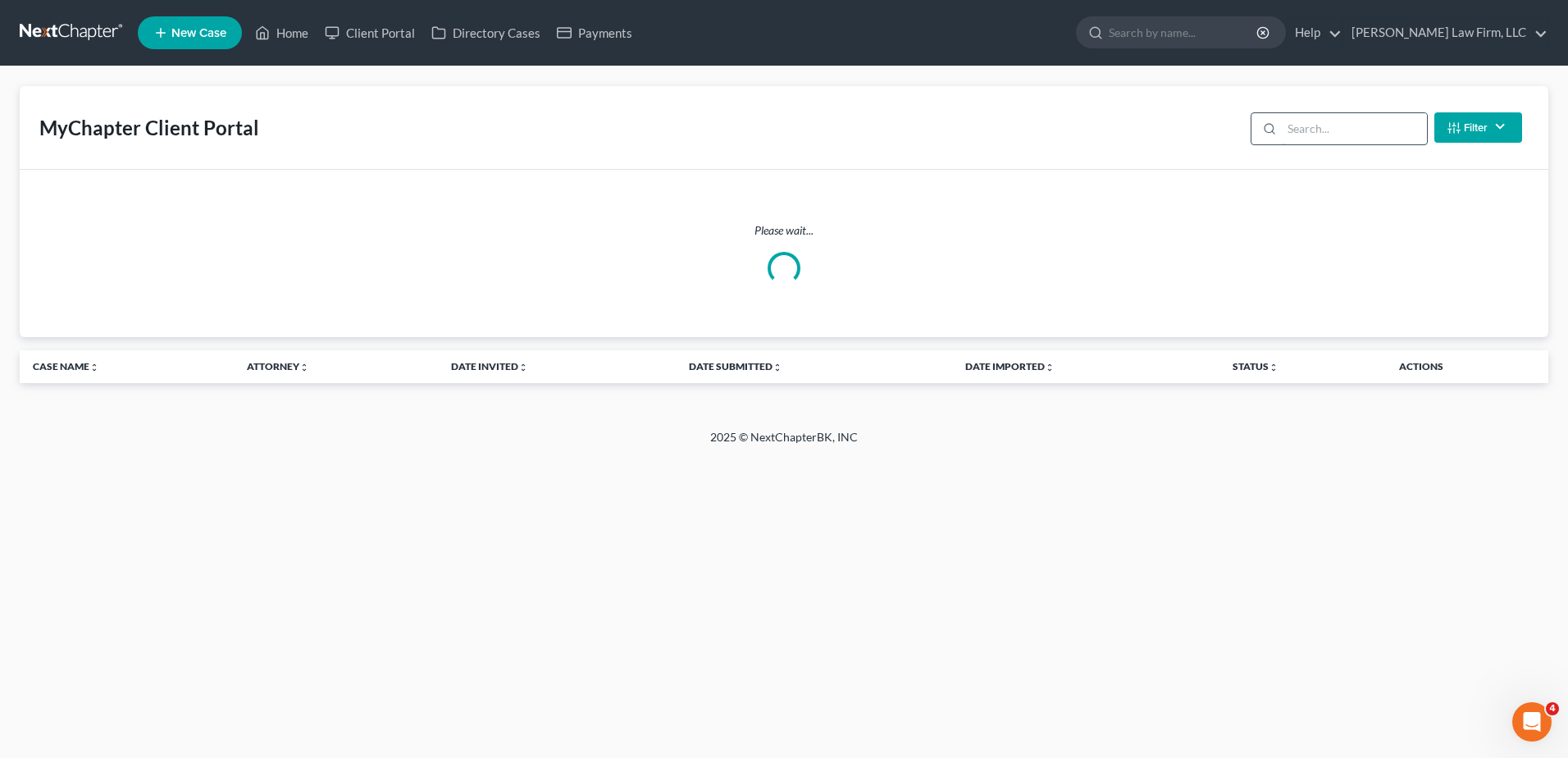
click at [1323, 132] on input "search" at bounding box center [1354, 129] width 145 height 31
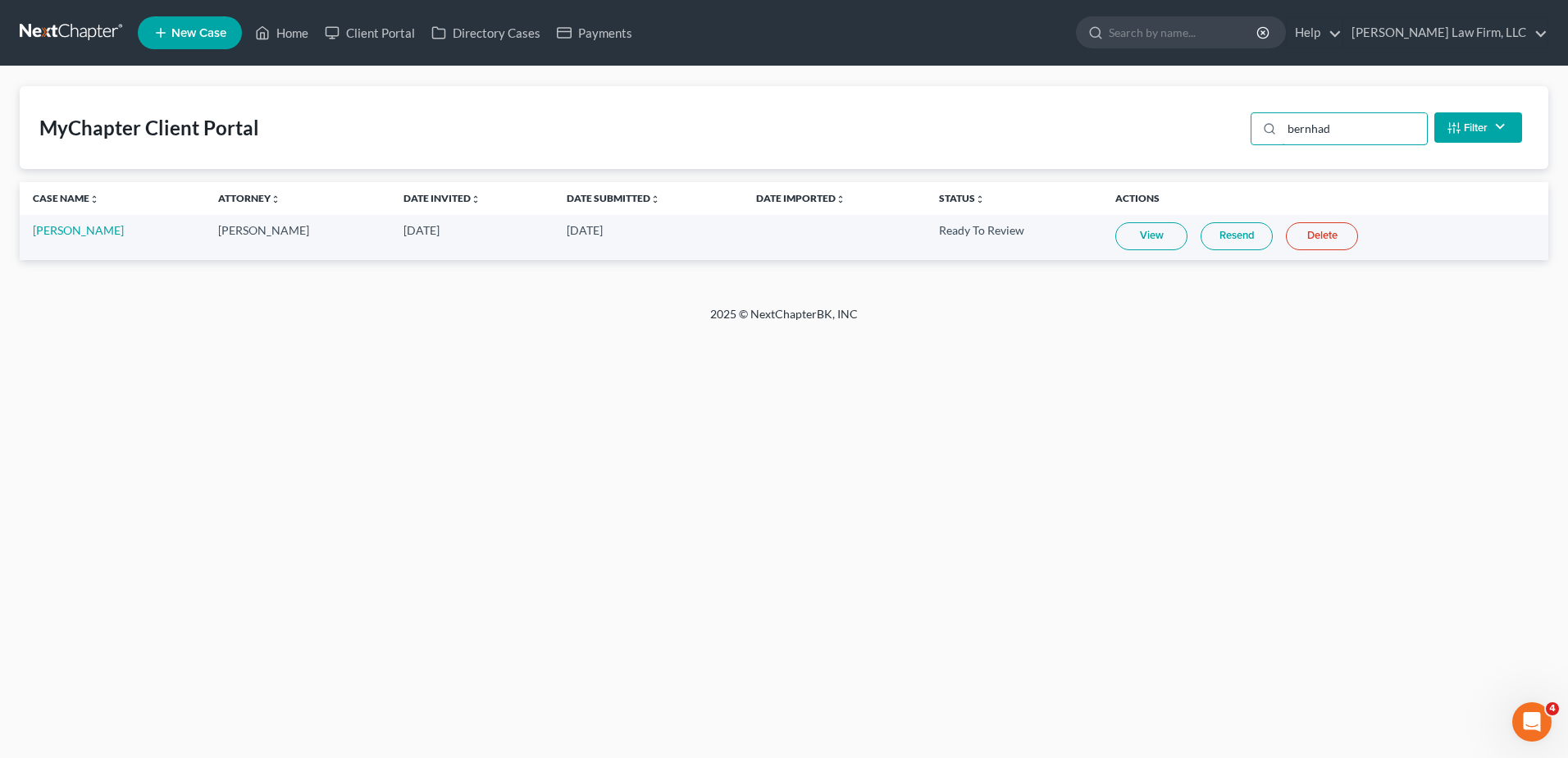
type input "bernhad"
click at [1151, 237] on link "View" at bounding box center [1152, 236] width 72 height 27
